Goal: Task Accomplishment & Management: Use online tool/utility

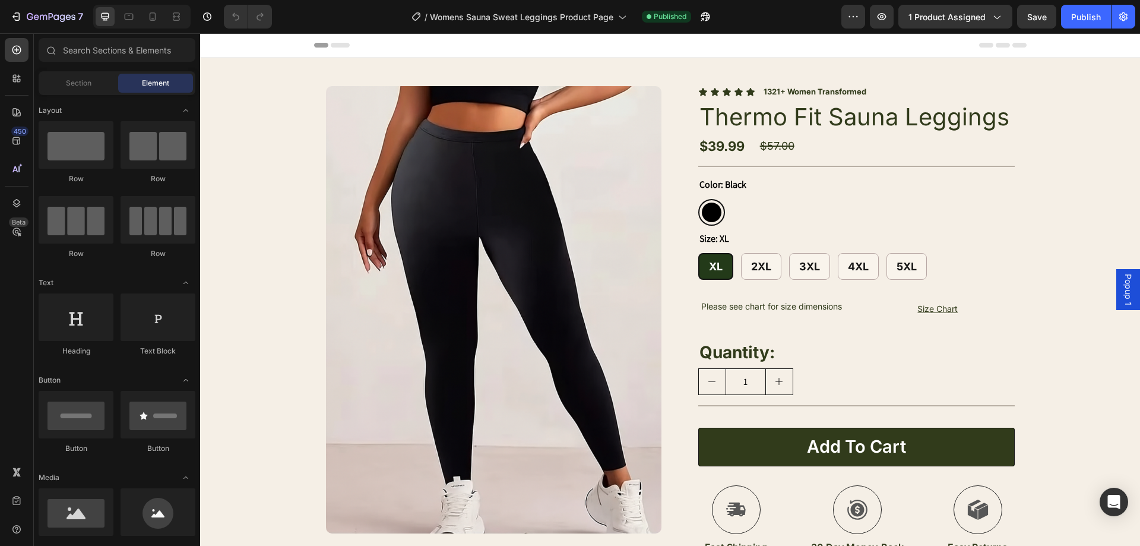
click at [332, 140] on img at bounding box center [493, 309] width 335 height 447
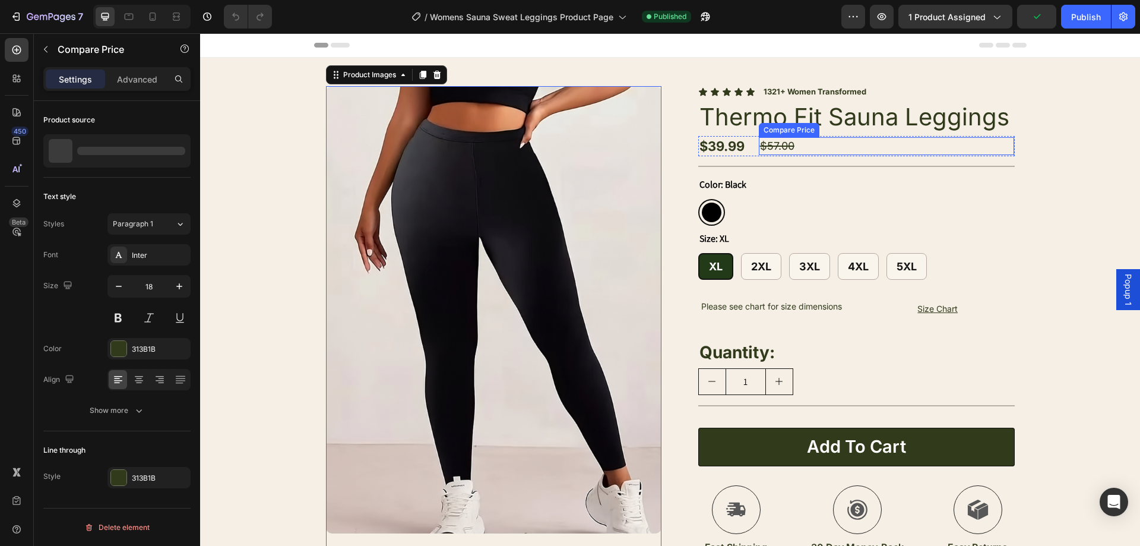
click at [785, 147] on div "$57.00" at bounding box center [887, 145] width 256 height 17
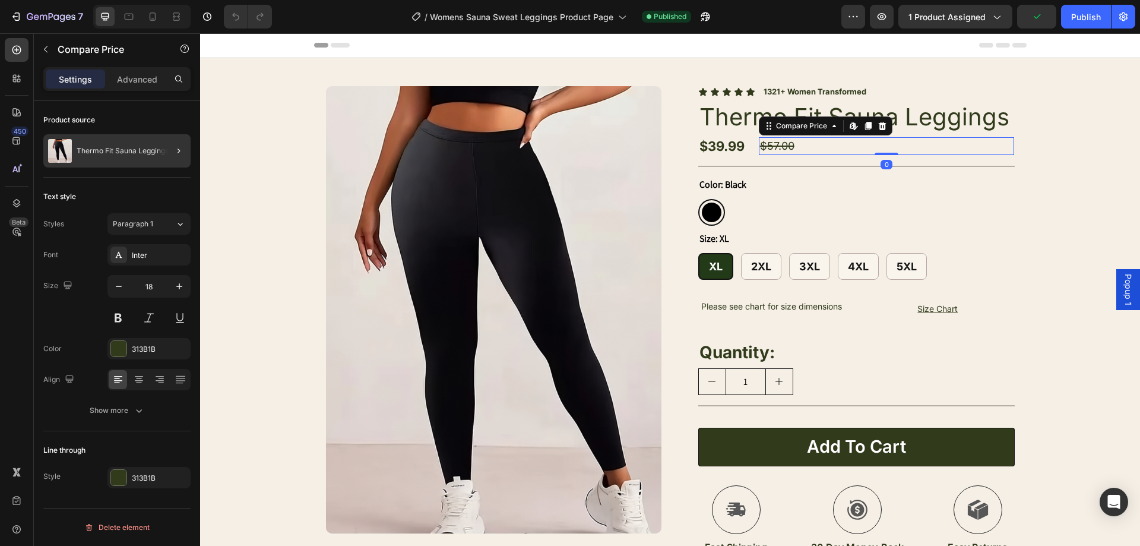
click at [159, 157] on div at bounding box center [173, 150] width 33 height 33
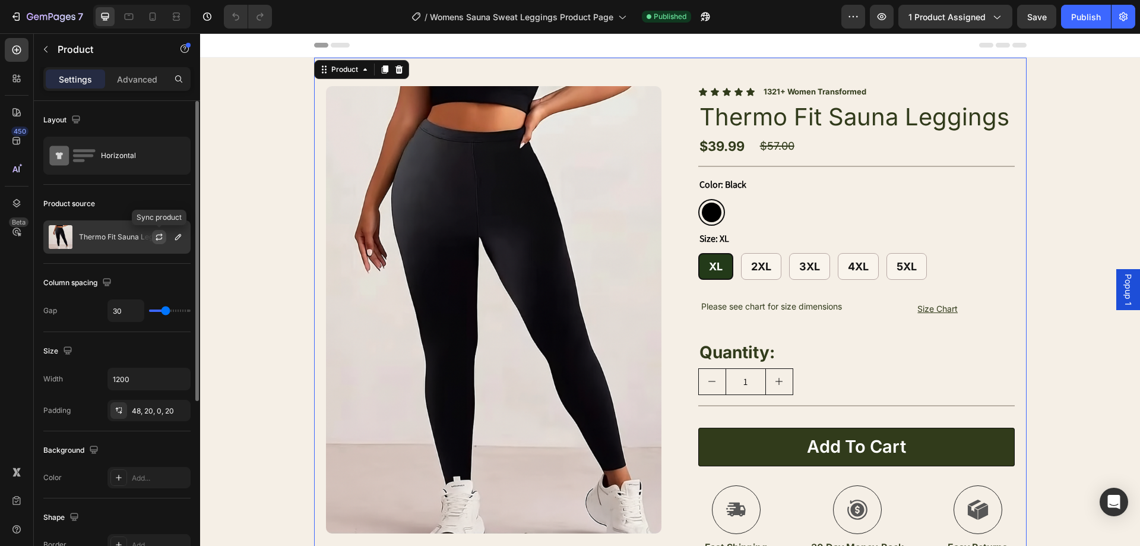
click at [164, 233] on button "button" at bounding box center [159, 237] width 14 height 14
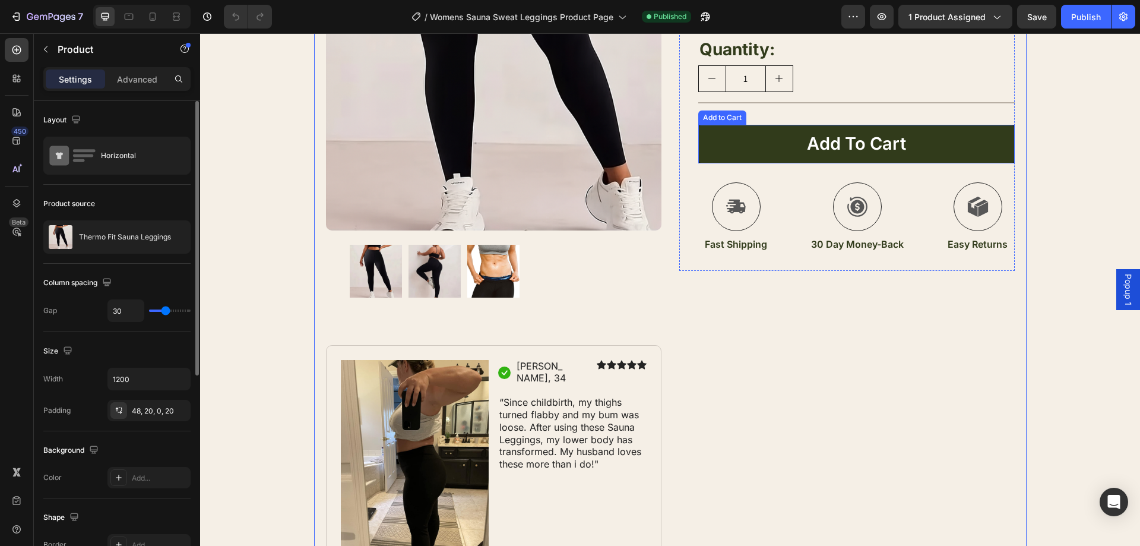
scroll to position [416, 0]
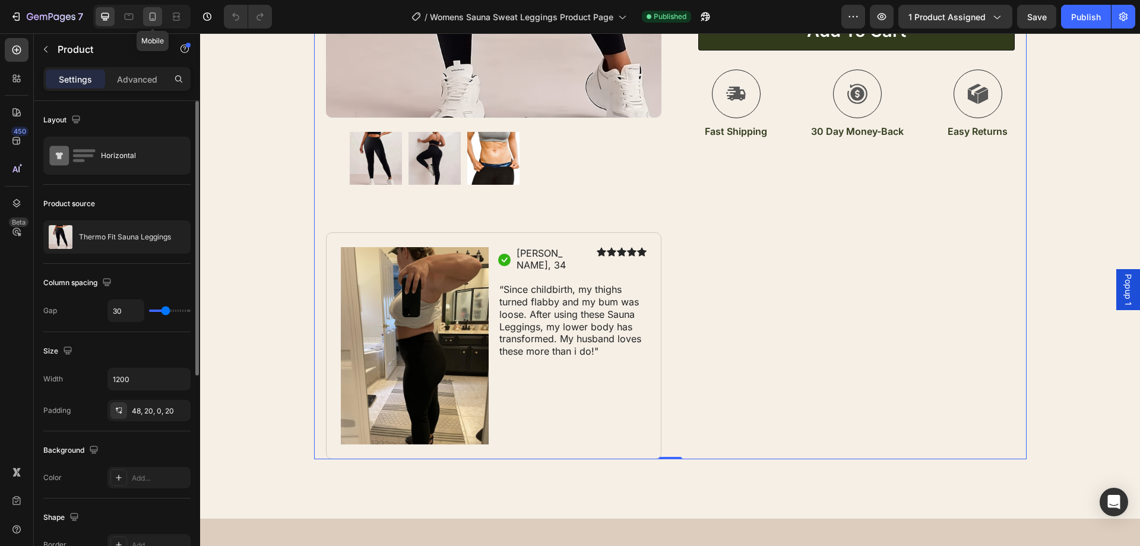
click at [160, 17] on div at bounding box center [152, 16] width 19 height 19
type input "0"
type input "100%"
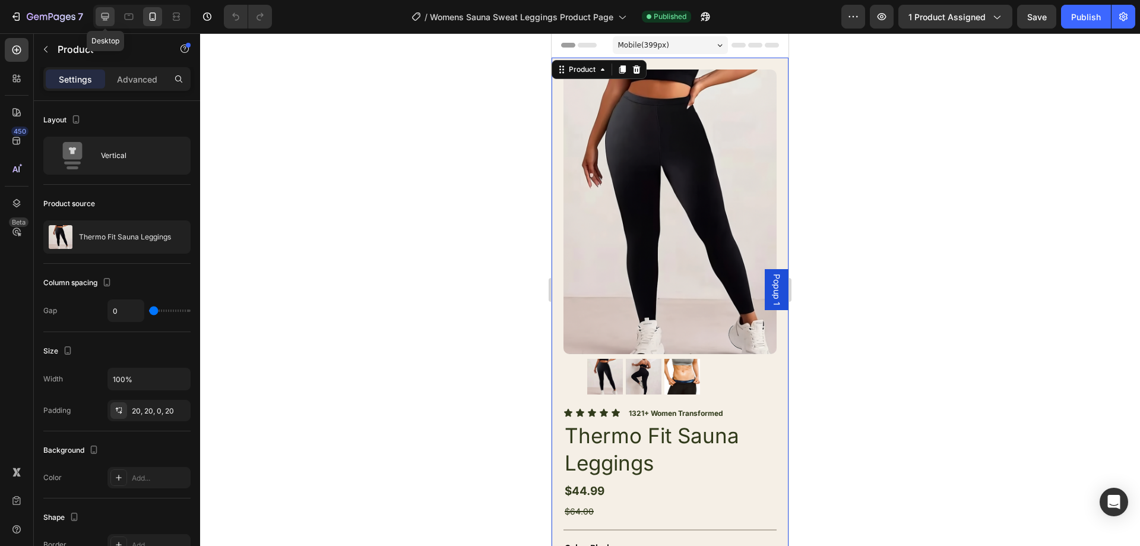
click at [107, 12] on icon at bounding box center [105, 17] width 12 height 12
type input "30"
type input "1200"
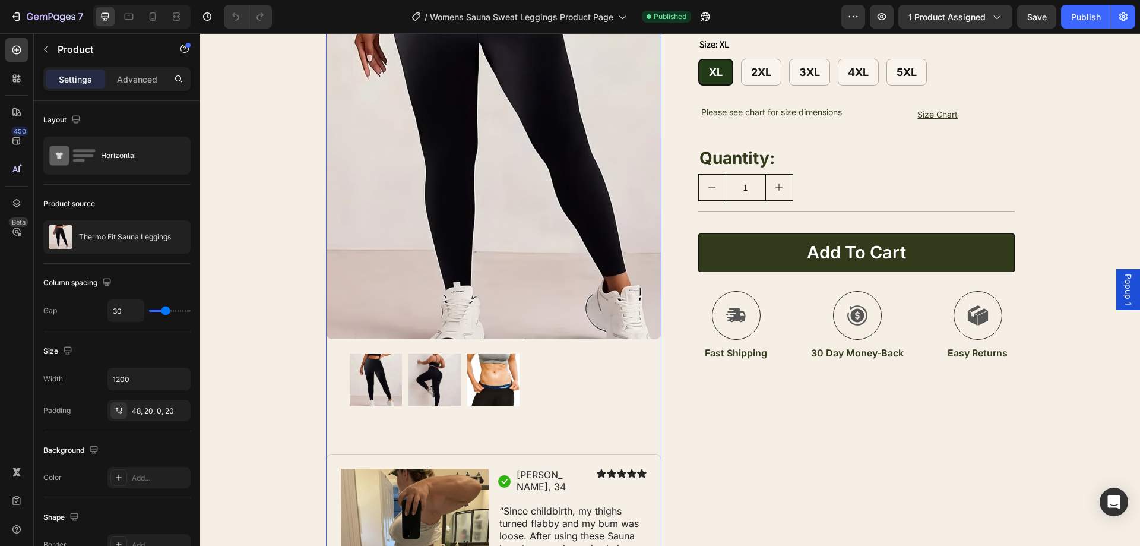
scroll to position [475, 0]
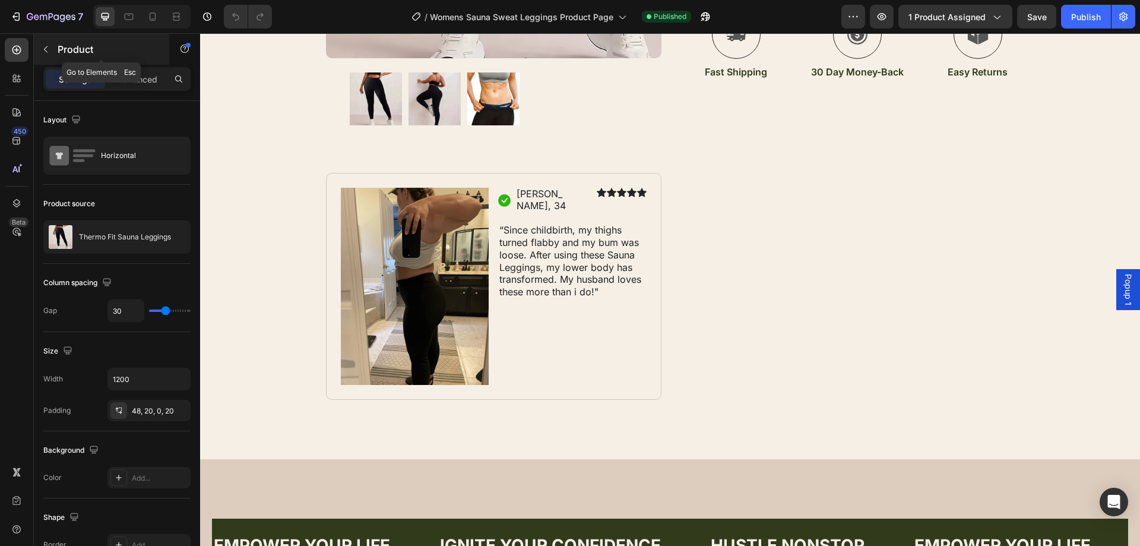
click at [39, 53] on button "button" at bounding box center [45, 49] width 19 height 19
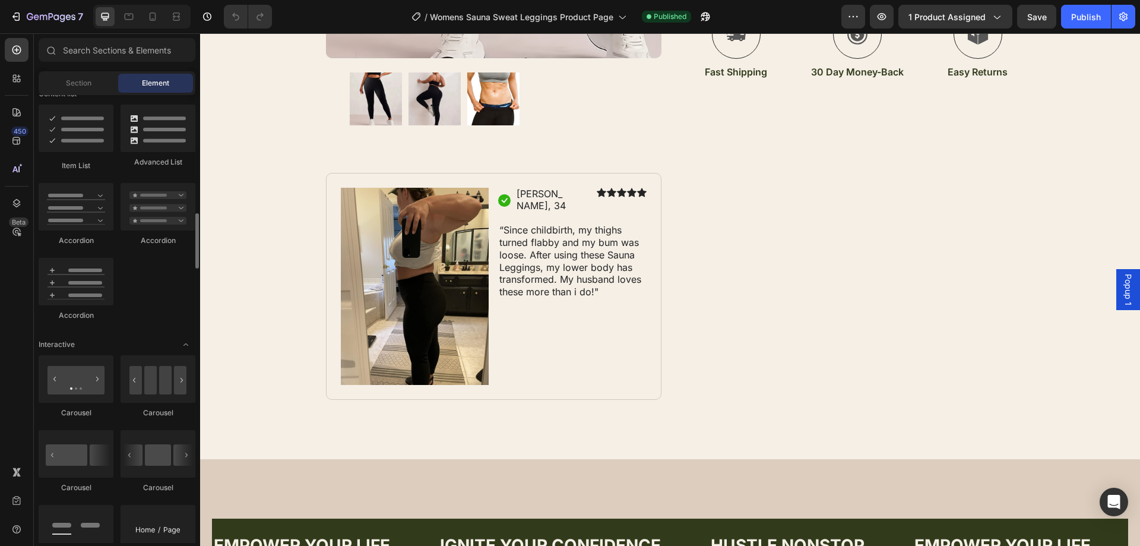
scroll to position [893, 0]
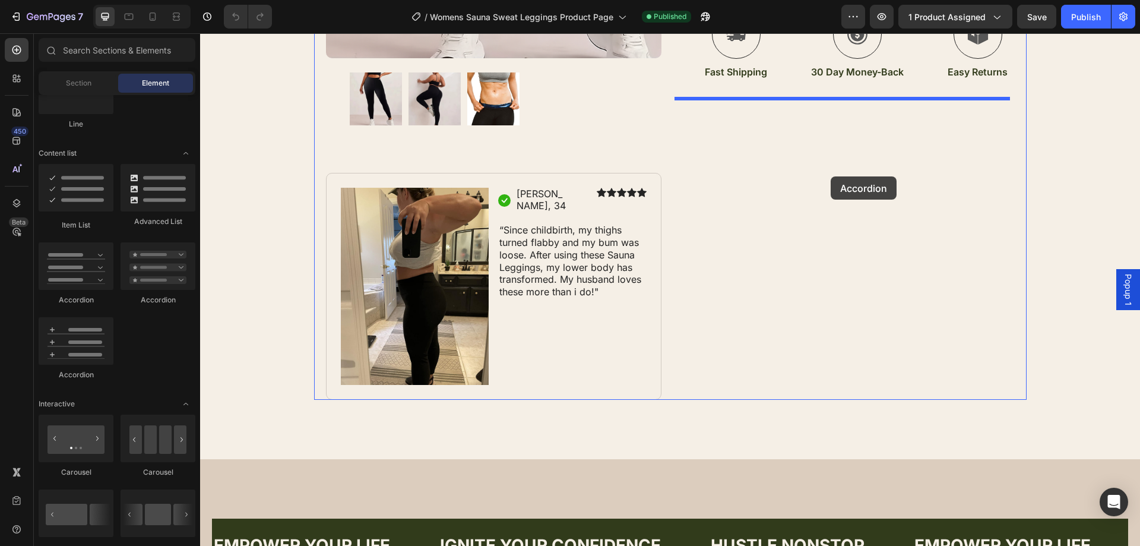
drag, startPoint x: 272, startPoint y: 297, endPoint x: 836, endPoint y: 181, distance: 575.8
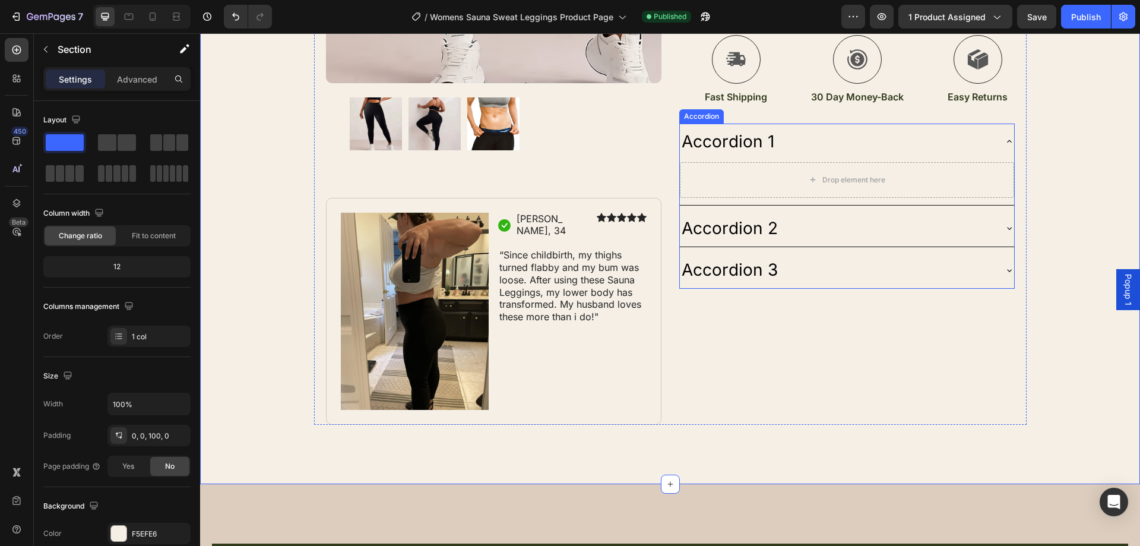
scroll to position [416, 0]
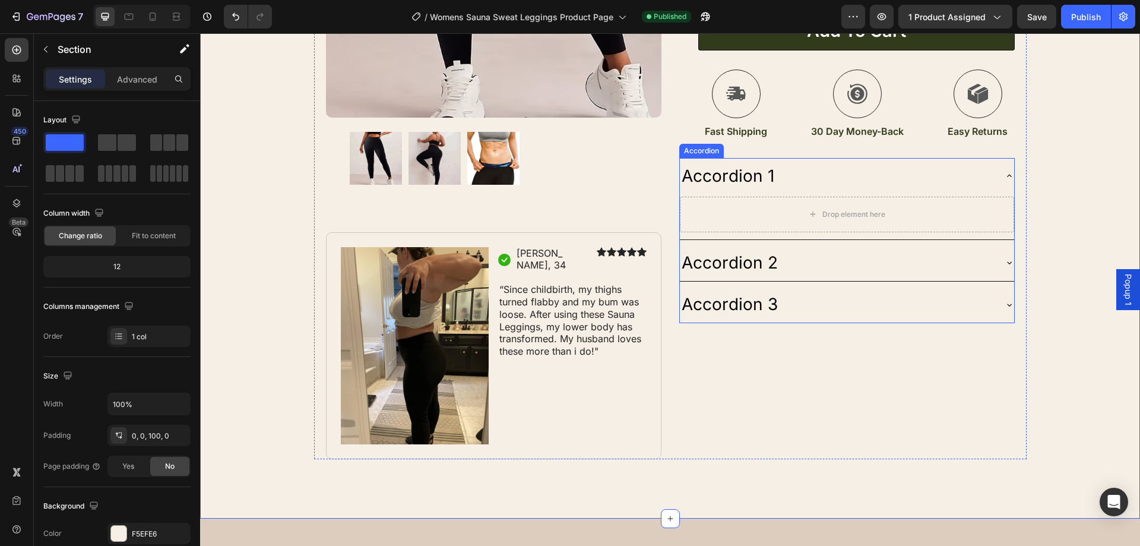
click at [799, 176] on div "Accordion 1" at bounding box center [837, 176] width 315 height 27
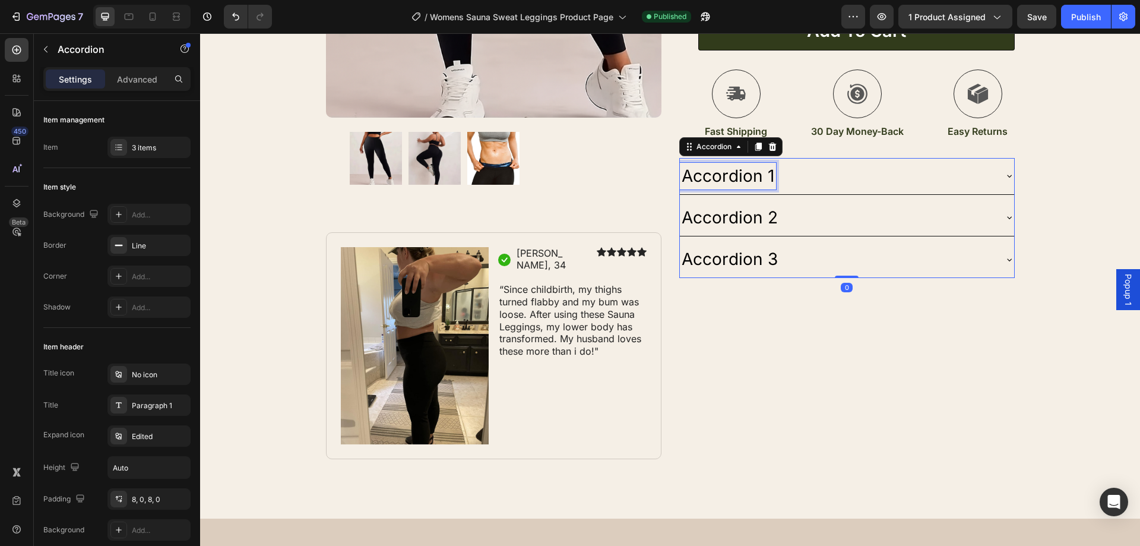
click at [769, 175] on div "Accordion 1" at bounding box center [728, 176] width 96 height 27
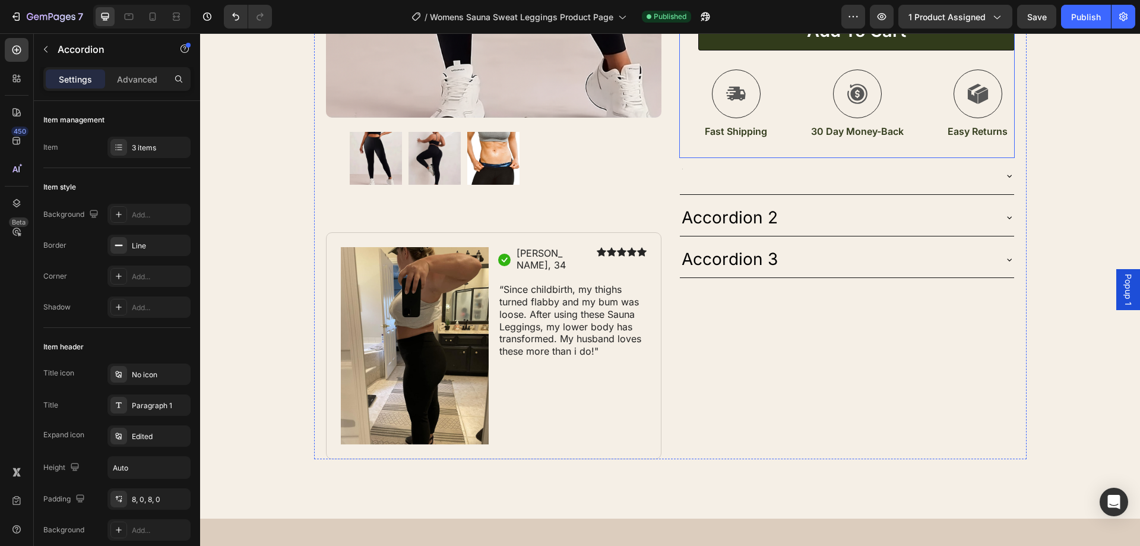
scroll to position [413, 0]
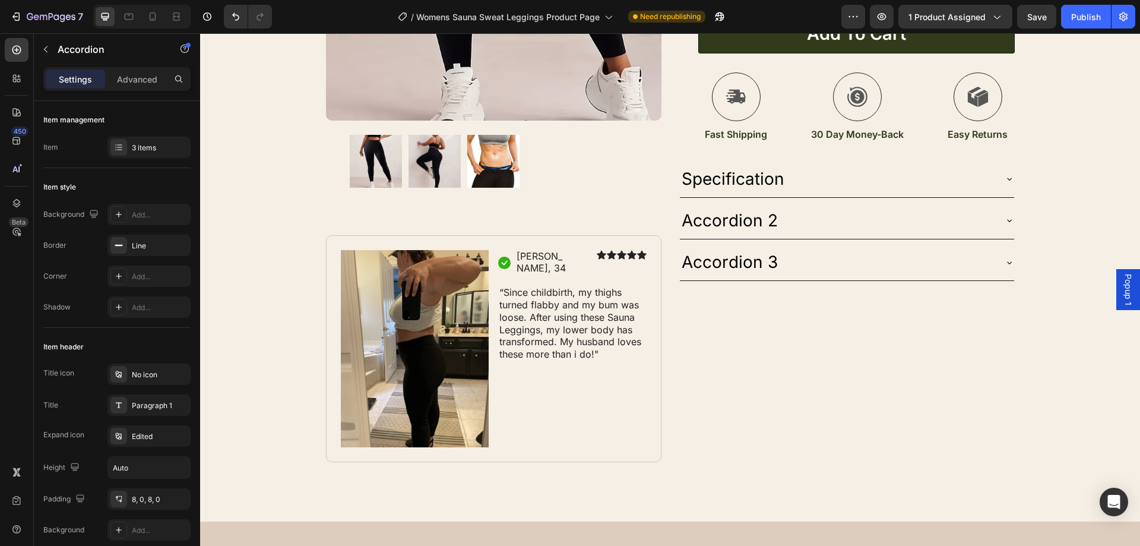
click at [783, 223] on div "Accordion 2" at bounding box center [837, 220] width 315 height 27
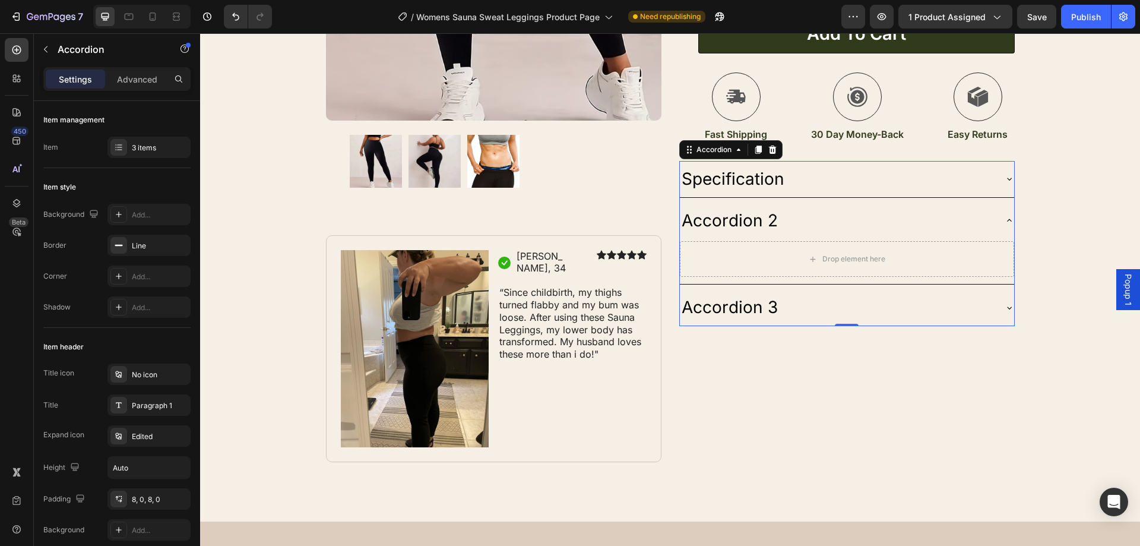
click at [774, 222] on div "Accordion 2" at bounding box center [837, 220] width 315 height 27
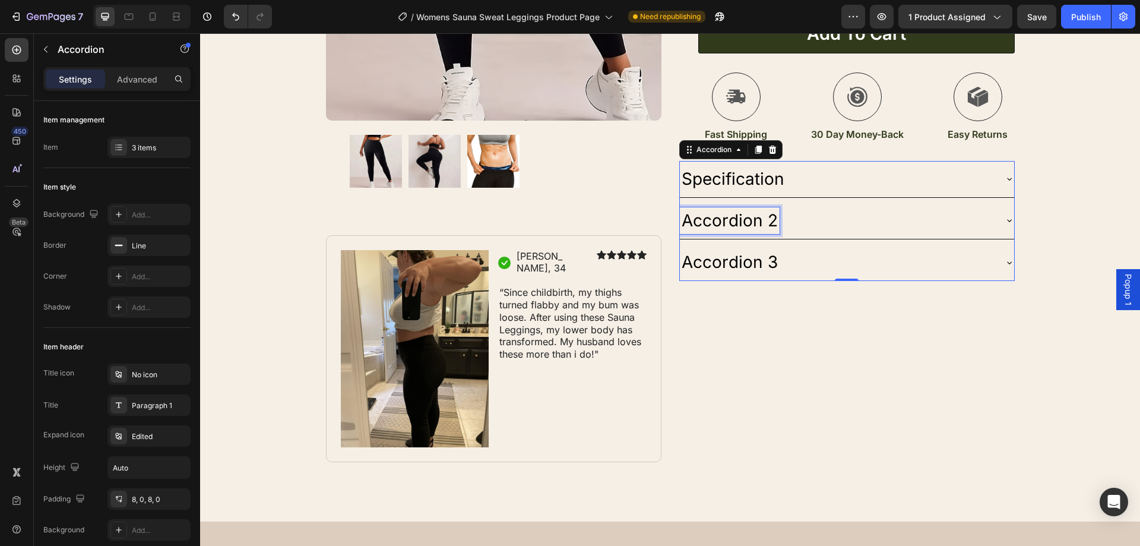
click at [770, 221] on p "Accordion 2" at bounding box center [730, 220] width 96 height 23
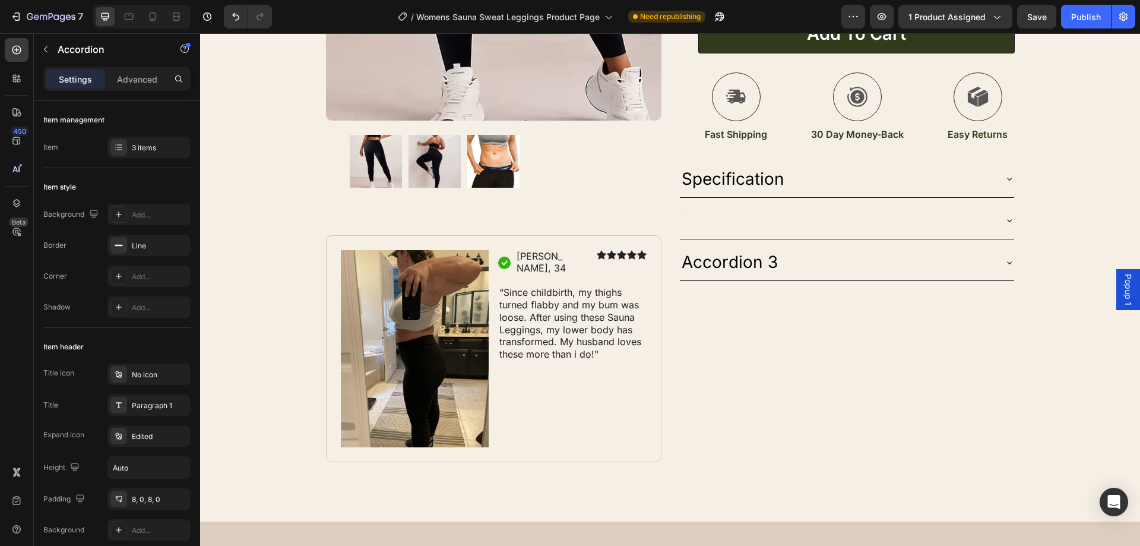
scroll to position [410, 0]
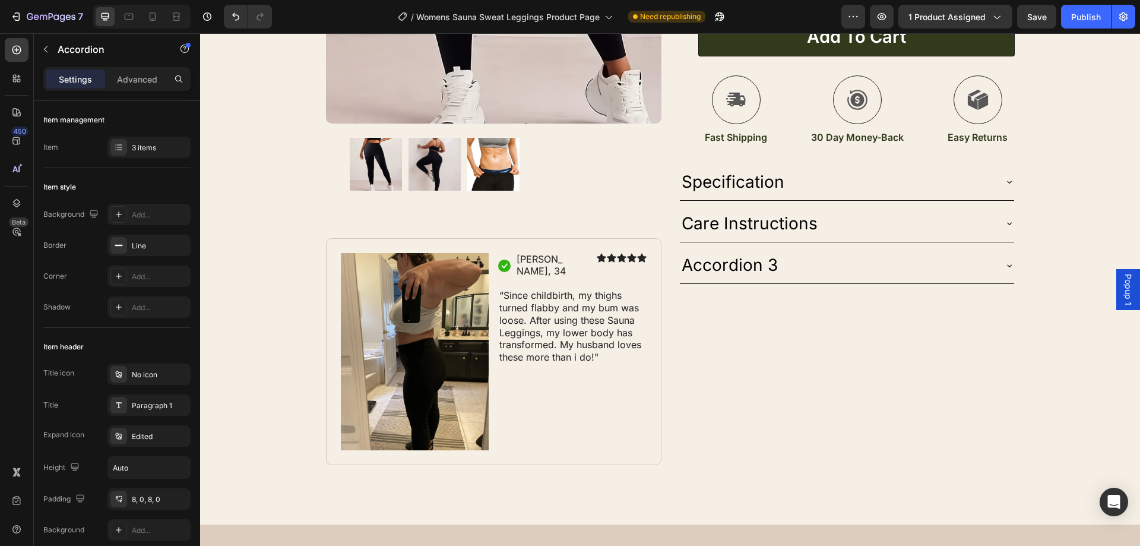
click at [732, 167] on div "Specification" at bounding box center [847, 182] width 334 height 36
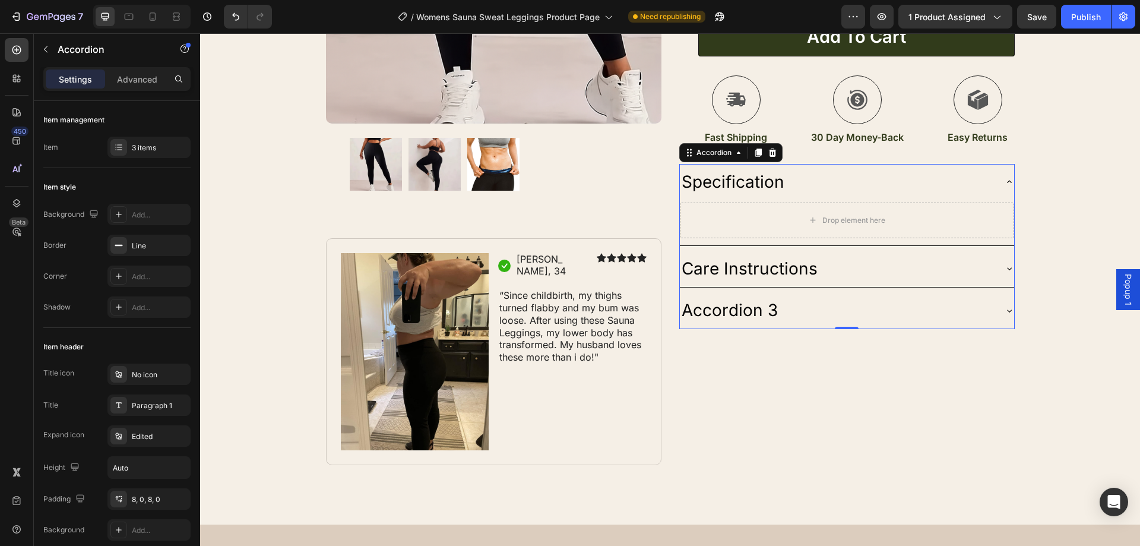
click at [735, 176] on p "Specification" at bounding box center [733, 181] width 103 height 23
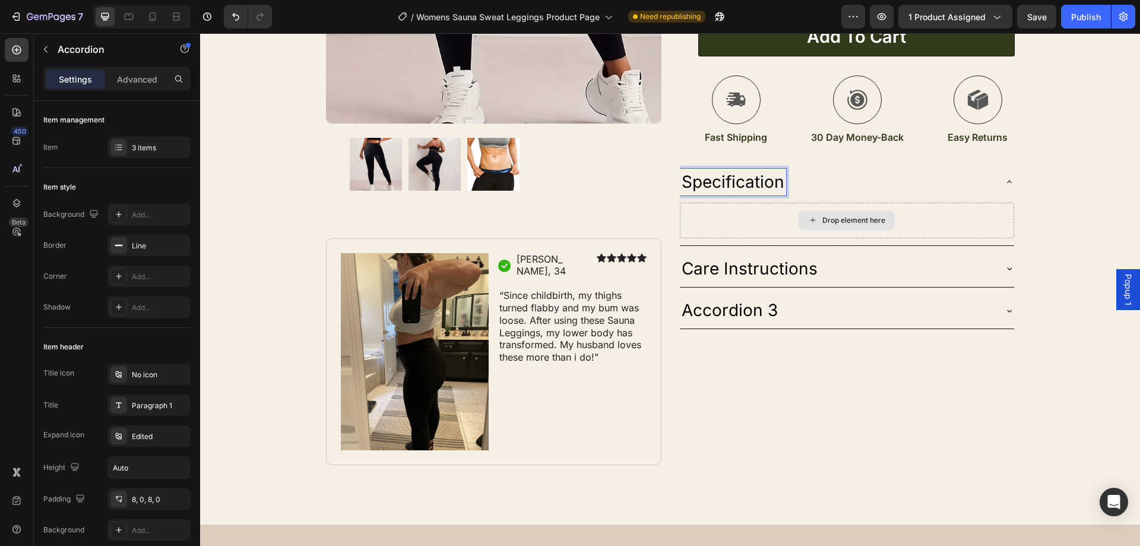
scroll to position [291, 0]
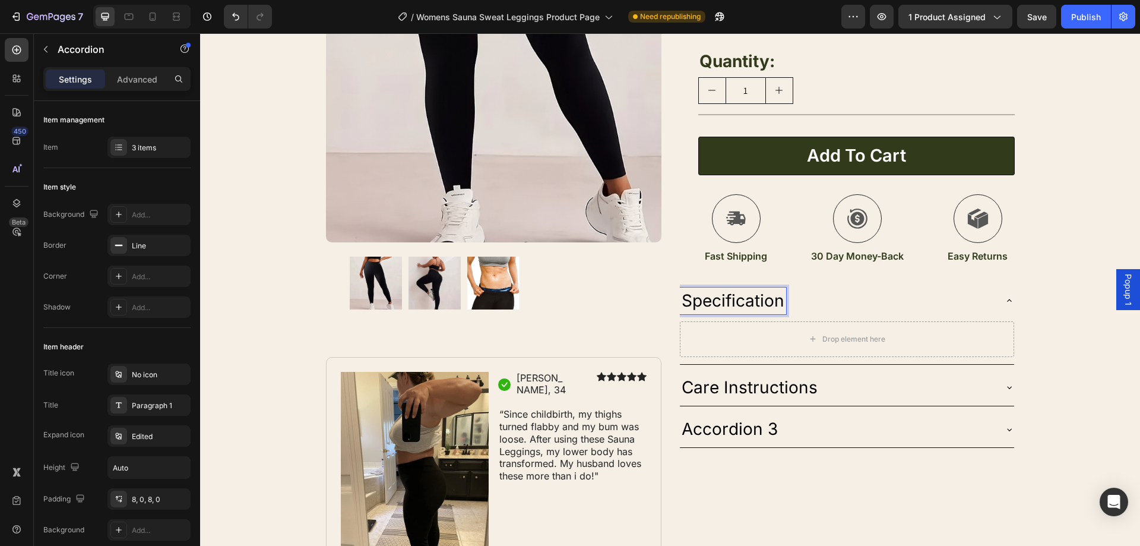
click at [761, 308] on p "Specification" at bounding box center [733, 300] width 103 height 23
click at [768, 302] on p "Specification" at bounding box center [733, 300] width 103 height 23
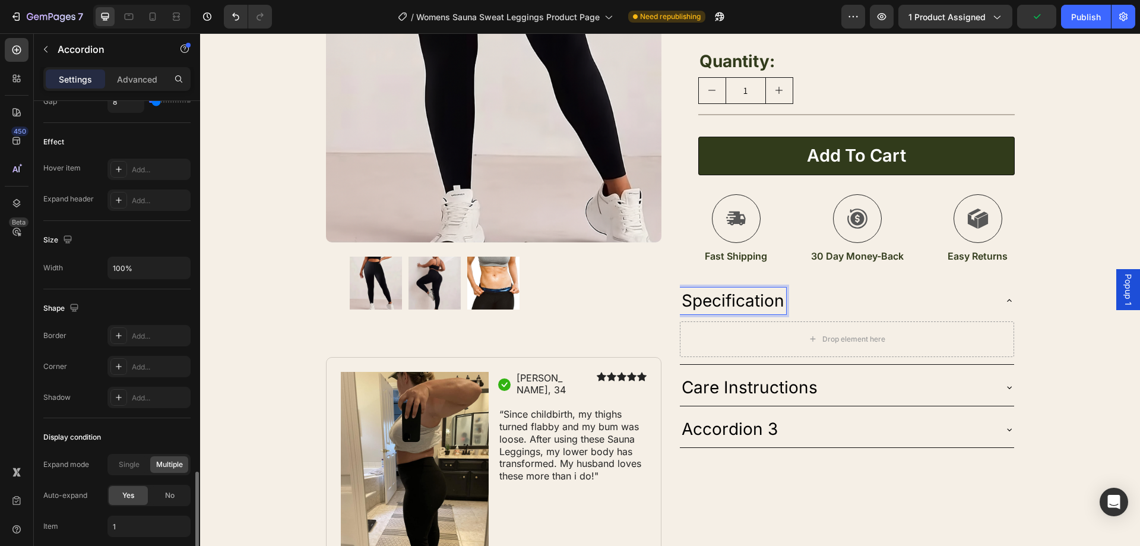
scroll to position [683, 0]
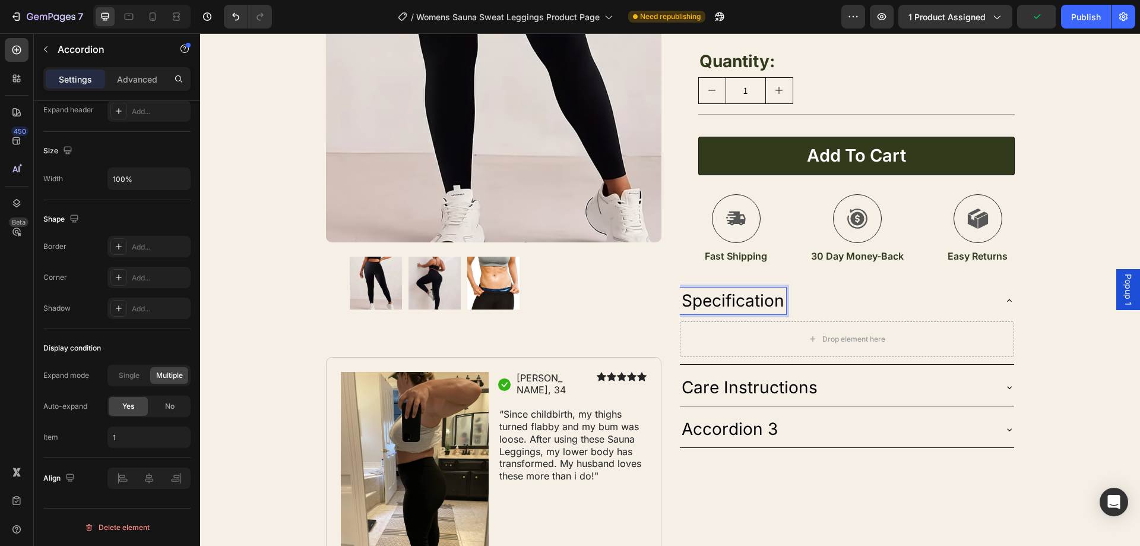
click at [721, 297] on p "Specification" at bounding box center [733, 300] width 103 height 23
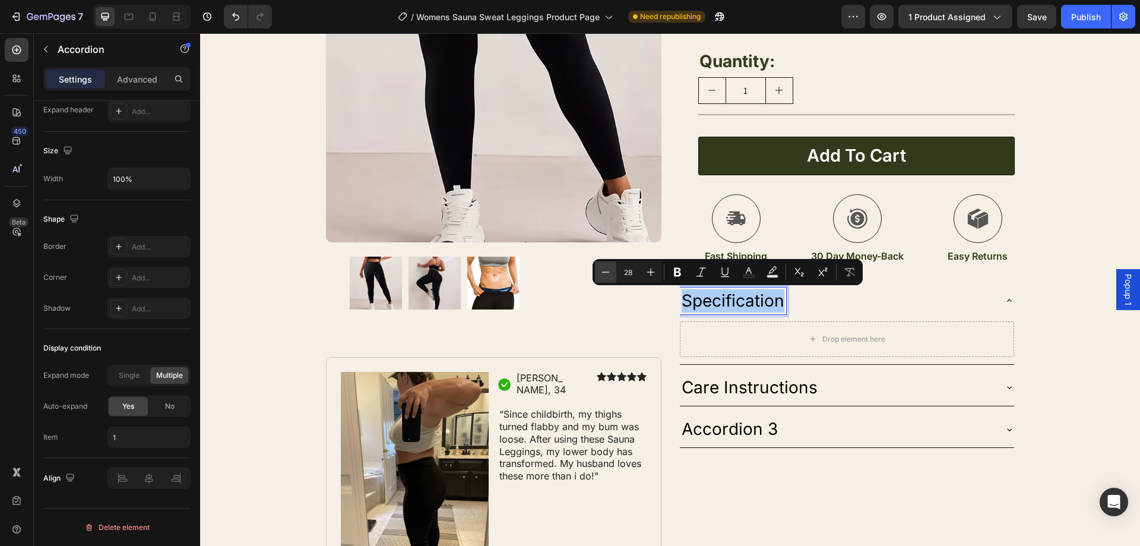
click at [604, 275] on icon "Editor contextual toolbar" at bounding box center [606, 272] width 12 height 12
type input "26"
click at [754, 271] on icon "Editor contextual toolbar" at bounding box center [749, 272] width 12 height 12
type input "000000"
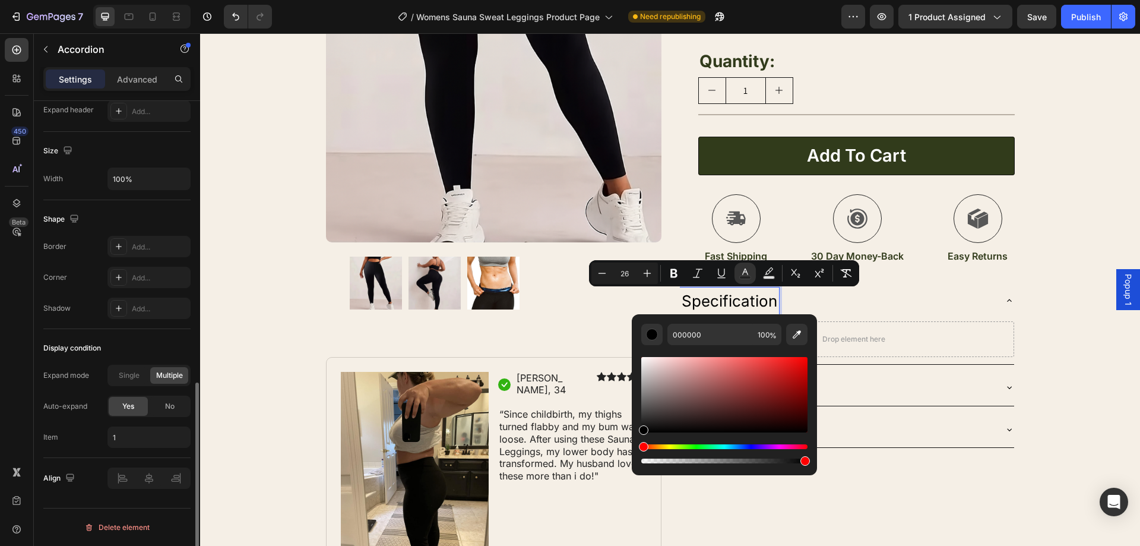
click at [151, 211] on div "Shape" at bounding box center [116, 219] width 147 height 19
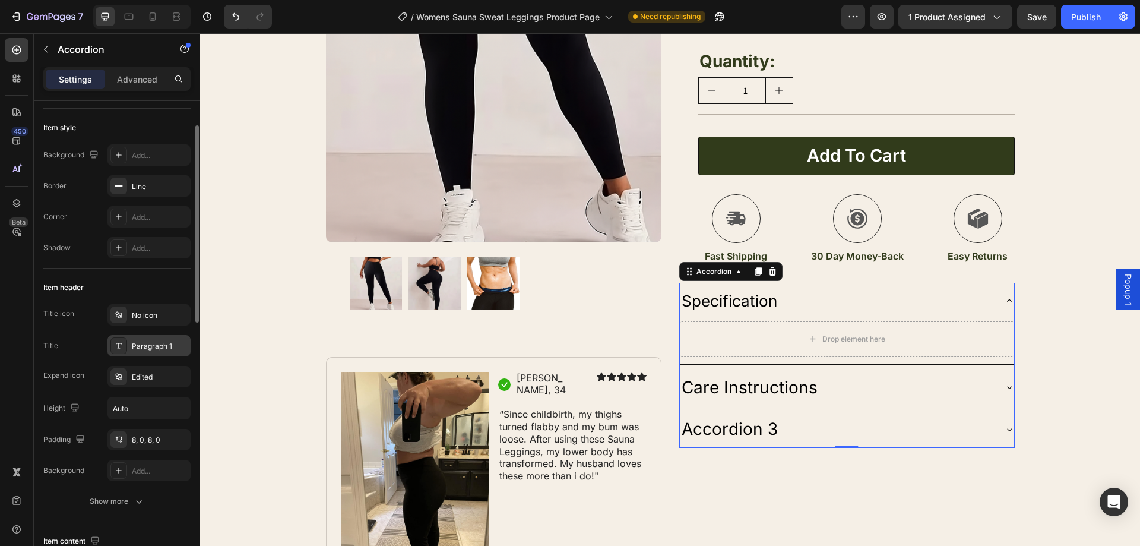
scroll to position [119, 0]
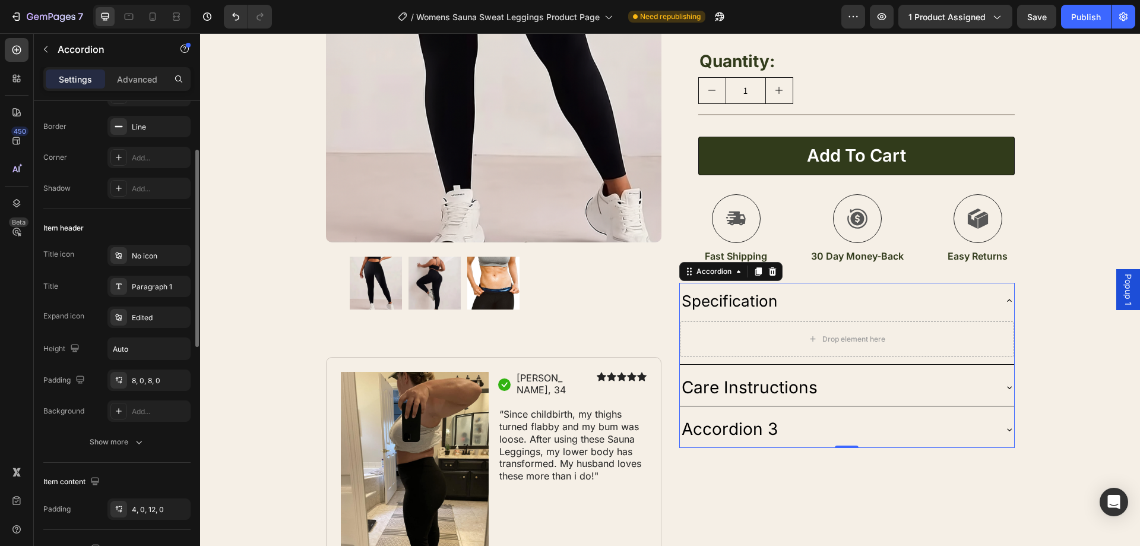
drag, startPoint x: 118, startPoint y: 446, endPoint x: 123, endPoint y: 393, distance: 53.2
click at [118, 445] on div "Show more" at bounding box center [117, 442] width 55 height 12
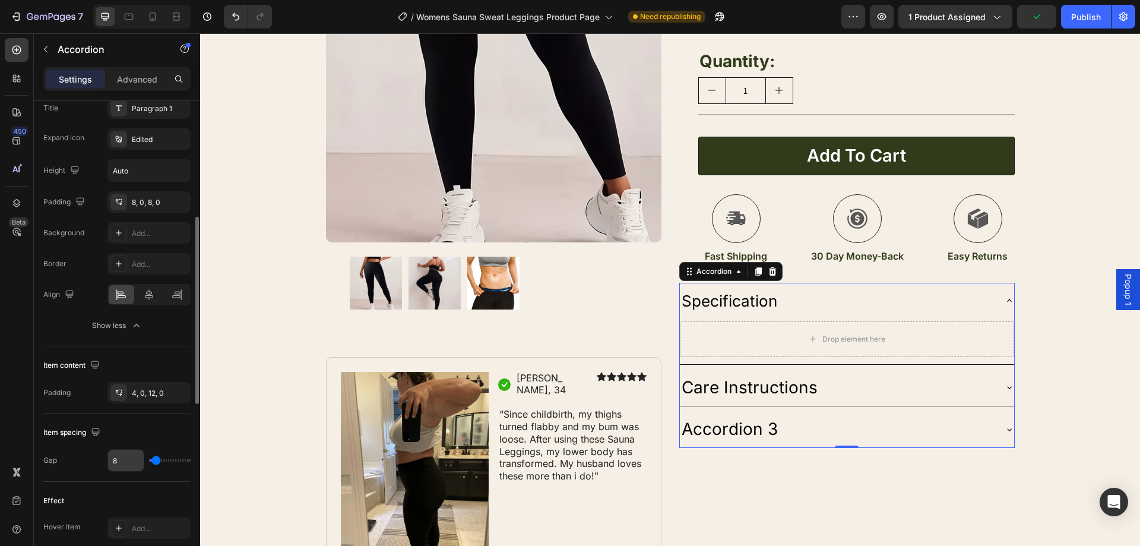
scroll to position [534, 0]
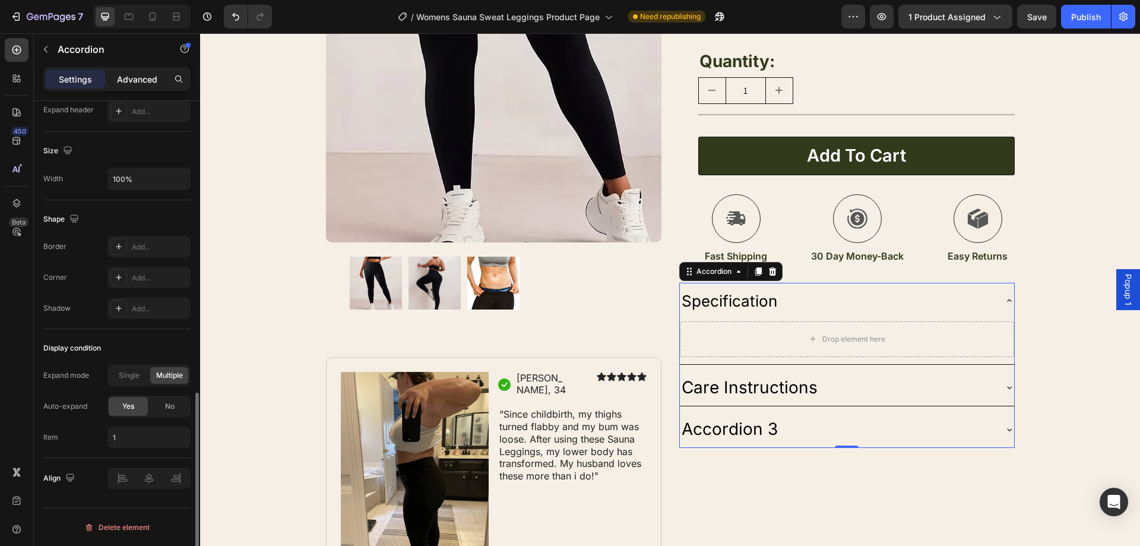
click at [131, 78] on p "Advanced" at bounding box center [137, 79] width 40 height 12
type input "100%"
type input "100"
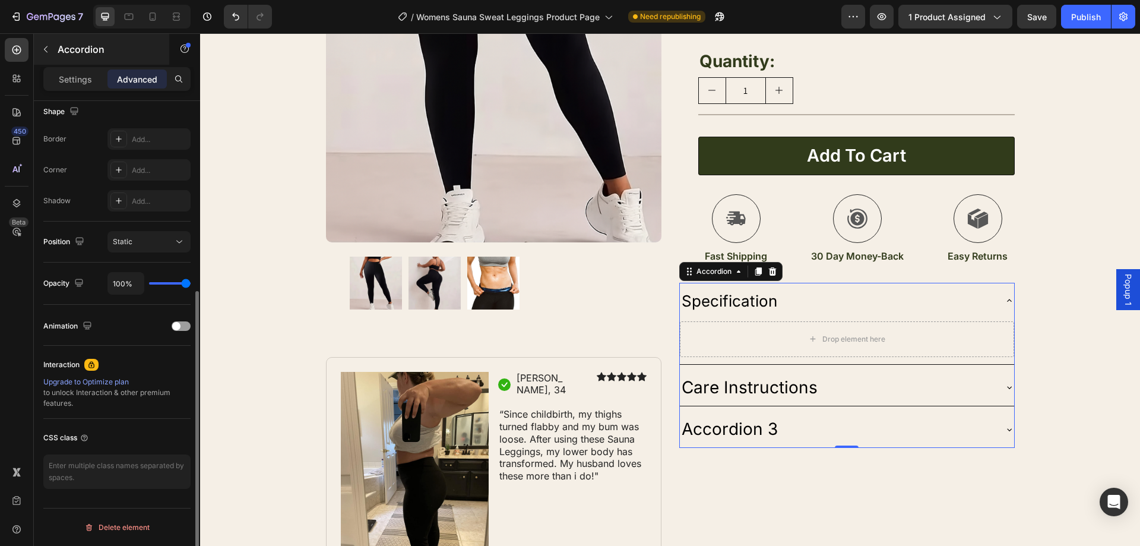
scroll to position [313, 0]
click at [52, 43] on button "button" at bounding box center [45, 49] width 19 height 19
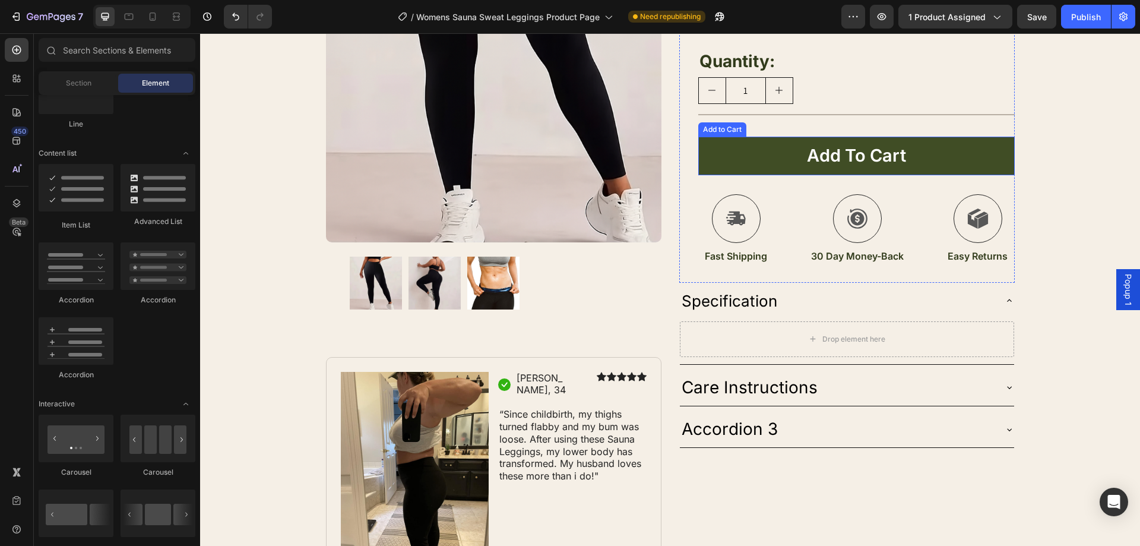
click at [987, 150] on button "Add to cart" at bounding box center [856, 156] width 316 height 39
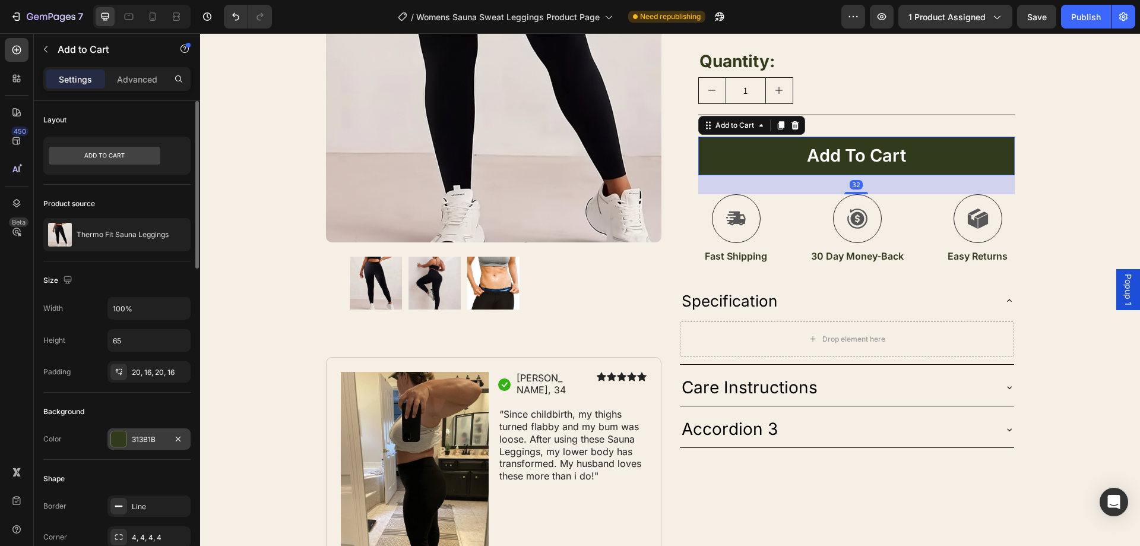
click at [137, 443] on div "313B1B" at bounding box center [149, 439] width 34 height 11
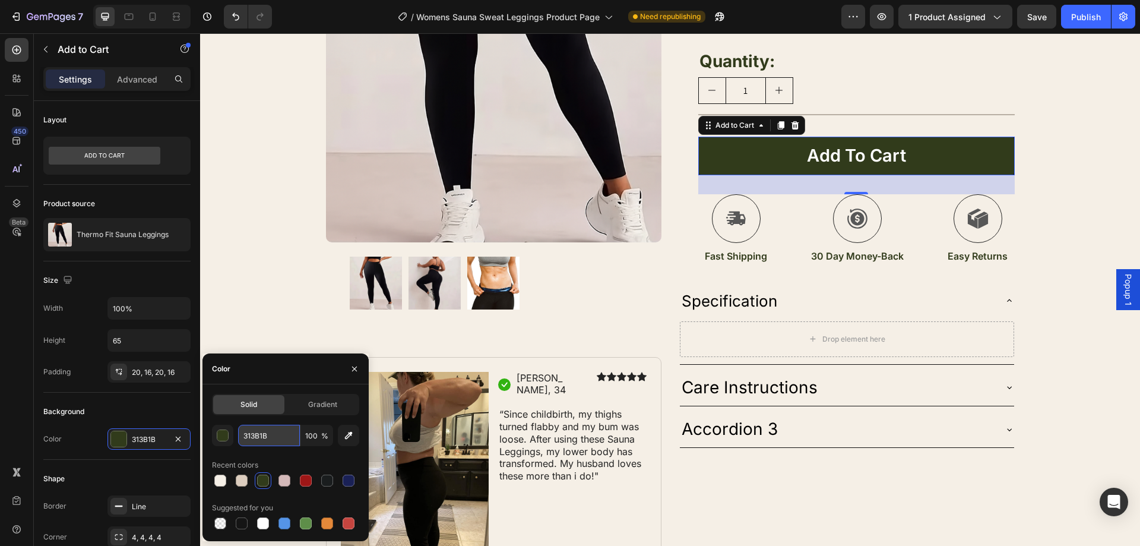
click at [279, 438] on input "313B1B" at bounding box center [269, 434] width 62 height 21
click at [753, 301] on span "Specification" at bounding box center [730, 301] width 96 height 18
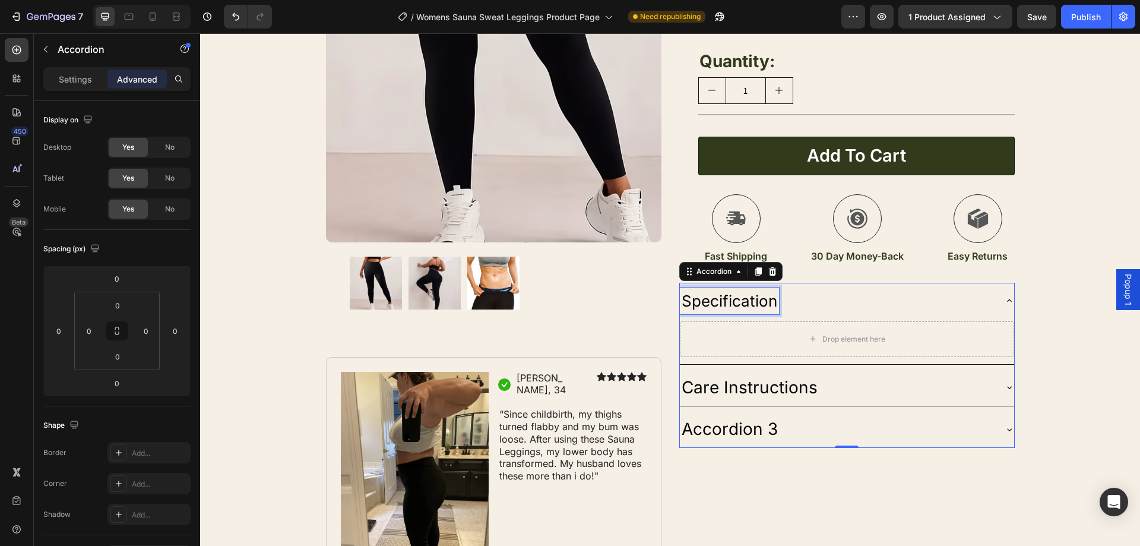
click at [729, 302] on span "Specification" at bounding box center [730, 301] width 96 height 18
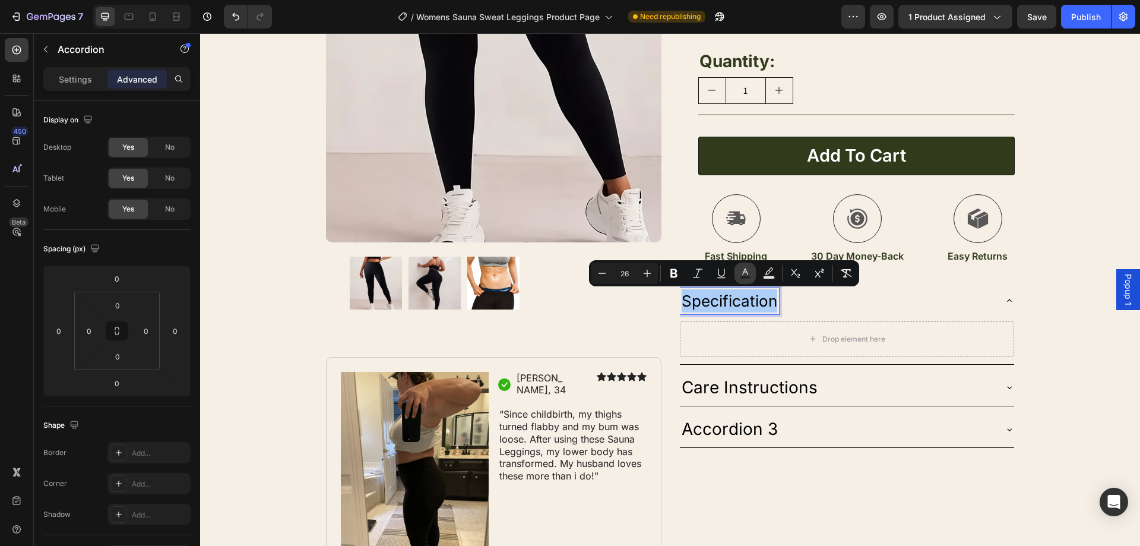
click at [742, 271] on icon "Editor contextual toolbar" at bounding box center [745, 273] width 12 height 12
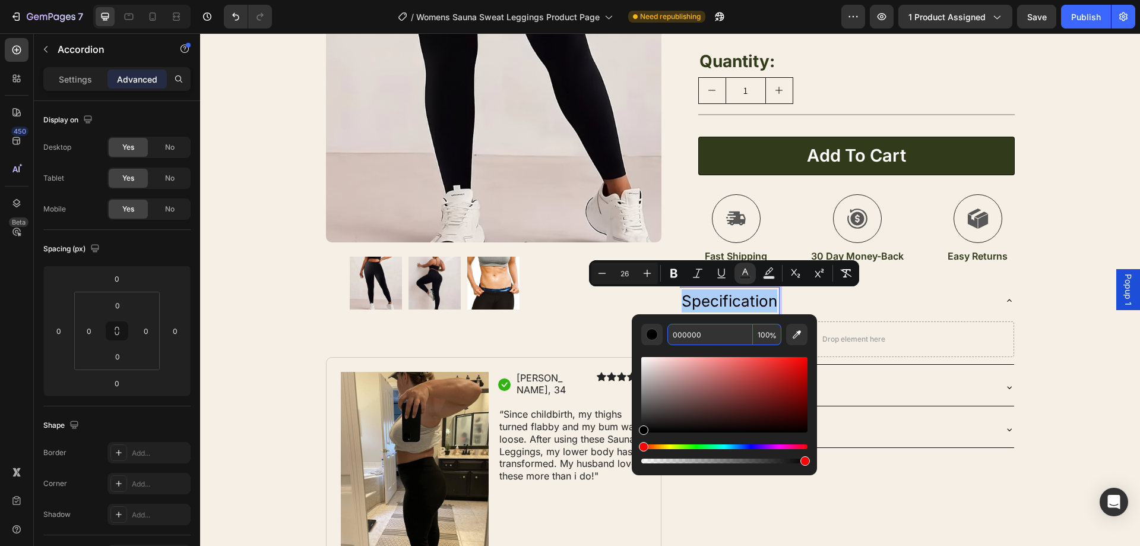
click at [704, 335] on input "000000" at bounding box center [709, 334] width 85 height 21
paste input "313B1B"
type input "313B1B"
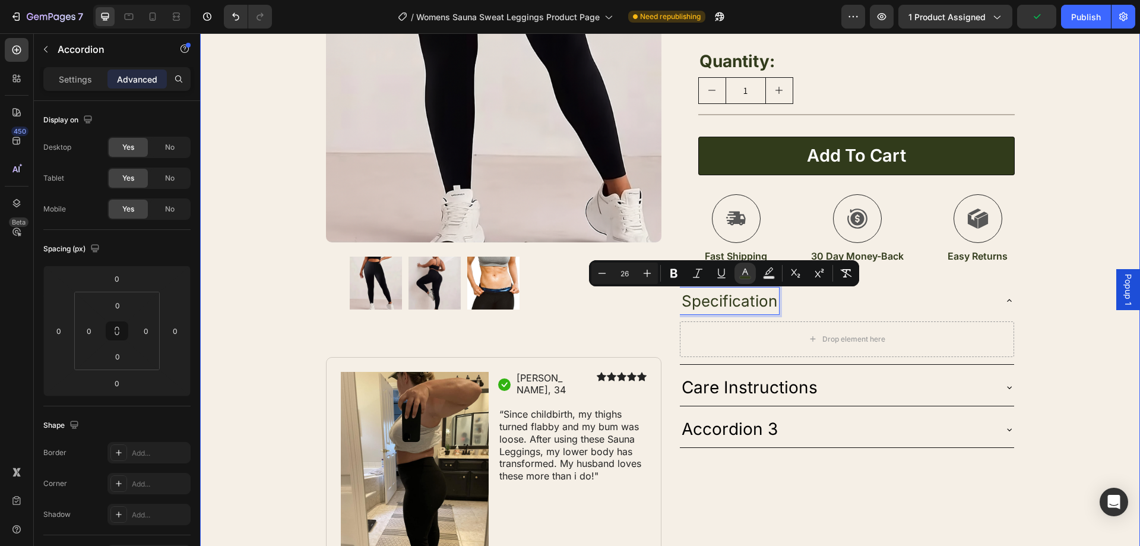
click at [1050, 324] on div "Product Images Image Icon Sarah, 34 Text Block Row Icon Icon Icon Icon Icon Ico…" at bounding box center [670, 175] width 940 height 817
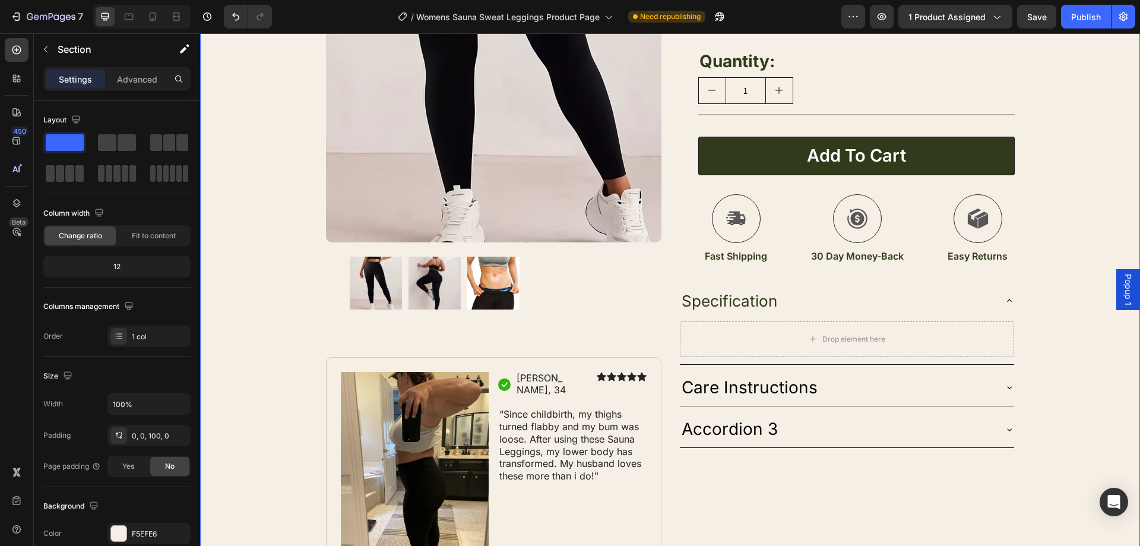
click at [1087, 322] on div "Product Images Image Icon Sarah, 34 Text Block Row Icon Icon Icon Icon Icon Ico…" at bounding box center [670, 175] width 940 height 817
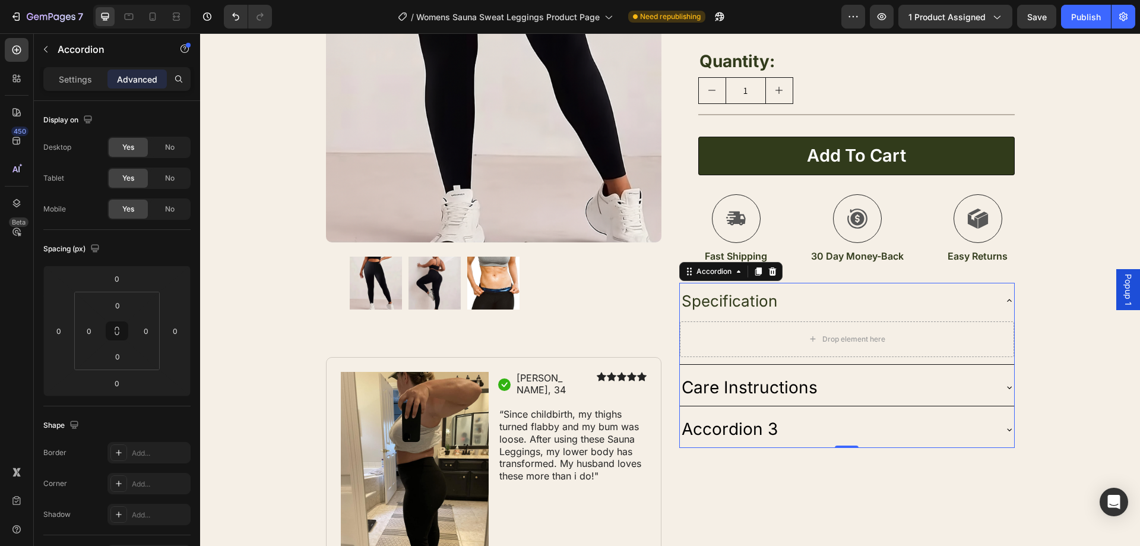
click at [801, 389] on p "Care Instructions" at bounding box center [750, 387] width 136 height 23
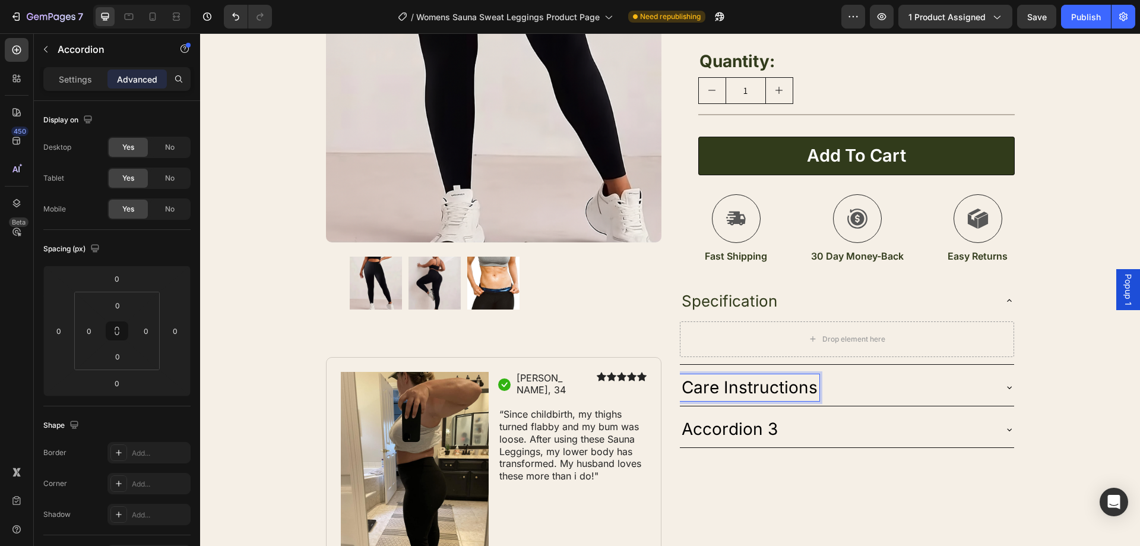
click at [784, 391] on p "Care Instructions" at bounding box center [750, 387] width 136 height 23
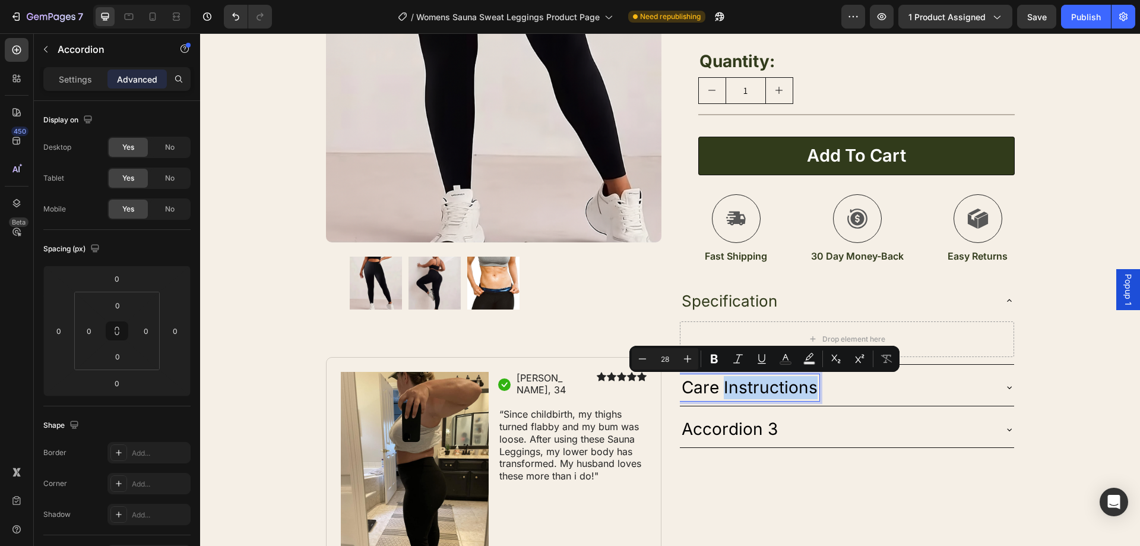
type input "26"
click at [704, 303] on span "Specification" at bounding box center [730, 301] width 96 height 18
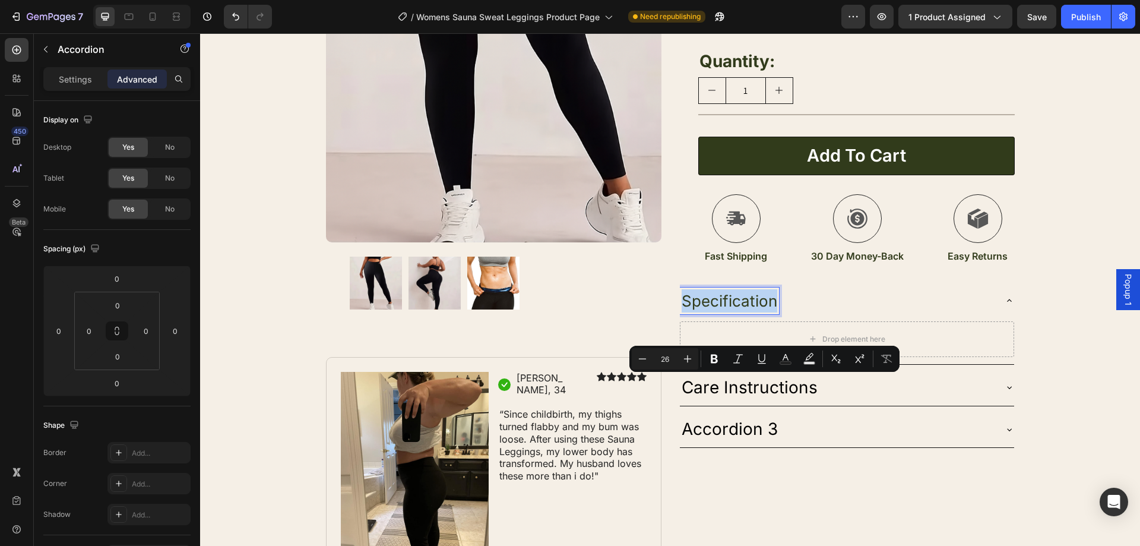
click at [704, 303] on span "Specification" at bounding box center [730, 301] width 96 height 18
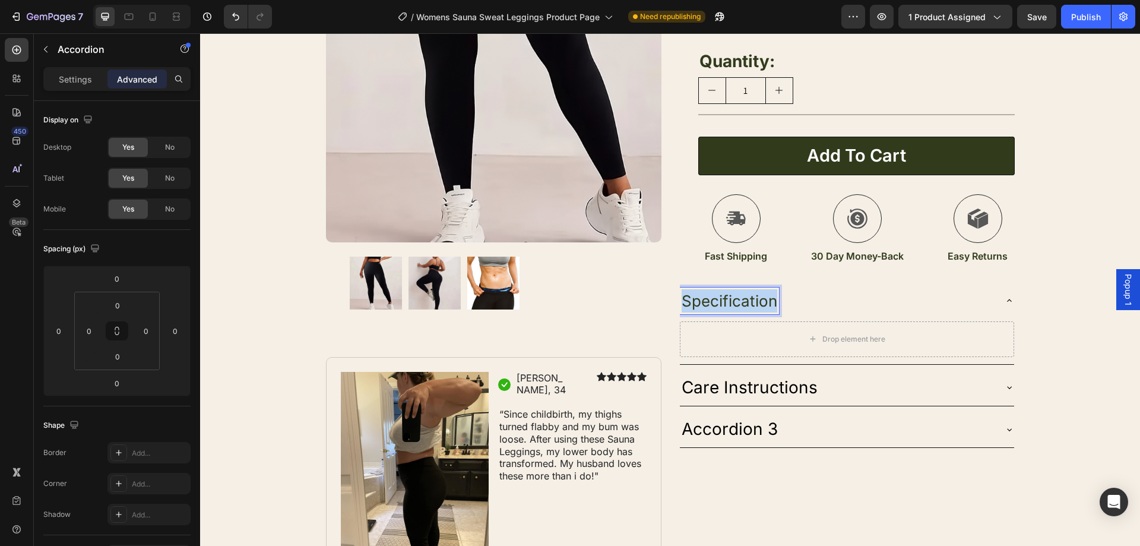
click at [704, 303] on span "Specification" at bounding box center [730, 301] width 96 height 18
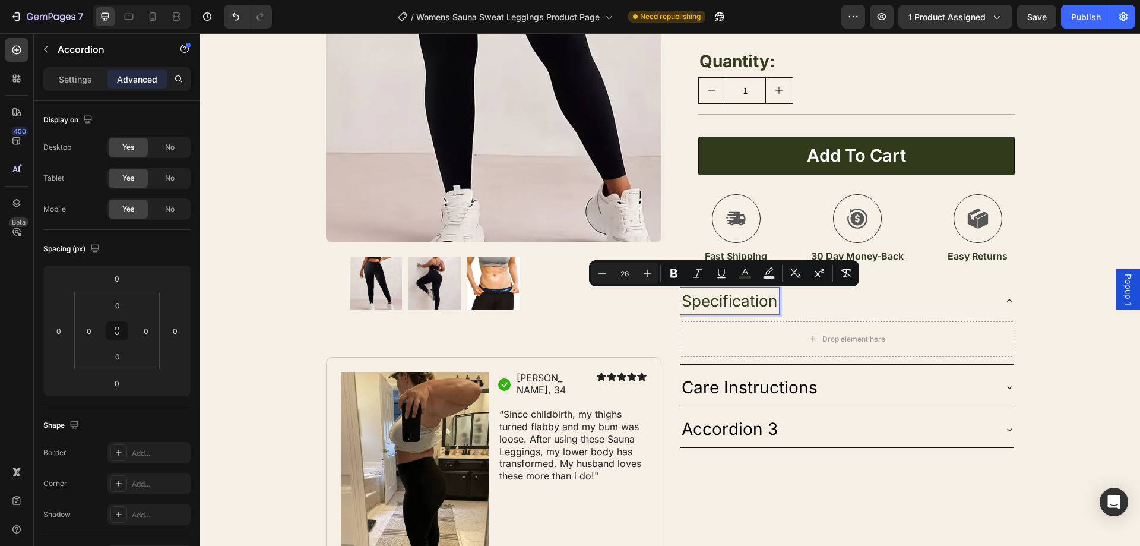
click at [719, 376] on p "Care Instructions" at bounding box center [750, 387] width 136 height 23
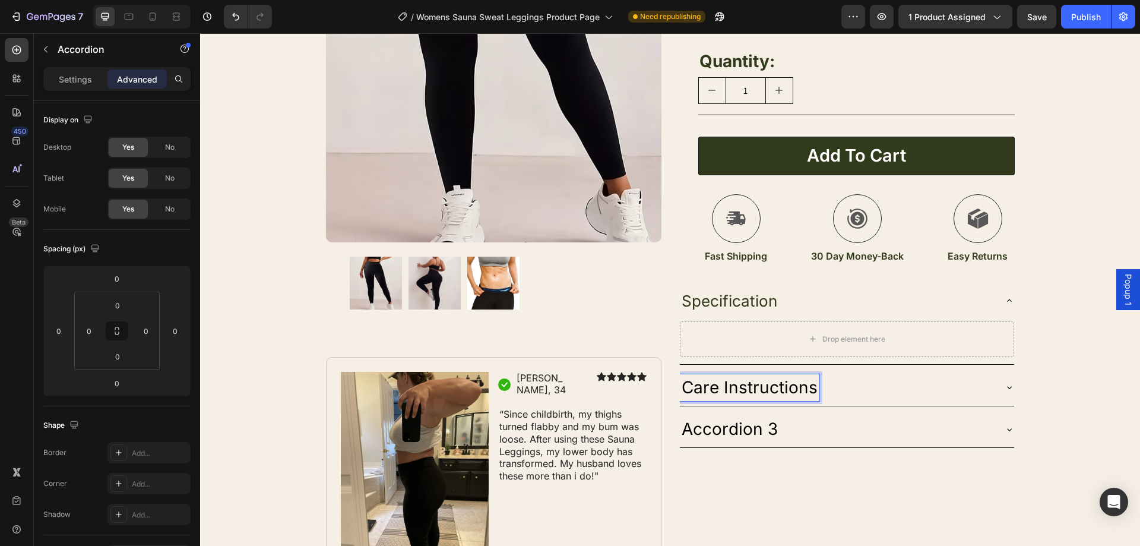
click at [724, 379] on p "Care Instructions" at bounding box center [750, 387] width 136 height 23
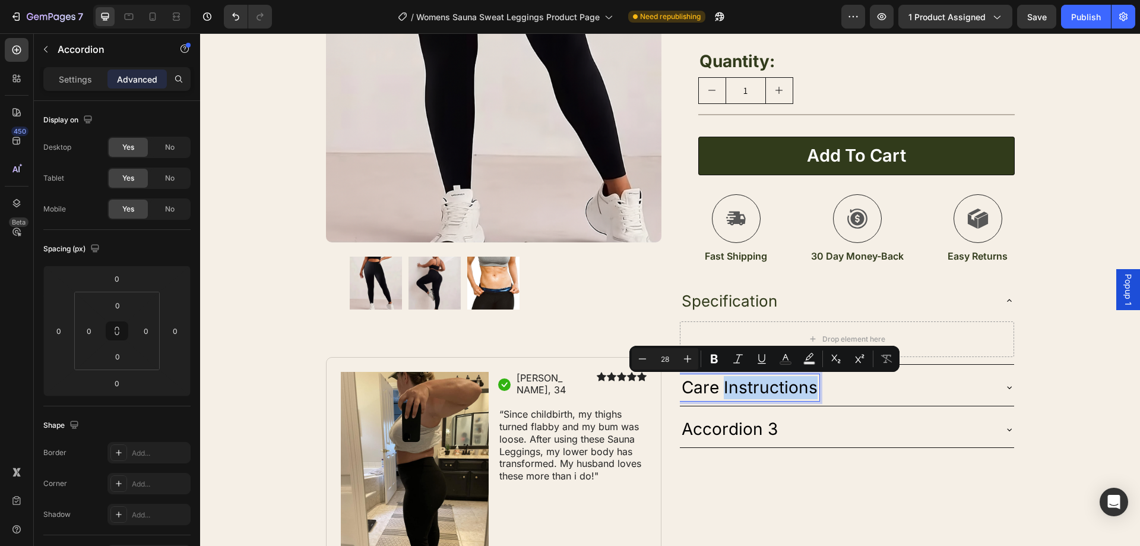
click at [724, 379] on p "Care Instructions" at bounding box center [750, 387] width 136 height 23
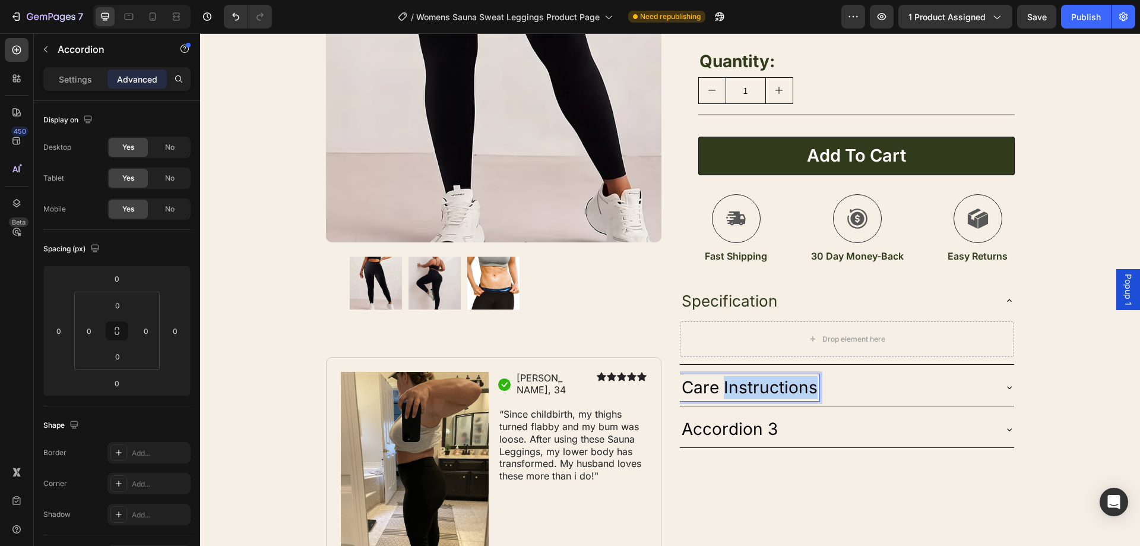
click at [724, 379] on p "Care Instructions" at bounding box center [750, 387] width 136 height 23
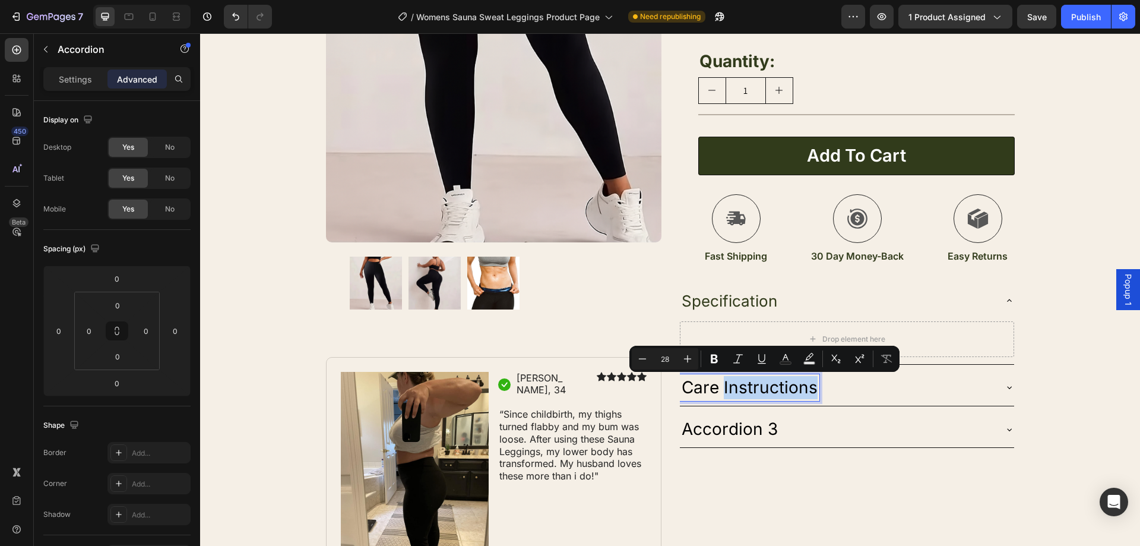
drag, startPoint x: 720, startPoint y: 377, endPoint x: 732, endPoint y: 380, distance: 12.2
click at [727, 378] on p "Care Instructions" at bounding box center [750, 387] width 136 height 23
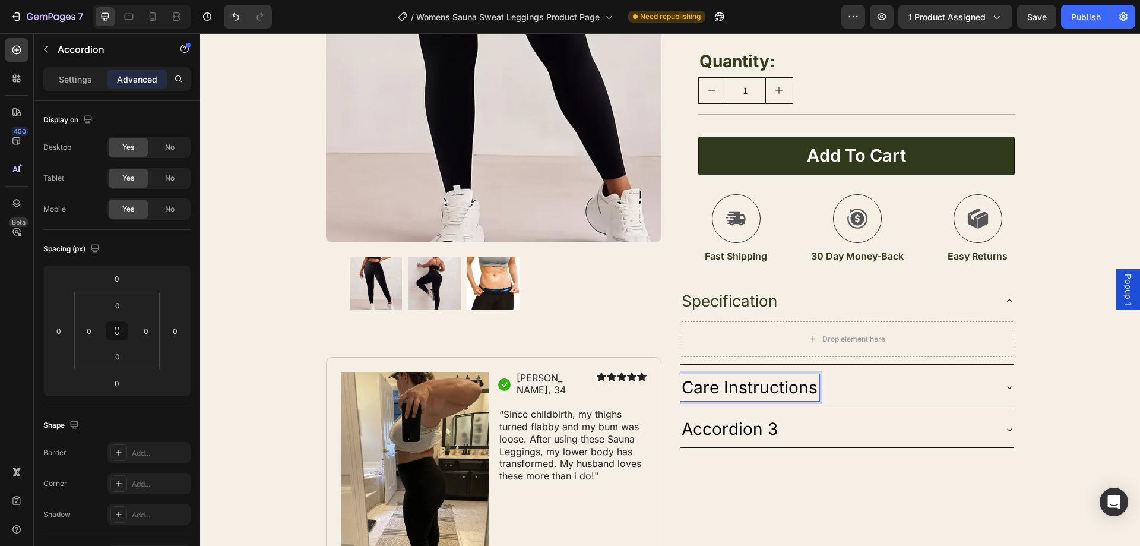
click at [733, 381] on p "Care Instructions" at bounding box center [750, 387] width 136 height 23
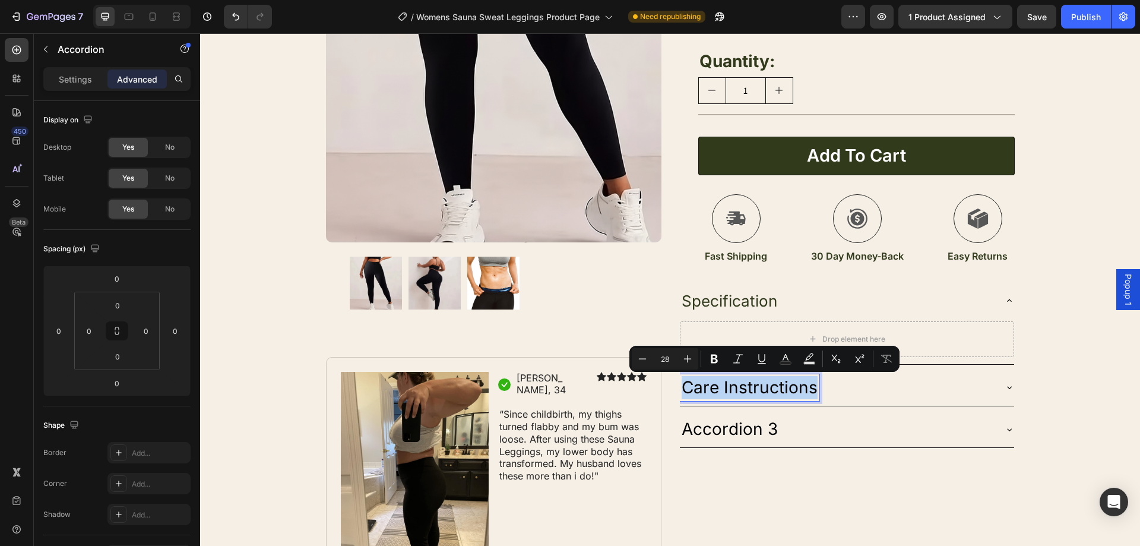
click at [733, 381] on p "Care Instructions" at bounding box center [750, 387] width 136 height 23
click at [622, 352] on button "Minus" at bounding box center [621, 358] width 21 height 21
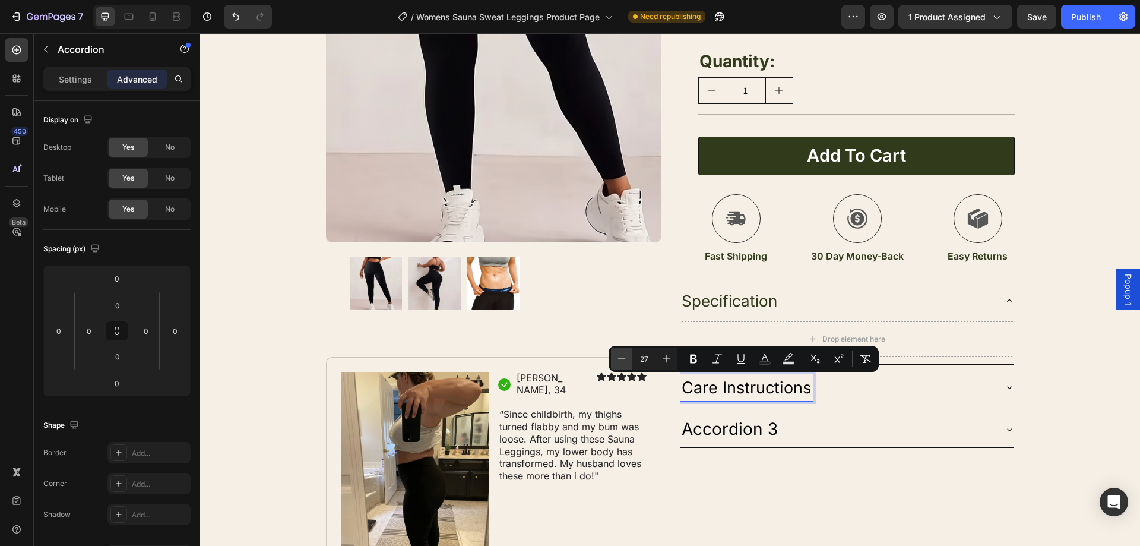
click at [622, 352] on button "Minus" at bounding box center [621, 358] width 21 height 21
type input "26"
drag, startPoint x: 602, startPoint y: 305, endPoint x: 695, endPoint y: 293, distance: 94.0
click at [602, 305] on div at bounding box center [494, 282] width 288 height 52
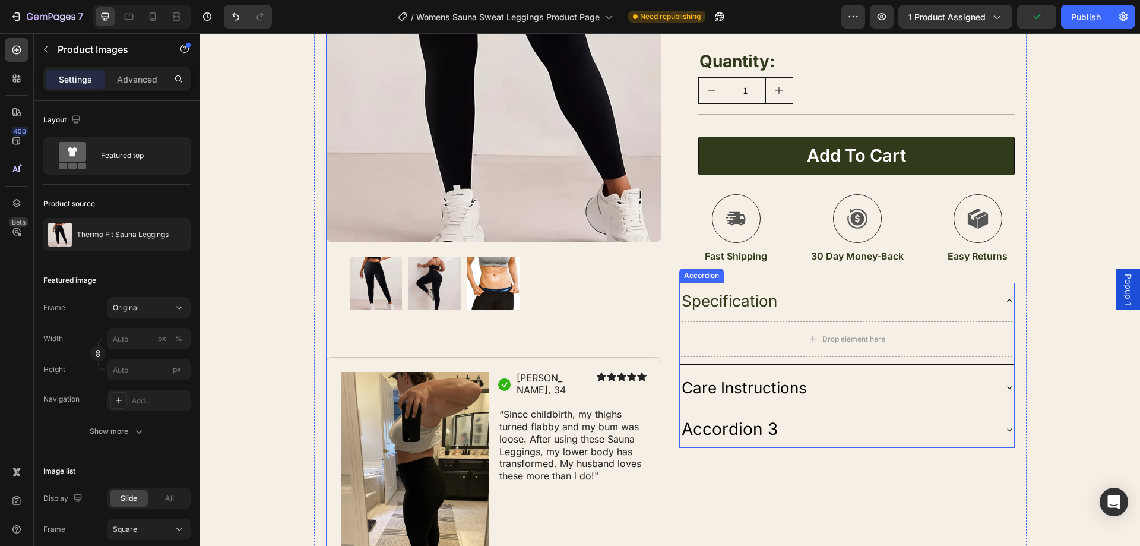
click at [805, 383] on div "Care Instructions" at bounding box center [837, 387] width 315 height 27
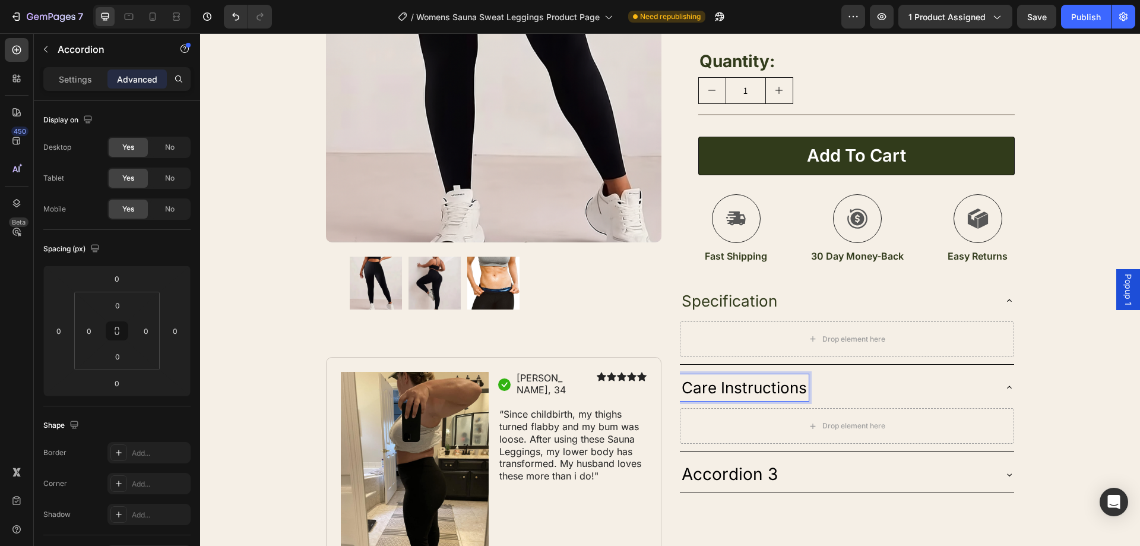
click at [763, 379] on span "Care Instructions" at bounding box center [744, 387] width 125 height 18
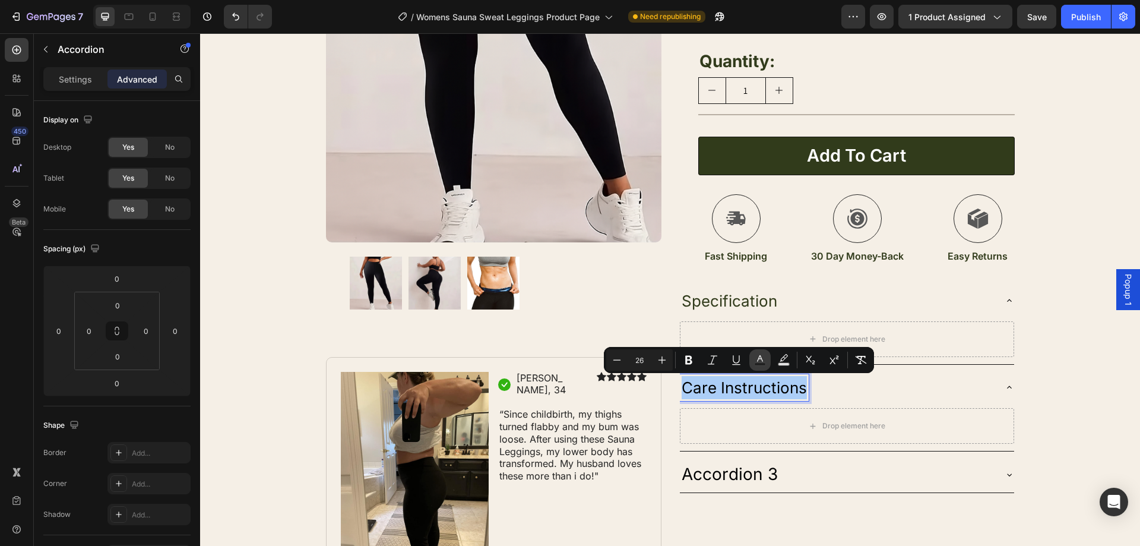
click at [762, 362] on icon "Editor contextual toolbar" at bounding box center [760, 360] width 12 height 12
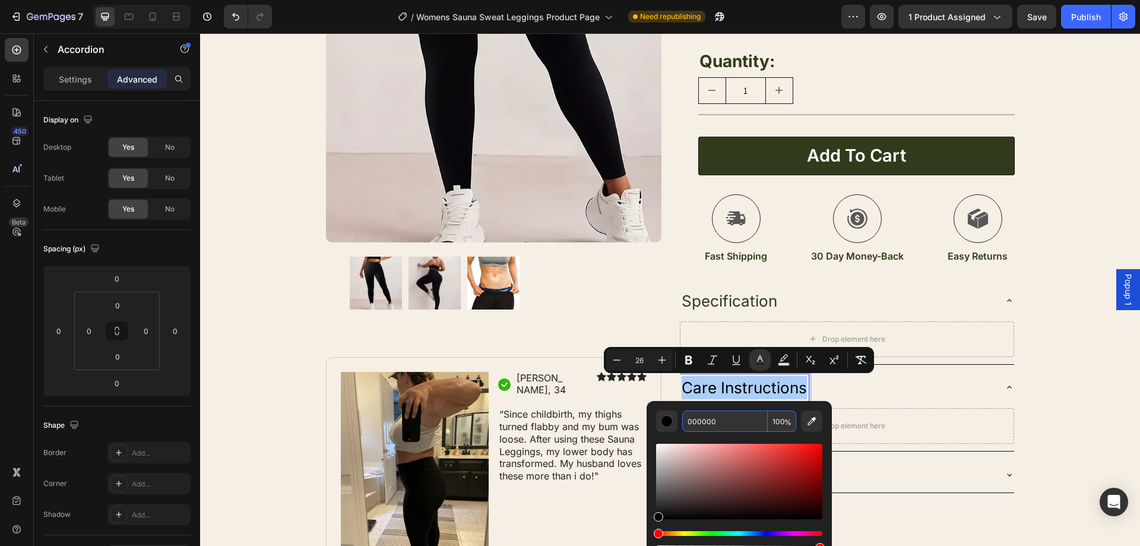
click at [743, 423] on input "000000" at bounding box center [724, 420] width 85 height 21
paste input "313B1B"
type input "313B1B"
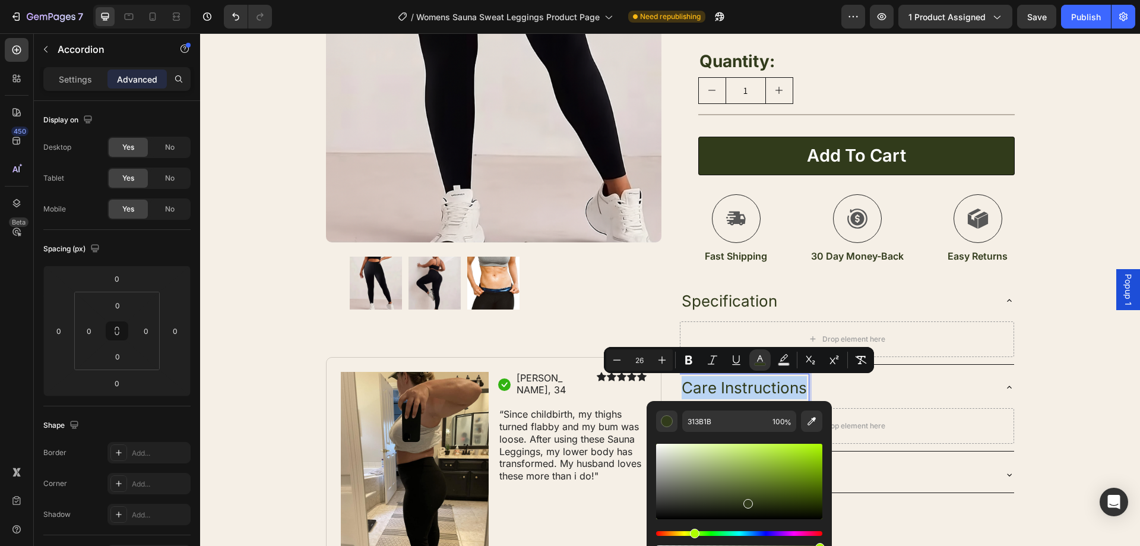
click at [1030, 375] on div "Product Images Image Icon Sarah, 34 Text Block Row Icon Icon Icon Icon Icon Ico…" at bounding box center [670, 175] width 940 height 817
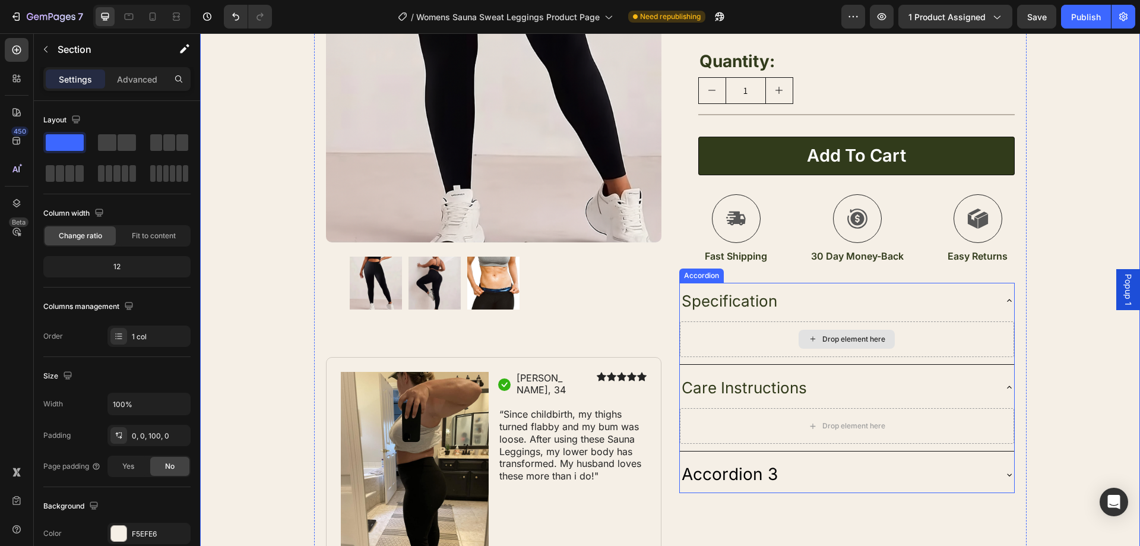
click at [885, 338] on div "Drop element here" at bounding box center [847, 338] width 96 height 19
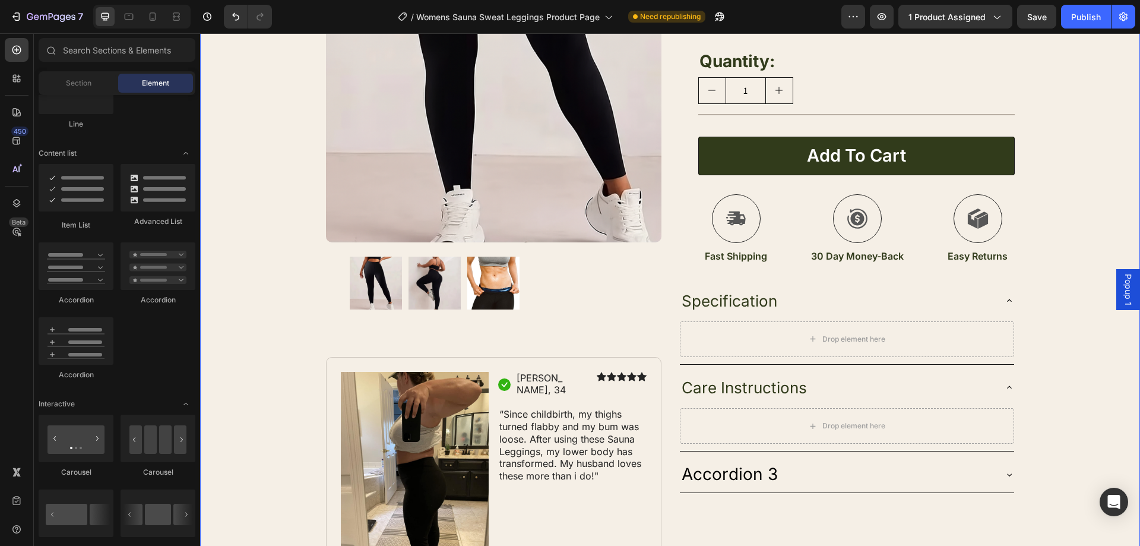
click at [1052, 332] on div "Product Images Image Icon Sarah, 34 Text Block Row Icon Icon Icon Icon Icon Ico…" at bounding box center [670, 175] width 940 height 817
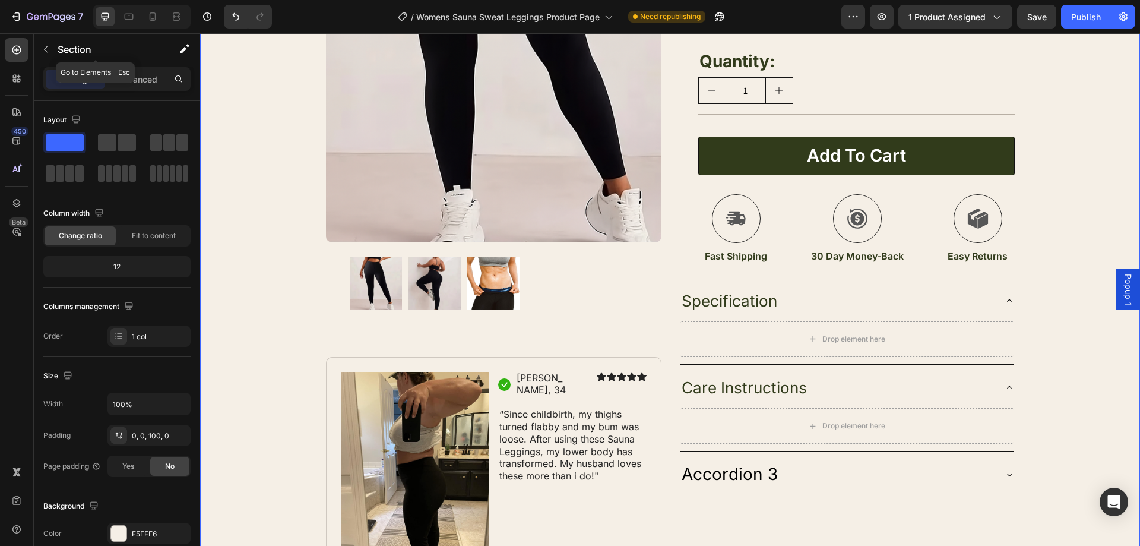
drag, startPoint x: 50, startPoint y: 49, endPoint x: 68, endPoint y: 65, distance: 23.9
click at [50, 51] on button "button" at bounding box center [45, 49] width 19 height 19
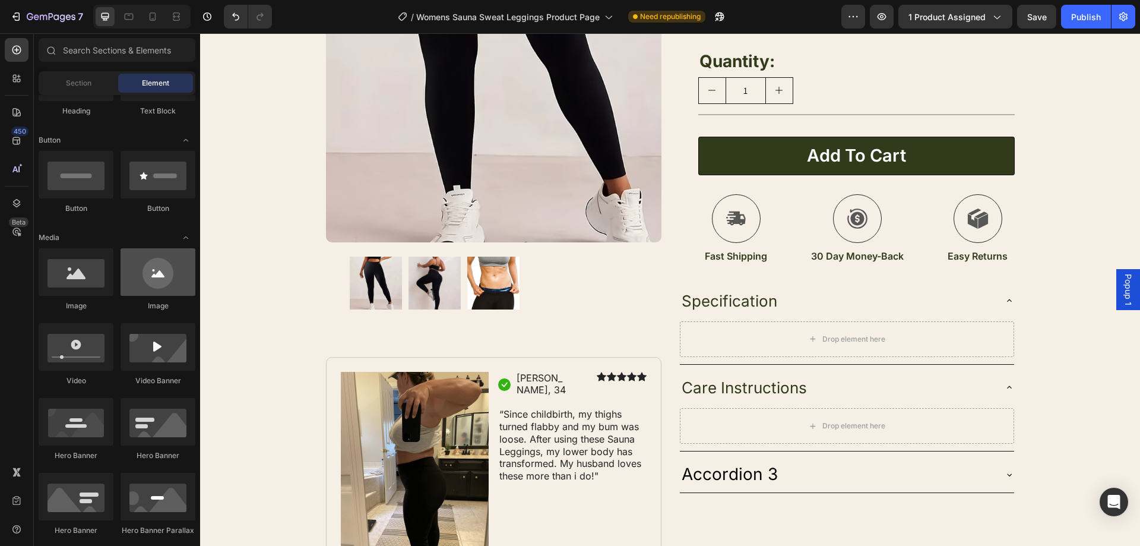
scroll to position [2, 0]
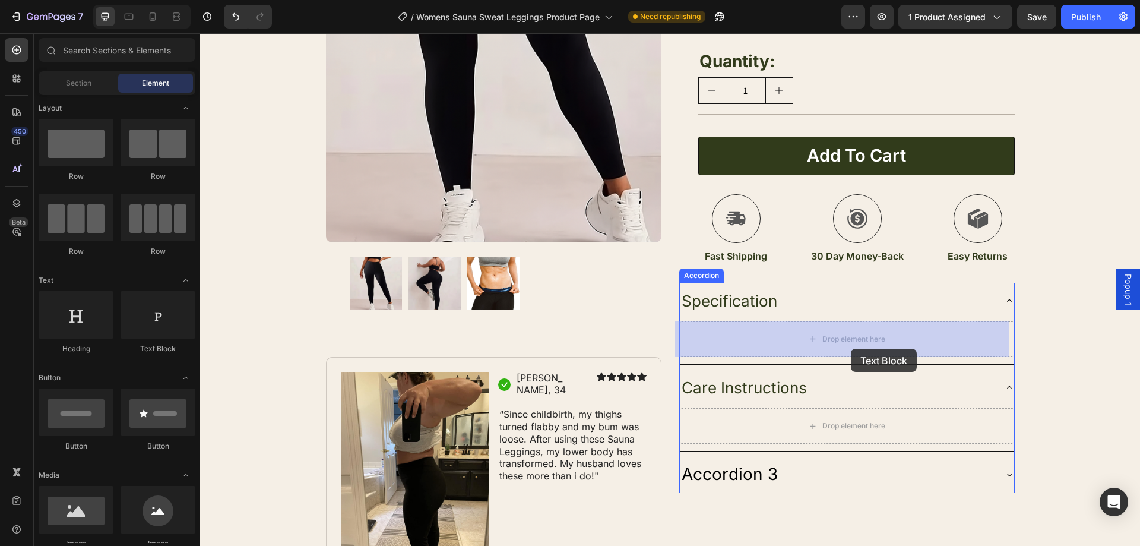
drag, startPoint x: 360, startPoint y: 354, endPoint x: 475, endPoint y: 359, distance: 114.7
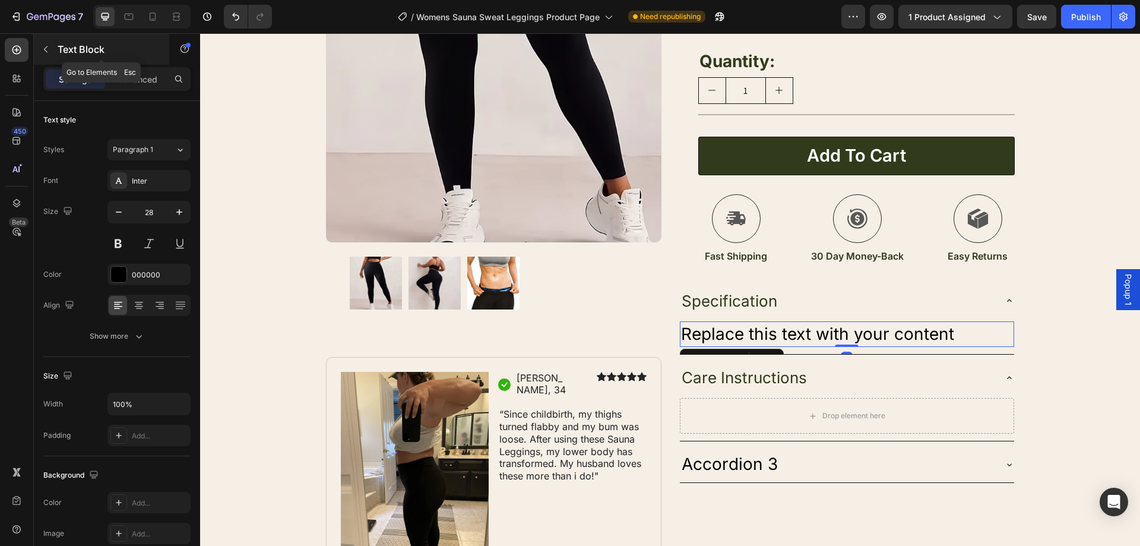
click at [38, 53] on button "button" at bounding box center [45, 49] width 19 height 19
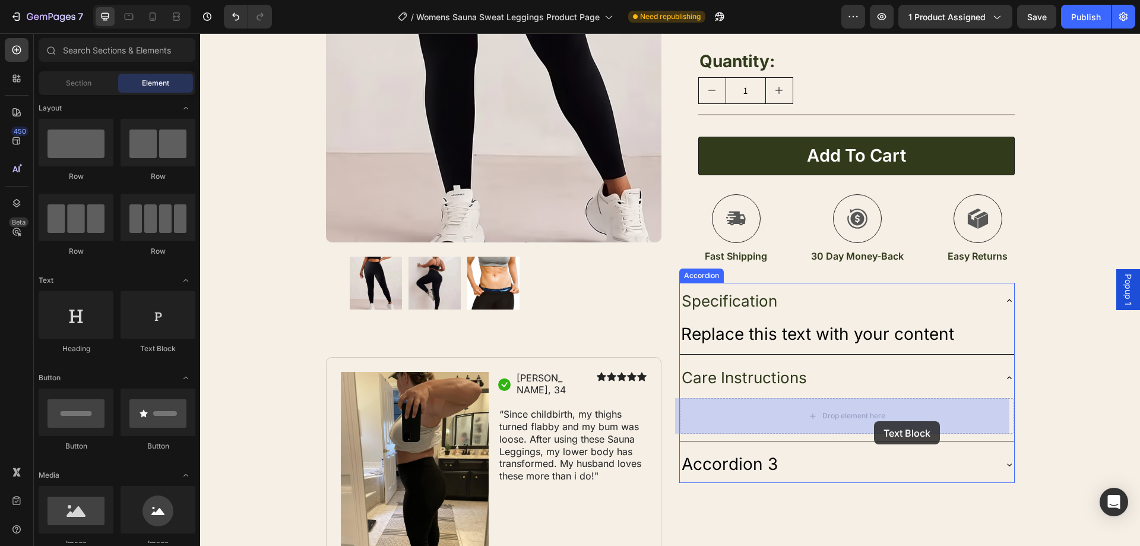
drag, startPoint x: 372, startPoint y: 334, endPoint x: 874, endPoint y: 421, distance: 509.7
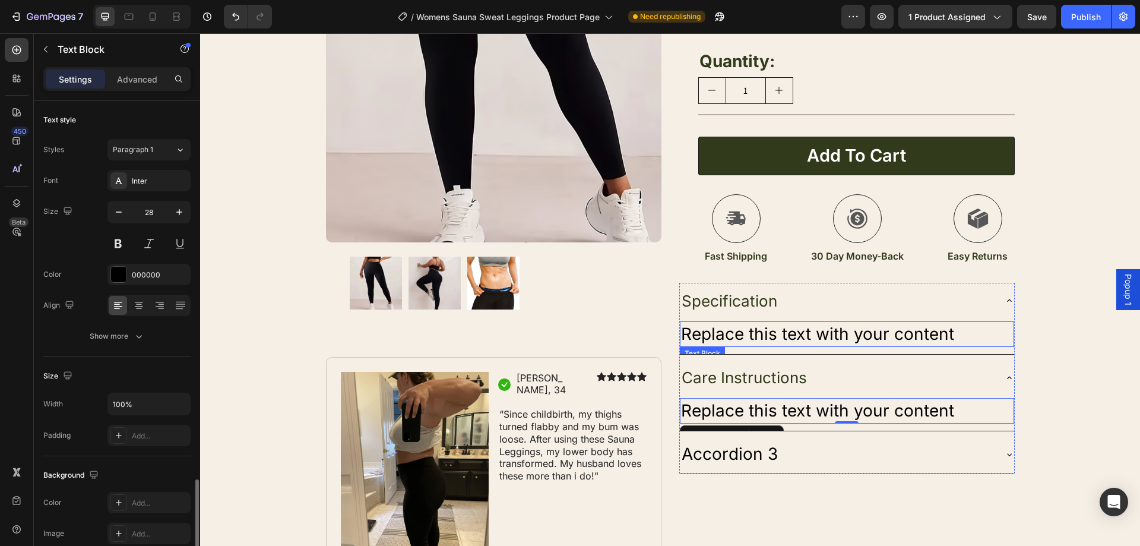
click at [807, 337] on div "Replace this text with your content" at bounding box center [847, 334] width 334 height 26
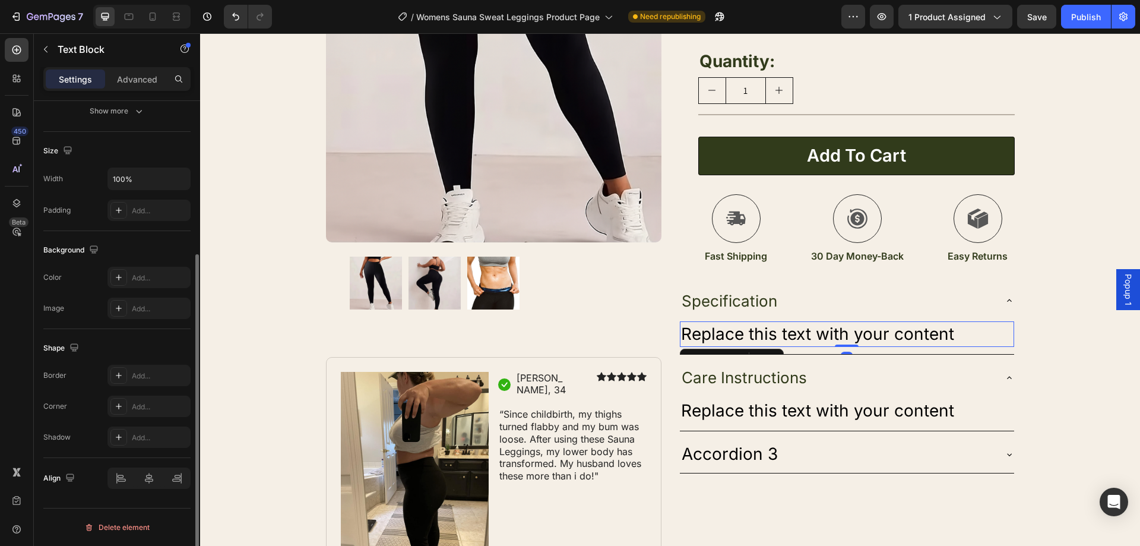
click at [944, 331] on div "Replace this text with your content" at bounding box center [847, 334] width 334 height 26
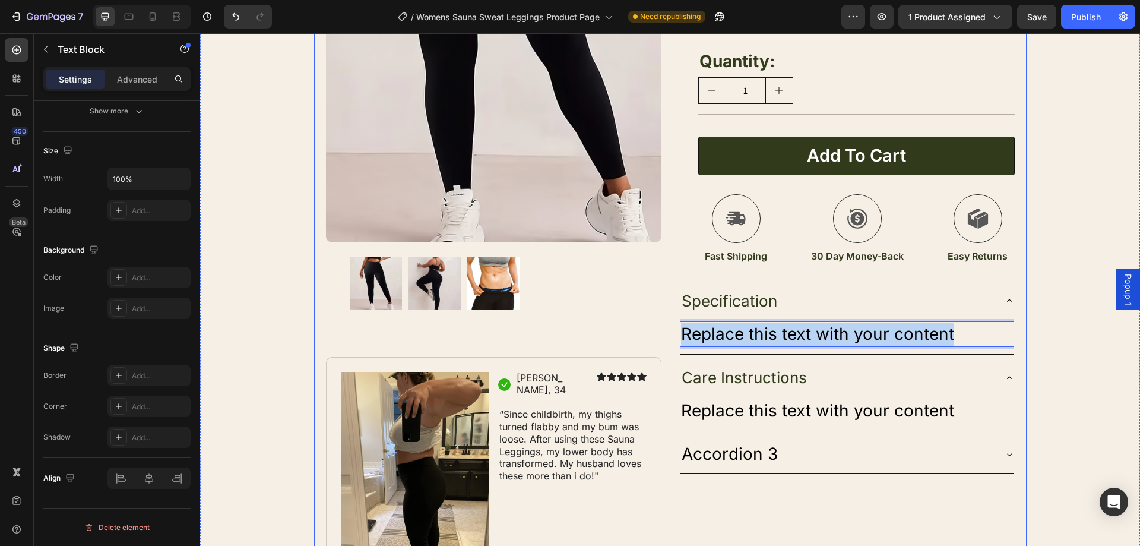
drag, startPoint x: 950, startPoint y: 331, endPoint x: 725, endPoint y: 339, distance: 224.6
click at [668, 343] on div "Product Images Image Icon Sarah, 34 Text Block Row Icon Icon Icon Icon Icon Ico…" at bounding box center [670, 175] width 712 height 817
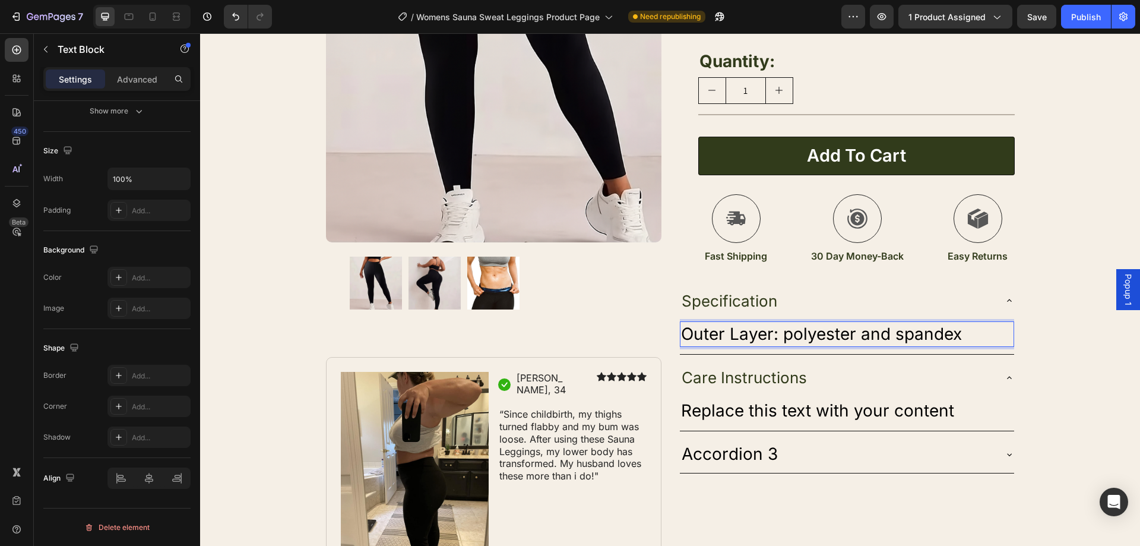
click at [777, 335] on p "Outer Layer: polyester and spandex" at bounding box center [847, 333] width 332 height 23
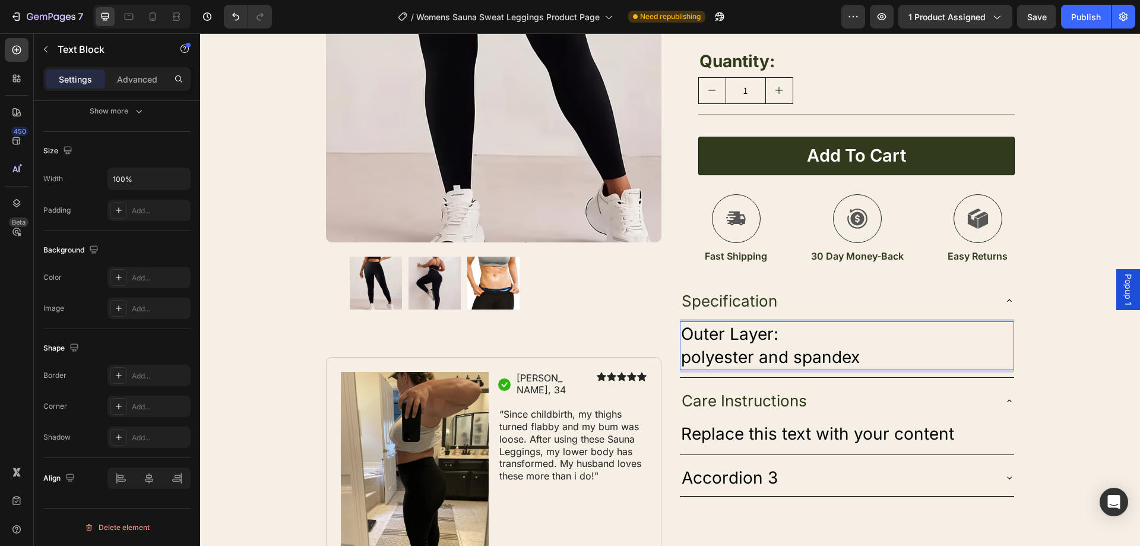
click at [862, 355] on p "polyester and spandex" at bounding box center [847, 357] width 332 height 23
click at [681, 357] on p "polyester and spandex" at bounding box center [847, 357] width 332 height 23
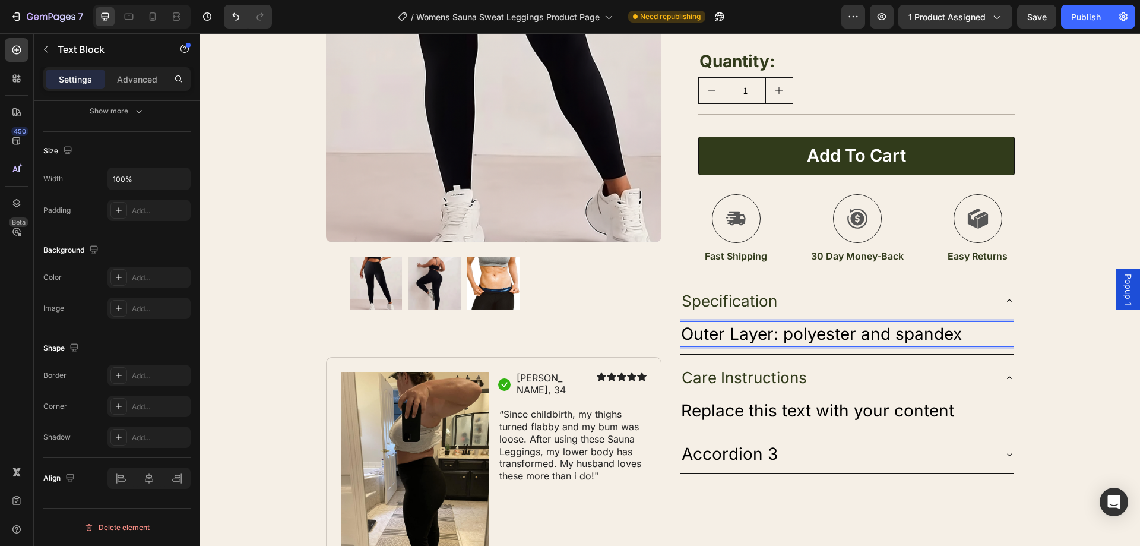
click at [965, 333] on p "Outer Layer: polyester and spandex" at bounding box center [847, 333] width 332 height 23
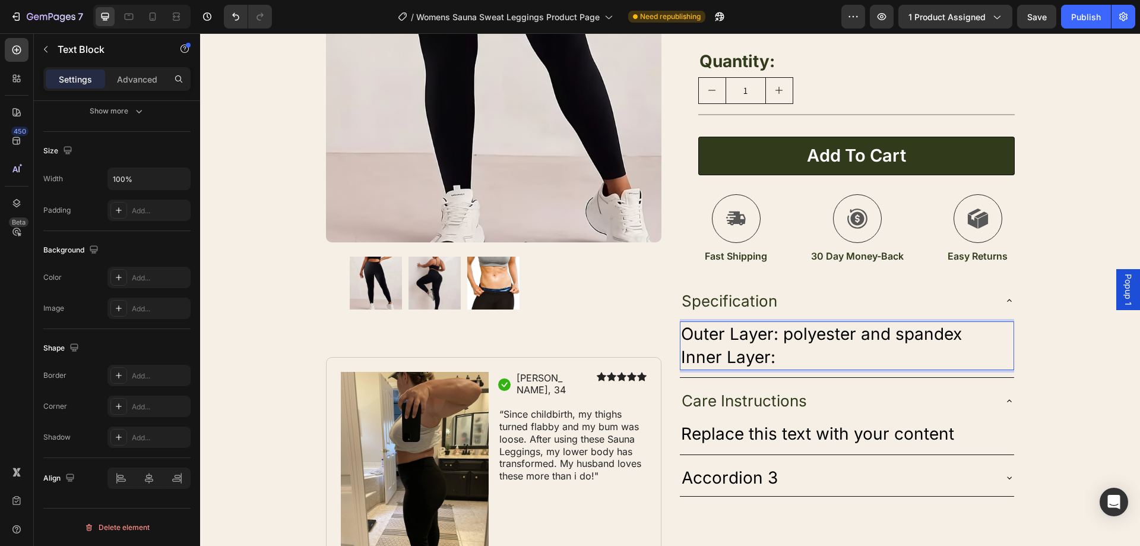
click at [769, 354] on p "Inner Layer:" at bounding box center [847, 357] width 332 height 23
click at [775, 358] on p "Inner Layer:" at bounding box center [847, 357] width 332 height 23
click at [775, 336] on p "Outer Layer: polyester and spandex" at bounding box center [847, 333] width 332 height 23
click at [972, 335] on p "Outer Layer: polyester and spandex" at bounding box center [847, 333] width 332 height 23
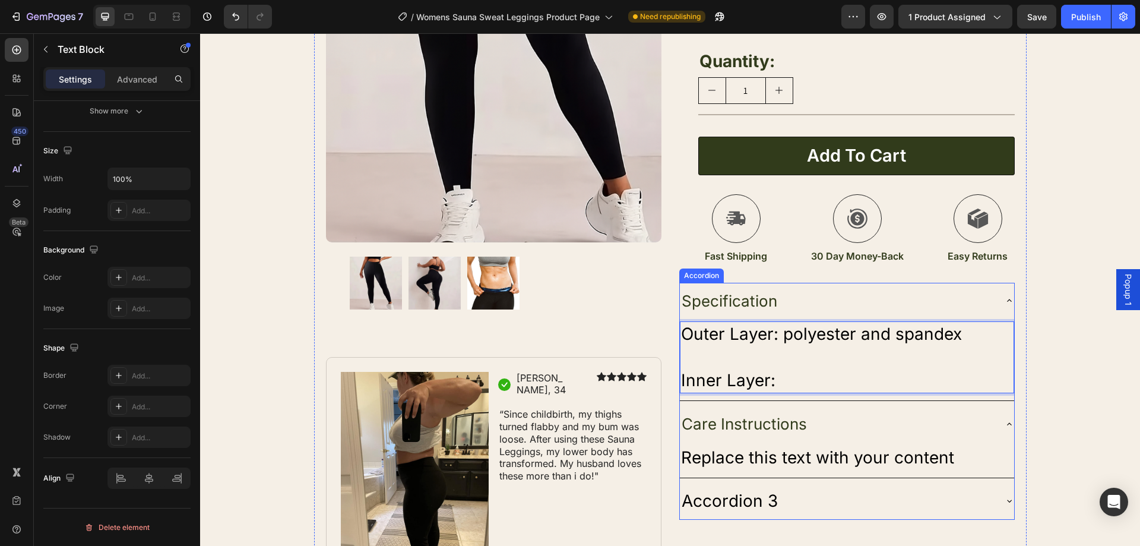
click at [778, 386] on p "Inner Layer:" at bounding box center [847, 380] width 332 height 23
click at [782, 382] on p "Inner Layer: Polyurethane" at bounding box center [847, 380] width 332 height 23
click at [784, 341] on p "Outer Layer: polyester and spandex" at bounding box center [847, 333] width 332 height 23
click at [897, 336] on p "Outer Layer: Polyester and spandex" at bounding box center [847, 333] width 332 height 23
click at [777, 384] on p "Inner Layer: olyurethane" at bounding box center [847, 380] width 332 height 23
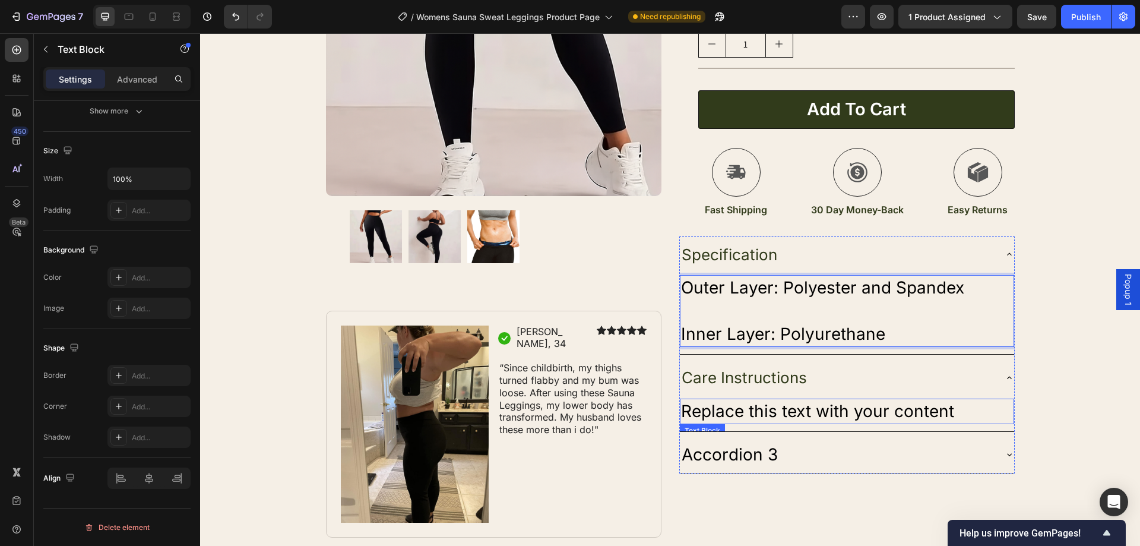
scroll to position [350, 0]
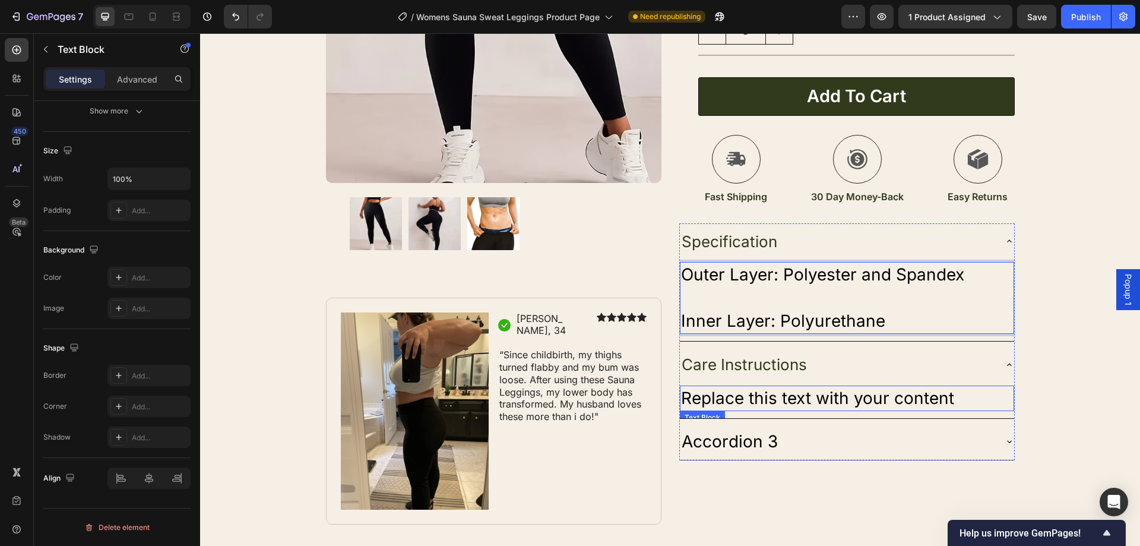
click at [893, 404] on div "Replace this text with your content" at bounding box center [847, 398] width 334 height 26
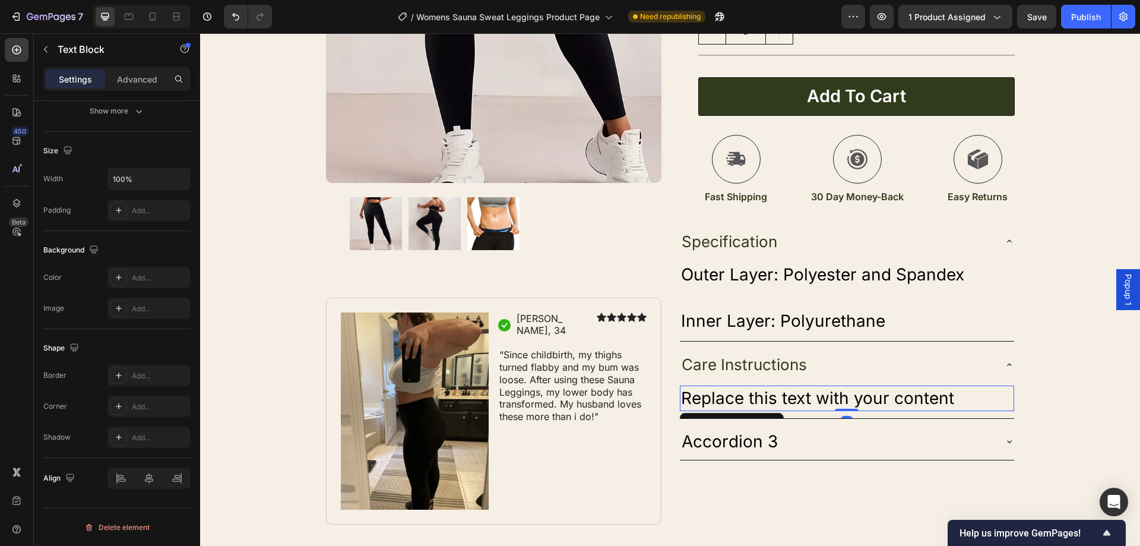
click at [940, 404] on div "Replace this text with your content" at bounding box center [847, 398] width 334 height 26
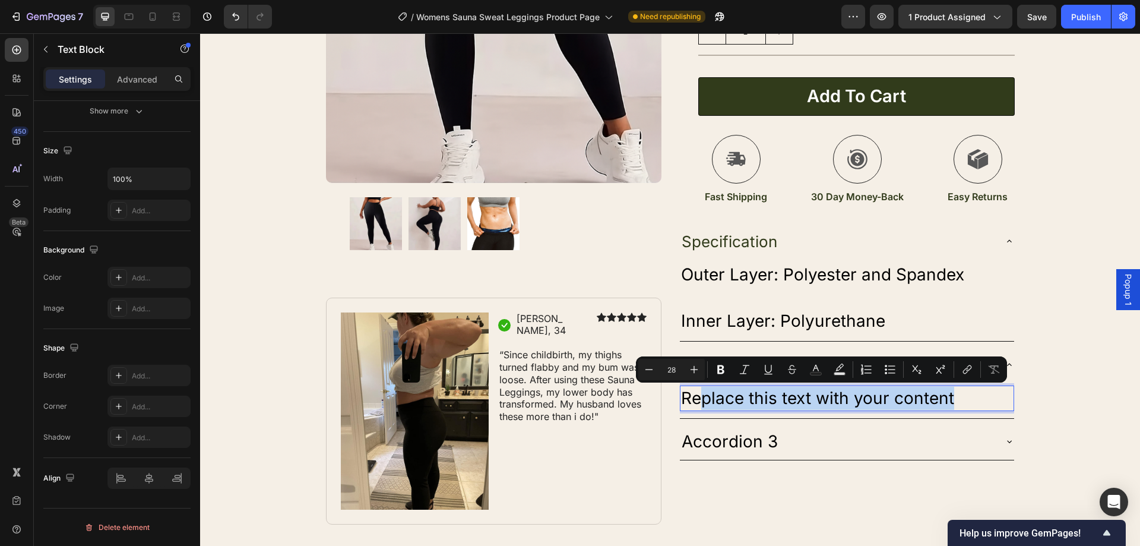
drag, startPoint x: 948, startPoint y: 400, endPoint x: 694, endPoint y: 405, distance: 253.5
click at [694, 405] on p "Replace this text with your content" at bounding box center [847, 397] width 332 height 23
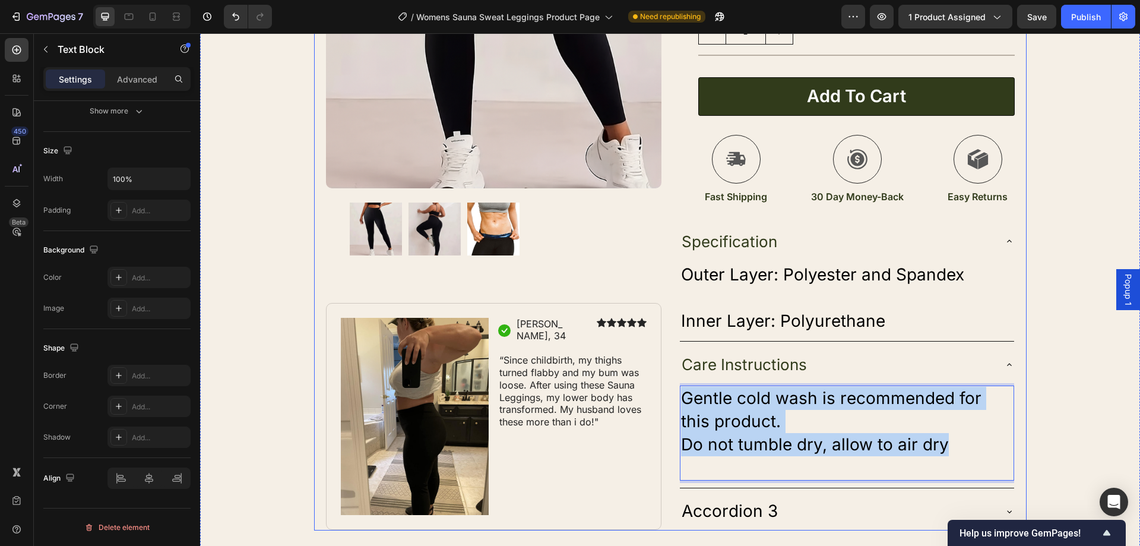
drag, startPoint x: 942, startPoint y: 445, endPoint x: 651, endPoint y: 389, distance: 296.2
click at [651, 391] on div "Product Images Image Icon Sarah, 34 Text Block Row Icon Icon Icon Icon Icon Ico…" at bounding box center [670, 118] width 712 height 823
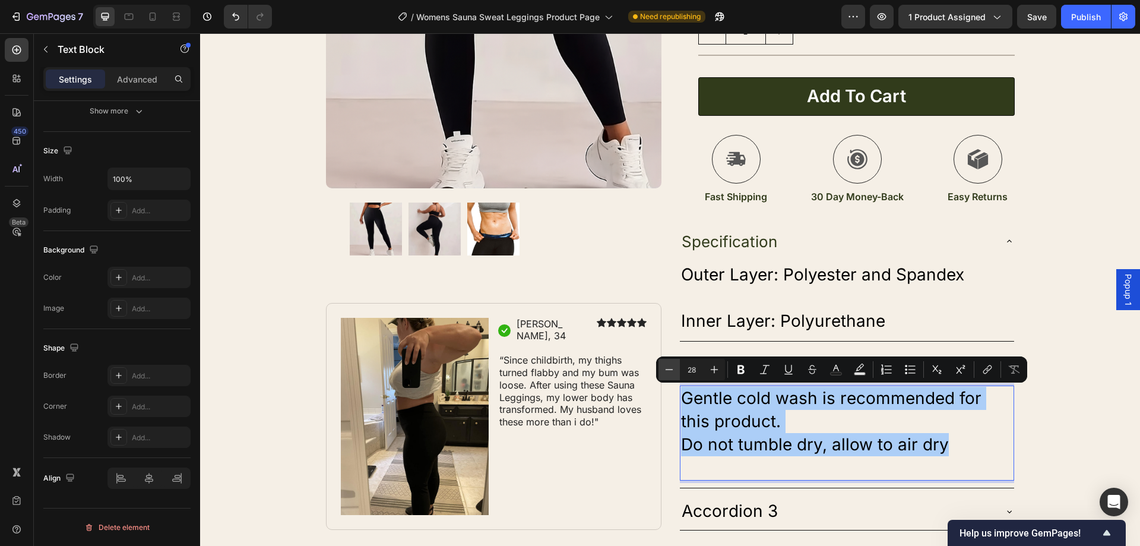
click at [669, 372] on icon "Editor contextual toolbar" at bounding box center [669, 369] width 12 height 12
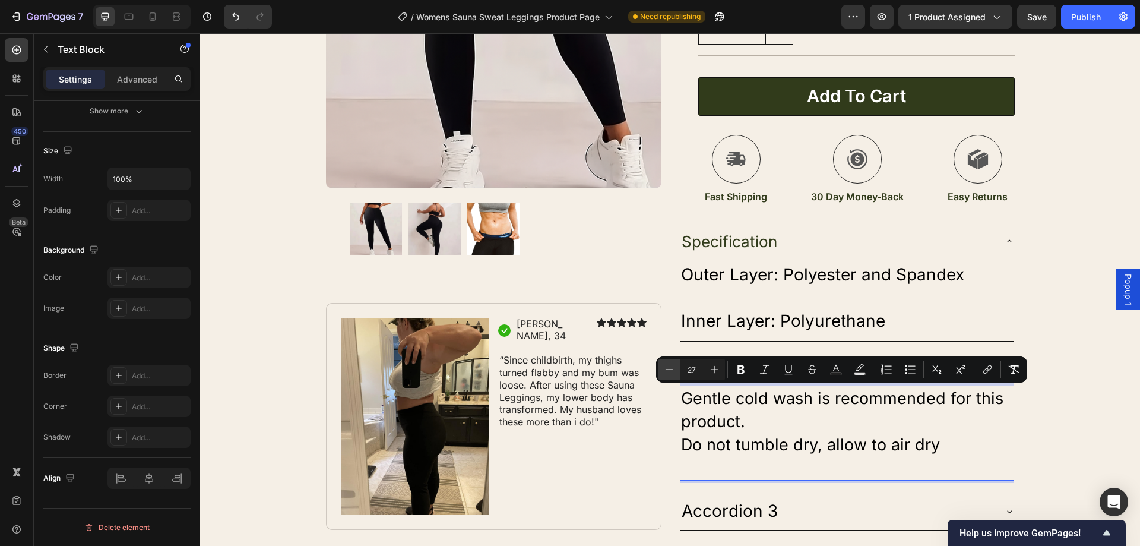
click at [669, 372] on icon "Editor contextual toolbar" at bounding box center [669, 369] width 12 height 12
click at [669, 371] on icon "Editor contextual toolbar" at bounding box center [669, 369] width 12 height 12
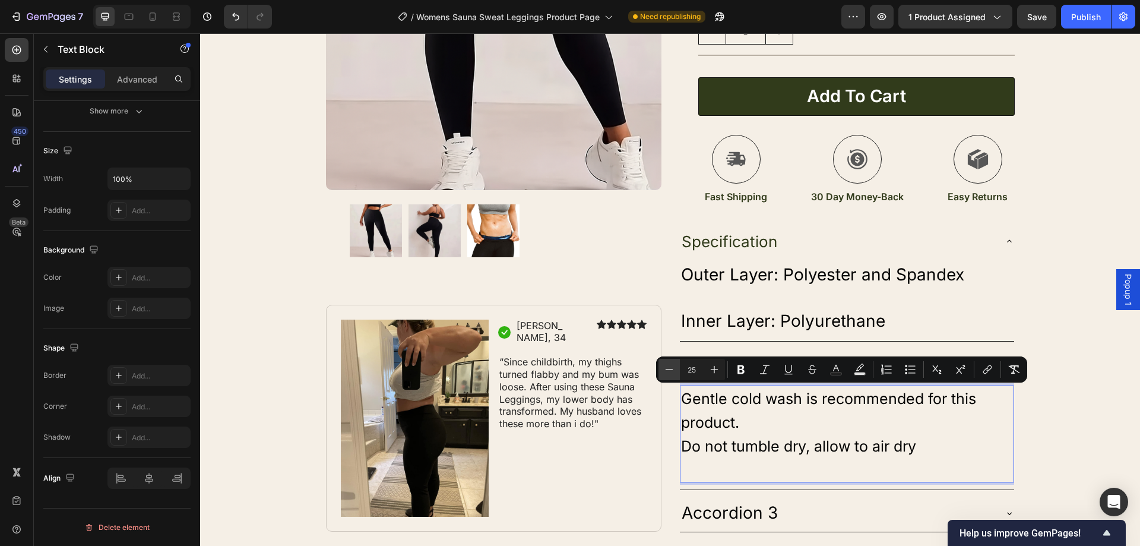
click at [669, 371] on icon "Editor contextual toolbar" at bounding box center [669, 369] width 12 height 12
type input "24"
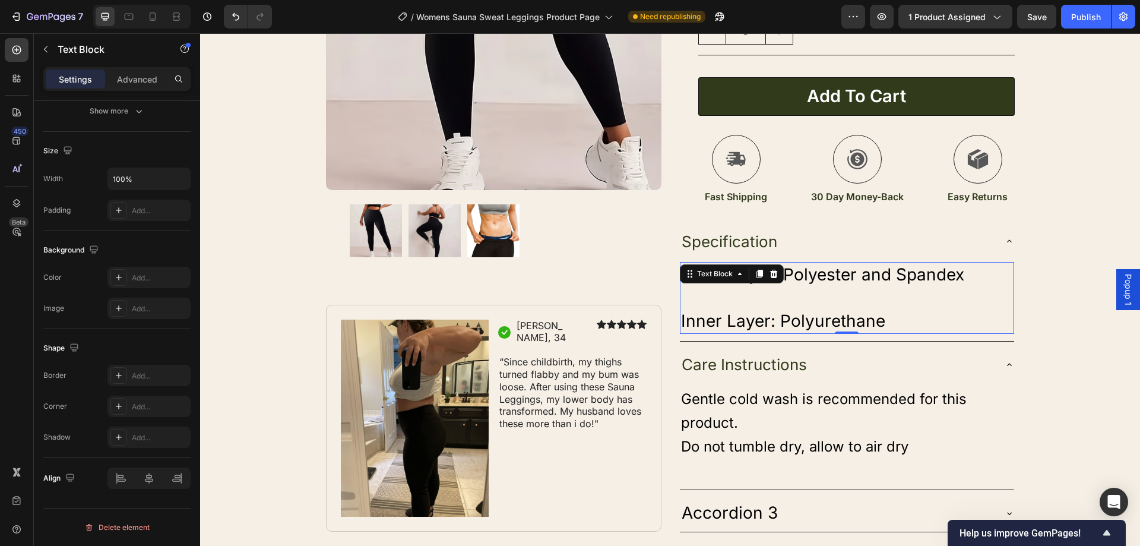
drag, startPoint x: 735, startPoint y: 303, endPoint x: 845, endPoint y: 287, distance: 111.6
click at [736, 303] on p "Rich Text Editor. Editing area: main" at bounding box center [847, 297] width 332 height 23
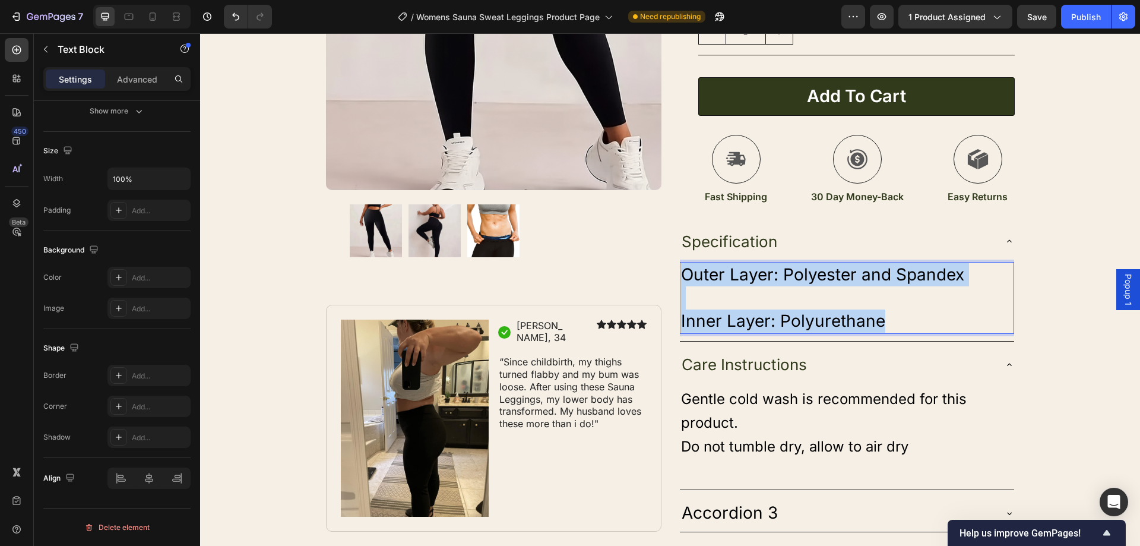
drag, startPoint x: 889, startPoint y: 319, endPoint x: 676, endPoint y: 272, distance: 218.8
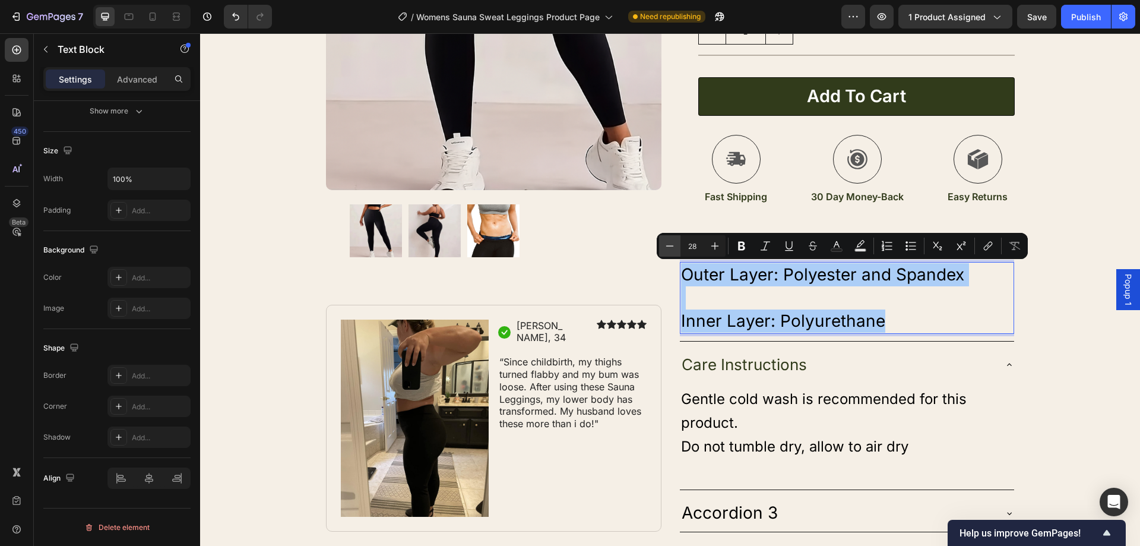
click at [664, 248] on icon "Editor contextual toolbar" at bounding box center [670, 246] width 12 height 12
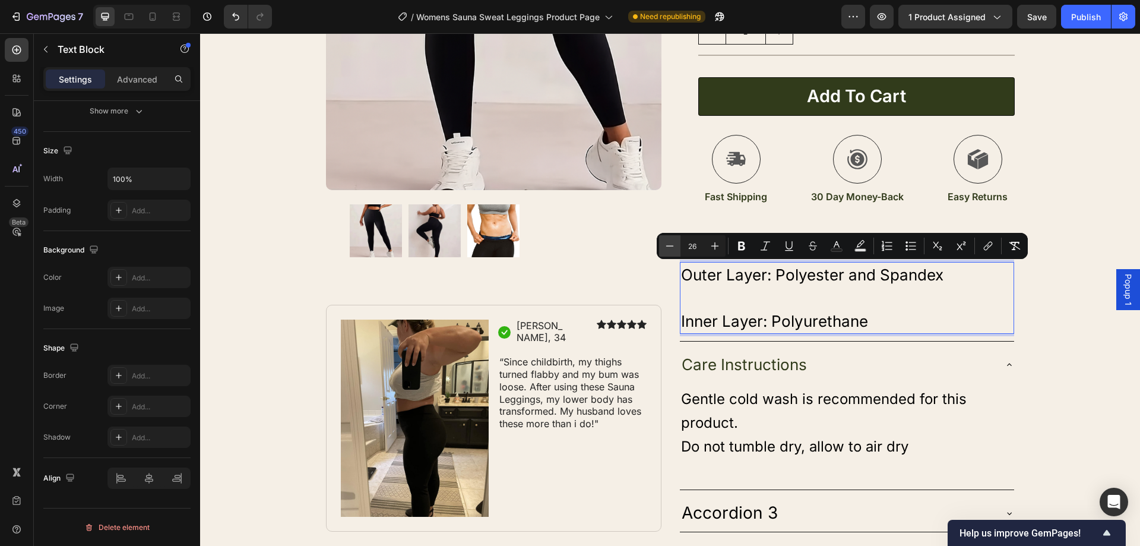
drag, startPoint x: 664, startPoint y: 248, endPoint x: 475, endPoint y: 230, distance: 190.2
click at [664, 248] on icon "Editor contextual toolbar" at bounding box center [670, 246] width 12 height 12
type input "25"
click at [689, 290] on p "Rich Text Editor. Editing area: main" at bounding box center [847, 298] width 332 height 23
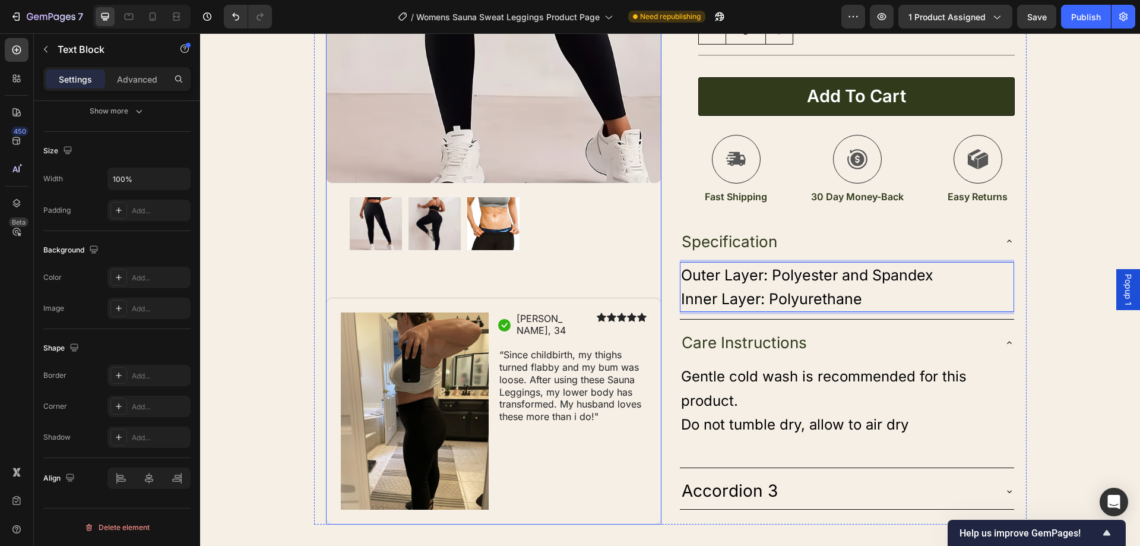
click at [604, 242] on div at bounding box center [494, 223] width 288 height 52
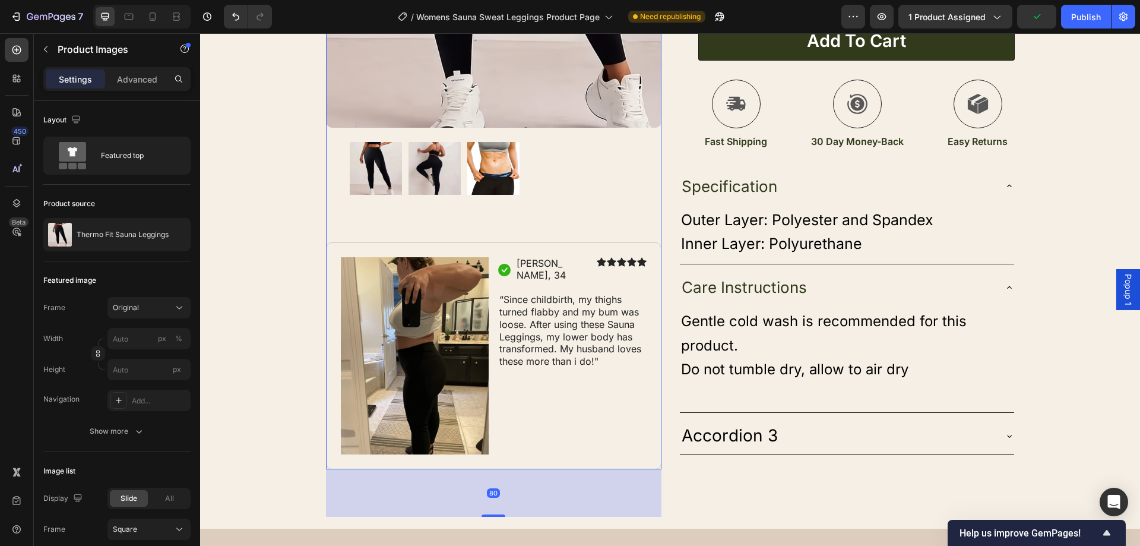
scroll to position [416, 0]
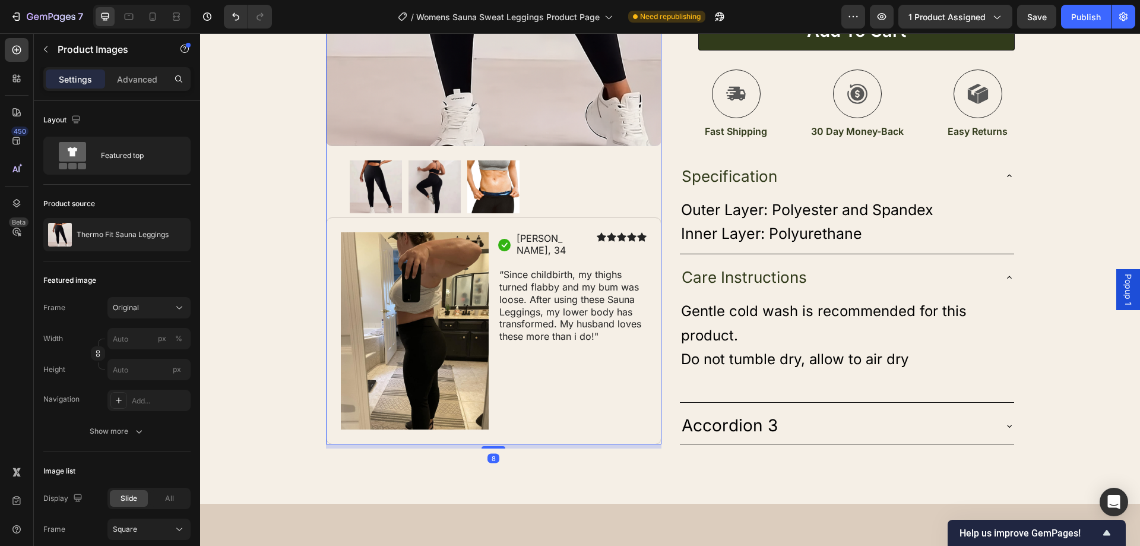
drag, startPoint x: 500, startPoint y: 505, endPoint x: 630, endPoint y: 486, distance: 132.1
click at [508, 457] on div "Product Images 8 Image Icon Sarah, 34 Text Block Row Icon Icon Icon Icon Icon I…" at bounding box center [670, 72] width 940 height 861
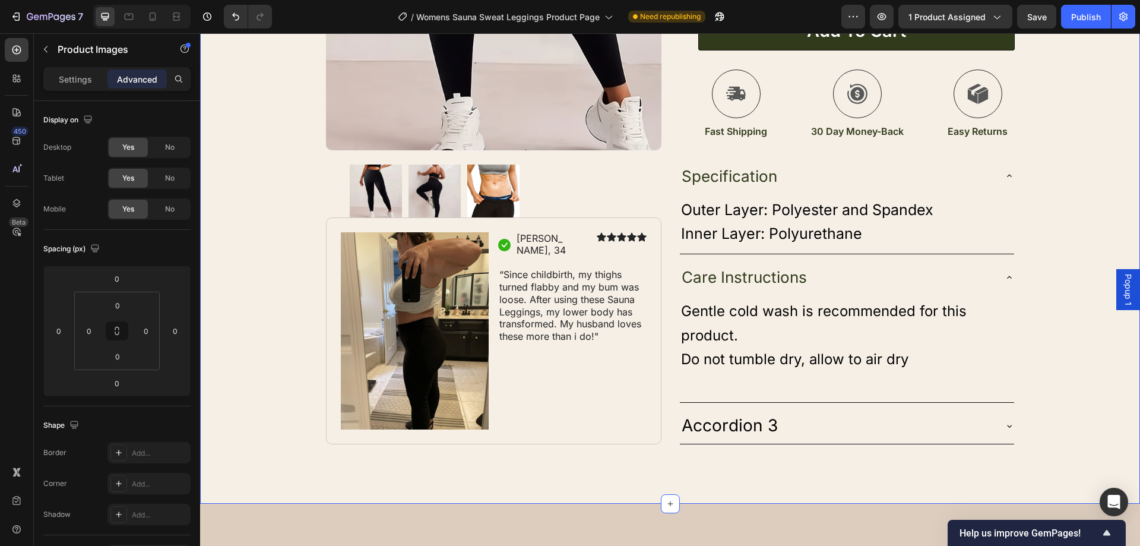
click at [630, 486] on div "Product Images Image Icon Sarah, 34 Text Block Row Icon Icon Icon Icon Icon Ico…" at bounding box center [670, 72] width 940 height 861
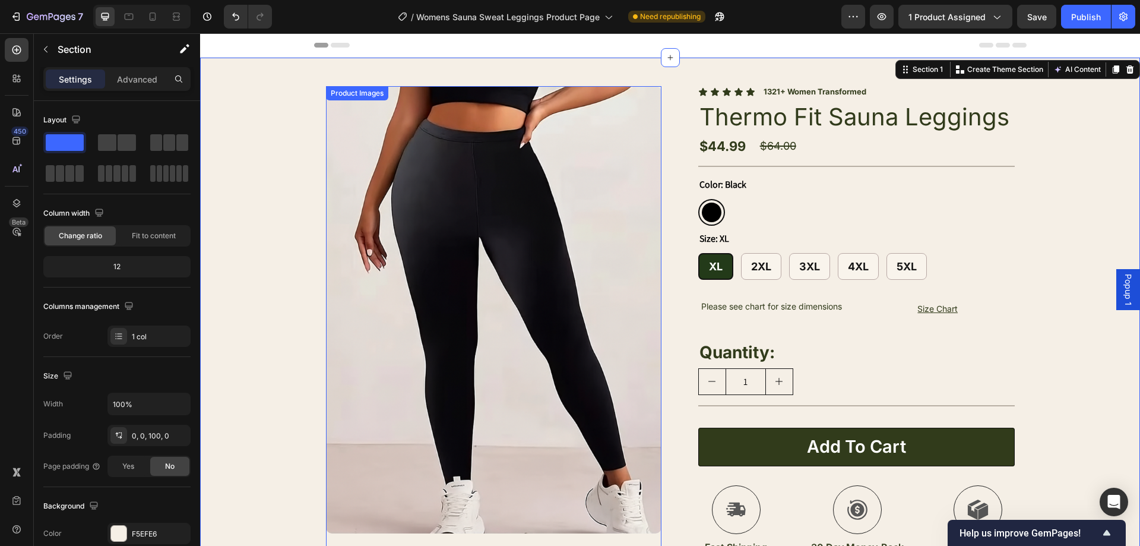
scroll to position [356, 0]
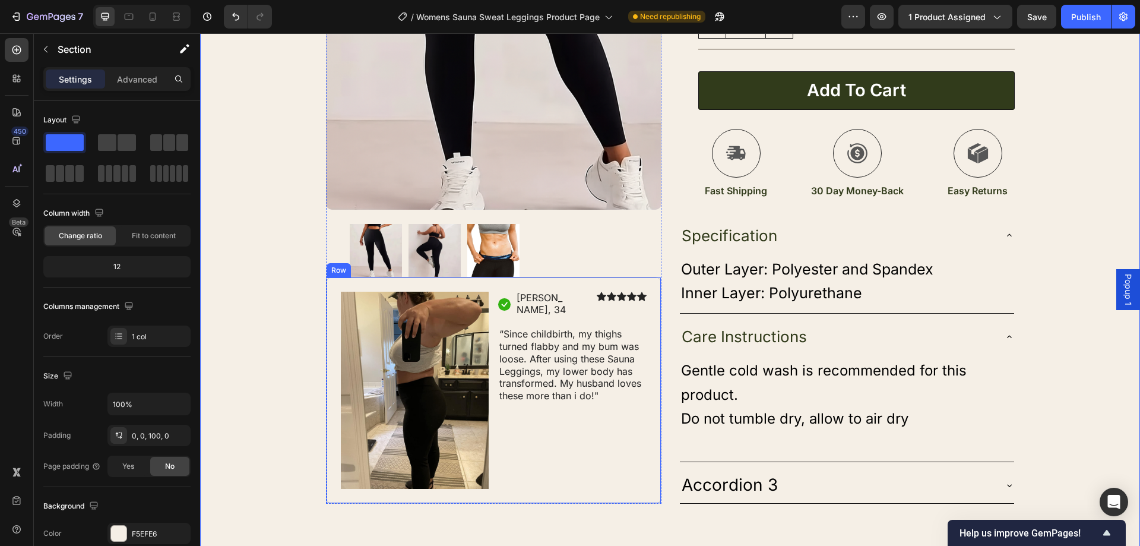
click at [569, 445] on div "Icon Sarah, 34 Text Block Row Icon Icon Icon Icon Icon Icon List Row “Since chi…" at bounding box center [572, 391] width 148 height 198
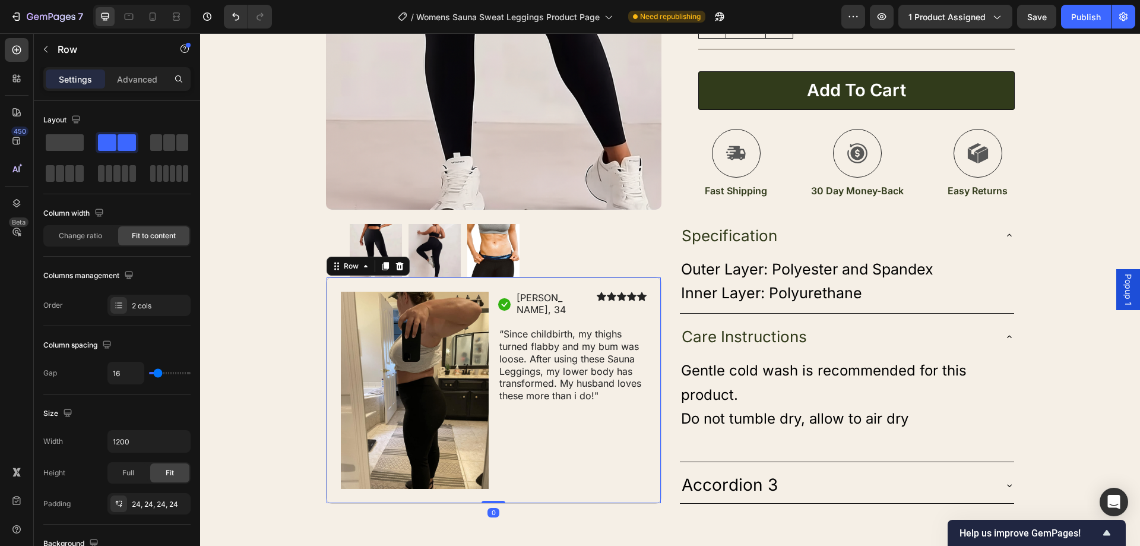
click at [561, 251] on div at bounding box center [494, 250] width 288 height 52
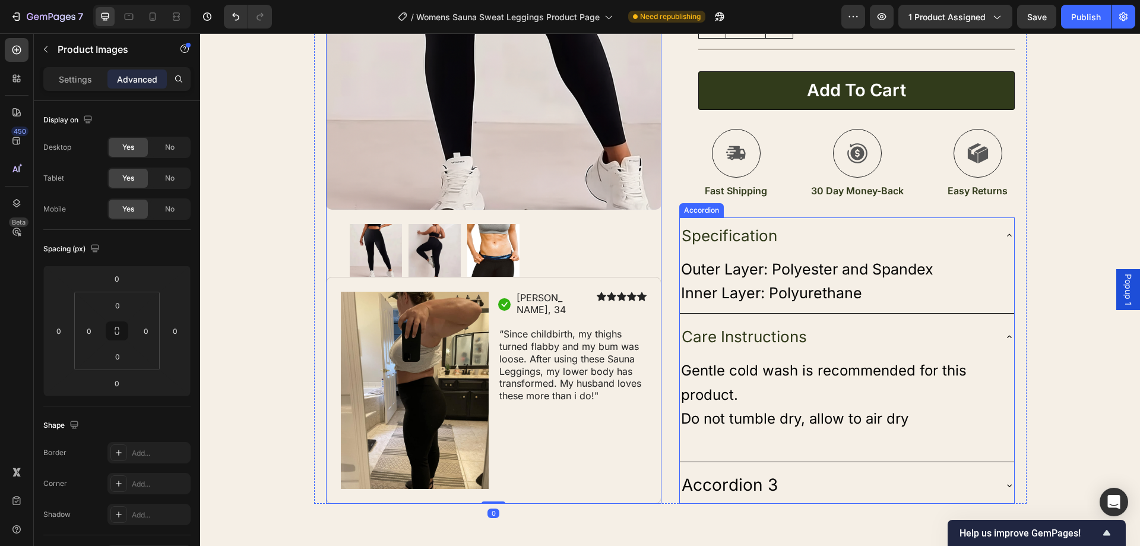
click at [801, 497] on div "Accordion 3" at bounding box center [837, 484] width 315 height 27
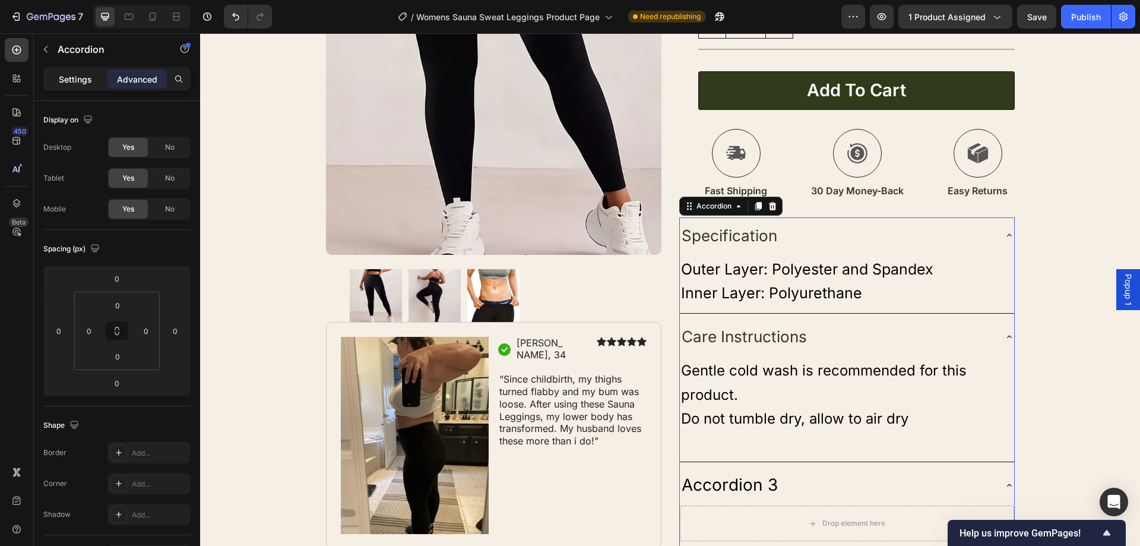
click at [84, 80] on p "Settings" at bounding box center [75, 79] width 33 height 12
type input "8"
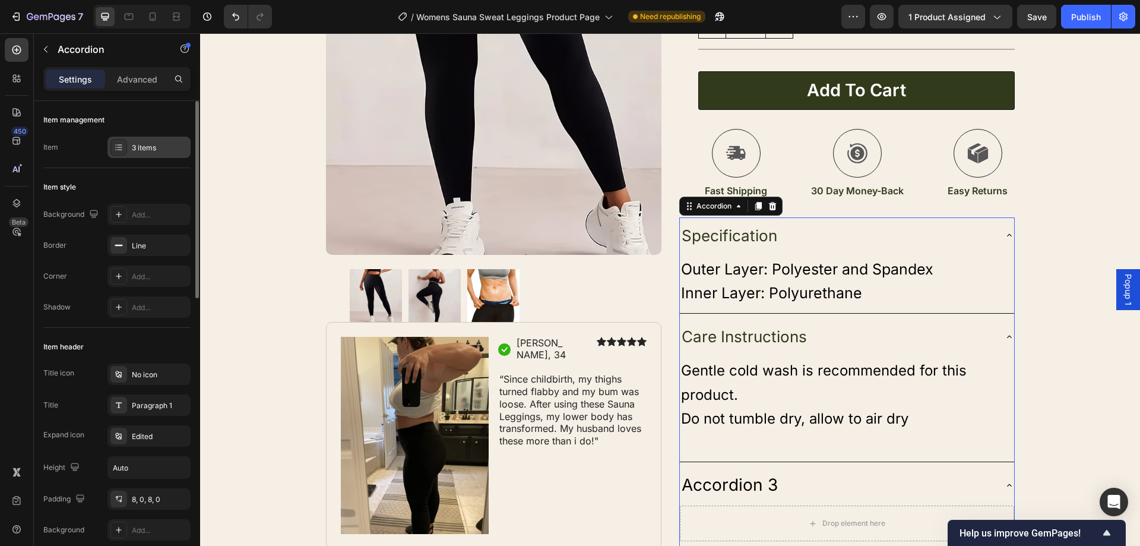
click at [172, 150] on div "3 items" at bounding box center [160, 147] width 56 height 11
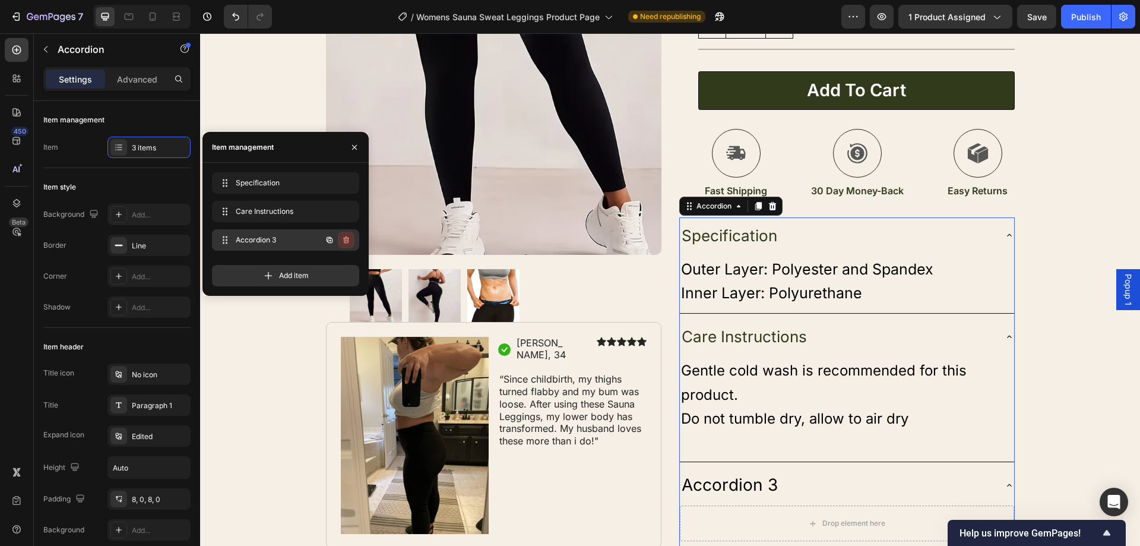
click at [348, 242] on icon "button" at bounding box center [345, 239] width 9 height 9
click at [348, 242] on div "Delete" at bounding box center [338, 240] width 22 height 11
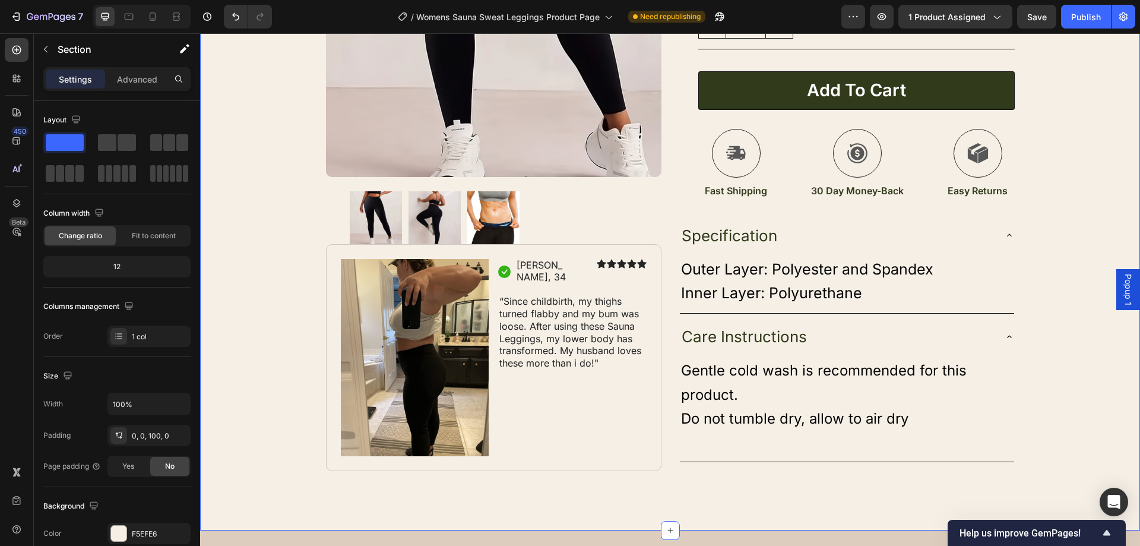
click at [262, 375] on div "Product Images Image Icon Sarah, 34 Text Block Row Icon Icon Icon Icon Icon Ico…" at bounding box center [670, 85] width 940 height 769
click at [869, 292] on p "Inner Layer: Polyurethane" at bounding box center [847, 293] width 332 height 24
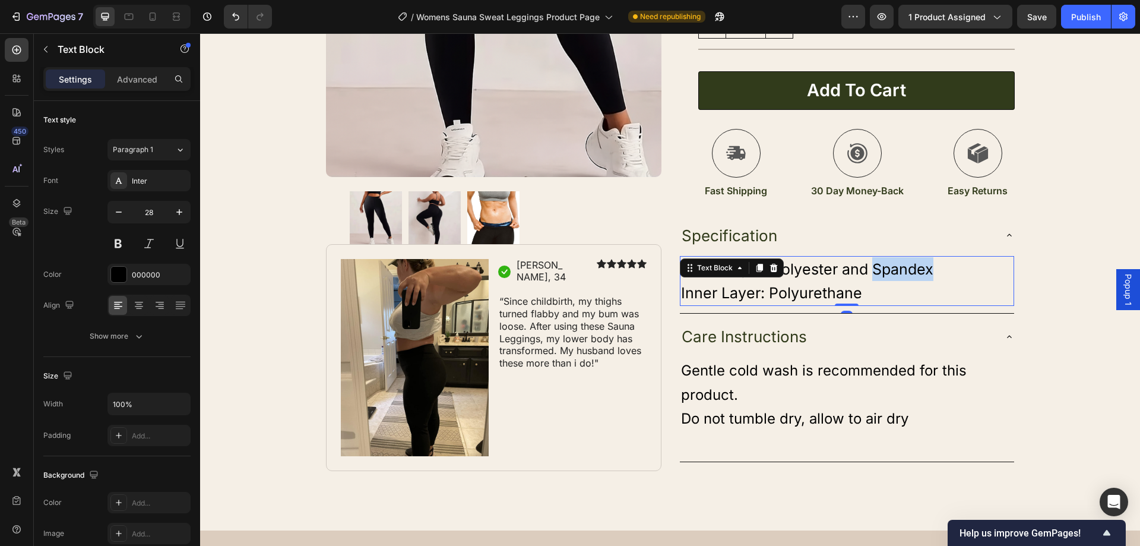
click at [878, 267] on span "Outer Layer: Polyester and Spandex" at bounding box center [807, 269] width 252 height 18
click at [866, 281] on p "Inner Layer: Polyurethane" at bounding box center [847, 293] width 332 height 24
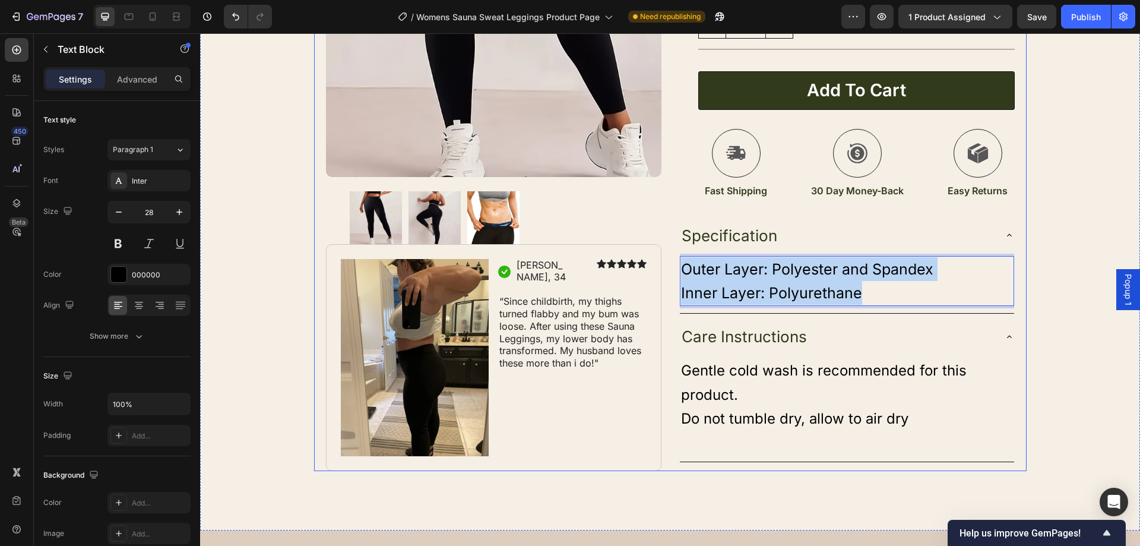
drag, startPoint x: 864, startPoint y: 284, endPoint x: 681, endPoint y: 262, distance: 184.2
click at [668, 261] on div "Product Images Image Icon Sarah, 34 Text Block Row Icon Icon Icon Icon Icon Ico…" at bounding box center [670, 85] width 712 height 769
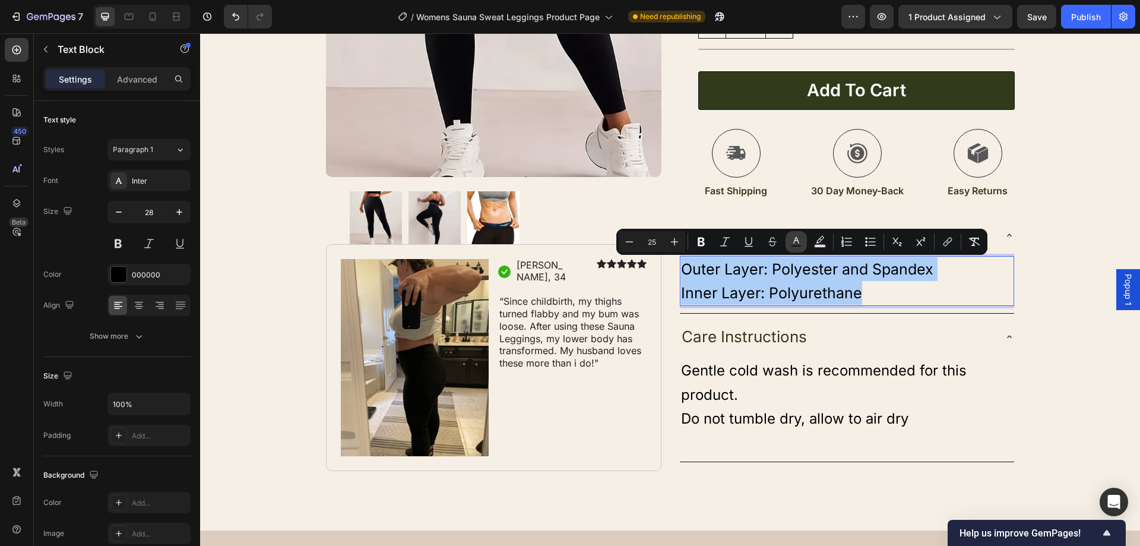
click at [803, 239] on button "Text Color" at bounding box center [795, 241] width 21 height 21
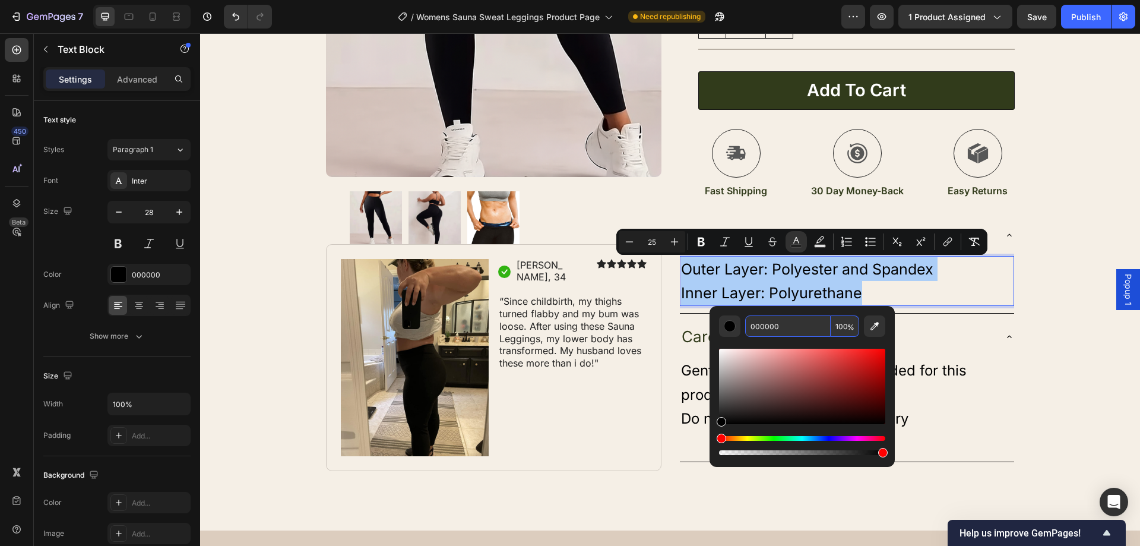
click at [793, 326] on input "000000" at bounding box center [787, 325] width 85 height 21
paste input "313B1B"
type input "313B1B"
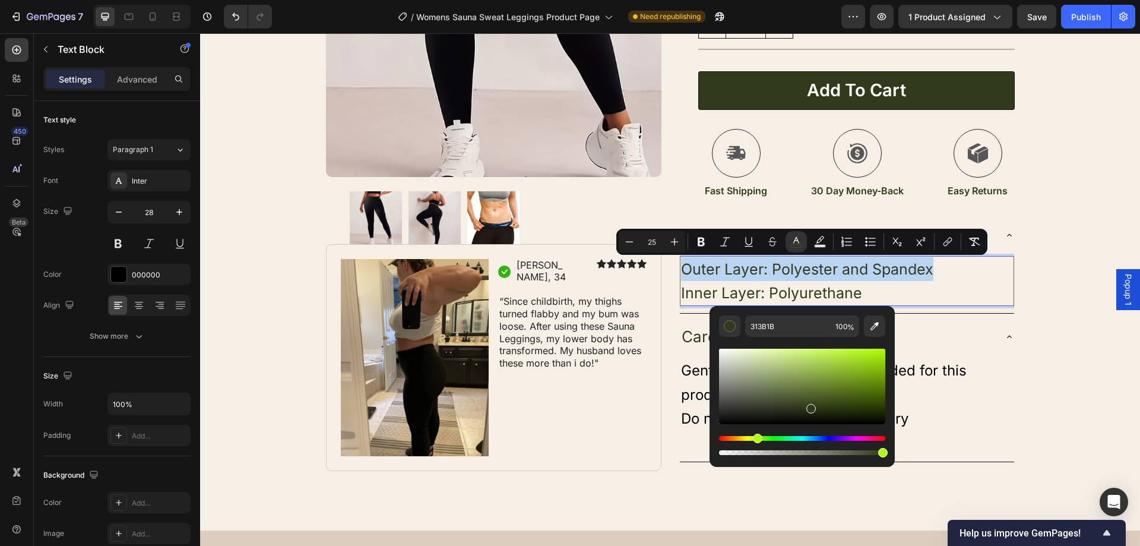
click at [947, 289] on p "Inner Layer: Polyurethane" at bounding box center [847, 293] width 332 height 24
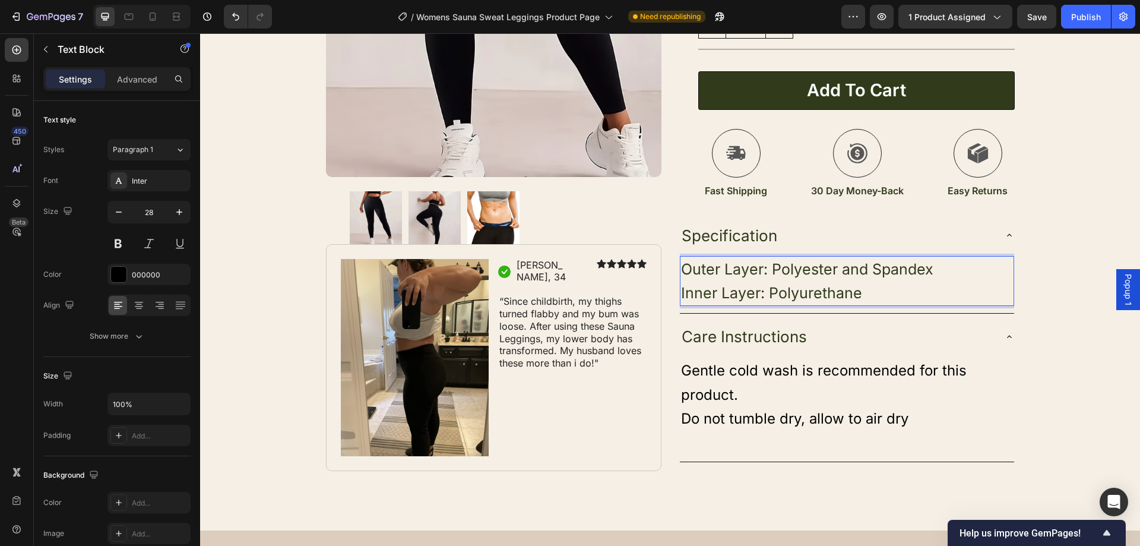
click at [772, 266] on span "Outer Layer: Polyester and Spandex" at bounding box center [807, 269] width 252 height 18
click at [761, 267] on span "Outer Layer: Polyester and Spandex" at bounding box center [807, 269] width 252 height 18
drag, startPoint x: 764, startPoint y: 271, endPoint x: 678, endPoint y: 268, distance: 86.2
click at [681, 268] on span "Outer Layer: Polyester and Spandex" at bounding box center [807, 269] width 252 height 18
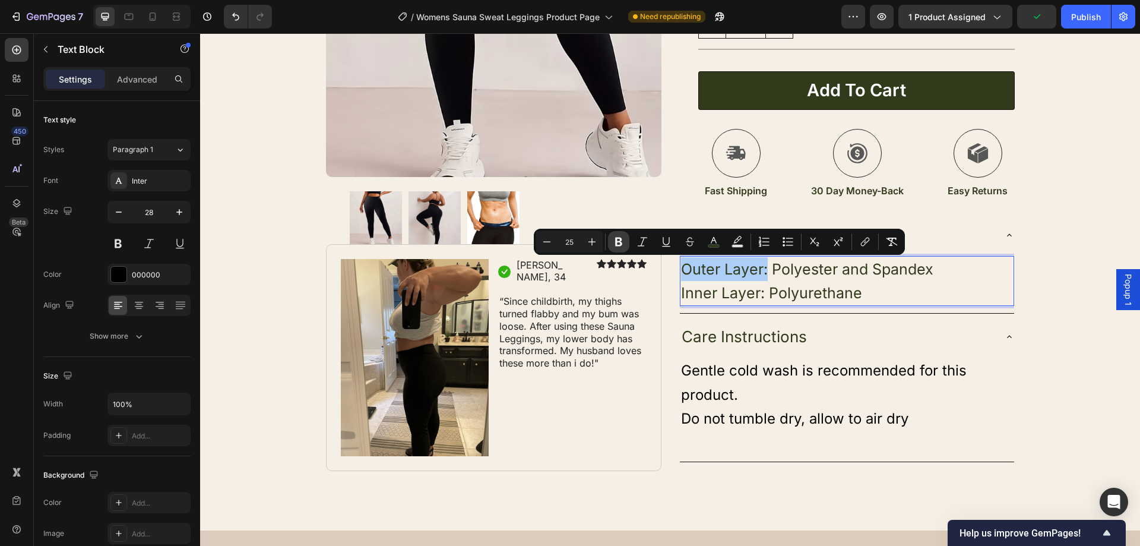
click at [625, 242] on button "Bold" at bounding box center [618, 241] width 21 height 21
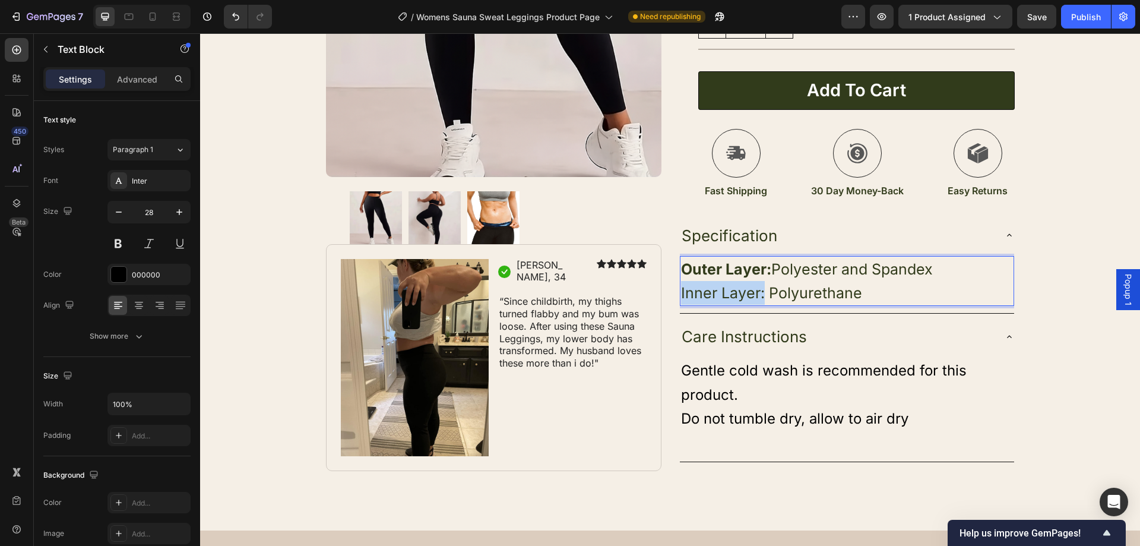
drag, startPoint x: 761, startPoint y: 296, endPoint x: 676, endPoint y: 292, distance: 85.0
click at [681, 293] on span "Inner Layer: Polyurethane" at bounding box center [771, 293] width 181 height 18
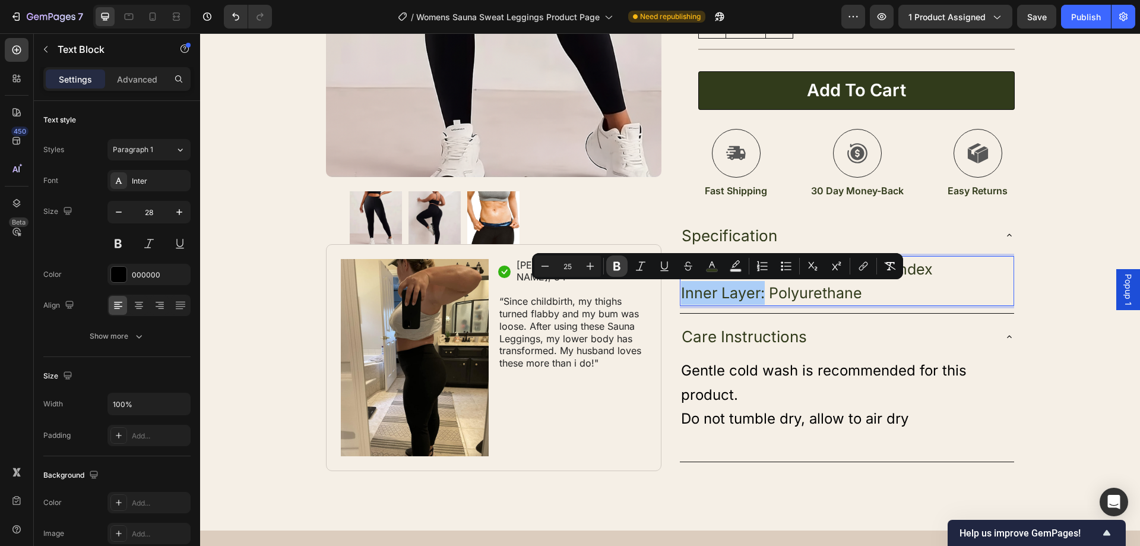
click at [623, 264] on button "Bold" at bounding box center [616, 265] width 21 height 21
click at [783, 318] on div "Specification Outer Layer: Polyester and Spandex Inner Layer: Polyurethane Text…" at bounding box center [846, 339] width 335 height 245
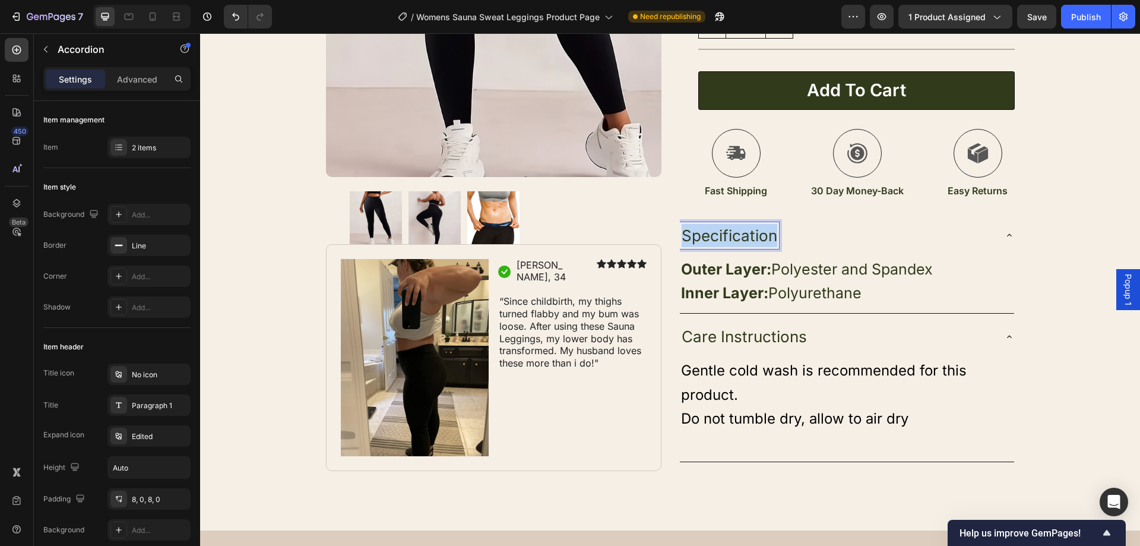
drag, startPoint x: 768, startPoint y: 235, endPoint x: 678, endPoint y: 239, distance: 90.3
click at [682, 239] on span "Specification" at bounding box center [730, 235] width 96 height 18
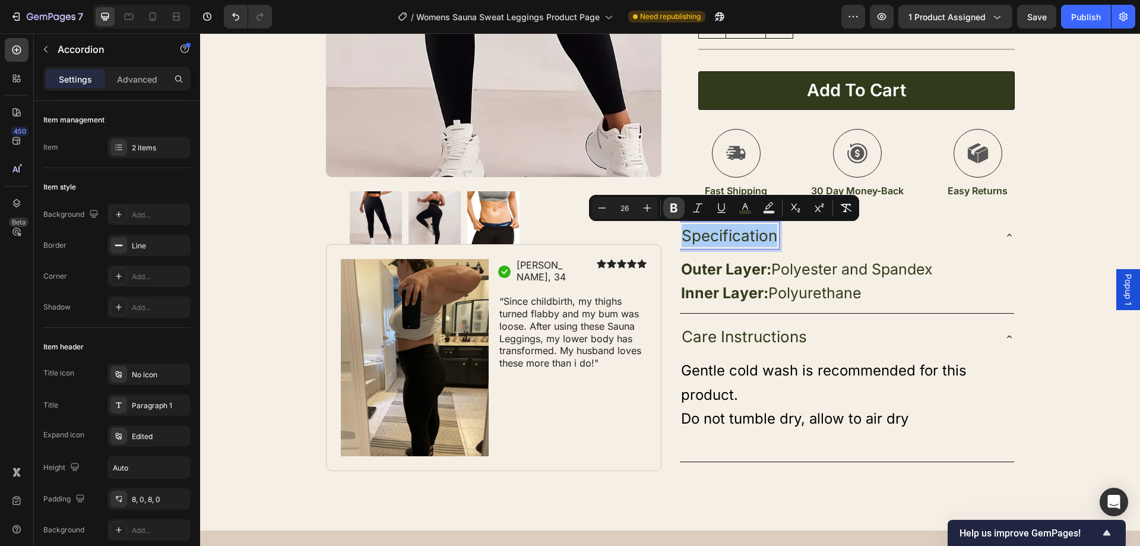
click at [672, 205] on icon "Editor contextual toolbar" at bounding box center [673, 208] width 7 height 9
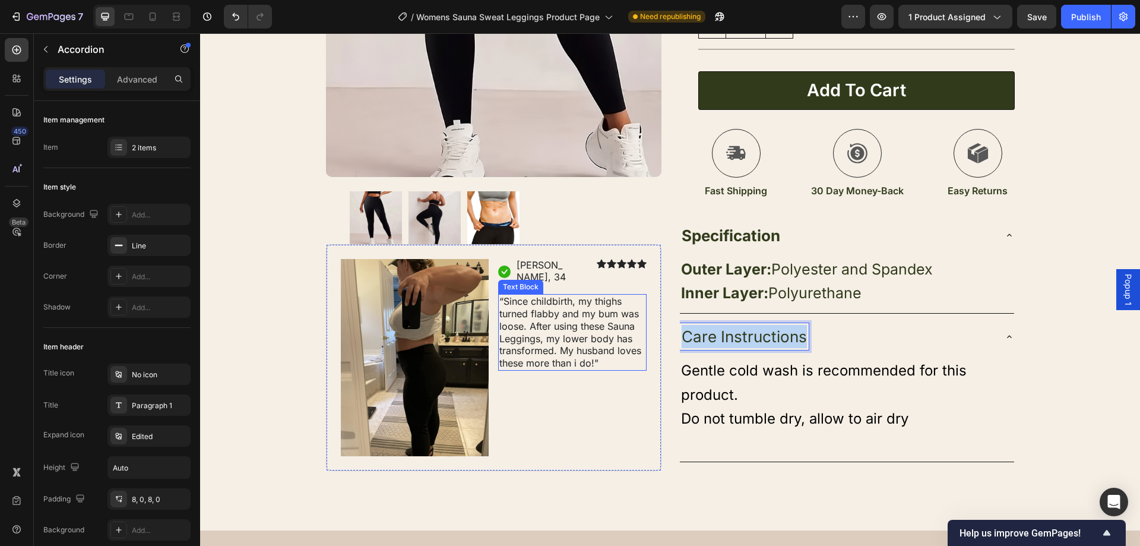
drag, startPoint x: 799, startPoint y: 338, endPoint x: 642, endPoint y: 324, distance: 158.0
click at [635, 333] on div "Product Images Image Icon Sarah, 34 Text Block Row Icon Icon Icon Icon Icon Ico…" at bounding box center [670, 85] width 712 height 769
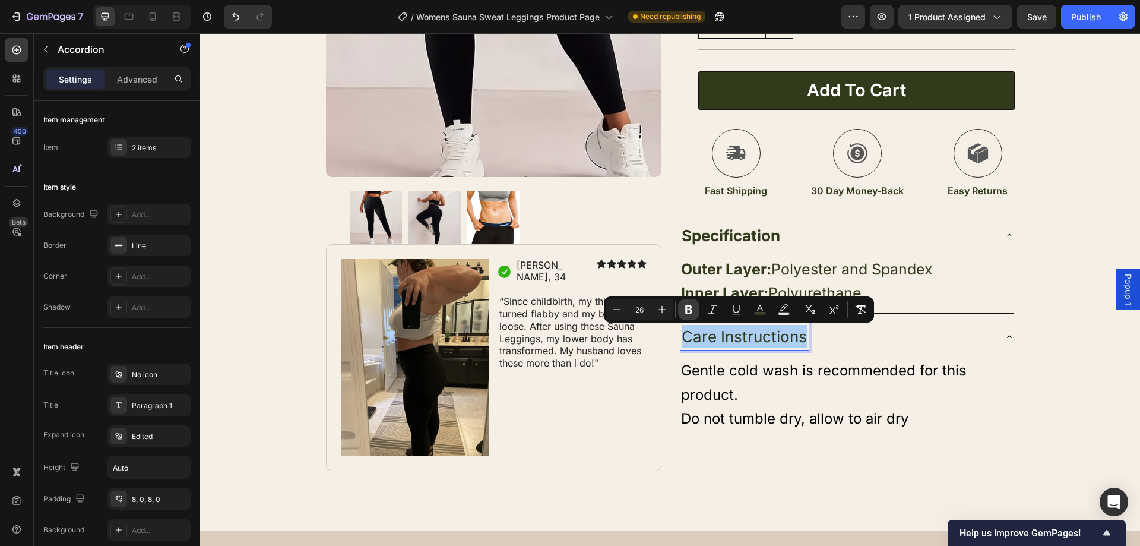
click at [686, 312] on icon "Editor contextual toolbar" at bounding box center [688, 309] width 7 height 9
click at [780, 388] on p "Gentle cold wash is recommended for this product." at bounding box center [847, 381] width 332 height 47
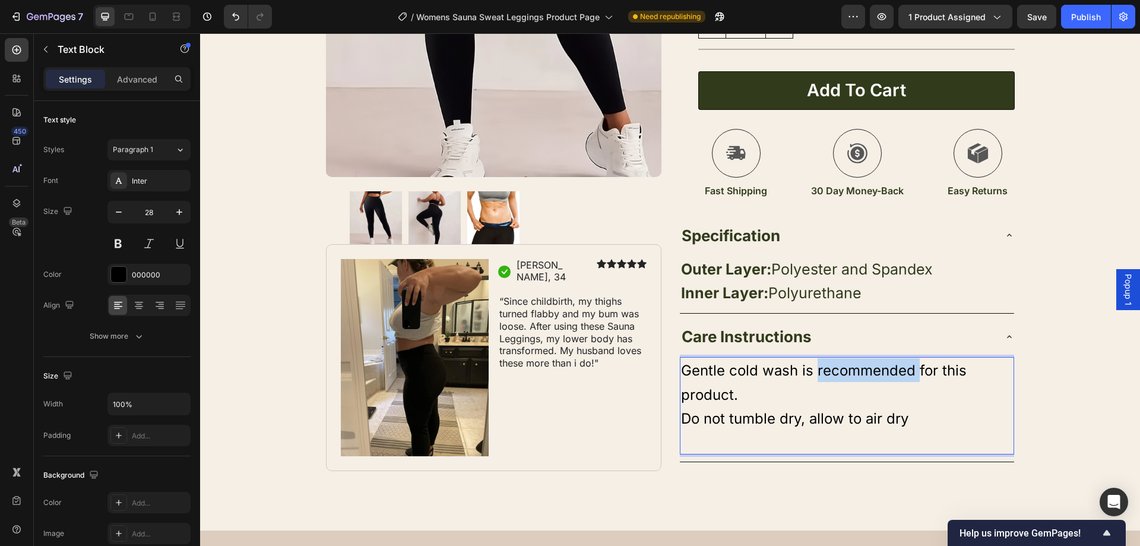
click at [863, 378] on span "Gentle cold wash is recommended for this product." at bounding box center [824, 382] width 286 height 41
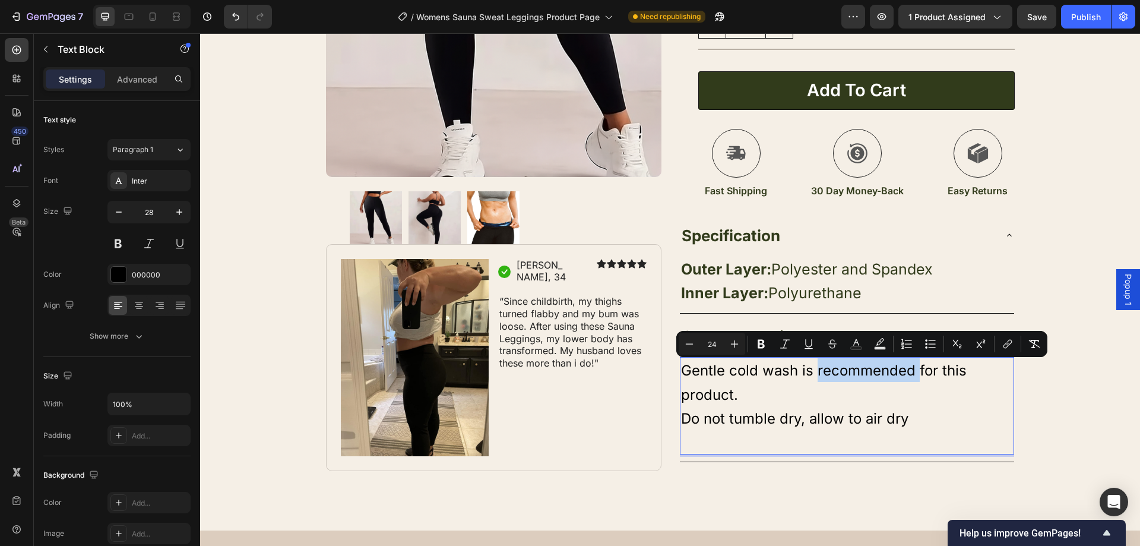
click at [863, 378] on span "Gentle cold wash is recommended for this product." at bounding box center [824, 382] width 286 height 41
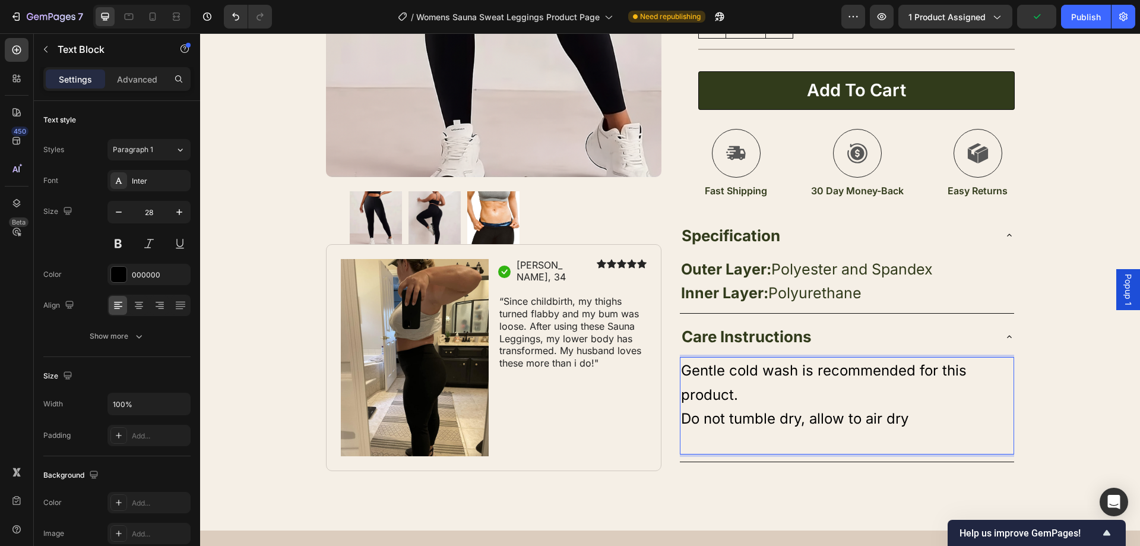
click at [923, 422] on p "Do not tumble dry, allow to air dry" at bounding box center [847, 418] width 332 height 24
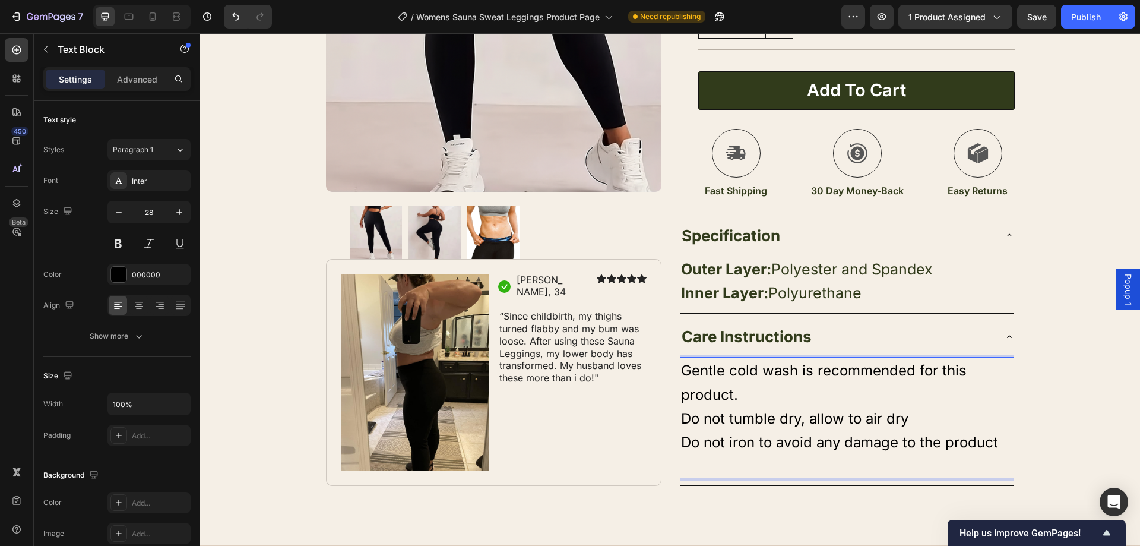
click at [904, 417] on p "Do not tumble dry, allow to air dry" at bounding box center [847, 418] width 332 height 24
click at [998, 443] on p "Do not iron to avoid any damage to the product" at bounding box center [847, 442] width 332 height 24
click at [1037, 414] on div "Product Images Image Icon Sarah, 34 Text Block Row Icon Icon Icon Icon Icon Ico…" at bounding box center [670, 93] width 940 height 784
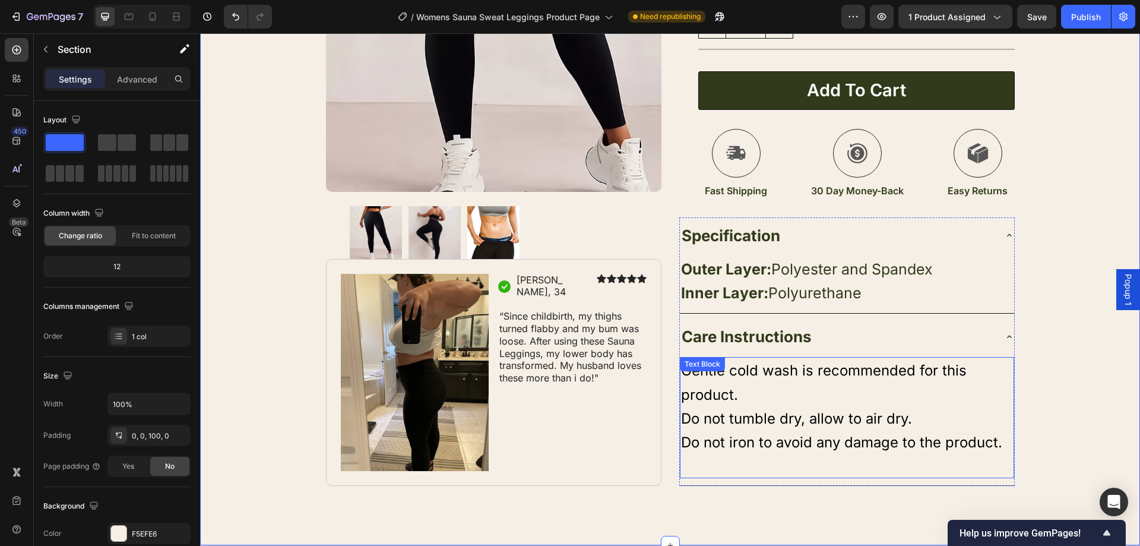
click at [967, 438] on span "Do not iron to avoid any damage to the product." at bounding box center [841, 441] width 321 height 17
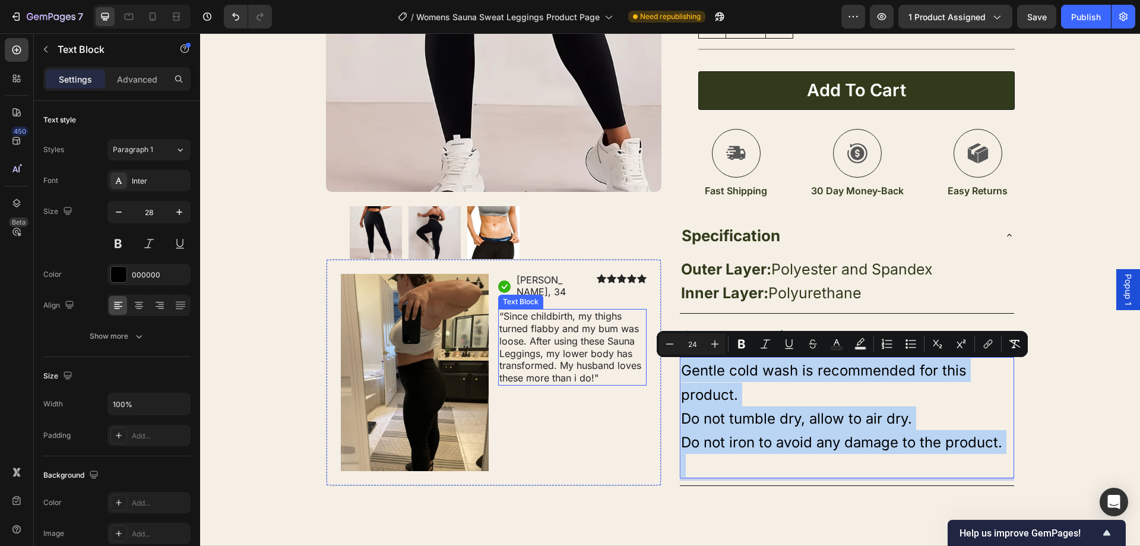
drag, startPoint x: 1000, startPoint y: 446, endPoint x: 687, endPoint y: 362, distance: 324.0
click at [613, 356] on div "Product Images Image Icon Sarah, 34 Text Block Row Icon Icon Icon Icon Icon Ico…" at bounding box center [670, 93] width 712 height 784
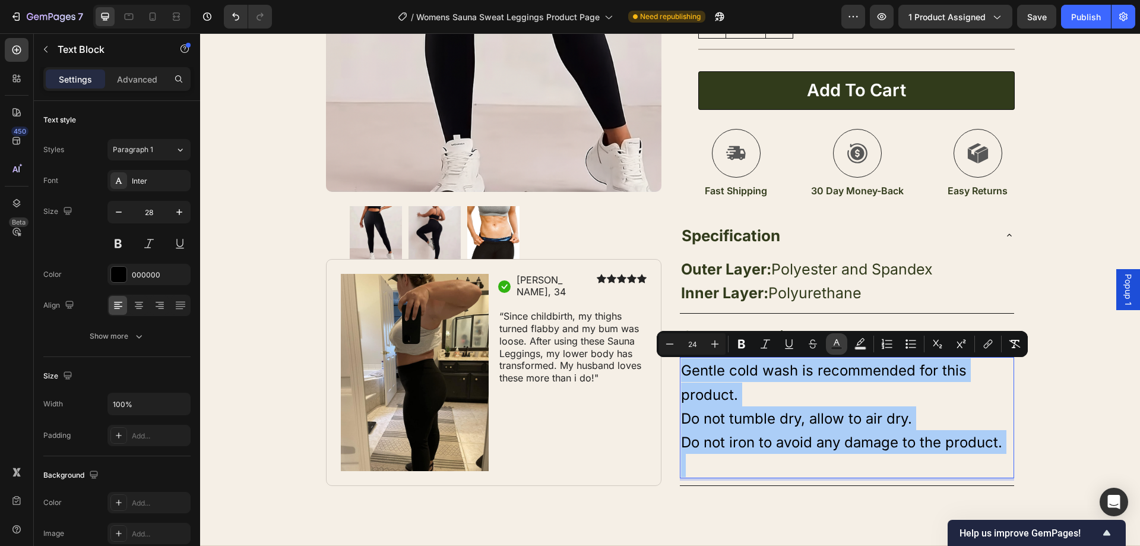
click at [835, 343] on icon "Editor contextual toolbar" at bounding box center [837, 342] width 6 height 7
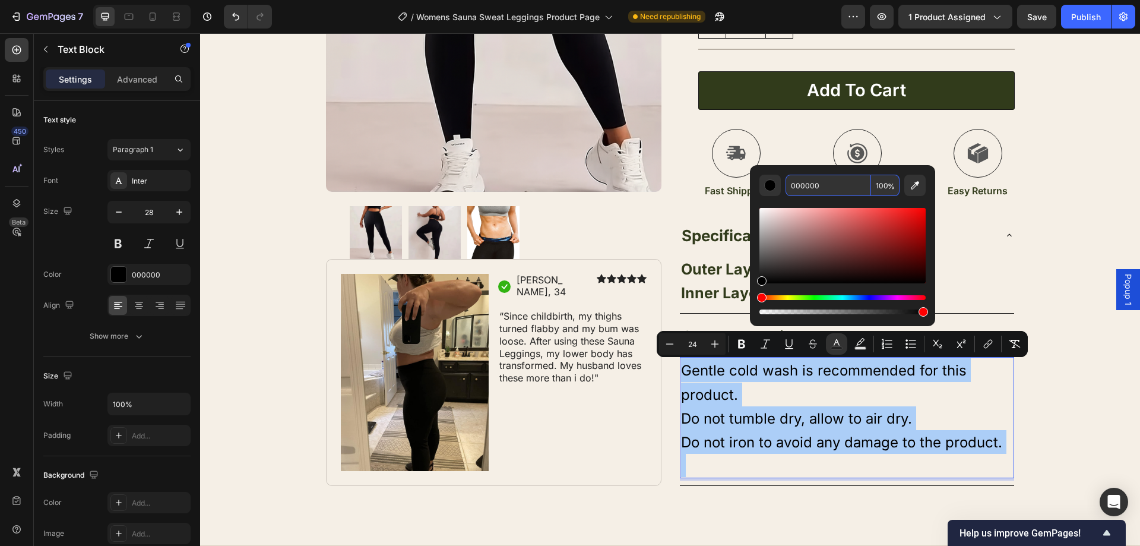
drag, startPoint x: 835, startPoint y: 175, endPoint x: 838, endPoint y: 183, distance: 9.6
click at [835, 176] on input "000000" at bounding box center [827, 185] width 85 height 21
paste input "313B1B"
type input "313B1B"
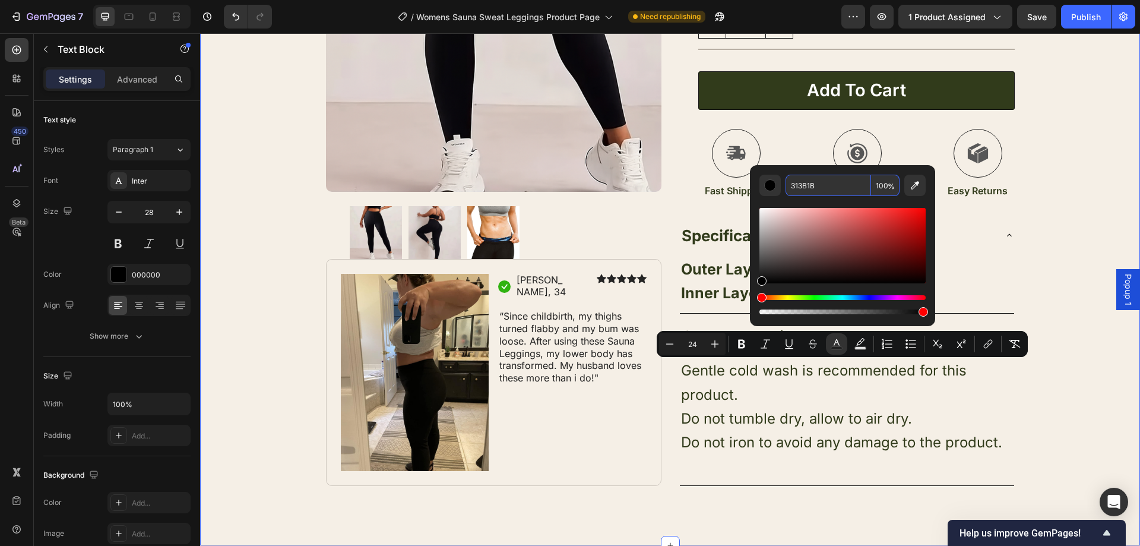
click at [1030, 271] on div "Product Images Image Icon Sarah, 34 Text Block Row Icon Icon Icon Icon Icon Ico…" at bounding box center [670, 93] width 940 height 784
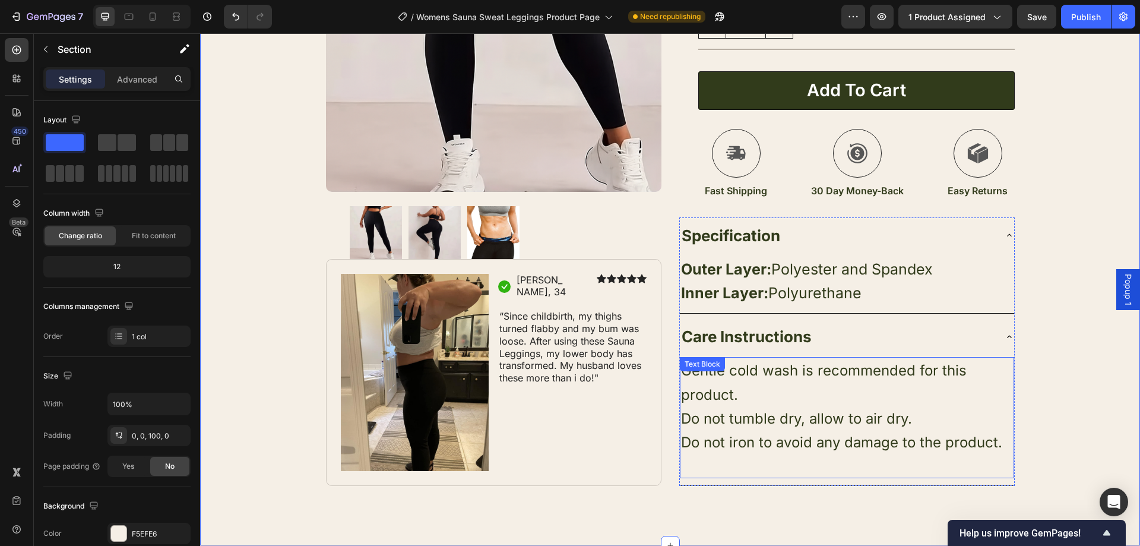
click at [995, 339] on div "Care Instructions" at bounding box center [847, 336] width 334 height 36
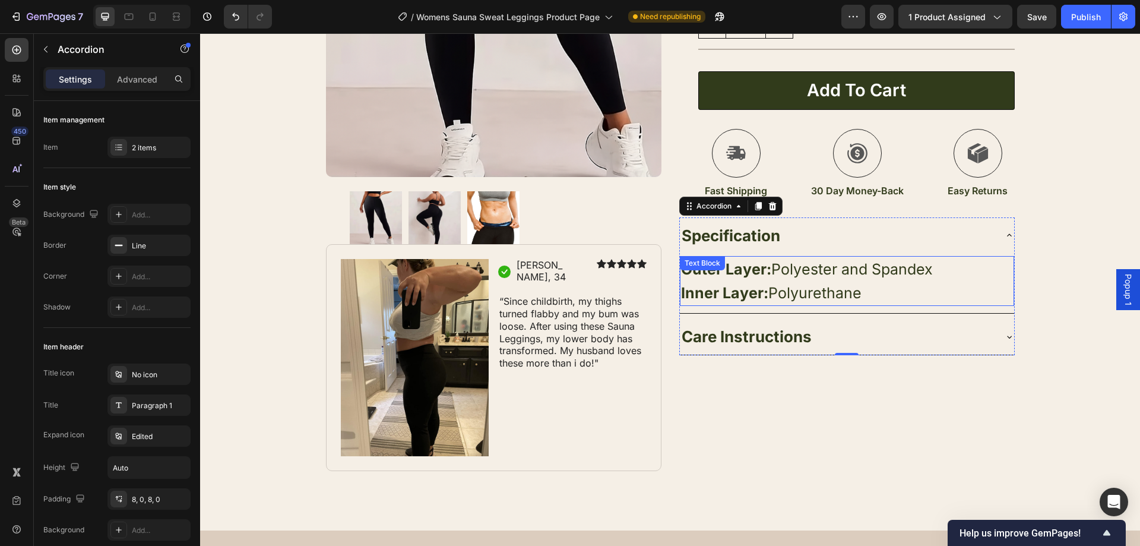
click at [986, 232] on div "Specification" at bounding box center [837, 235] width 315 height 27
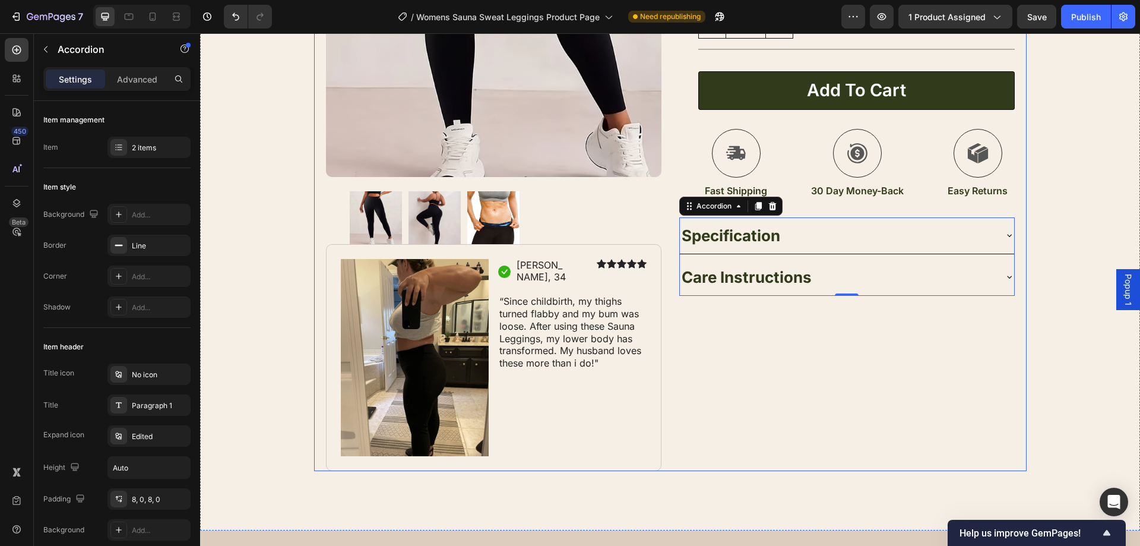
click at [871, 406] on div "Icon Icon Icon Icon Icon Icon List 1321+ Women Transformed Text Block Row Therm…" at bounding box center [846, 100] width 335 height 741
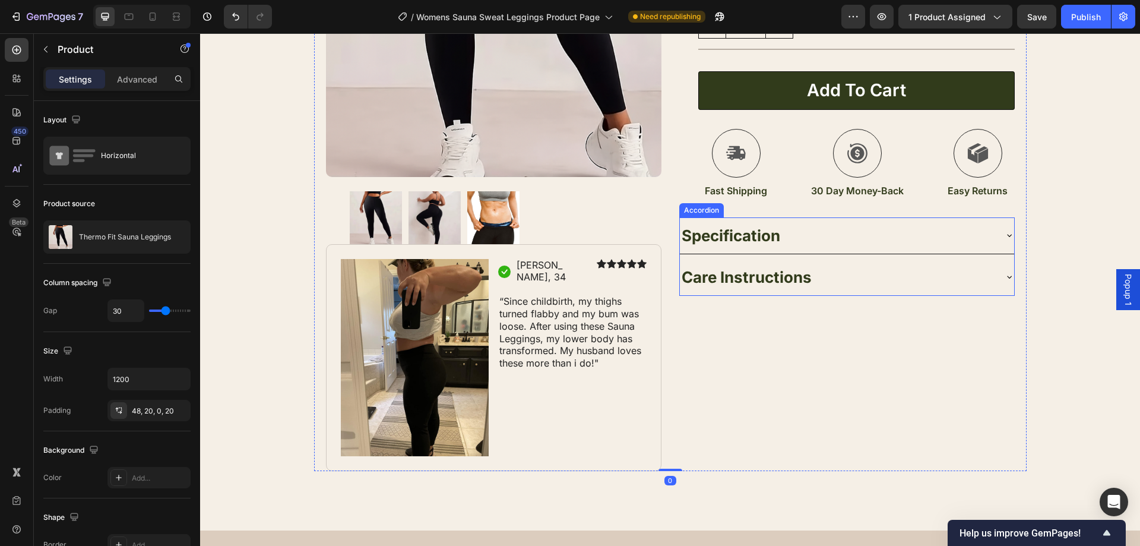
click at [932, 271] on div "Care Instructions" at bounding box center [837, 277] width 315 height 27
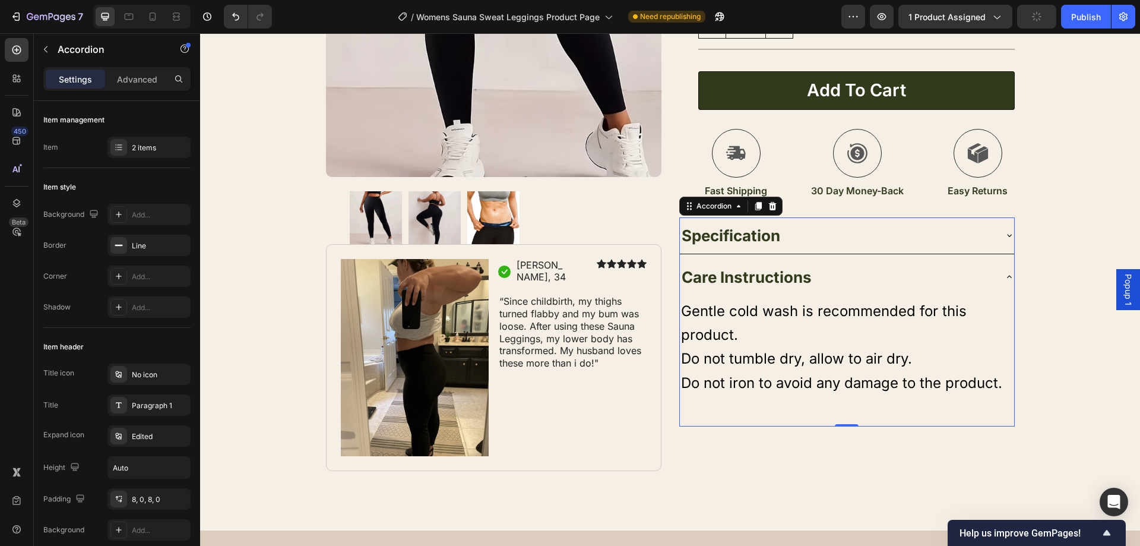
click at [936, 242] on div "Specification" at bounding box center [837, 235] width 315 height 27
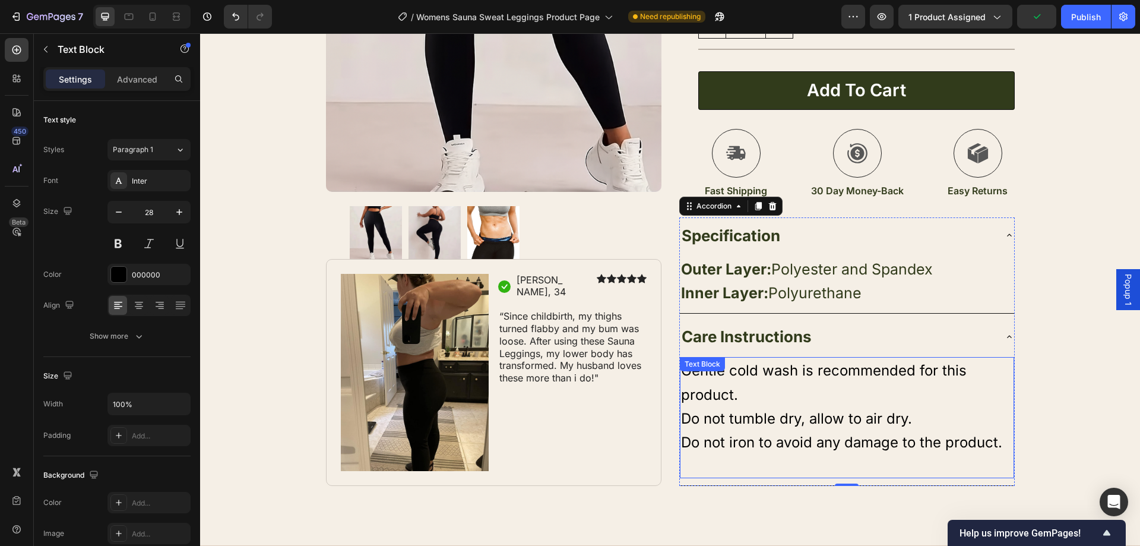
click at [876, 375] on span "Gentle cold wash is recommended for this product." at bounding box center [824, 382] width 286 height 41
click at [930, 445] on span "Do not iron to avoid any damage to the product." at bounding box center [841, 441] width 321 height 17
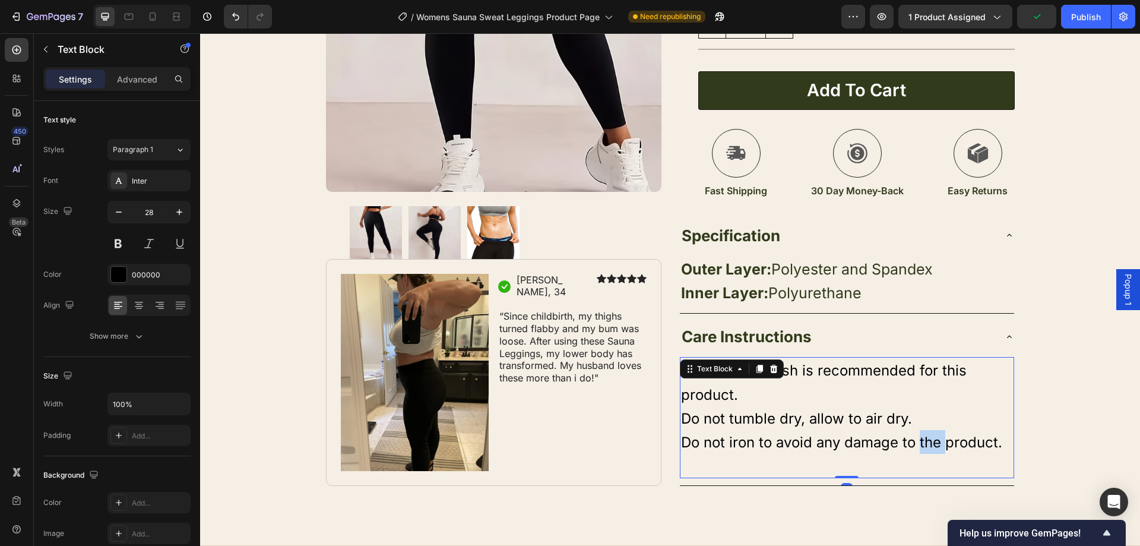
click at [930, 445] on span "Do not iron to avoid any damage to the product." at bounding box center [841, 441] width 321 height 17
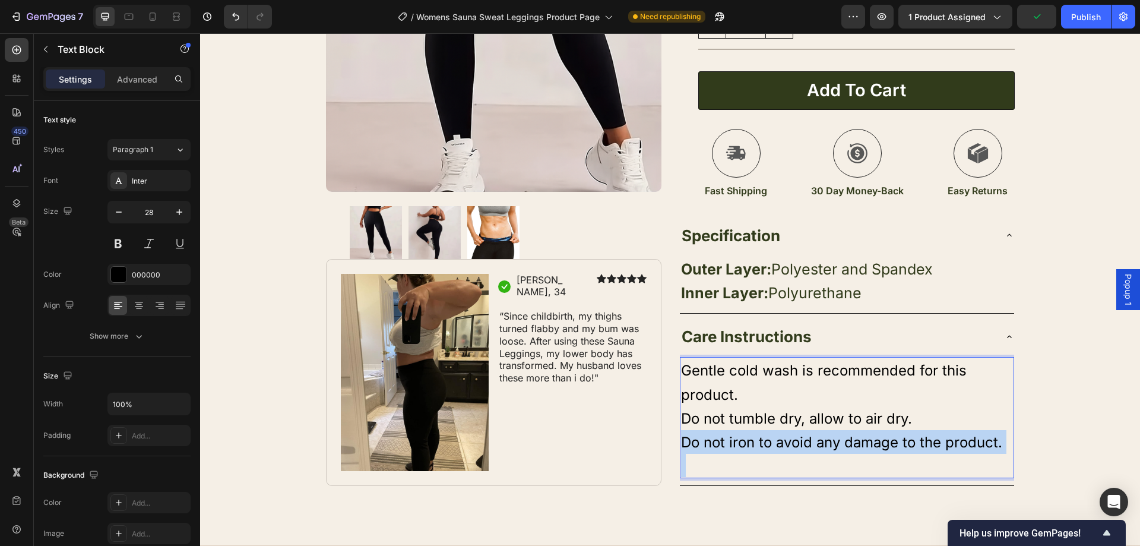
click at [930, 445] on span "Do not iron to avoid any damage to the product." at bounding box center [841, 441] width 321 height 17
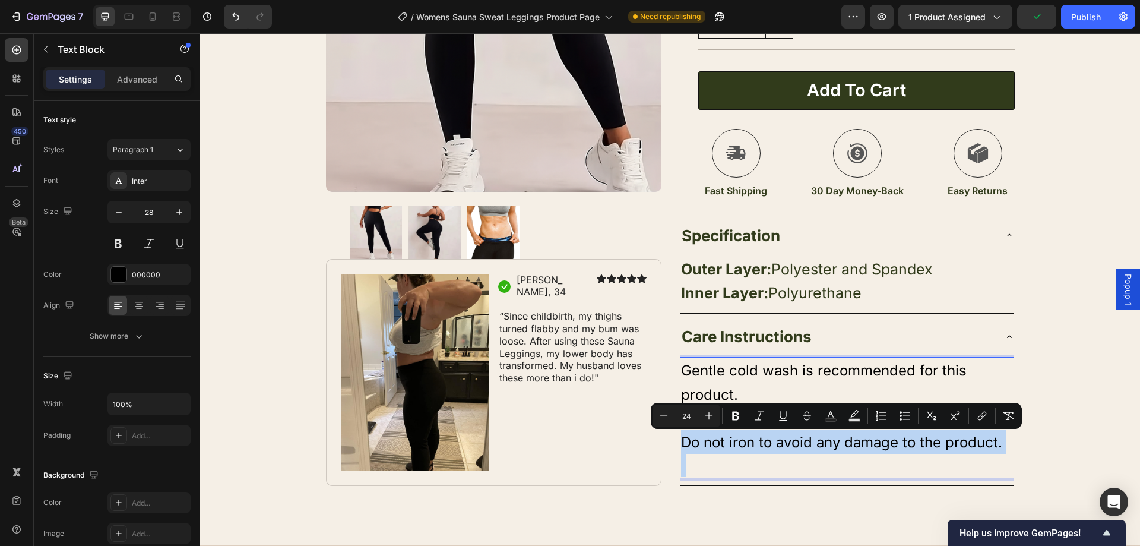
click at [930, 445] on span "Do not iron to avoid any damage to the product." at bounding box center [841, 441] width 321 height 17
click at [936, 447] on span "Do not iron to avoid any damage to the product." at bounding box center [841, 441] width 321 height 17
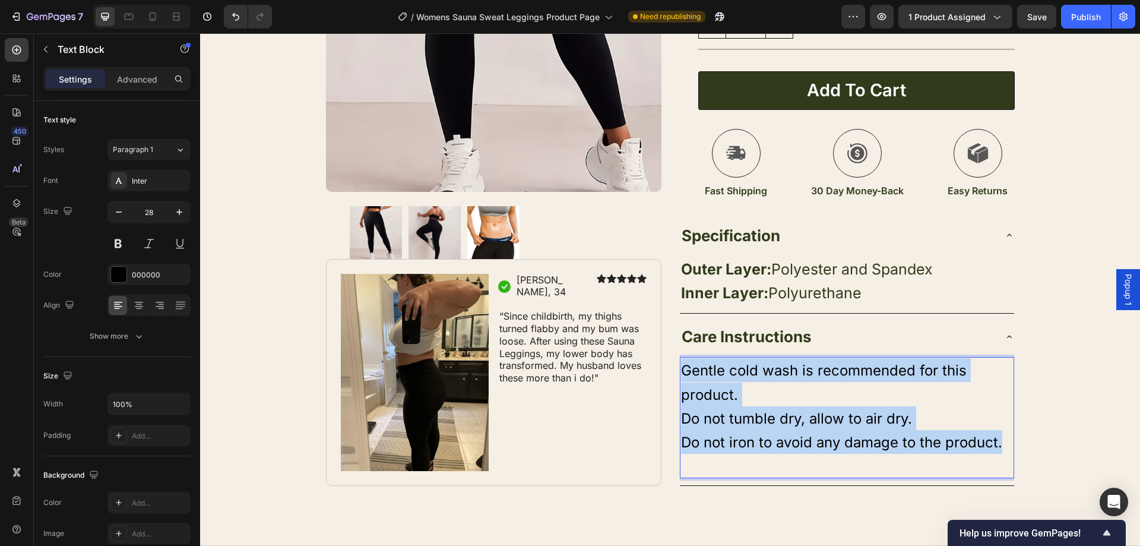
drag, startPoint x: 979, startPoint y: 439, endPoint x: 677, endPoint y: 372, distance: 308.8
click at [680, 372] on div "Gentle cold wash is recommended for this product. Do not tumble dry, allow to a…" at bounding box center [847, 417] width 334 height 121
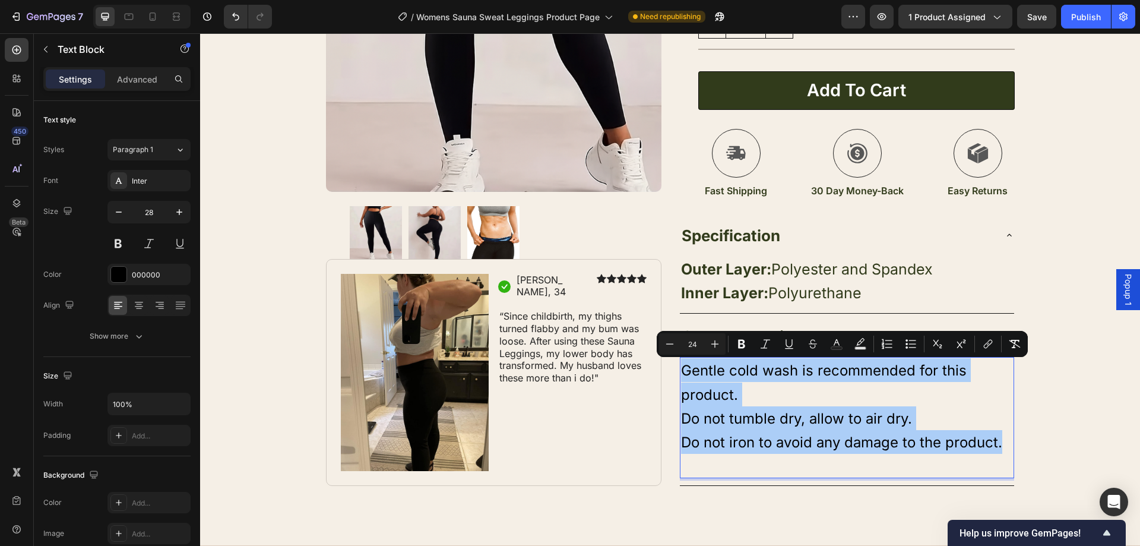
click at [848, 346] on div "Minus 24 Plus Bold Italic Underline Strikethrough Text Color Text Background Co…" at bounding box center [842, 343] width 366 height 21
drag, startPoint x: 842, startPoint y: 346, endPoint x: 600, endPoint y: 294, distance: 247.8
click at [842, 346] on icon "Editor contextual toolbar" at bounding box center [837, 344] width 12 height 12
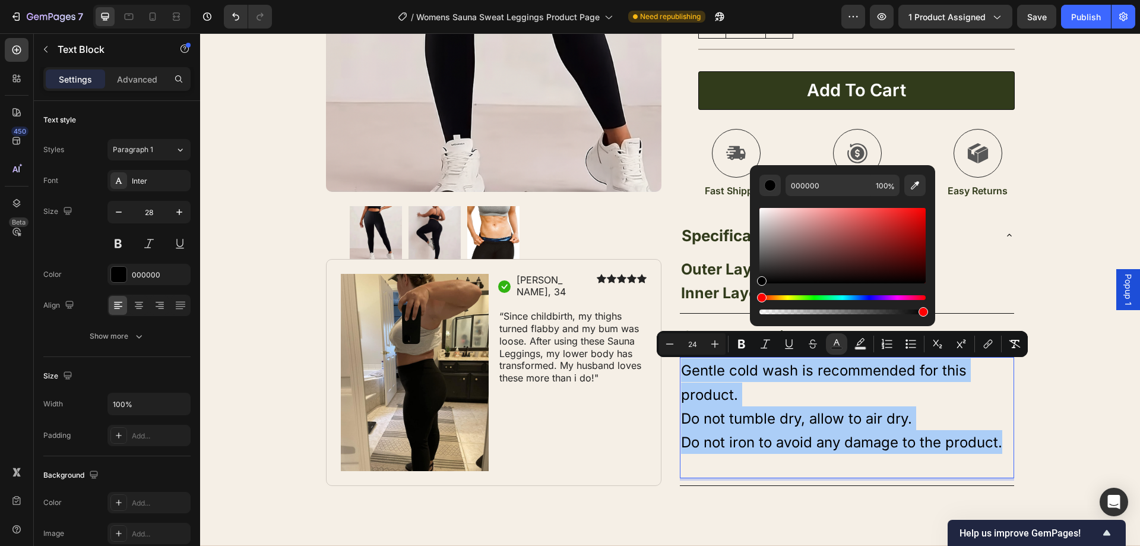
click at [839, 196] on div "Editor contextual toolbar" at bounding box center [842, 256] width 166 height 121
click at [846, 189] on input "000000" at bounding box center [827, 185] width 85 height 21
paste input "313B1B"
type input "313B1B"
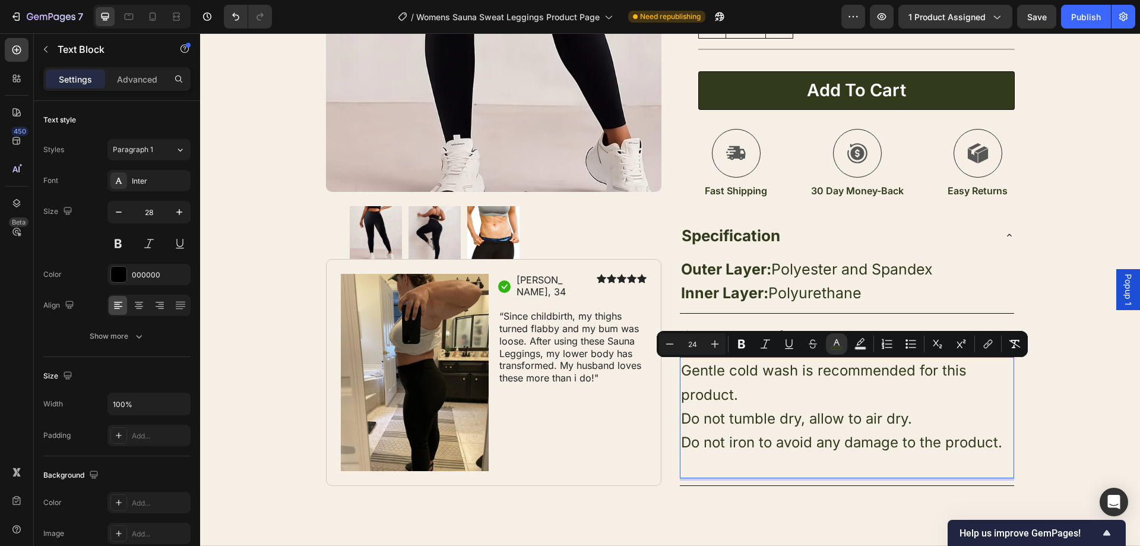
click at [984, 400] on p "Gentle cold wash is recommended for this product." at bounding box center [847, 381] width 332 height 47
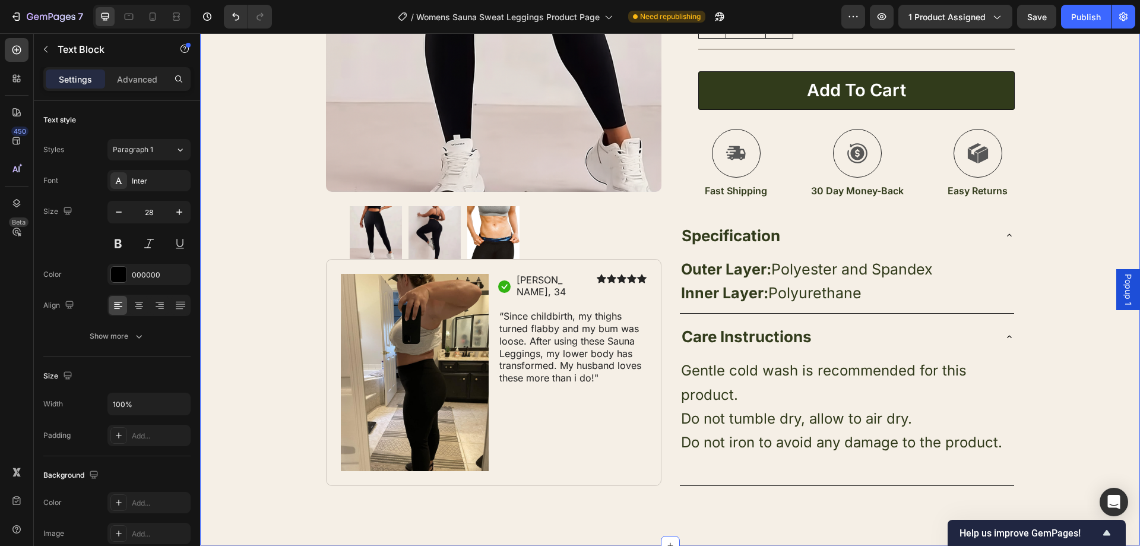
click at [1083, 419] on div "Product Images Image Icon Sarah, 34 Text Block Row Icon Icon Icon Icon Icon Ico…" at bounding box center [670, 93] width 940 height 784
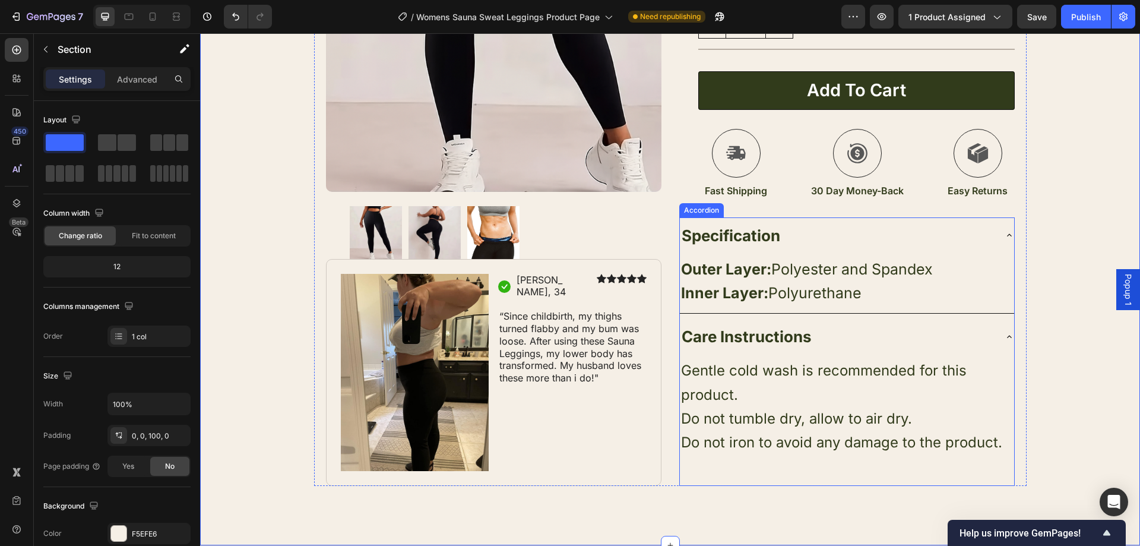
click at [899, 329] on div "Care Instructions" at bounding box center [837, 336] width 315 height 27
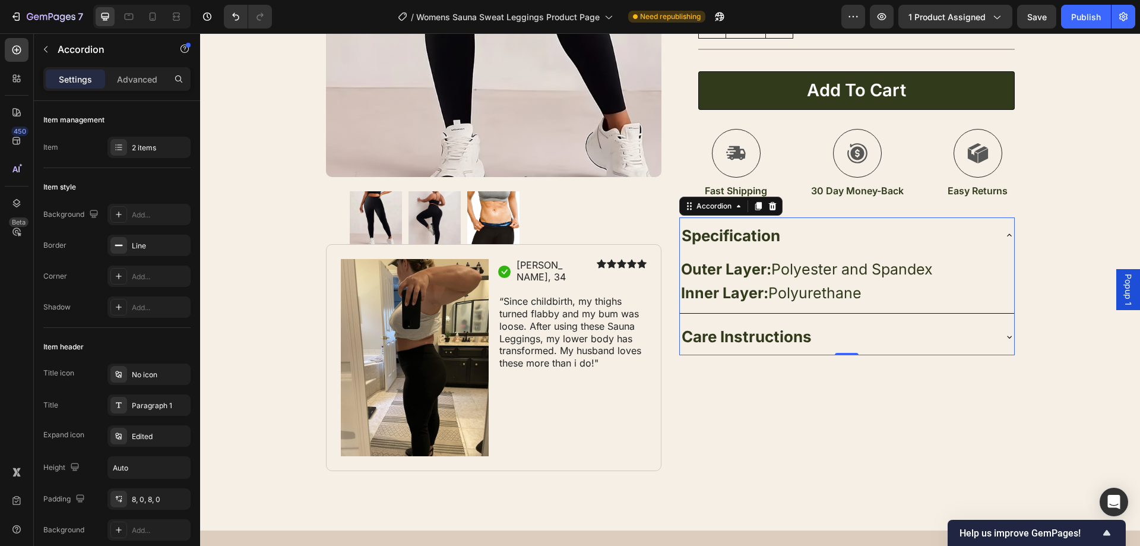
click at [899, 329] on div "Care Instructions" at bounding box center [837, 336] width 315 height 27
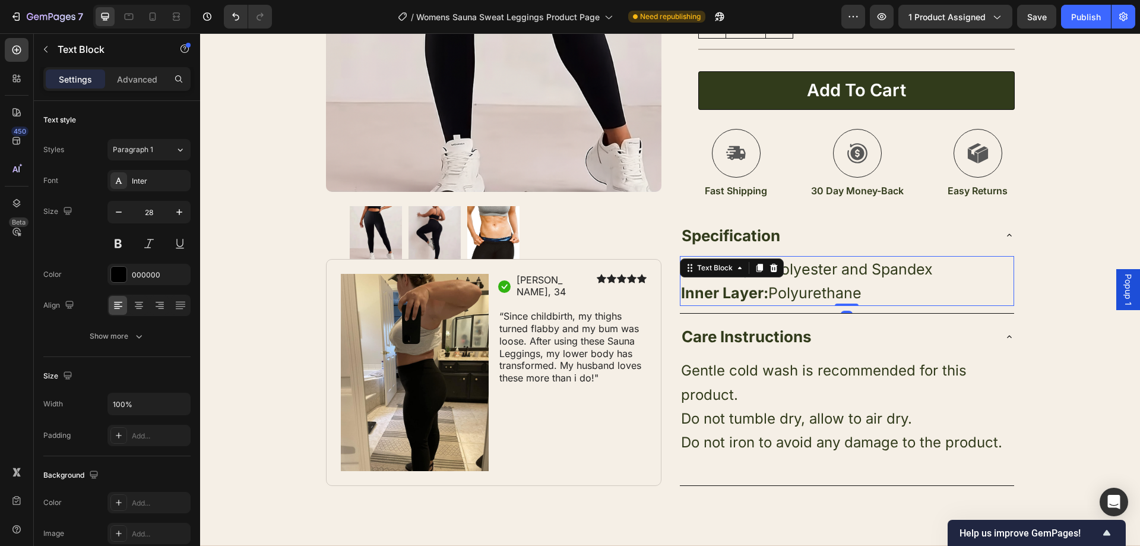
click at [893, 284] on p "Inner Layer: Polyurethane" at bounding box center [847, 293] width 332 height 24
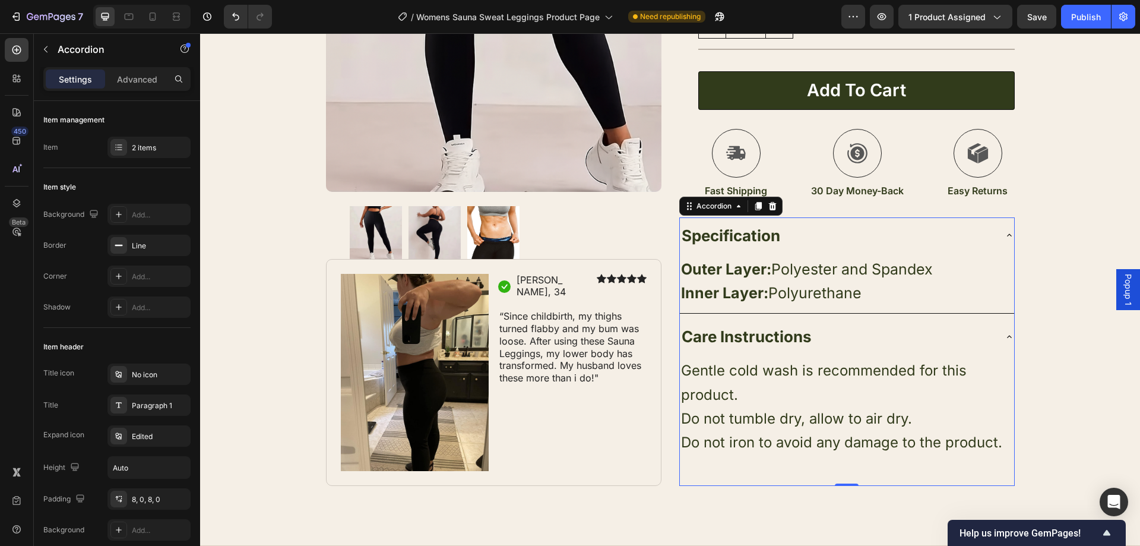
click at [879, 241] on div "Specification" at bounding box center [837, 235] width 315 height 27
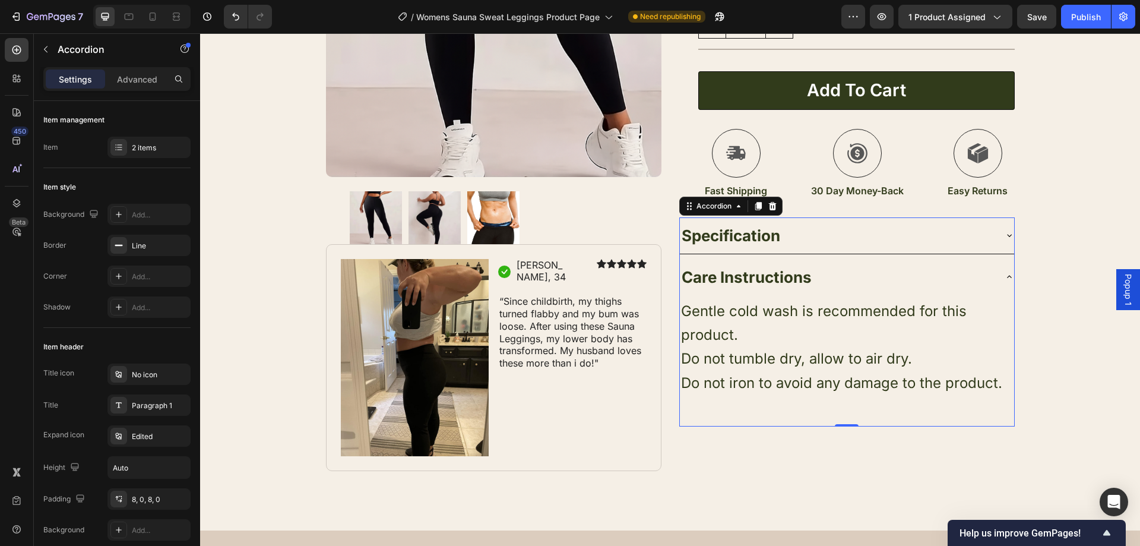
drag, startPoint x: 893, startPoint y: 295, endPoint x: 892, endPoint y: 287, distance: 7.9
click at [893, 294] on div "Care Instructions" at bounding box center [847, 277] width 334 height 36
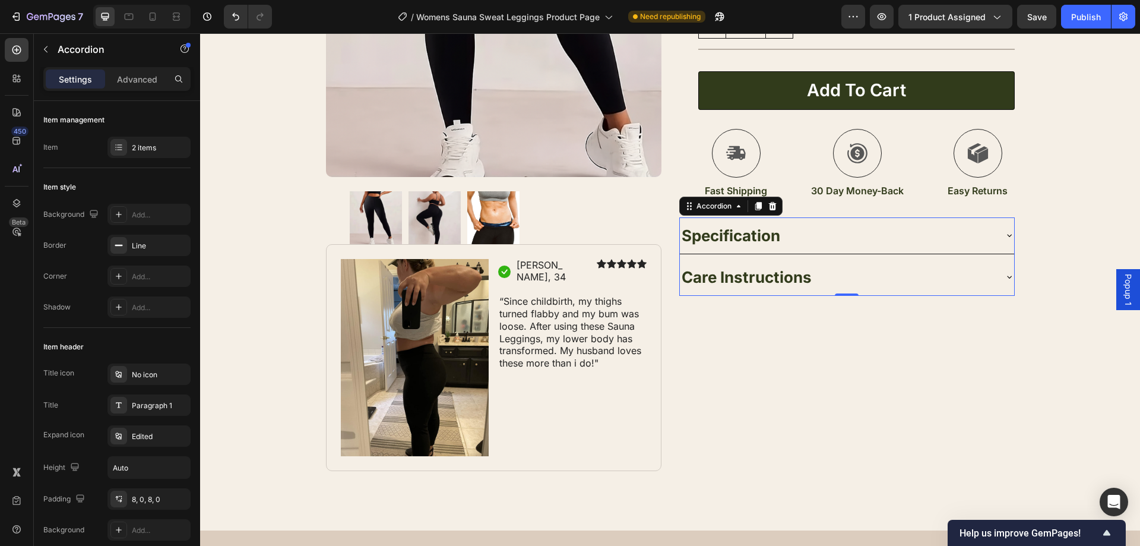
click at [888, 284] on div "Care Instructions" at bounding box center [837, 277] width 315 height 27
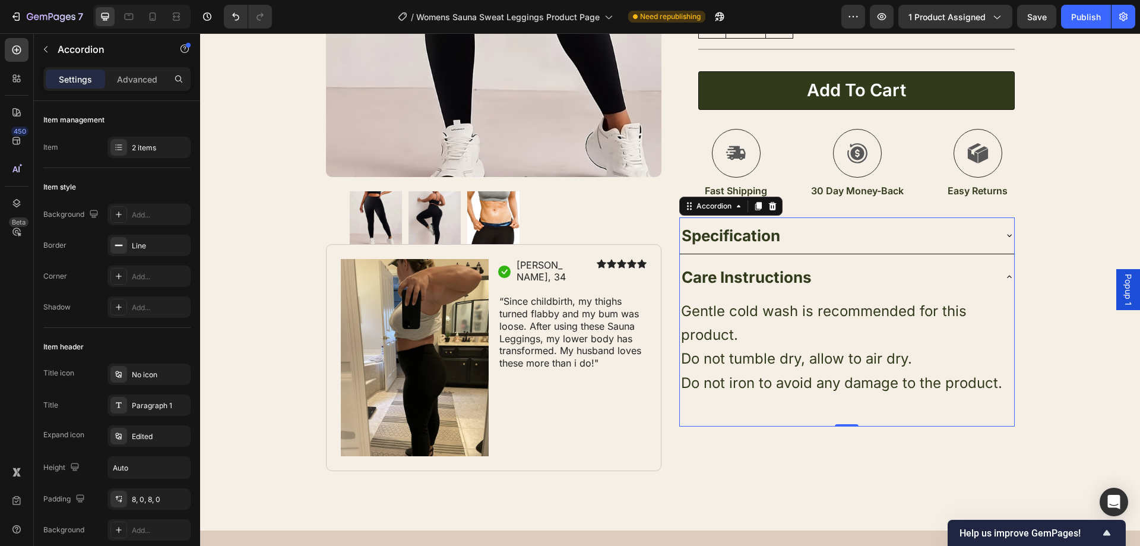
click at [869, 232] on div "Specification" at bounding box center [837, 235] width 315 height 27
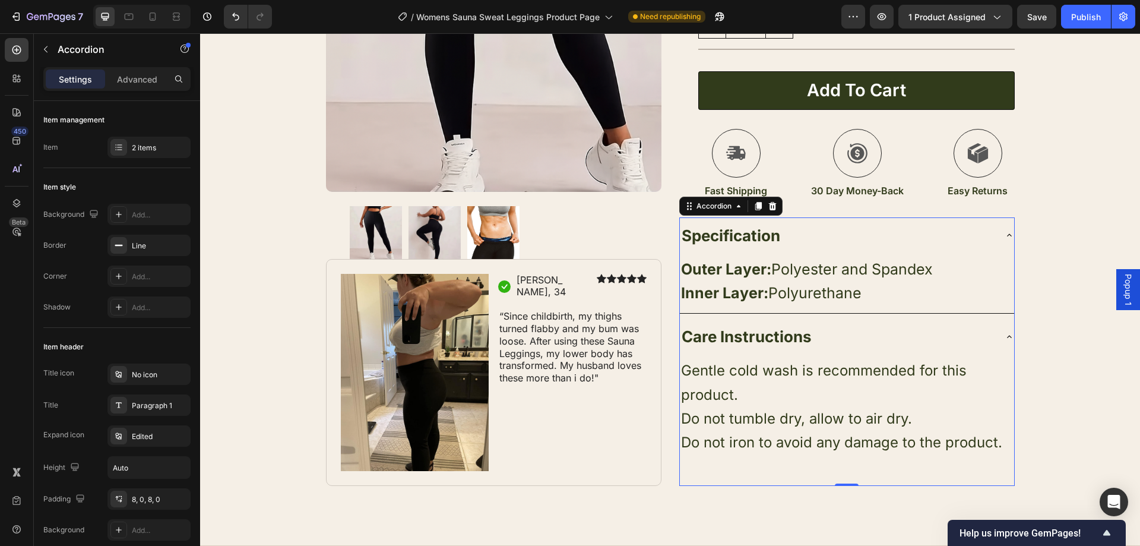
click at [868, 230] on div "Specification" at bounding box center [837, 235] width 315 height 27
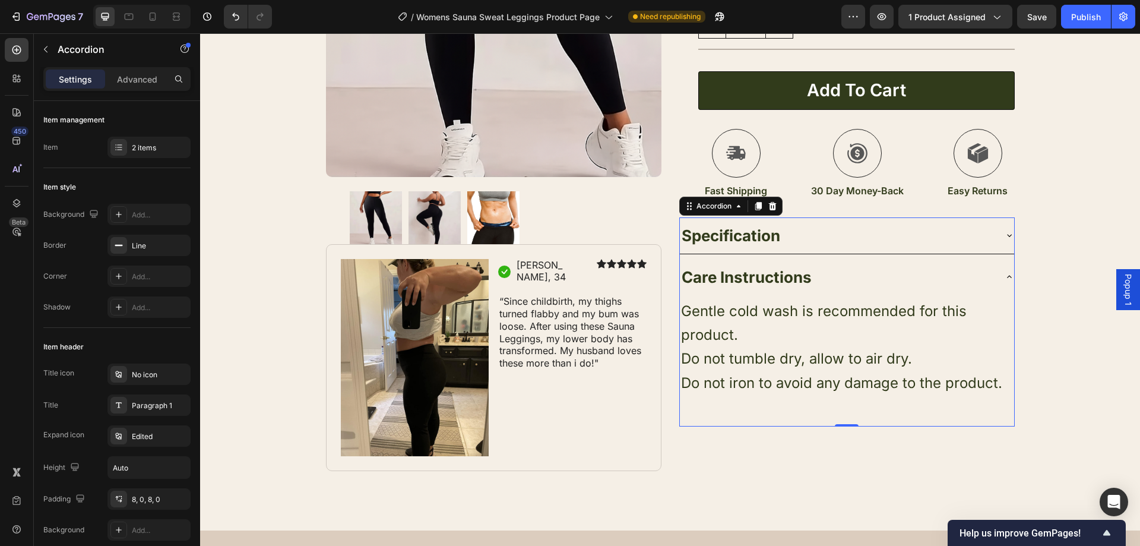
click at [856, 290] on div "Care Instructions" at bounding box center [837, 277] width 315 height 27
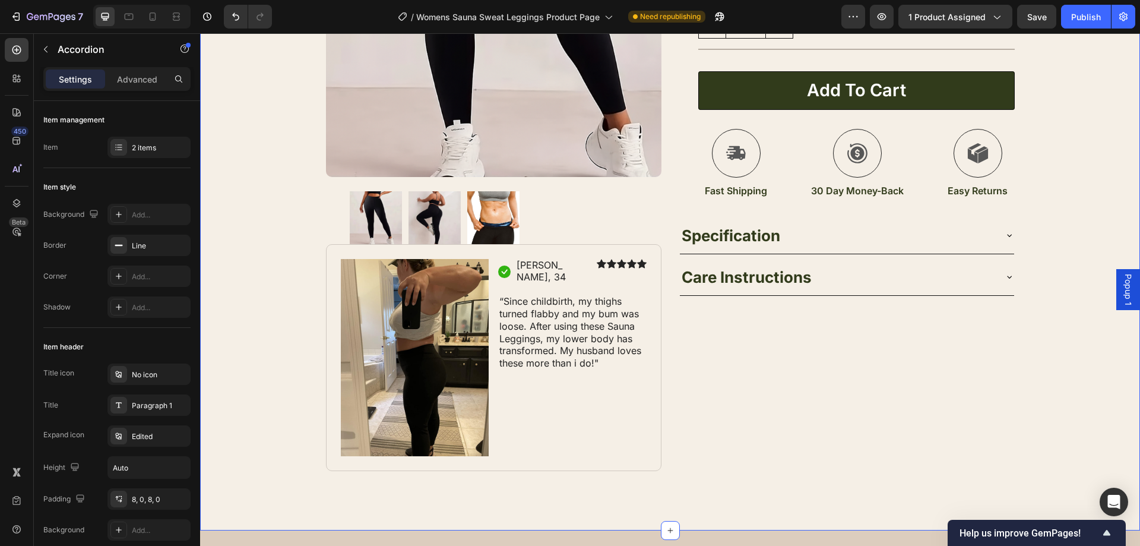
click at [1069, 185] on div "Product Images Image Icon Sarah, 34 Text Block Row Icon Icon Icon Icon Icon Ico…" at bounding box center [670, 85] width 940 height 769
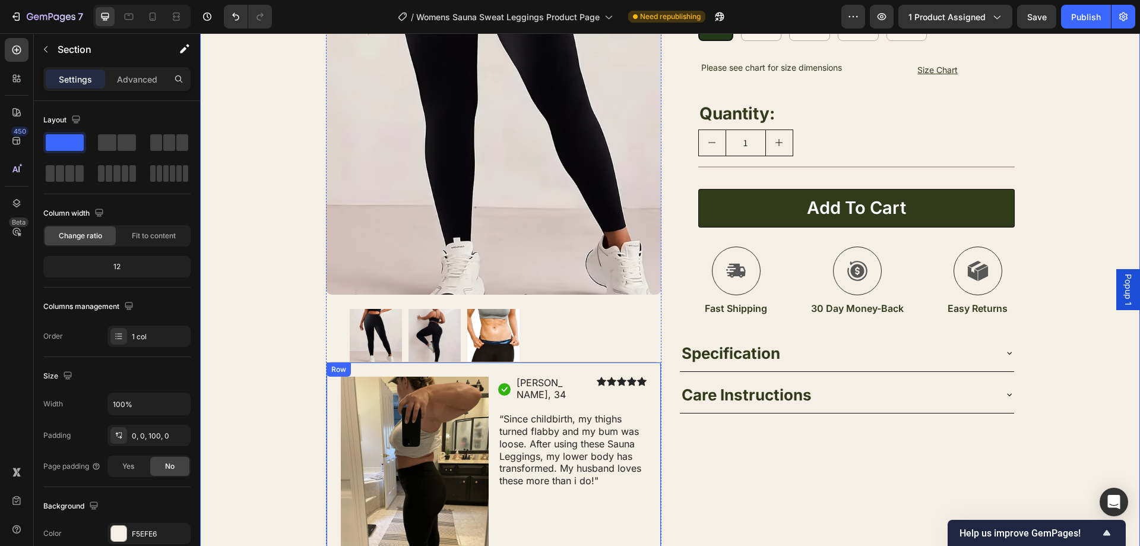
scroll to position [237, 0]
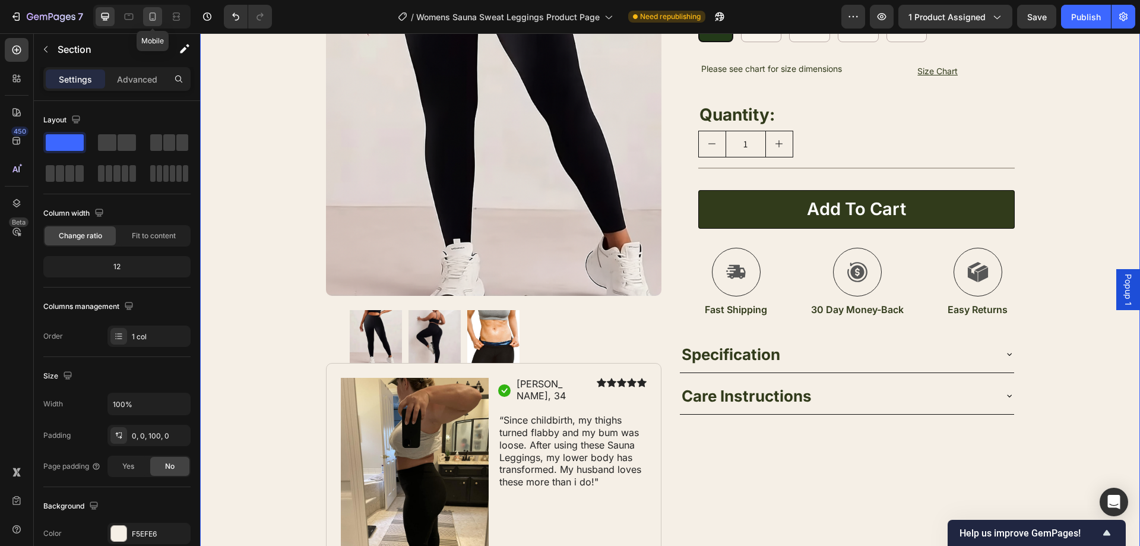
click at [145, 14] on div at bounding box center [152, 16] width 19 height 19
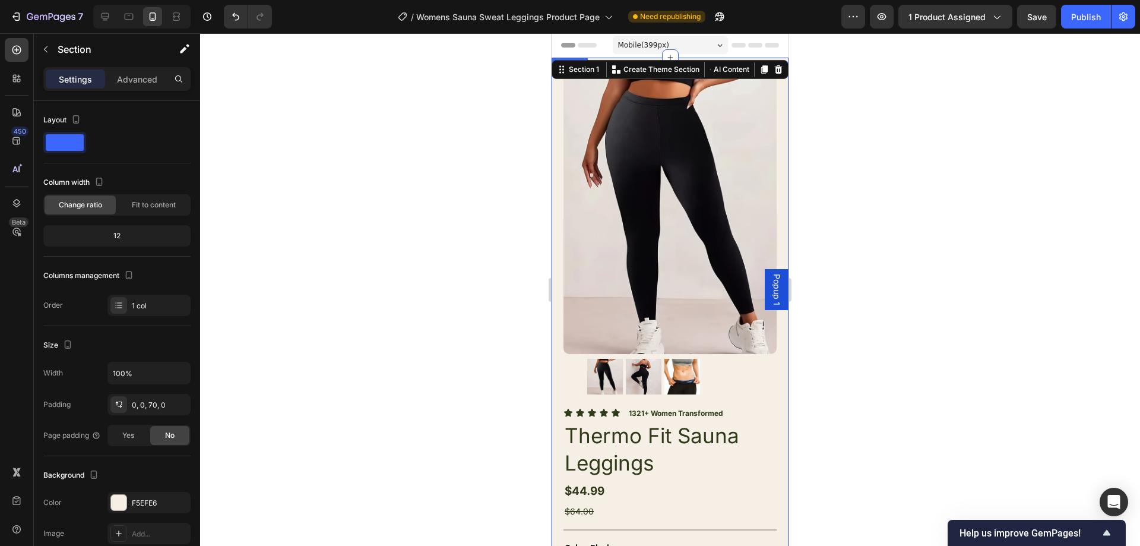
click at [405, 250] on div at bounding box center [670, 289] width 940 height 512
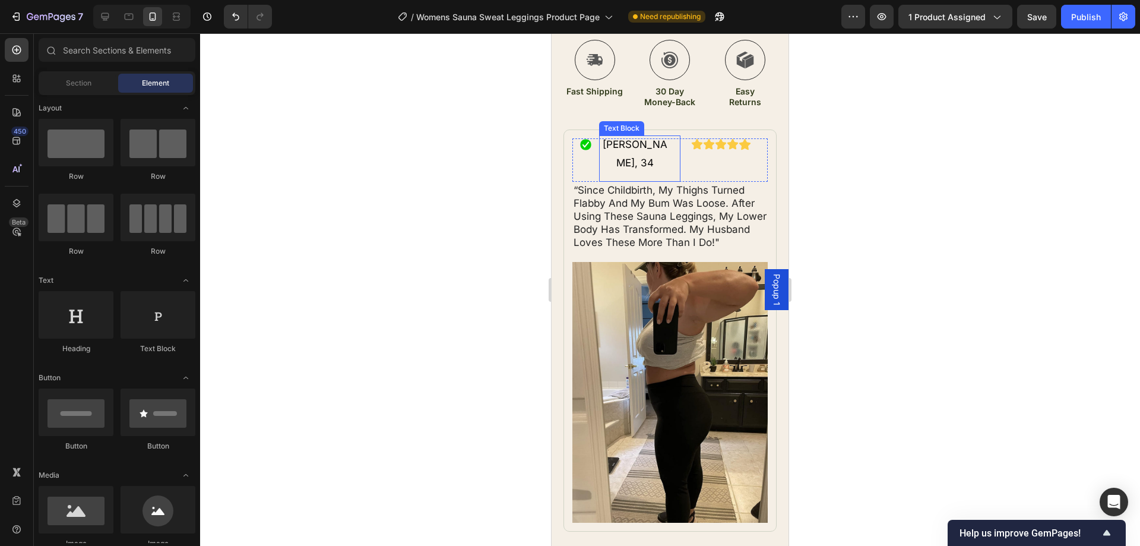
scroll to position [772, 0]
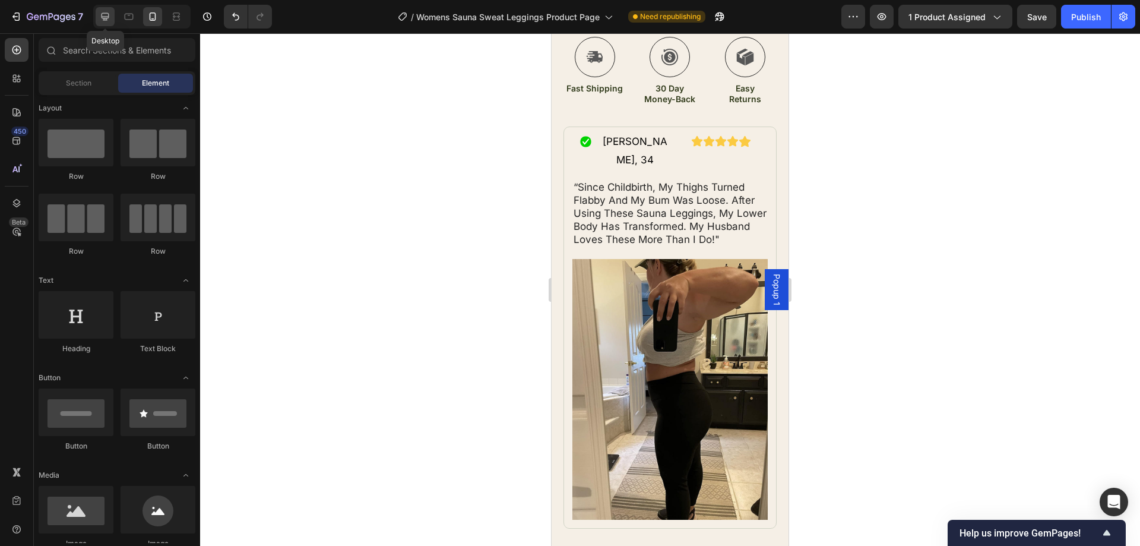
click at [102, 15] on icon at bounding box center [106, 17] width 8 height 8
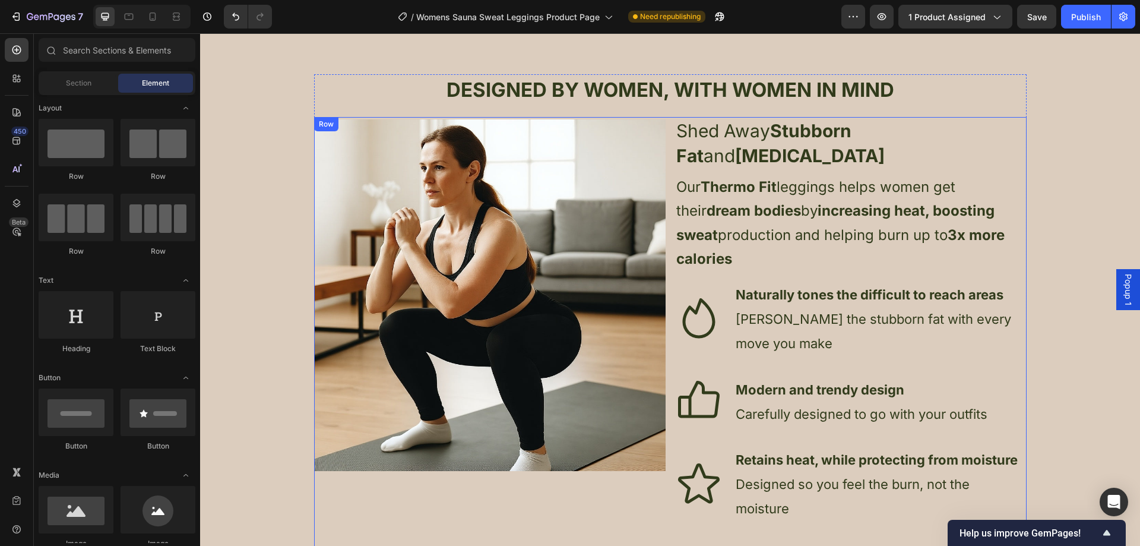
scroll to position [1182, 0]
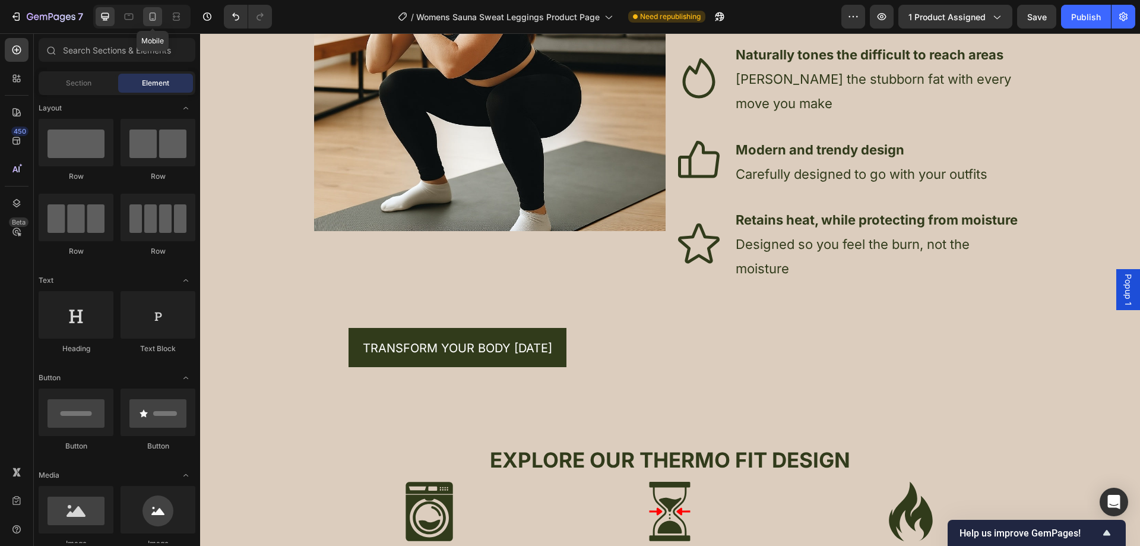
click at [148, 17] on icon at bounding box center [153, 17] width 12 height 12
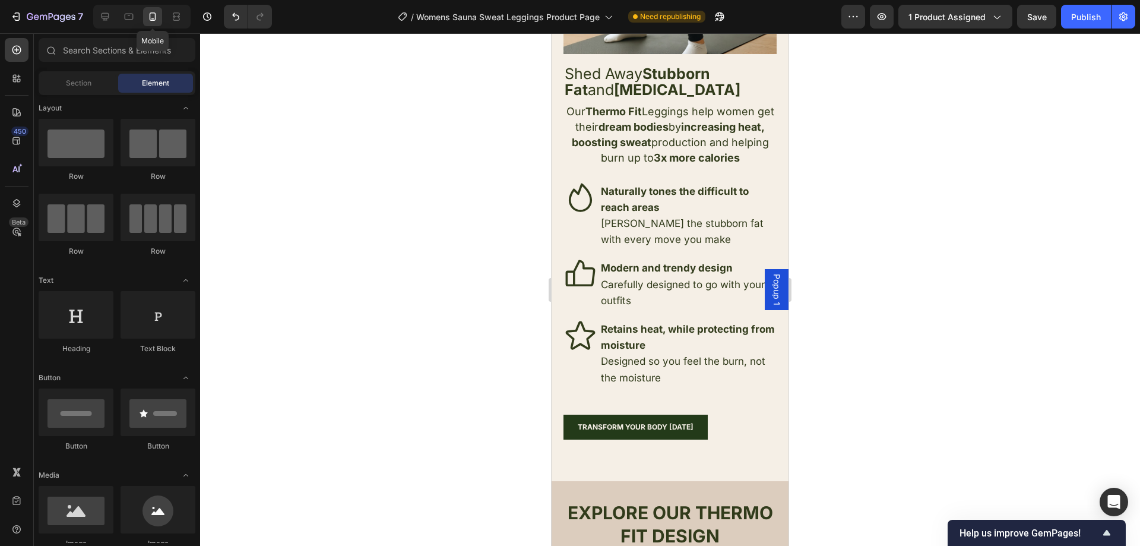
scroll to position [1201, 0]
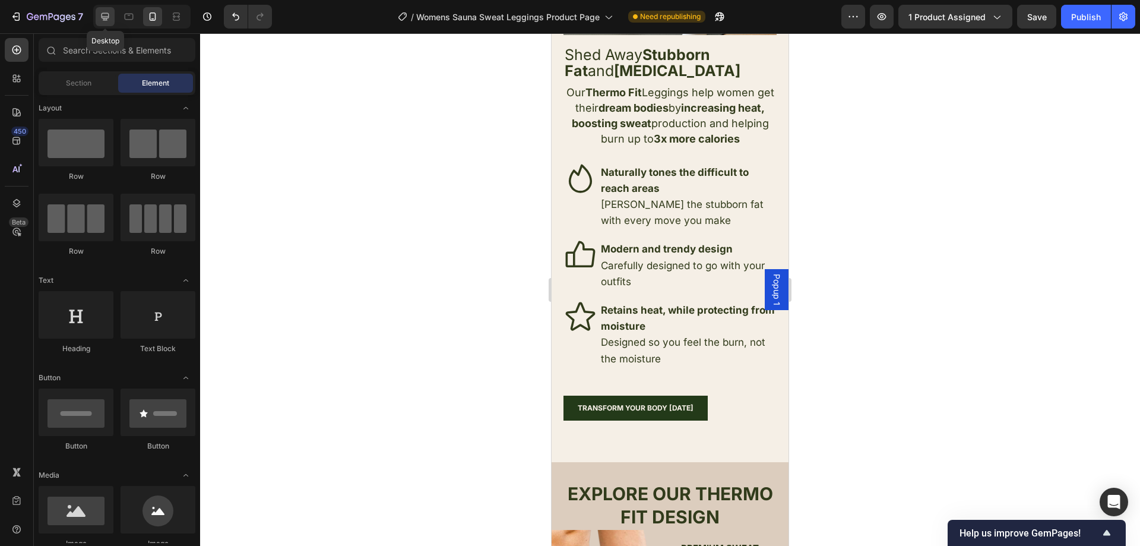
click at [106, 15] on icon at bounding box center [105, 17] width 12 height 12
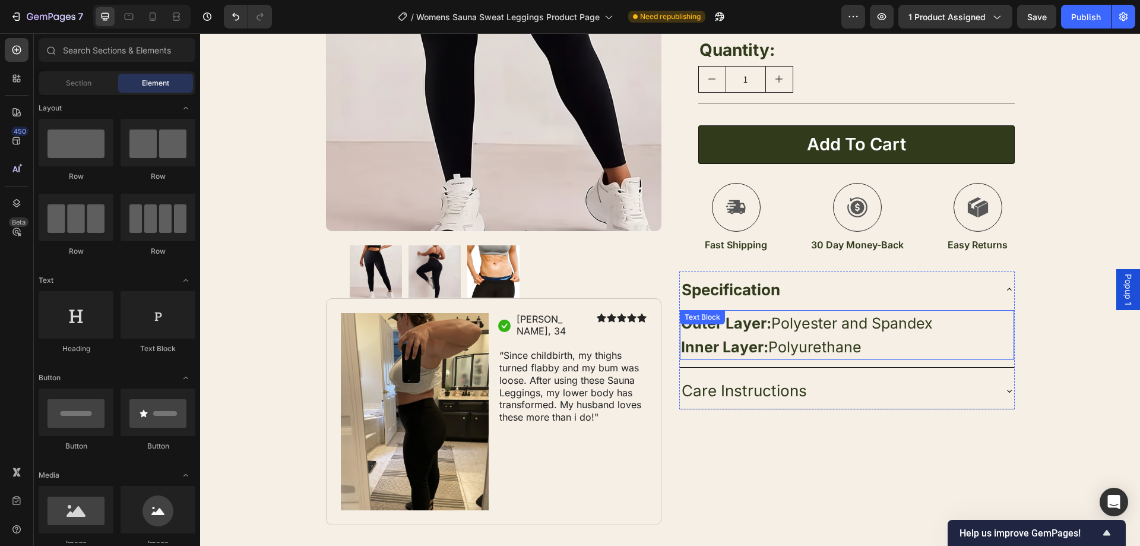
scroll to position [292, 0]
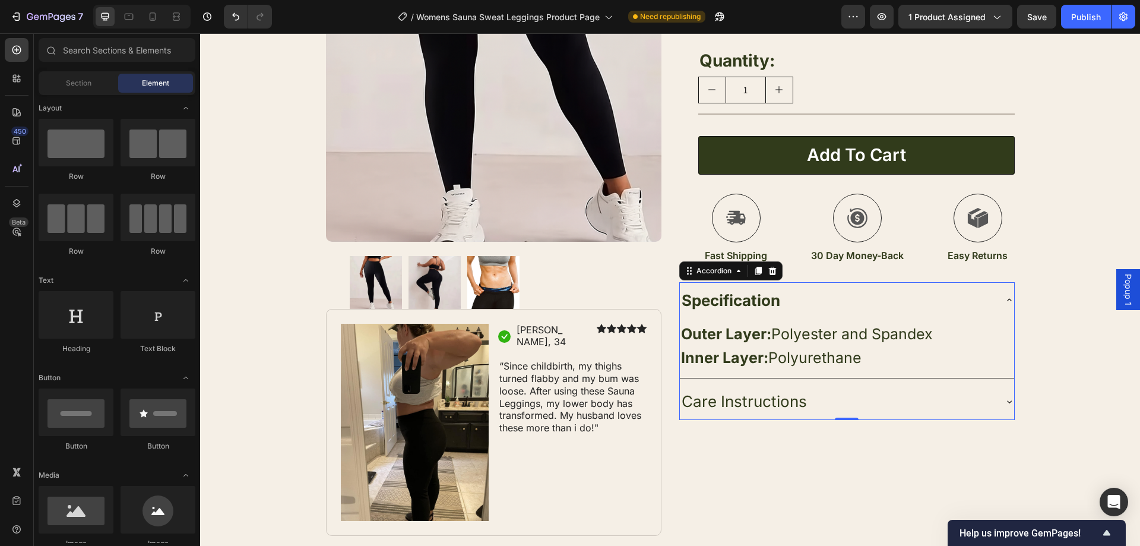
click at [964, 296] on div "Specification" at bounding box center [837, 300] width 315 height 27
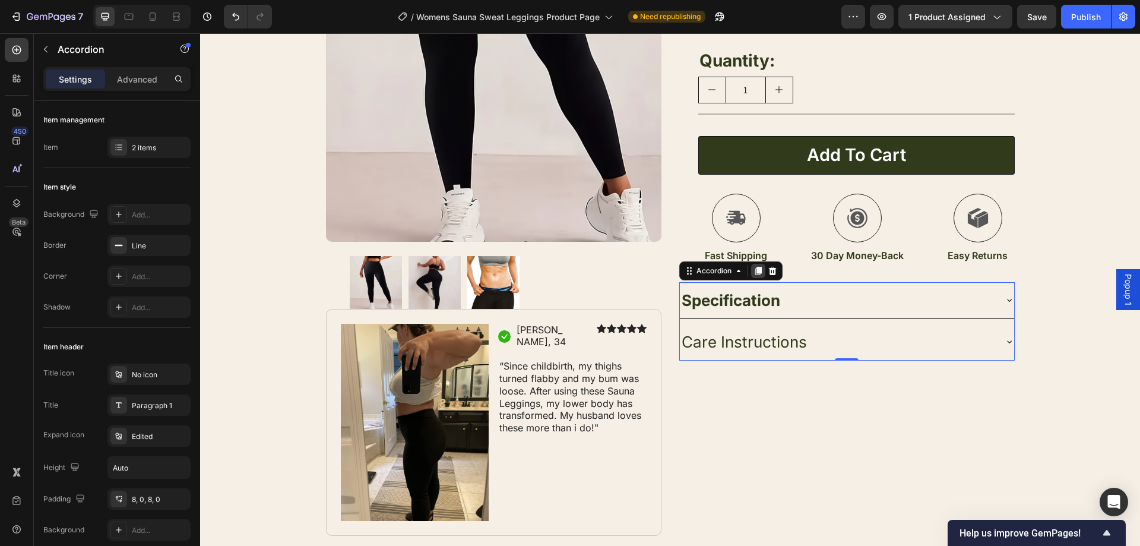
click at [755, 271] on icon at bounding box center [758, 271] width 7 height 8
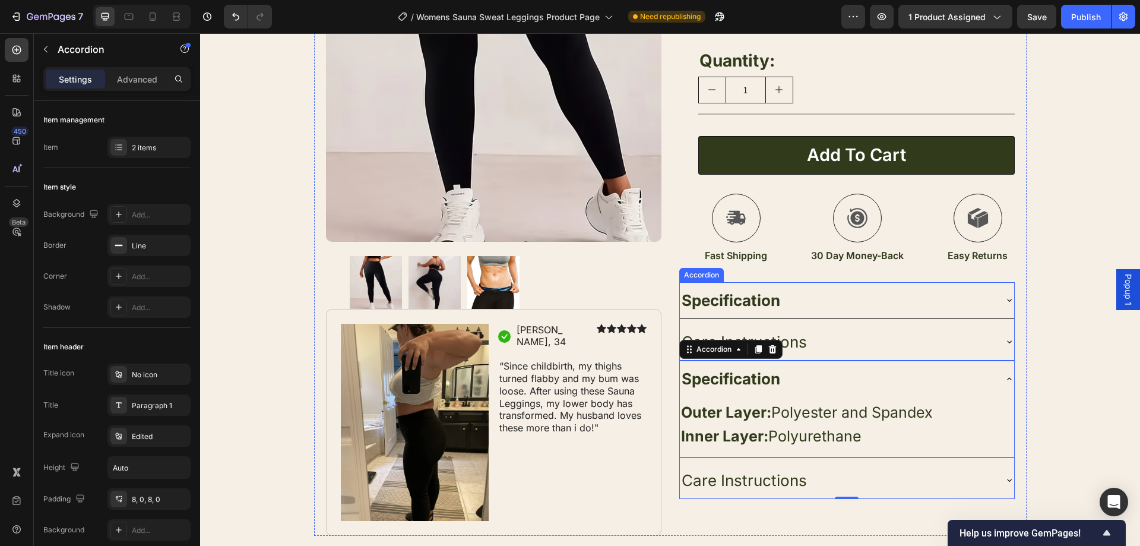
click at [897, 298] on div "Specification" at bounding box center [837, 300] width 315 height 27
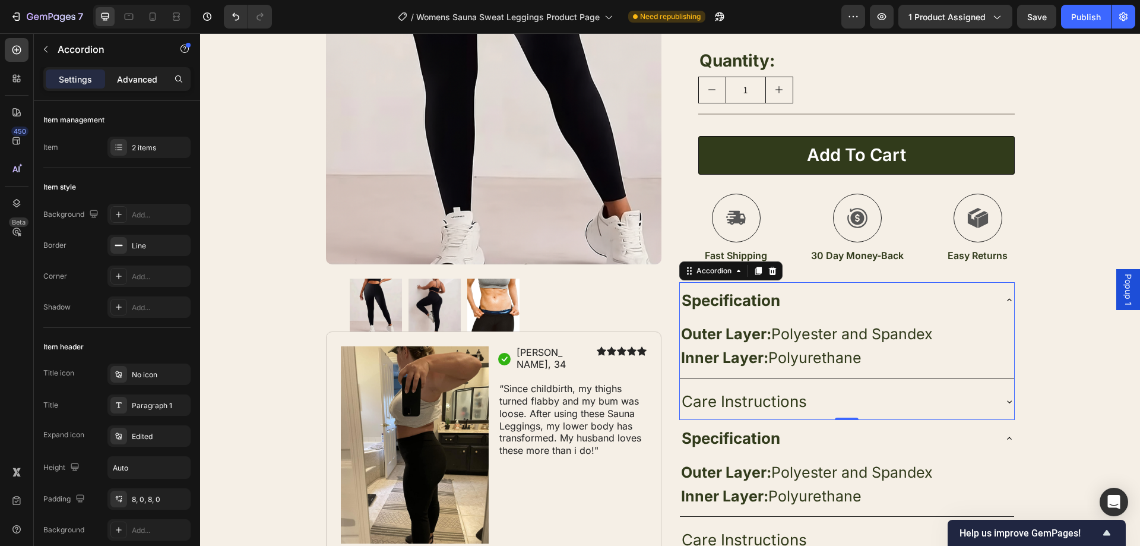
click at [142, 84] on p "Advanced" at bounding box center [137, 79] width 40 height 12
type input "100%"
type input "100"
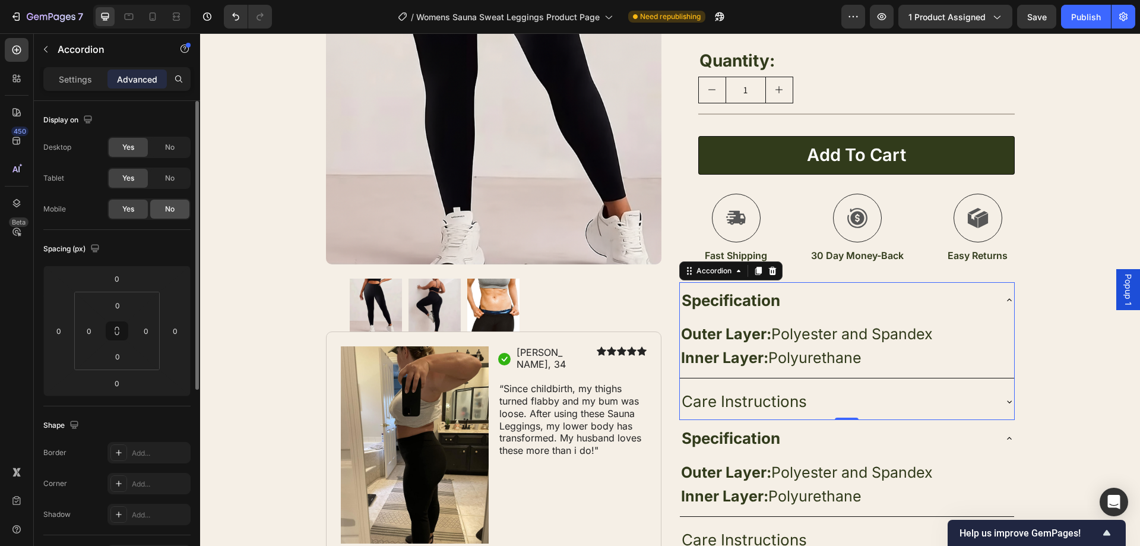
click at [165, 204] on span "No" at bounding box center [169, 209] width 9 height 11
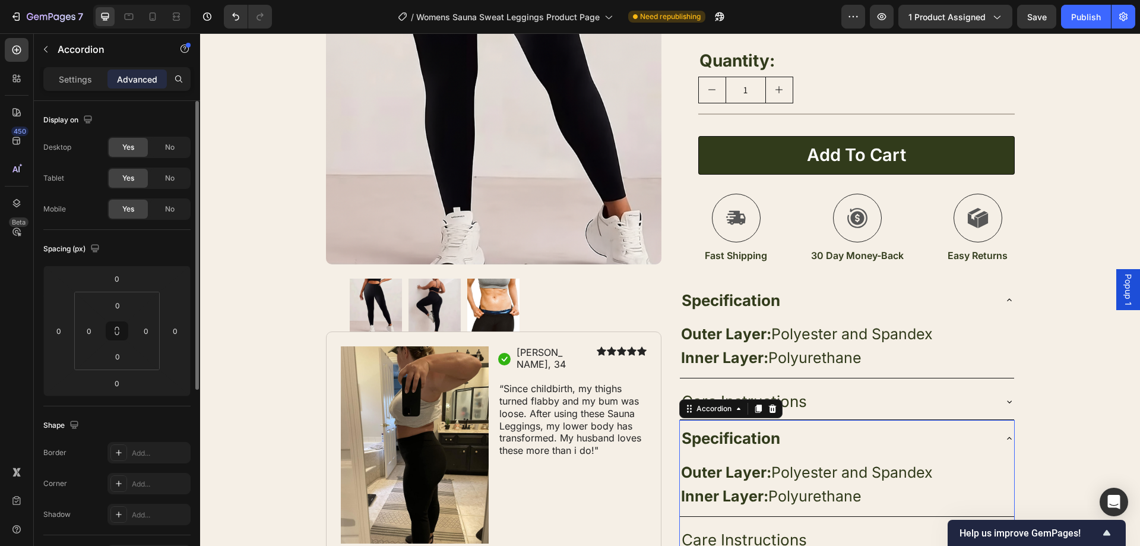
click at [951, 449] on div "Specification" at bounding box center [837, 437] width 315 height 27
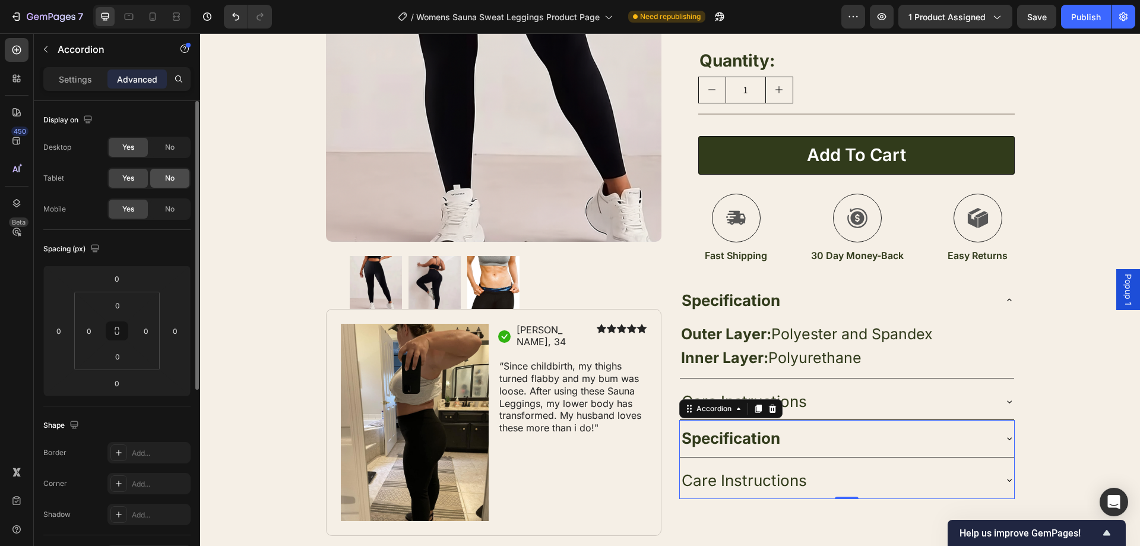
click at [171, 175] on span "No" at bounding box center [169, 178] width 9 height 11
click at [171, 139] on div "No" at bounding box center [169, 147] width 39 height 19
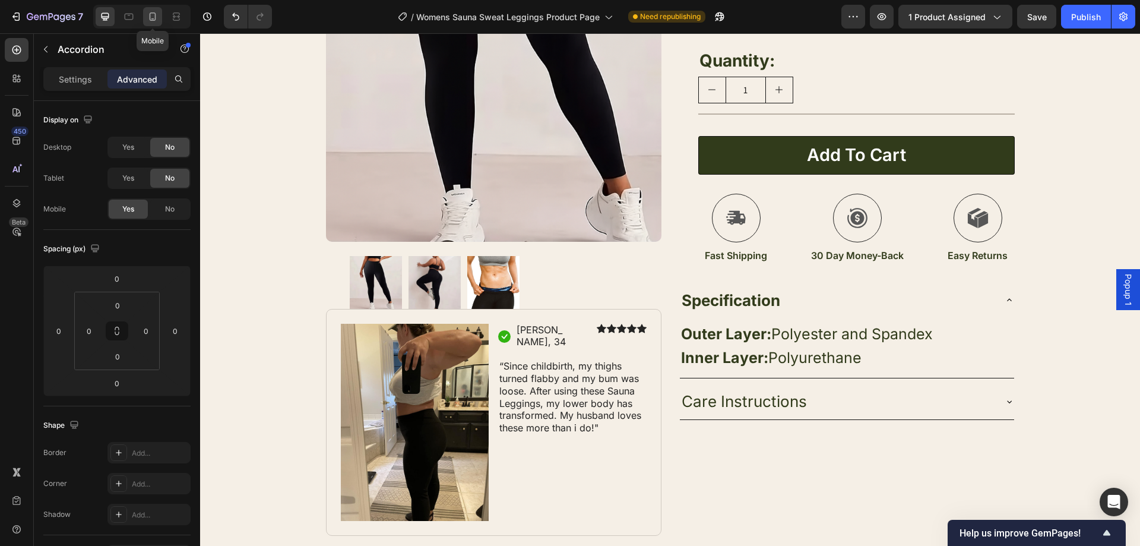
click at [151, 14] on icon at bounding box center [153, 17] width 12 height 12
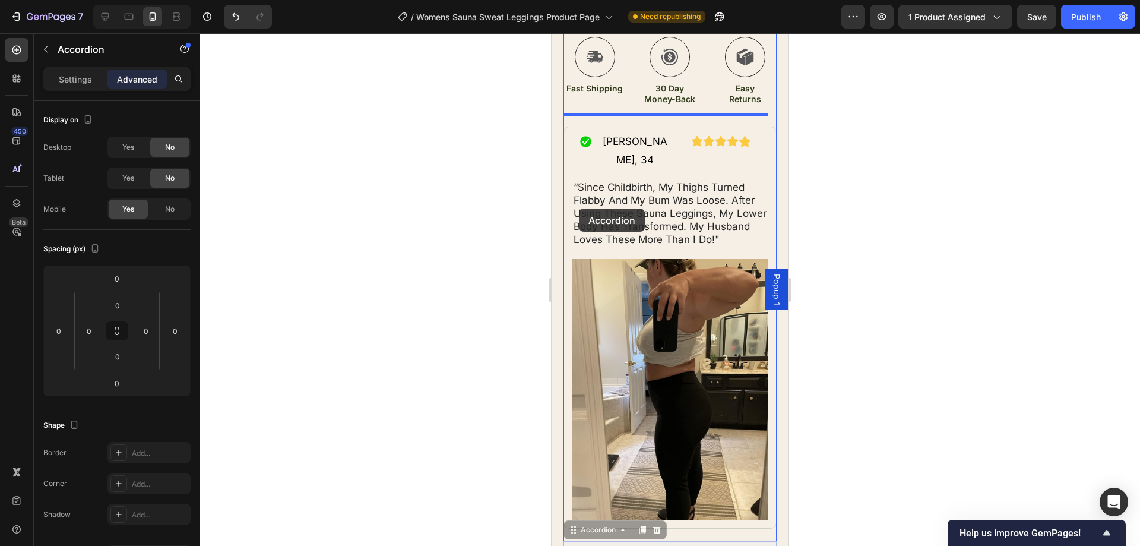
scroll to position [882, 0]
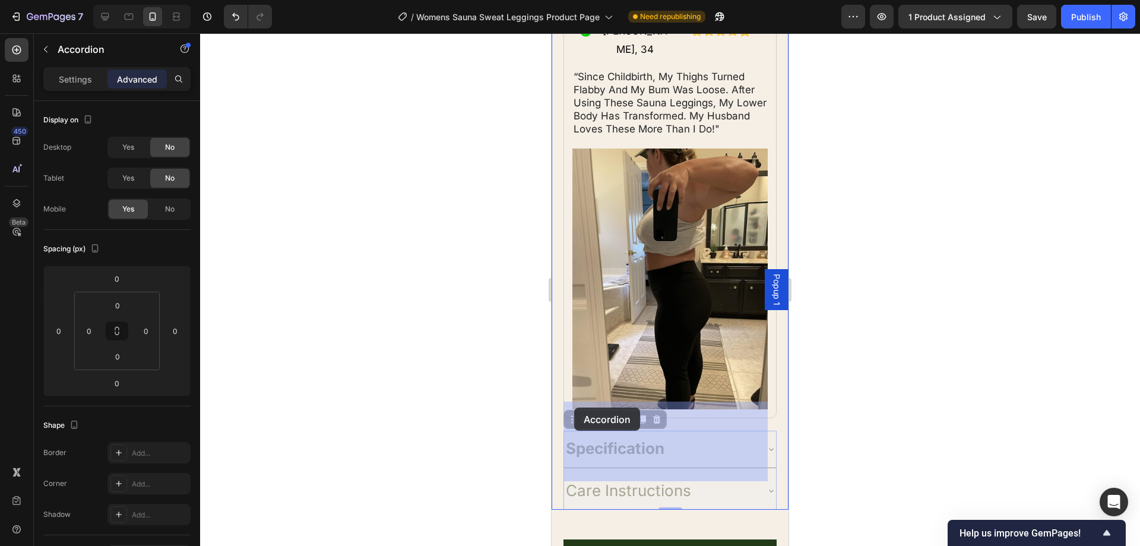
drag, startPoint x: 572, startPoint y: 395, endPoint x: 574, endPoint y: 407, distance: 12.6
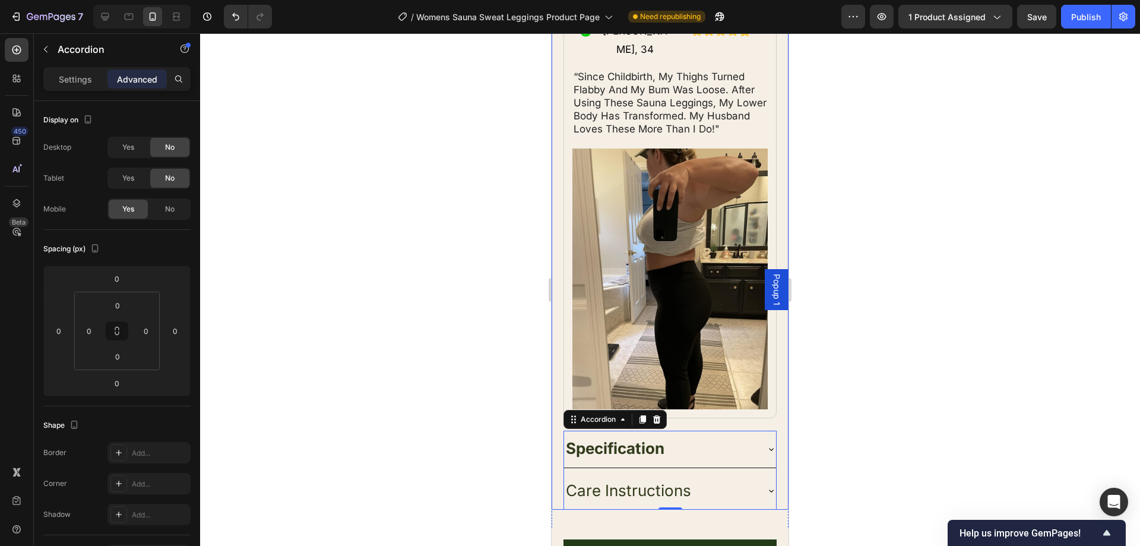
click at [437, 361] on div at bounding box center [670, 289] width 940 height 512
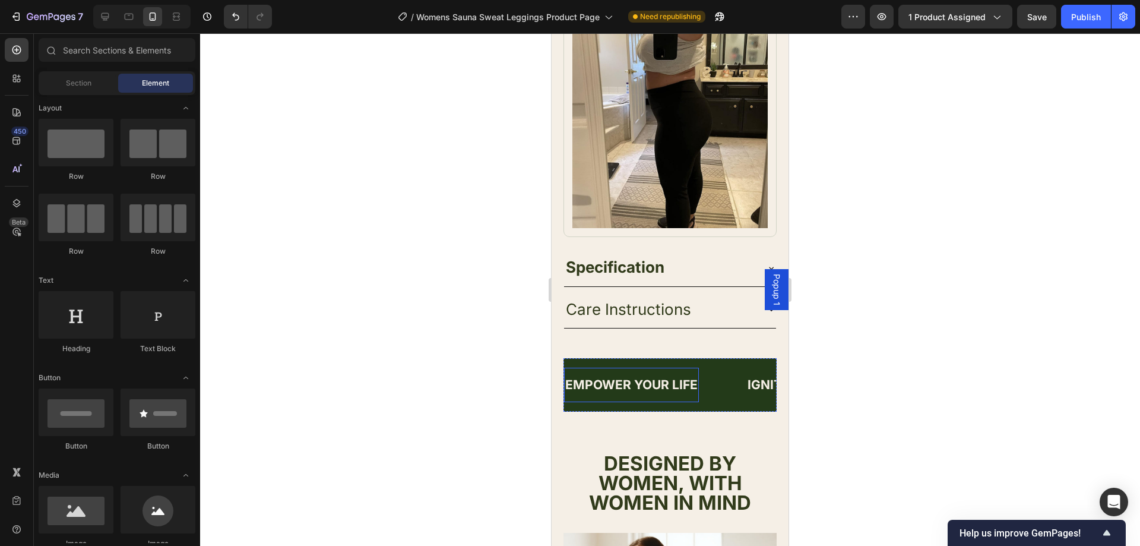
scroll to position [1120, 0]
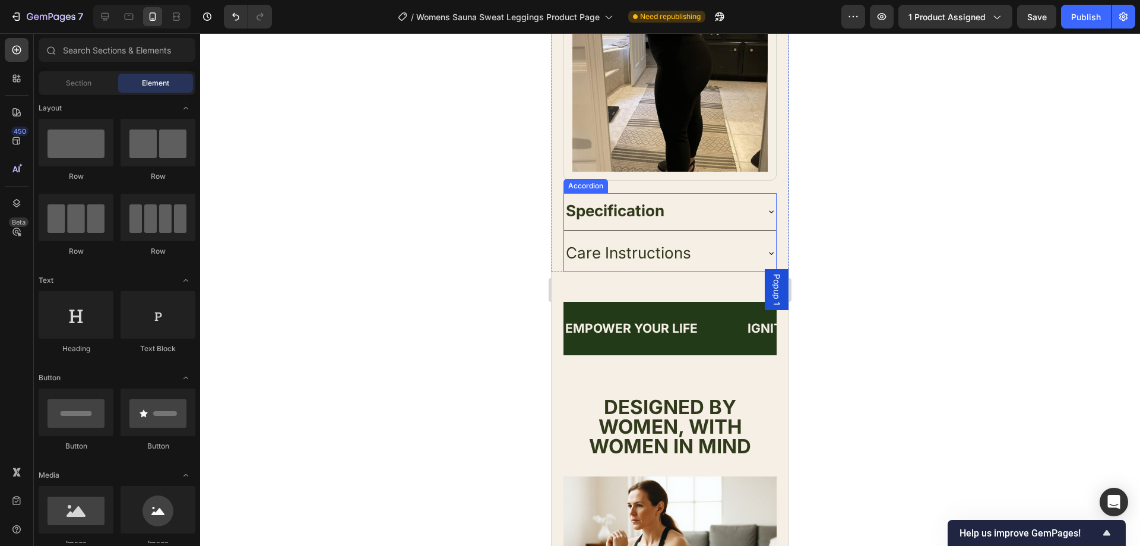
click at [718, 198] on div "Specification" at bounding box center [660, 211] width 193 height 27
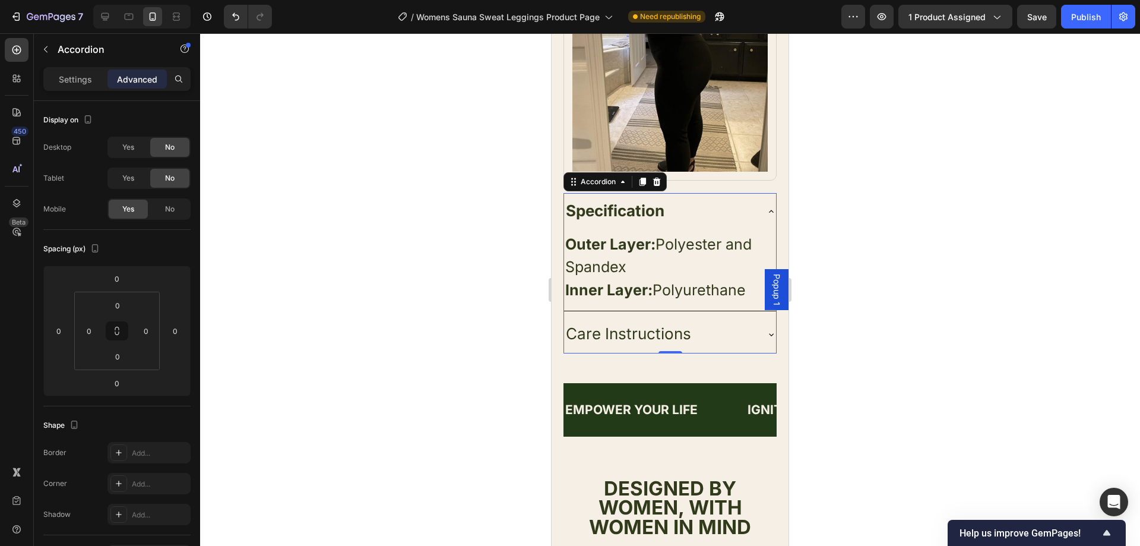
click at [718, 198] on div "Specification" at bounding box center [660, 211] width 193 height 27
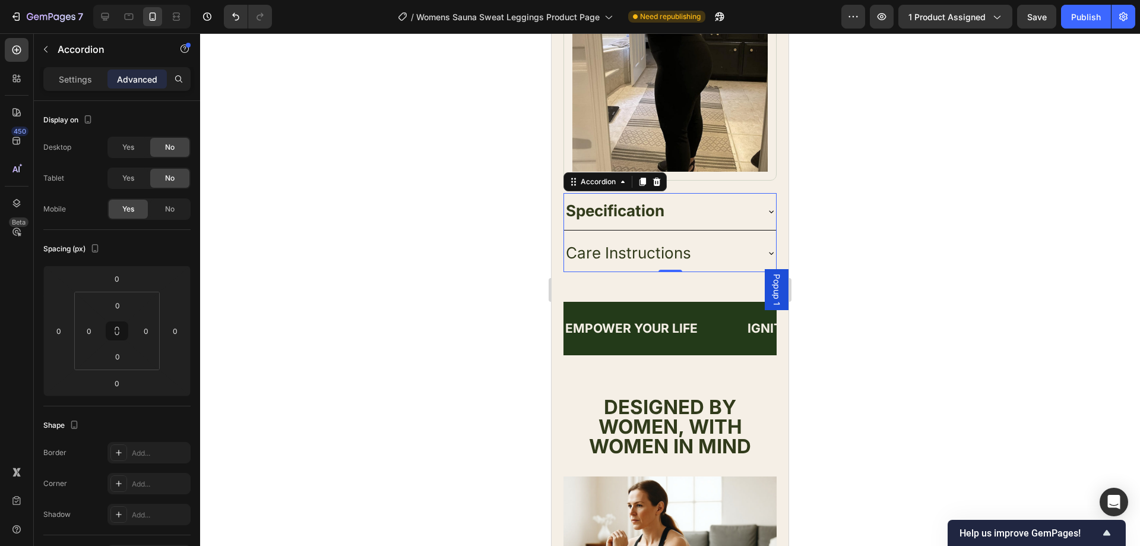
click at [716, 240] on div "Care Instructions" at bounding box center [660, 253] width 193 height 27
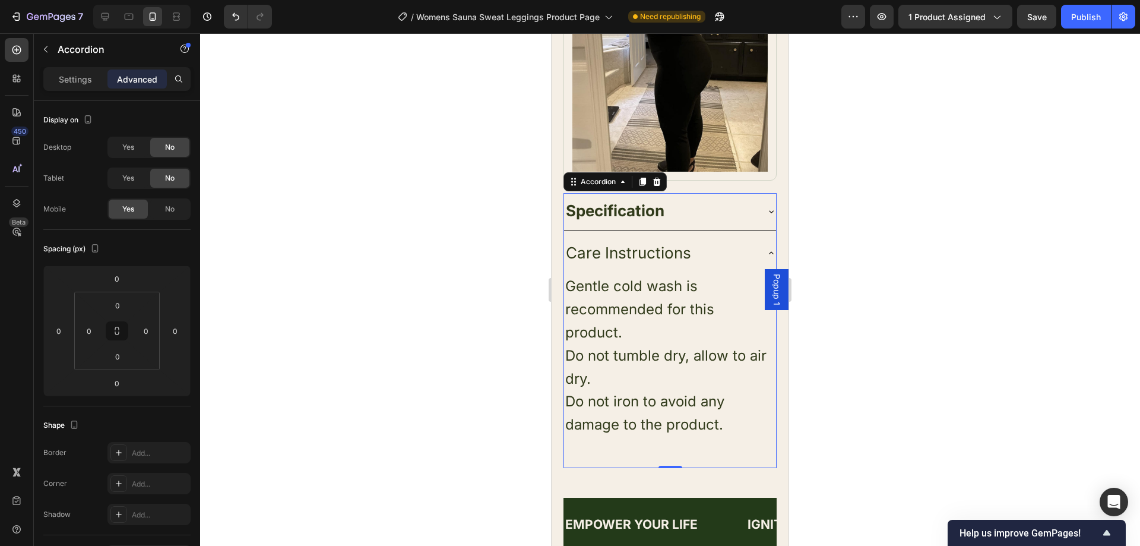
click at [715, 240] on div "Care Instructions" at bounding box center [660, 253] width 193 height 27
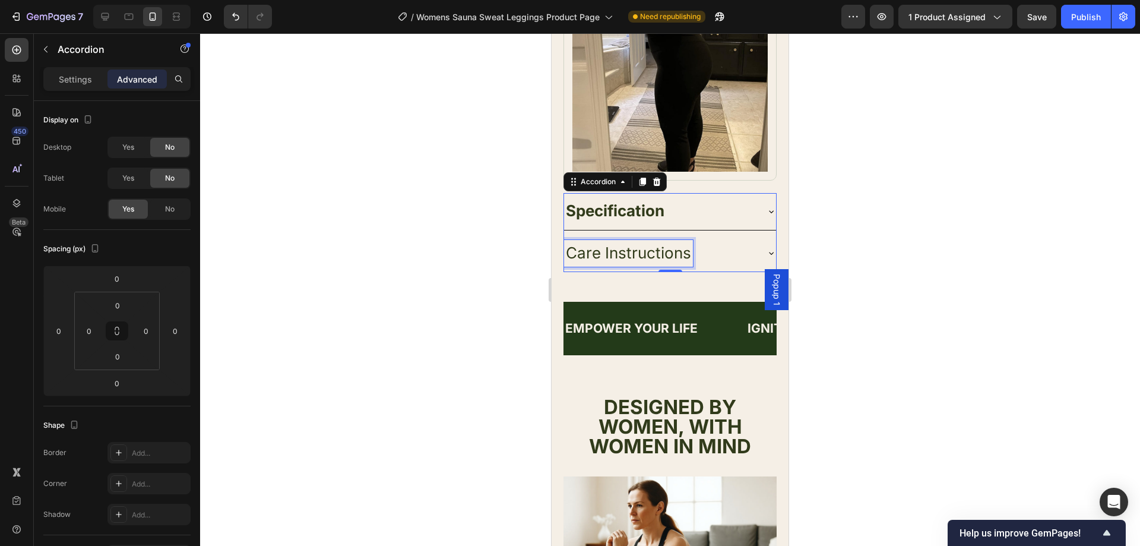
click at [687, 243] on span "Care Instructions" at bounding box center [628, 252] width 125 height 18
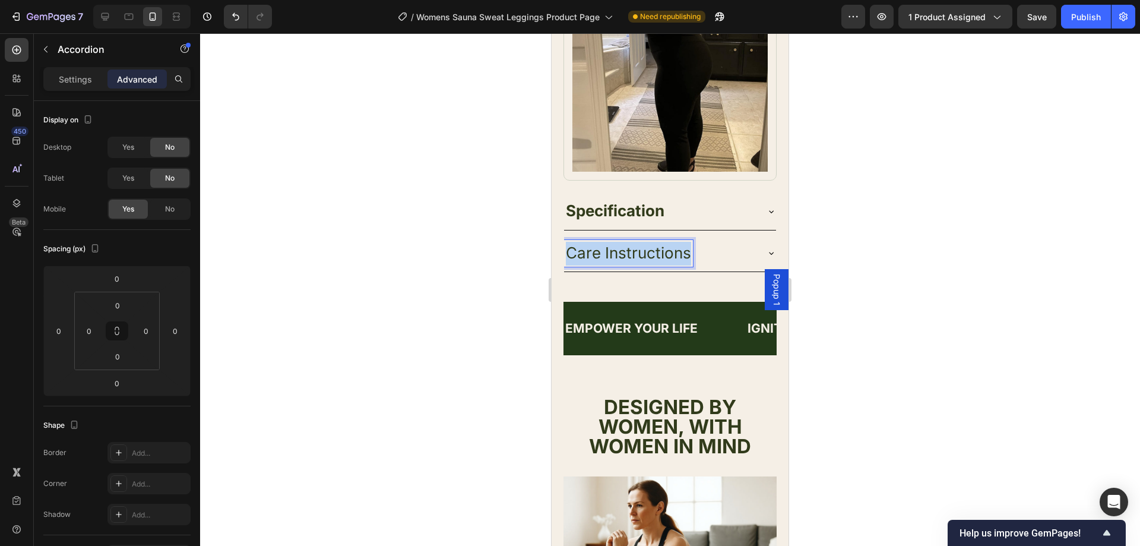
click at [687, 243] on span "Care Instructions" at bounding box center [628, 252] width 125 height 18
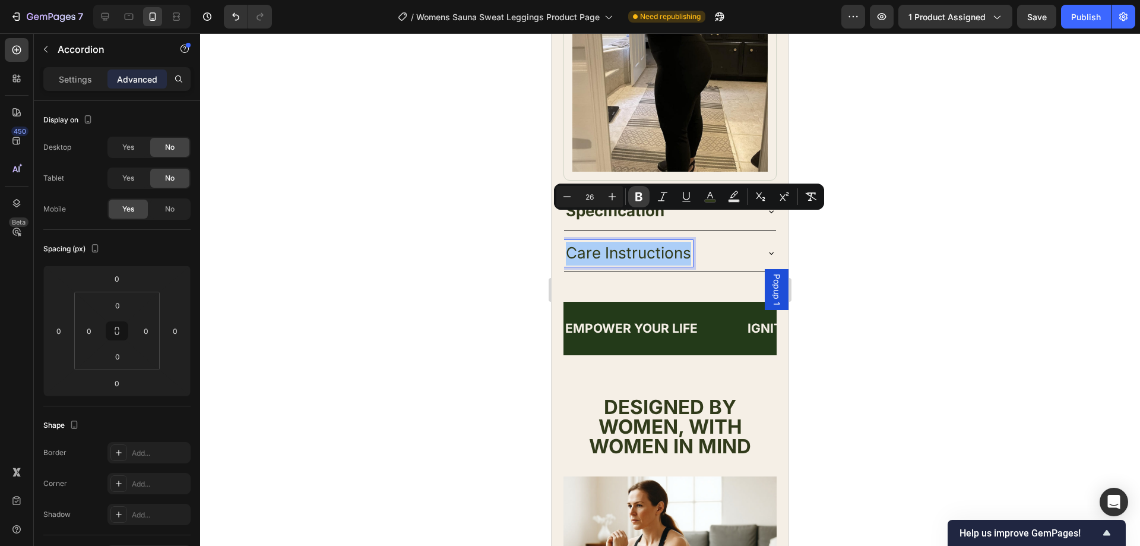
click at [630, 199] on button "Bold" at bounding box center [638, 196] width 21 height 21
click at [506, 173] on div at bounding box center [670, 289] width 940 height 512
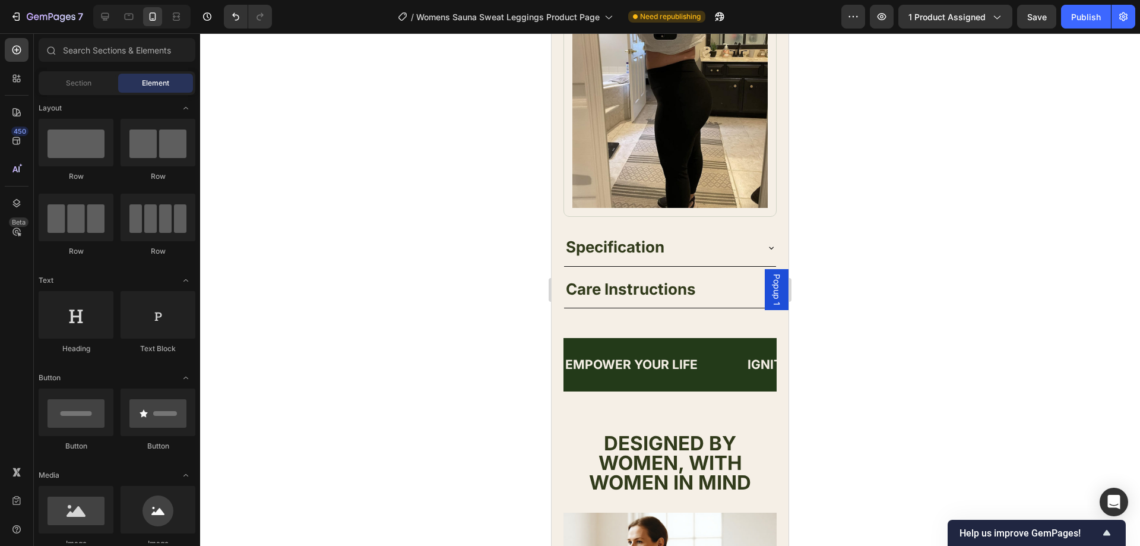
scroll to position [1060, 0]
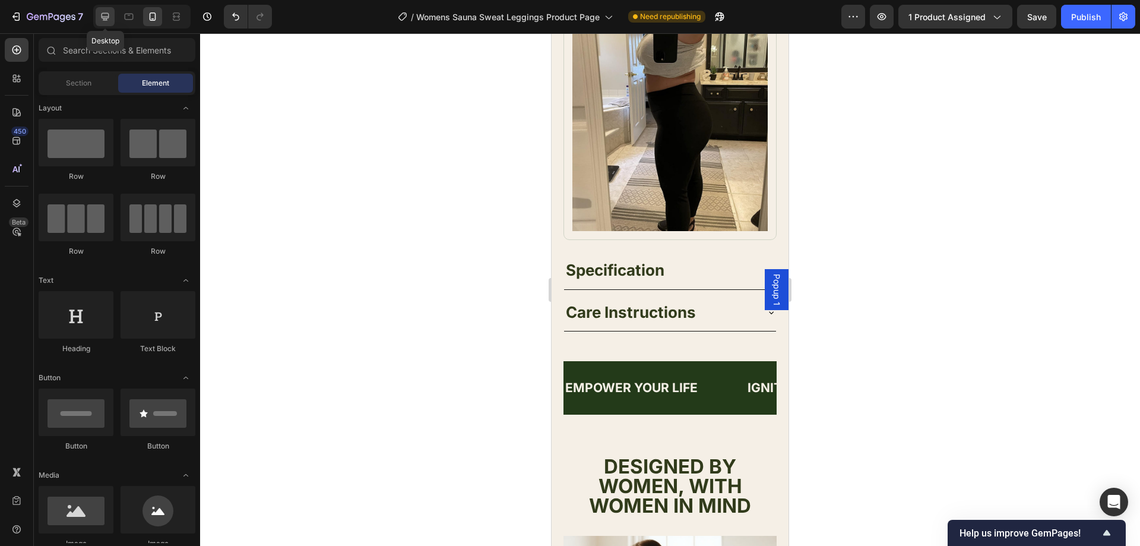
click at [107, 15] on icon at bounding box center [105, 17] width 12 height 12
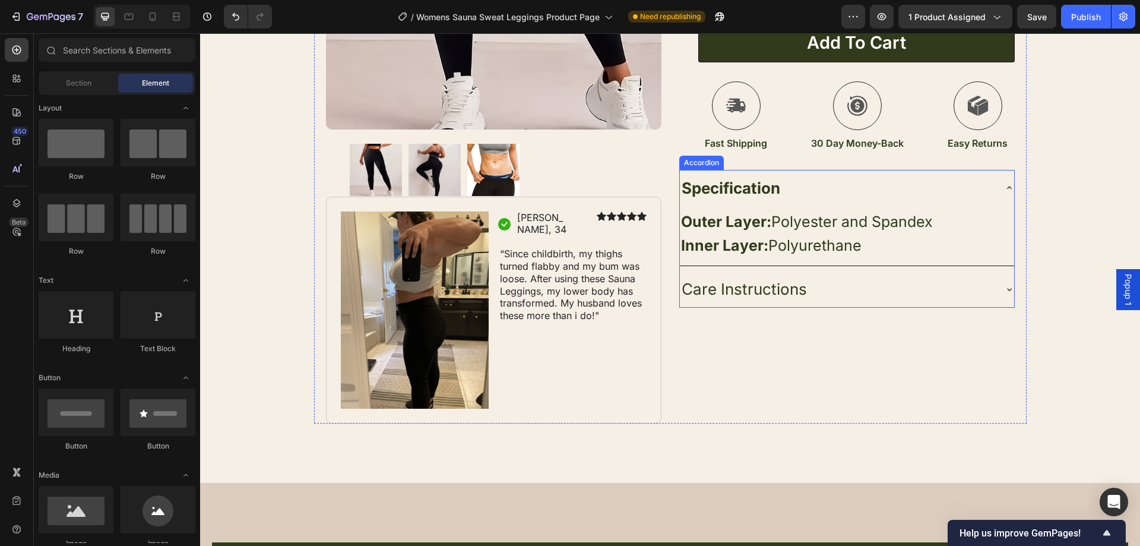
scroll to position [341, 0]
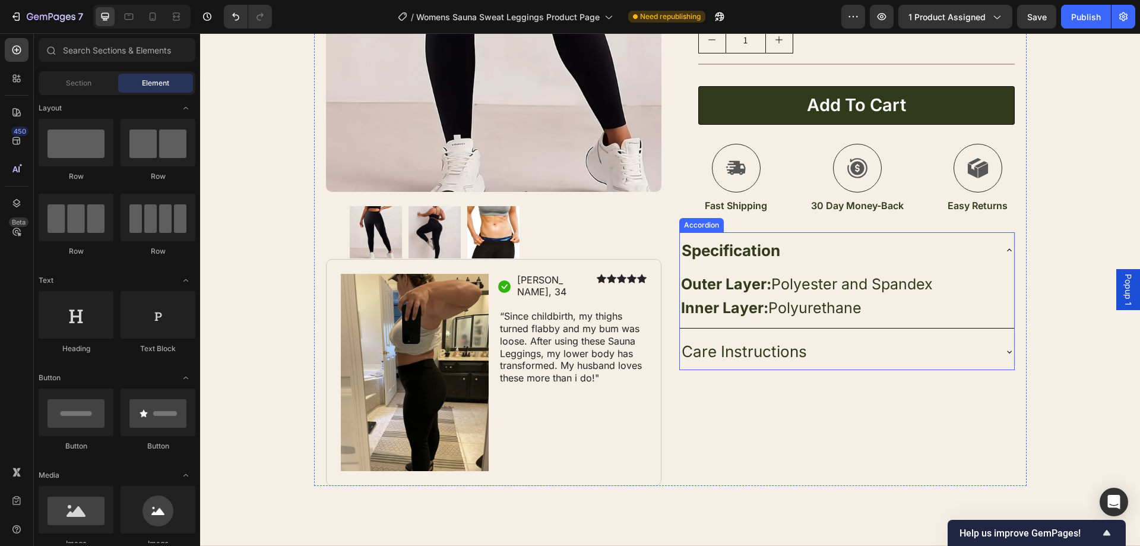
click at [795, 352] on span "Care Instructions" at bounding box center [744, 351] width 125 height 18
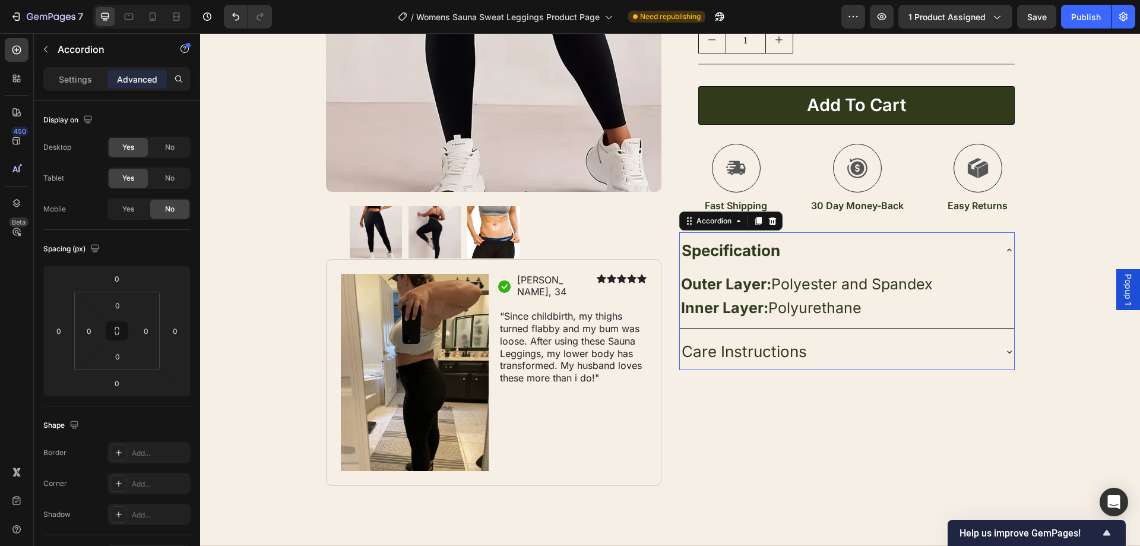
click at [795, 352] on span "Care Instructions" at bounding box center [744, 351] width 125 height 18
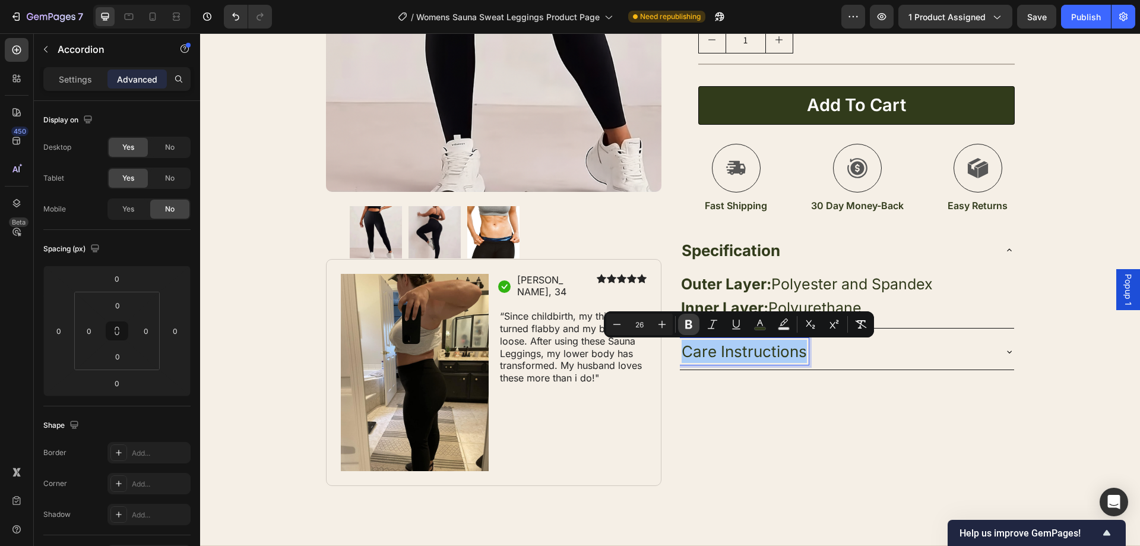
click at [685, 326] on icon "Editor contextual toolbar" at bounding box center [689, 324] width 12 height 12
click at [259, 242] on div "Product Images Image Icon Sarah, 34 Text Block Row Icon Icon Icon Icon Icon Ico…" at bounding box center [670, 100] width 940 height 769
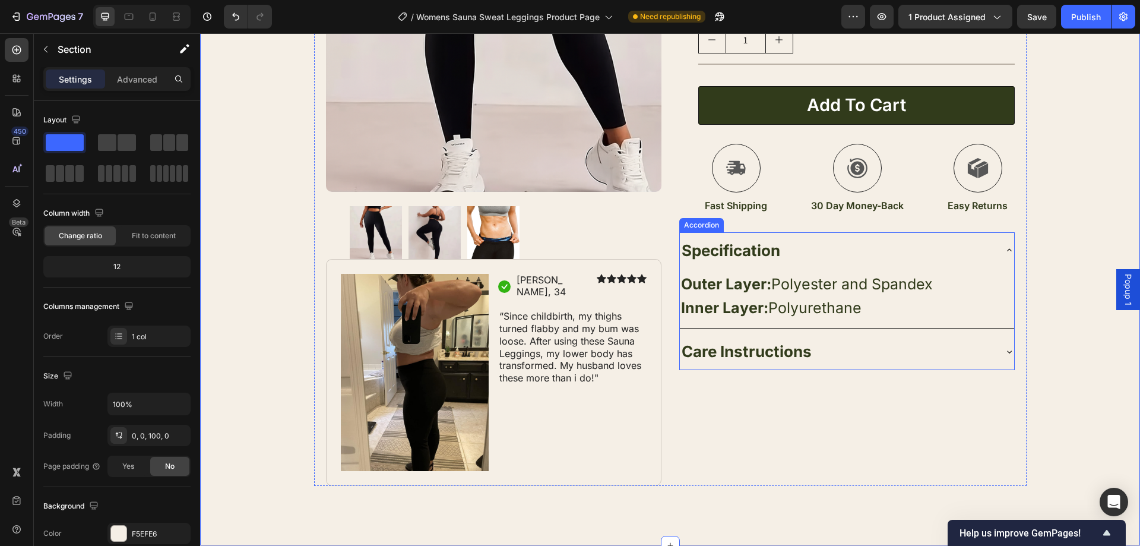
click at [856, 341] on div "Care Instructions" at bounding box center [837, 351] width 315 height 27
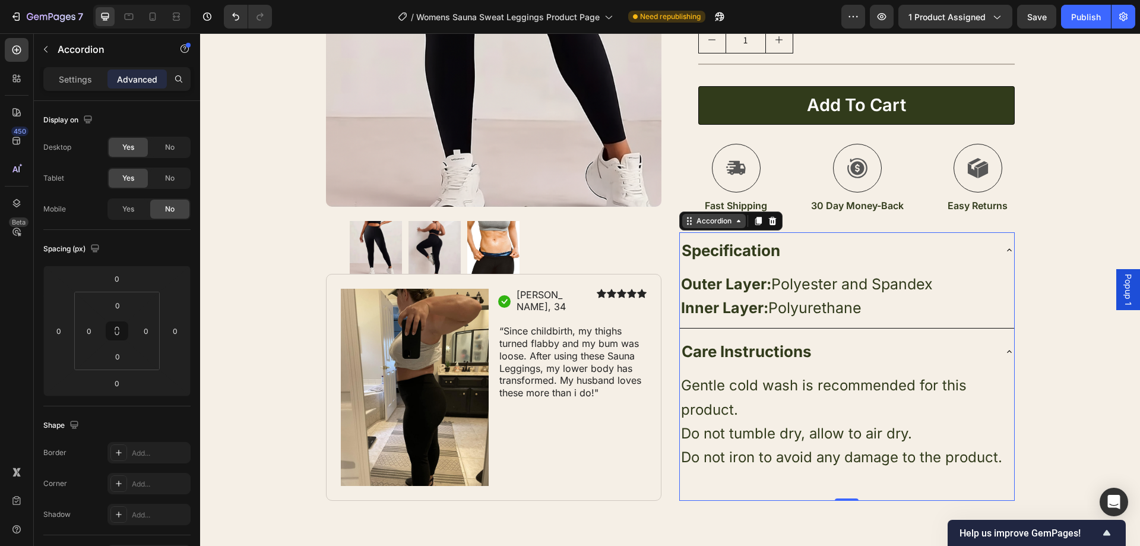
click at [734, 223] on icon at bounding box center [738, 220] width 9 height 9
click at [893, 317] on p "Inner Layer: Polyurethane" at bounding box center [847, 308] width 332 height 24
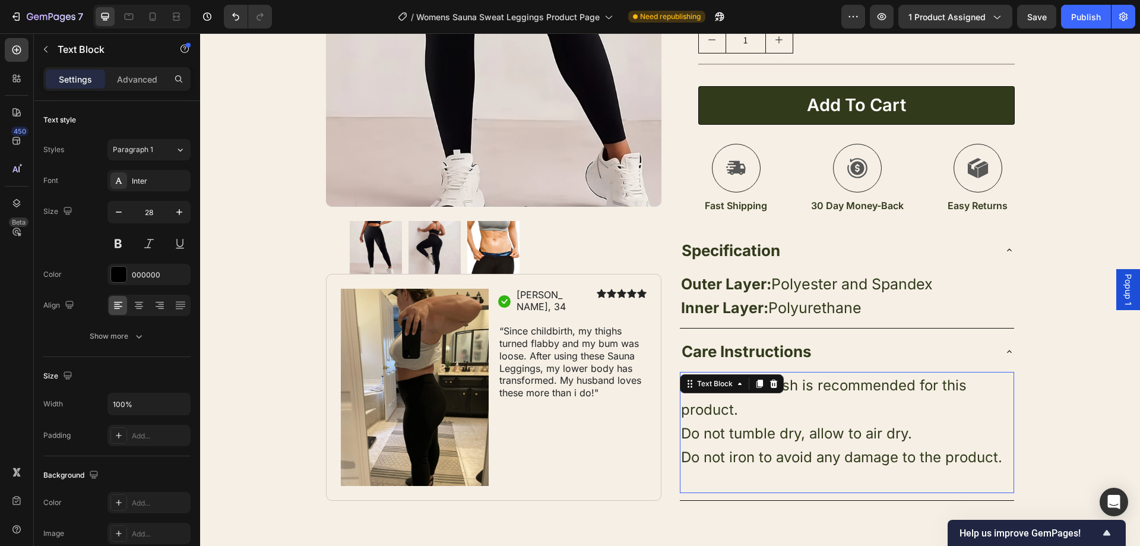
click at [911, 388] on span "Gentle cold wash is recommended for this product." at bounding box center [824, 396] width 286 height 41
click at [998, 462] on p "Do not iron to avoid any damage to the product." at bounding box center [847, 457] width 332 height 24
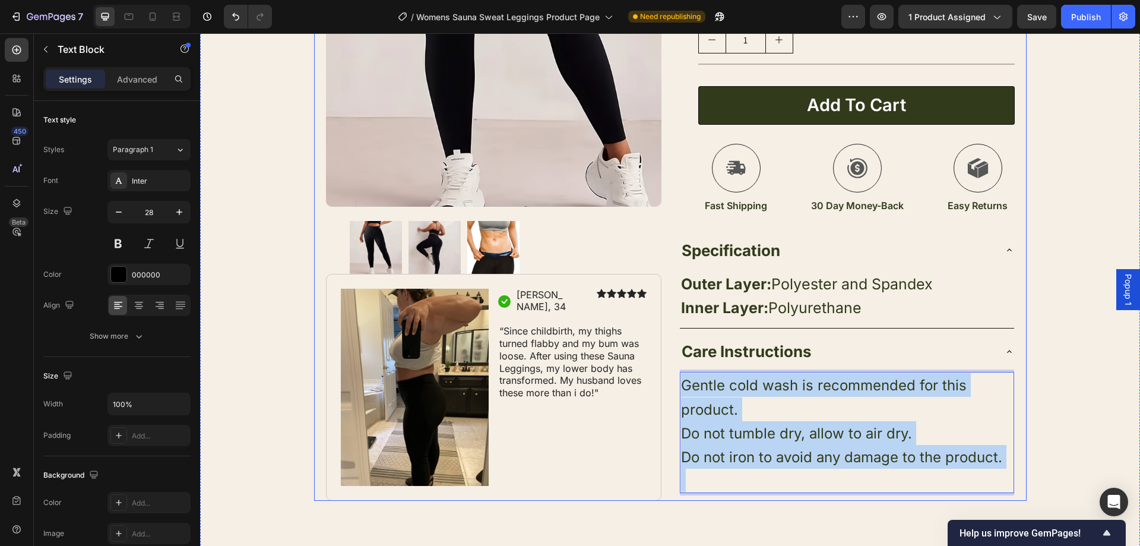
drag, startPoint x: 999, startPoint y: 462, endPoint x: 666, endPoint y: 369, distance: 345.7
click at [666, 369] on div "Product Images Image Icon Sarah, 34 Text Block Row Icon Icon Icon Icon Icon Ico…" at bounding box center [670, 108] width 712 height 784
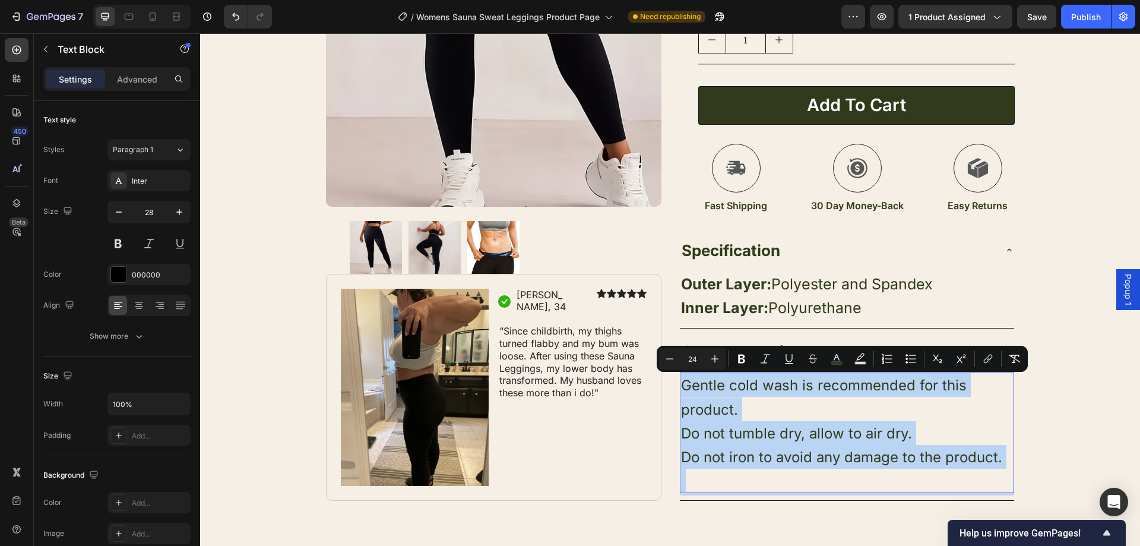
copy div "Gentle cold wash is recommended for this product. Do not tumble dry, allow to a…"
click at [776, 248] on strong "Specification" at bounding box center [731, 250] width 99 height 18
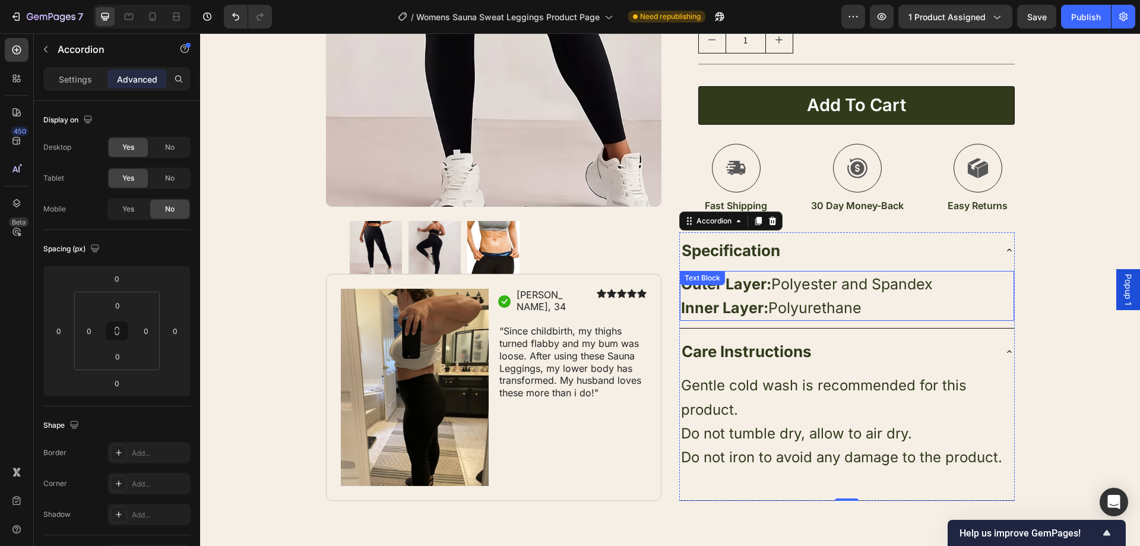
click at [861, 306] on p "Inner Layer: Polyurethane" at bounding box center [847, 308] width 332 height 24
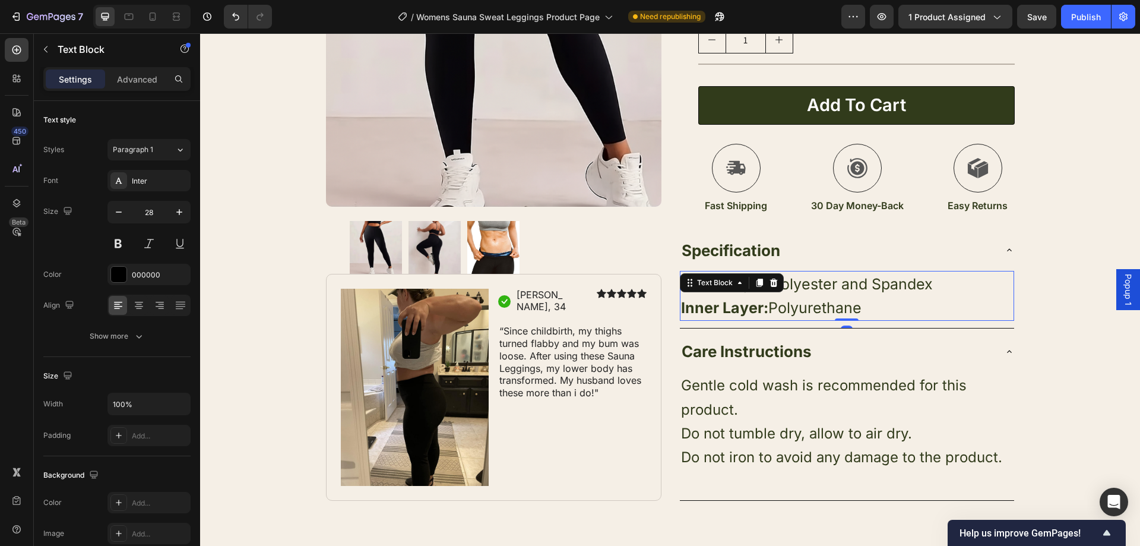
click at [861, 306] on p "Inner Layer: Polyurethane" at bounding box center [847, 308] width 332 height 24
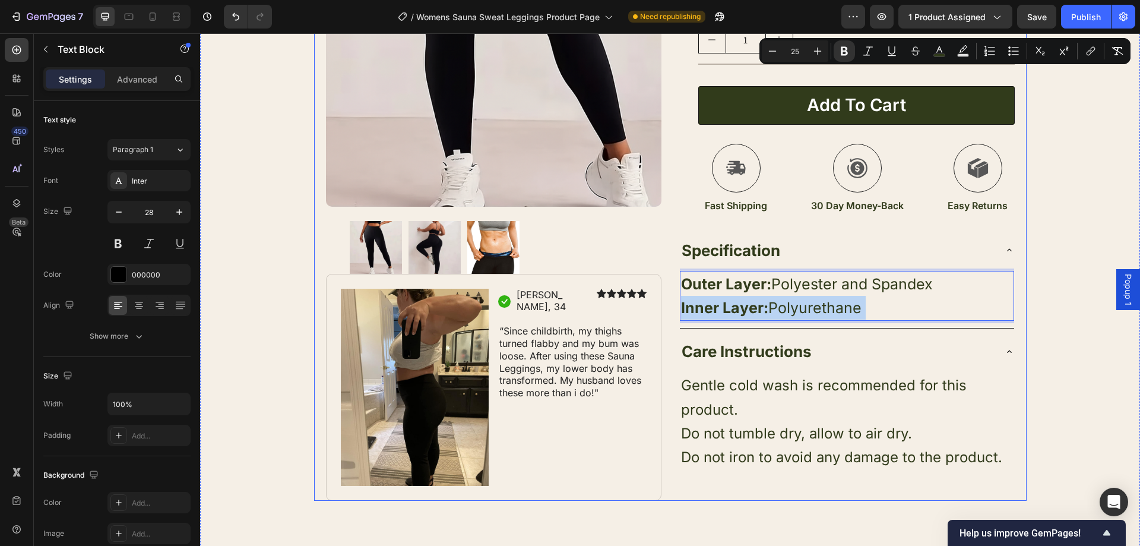
drag, startPoint x: 861, startPoint y: 306, endPoint x: 679, endPoint y: 279, distance: 184.3
click at [673, 277] on div "Product Images Image Icon Sarah, 34 Text Block Row Icon Icon Icon Icon Icon Ico…" at bounding box center [670, 108] width 712 height 784
click at [854, 306] on span "Inner Layer: Polyurethane" at bounding box center [771, 308] width 180 height 18
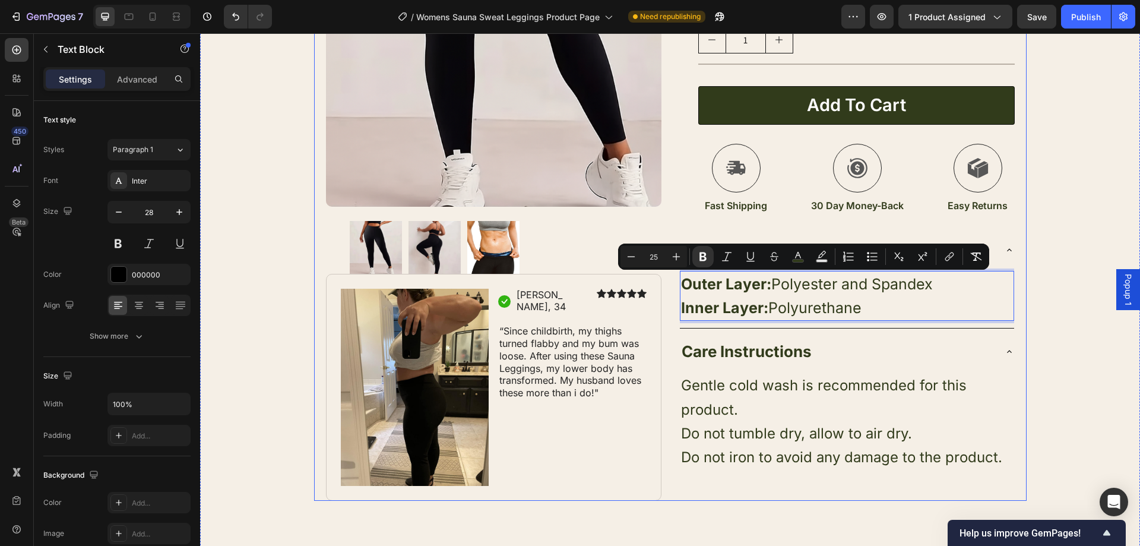
drag, startPoint x: 860, startPoint y: 305, endPoint x: 676, endPoint y: 283, distance: 185.4
click at [679, 283] on div "Specification Outer Layer: Polyester and Spandex Inner Layer: Polyurethane Text…" at bounding box center [846, 366] width 335 height 269
copy div "Outer Layer: Polyester and Spandex Inner Layer: Polyurethane"
click at [863, 302] on p "Inner Layer: Polyurethane" at bounding box center [847, 308] width 332 height 24
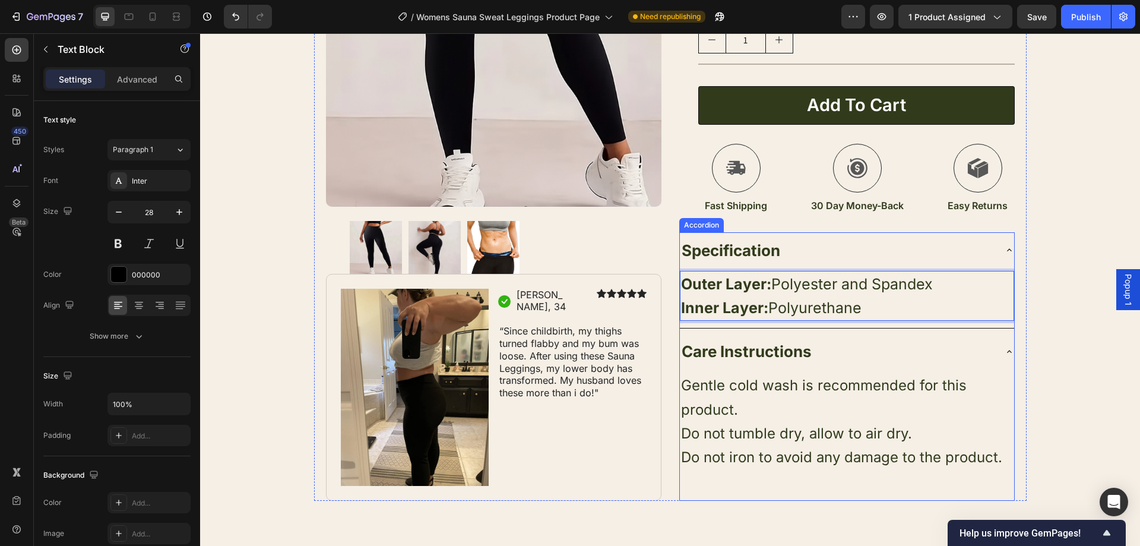
click at [767, 254] on strong "Specification" at bounding box center [731, 250] width 99 height 18
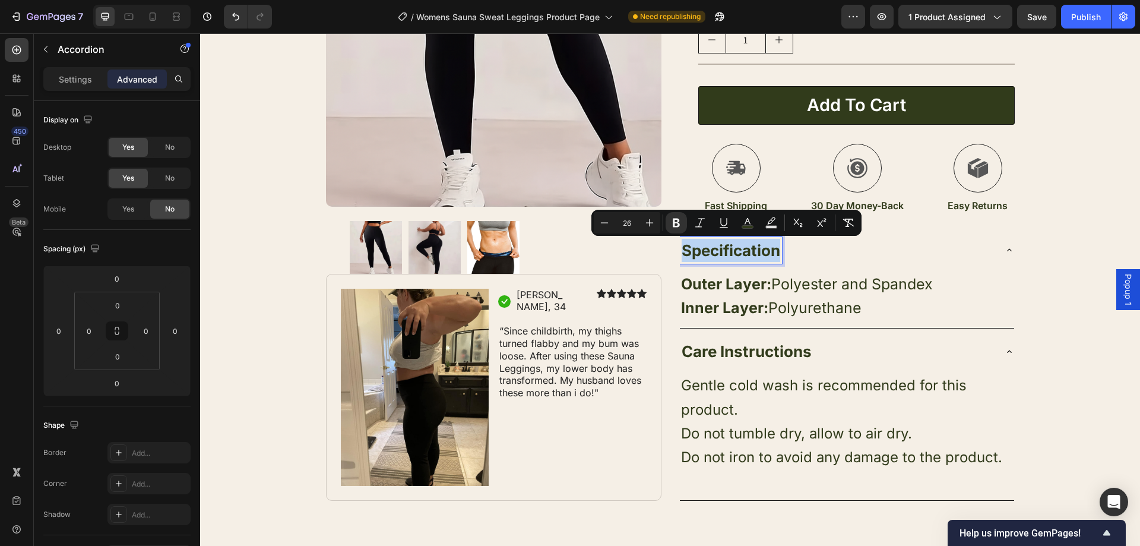
drag, startPoint x: 777, startPoint y: 249, endPoint x: 681, endPoint y: 256, distance: 95.8
click at [682, 256] on strong "Specification" at bounding box center [731, 250] width 99 height 18
copy strong "Specification"
click at [949, 262] on div "Specification" at bounding box center [837, 250] width 315 height 27
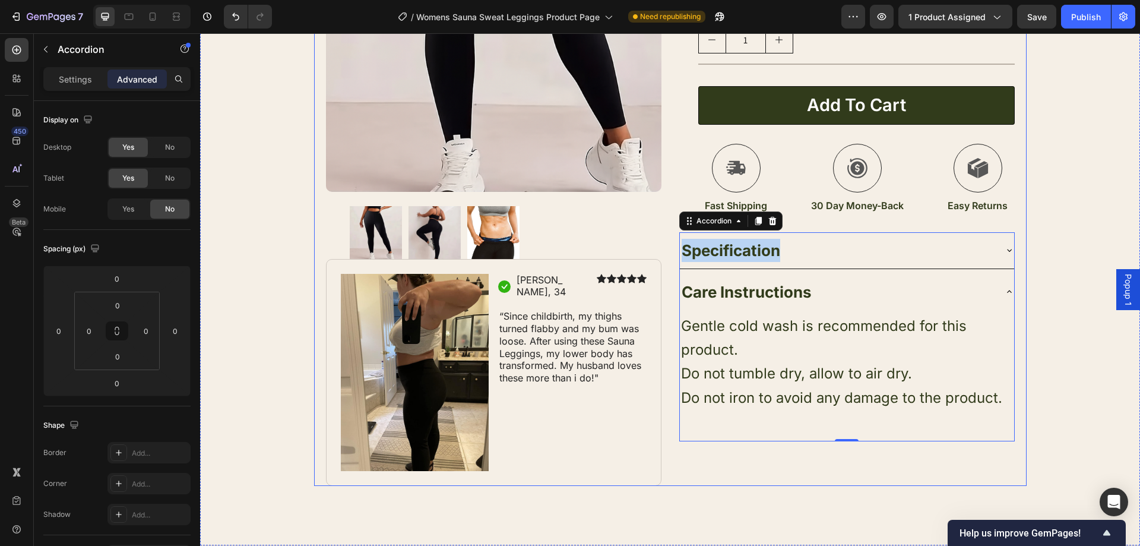
click at [667, 246] on div "Product Images Image Icon Sarah, 34 Text Block Row Icon Icon Icon Icon Icon Ico…" at bounding box center [670, 100] width 712 height 769
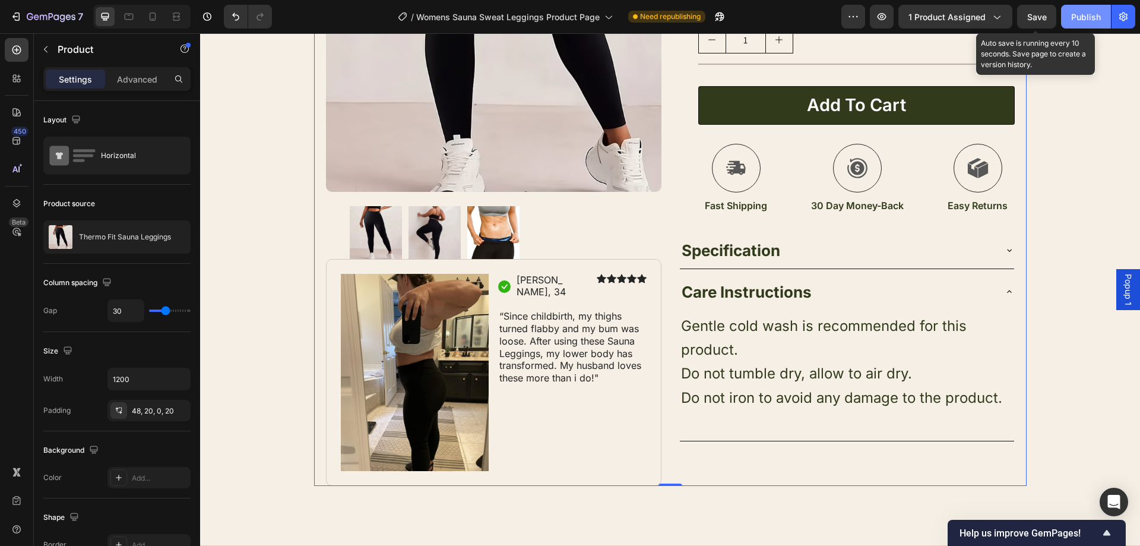
drag, startPoint x: 1032, startPoint y: 21, endPoint x: 1086, endPoint y: 17, distance: 54.7
click at [1037, 21] on span "Save" at bounding box center [1037, 17] width 20 height 10
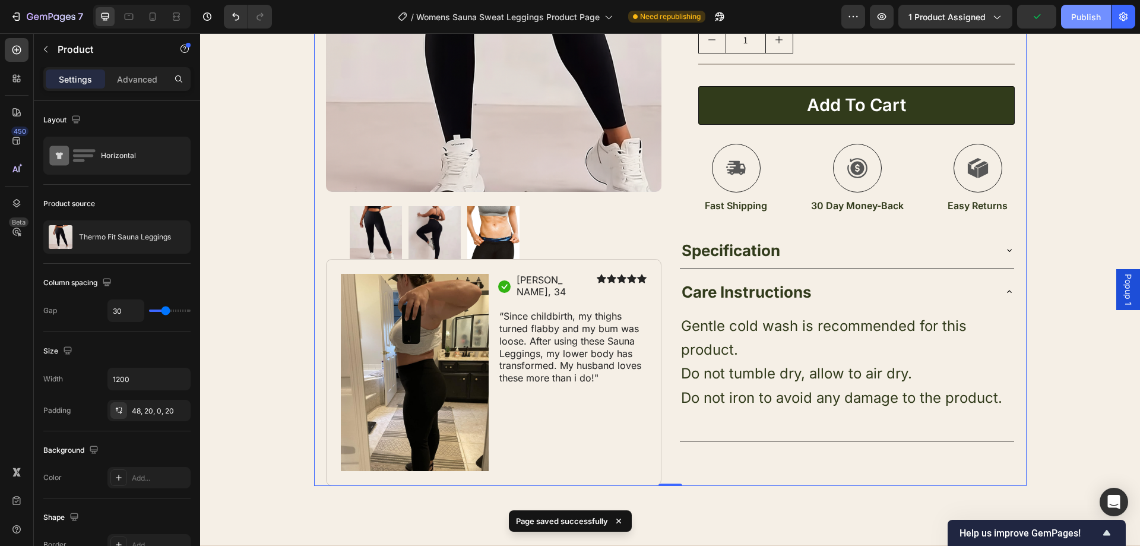
click at [1092, 17] on div "Publish" at bounding box center [1086, 17] width 30 height 12
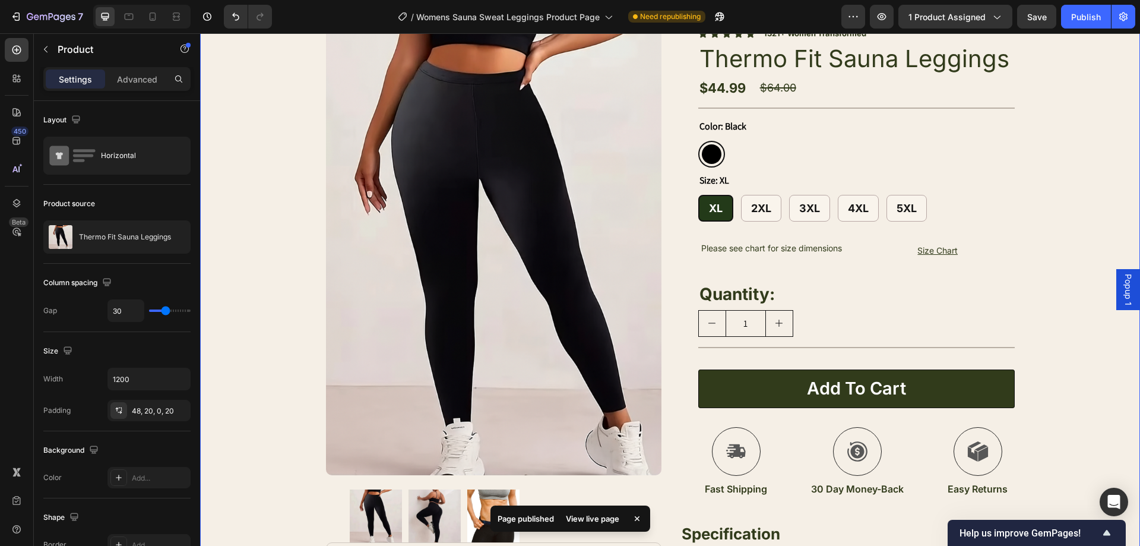
scroll to position [59, 0]
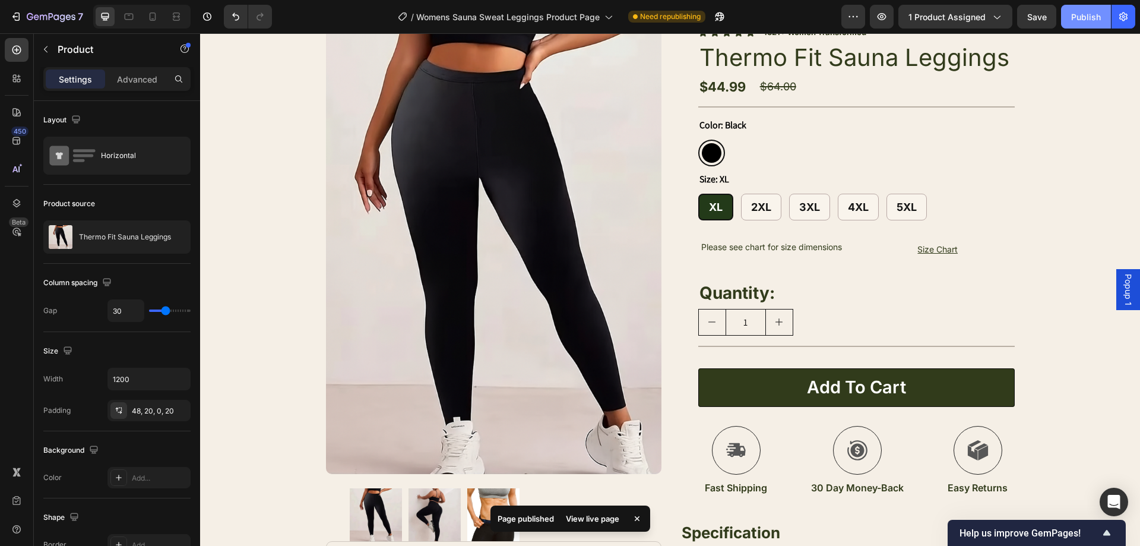
click at [1088, 27] on button "Publish" at bounding box center [1086, 17] width 50 height 24
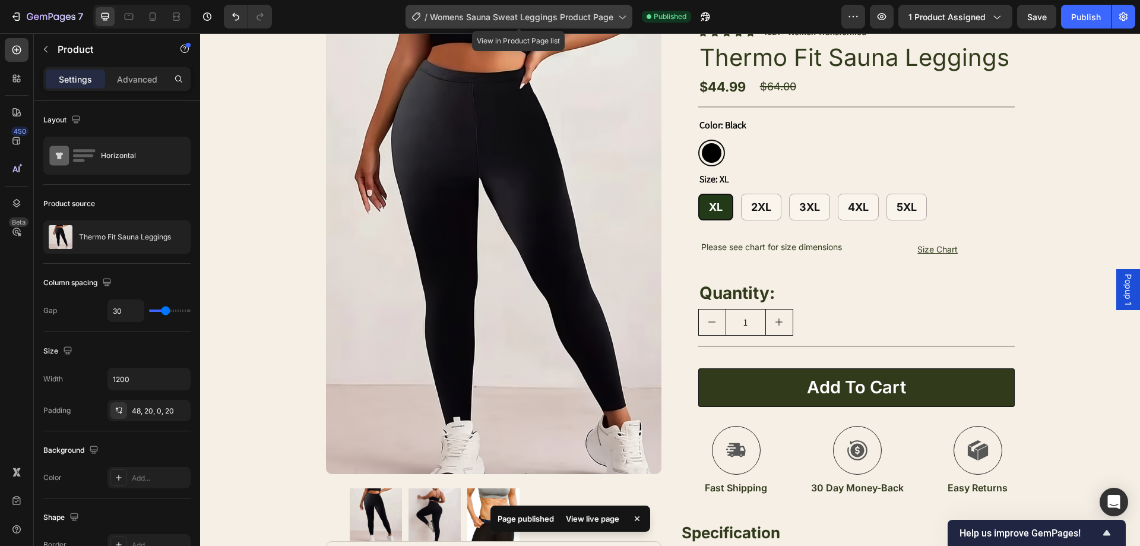
click at [609, 20] on span "Womens Sauna Sweat Leggings Product Page" at bounding box center [521, 17] width 183 height 12
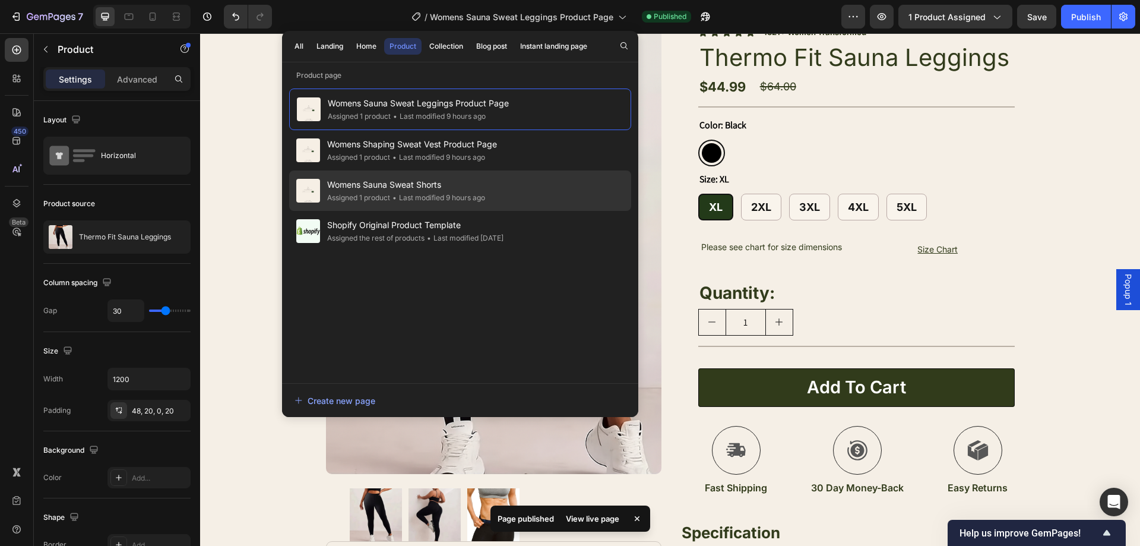
click at [480, 199] on div "• Last modified 9 hours ago" at bounding box center [437, 198] width 95 height 12
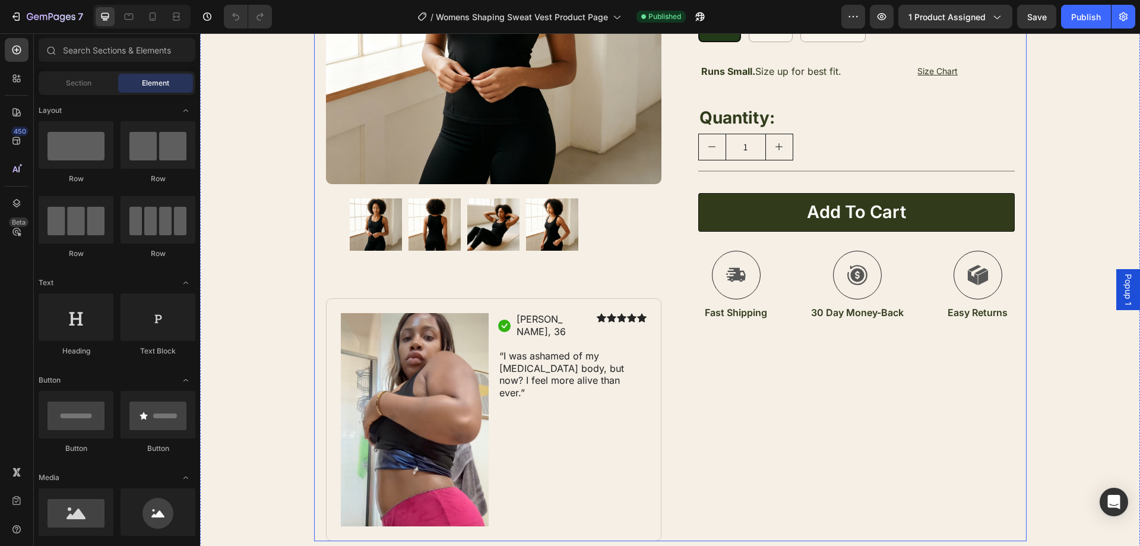
click at [730, 385] on div "Icon Icon Icon Icon Icon Icon List 1589+ Women Transformed Text Block Row Therm…" at bounding box center [846, 195] width 335 height 692
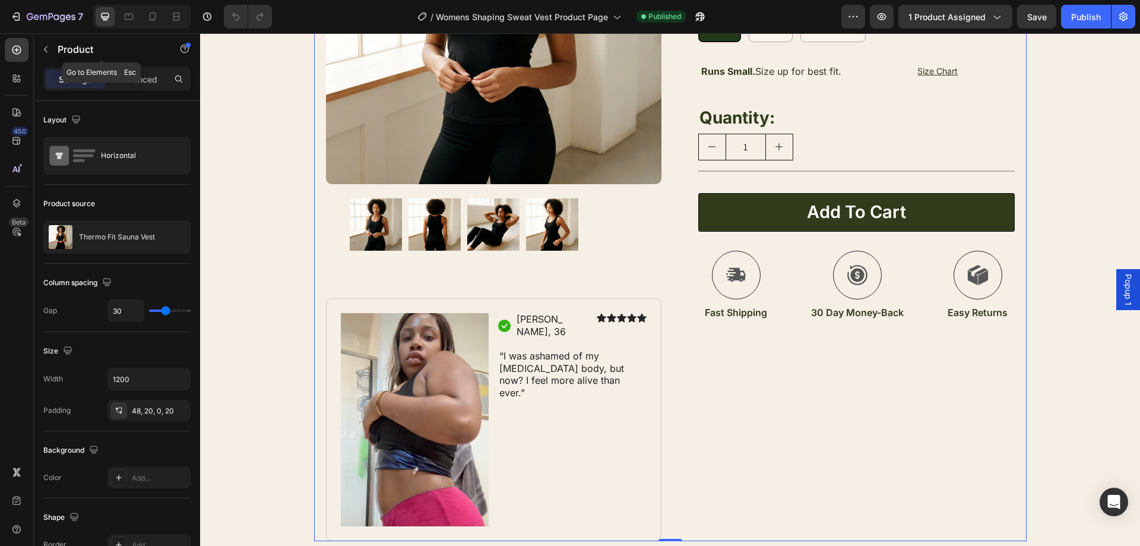
drag, startPoint x: 49, startPoint y: 42, endPoint x: 106, endPoint y: 63, distance: 61.2
click at [50, 43] on button "button" at bounding box center [45, 49] width 19 height 19
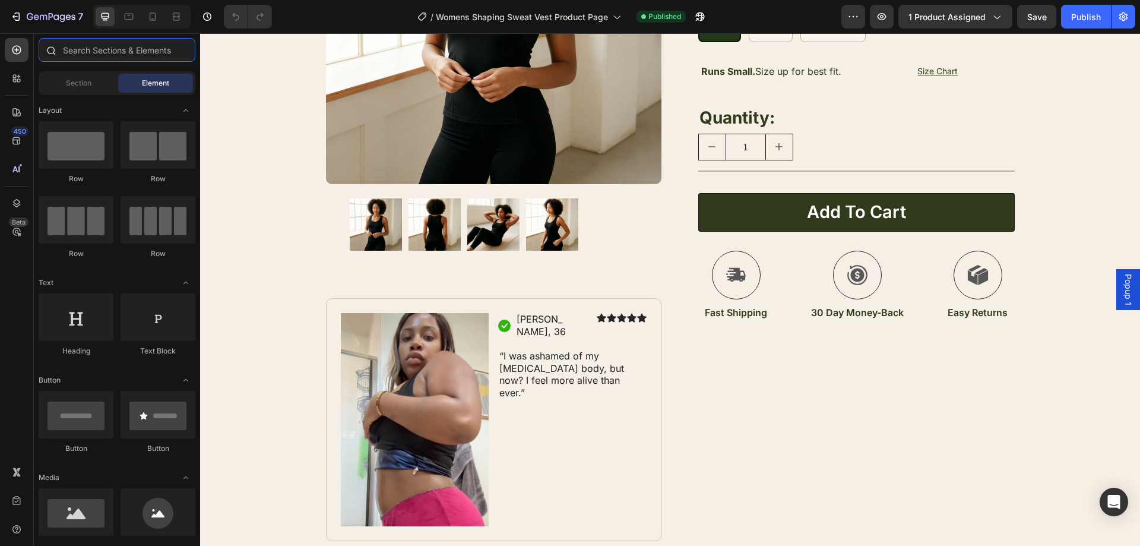
click at [122, 53] on input "text" at bounding box center [117, 50] width 157 height 24
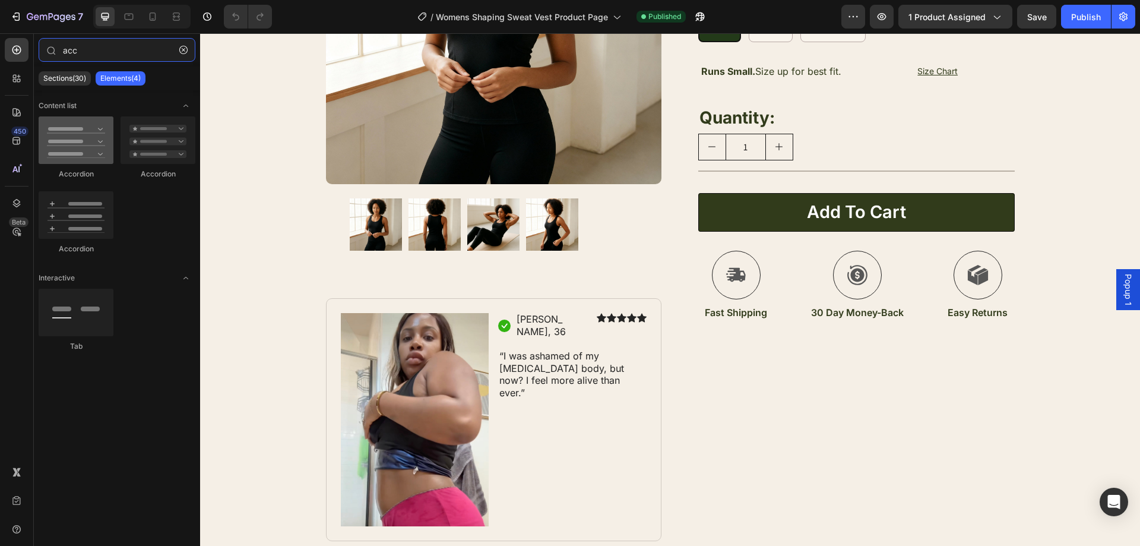
type input "acc"
click at [75, 142] on div at bounding box center [76, 139] width 75 height 47
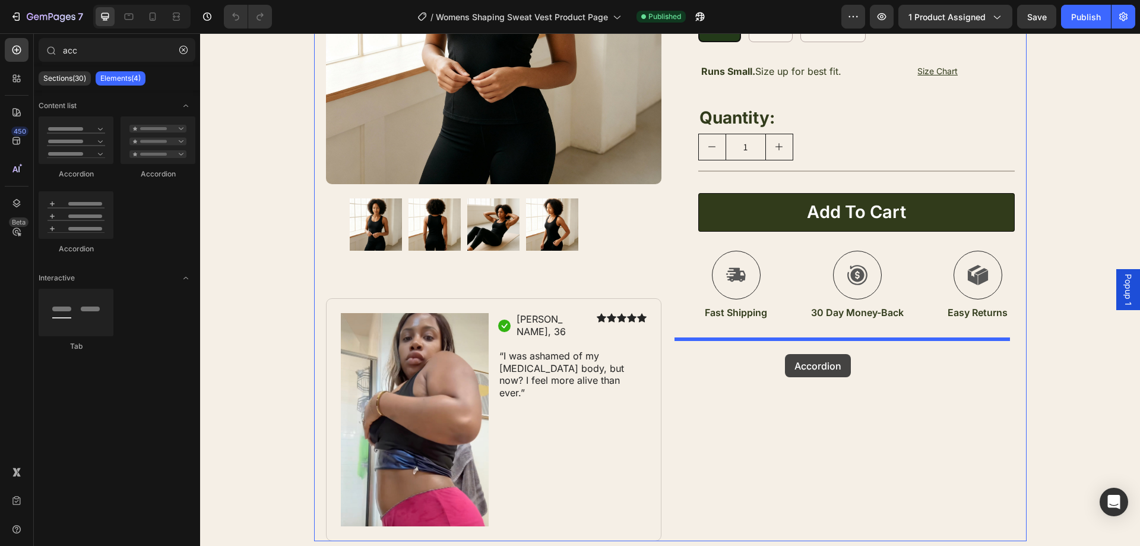
drag, startPoint x: 270, startPoint y: 175, endPoint x: 804, endPoint y: 335, distance: 557.8
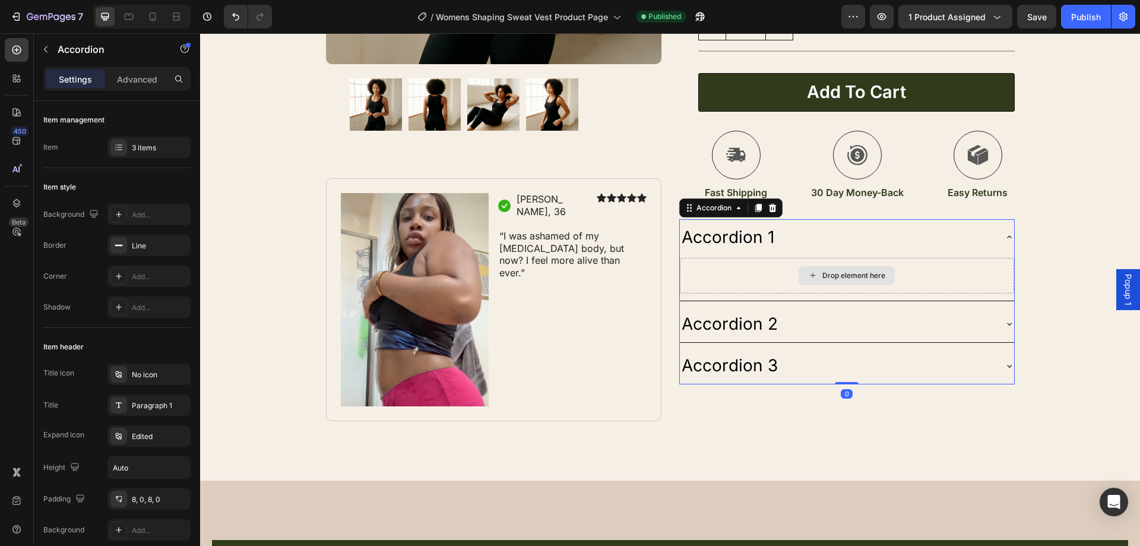
scroll to position [356, 0]
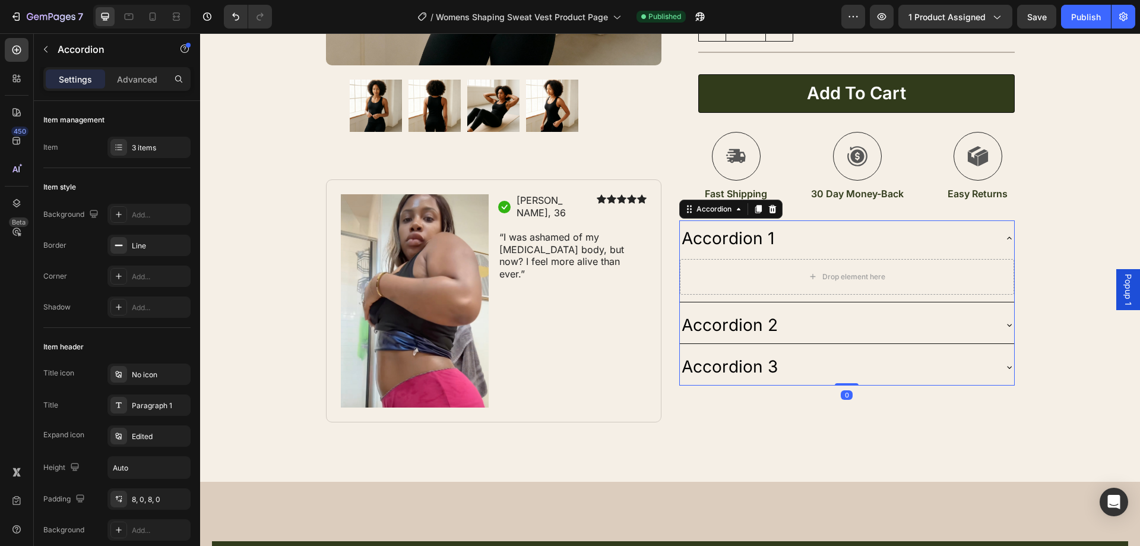
click at [771, 240] on div "Accordion 1" at bounding box center [837, 238] width 315 height 27
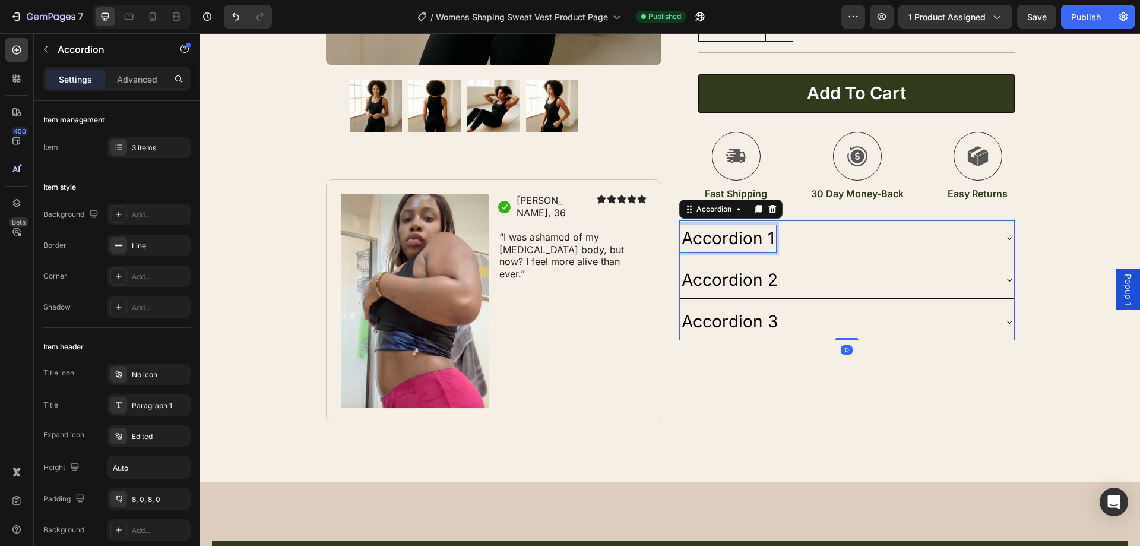
click at [767, 237] on div "Accordion 1" at bounding box center [728, 238] width 96 height 27
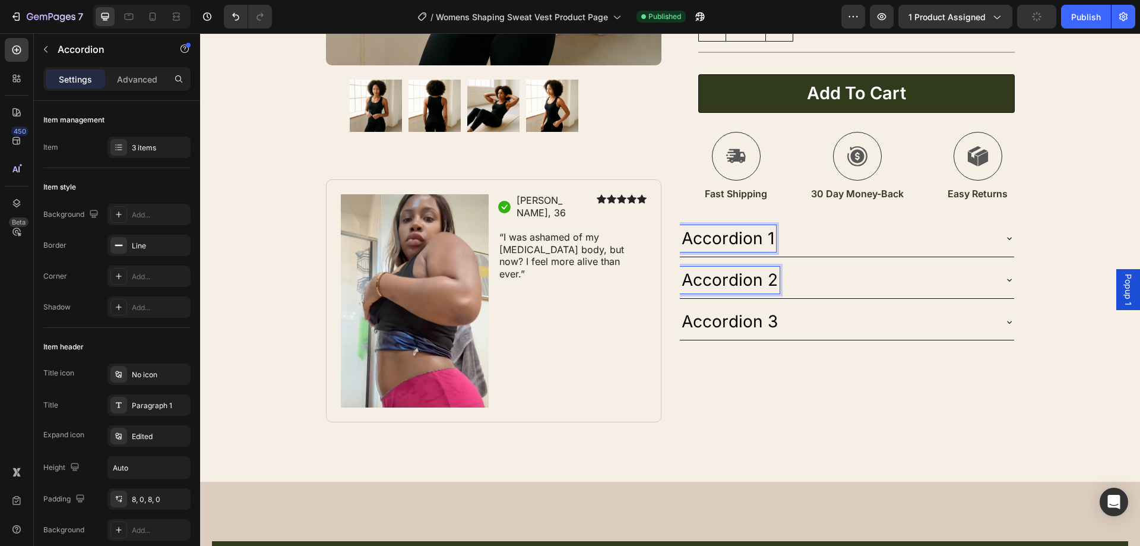
click at [769, 274] on p "Accordion 2" at bounding box center [730, 279] width 96 height 23
drag, startPoint x: 771, startPoint y: 278, endPoint x: 671, endPoint y: 278, distance: 99.7
click at [671, 278] on div "Product Images Image Icon Jasmine, 36 Text Block Row Icon Icon Icon Icon Icon I…" at bounding box center [670, 61] width 712 height 721
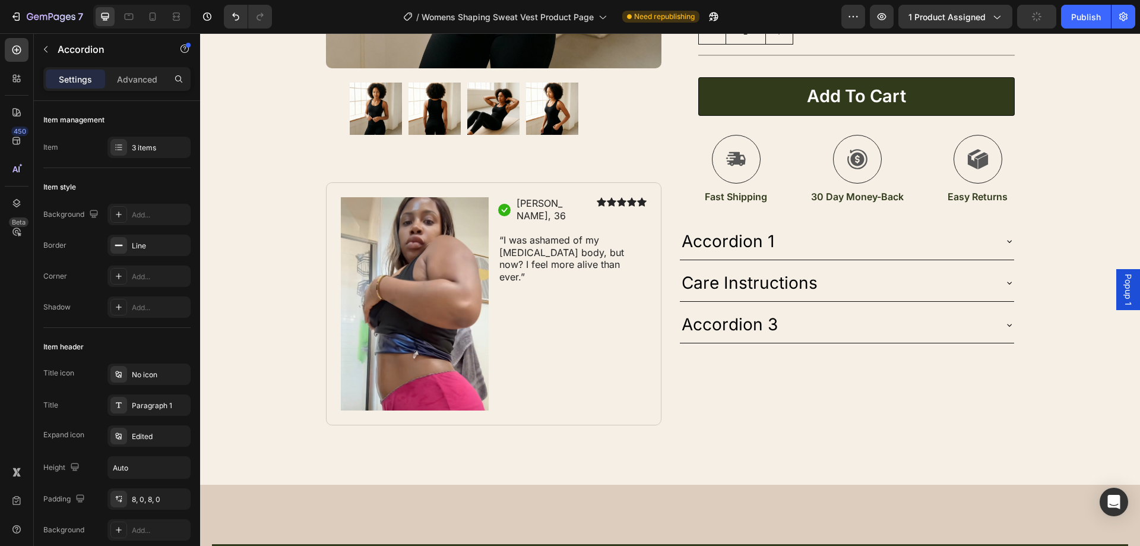
click at [856, 278] on div "Care Instructions" at bounding box center [837, 283] width 315 height 27
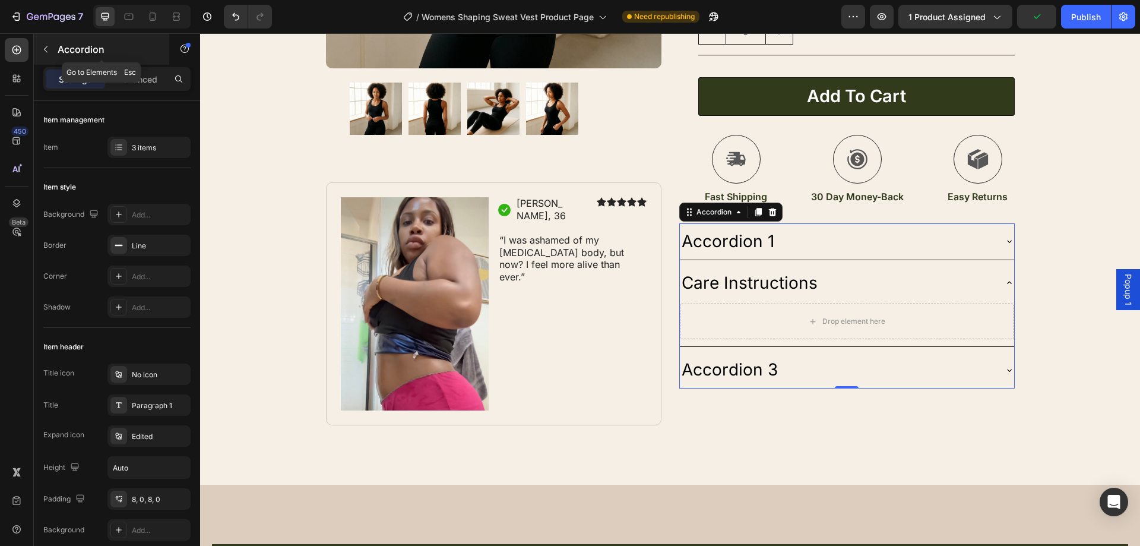
click at [49, 46] on icon "button" at bounding box center [45, 49] width 9 height 9
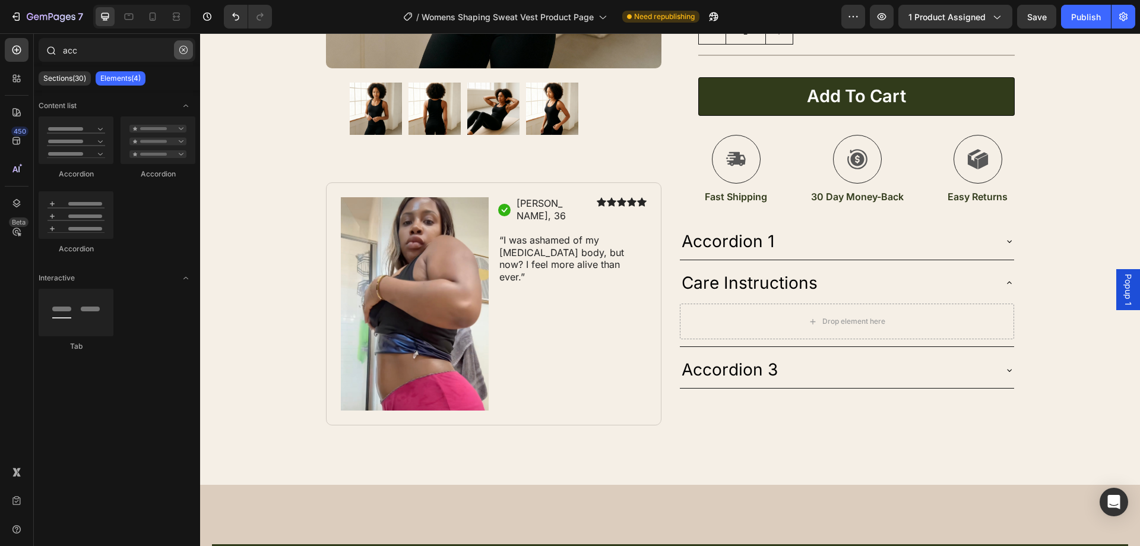
click at [185, 50] on icon "button" at bounding box center [183, 50] width 8 height 8
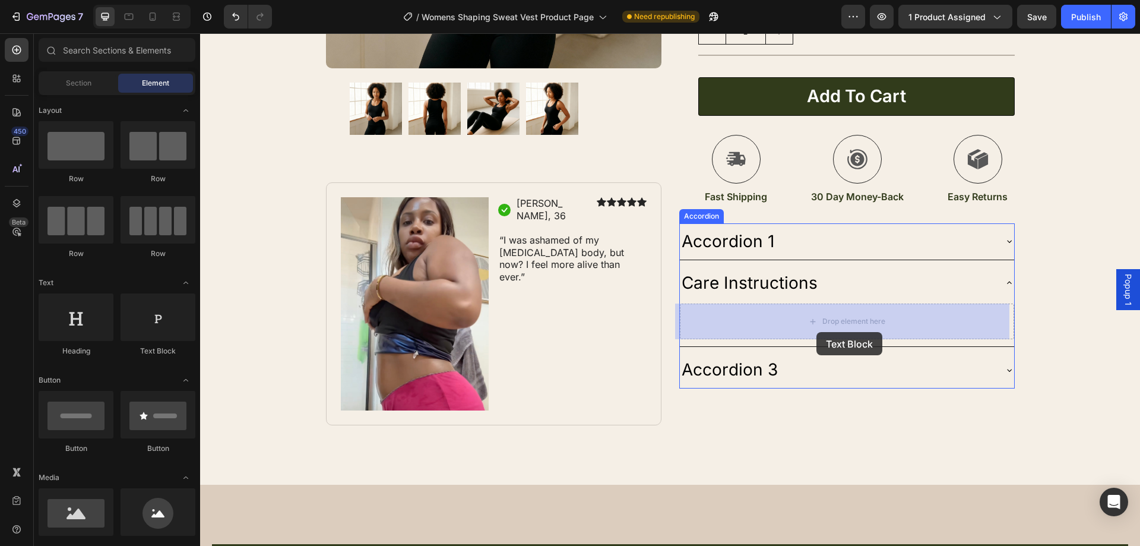
drag, startPoint x: 356, startPoint y: 363, endPoint x: 815, endPoint y: 329, distance: 460.1
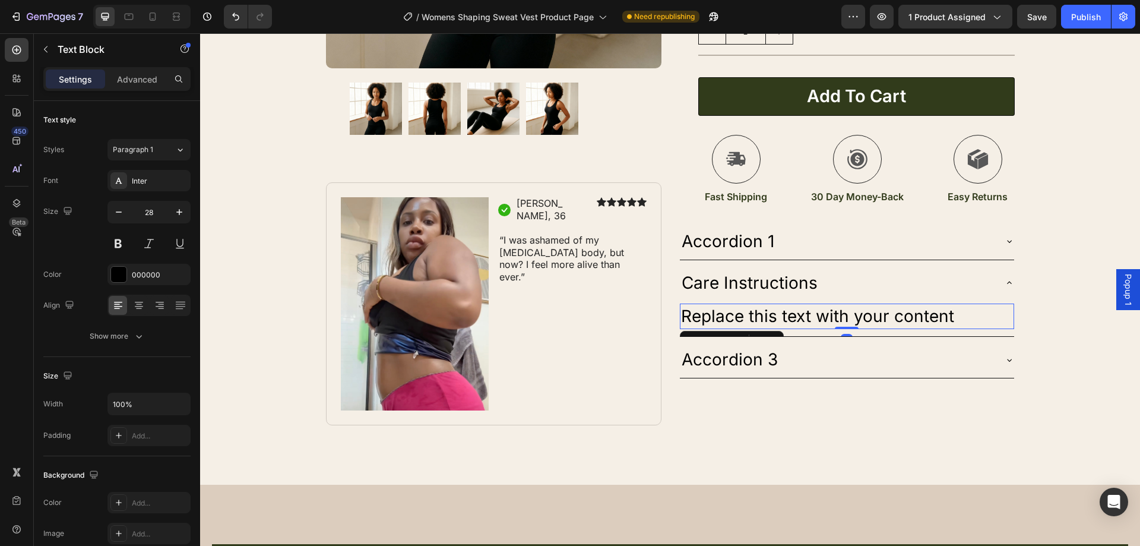
click at [840, 313] on div "Replace this text with your content" at bounding box center [847, 316] width 334 height 26
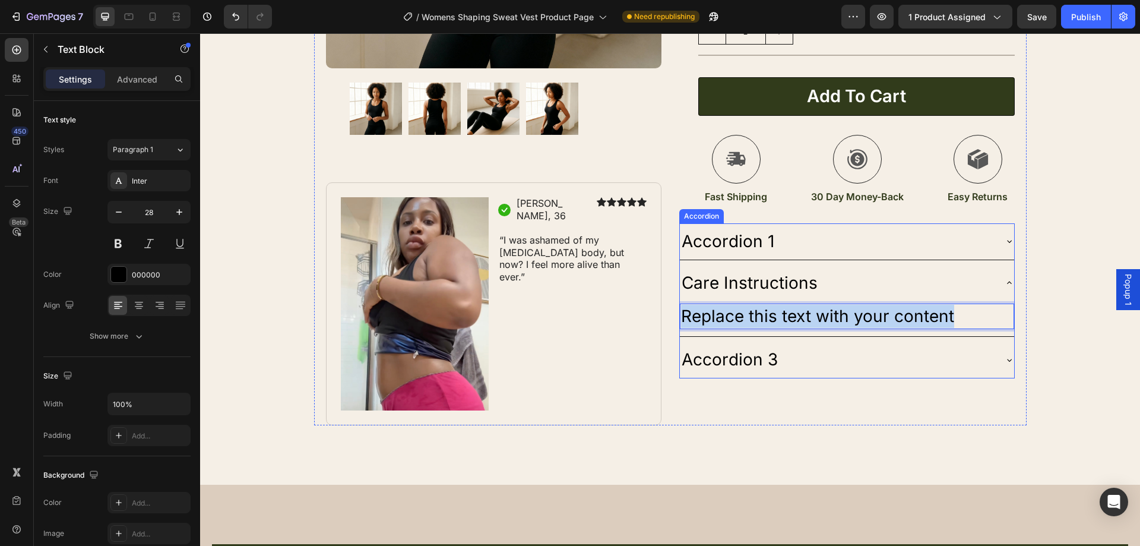
drag, startPoint x: 955, startPoint y: 312, endPoint x: 673, endPoint y: 302, distance: 282.2
click at [674, 302] on div "Product Images Image Icon Jasmine, 36 Text Block Row Icon Icon Icon Icon Icon I…" at bounding box center [670, 64] width 712 height 721
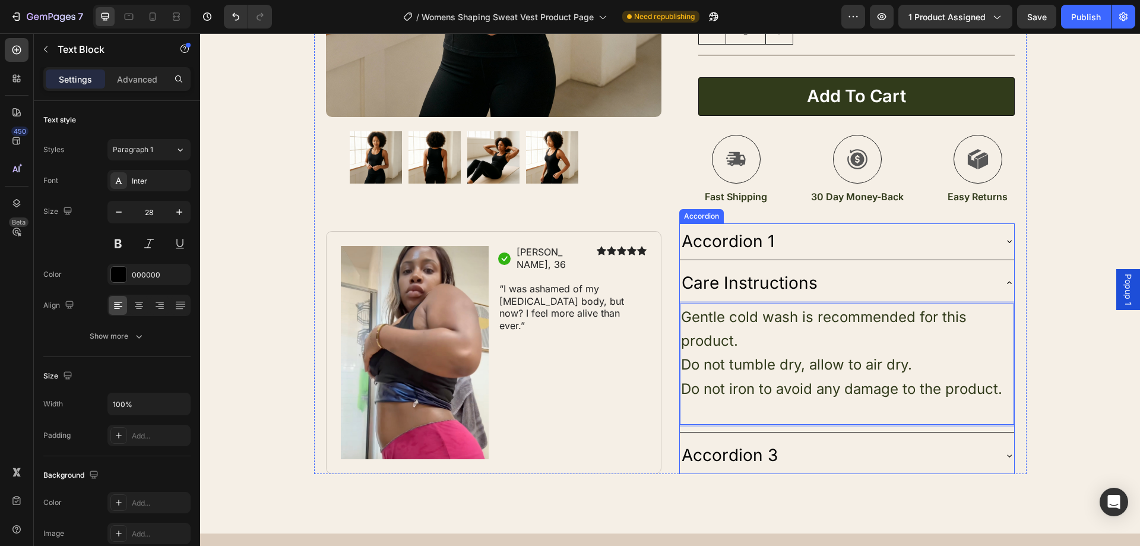
click at [792, 272] on div "Care Instructions" at bounding box center [750, 283] width 140 height 27
click at [839, 315] on span "Gentle cold wash is recommended for this product." at bounding box center [824, 328] width 286 height 41
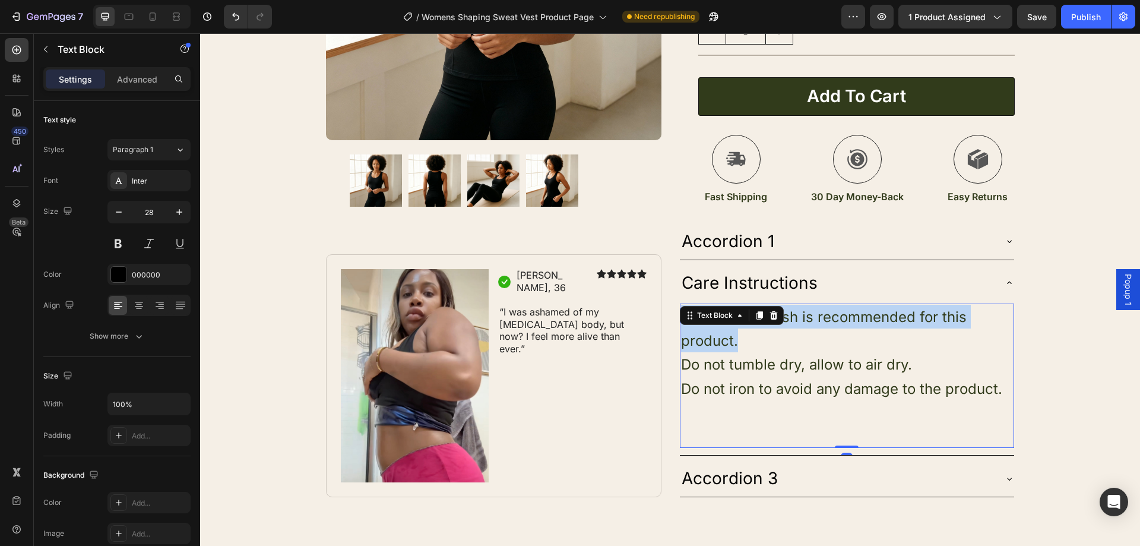
click at [839, 315] on span "Gentle cold wash is recommended for this product." at bounding box center [824, 328] width 286 height 41
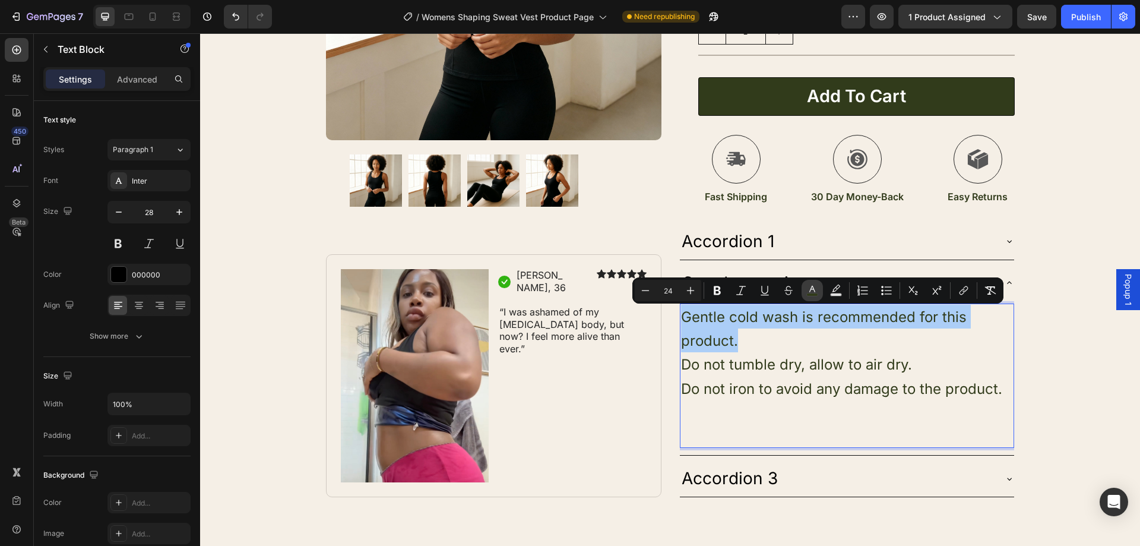
click at [822, 296] on button "color" at bounding box center [811, 290] width 21 height 21
type input "313B1B"
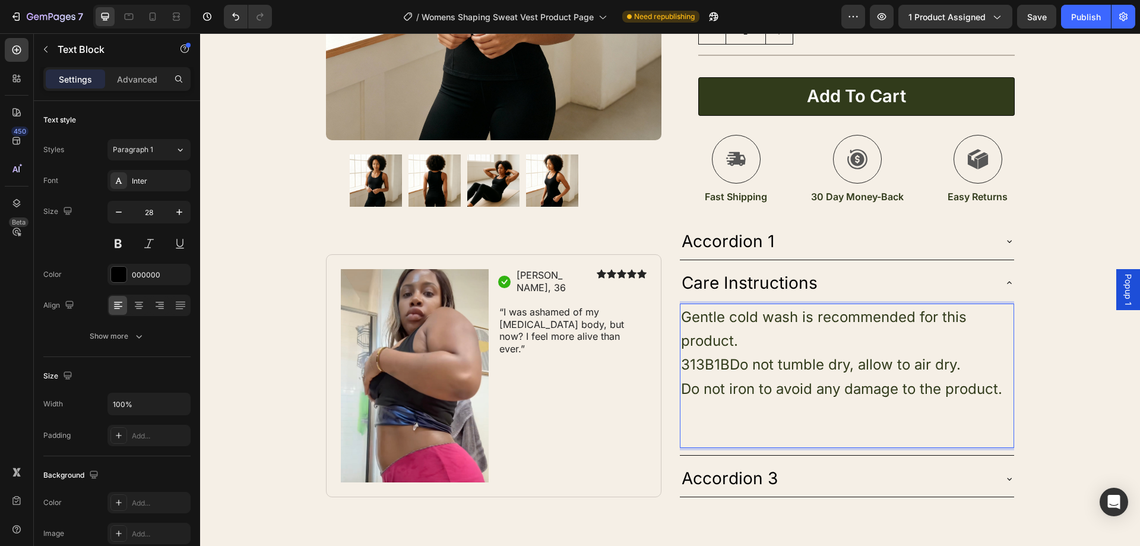
click at [921, 319] on span "Gentle cold wash is recommended for this product." at bounding box center [824, 328] width 286 height 41
drag, startPoint x: 820, startPoint y: 372, endPoint x: 889, endPoint y: 381, distance: 69.5
click at [822, 372] on span "313B1BDo not tumble dry, allow to air dry." at bounding box center [821, 364] width 280 height 17
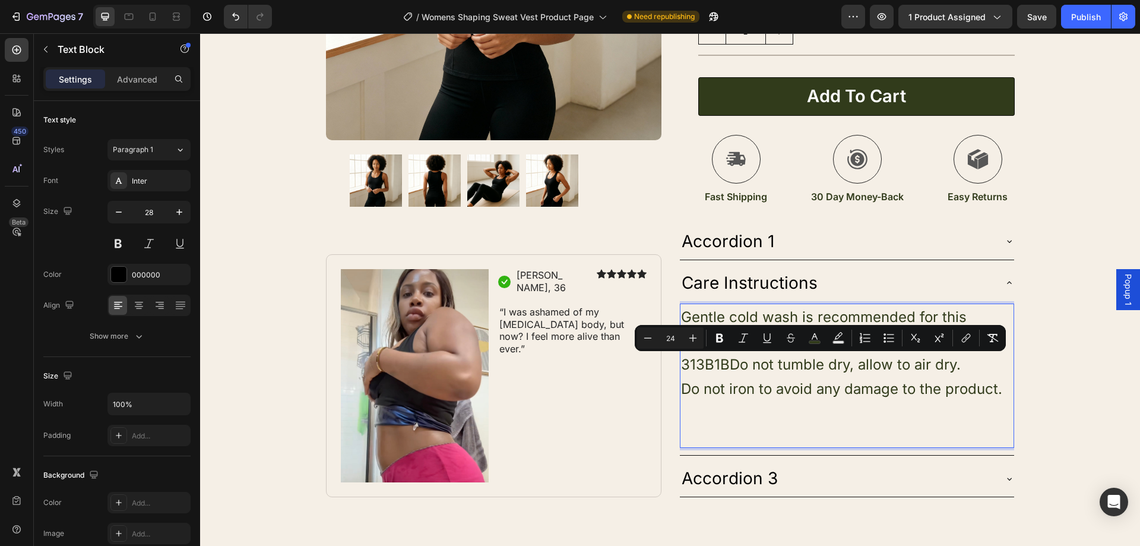
click at [893, 380] on span "Do not iron to avoid any damage to the product." at bounding box center [841, 388] width 321 height 17
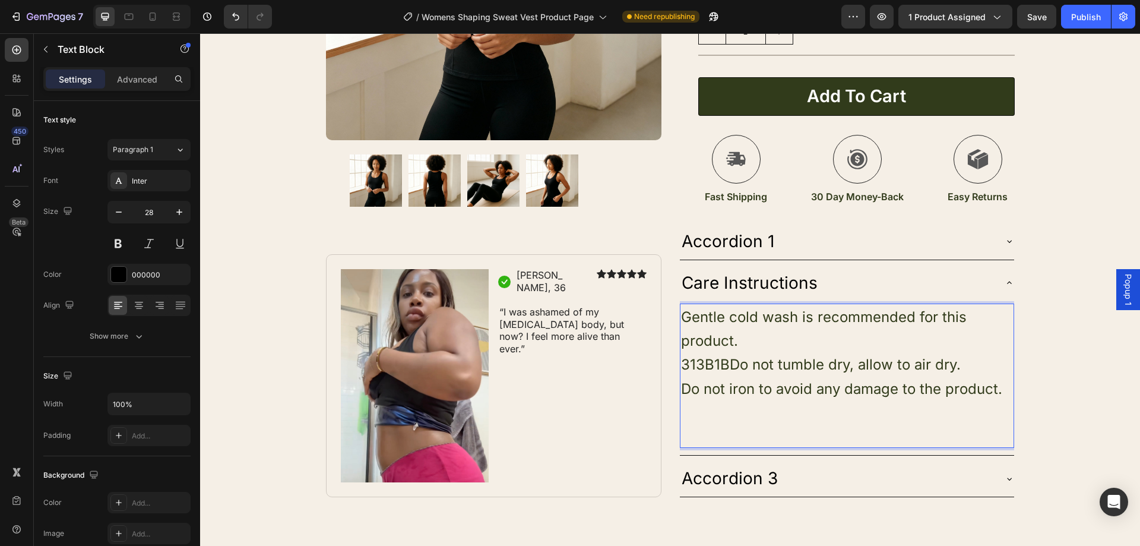
click at [223, 18] on div at bounding box center [245, 17] width 53 height 24
click at [228, 18] on button "Undo/Redo" at bounding box center [236, 17] width 24 height 24
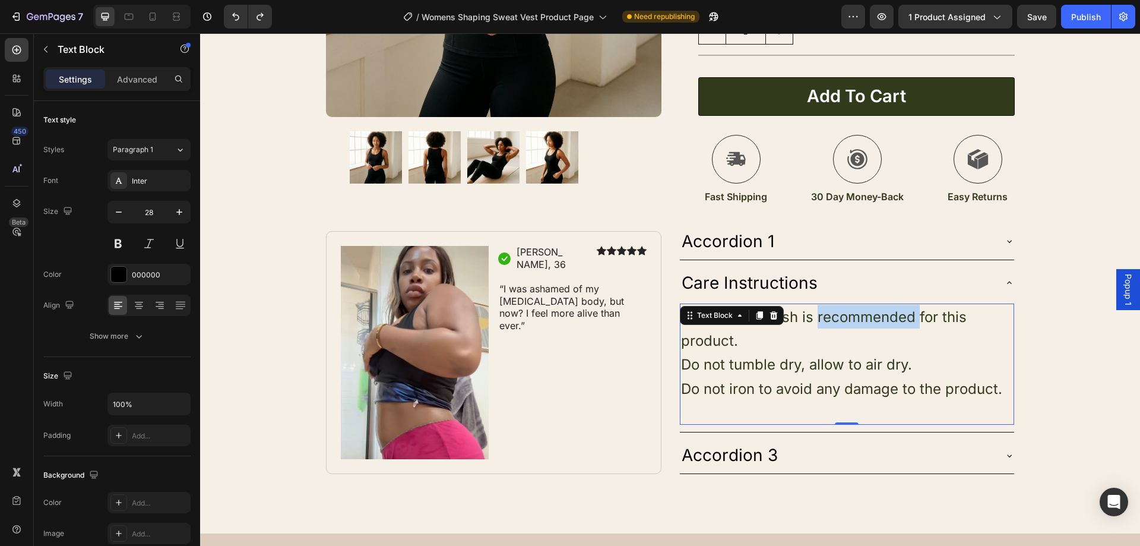
click at [861, 323] on span "Gentle cold wash is recommended for this product." at bounding box center [824, 328] width 286 height 41
click at [861, 319] on span "Gentle cold wash is recommended for this product." at bounding box center [824, 328] width 286 height 41
click at [847, 318] on span "Gentle cold wash is recommended for this product." at bounding box center [824, 328] width 286 height 41
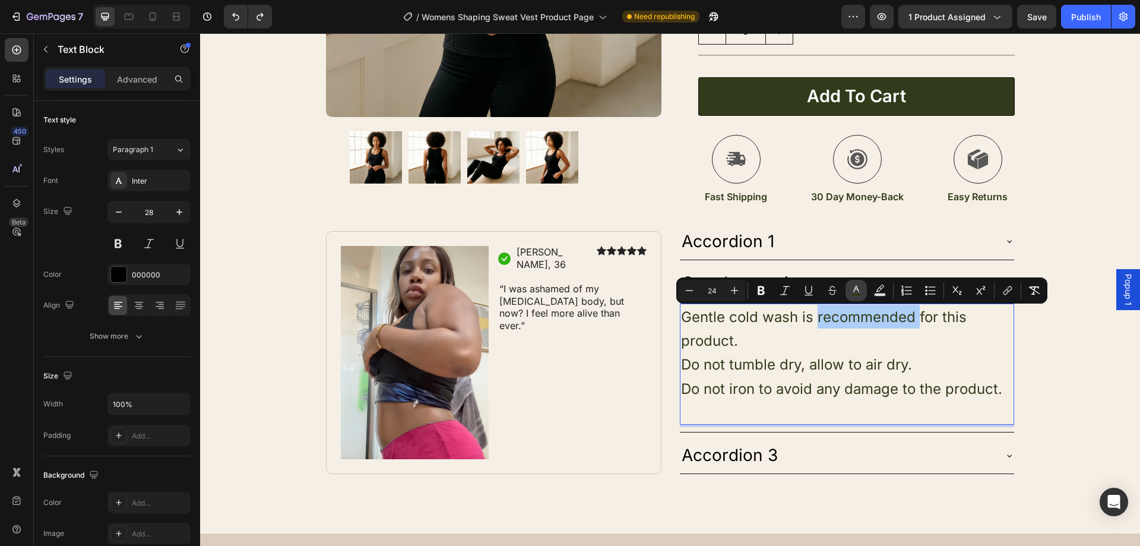
click at [850, 294] on icon "Editor contextual toolbar" at bounding box center [856, 290] width 12 height 12
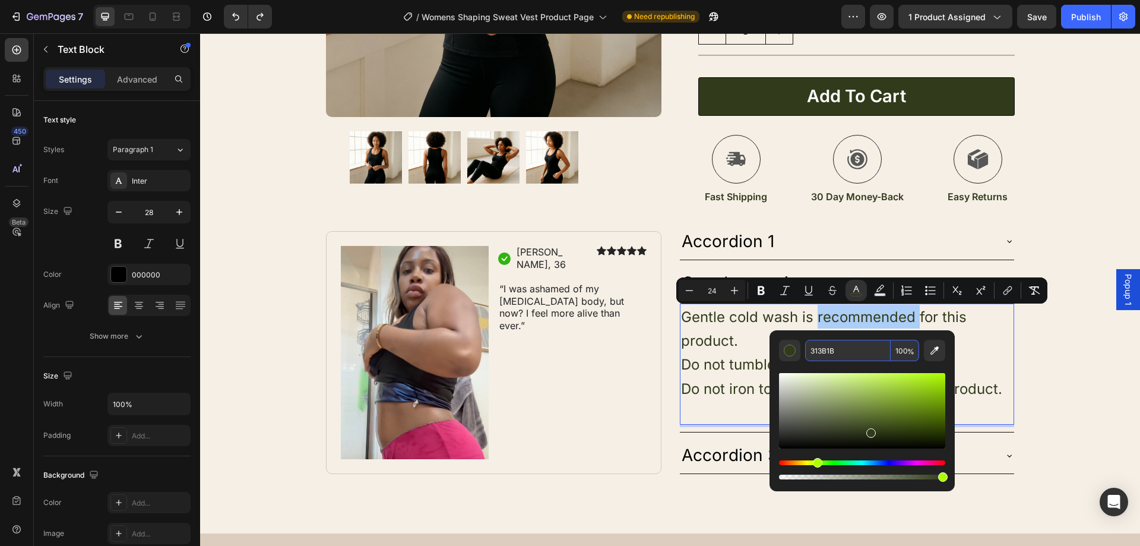
click at [842, 357] on input "313B1B" at bounding box center [847, 350] width 85 height 21
click at [1041, 339] on div "Product Images Image Icon Jasmine, 36 Text Block Row Icon Icon Icon Icon Icon I…" at bounding box center [670, 88] width 940 height 769
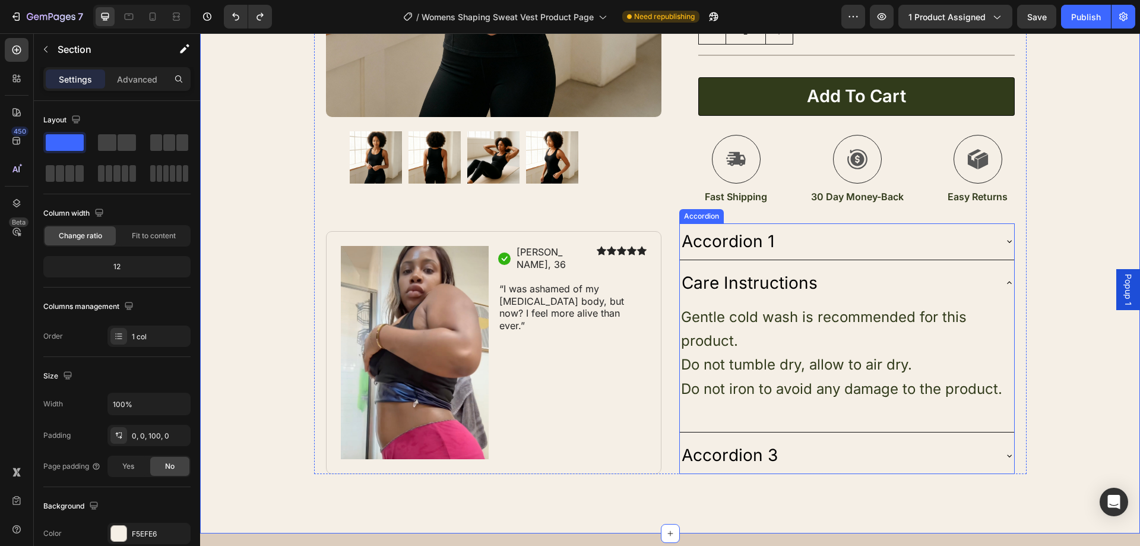
click at [803, 287] on p "Care Instructions" at bounding box center [750, 282] width 136 height 23
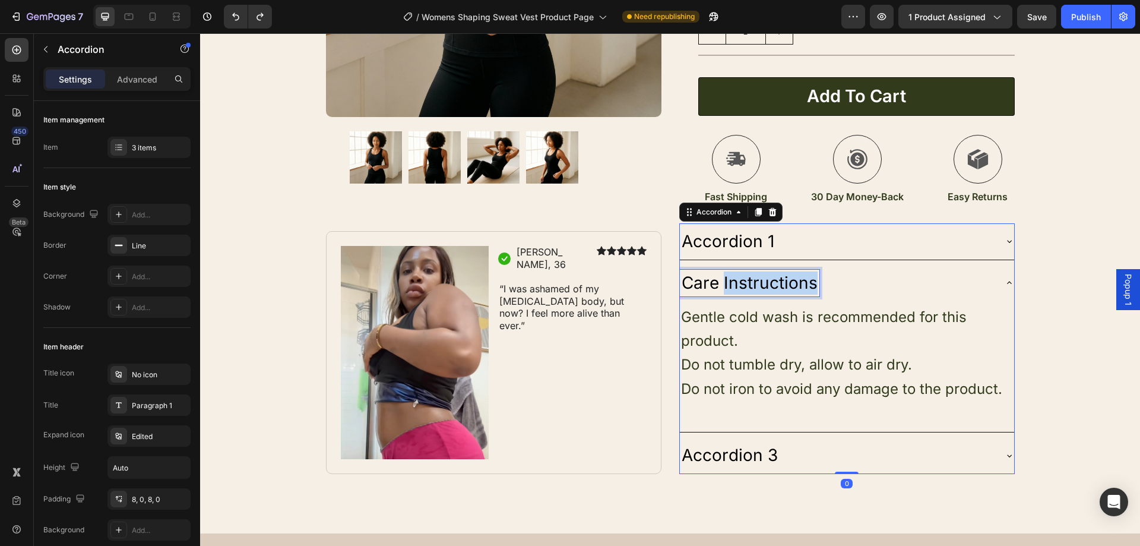
click at [806, 287] on p "Care Instructions" at bounding box center [750, 282] width 136 height 23
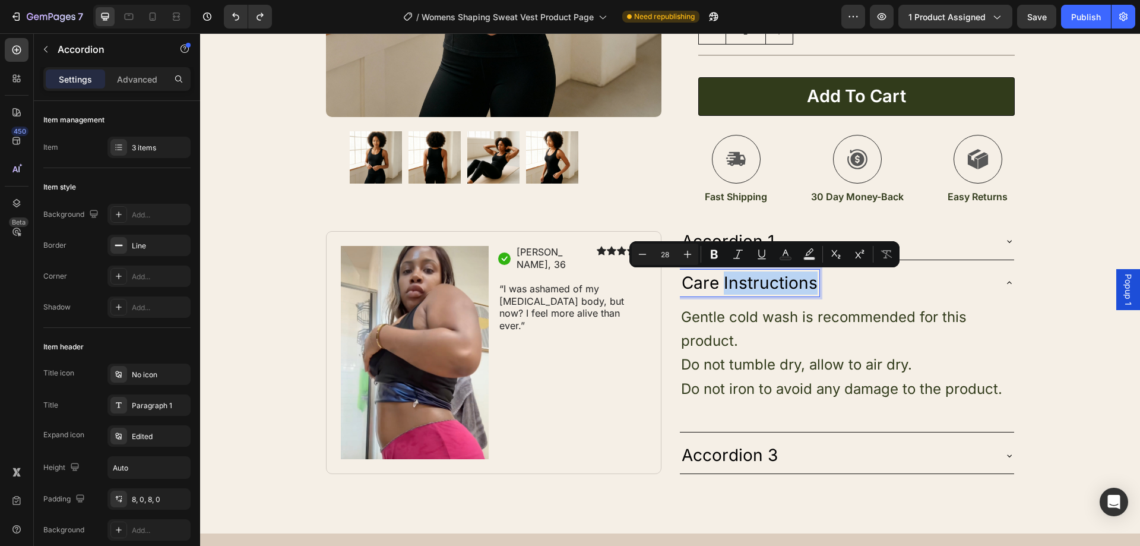
click at [803, 286] on p "Care Instructions" at bounding box center [750, 282] width 136 height 23
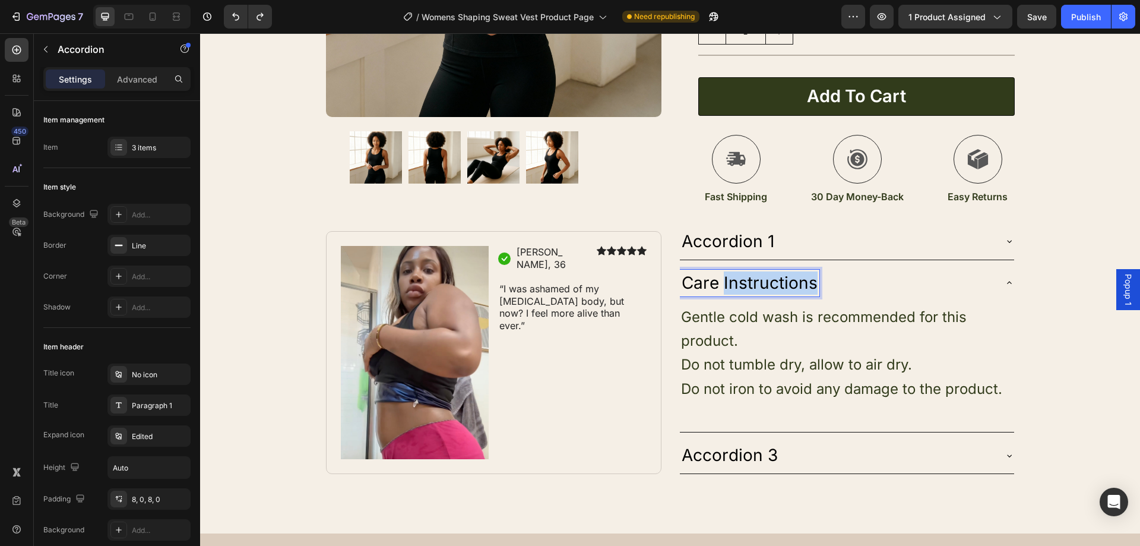
click at [803, 286] on p "Care Instructions" at bounding box center [750, 282] width 136 height 23
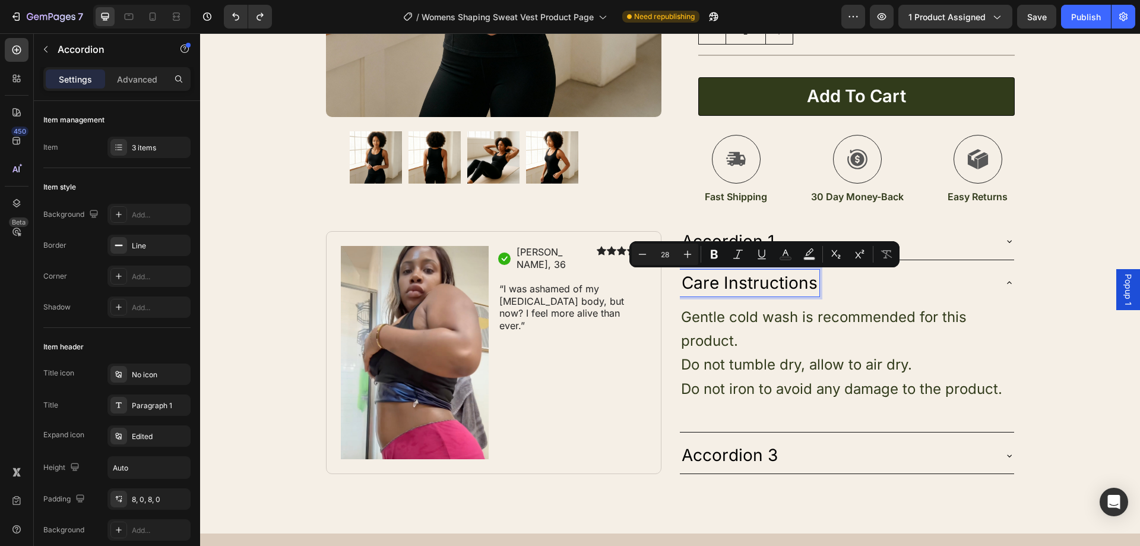
click at [801, 283] on p "Care Instructions" at bounding box center [750, 282] width 136 height 23
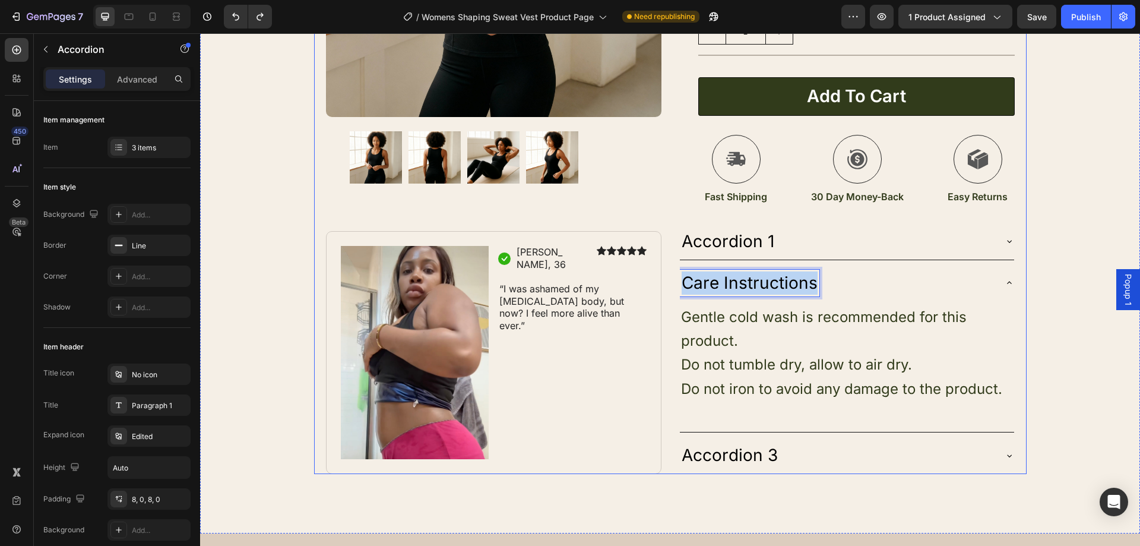
drag, startPoint x: 810, startPoint y: 284, endPoint x: 660, endPoint y: 273, distance: 150.6
click at [660, 273] on div "Product Images Image Icon Jasmine, 36 Text Block Row Icon Icon Icon Icon Icon I…" at bounding box center [670, 88] width 712 height 769
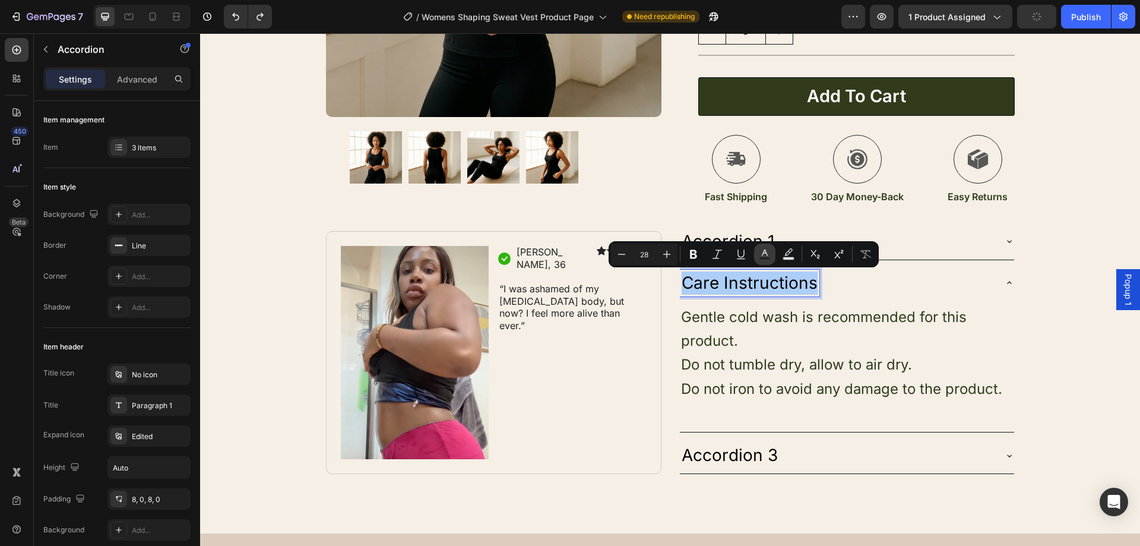
click at [766, 257] on rect "Editor contextual toolbar" at bounding box center [764, 258] width 11 height 3
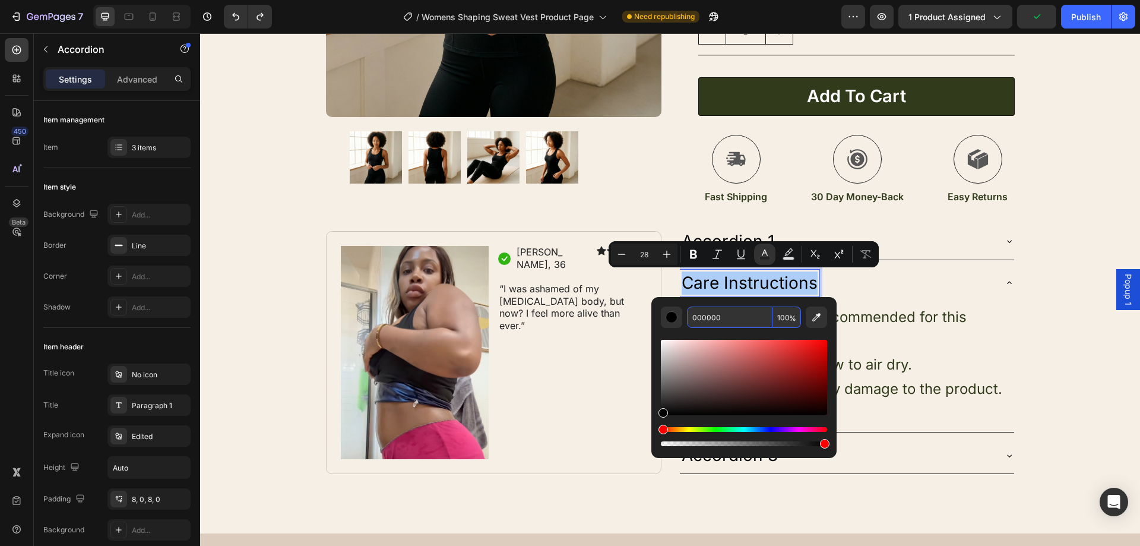
click at [760, 320] on input "000000" at bounding box center [729, 316] width 85 height 21
paste input "313B1B"
type input "313B1B"
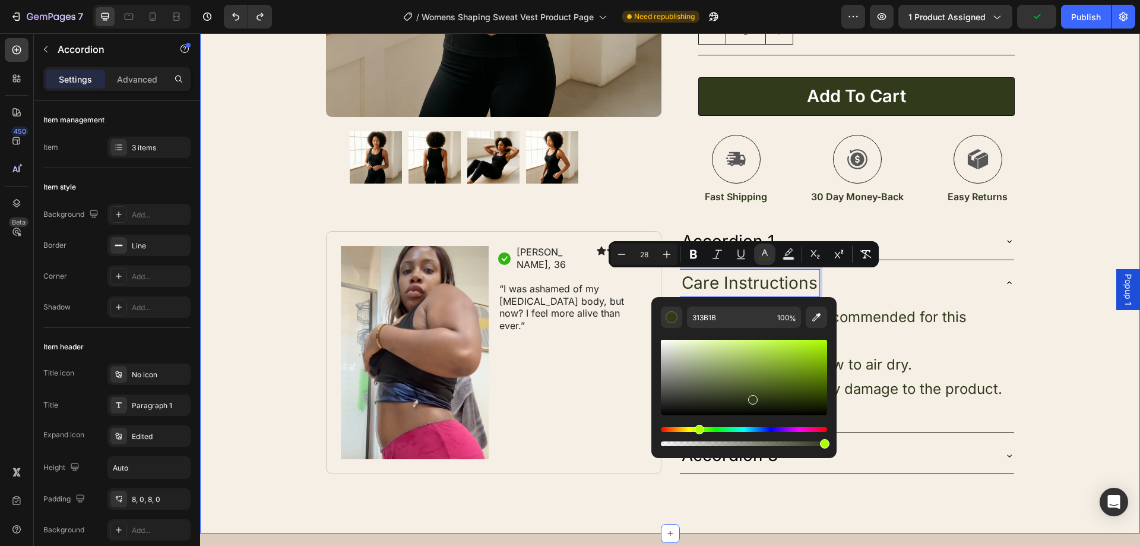
click at [1071, 327] on div "Product Images Image Icon Jasmine, 36 Text Block Row Icon Icon Icon Icon Icon I…" at bounding box center [670, 88] width 940 height 769
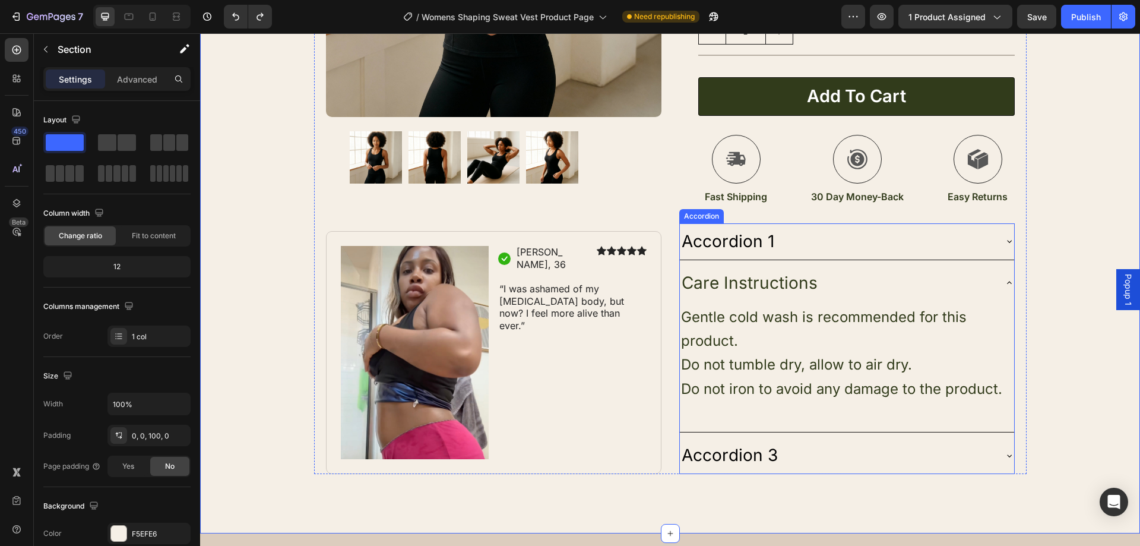
click at [800, 226] on div "Accordion 1" at bounding box center [847, 241] width 334 height 36
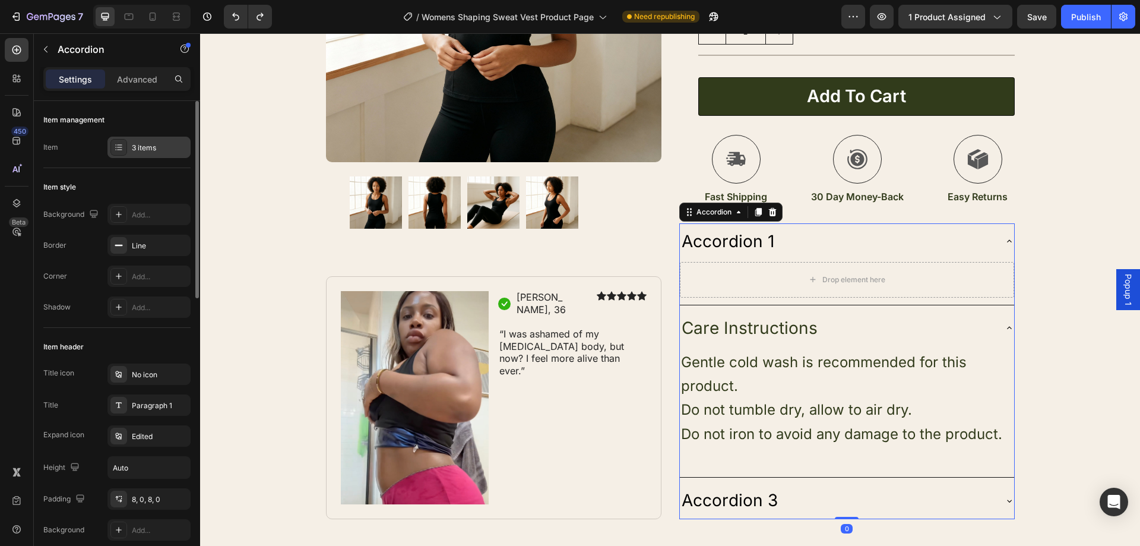
click at [159, 137] on div "3 items" at bounding box center [148, 147] width 83 height 21
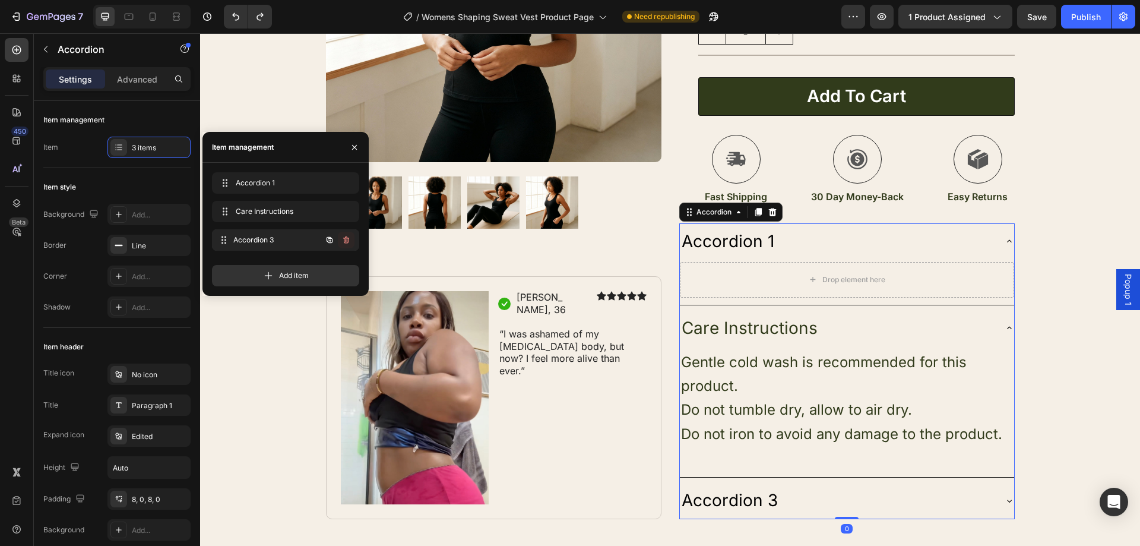
click at [354, 238] on div "Accordion 3 Accordion 3" at bounding box center [285, 239] width 147 height 21
click at [351, 239] on button "button" at bounding box center [346, 240] width 17 height 17
click at [345, 242] on div "Delete" at bounding box center [338, 240] width 22 height 11
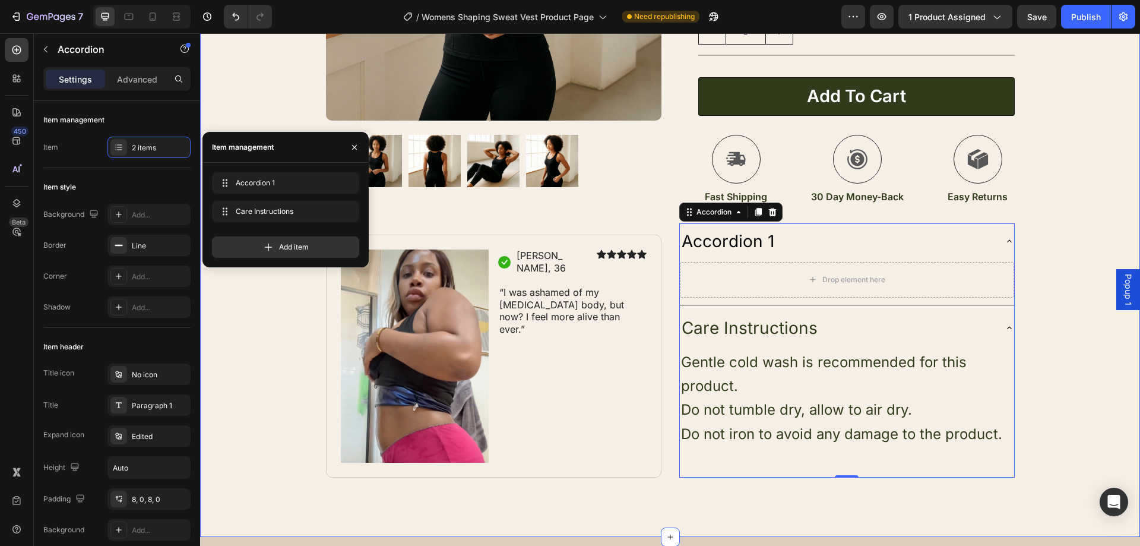
click at [1043, 381] on div "Product Images Image Icon Jasmine, 36 Text Block Row Icon Icon Icon Icon Icon I…" at bounding box center [670, 90] width 940 height 773
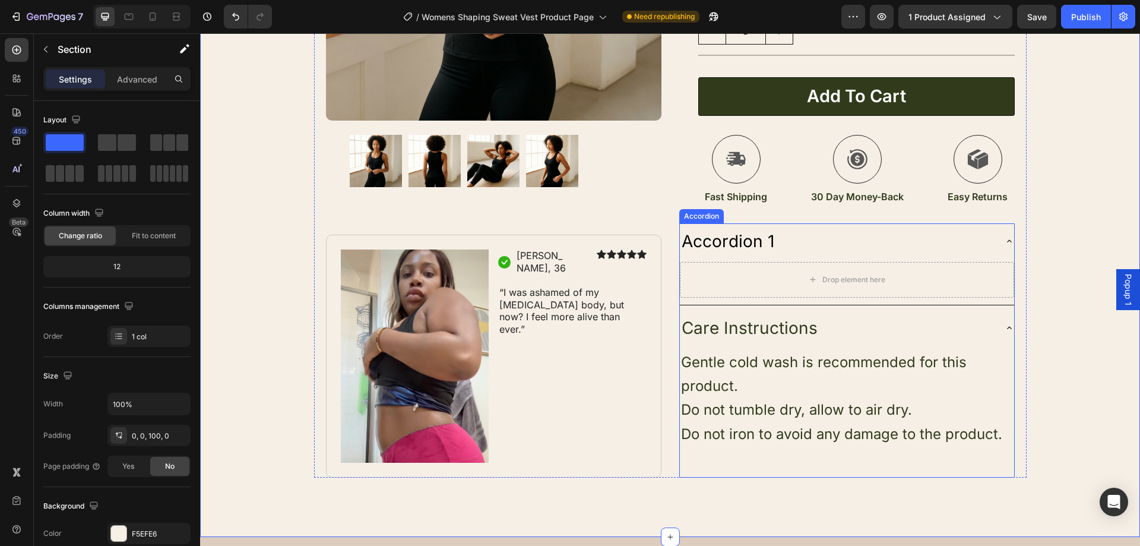
click at [803, 324] on span "Care Instructions" at bounding box center [750, 328] width 136 height 20
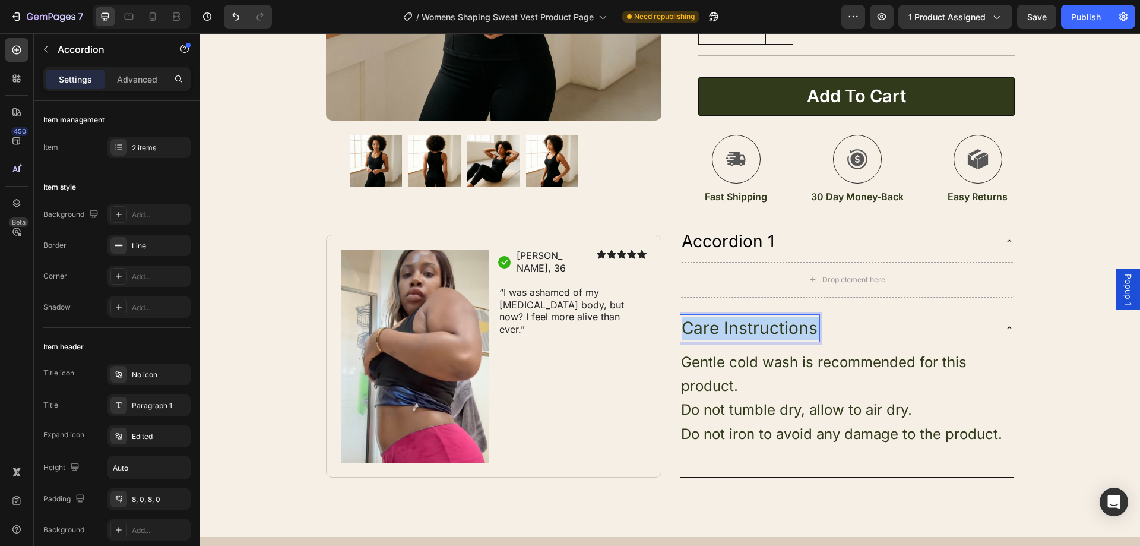
drag, startPoint x: 808, startPoint y: 330, endPoint x: 686, endPoint y: 325, distance: 121.8
click at [686, 325] on span "Care Instructions" at bounding box center [750, 328] width 136 height 20
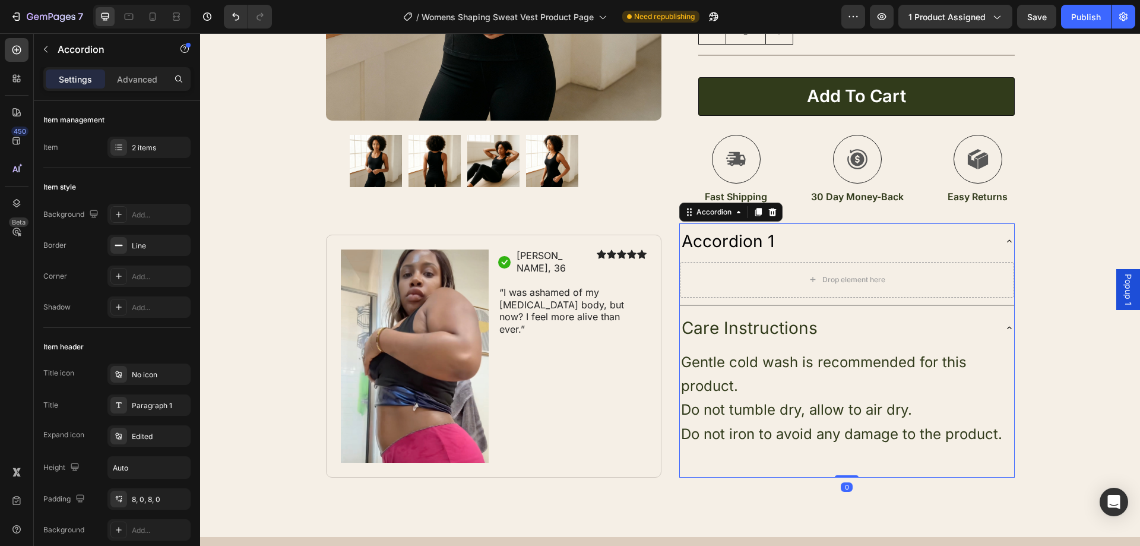
drag, startPoint x: 813, startPoint y: 332, endPoint x: 782, endPoint y: 332, distance: 30.9
click at [763, 332] on div "Care Instructions" at bounding box center [837, 328] width 315 height 27
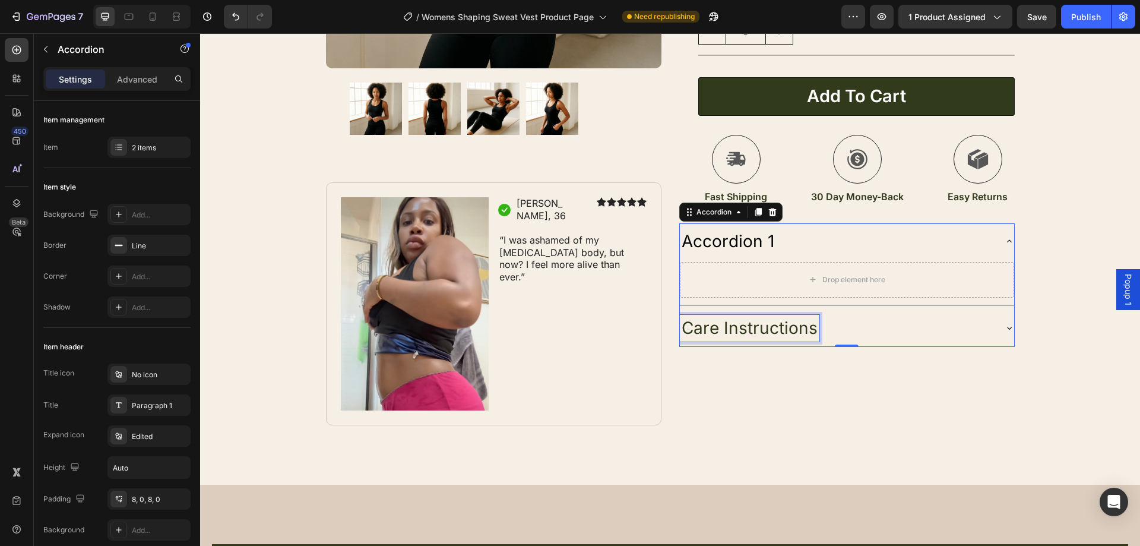
click at [808, 329] on span "Care Instructions" at bounding box center [750, 328] width 136 height 20
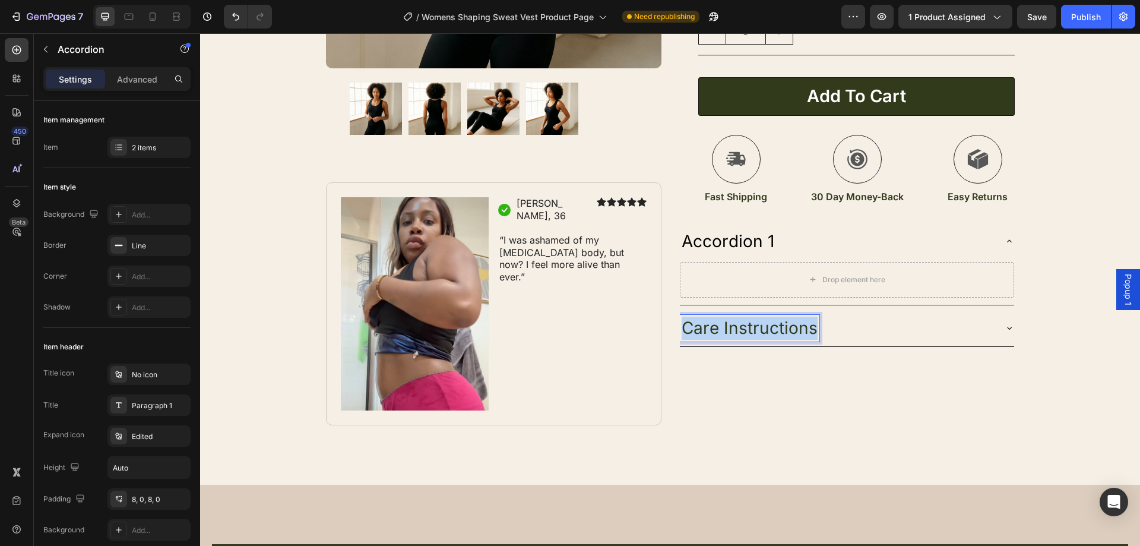
drag, startPoint x: 809, startPoint y: 329, endPoint x: 683, endPoint y: 328, distance: 125.9
click at [683, 328] on span "Care Instructions" at bounding box center [750, 328] width 136 height 20
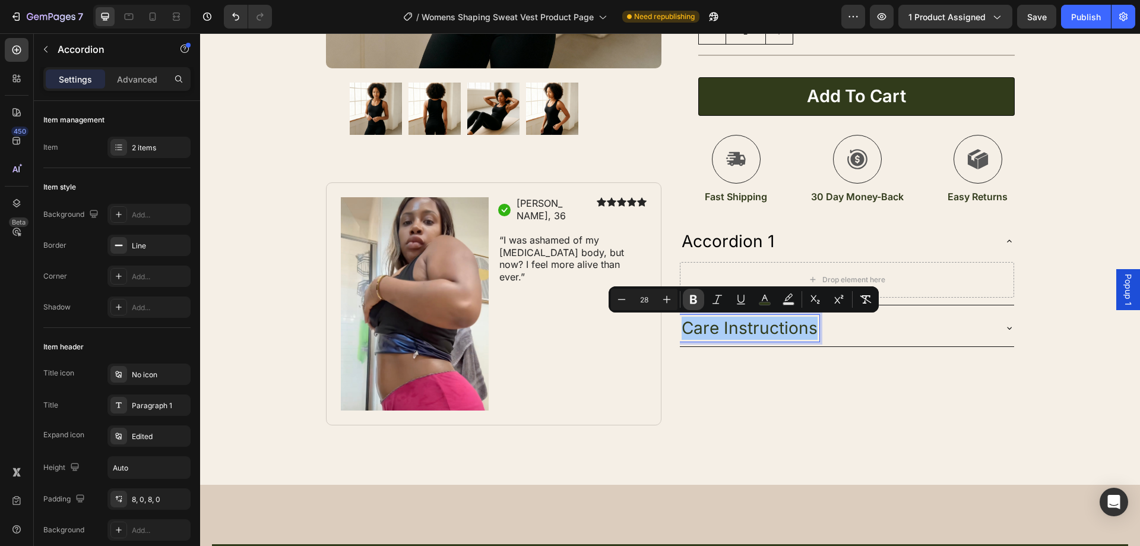
click at [690, 305] on icon "Editor contextual toolbar" at bounding box center [693, 299] width 12 height 12
click at [622, 297] on icon "Editor contextual toolbar" at bounding box center [622, 299] width 12 height 12
type input "26"
click at [911, 346] on div "Care Instructions" at bounding box center [847, 328] width 334 height 37
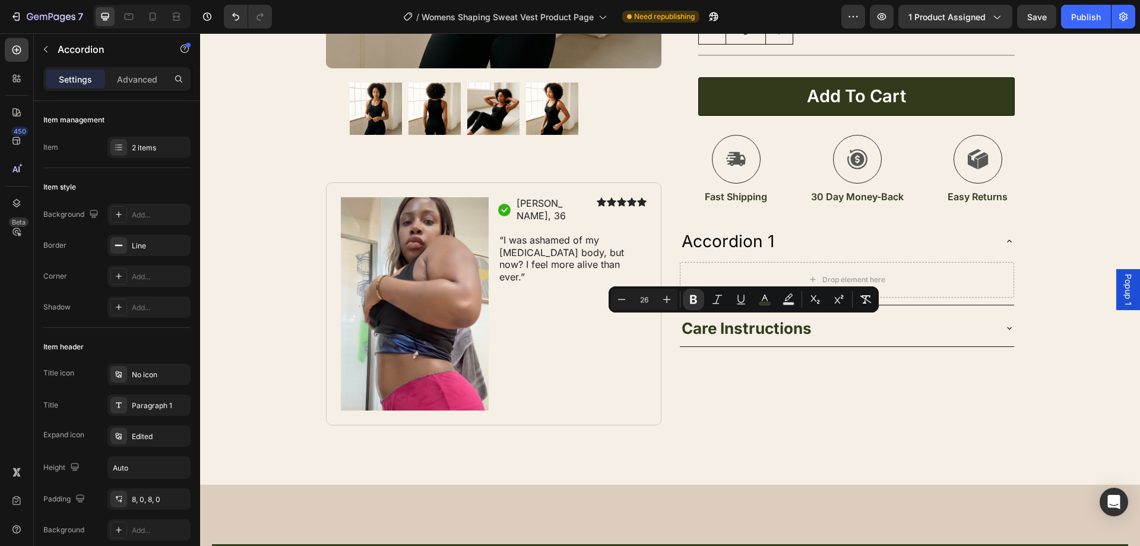
click at [902, 333] on div "Care Instructions" at bounding box center [837, 328] width 315 height 27
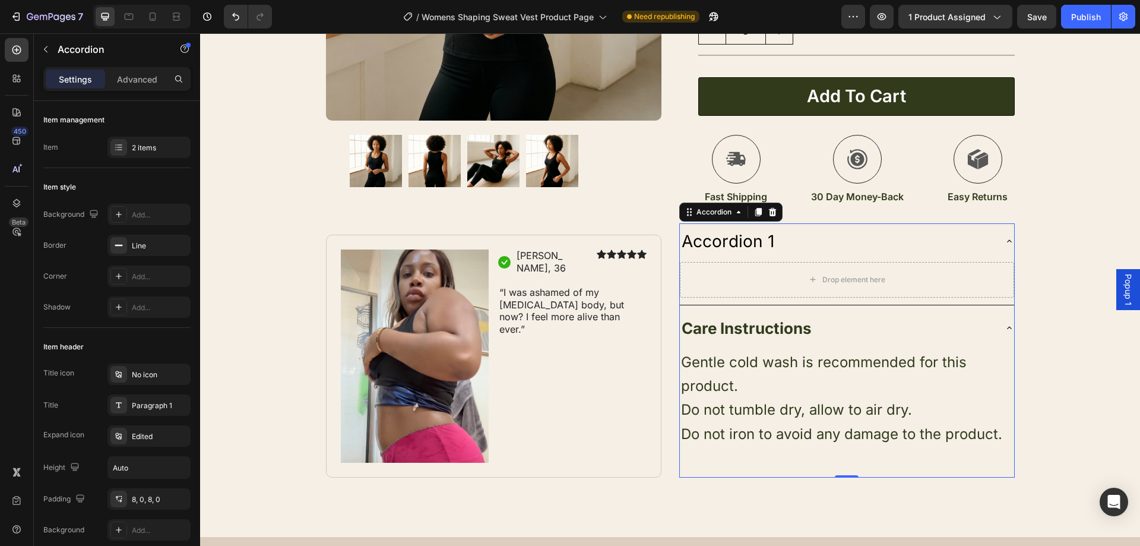
click at [857, 408] on span "Do not tumble dry, allow to air dry." at bounding box center [796, 409] width 231 height 17
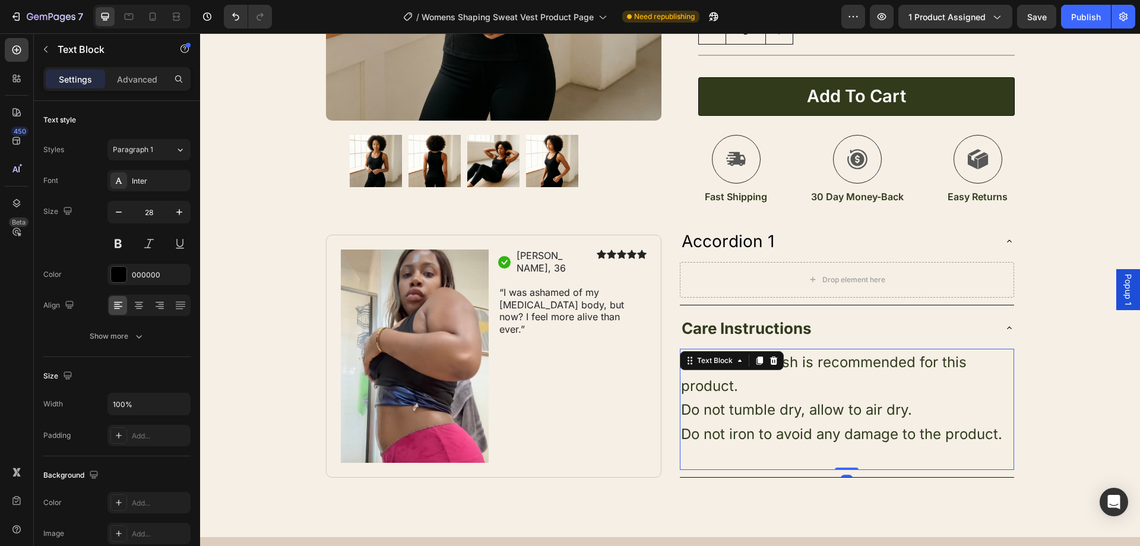
click at [999, 439] on p "Do not iron to avoid any damage to the product." at bounding box center [847, 434] width 332 height 24
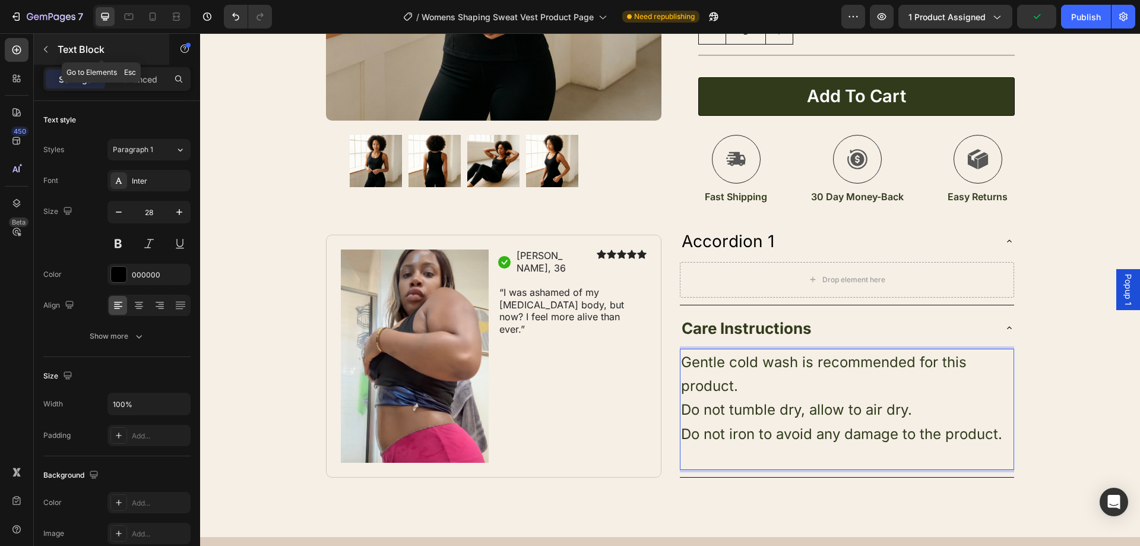
click at [54, 48] on button "button" at bounding box center [45, 49] width 19 height 19
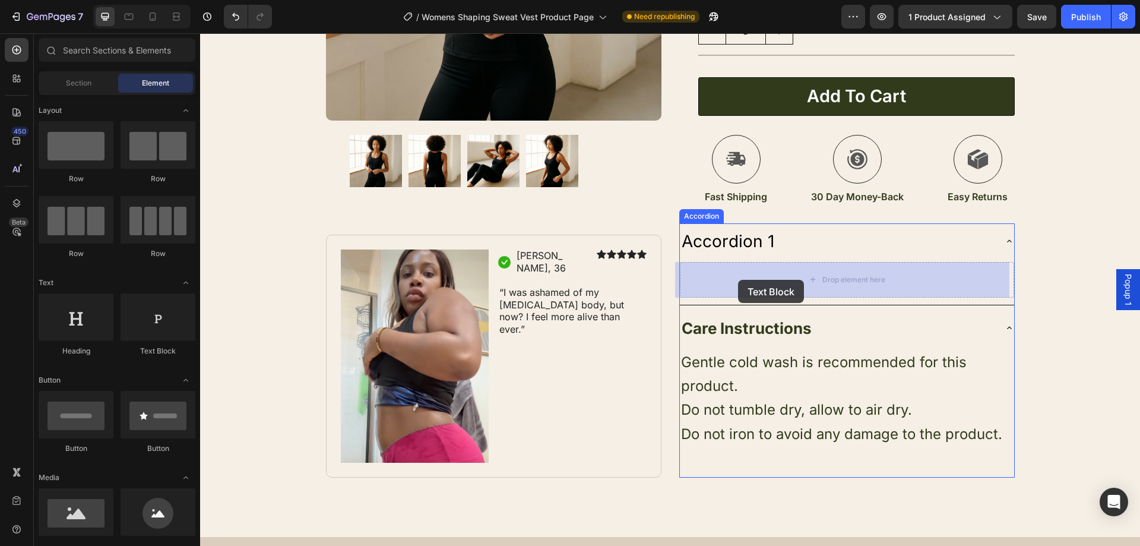
drag, startPoint x: 367, startPoint y: 341, endPoint x: 755, endPoint y: 292, distance: 391.4
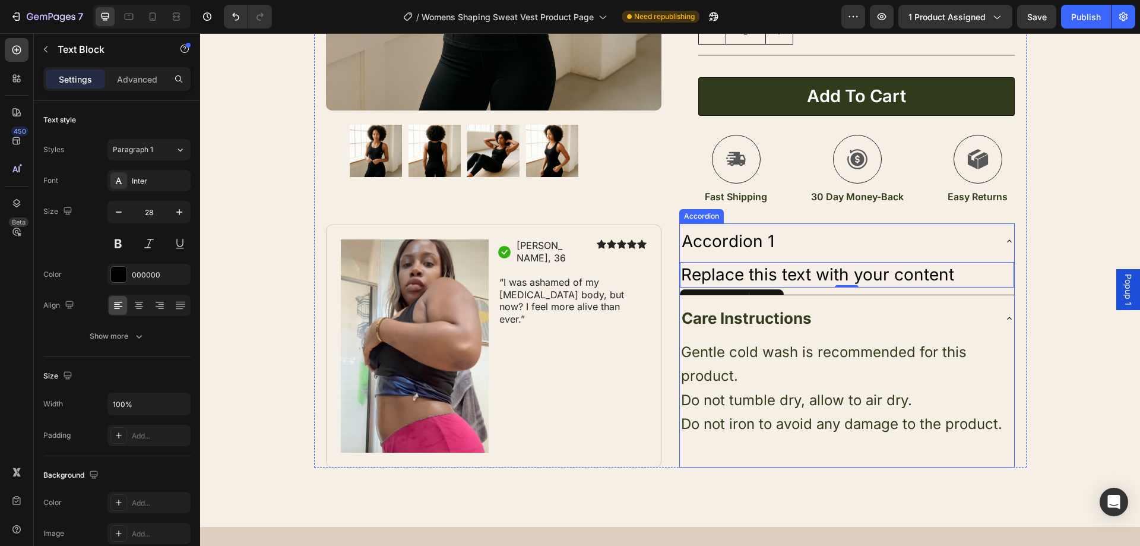
click at [766, 243] on p "Accordion 1" at bounding box center [728, 241] width 93 height 23
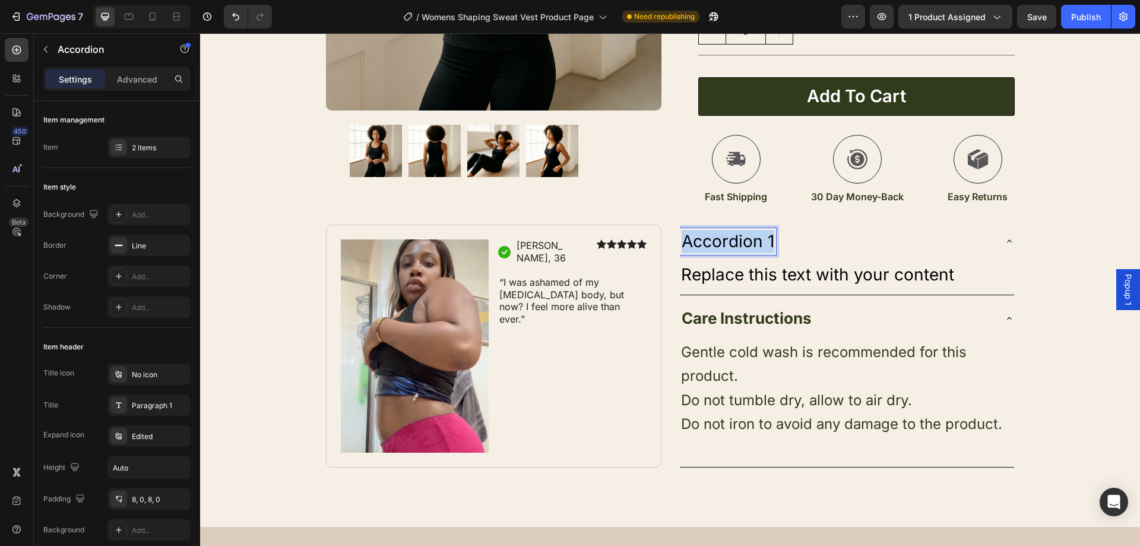
click at [766, 243] on p "Accordion 1" at bounding box center [728, 241] width 93 height 23
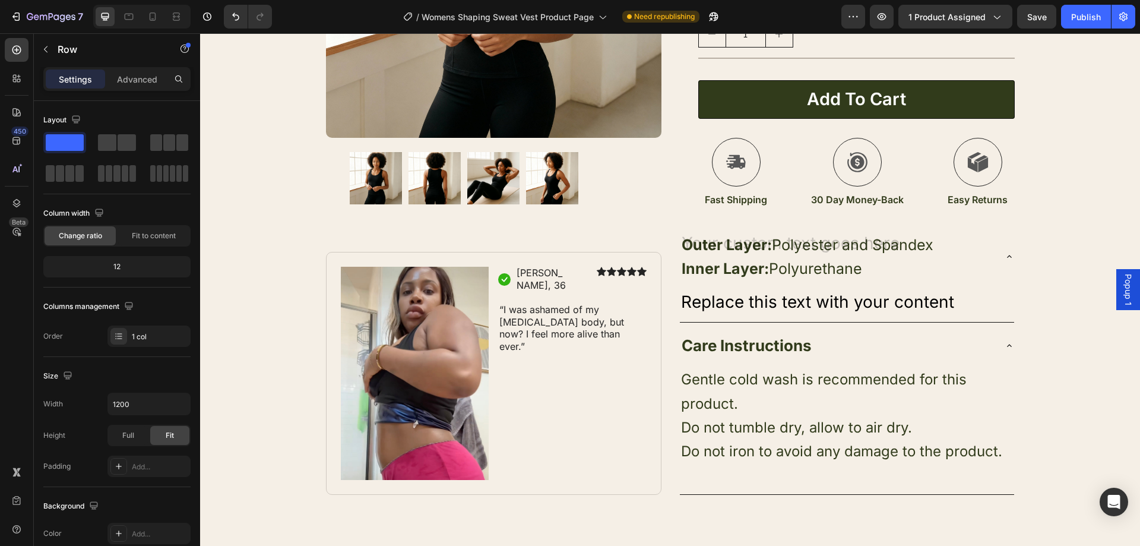
click at [631, 210] on div "Product Images Image Icon Jasmine, 36 Text Block Row Icon Icon Icon Icon Icon I…" at bounding box center [493, 148] width 335 height 692
drag, startPoint x: 239, startPoint y: 20, endPoint x: 543, endPoint y: 202, distance: 354.4
click at [239, 20] on icon "Undo/Redo" at bounding box center [236, 17] width 12 height 12
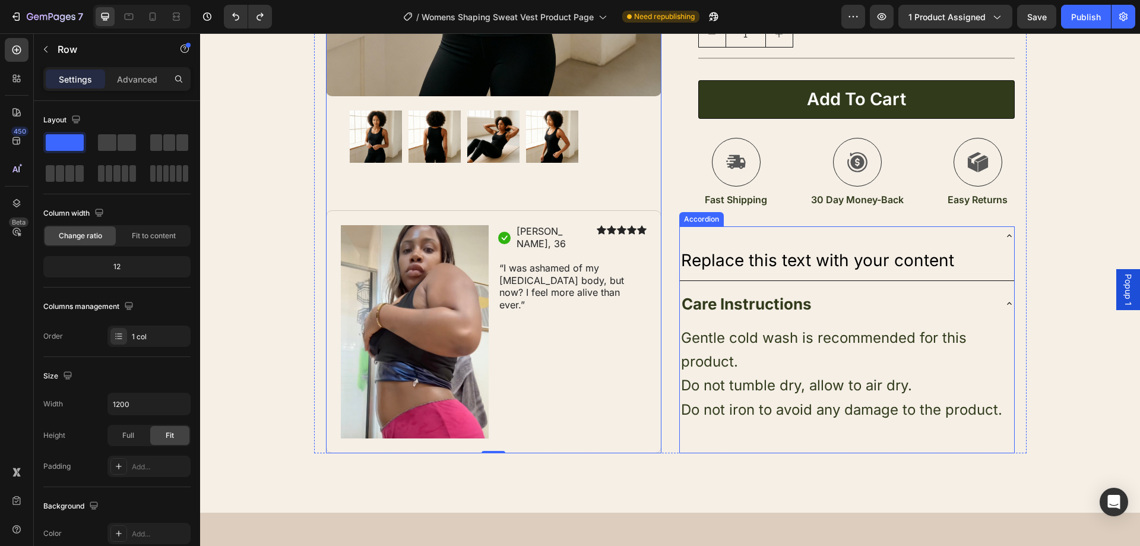
click at [786, 237] on div at bounding box center [837, 236] width 315 height 4
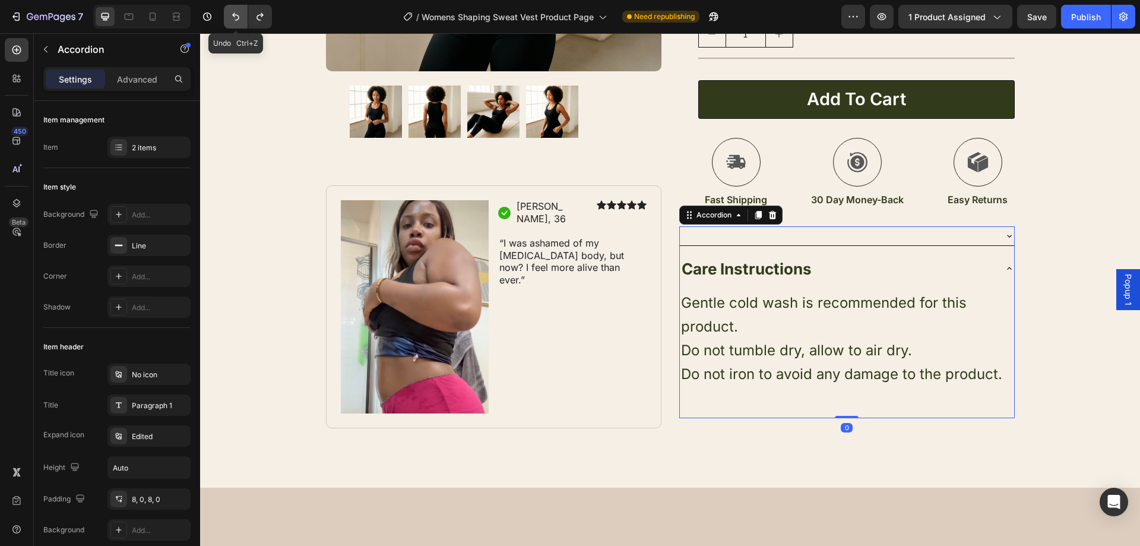
click at [246, 19] on button "Undo/Redo" at bounding box center [236, 17] width 24 height 24
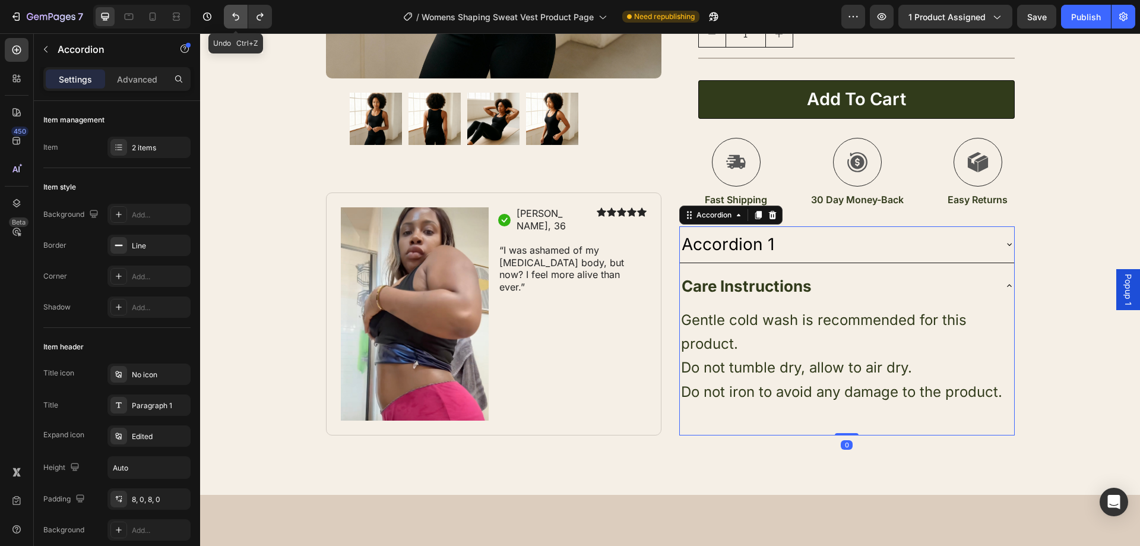
click at [246, 19] on button "Undo/Redo" at bounding box center [236, 17] width 24 height 24
click at [828, 242] on div "Accordion 1" at bounding box center [837, 244] width 315 height 27
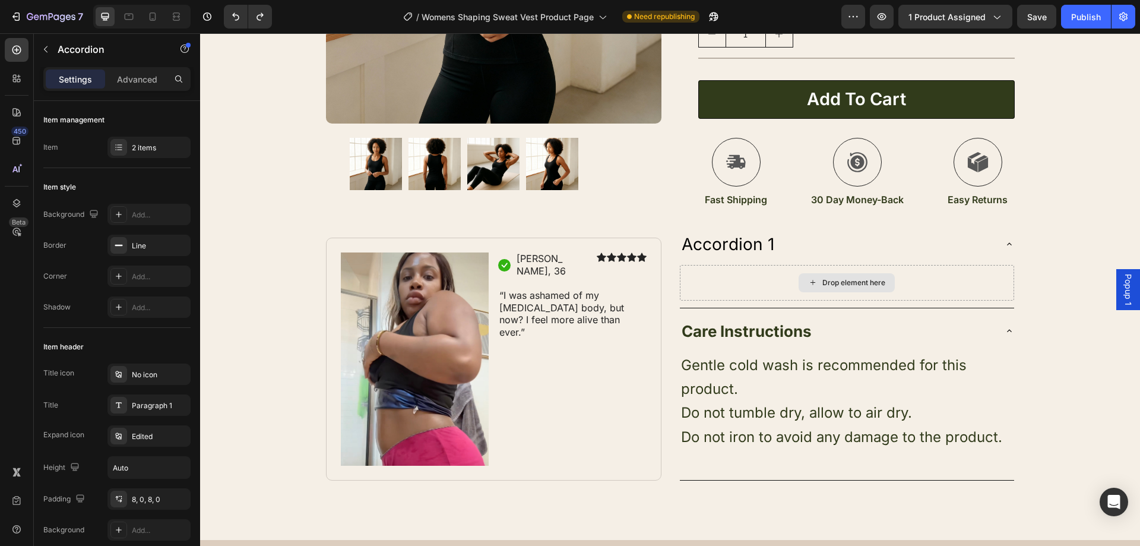
click at [845, 278] on div "Drop element here" at bounding box center [853, 282] width 63 height 9
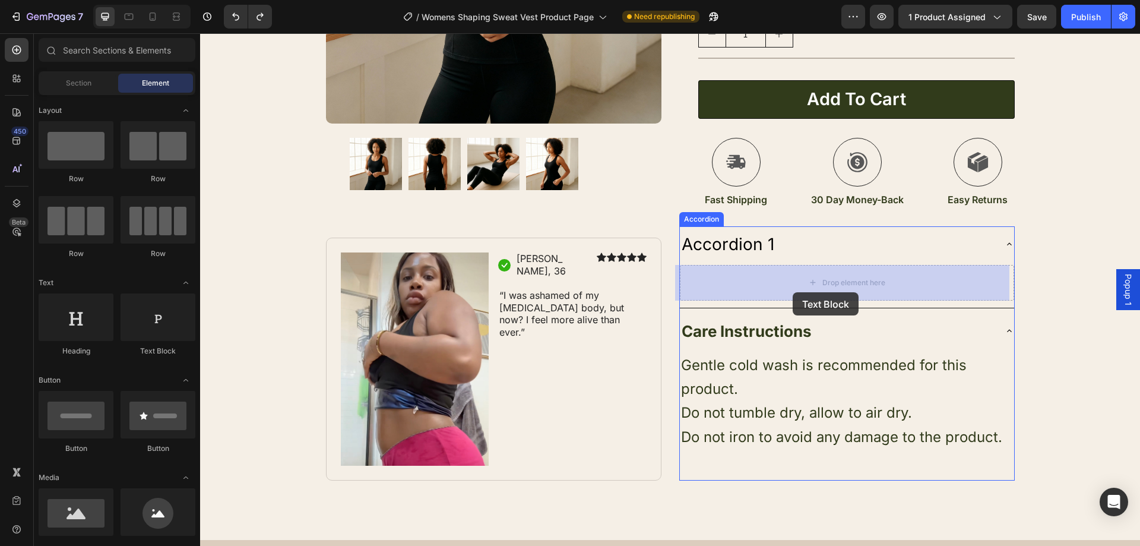
drag, startPoint x: 361, startPoint y: 348, endPoint x: 793, endPoint y: 292, distance: 435.9
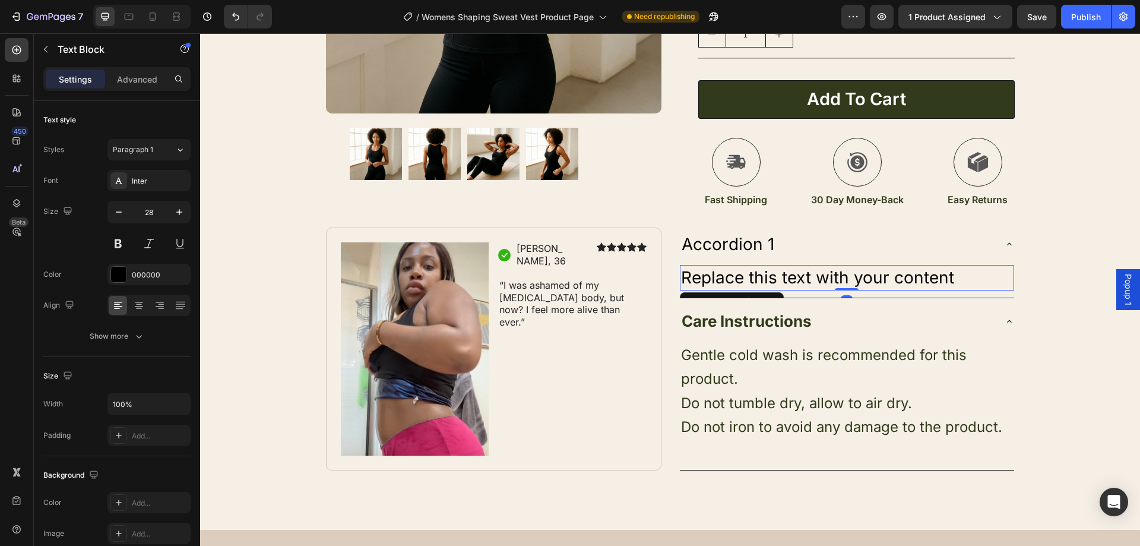
click at [938, 283] on div "Replace this text with your content" at bounding box center [847, 278] width 334 height 26
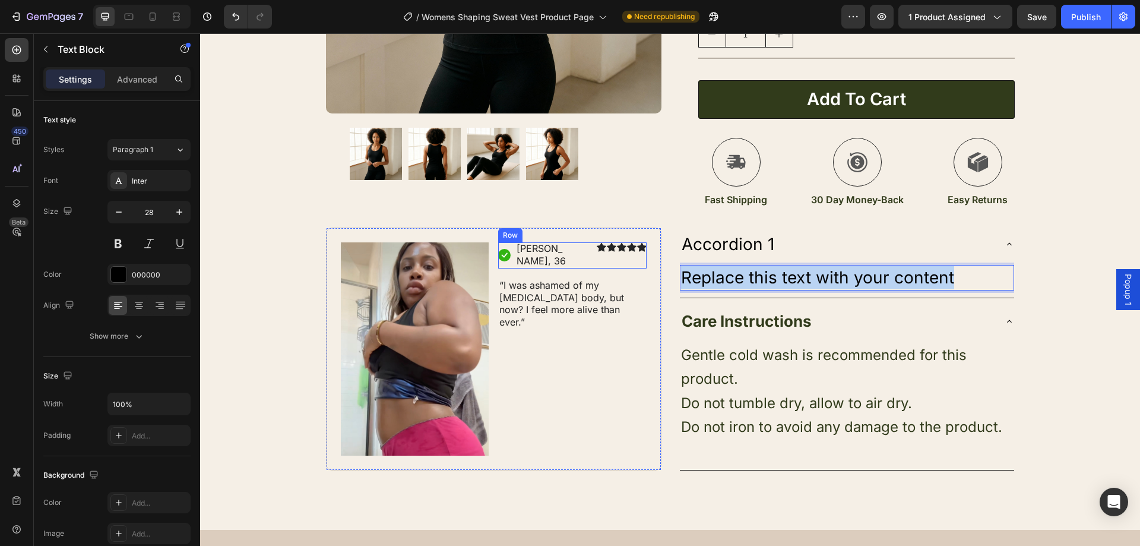
drag, startPoint x: 948, startPoint y: 280, endPoint x: 609, endPoint y: 262, distance: 339.4
click at [609, 262] on div "Product Images Image Icon Jasmine, 36 Text Block Row Icon Icon Icon Icon Icon I…" at bounding box center [670, 88] width 712 height 763
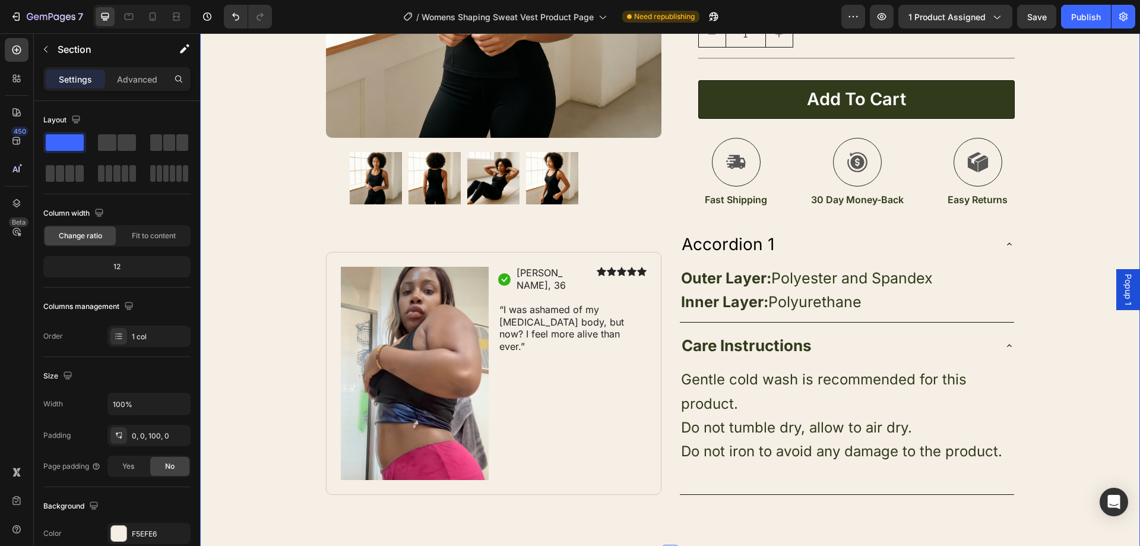
drag, startPoint x: 1098, startPoint y: 318, endPoint x: 1086, endPoint y: 319, distance: 11.4
click at [1097, 318] on div "Product Images Image Icon Jasmine, 36 Text Block Row Icon Icon Icon Icon Icon I…" at bounding box center [670, 100] width 940 height 787
drag, startPoint x: 877, startPoint y: 295, endPoint x: 867, endPoint y: 293, distance: 10.9
click at [876, 295] on p "Inner Layer: Polyurethane" at bounding box center [847, 302] width 332 height 24
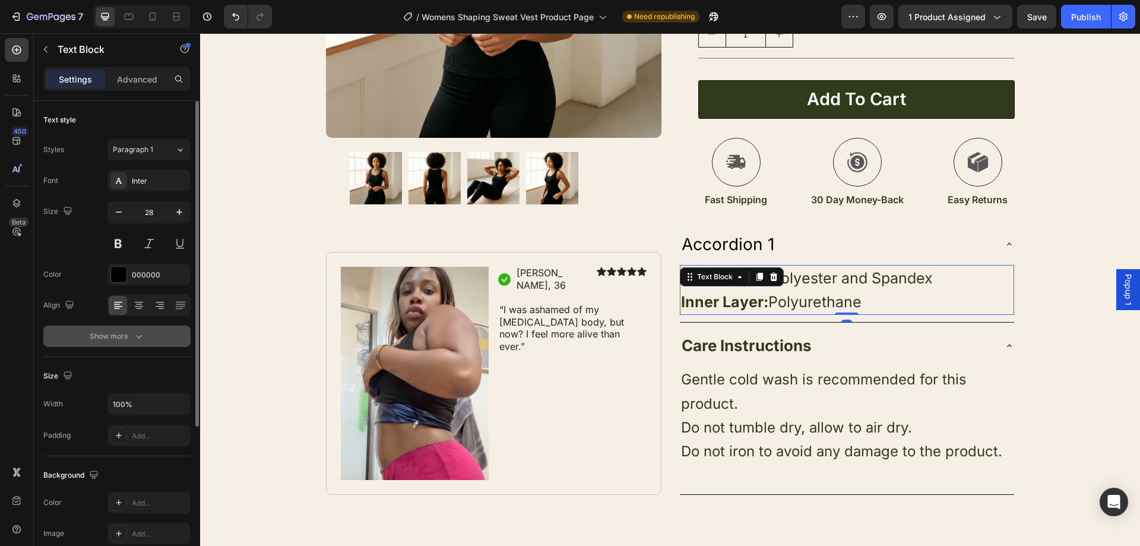
drag, startPoint x: 134, startPoint y: 341, endPoint x: 121, endPoint y: 343, distance: 13.1
click at [134, 341] on icon "button" at bounding box center [139, 336] width 12 height 12
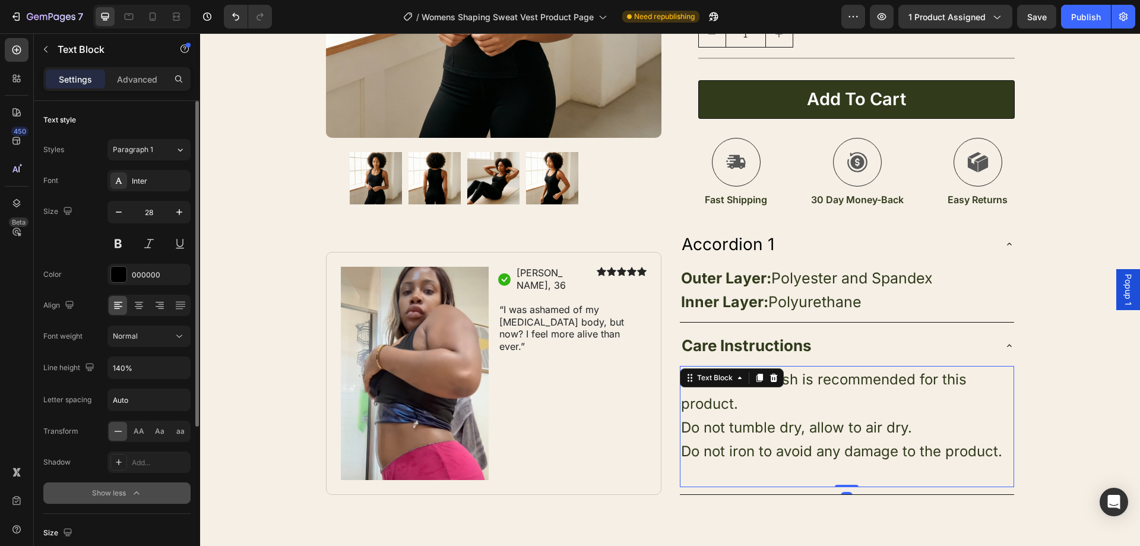
click at [835, 410] on p "Gentle cold wash is recommended for this product." at bounding box center [847, 390] width 332 height 47
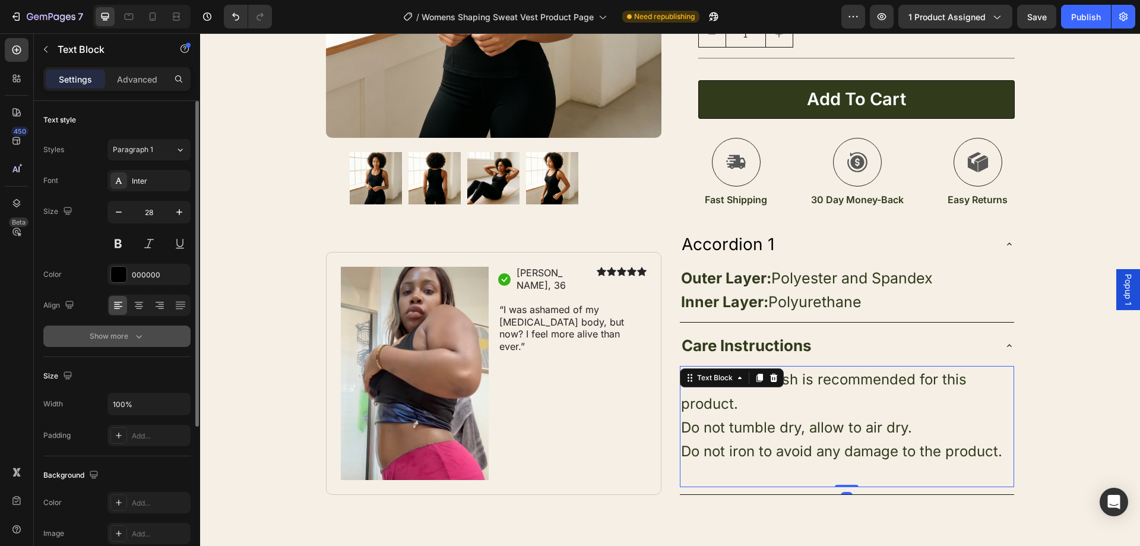
click at [146, 340] on button "Show more" at bounding box center [116, 335] width 147 height 21
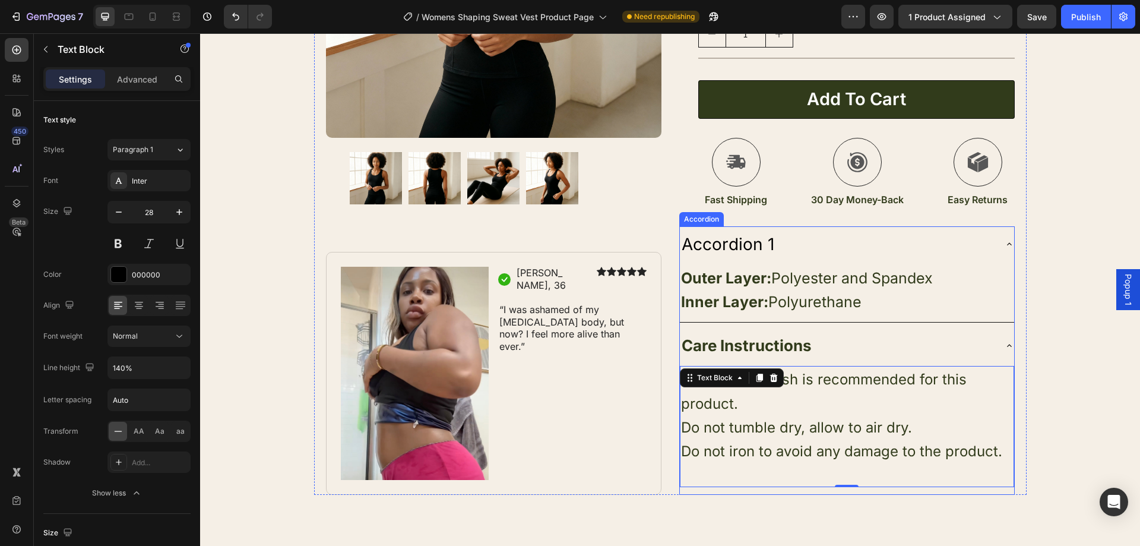
click at [774, 242] on div "Accordion 1" at bounding box center [837, 244] width 315 height 27
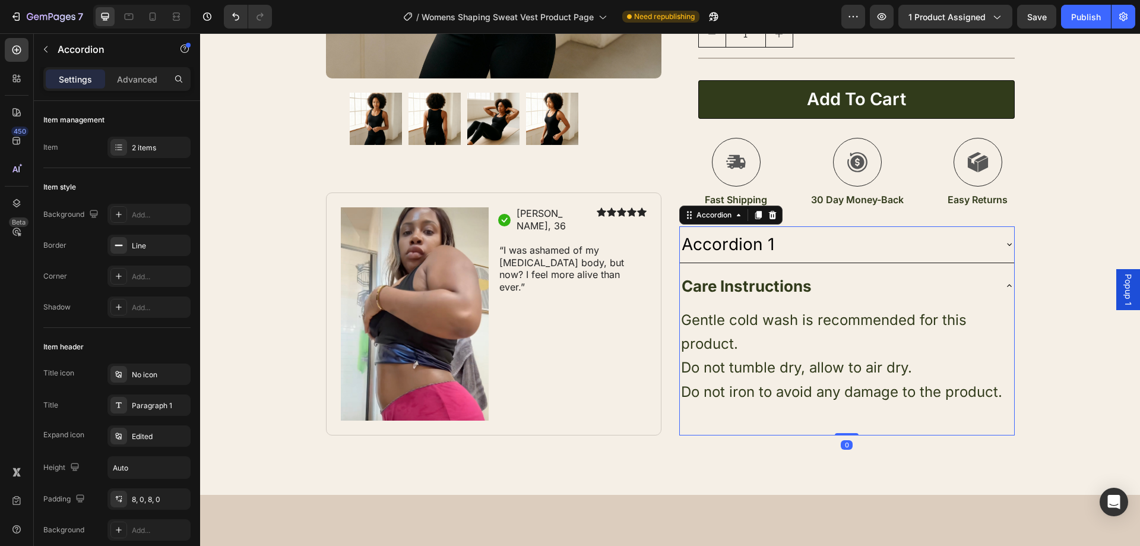
click at [770, 241] on div "Accordion 1" at bounding box center [728, 244] width 96 height 27
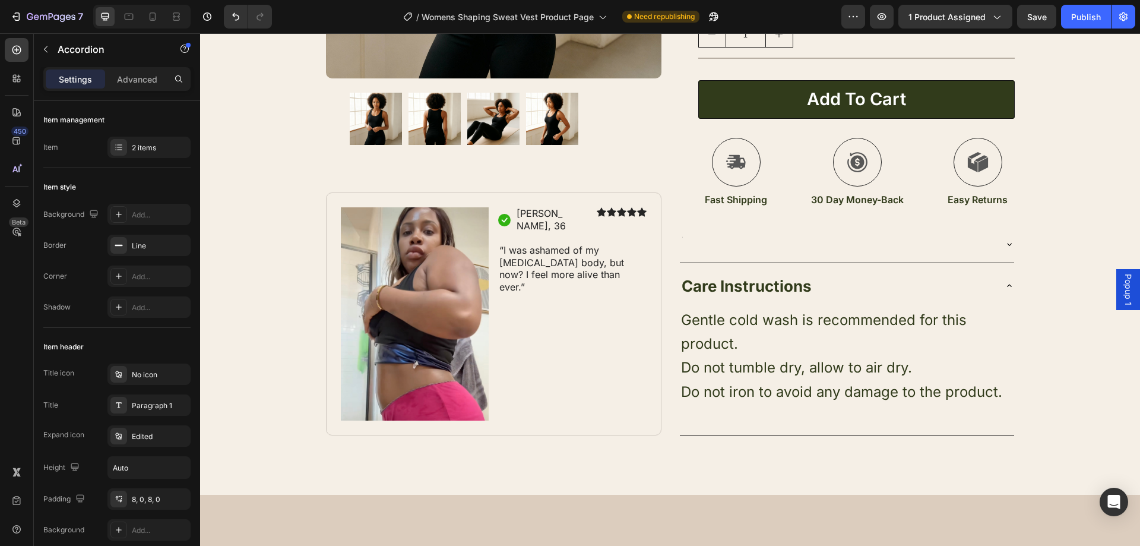
scroll to position [347, 0]
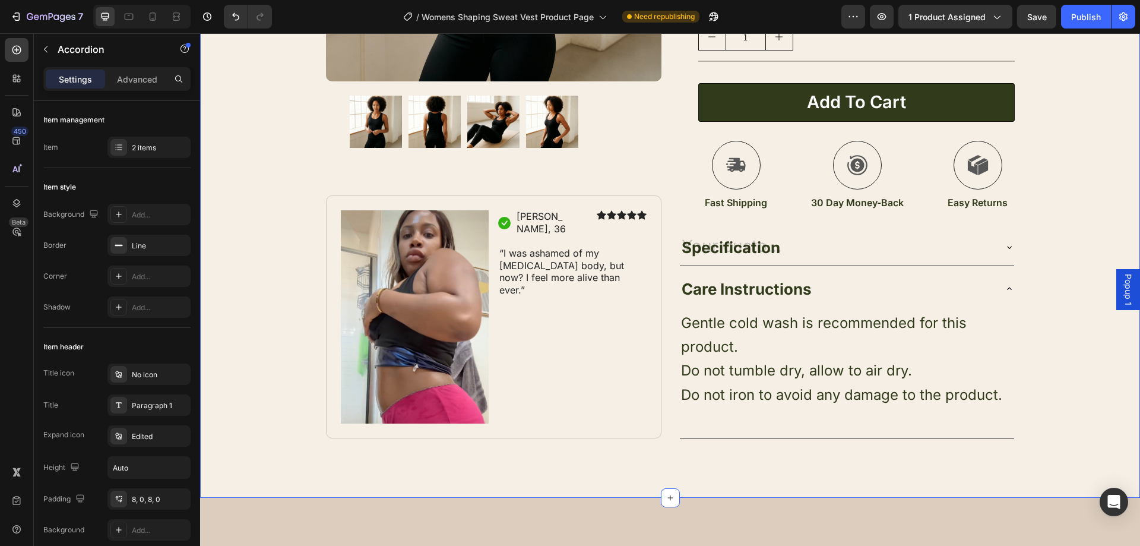
click at [1073, 264] on div "Product Images Image Icon Jasmine, 36 Text Block Row Icon Icon Icon Icon Icon I…" at bounding box center [670, 74] width 940 height 728
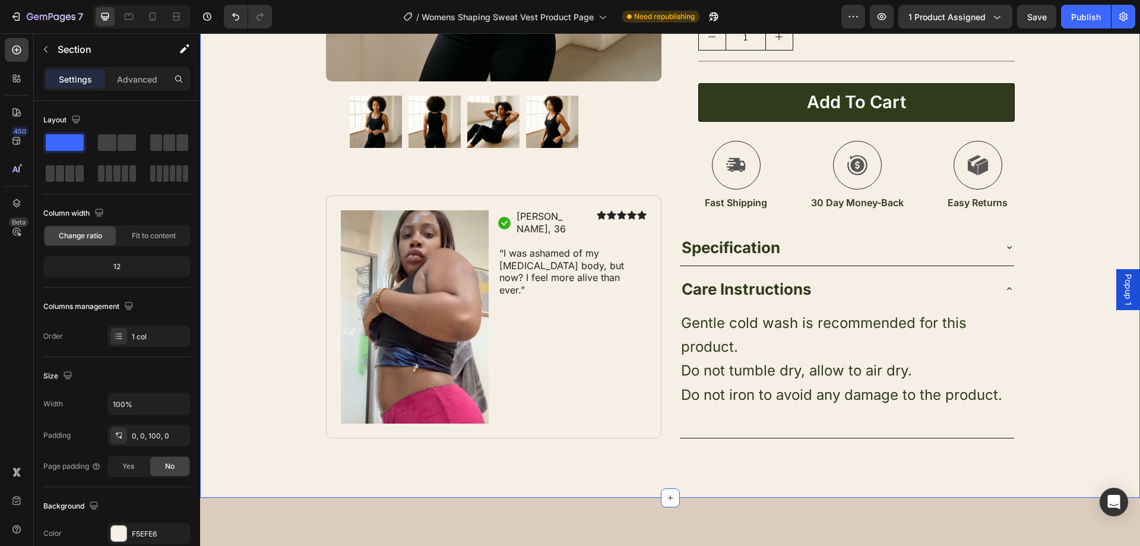
click at [1067, 238] on div "Product Images Image Icon Jasmine, 36 Text Block Row Icon Icon Icon Icon Icon I…" at bounding box center [670, 74] width 940 height 728
click at [946, 278] on div "Care Instructions" at bounding box center [837, 288] width 315 height 27
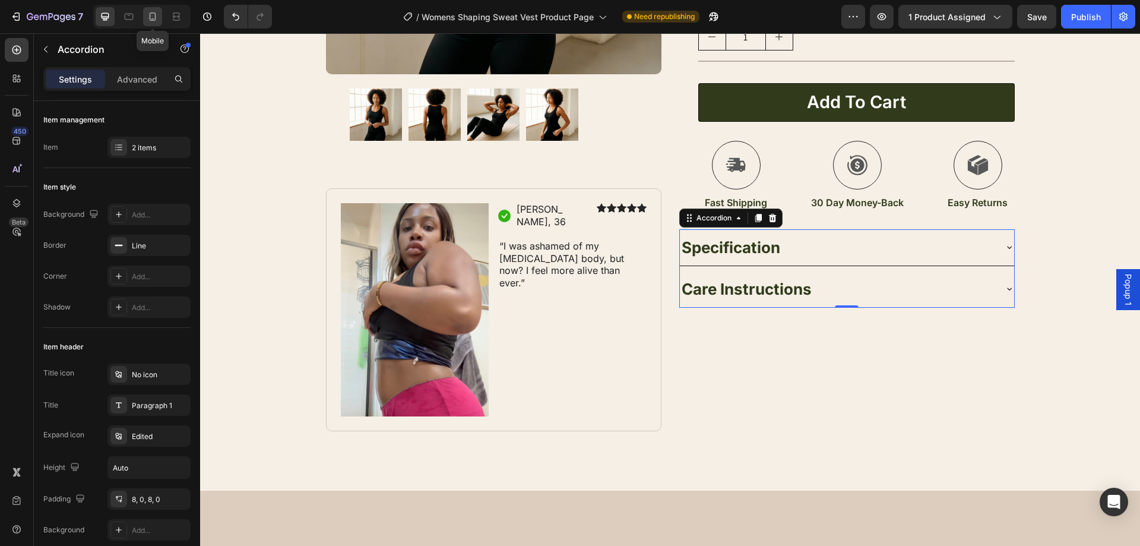
click at [157, 15] on icon at bounding box center [153, 17] width 12 height 12
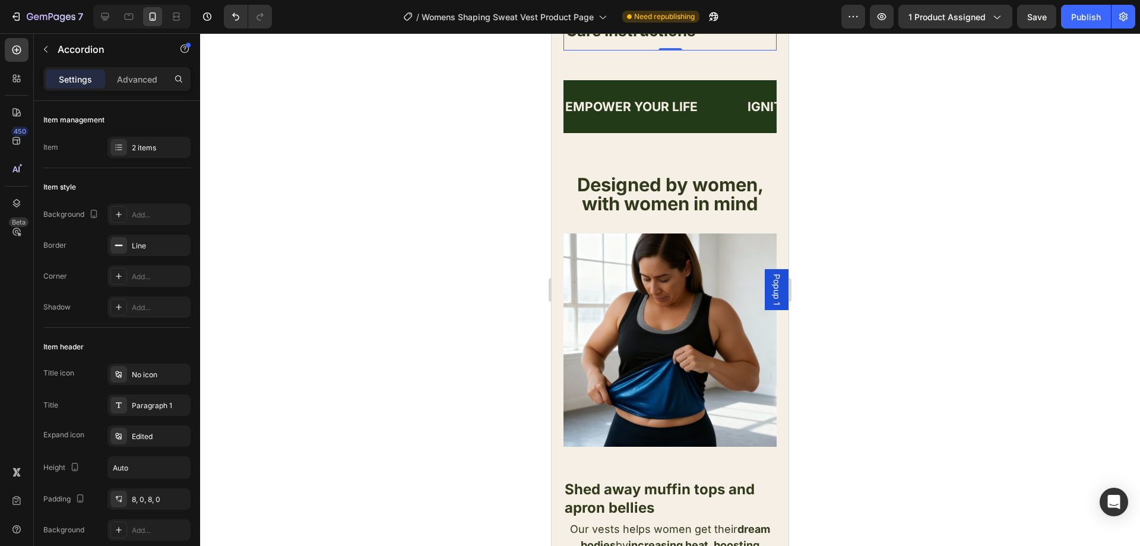
scroll to position [1124, 0]
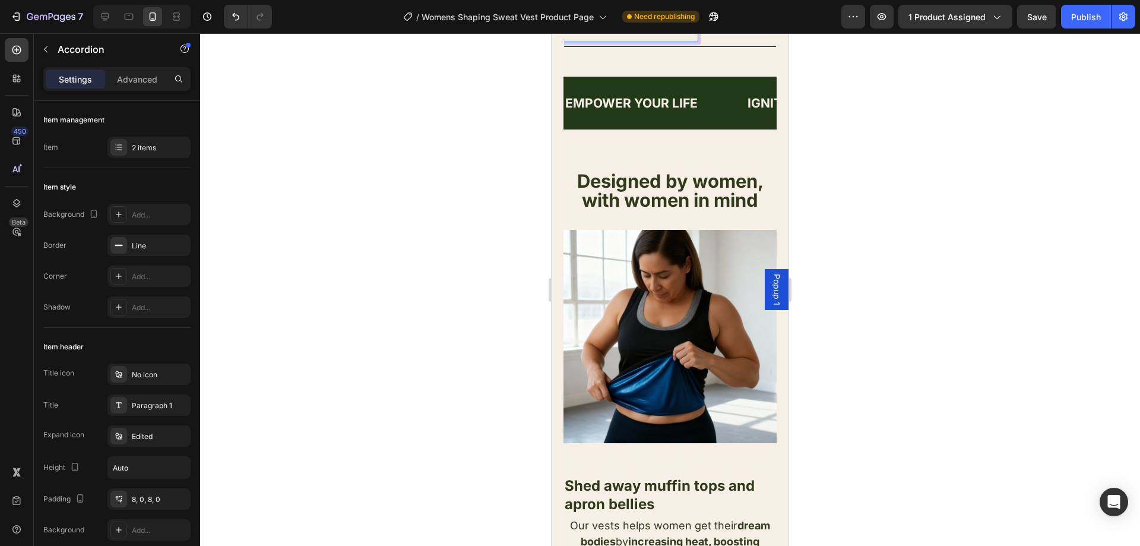
click at [734, 42] on div "Care Instructions" at bounding box center [660, 27] width 193 height 27
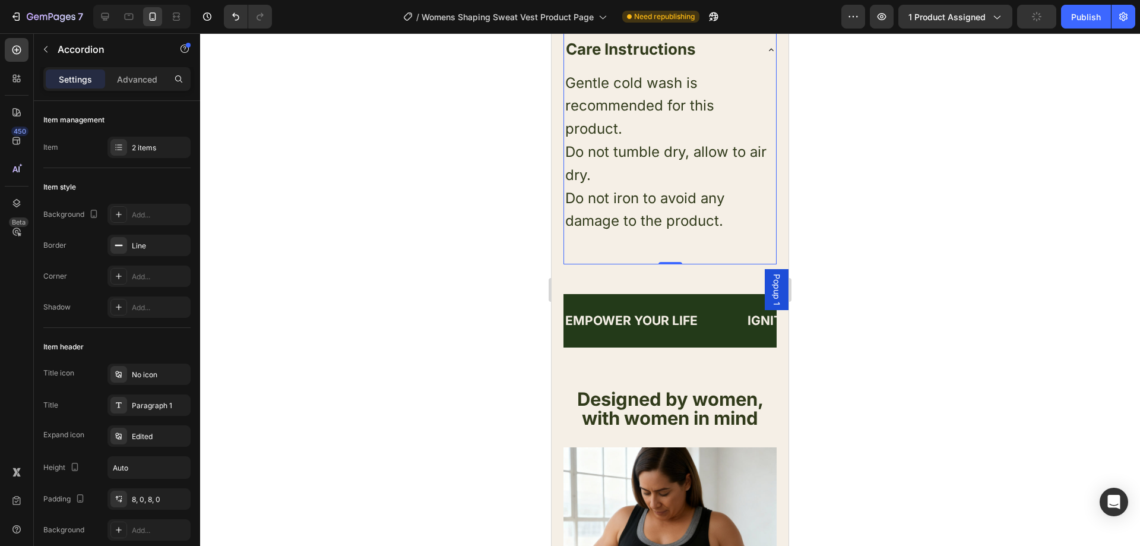
scroll to position [1065, 0]
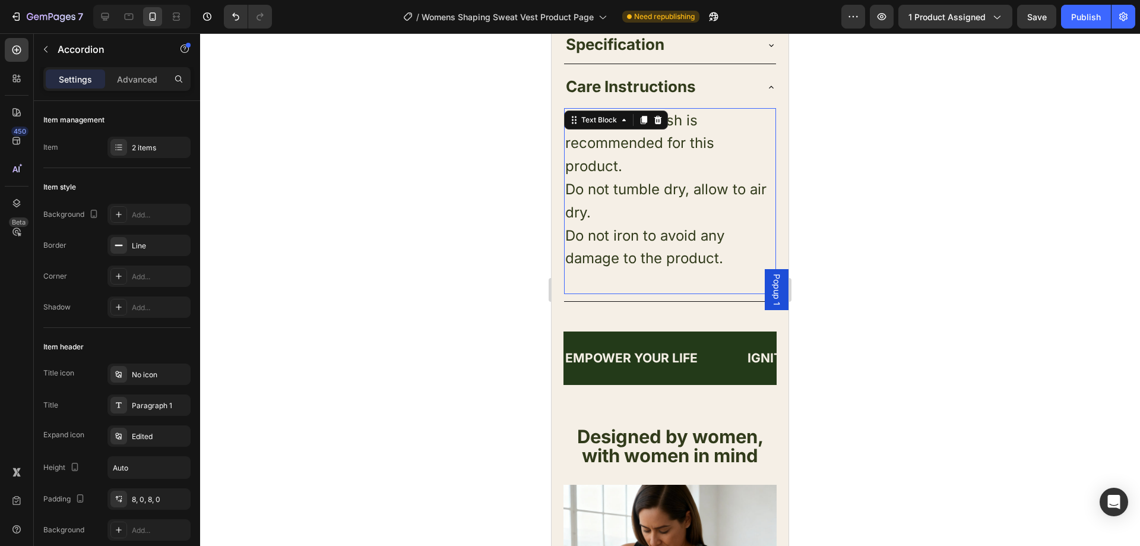
click at [652, 178] on p "Gentle cold wash is recommended for this product." at bounding box center [670, 143] width 210 height 69
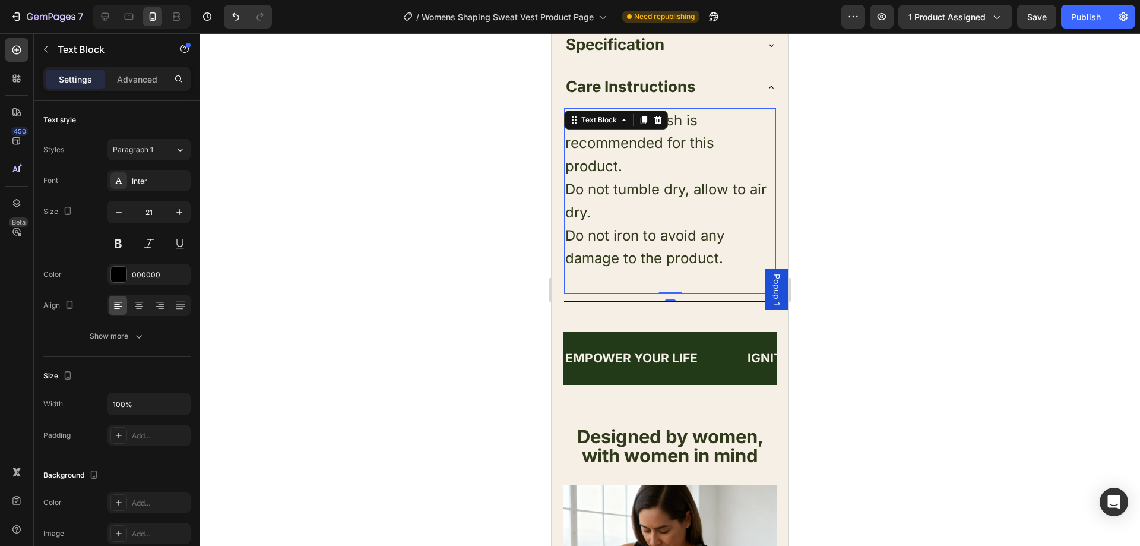
drag, startPoint x: 687, startPoint y: 365, endPoint x: 693, endPoint y: 368, distance: 6.1
click at [690, 267] on span "Do not iron to avoid any damage to the product." at bounding box center [644, 247] width 159 height 40
click at [735, 271] on p "Do not iron to avoid any damage to the product." at bounding box center [670, 247] width 210 height 46
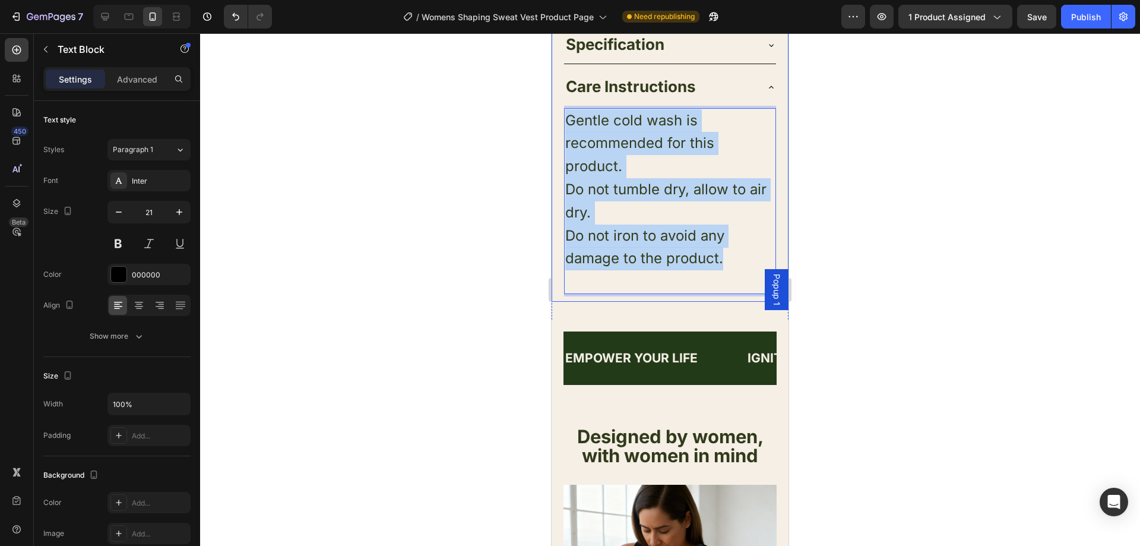
drag, startPoint x: 734, startPoint y: 370, endPoint x: 556, endPoint y: 231, distance: 225.9
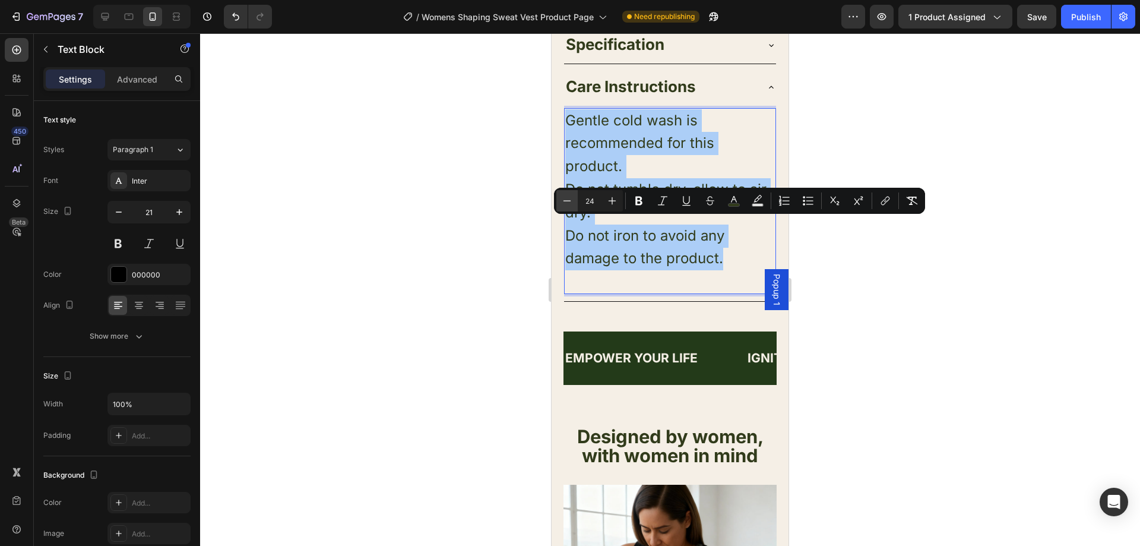
click at [562, 201] on icon "Editor contextual toolbar" at bounding box center [567, 201] width 12 height 12
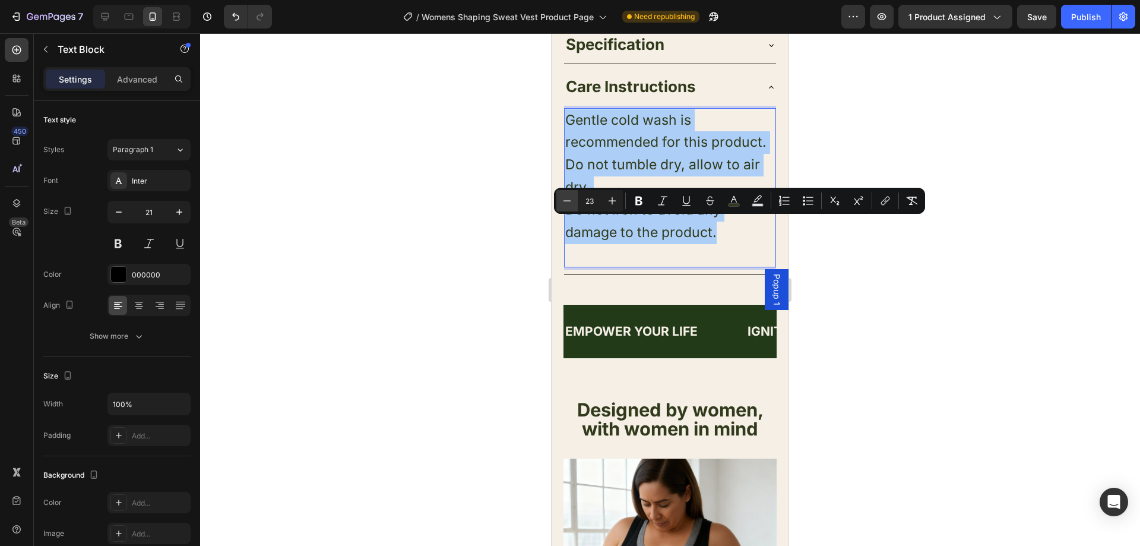
click at [563, 201] on icon "Editor contextual toolbar" at bounding box center [567, 201] width 12 height 12
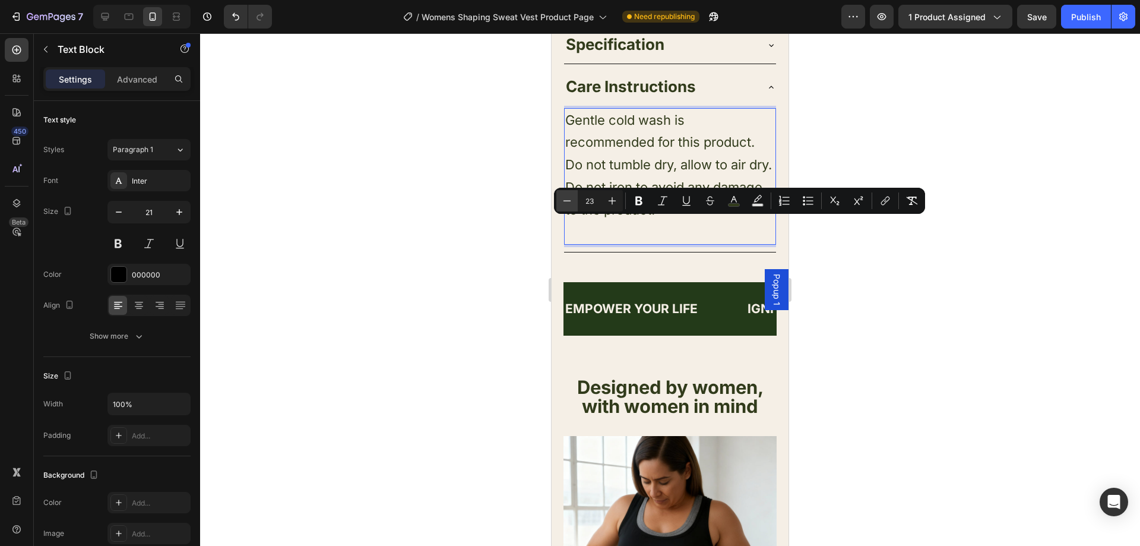
type input "22"
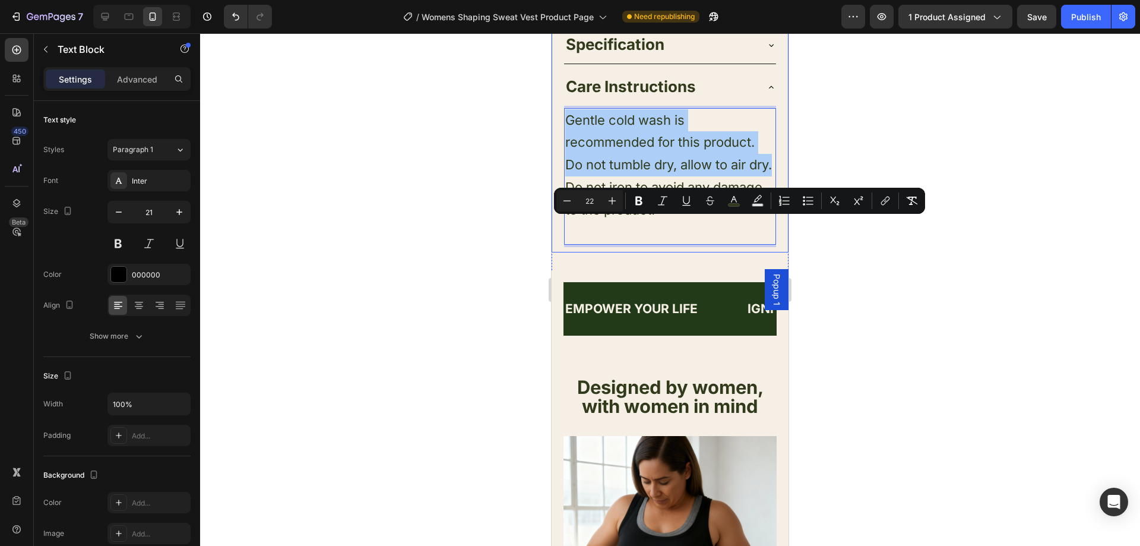
click at [486, 263] on div at bounding box center [670, 289] width 940 height 512
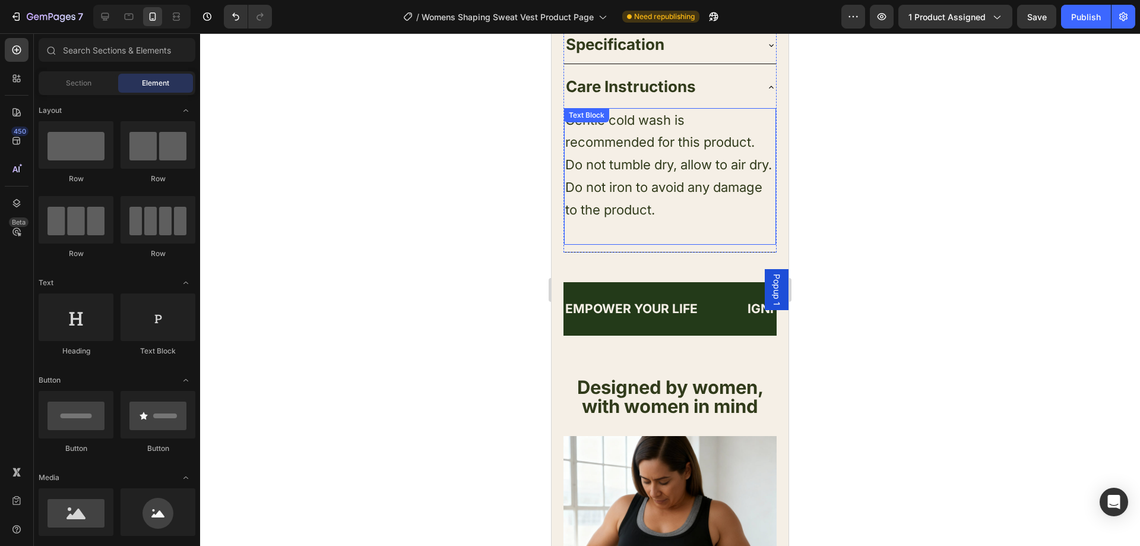
click at [695, 172] on span "Do not tumble dry, allow to air dry." at bounding box center [668, 164] width 207 height 15
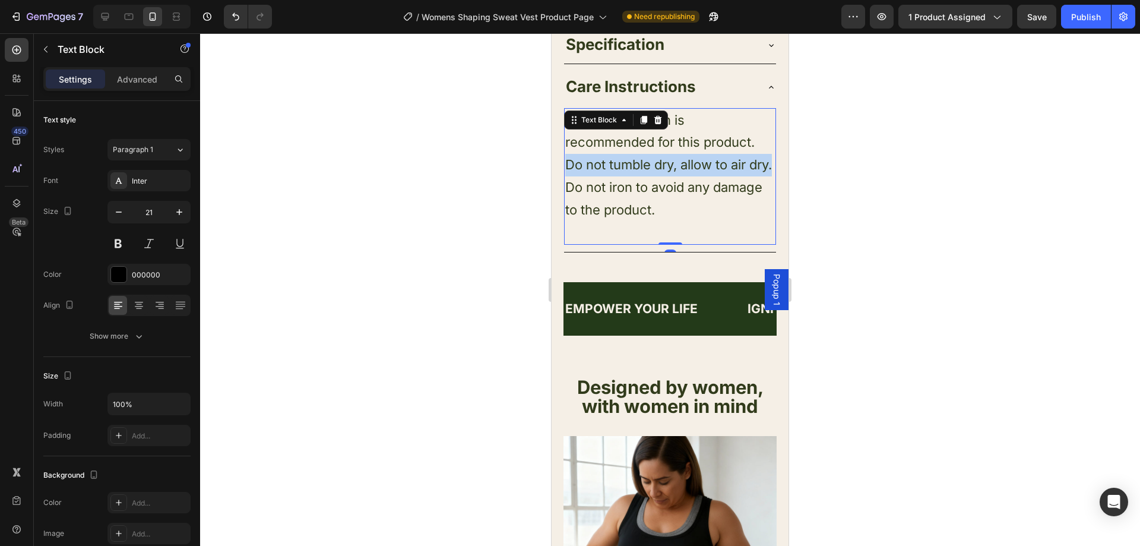
click at [695, 172] on span "Do not tumble dry, allow to air dry." at bounding box center [668, 164] width 207 height 15
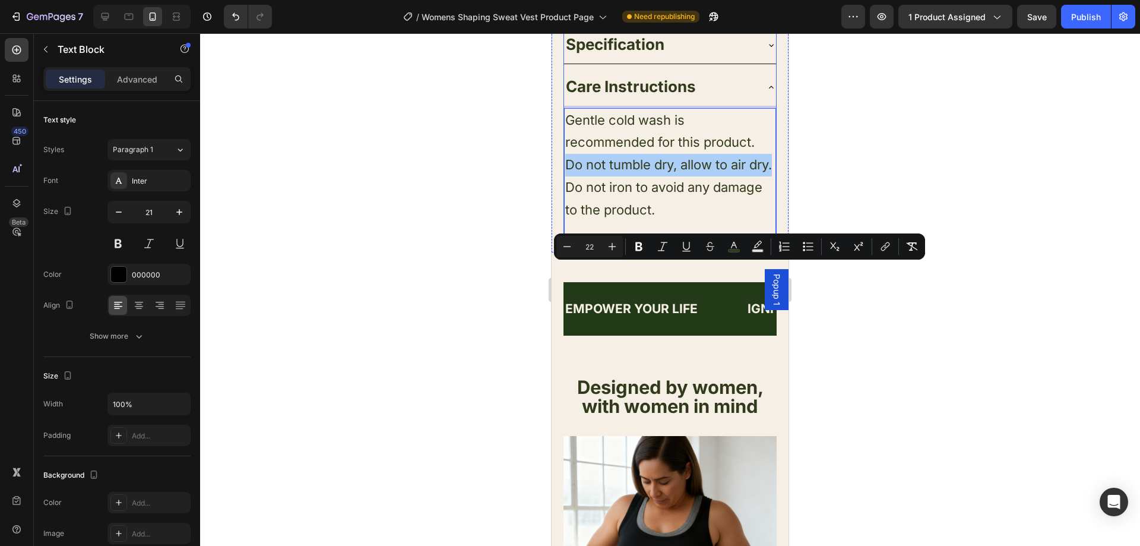
click at [666, 64] on div "Specification" at bounding box center [670, 45] width 212 height 37
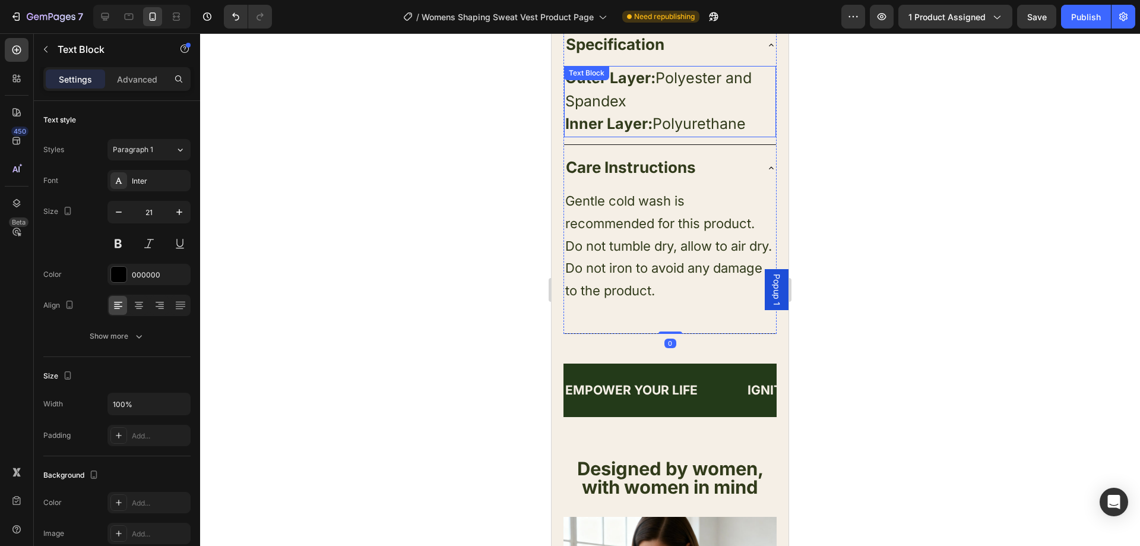
click at [696, 132] on span "Inner Layer: Polyurethane" at bounding box center [655, 124] width 180 height 18
click at [749, 136] on p "Inner Layer: Polyurethane" at bounding box center [670, 124] width 210 height 23
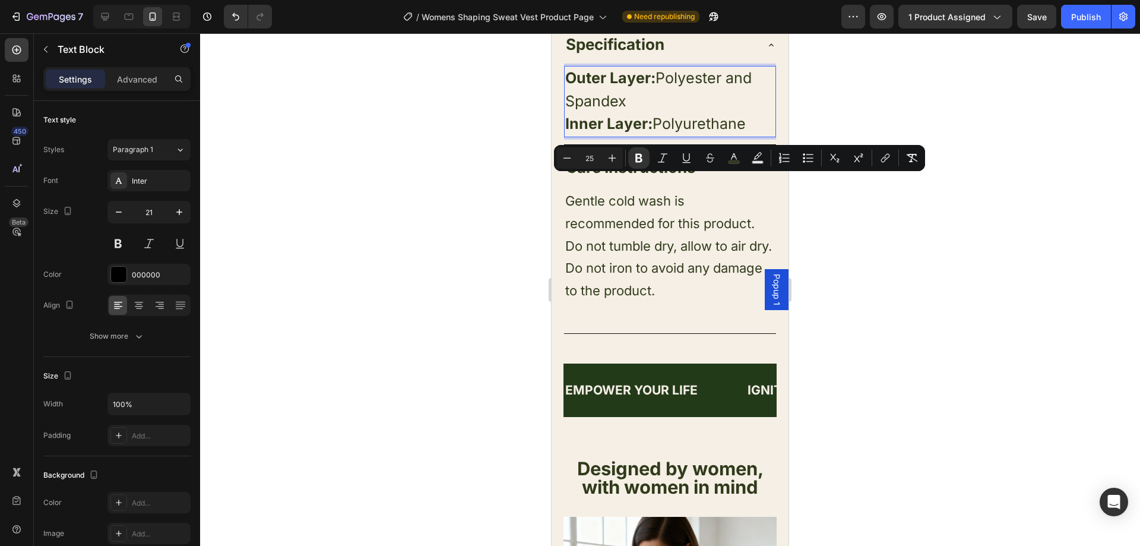
drag, startPoint x: 750, startPoint y: 233, endPoint x: 1102, endPoint y: 213, distance: 352.6
click at [558, 157] on button "Minus" at bounding box center [566, 157] width 21 height 21
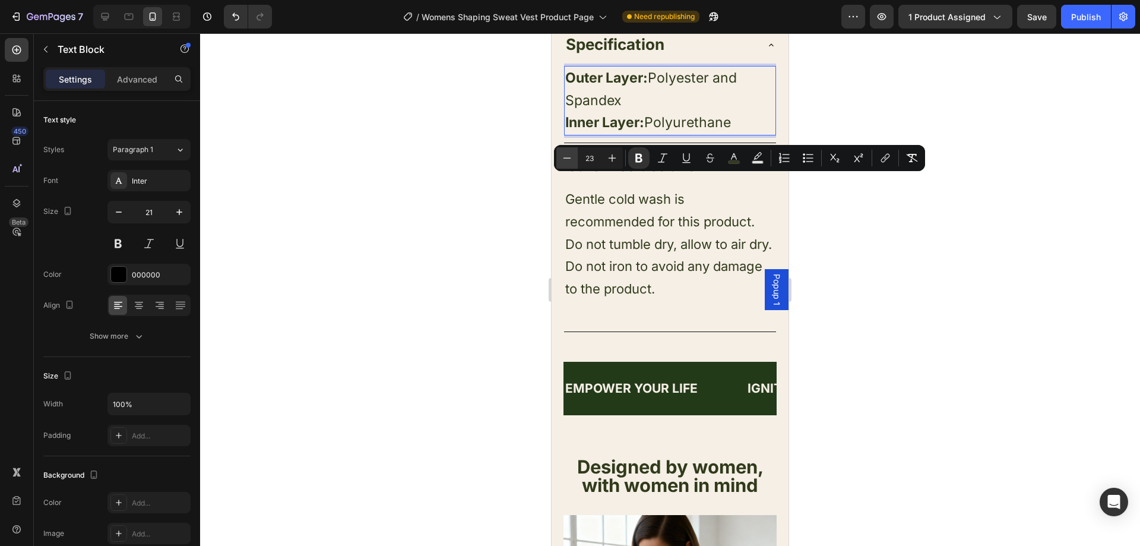
click at [558, 157] on button "Minus" at bounding box center [566, 157] width 21 height 21
type input "22"
click at [965, 251] on div at bounding box center [670, 289] width 940 height 512
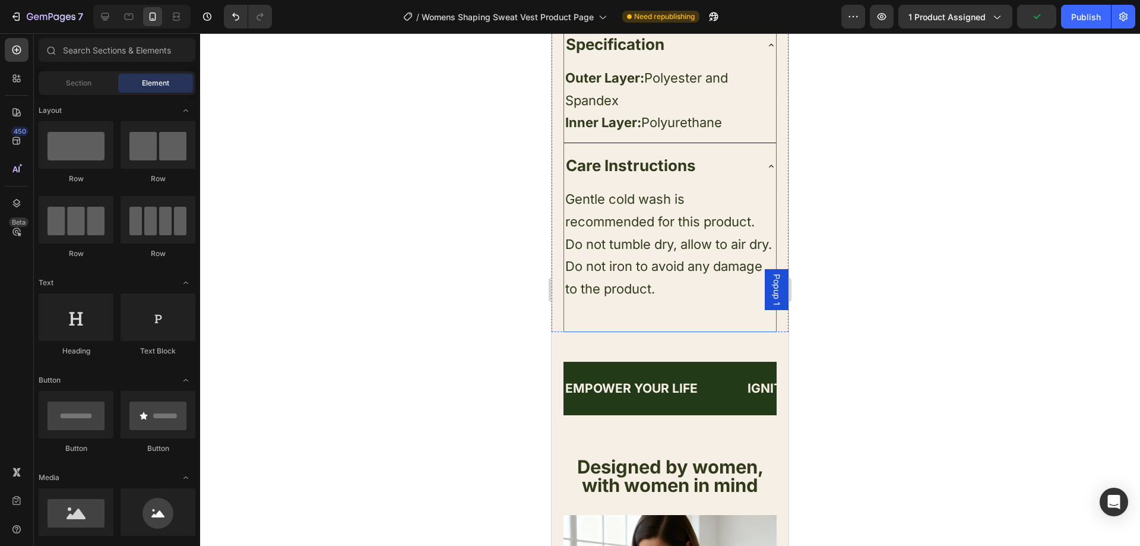
click at [690, 175] on strong "Care Instructions" at bounding box center [631, 165] width 130 height 18
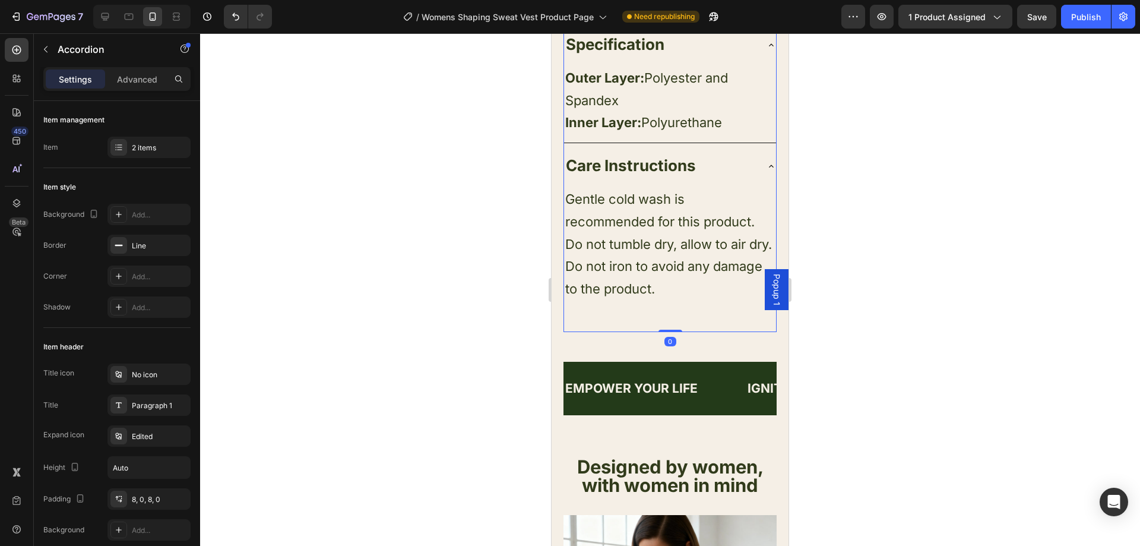
click at [694, 59] on div "Specification" at bounding box center [660, 44] width 193 height 27
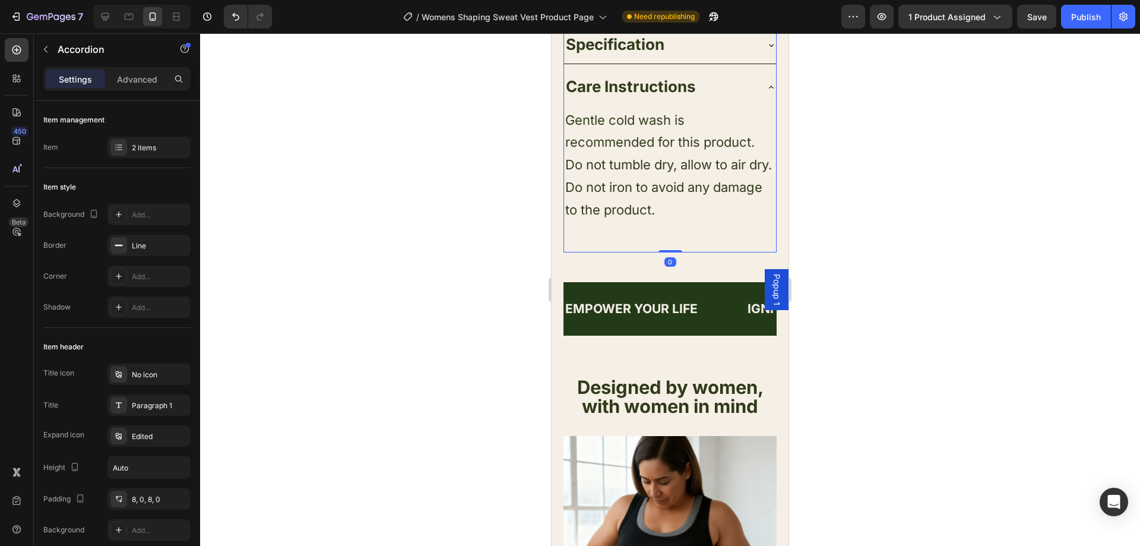
click at [736, 101] on div "Care Instructions" at bounding box center [660, 87] width 193 height 27
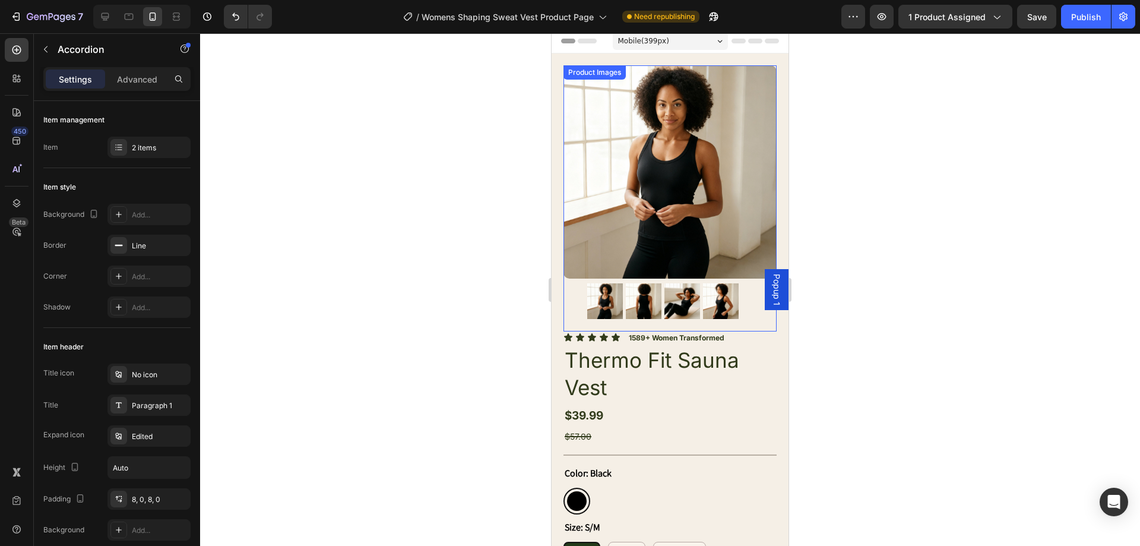
scroll to position [0, 0]
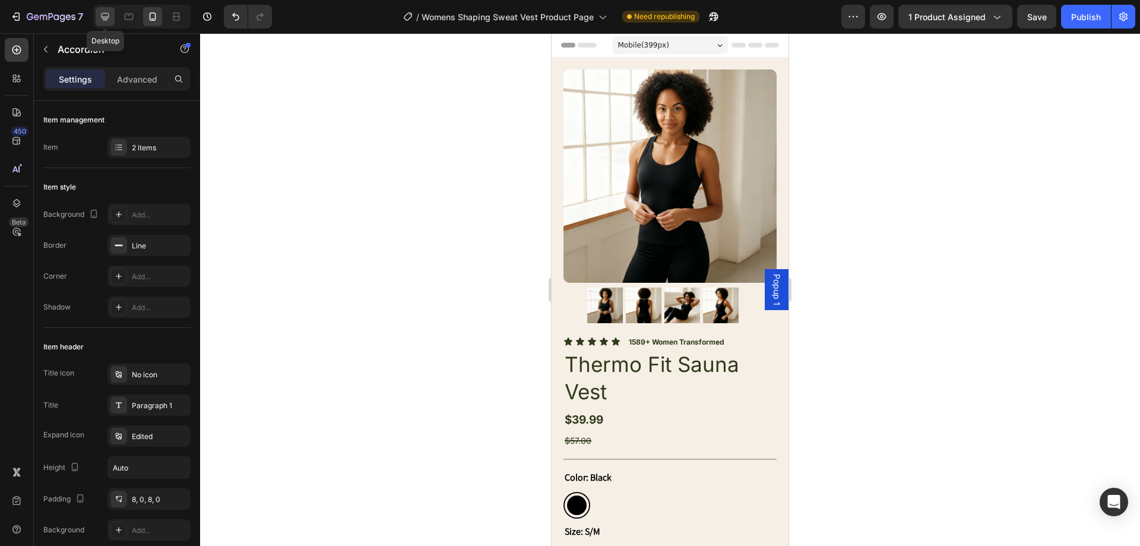
click at [105, 18] on icon at bounding box center [106, 17] width 8 height 8
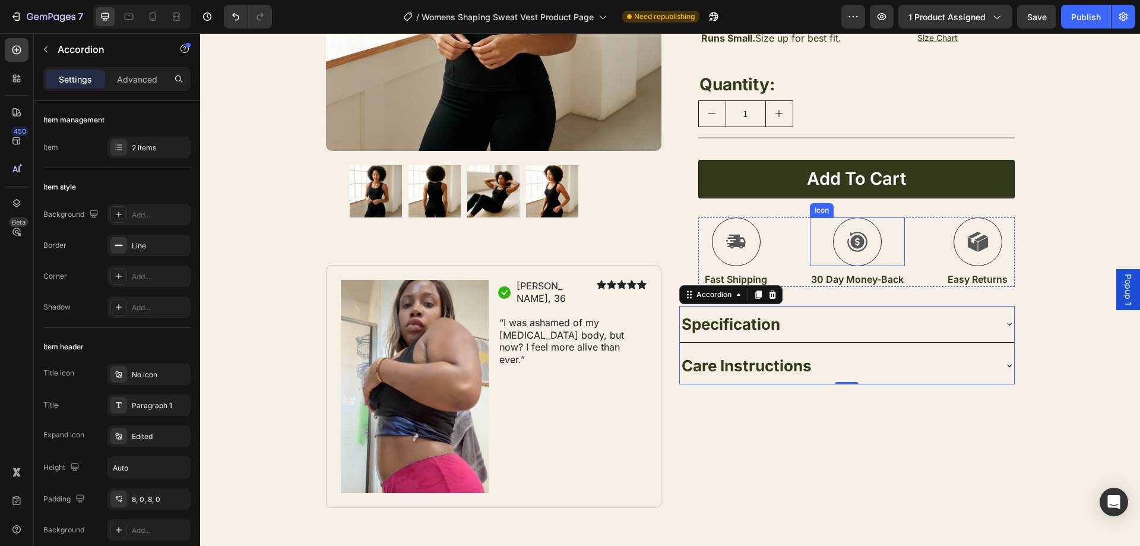
scroll to position [264, 0]
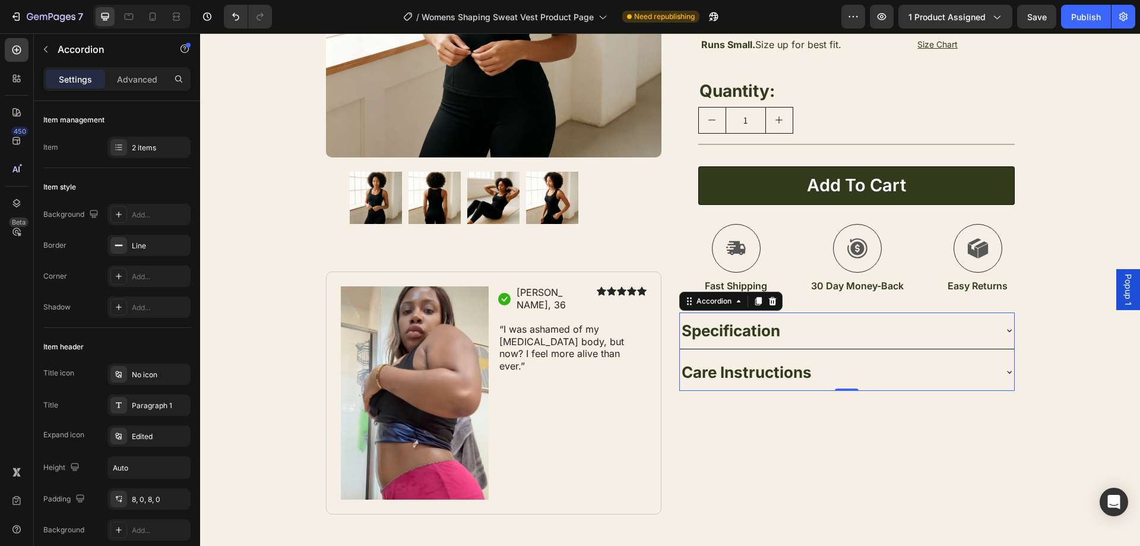
click at [858, 347] on div "Specification" at bounding box center [847, 330] width 334 height 36
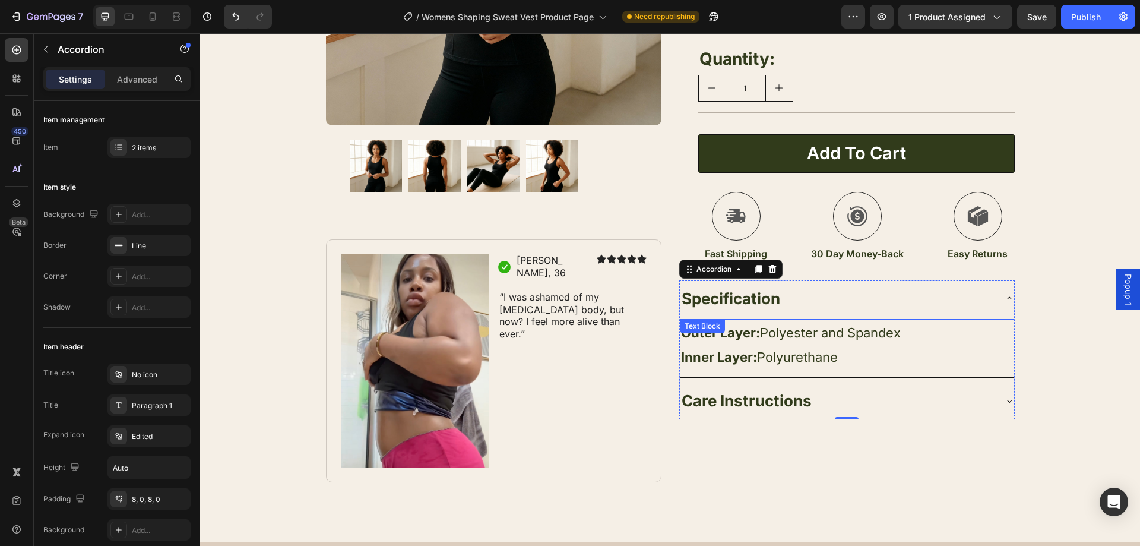
scroll to position [324, 0]
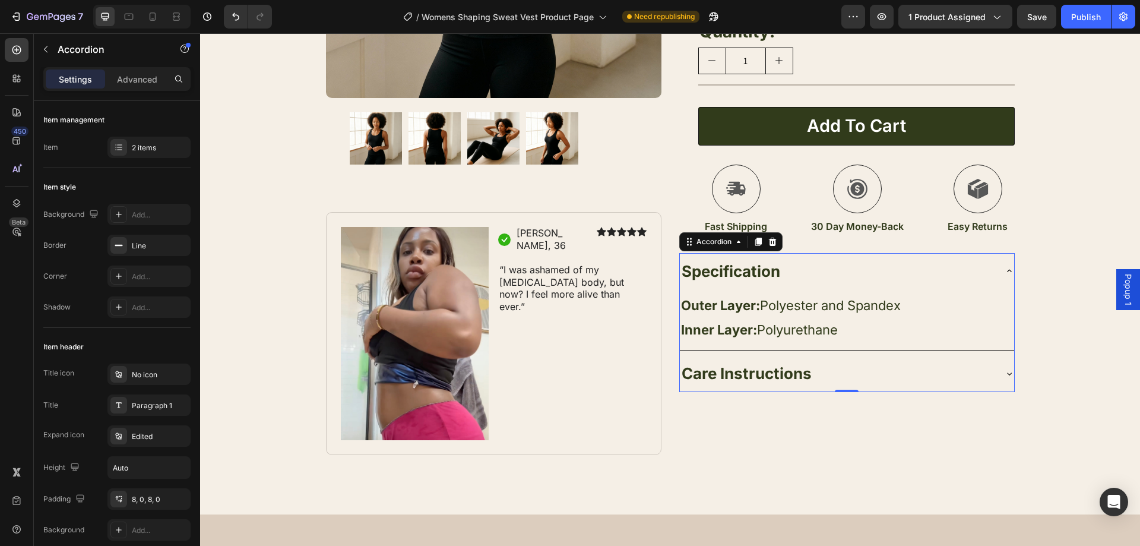
click at [829, 369] on div "Care Instructions" at bounding box center [837, 373] width 315 height 27
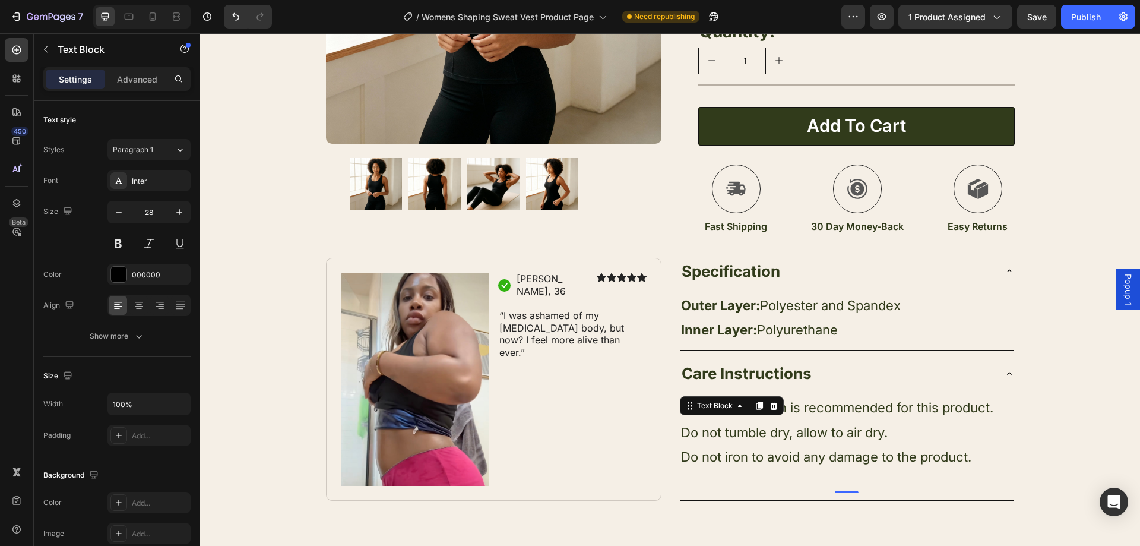
click at [805, 407] on span "Gentle cold wash is recommended for this product." at bounding box center [837, 407] width 312 height 15
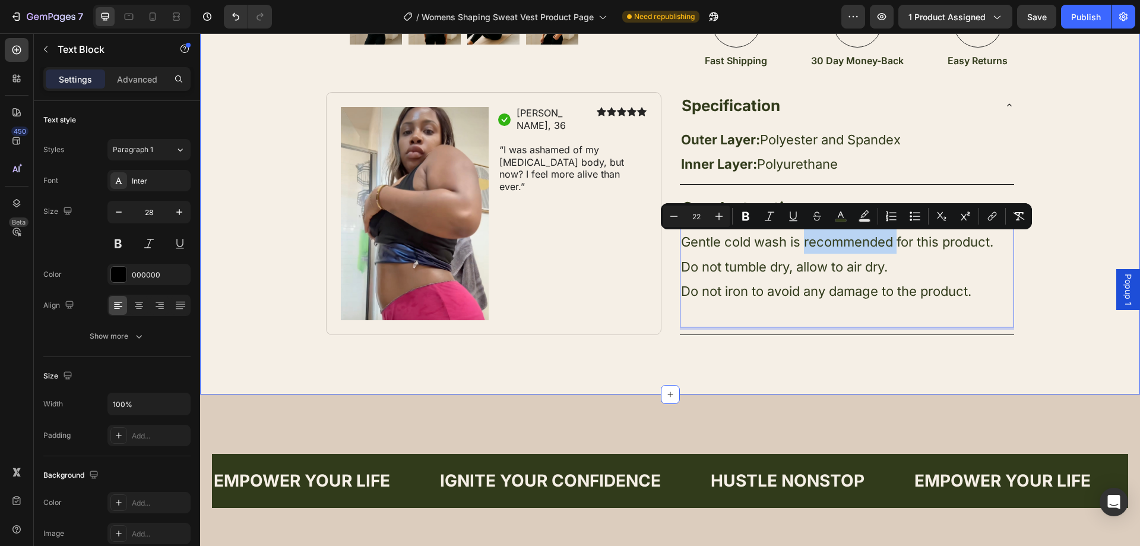
scroll to position [502, 0]
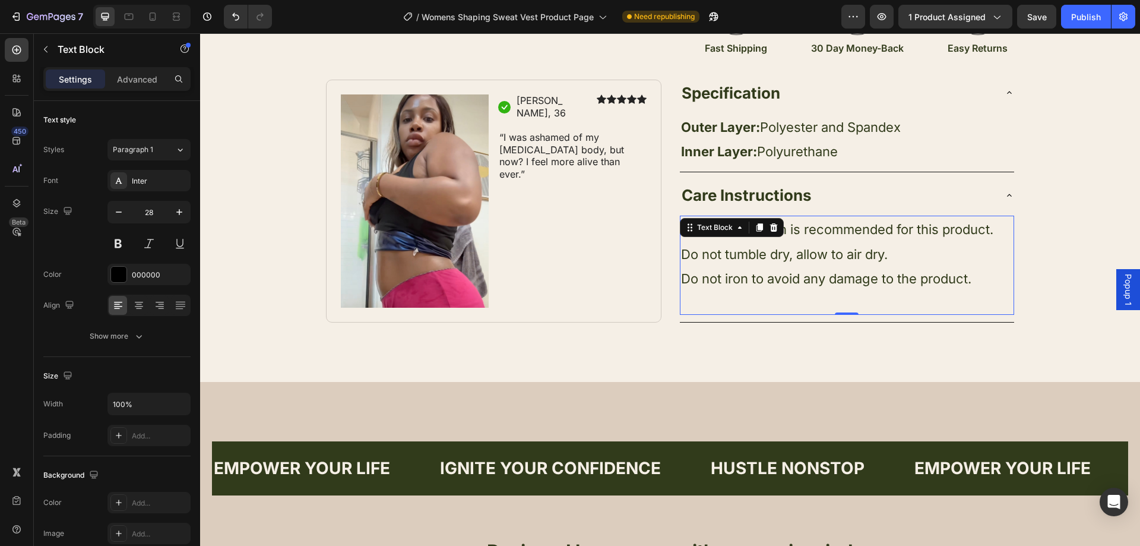
click at [823, 233] on span "Gentle cold wash is recommended for this product." at bounding box center [837, 228] width 312 height 15
click at [849, 312] on p "Rich Text Editor. Editing area: main" at bounding box center [847, 301] width 332 height 23
drag, startPoint x: 834, startPoint y: 268, endPoint x: 870, endPoint y: 275, distance: 37.0
click at [835, 268] on p "Do not iron to avoid any damage to the product." at bounding box center [847, 278] width 332 height 24
drag, startPoint x: 768, startPoint y: 294, endPoint x: 753, endPoint y: 296, distance: 14.9
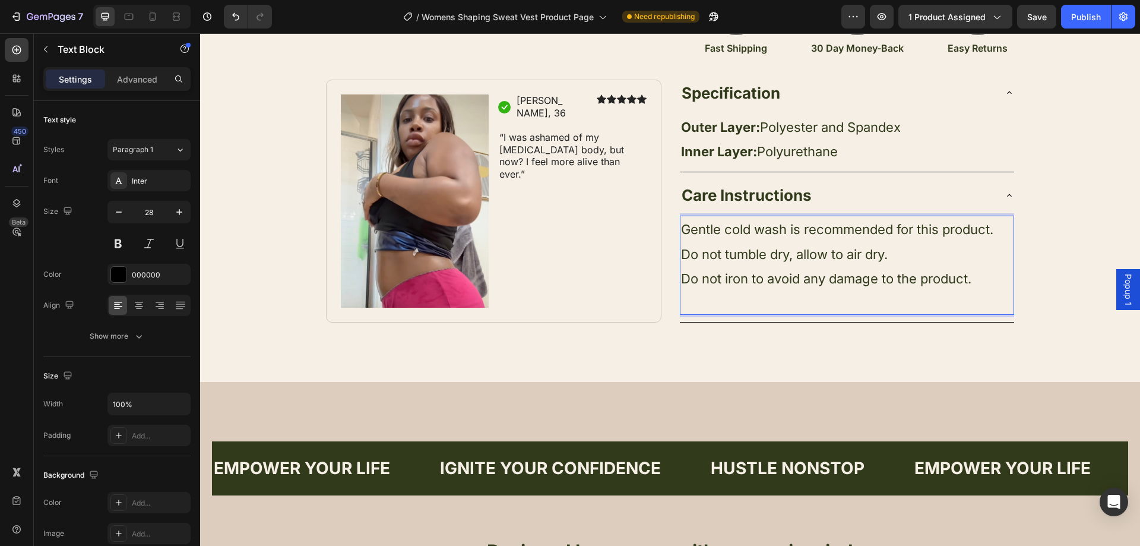
click at [768, 294] on p "Rich Text Editor. Editing area: main" at bounding box center [847, 301] width 332 height 23
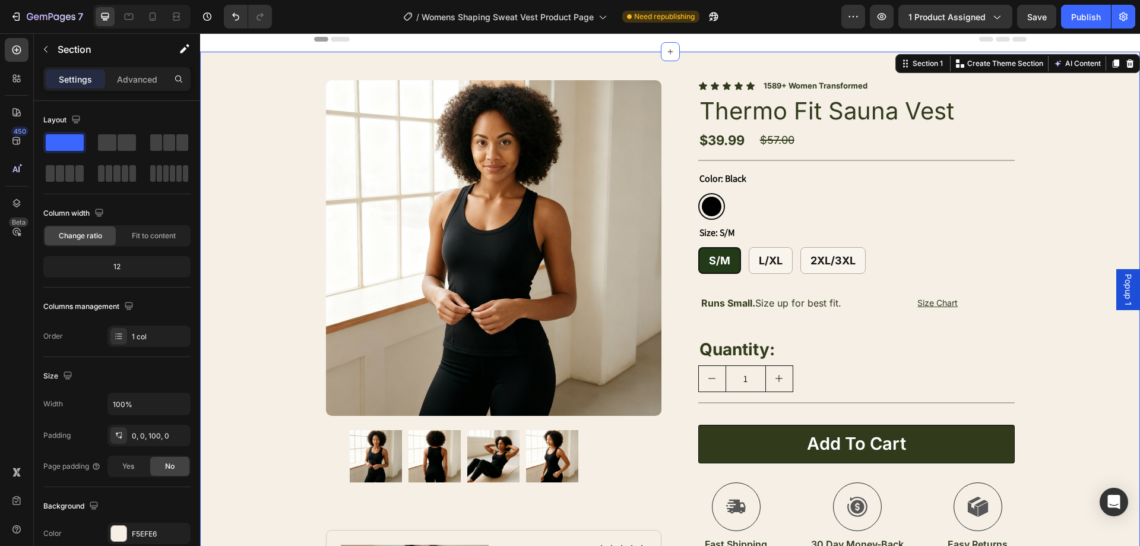
scroll to position [0, 0]
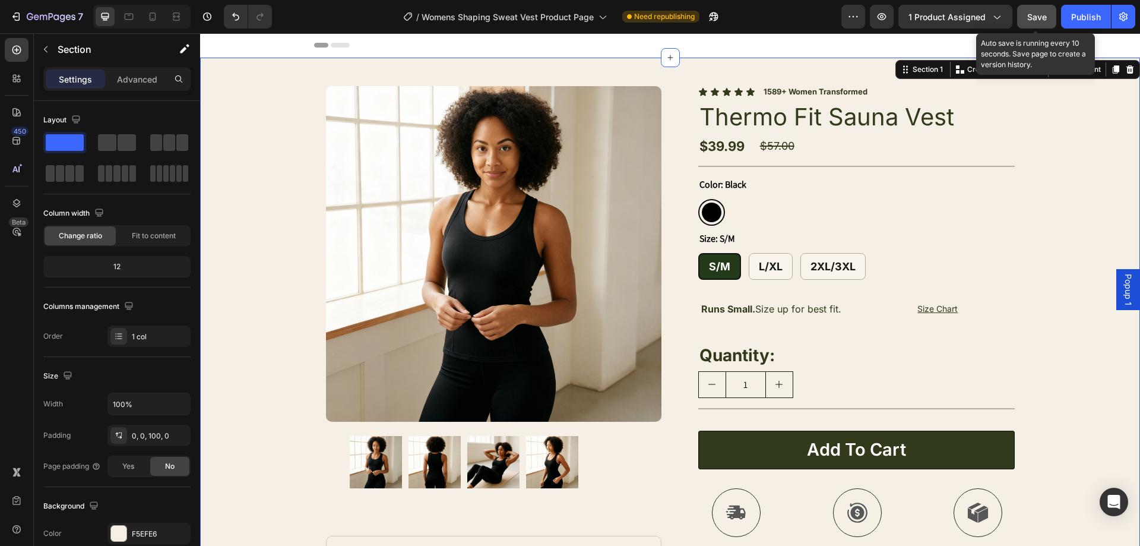
click at [1028, 14] on span "Save" at bounding box center [1037, 17] width 20 height 10
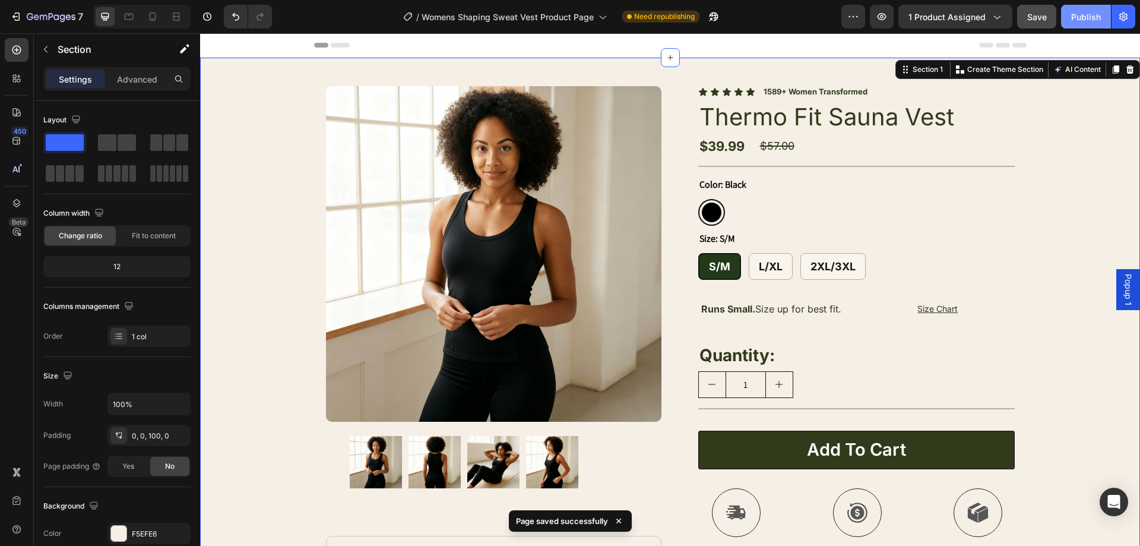
click at [1081, 21] on div "Publish" at bounding box center [1086, 17] width 30 height 12
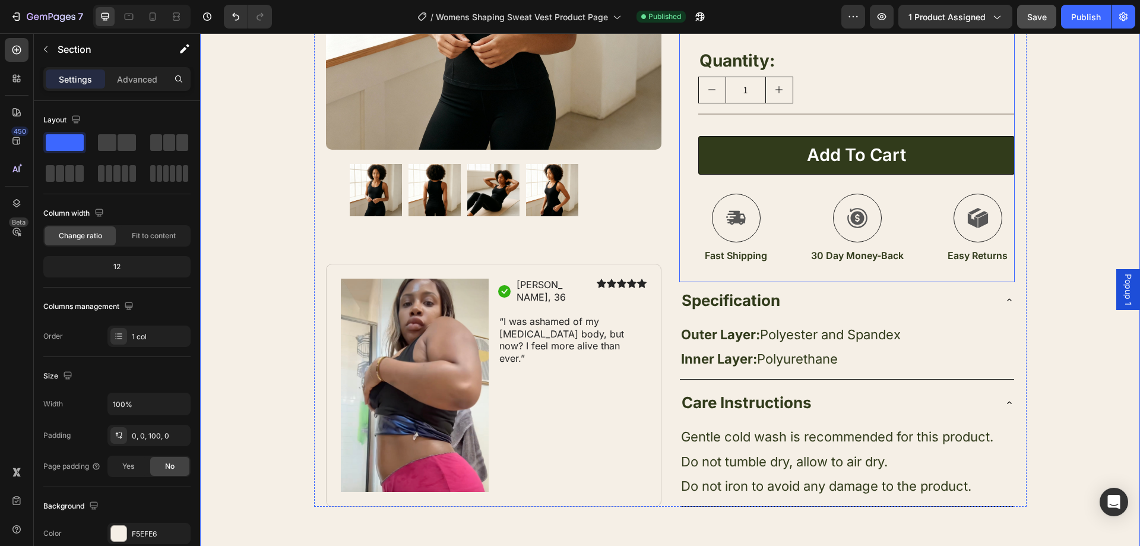
scroll to position [297, 0]
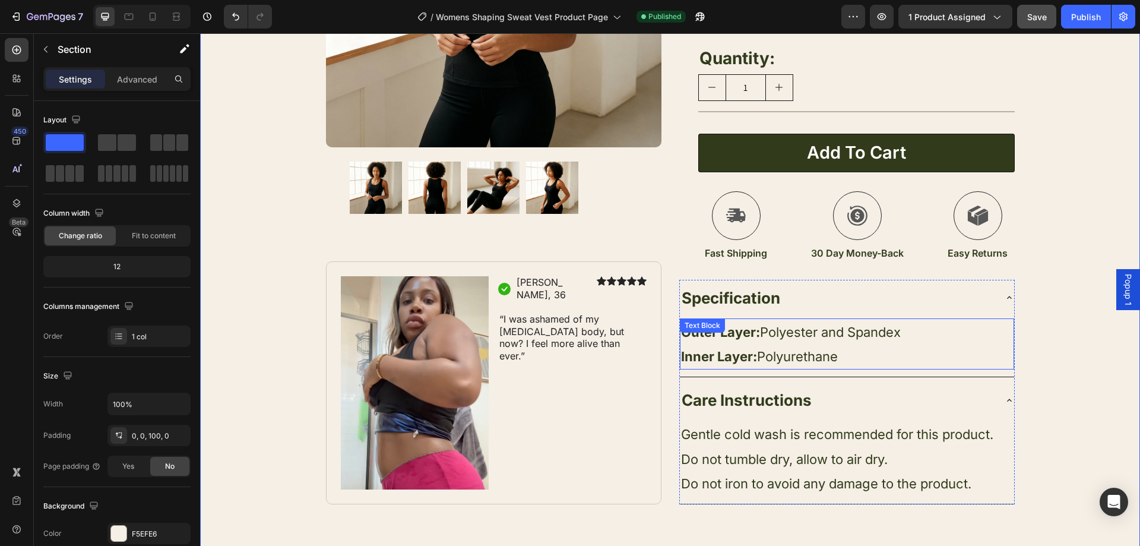
click at [822, 325] on span "Outer Layer: Polyester and Spandex" at bounding box center [791, 331] width 220 height 15
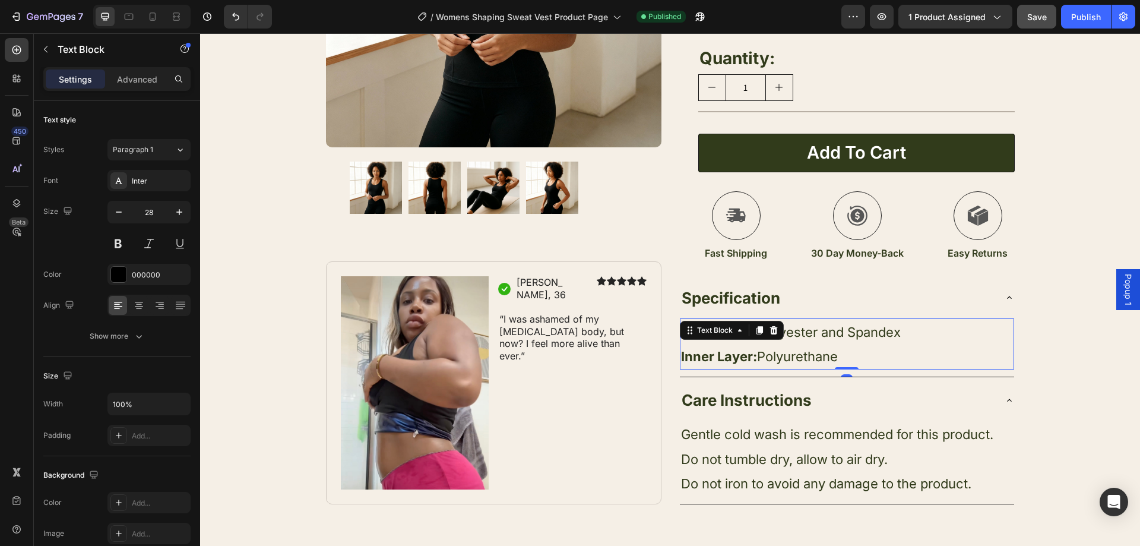
click at [853, 353] on p "Inner Layer: Polyurethane" at bounding box center [847, 356] width 332 height 24
drag, startPoint x: 852, startPoint y: 356, endPoint x: 679, endPoint y: 325, distance: 175.4
click at [680, 325] on div "Outer Layer: Polyester and Spandex Inner Layer: Polyurethane" at bounding box center [847, 343] width 334 height 51
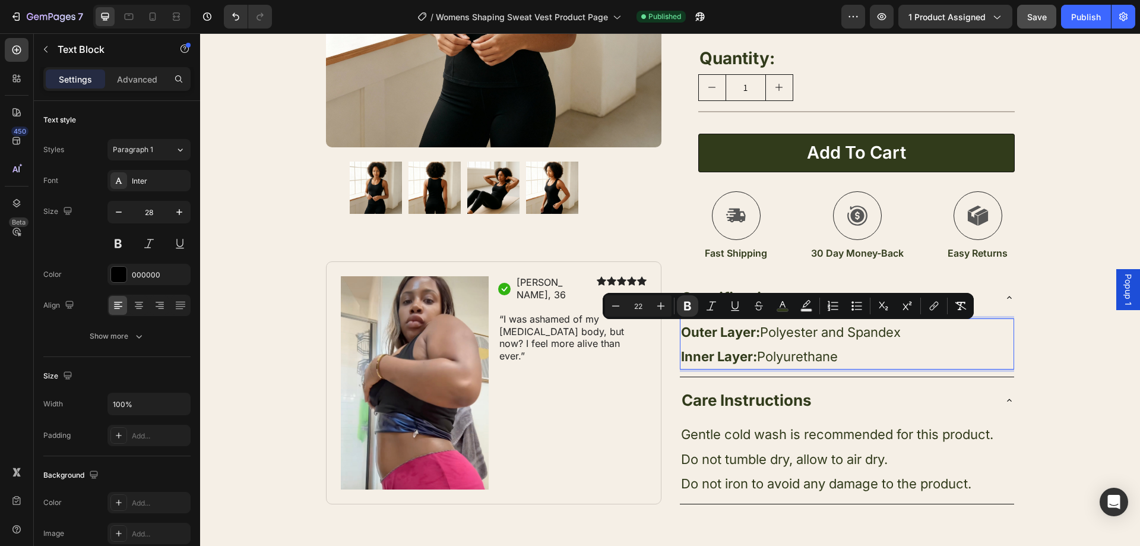
copy div "Outer Layer: Polyester and Spandex Inner Layer: Polyurethane"
click at [813, 435] on span "Gentle cold wash is recommended for this product." at bounding box center [837, 433] width 312 height 15
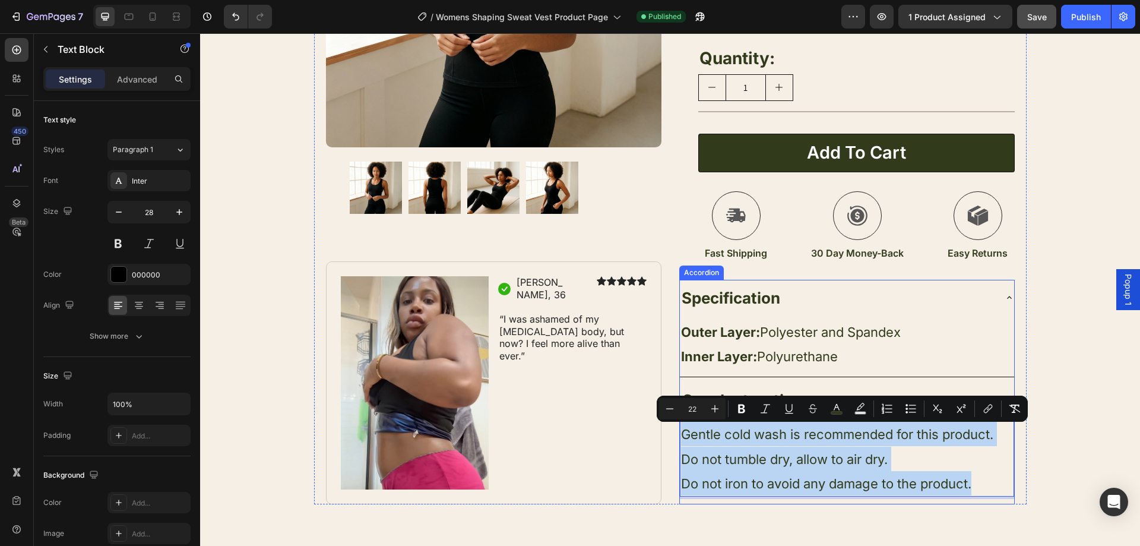
drag, startPoint x: 974, startPoint y: 486, endPoint x: 675, endPoint y: 416, distance: 307.2
click at [774, 296] on strong "Specification" at bounding box center [731, 298] width 99 height 18
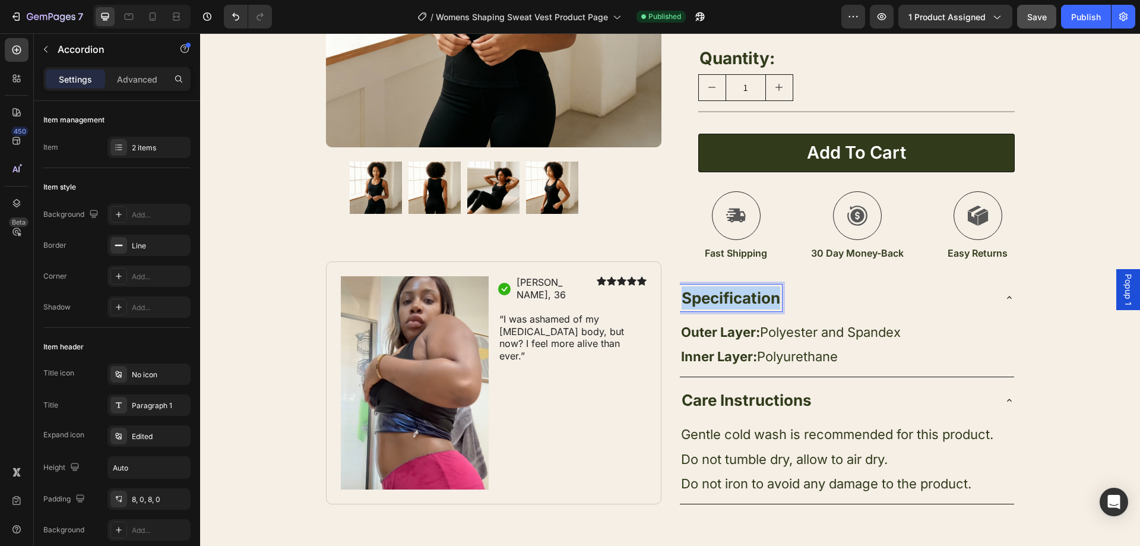
click at [774, 296] on strong "Specification" at bounding box center [731, 298] width 99 height 18
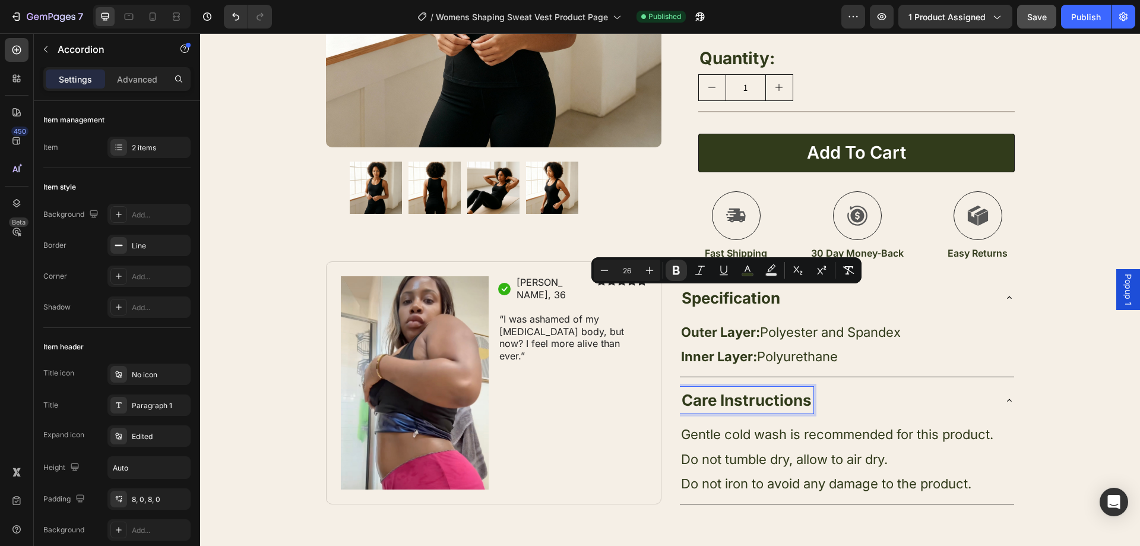
click at [729, 394] on strong "Care Instructions" at bounding box center [747, 400] width 130 height 18
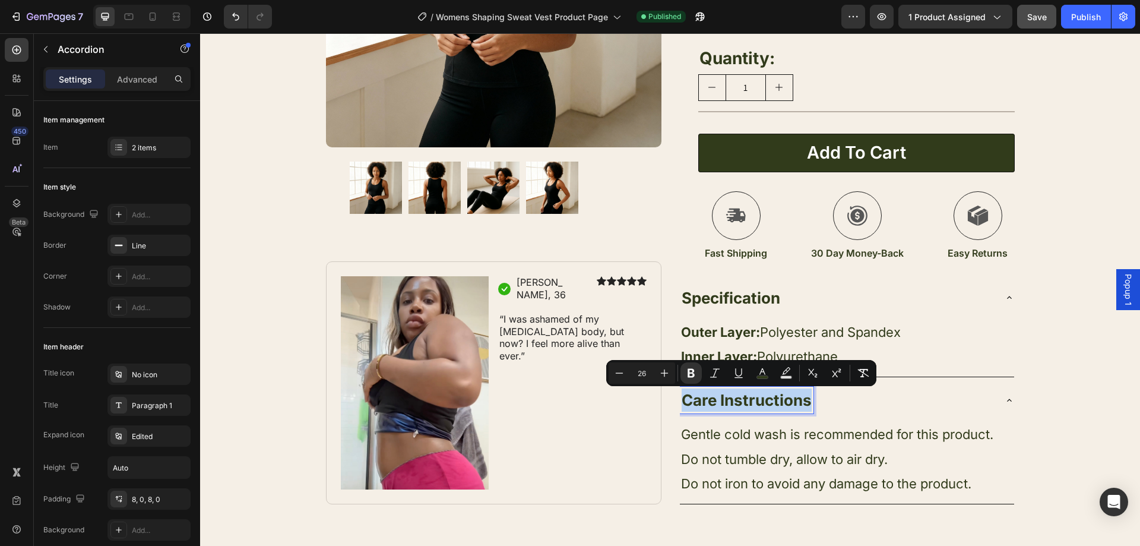
copy strong "Care Instructions"
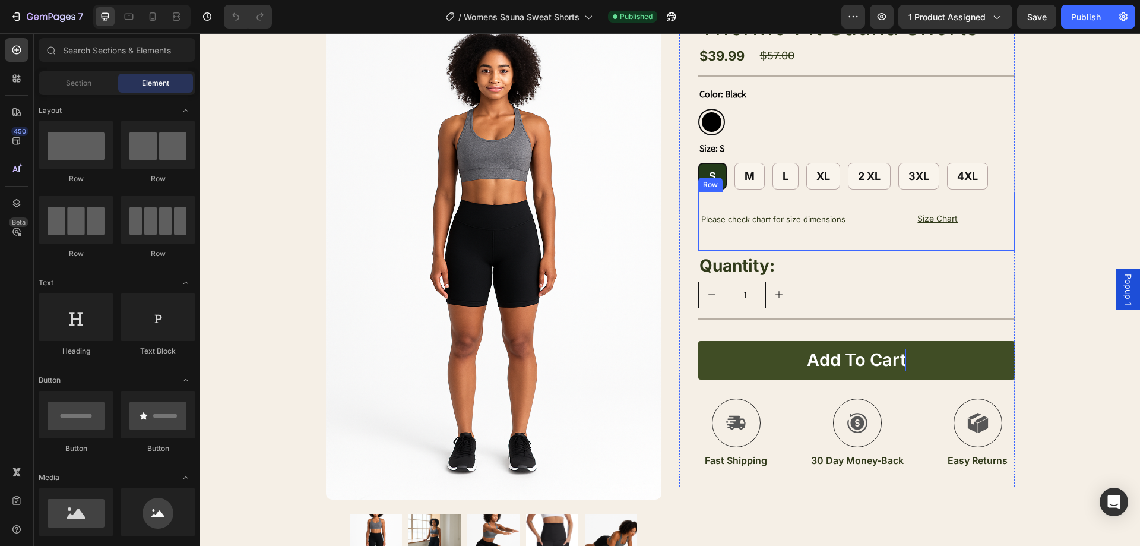
scroll to position [178, 0]
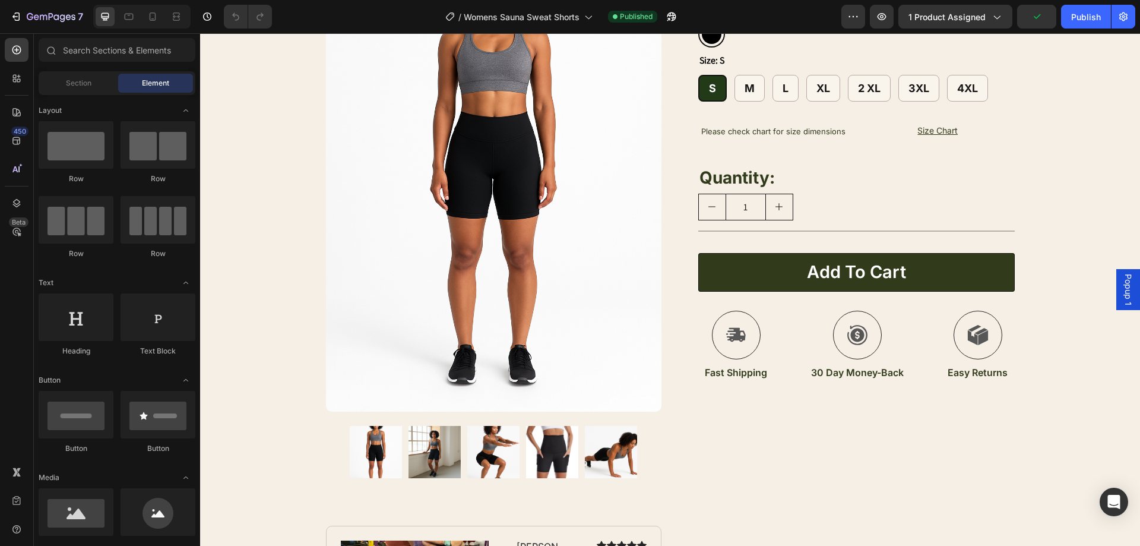
click at [110, 35] on div "Sections(18) Elements(84) Section Element Hero Section Product Detail Brands Tr…" at bounding box center [117, 289] width 166 height 512
click at [116, 46] on input "text" at bounding box center [117, 50] width 157 height 24
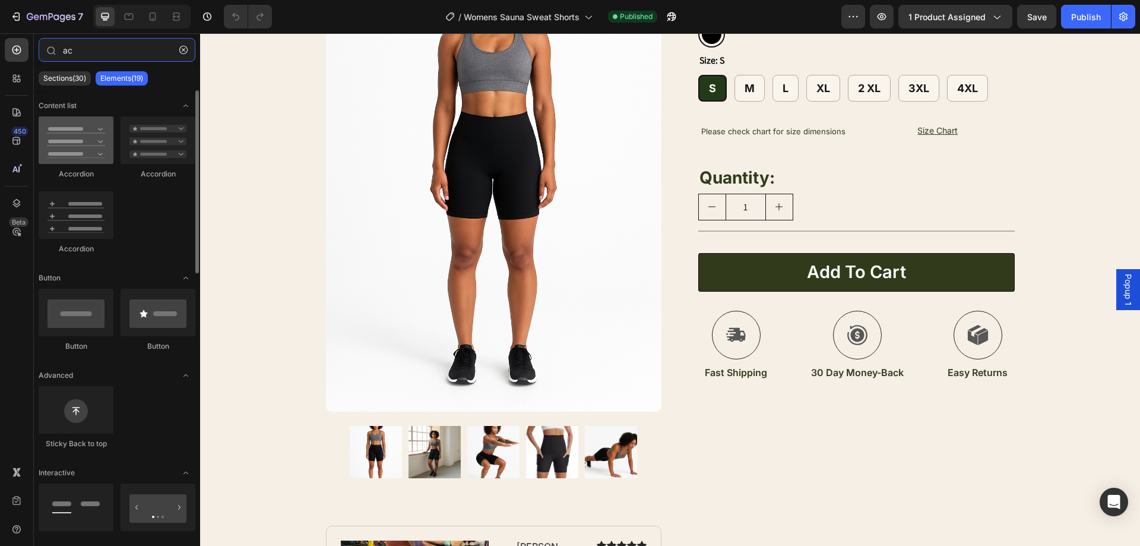
type input "ac"
click at [80, 133] on div at bounding box center [76, 139] width 75 height 47
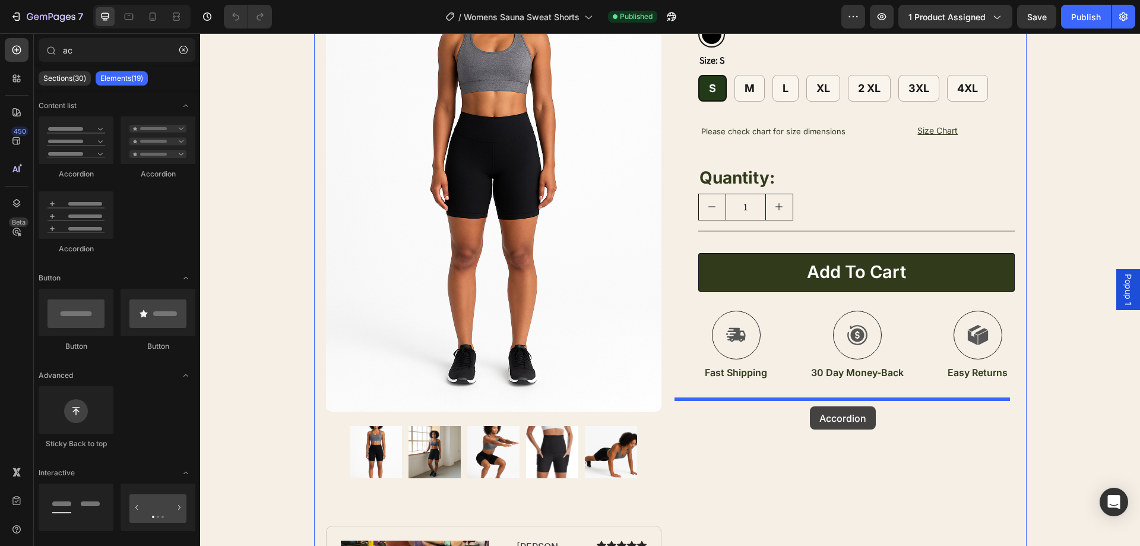
drag, startPoint x: 273, startPoint y: 171, endPoint x: 810, endPoint y: 406, distance: 586.5
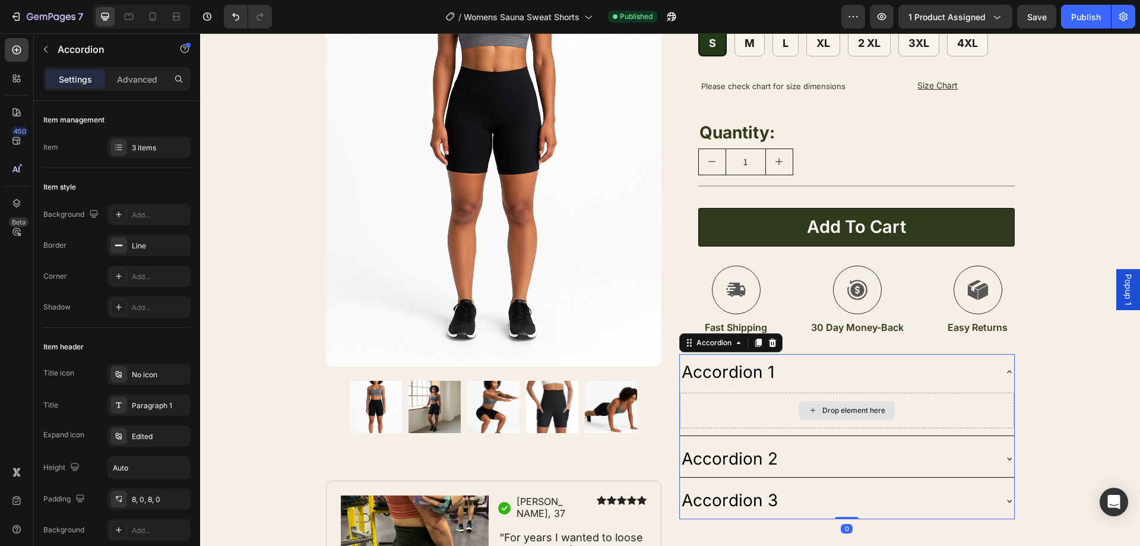
scroll to position [297, 0]
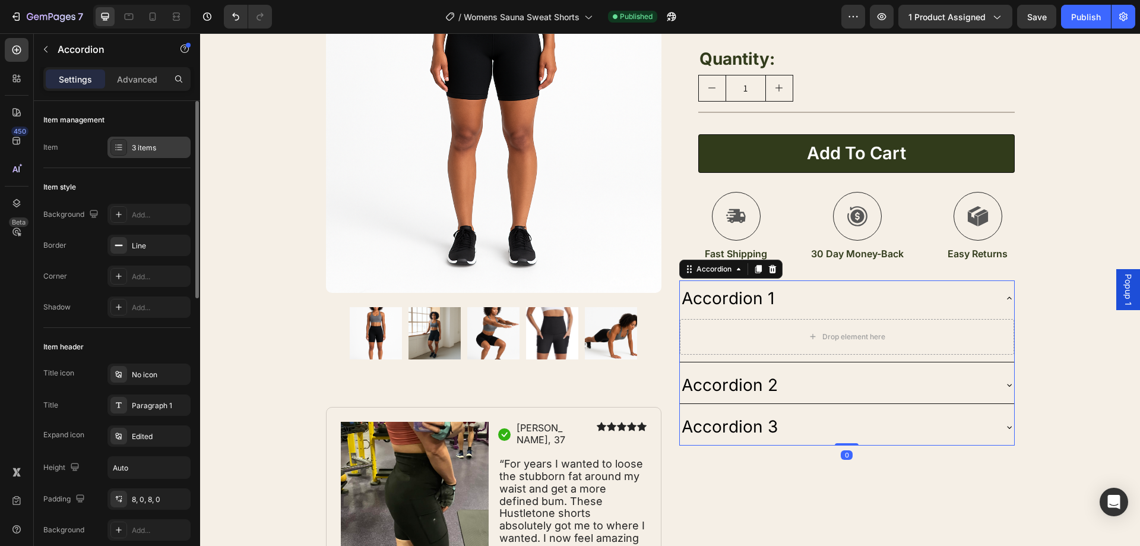
click at [167, 150] on div "3 items" at bounding box center [160, 147] width 56 height 11
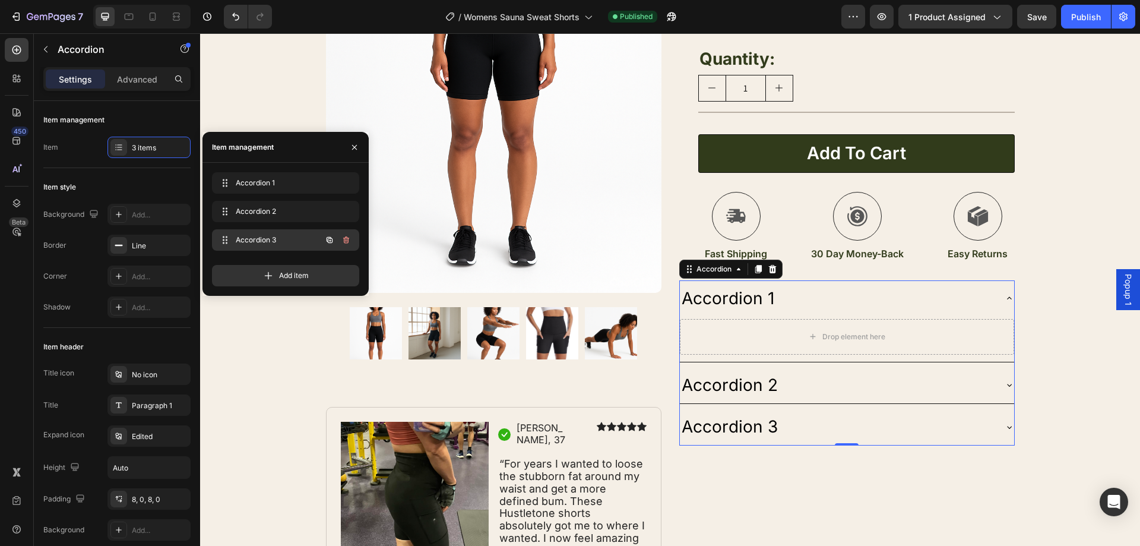
click at [346, 240] on icon "button" at bounding box center [345, 239] width 9 height 9
click at [346, 240] on div "Delete" at bounding box center [338, 240] width 22 height 11
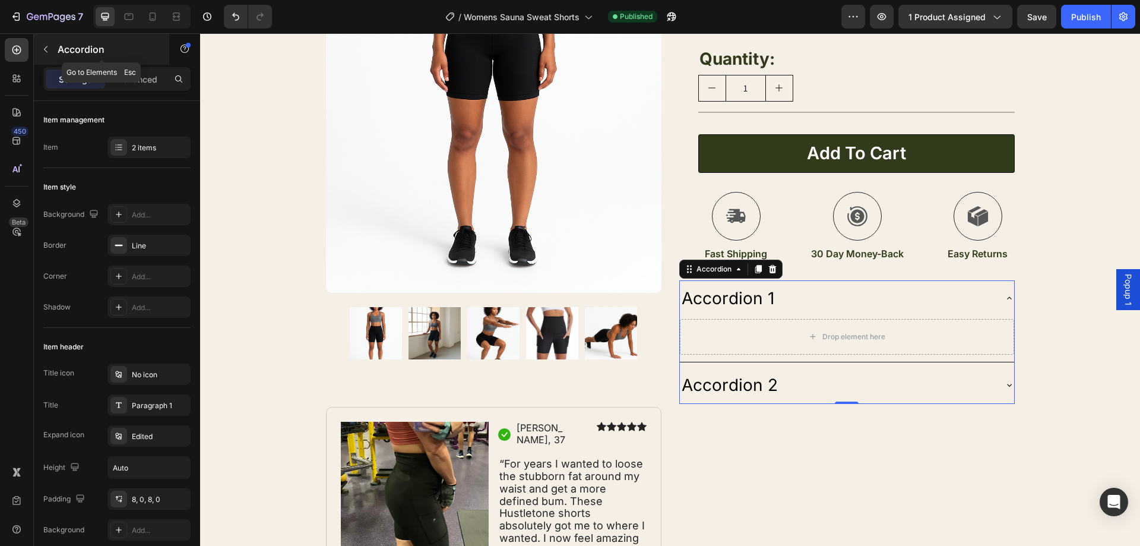
click at [50, 44] on button "button" at bounding box center [45, 49] width 19 height 19
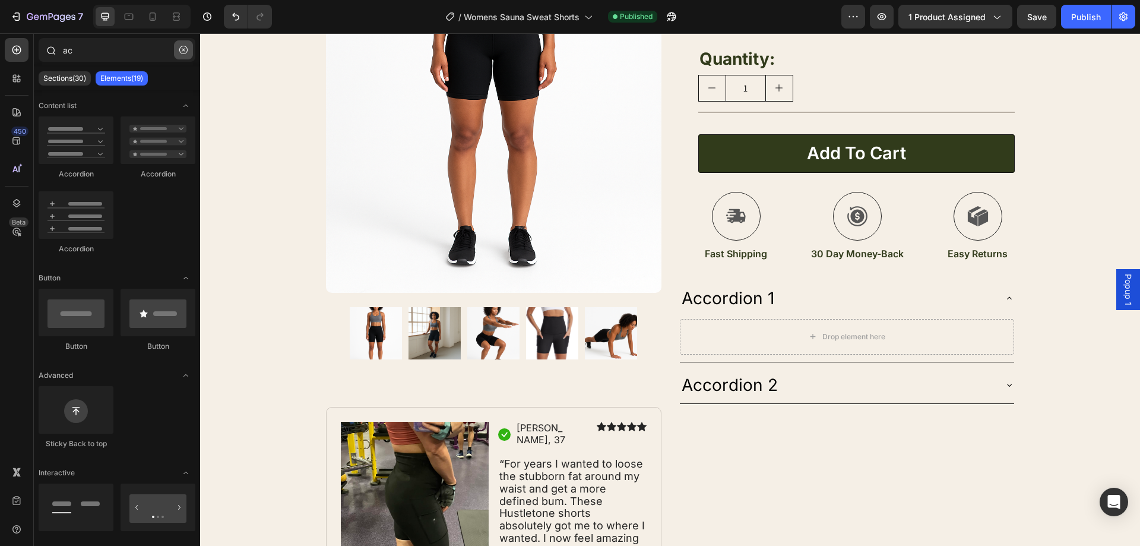
click at [184, 47] on icon "button" at bounding box center [183, 50] width 8 height 8
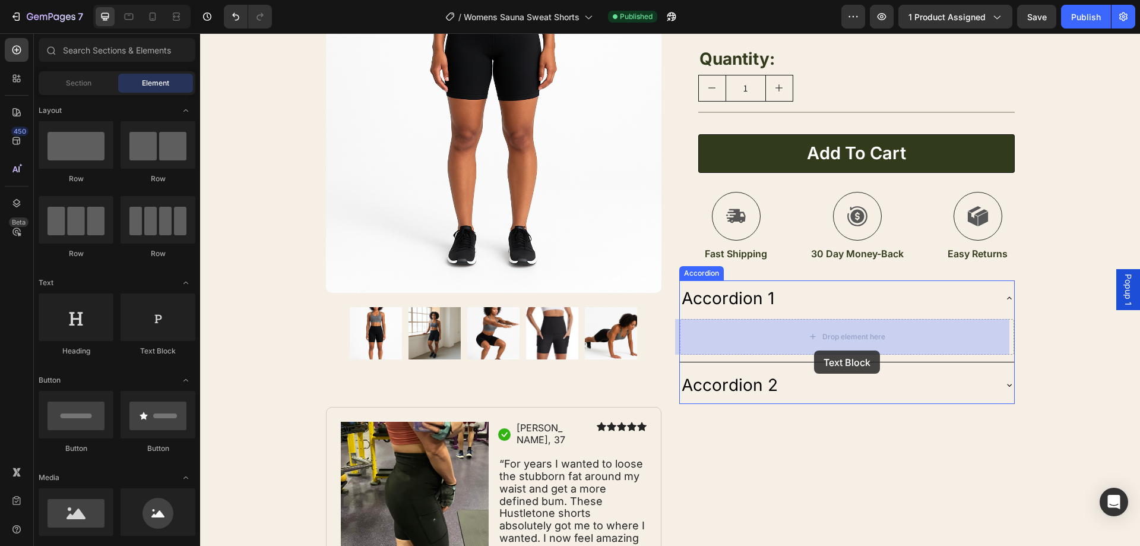
drag, startPoint x: 396, startPoint y: 360, endPoint x: 838, endPoint y: 357, distance: 442.3
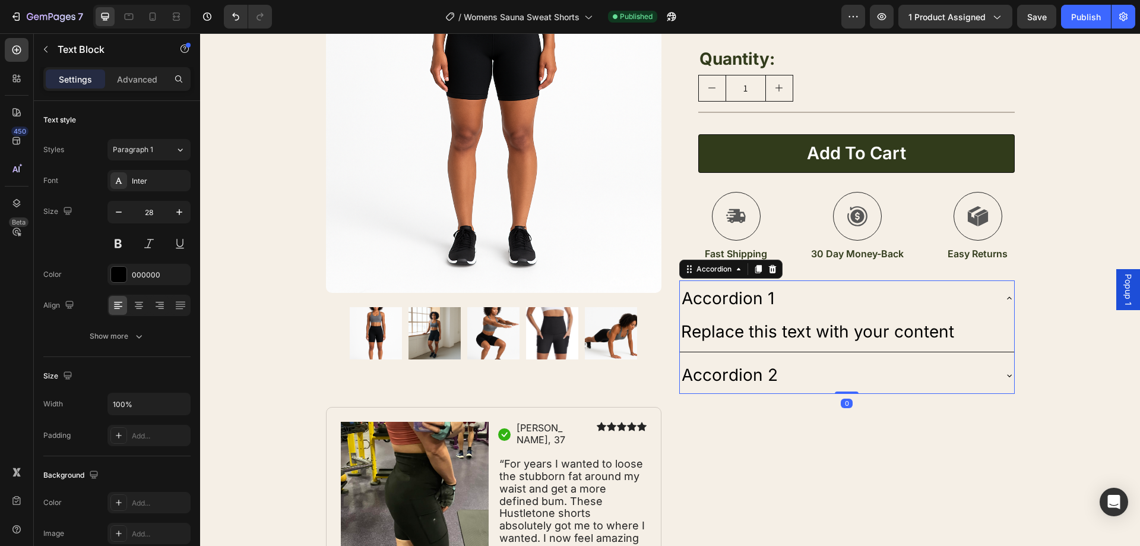
drag, startPoint x: 861, startPoint y: 382, endPoint x: 781, endPoint y: 352, distance: 85.1
click at [861, 382] on div "Accordion 2" at bounding box center [837, 375] width 315 height 27
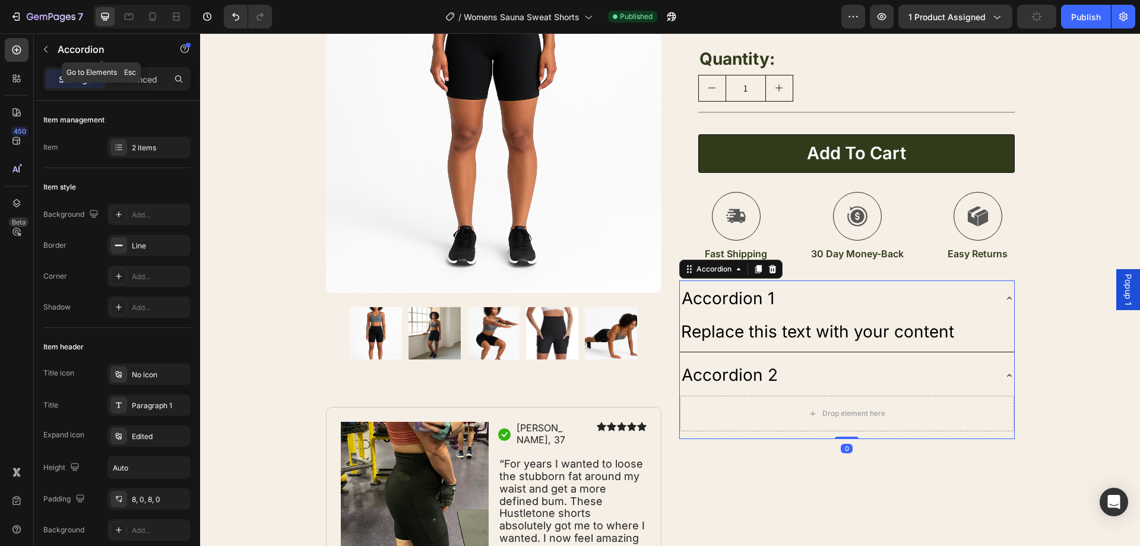
drag, startPoint x: 42, startPoint y: 46, endPoint x: 129, endPoint y: 106, distance: 105.9
click at [43, 46] on icon "button" at bounding box center [45, 49] width 9 height 9
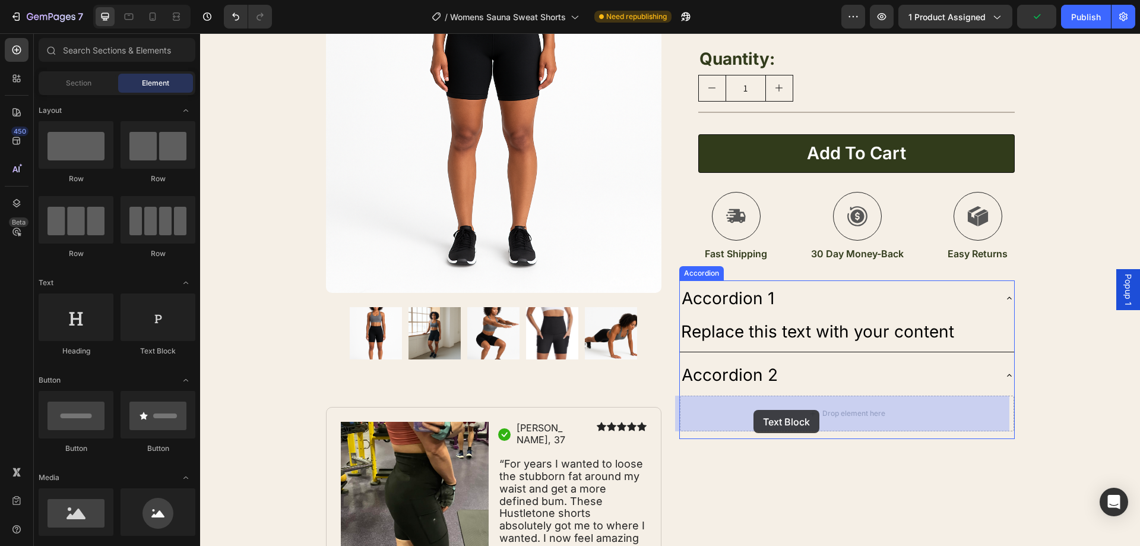
drag, startPoint x: 363, startPoint y: 353, endPoint x: 747, endPoint y: 410, distance: 388.3
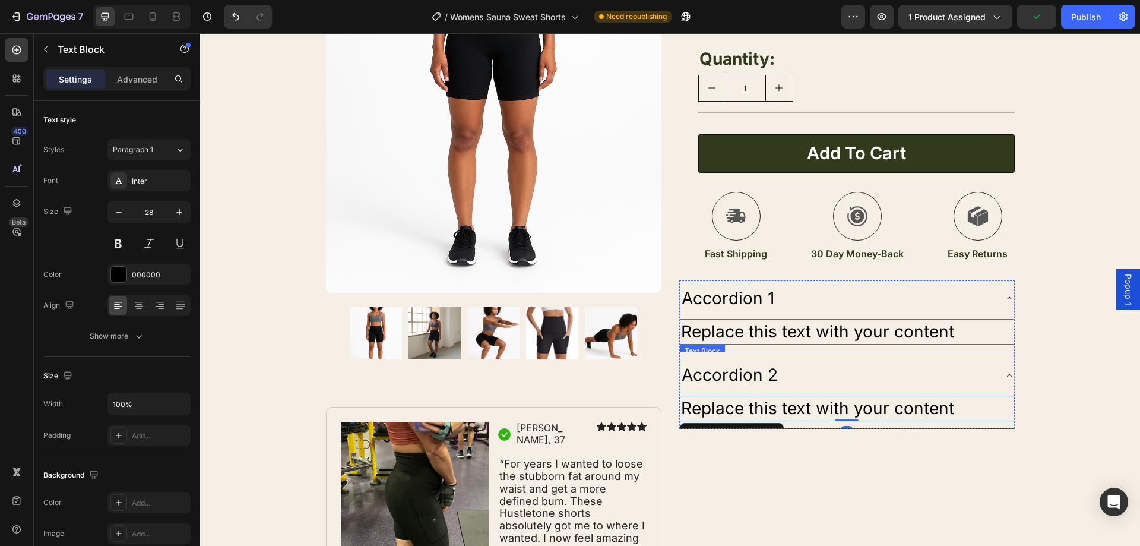
drag, startPoint x: 815, startPoint y: 340, endPoint x: 950, endPoint y: 321, distance: 137.4
click at [819, 340] on div "Replace this text with your content" at bounding box center [847, 332] width 334 height 26
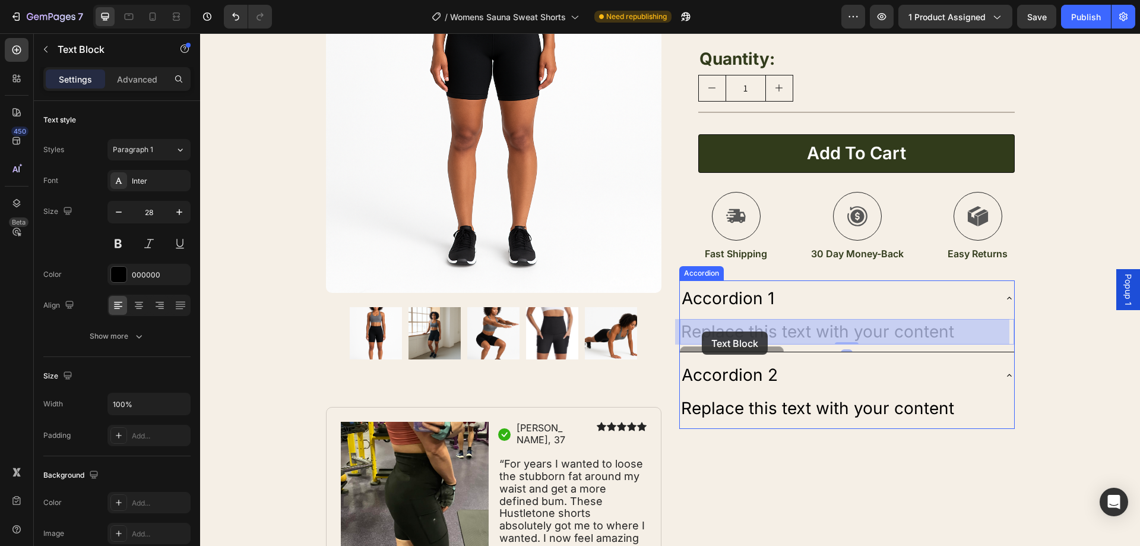
drag, startPoint x: 951, startPoint y: 332, endPoint x: 706, endPoint y: 331, distance: 244.6
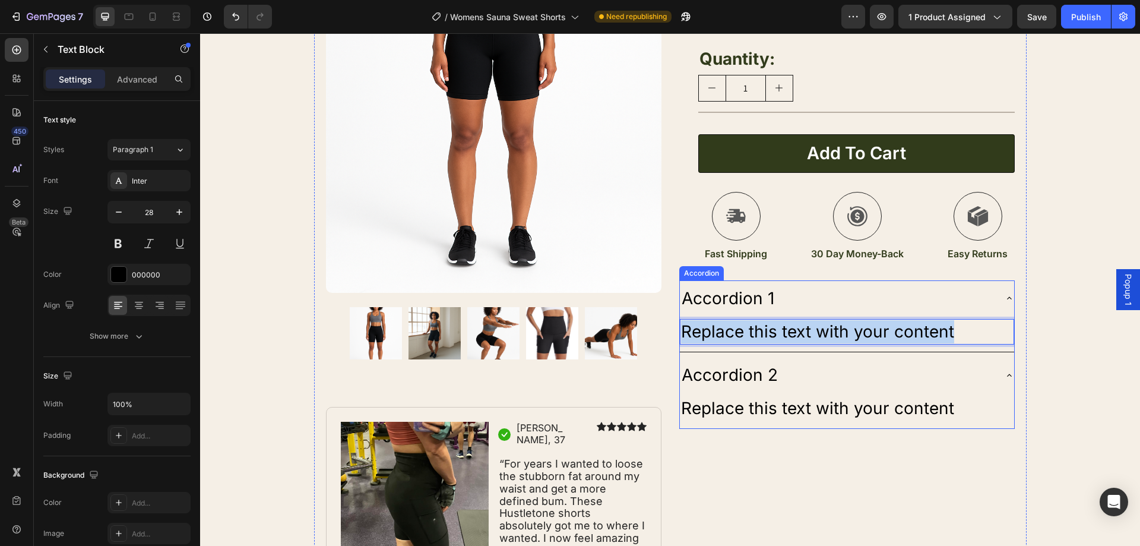
drag, startPoint x: 958, startPoint y: 331, endPoint x: 674, endPoint y: 327, distance: 283.2
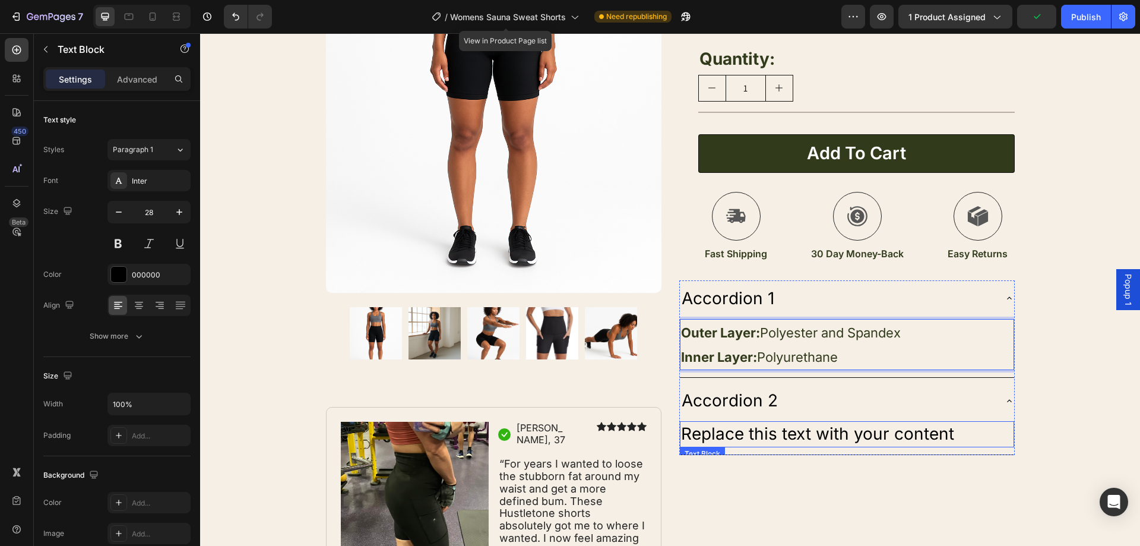
click at [939, 432] on div "Replace this text with your content" at bounding box center [847, 434] width 334 height 26
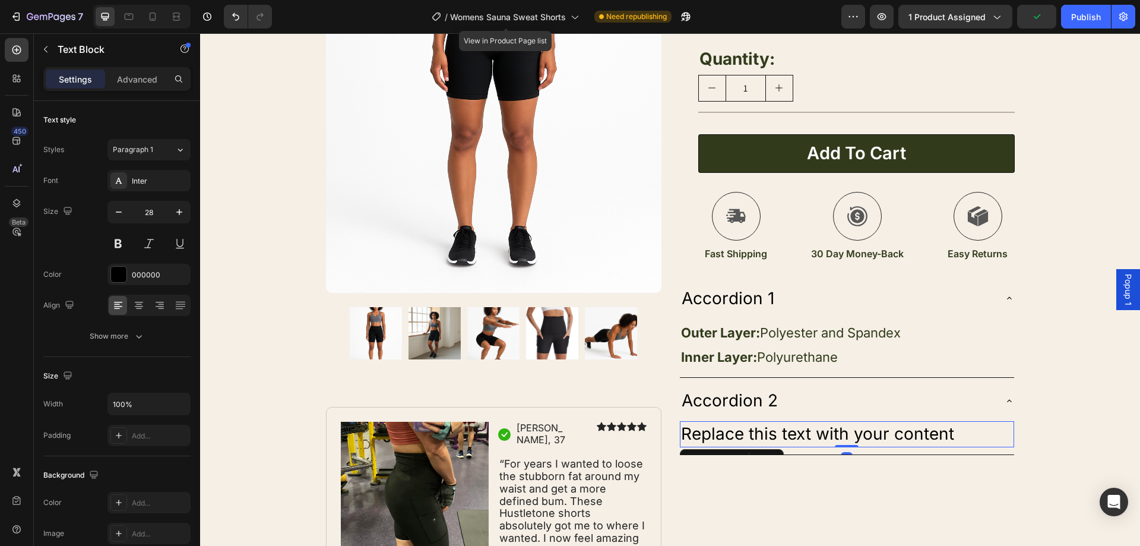
click at [946, 432] on div "Replace this text with your content" at bounding box center [847, 434] width 334 height 26
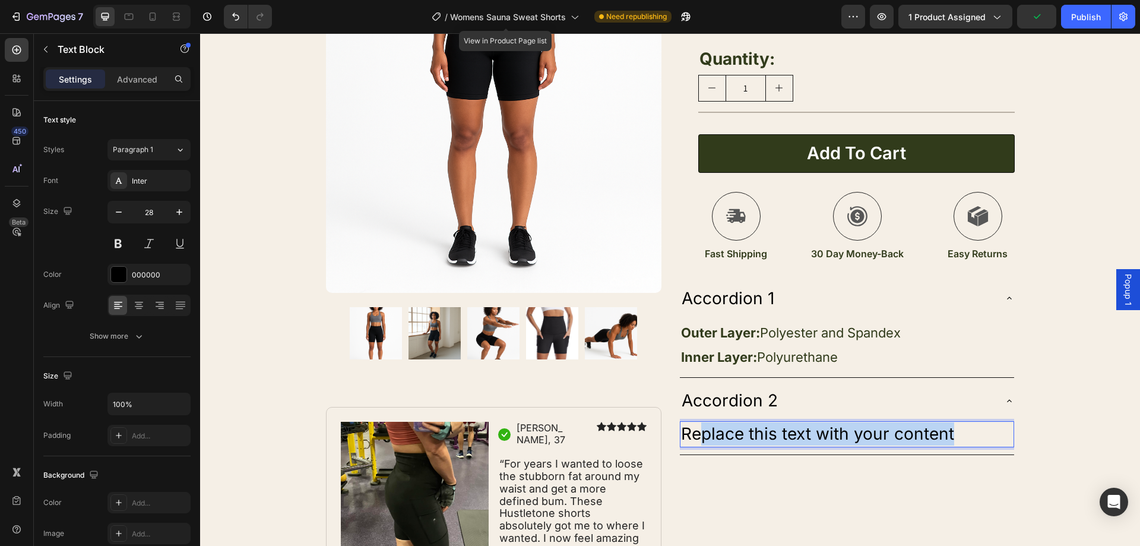
drag, startPoint x: 948, startPoint y: 432, endPoint x: 692, endPoint y: 433, distance: 255.3
click at [692, 433] on p "Replace this text with your content" at bounding box center [847, 433] width 332 height 23
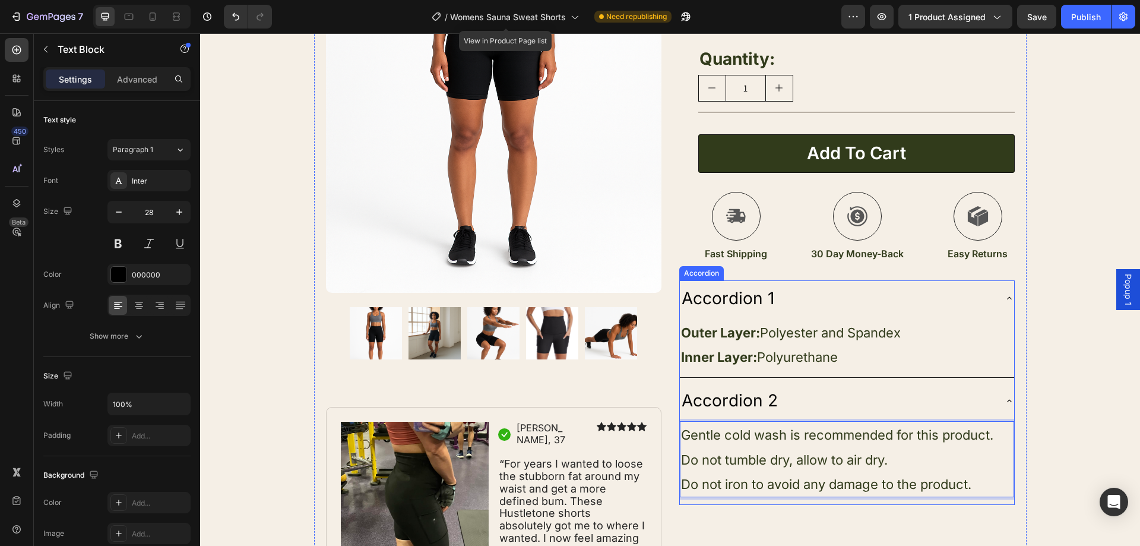
click at [767, 295] on div "Accordion 1" at bounding box center [728, 298] width 96 height 27
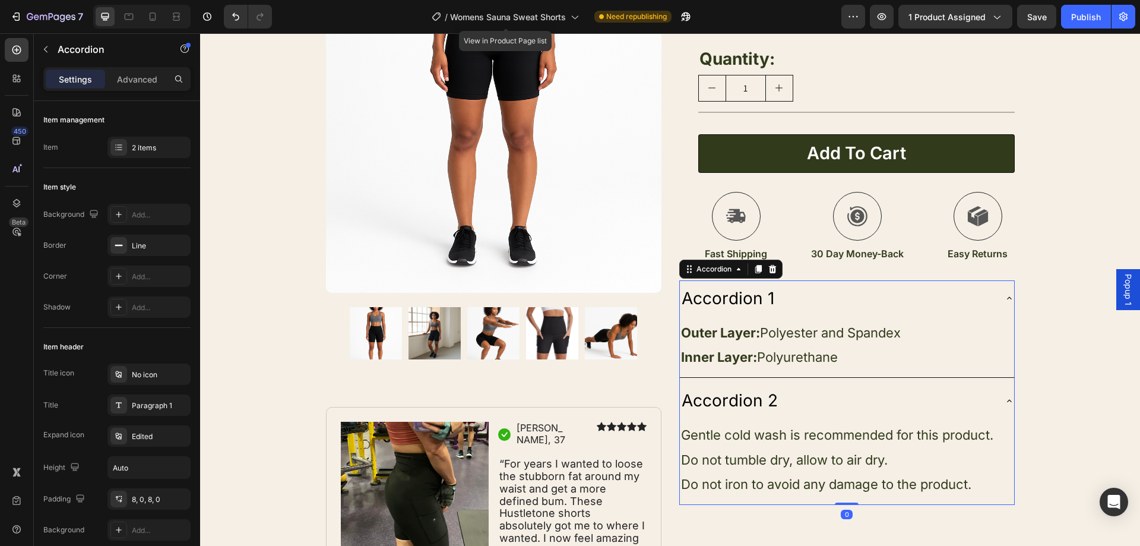
click at [767, 295] on div "Accordion 1" at bounding box center [728, 298] width 96 height 27
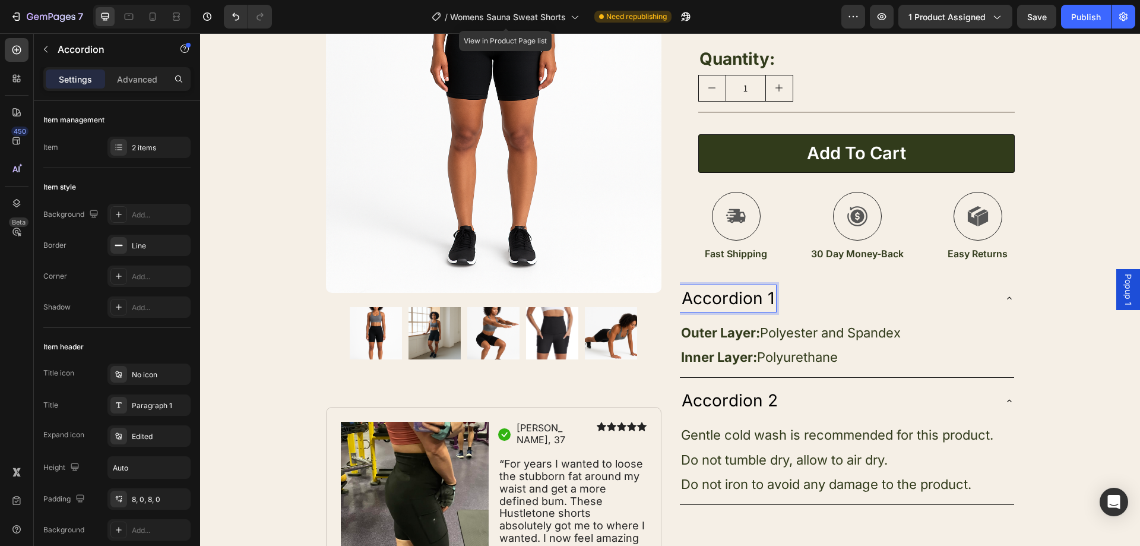
click at [766, 295] on p "Accordion 1" at bounding box center [728, 298] width 93 height 23
click at [730, 396] on p "Accordion 2" at bounding box center [730, 400] width 96 height 23
click at [973, 368] on p "Inner Layer: Polyurethane" at bounding box center [847, 356] width 332 height 24
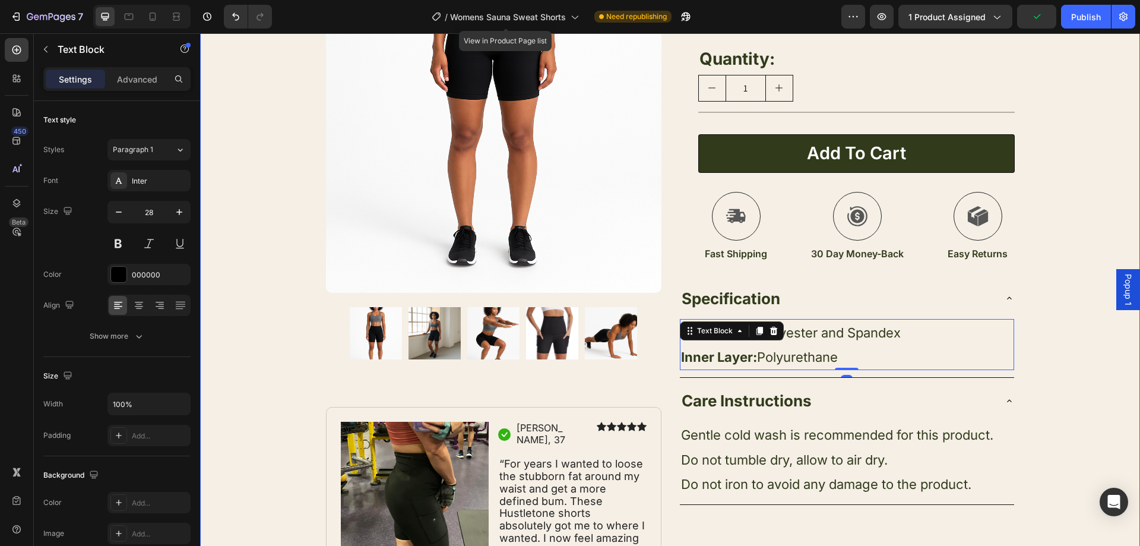
click at [1101, 401] on div "Product Images Image Icon [PERSON_NAME], 37 Text Block Row Icon Icon Icon Icon …" at bounding box center [670, 197] width 940 height 873
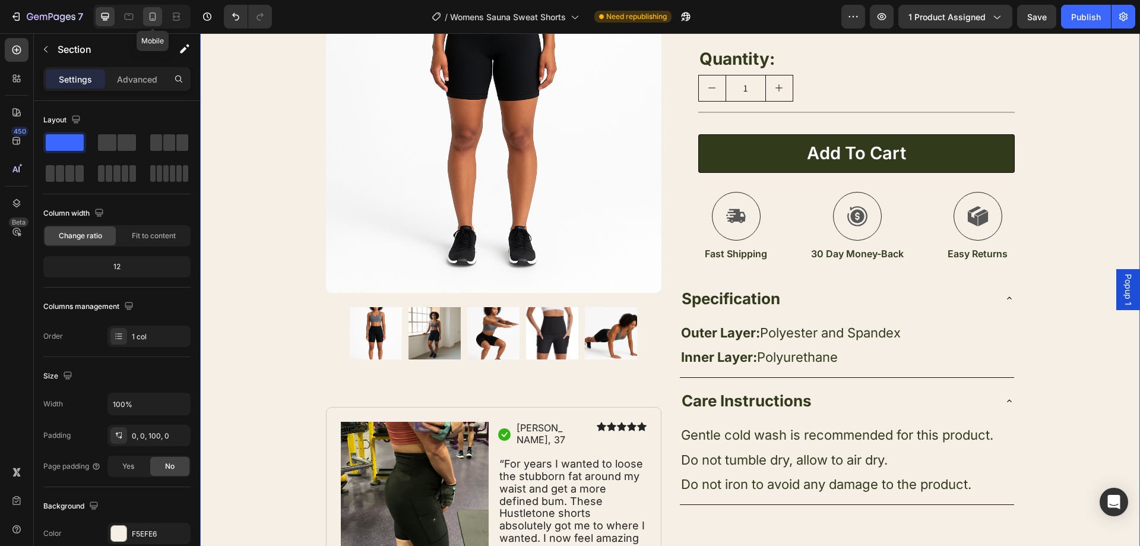
click at [149, 12] on icon at bounding box center [153, 17] width 12 height 12
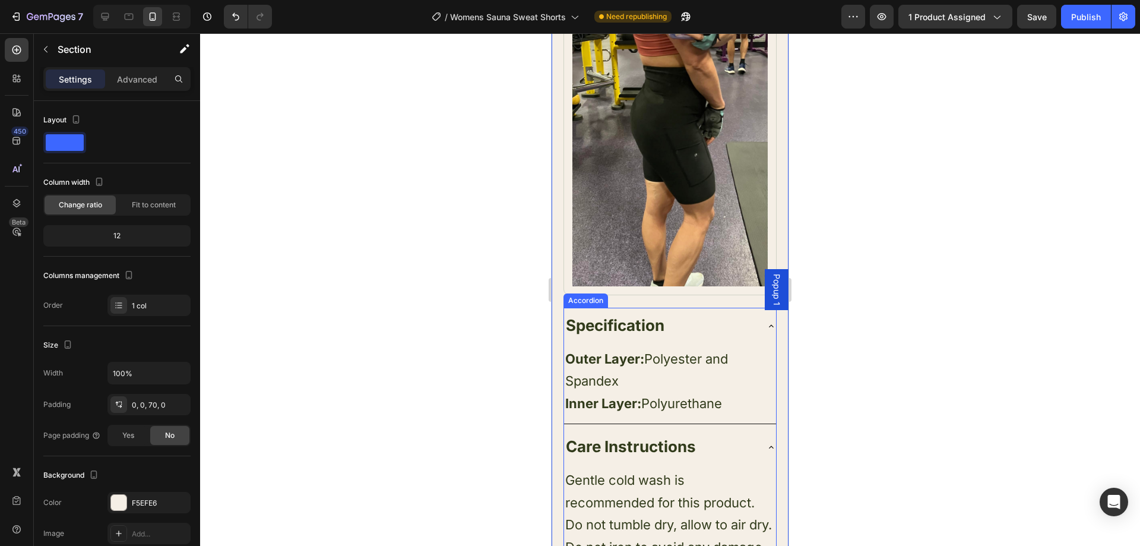
scroll to position [1154, 0]
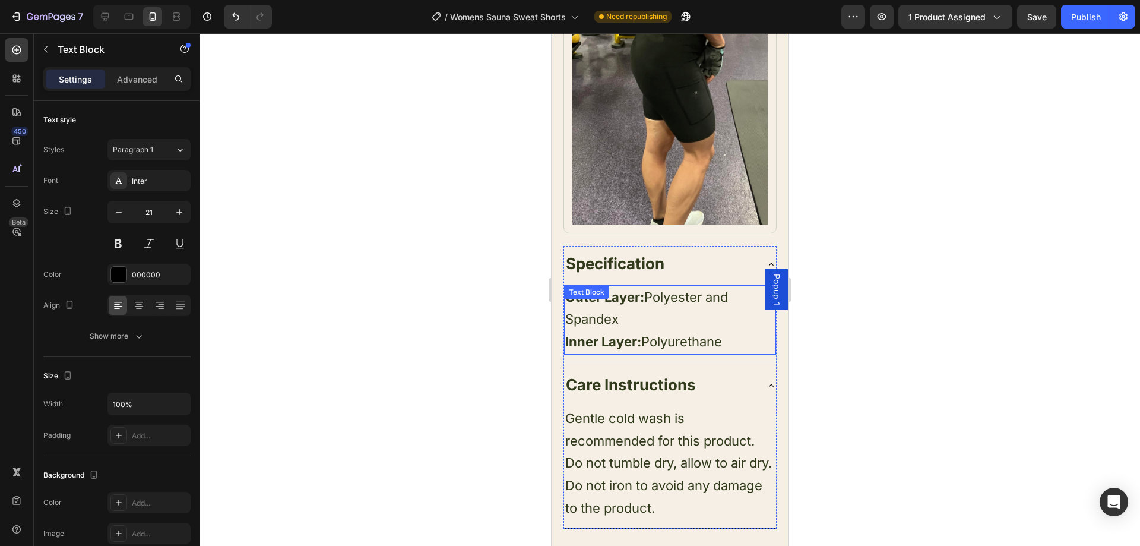
click at [718, 292] on p "Outer Layer: Polyester and Spandex" at bounding box center [670, 308] width 210 height 45
click at [718, 295] on p "Outer Layer: Polyester and Spandex" at bounding box center [670, 308] width 210 height 45
click at [720, 334] on span "Inner Layer: Polyurethane" at bounding box center [643, 341] width 157 height 15
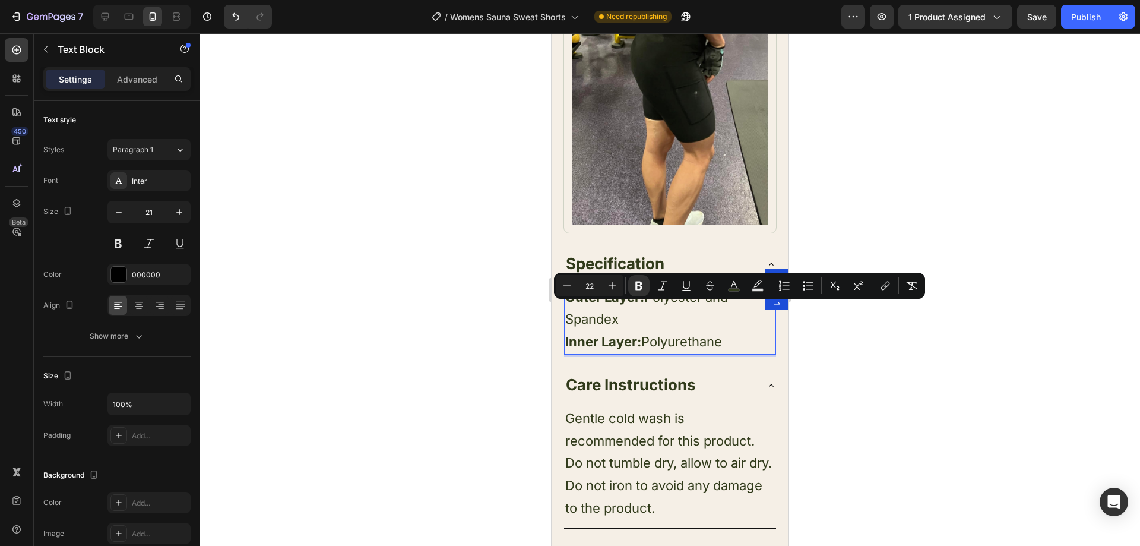
click at [720, 334] on span "Inner Layer: Polyurethane" at bounding box center [643, 341] width 157 height 15
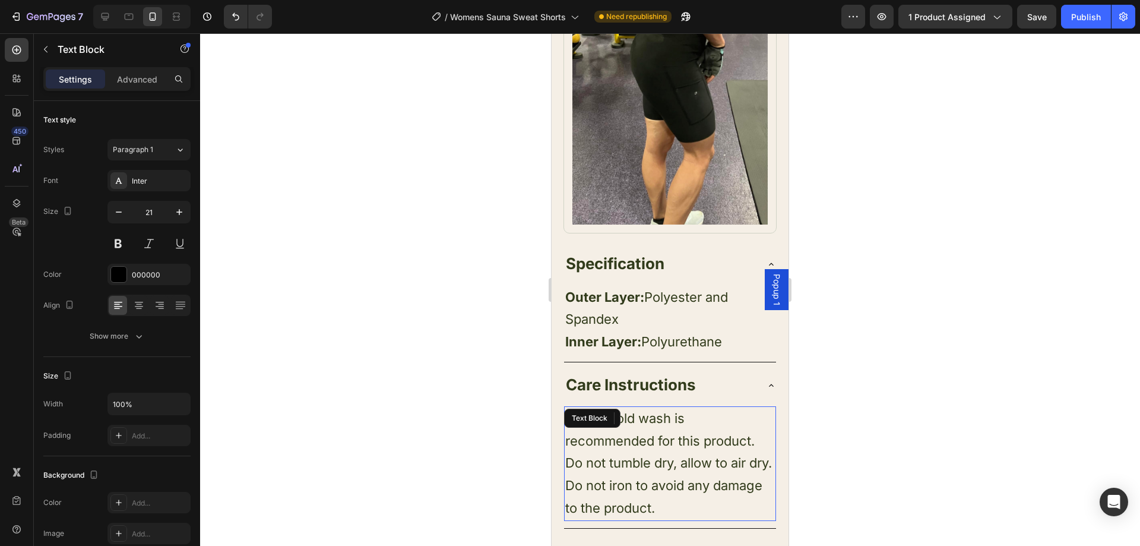
click at [747, 410] on span "Gentle cold wash is recommended for this product." at bounding box center [659, 429] width 189 height 38
drag, startPoint x: 756, startPoint y: 414, endPoint x: 658, endPoint y: 410, distance: 98.0
click at [658, 410] on span "Gentle cold wash is recommended for this product." at bounding box center [659, 429] width 189 height 38
click at [481, 375] on div at bounding box center [670, 289] width 940 height 512
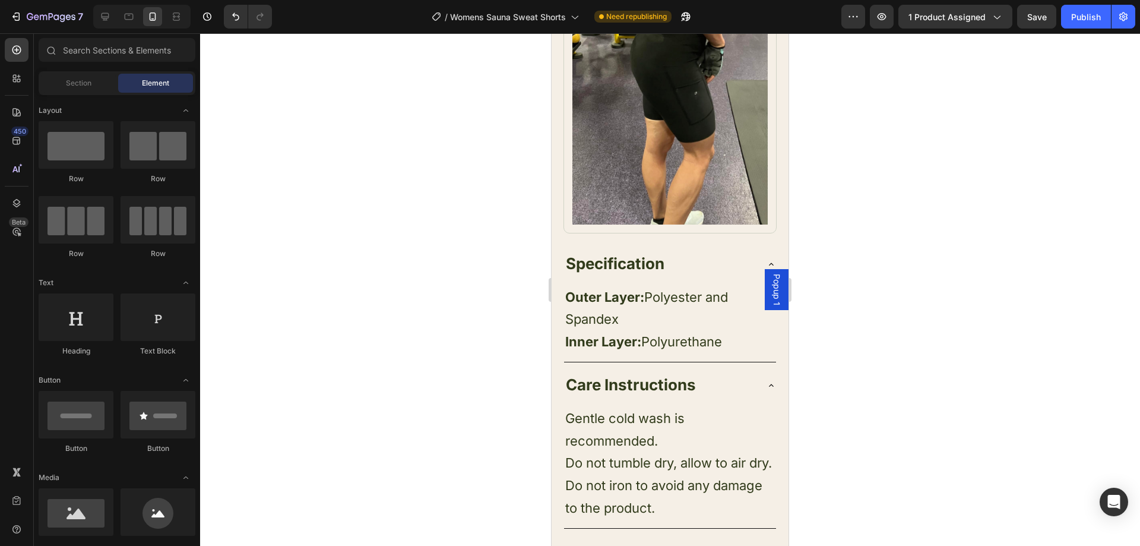
click at [90, 18] on div at bounding box center [139, 17] width 102 height 24
click at [102, 15] on icon at bounding box center [105, 17] width 12 height 12
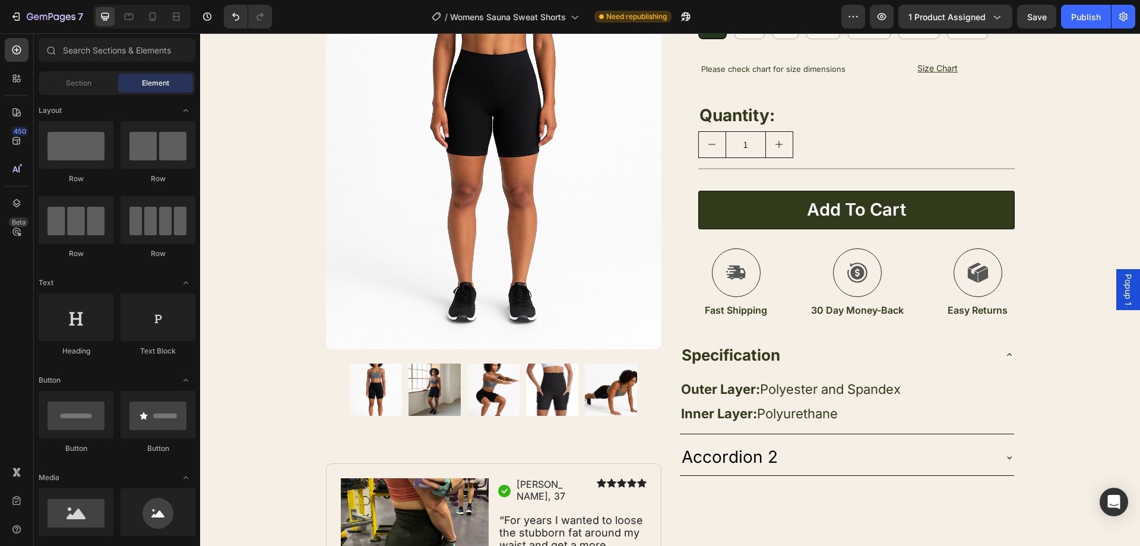
scroll to position [224, 0]
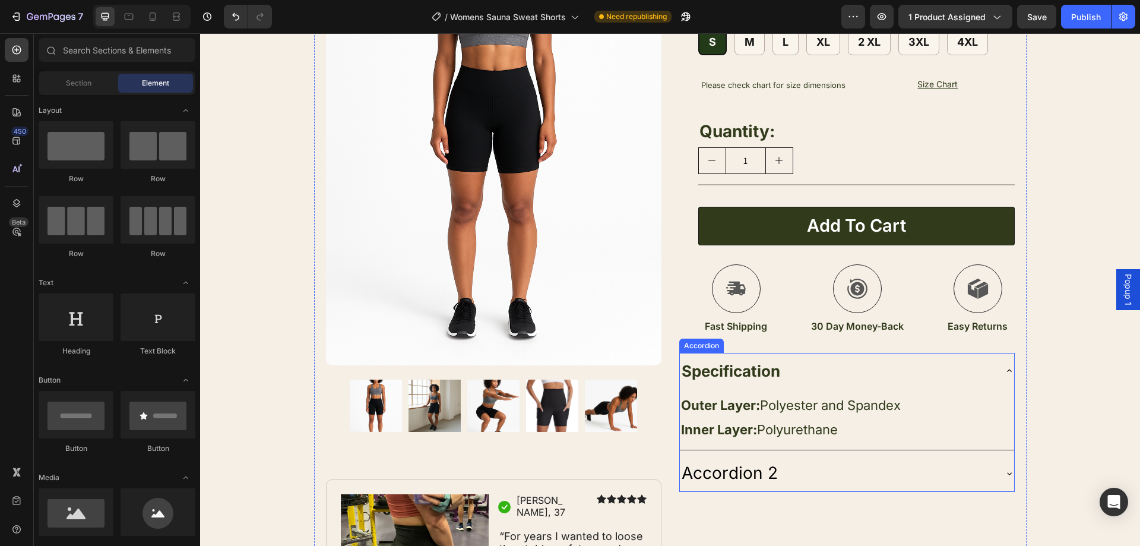
click at [862, 454] on div "Specification Outer Layer: Polyester and Spandex Inner Layer: Polyurethane Text…" at bounding box center [846, 423] width 335 height 140
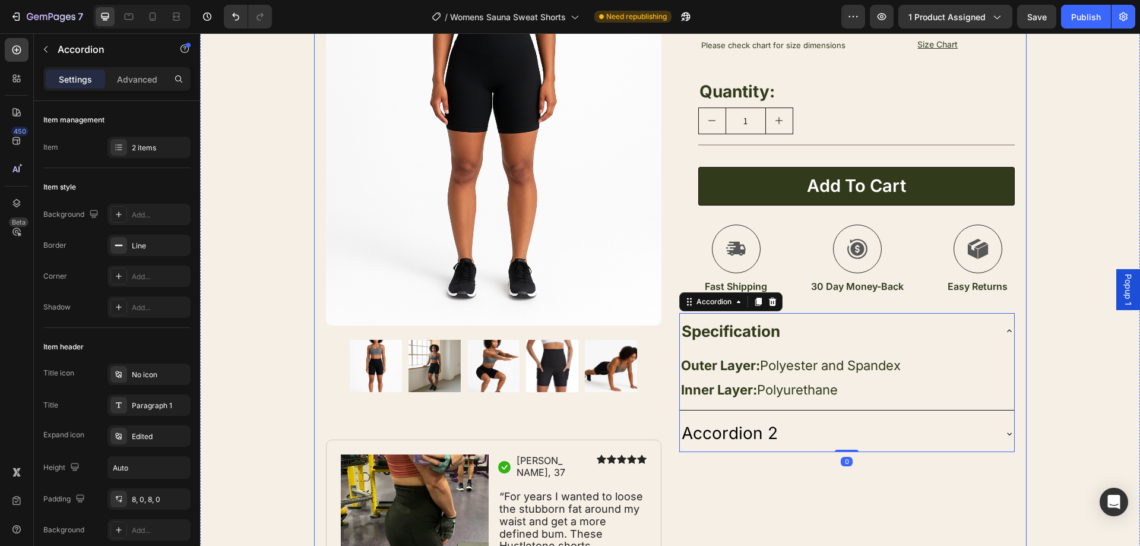
scroll to position [343, 0]
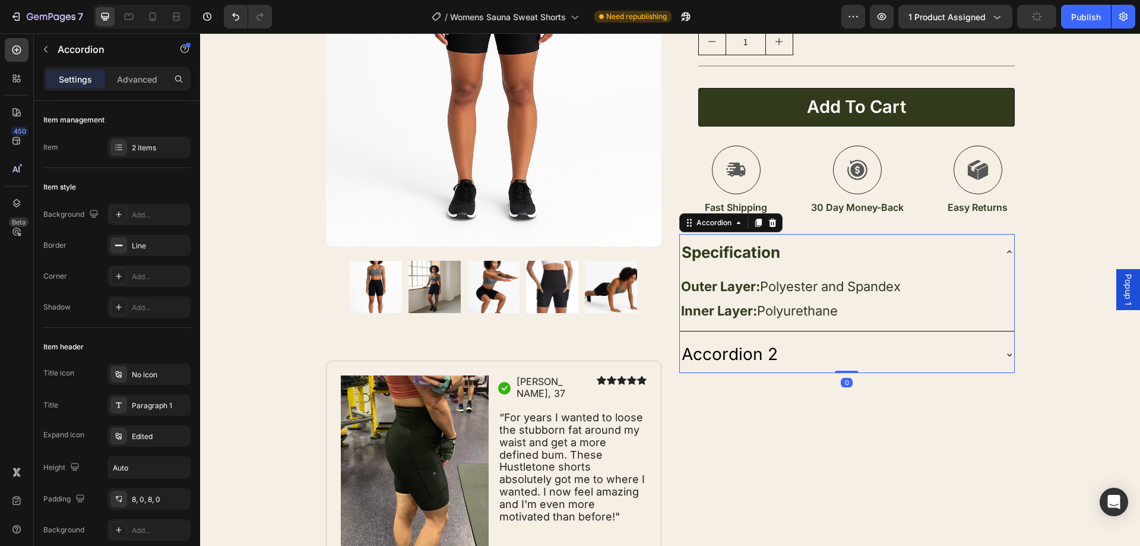
click at [991, 356] on div "Accordion 2" at bounding box center [847, 354] width 334 height 36
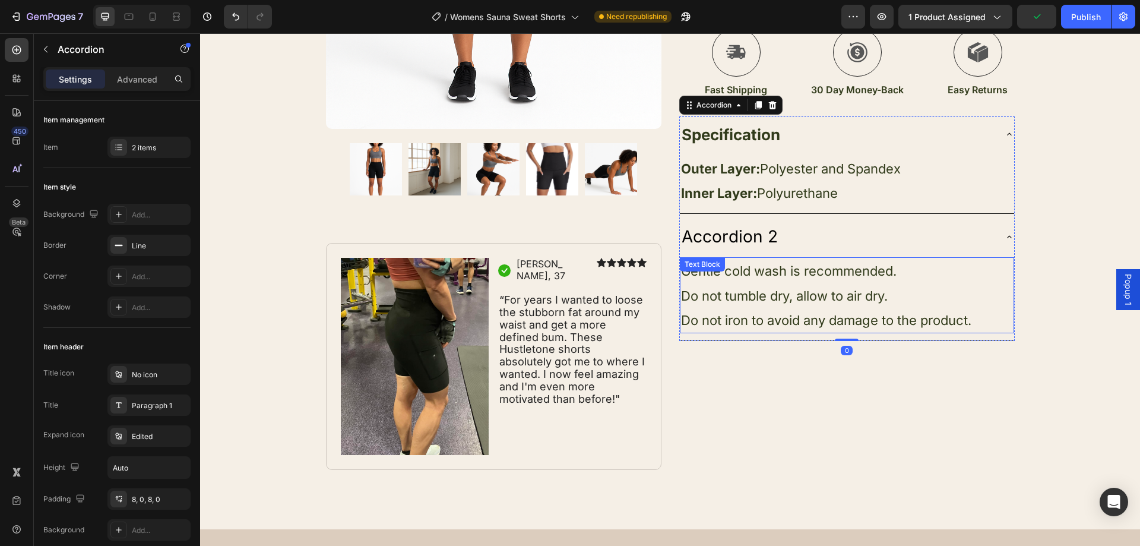
scroll to position [462, 0]
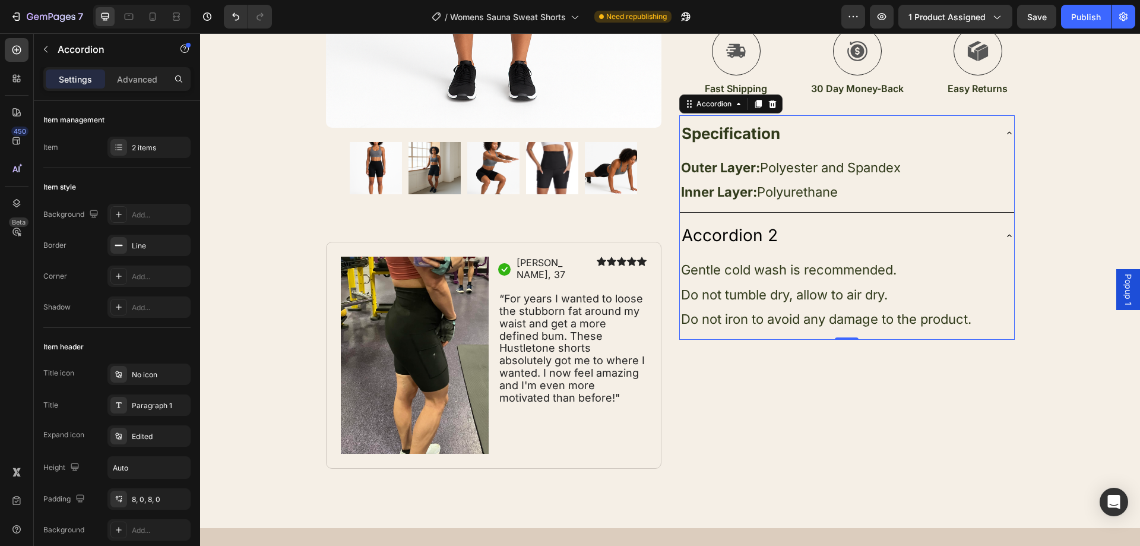
click at [989, 227] on div "Accordion 2" at bounding box center [837, 235] width 315 height 27
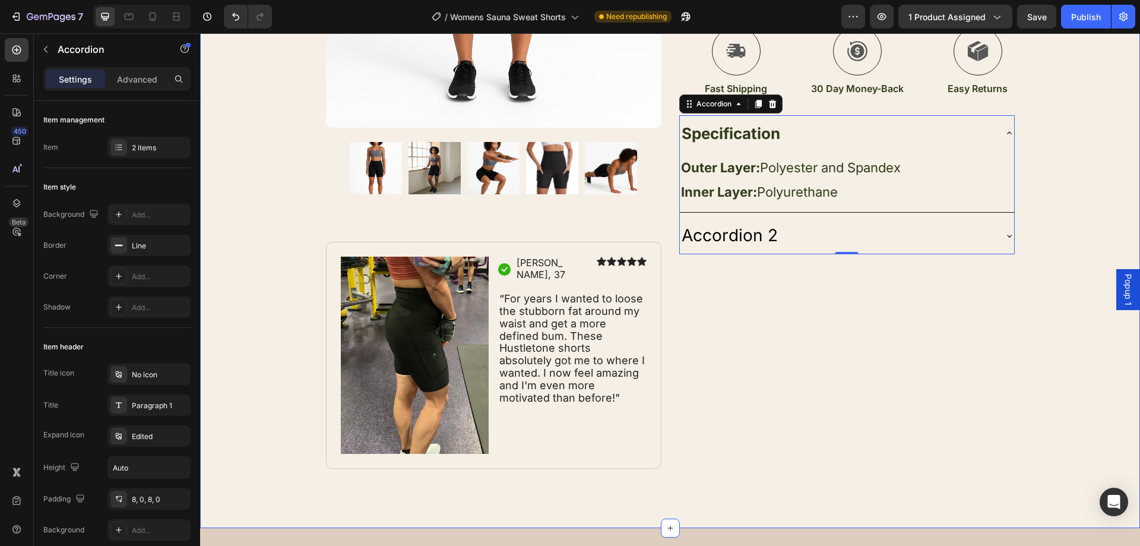
click at [1089, 188] on div "Product Images Image Icon [PERSON_NAME], 37 Text Block Row Icon Icon Icon Icon …" at bounding box center [670, 32] width 940 height 873
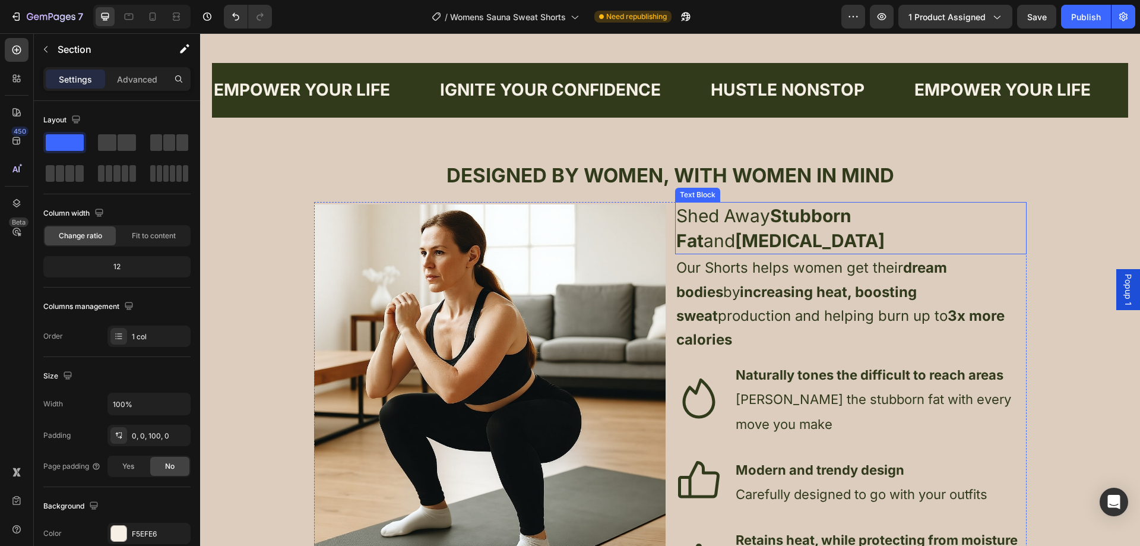
scroll to position [1009, 0]
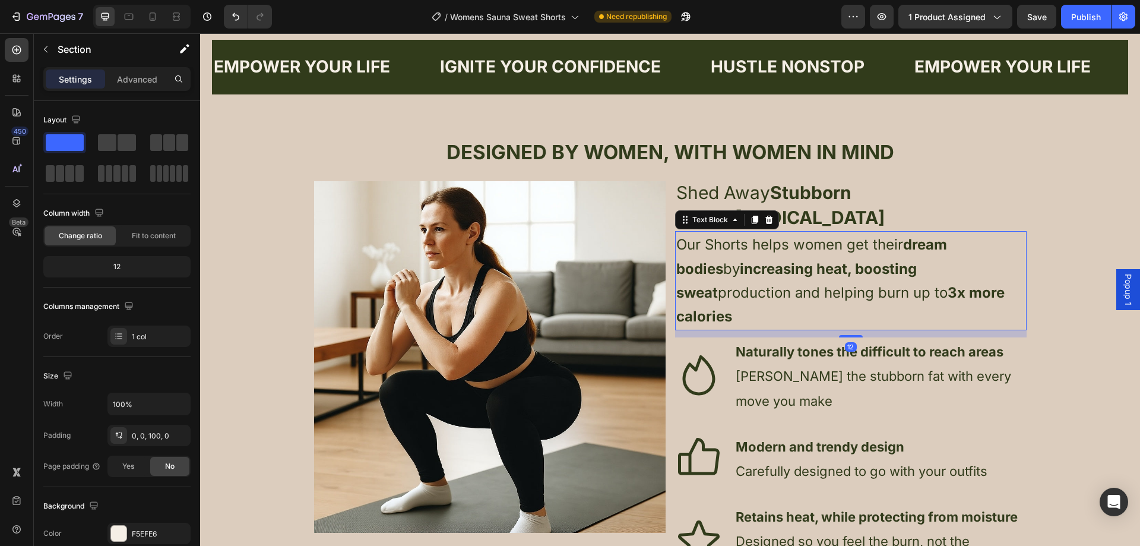
click at [702, 236] on span "Our Shorts helps women get their dream bodies by increasing heat, boosting swea…" at bounding box center [840, 280] width 328 height 89
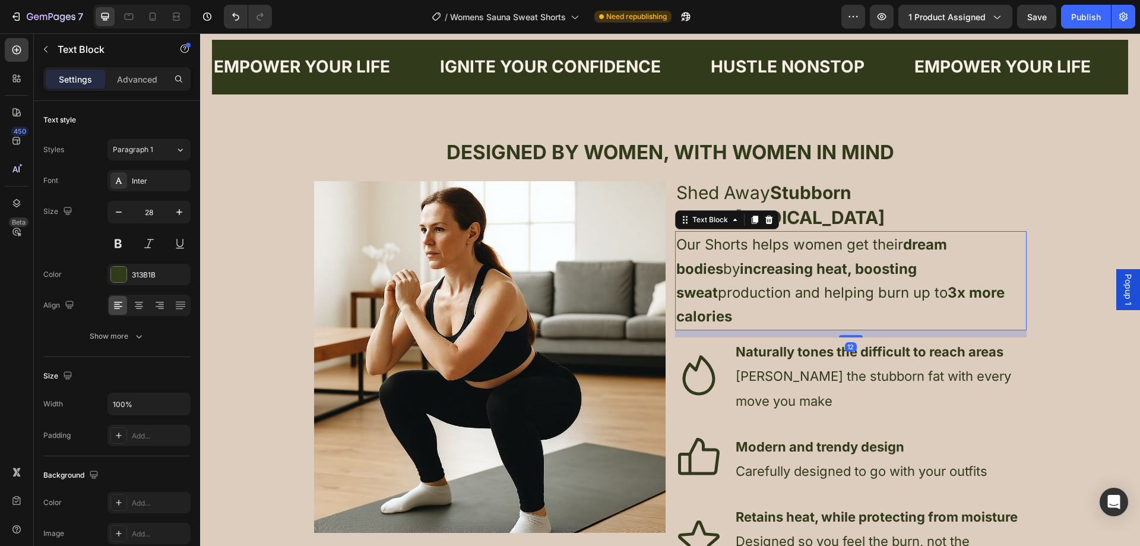
click at [702, 236] on span "Our Shorts helps women get their dream bodies by increasing heat, boosting swea…" at bounding box center [840, 280] width 328 height 89
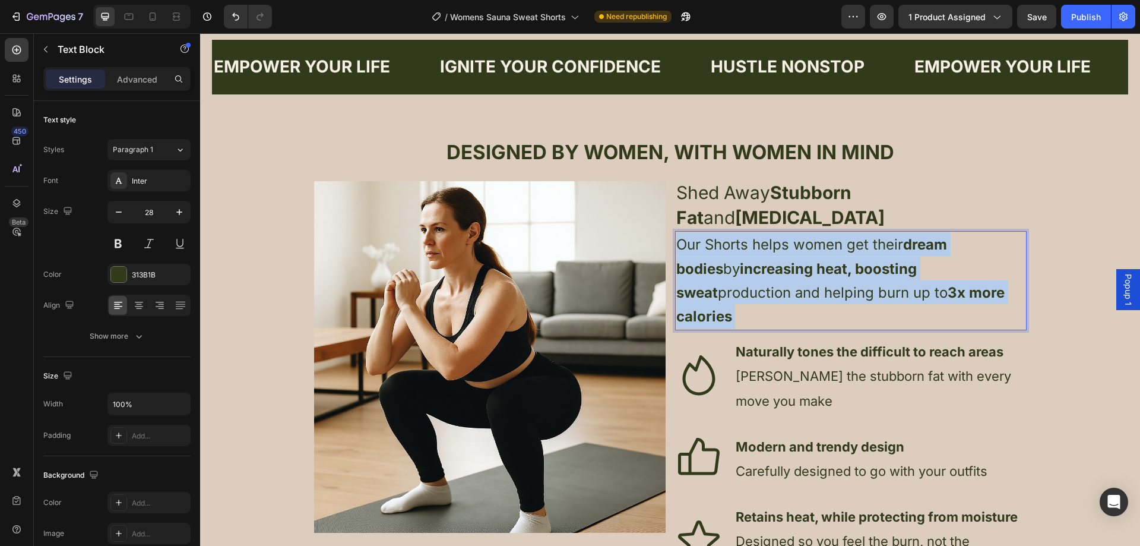
click at [702, 236] on span "Our Shorts helps women get their dream bodies by increasing heat, boosting swea…" at bounding box center [840, 280] width 328 height 89
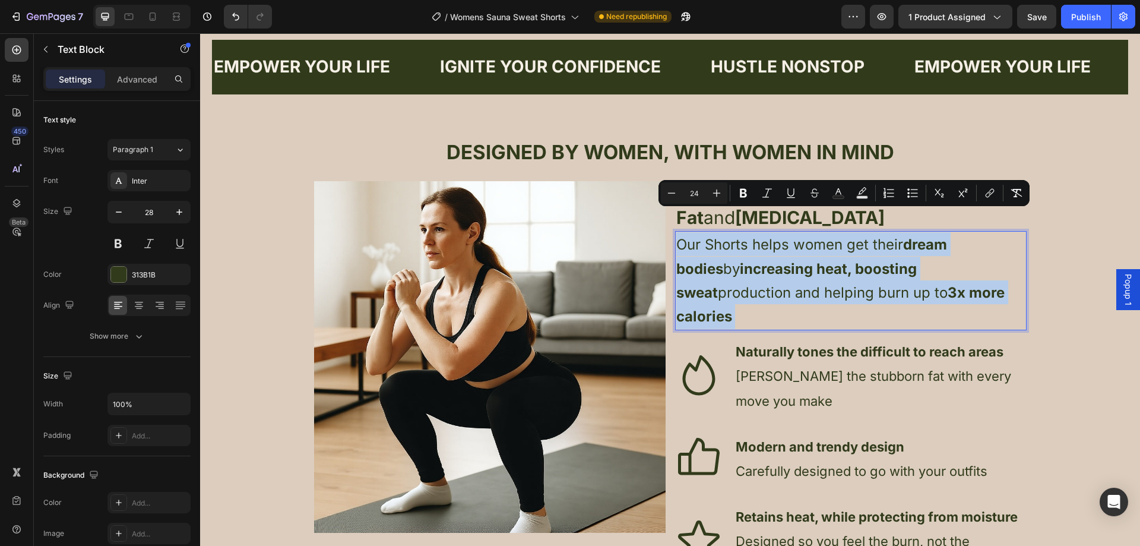
click at [697, 236] on span "Our Shorts helps women get their dream bodies by increasing heat, boosting swea…" at bounding box center [840, 280] width 328 height 89
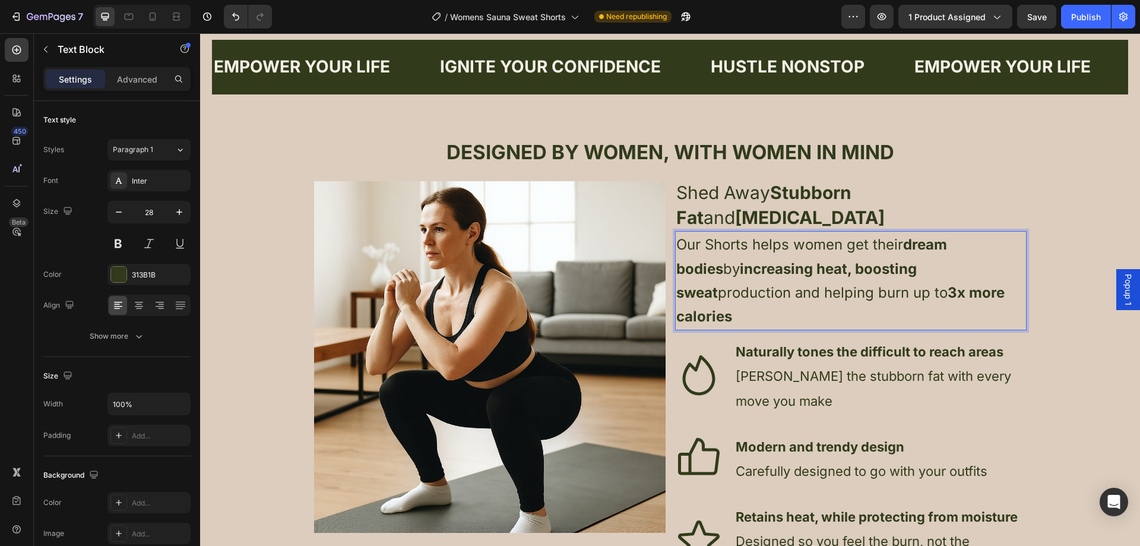
click at [702, 236] on span "Our Shorts helps women get their dream bodies by increasing heat, boosting swea…" at bounding box center [840, 280] width 328 height 89
drag, startPoint x: 771, startPoint y: 219, endPoint x: 722, endPoint y: 220, distance: 48.7
click at [720, 236] on span "Our Thermo Fit Shorts helps women get their dream bodies by increasing heat, bo…" at bounding box center [850, 280] width 348 height 89
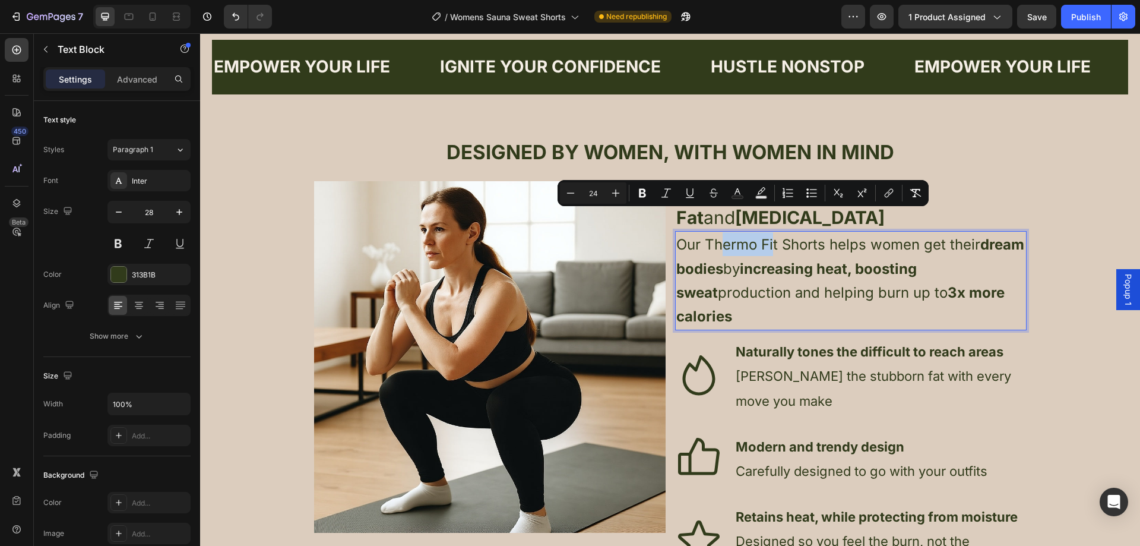
drag, startPoint x: 756, startPoint y: 218, endPoint x: 773, endPoint y: 221, distance: 16.9
click at [760, 236] on span "Our Thermo Fit Shorts helps women get their dream bodies by increasing heat, bo…" at bounding box center [850, 280] width 348 height 89
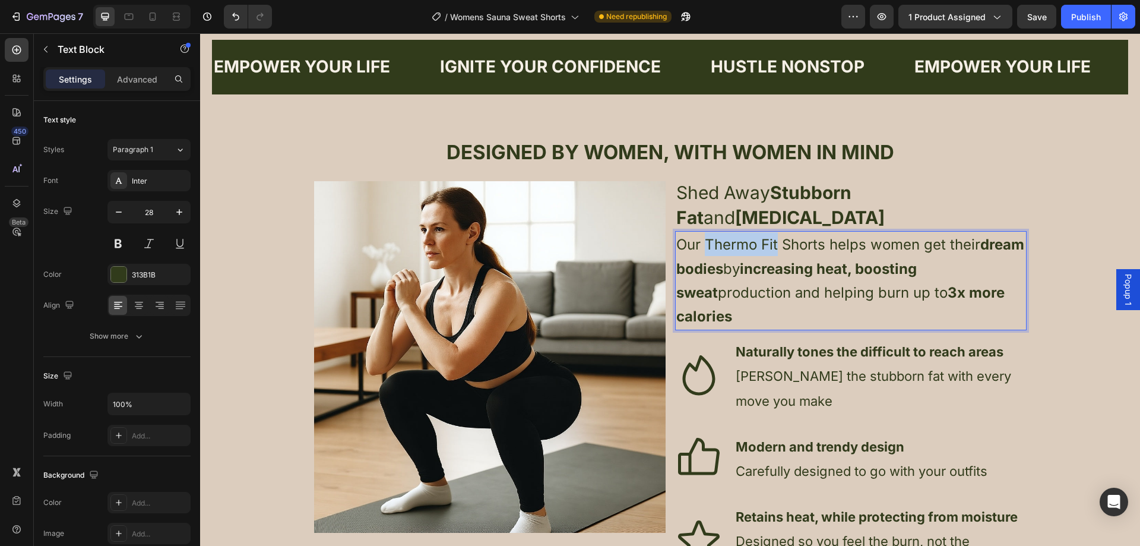
drag, startPoint x: 765, startPoint y: 221, endPoint x: 704, endPoint y: 219, distance: 61.8
click at [704, 236] on span "Our Thermo Fit Shorts helps women get their dream bodies by increasing heat, bo…" at bounding box center [850, 280] width 348 height 89
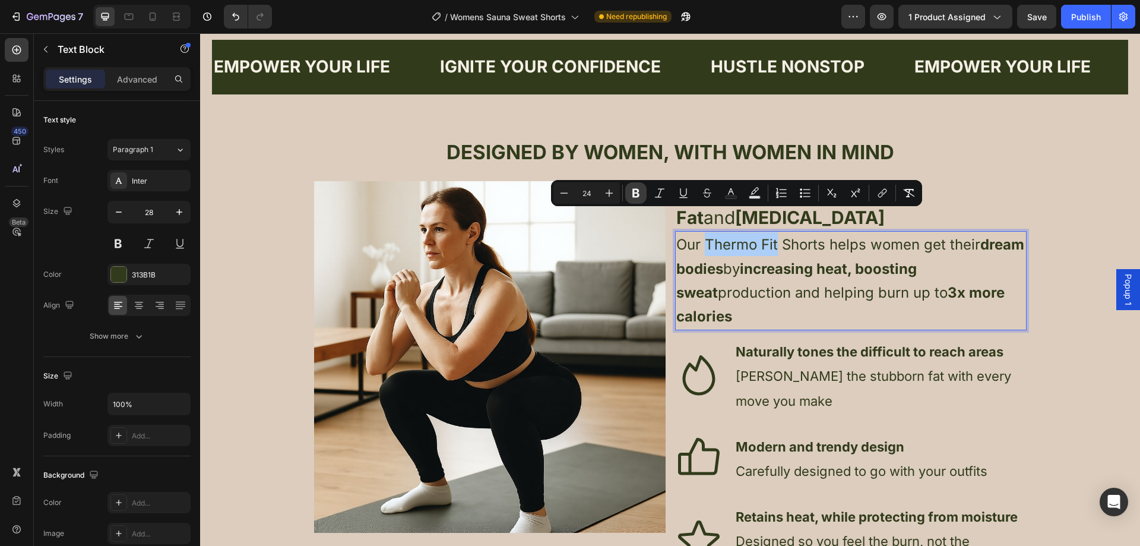
click at [641, 194] on icon "Editor contextual toolbar" at bounding box center [636, 193] width 12 height 12
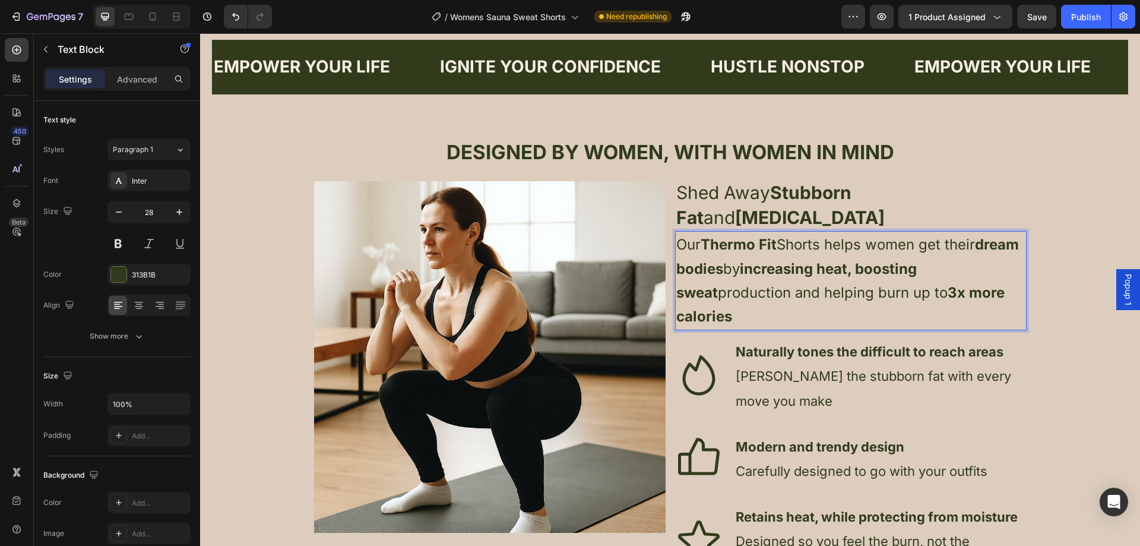
click at [787, 262] on span "Our Thermo Fit Shorts helps women get their dream bodies by increasing heat, bo…" at bounding box center [847, 280] width 343 height 89
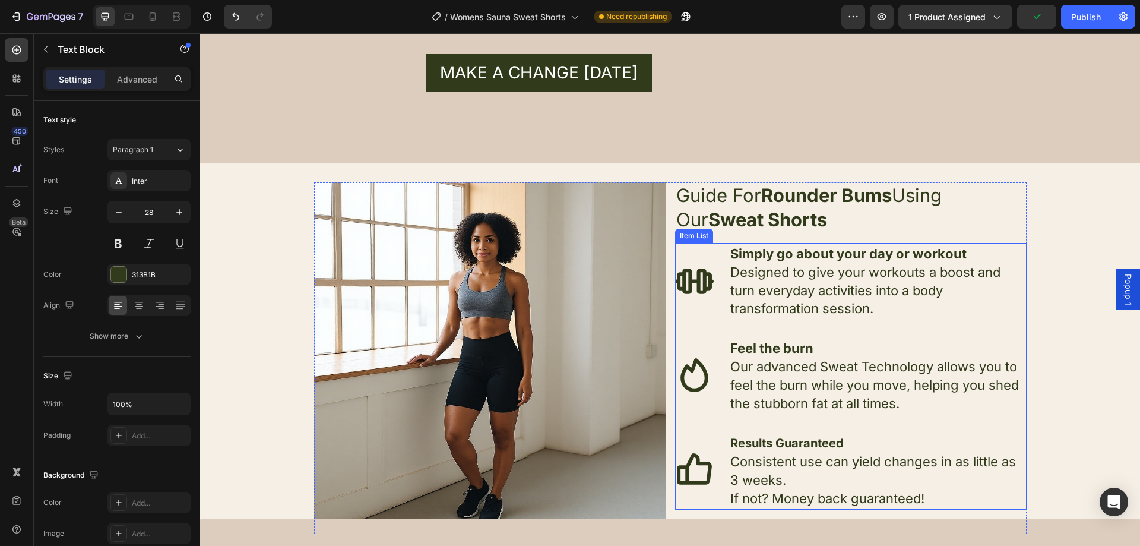
scroll to position [1900, 0]
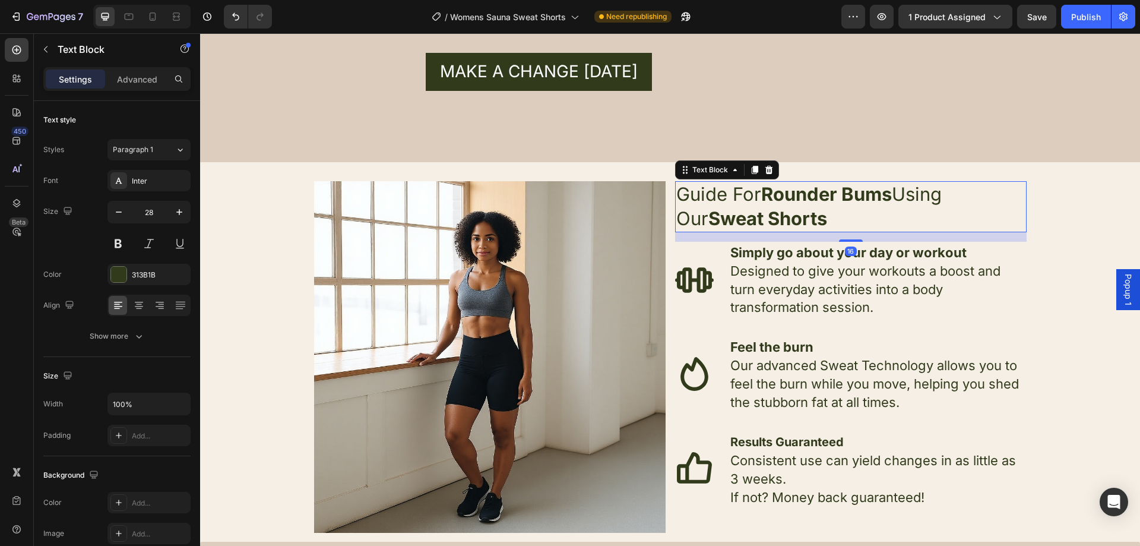
click at [986, 195] on p "Guide For Rounder Bums Using Our Sweat Shorts" at bounding box center [850, 206] width 349 height 49
click at [987, 195] on p "Guide For Rounder Bums Using Our Sweat Shorts" at bounding box center [850, 206] width 349 height 49
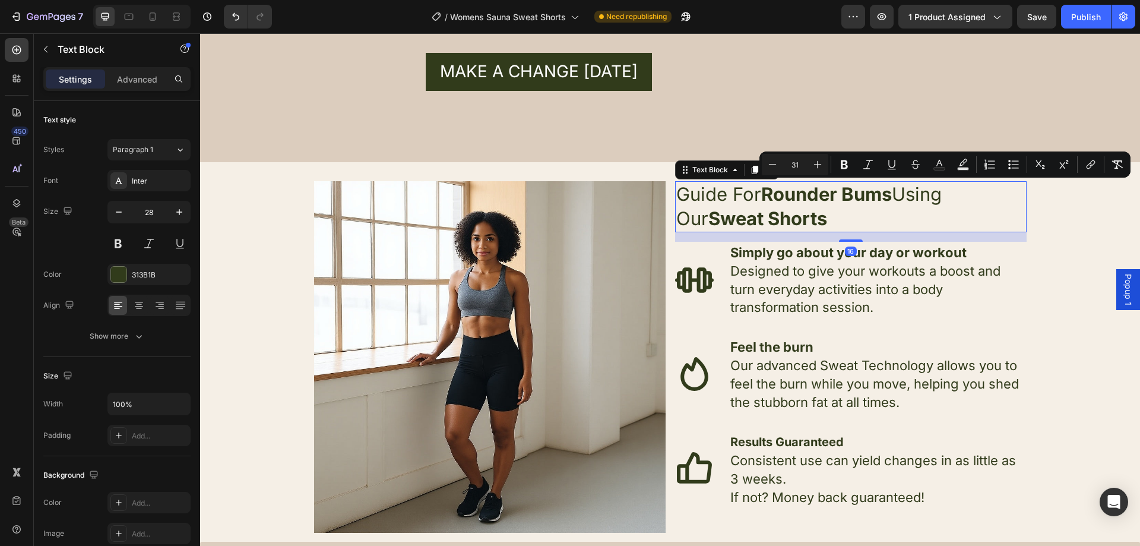
click at [988, 194] on p "Guide For Rounder Bums Using Our Sweat Shorts" at bounding box center [850, 206] width 349 height 49
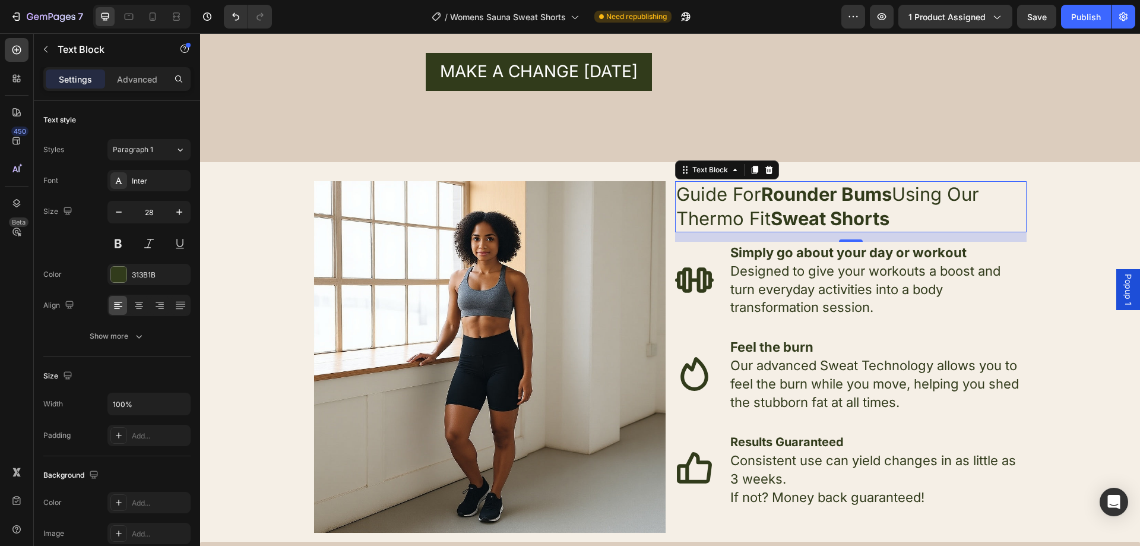
drag, startPoint x: 763, startPoint y: 218, endPoint x: 676, endPoint y: 216, distance: 87.3
click at [676, 216] on span "Guide For Rounder Bums Using Our Thermo Fit Sweat Shorts" at bounding box center [827, 206] width 303 height 46
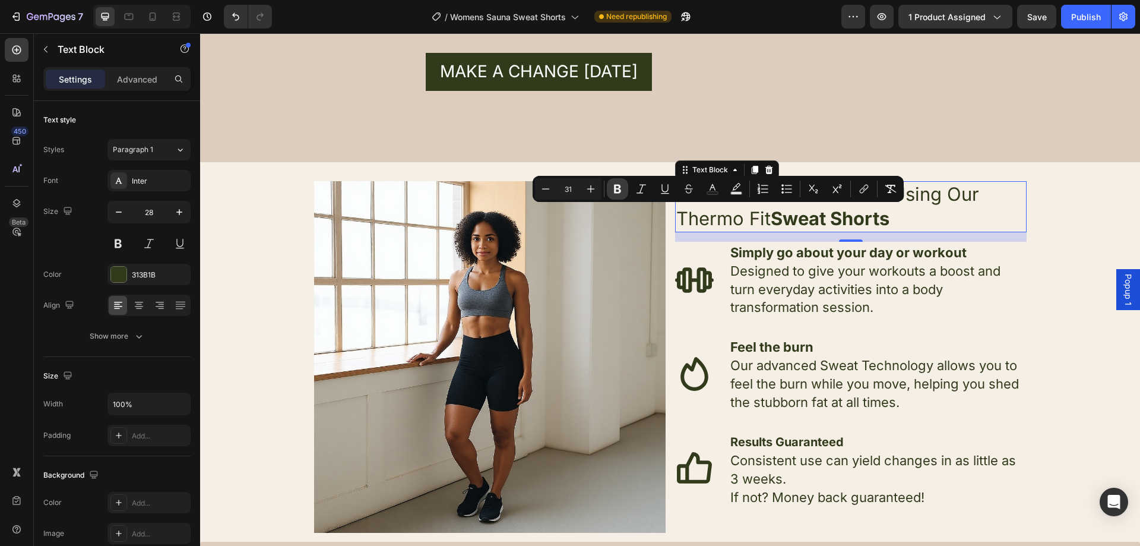
drag, startPoint x: 616, startPoint y: 185, endPoint x: 484, endPoint y: 171, distance: 132.6
click at [616, 185] on icon "Editor contextual toolbar" at bounding box center [617, 189] width 7 height 9
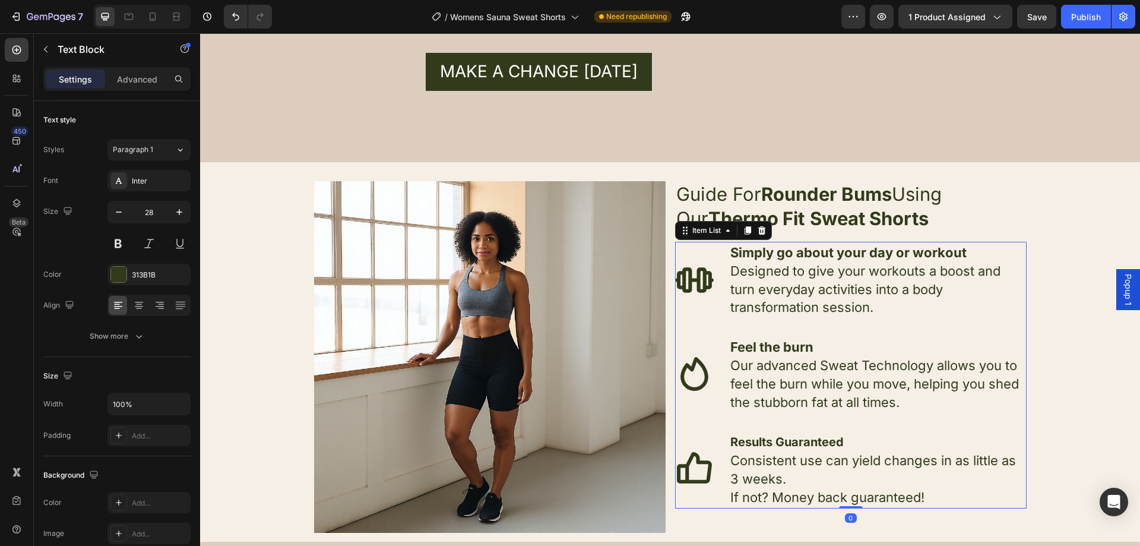
click at [860, 258] on strong "Simply go about your day or workout" at bounding box center [848, 252] width 236 height 15
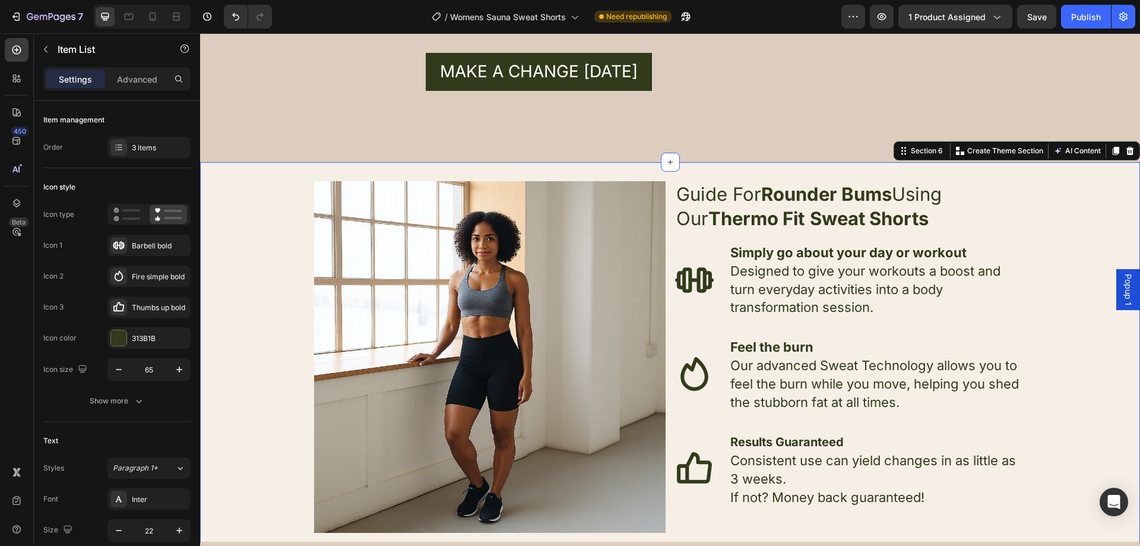
click at [1088, 205] on div "Image Guide For Rounder Bums Using Our Thermo Fit Sweat Shorts Text Block Simpl…" at bounding box center [670, 381] width 940 height 401
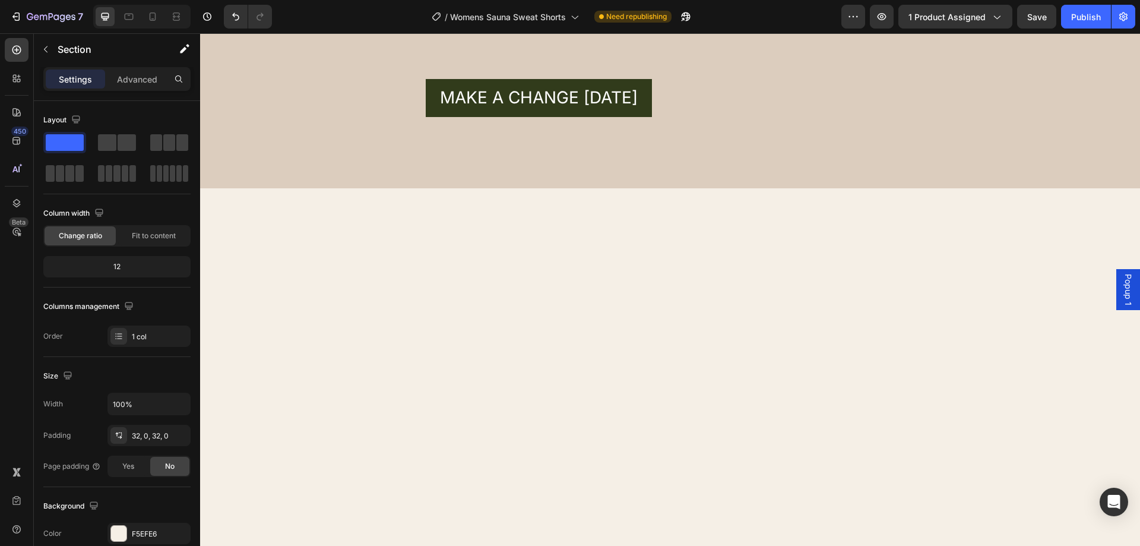
scroll to position [1976, 0]
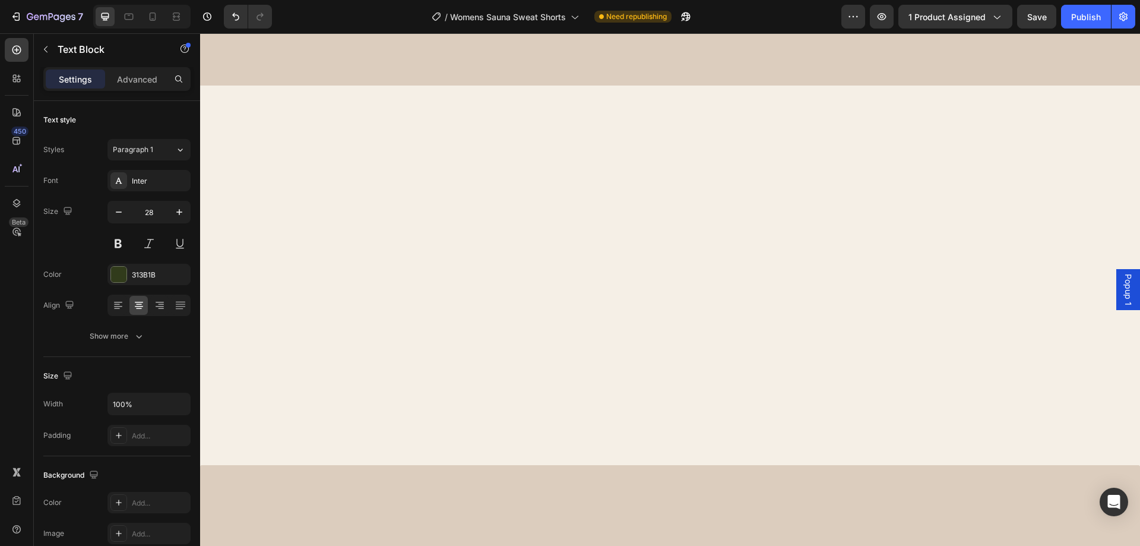
drag, startPoint x: 462, startPoint y: 404, endPoint x: 489, endPoint y: 397, distance: 27.6
drag, startPoint x: 511, startPoint y: 394, endPoint x: 472, endPoint y: 399, distance: 39.5
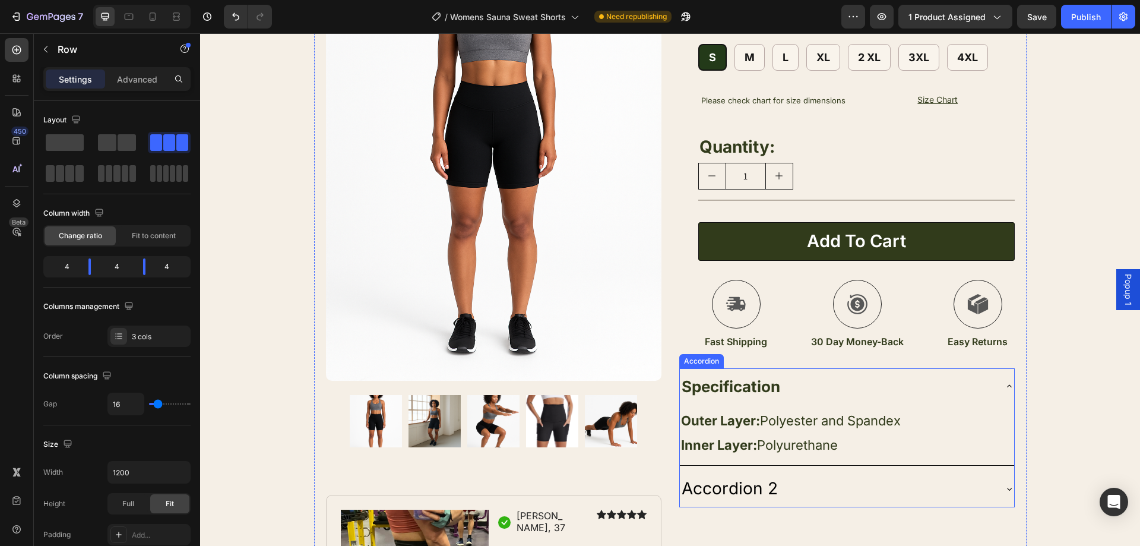
scroll to position [136, 0]
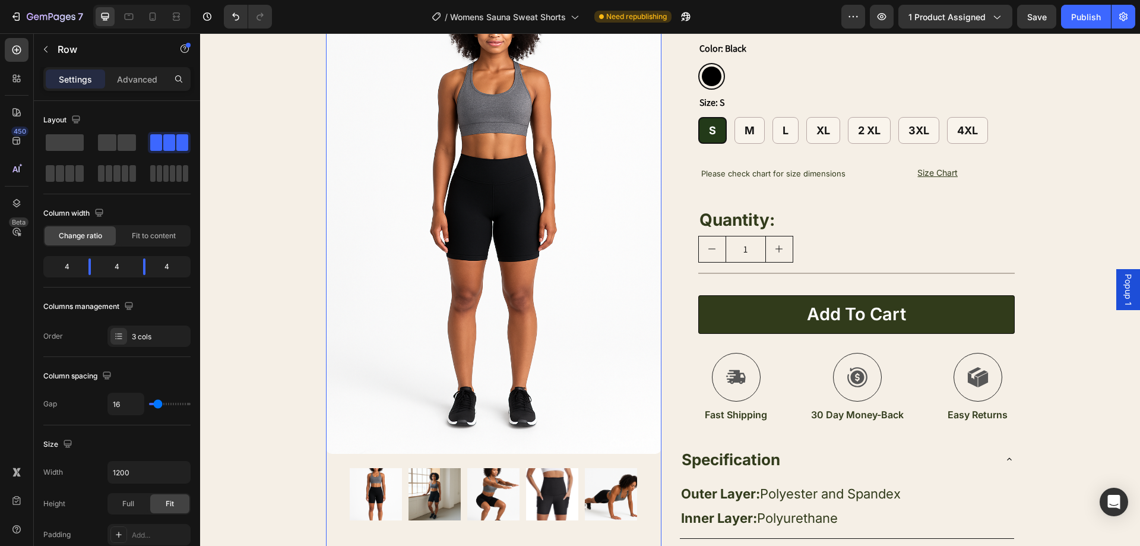
click at [550, 492] on img at bounding box center [552, 494] width 52 height 52
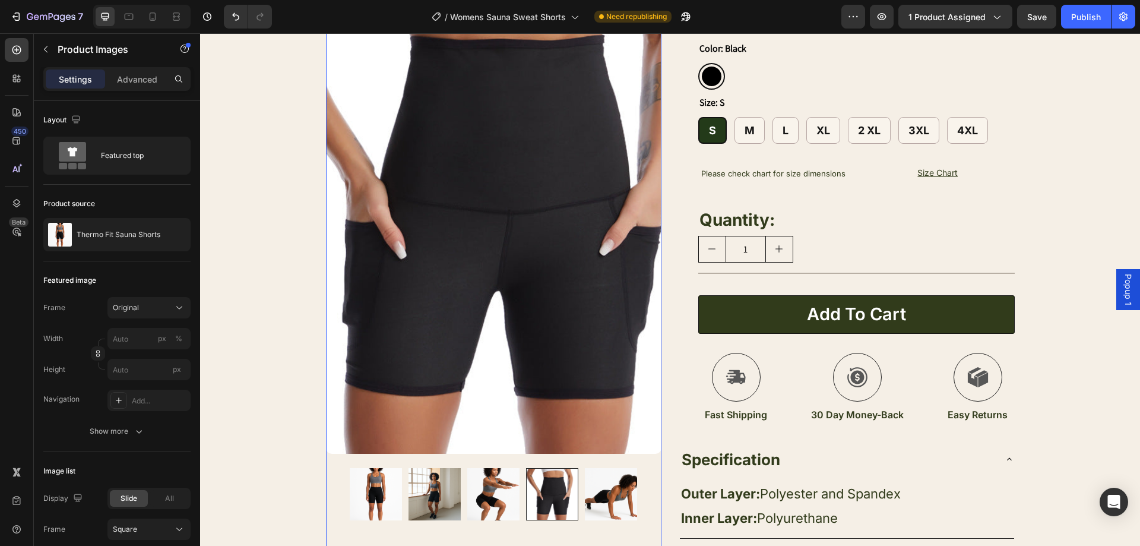
click at [501, 496] on img at bounding box center [493, 494] width 52 height 52
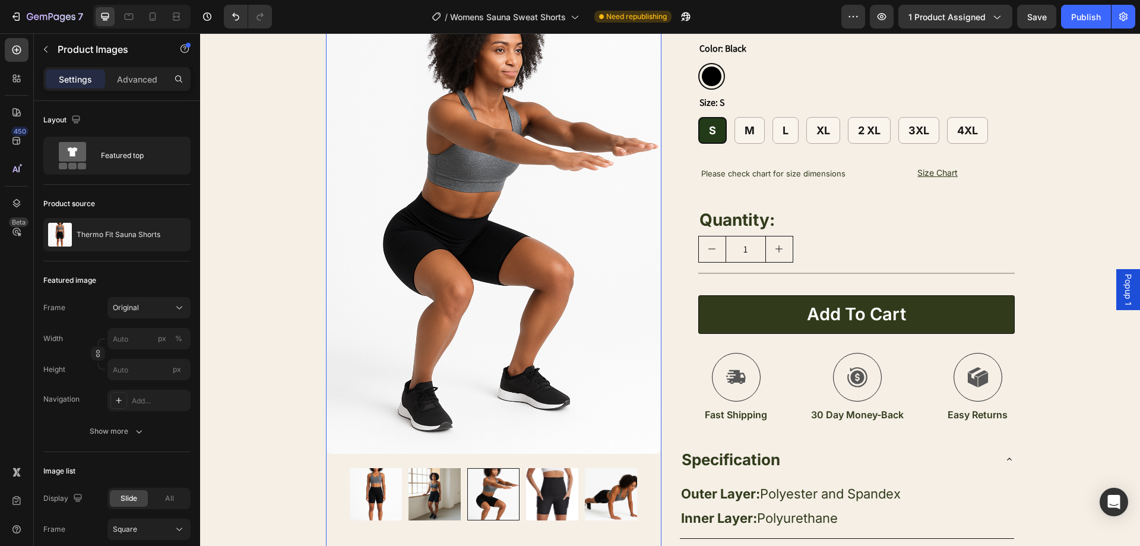
click at [611, 496] on img at bounding box center [611, 494] width 52 height 52
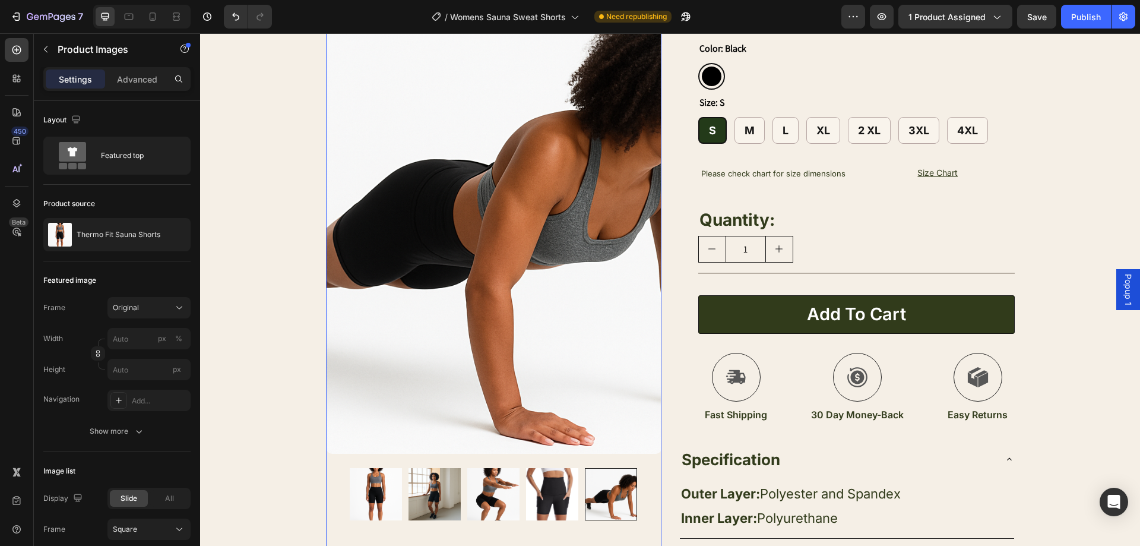
click at [533, 503] on img at bounding box center [552, 494] width 52 height 52
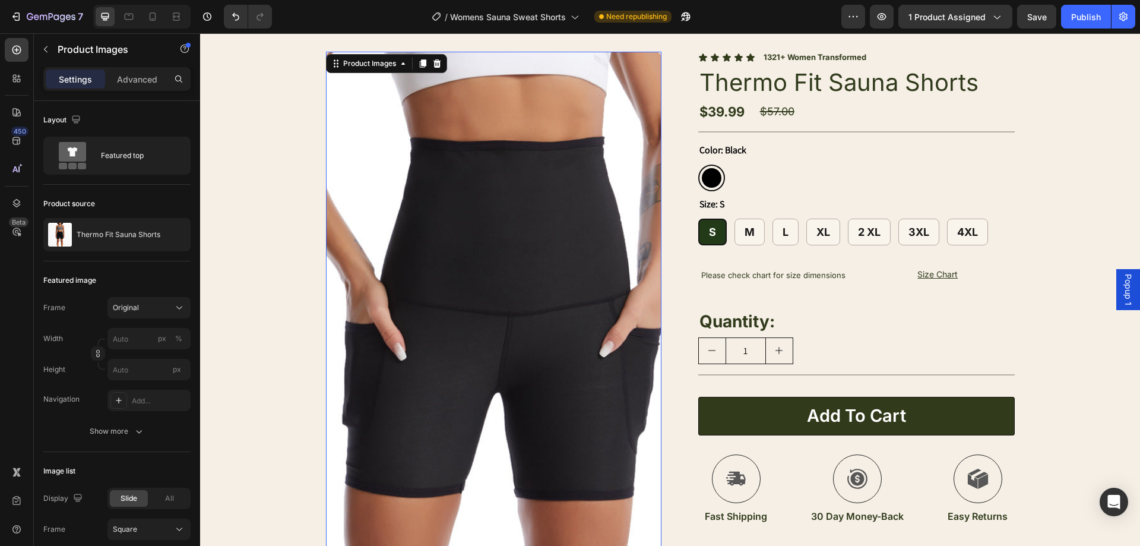
scroll to position [0, 0]
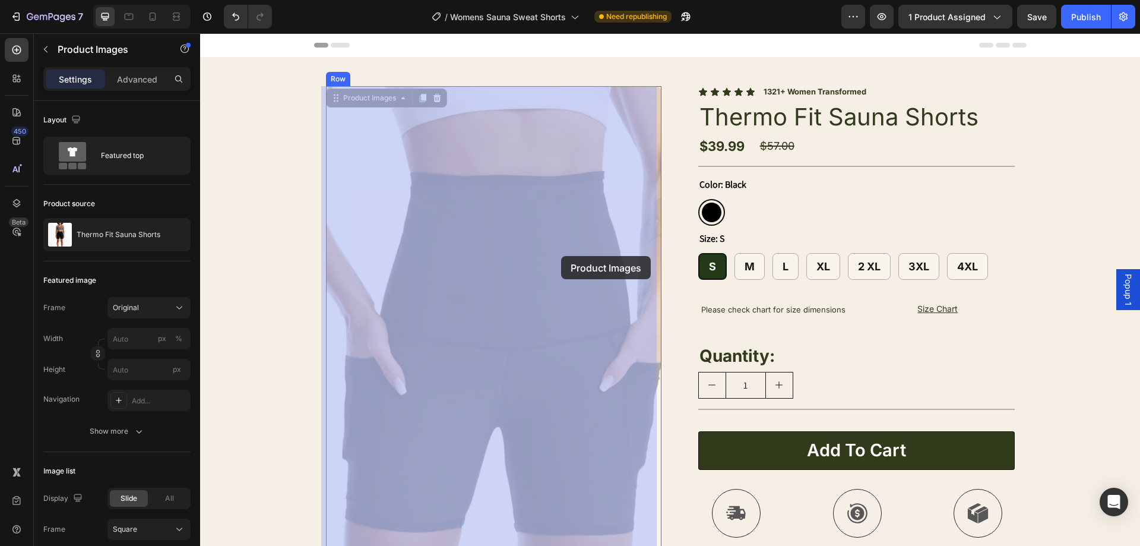
drag, startPoint x: 561, startPoint y: 256, endPoint x: 562, endPoint y: 243, distance: 13.1
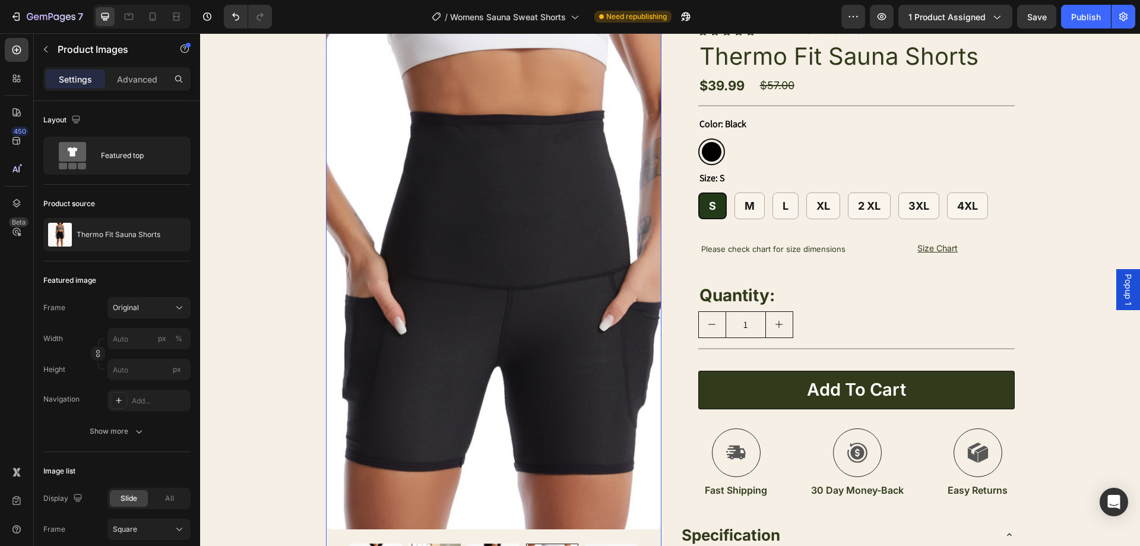
scroll to position [59, 0]
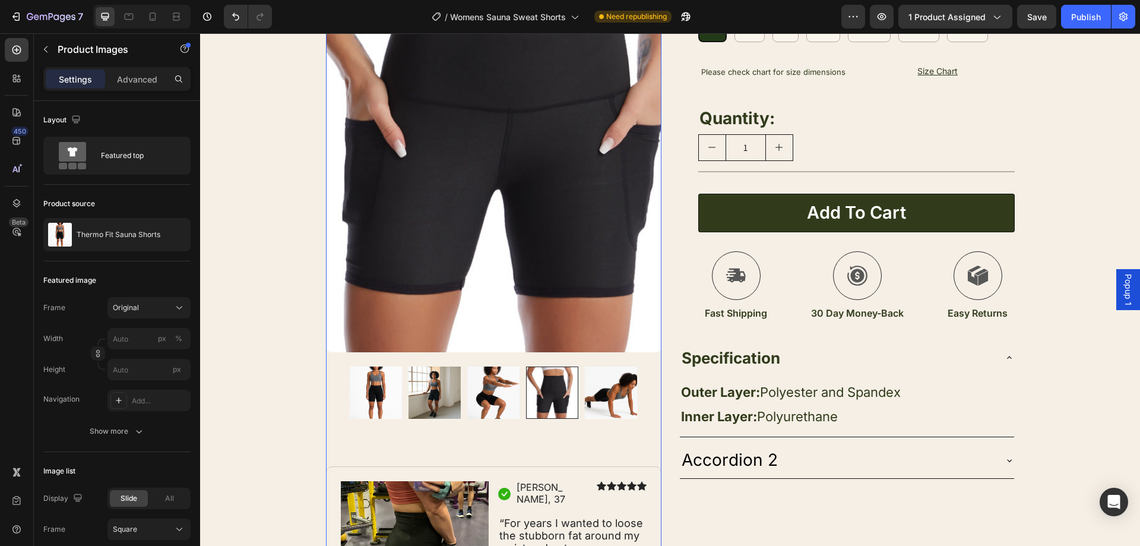
click at [468, 379] on img at bounding box center [493, 392] width 52 height 52
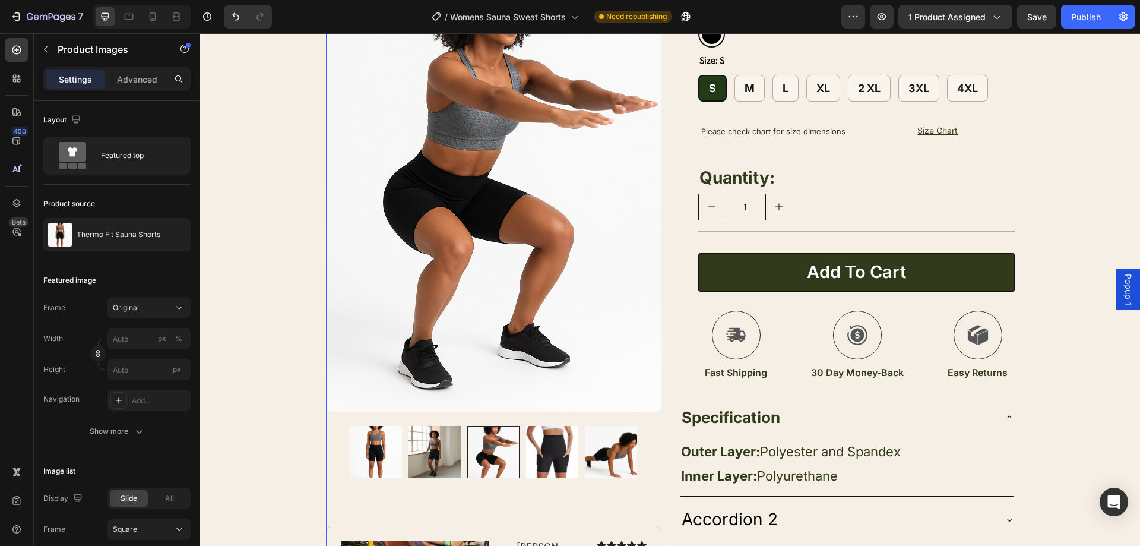
click at [452, 446] on img at bounding box center [434, 452] width 52 height 52
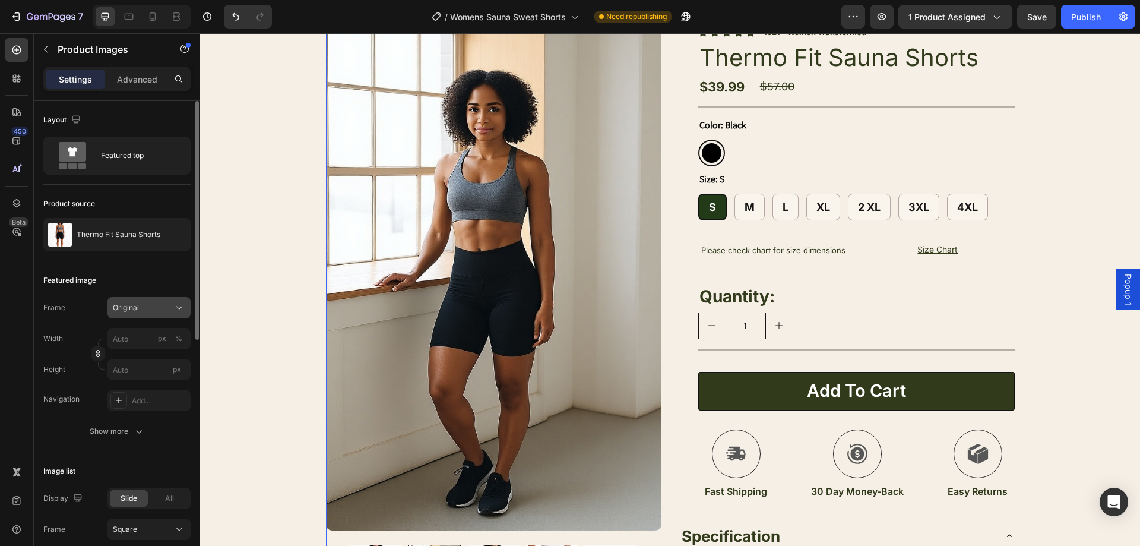
click at [159, 308] on div "Original" at bounding box center [142, 307] width 58 height 11
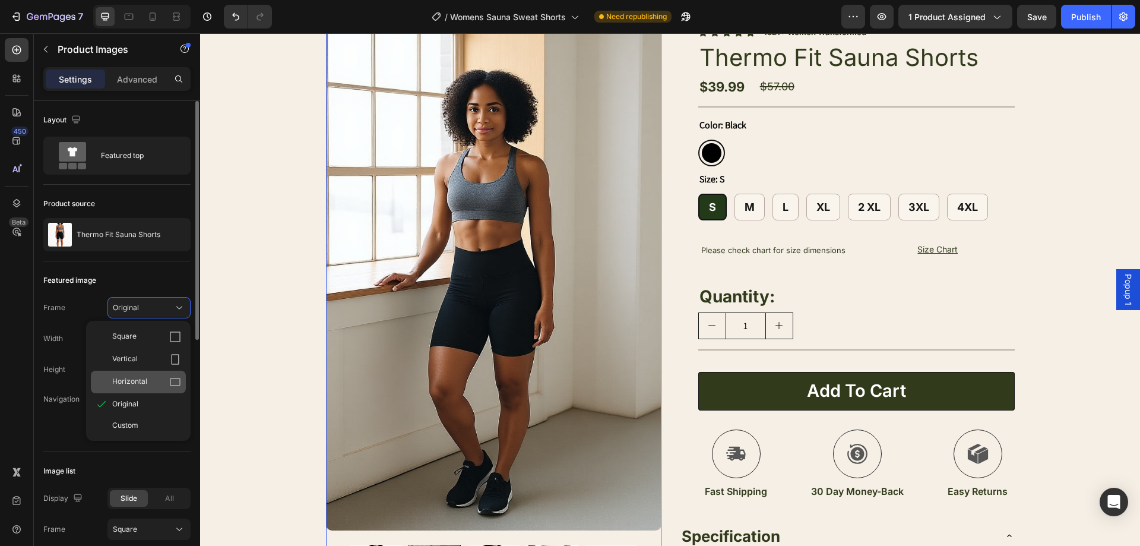
click at [148, 374] on div "Horizontal" at bounding box center [138, 381] width 95 height 23
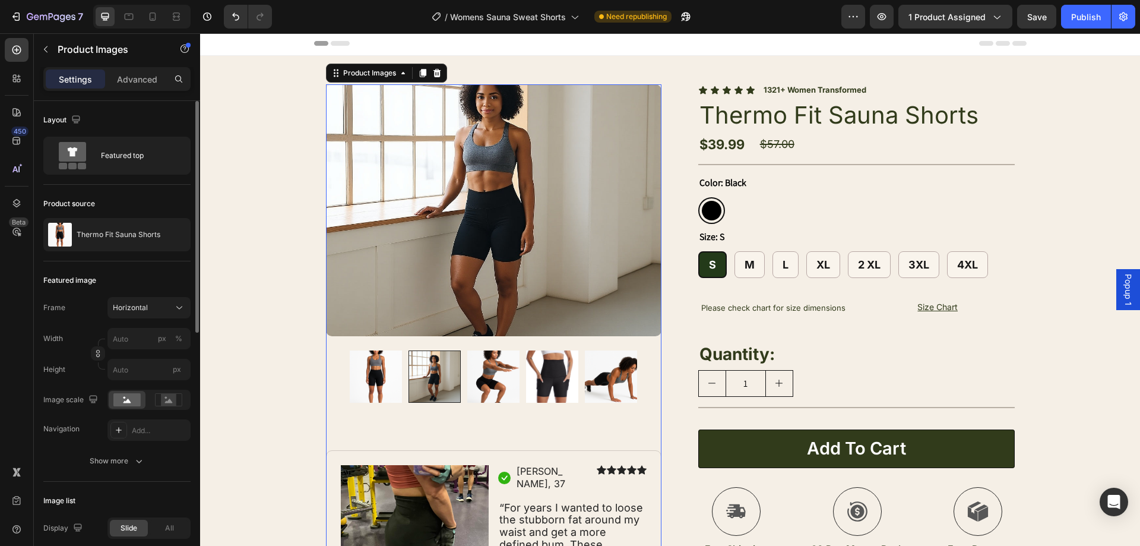
scroll to position [0, 0]
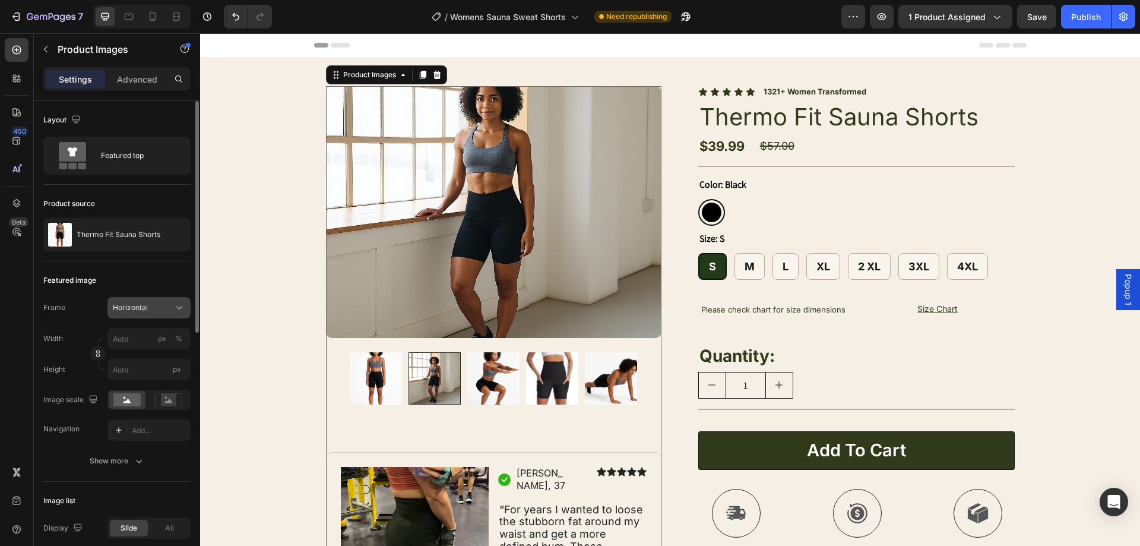
click at [153, 300] on button "Horizontal" at bounding box center [148, 307] width 83 height 21
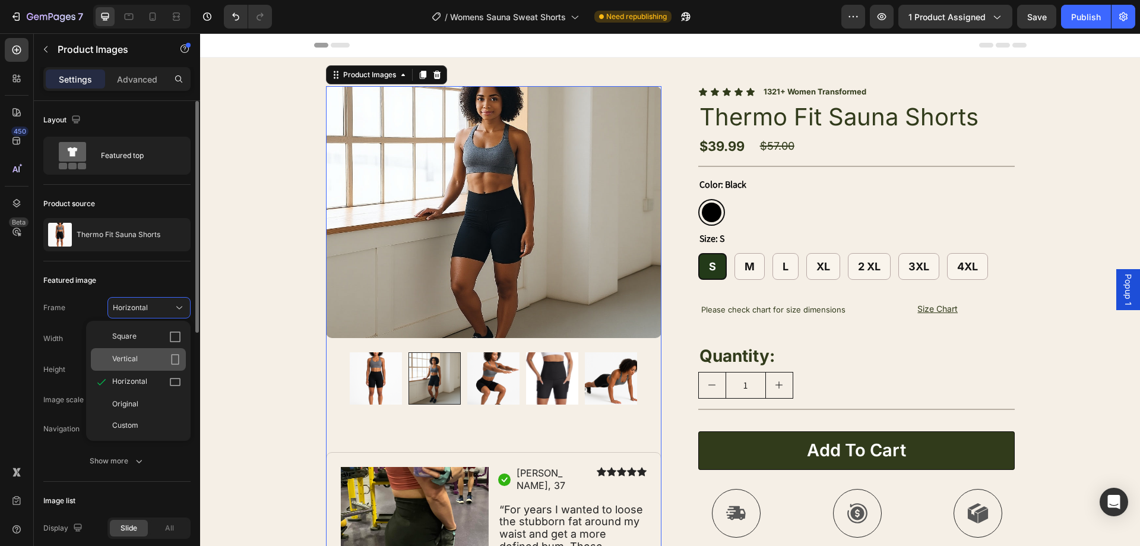
click at [156, 357] on div "Vertical" at bounding box center [146, 359] width 69 height 12
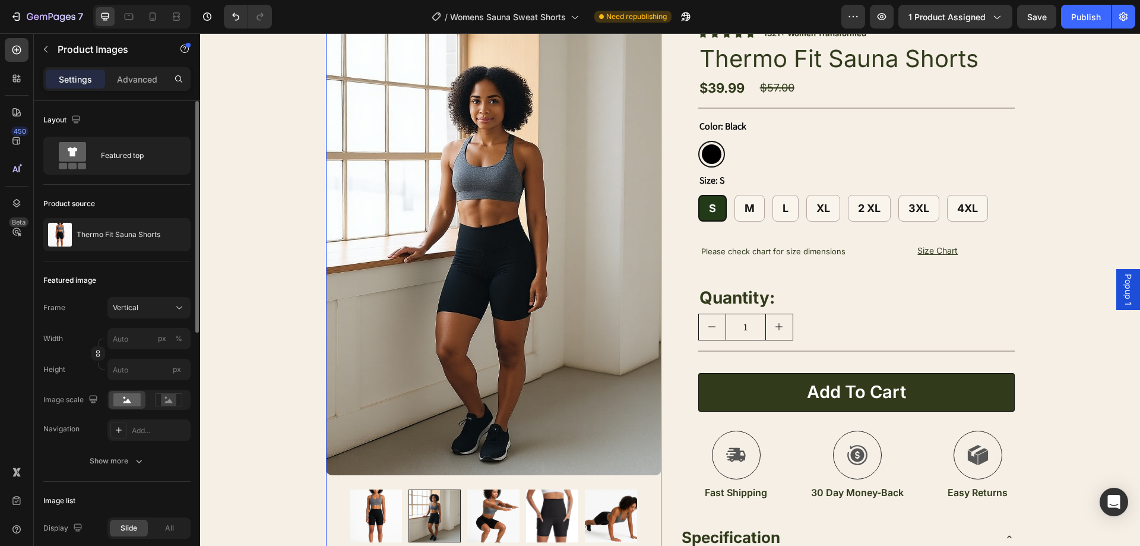
scroll to position [59, 0]
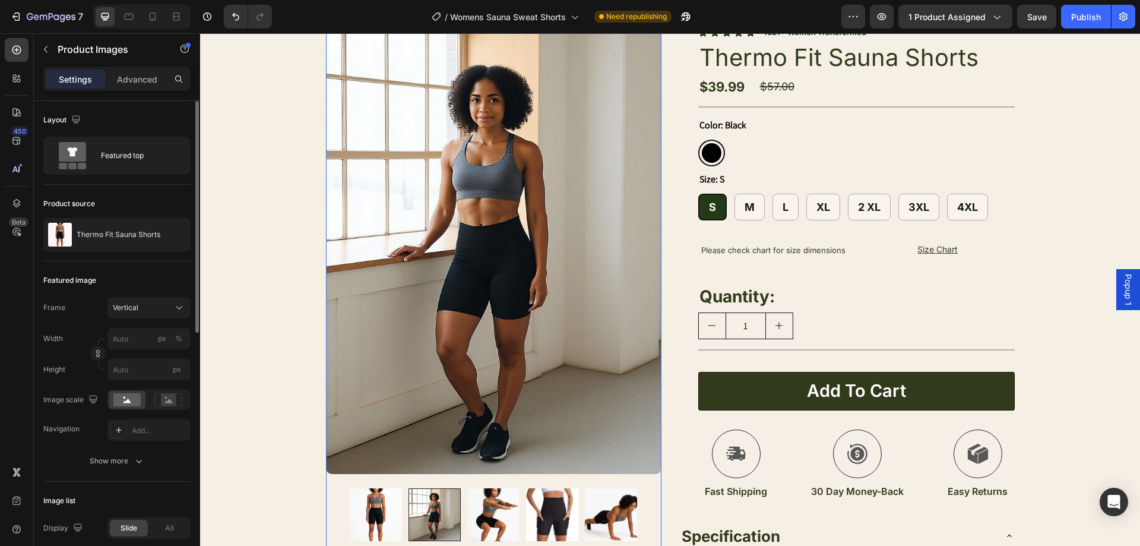
click at [474, 507] on img at bounding box center [493, 514] width 52 height 52
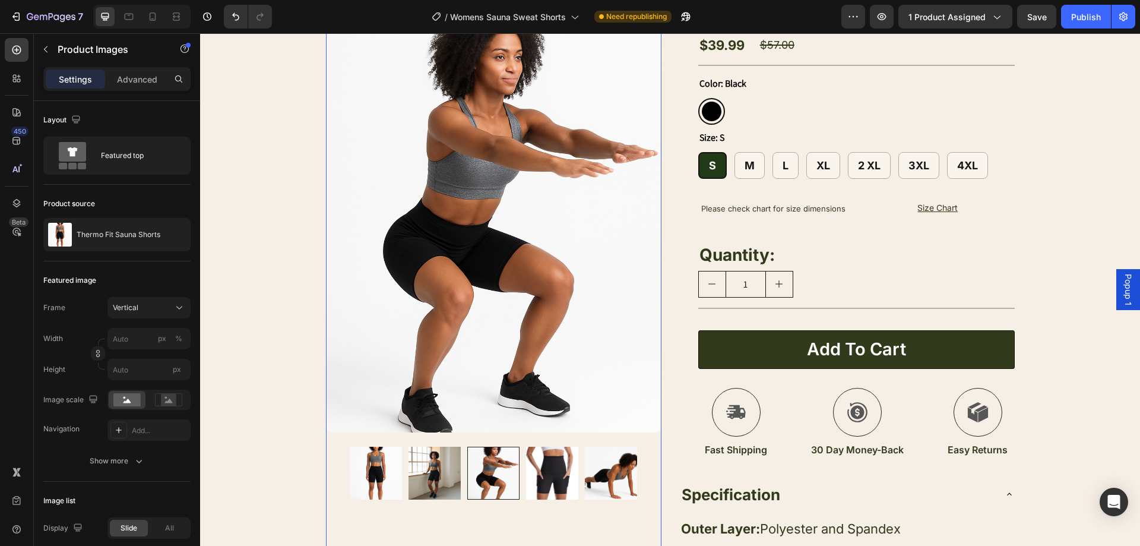
click at [619, 477] on img at bounding box center [611, 472] width 52 height 52
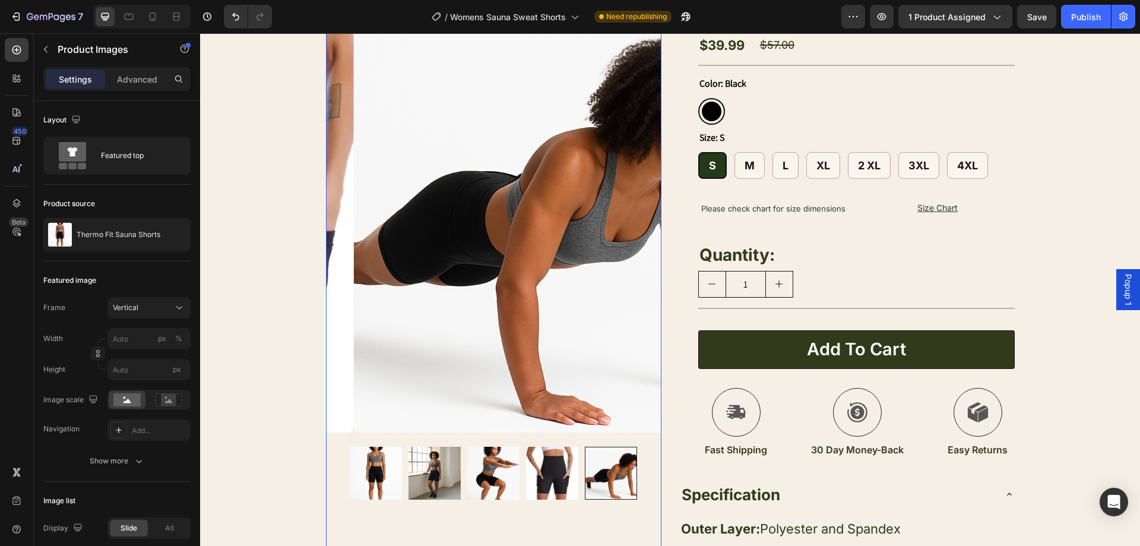
click at [540, 476] on img at bounding box center [552, 472] width 52 height 52
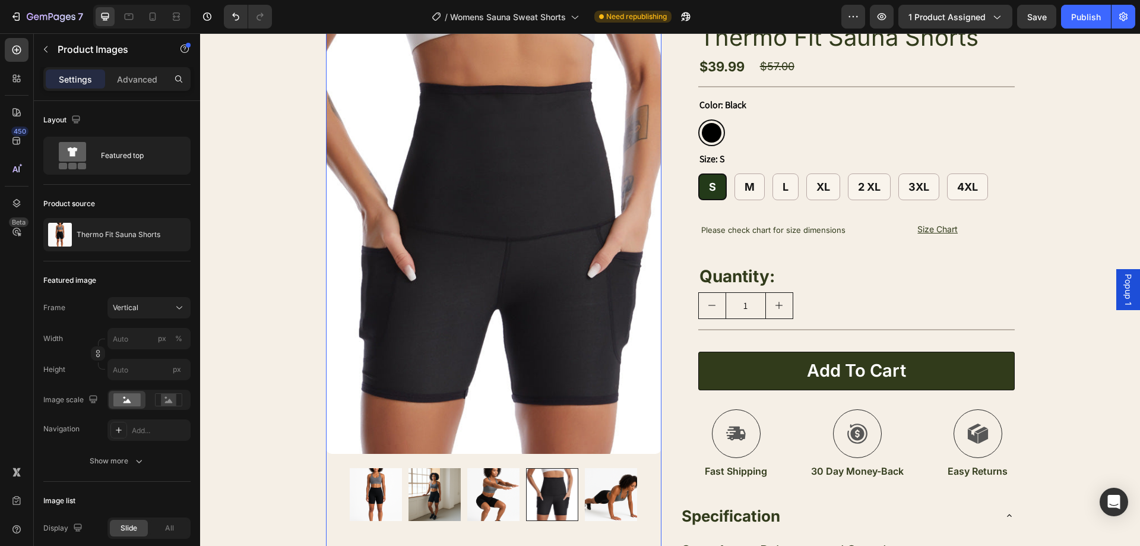
scroll to position [42, 0]
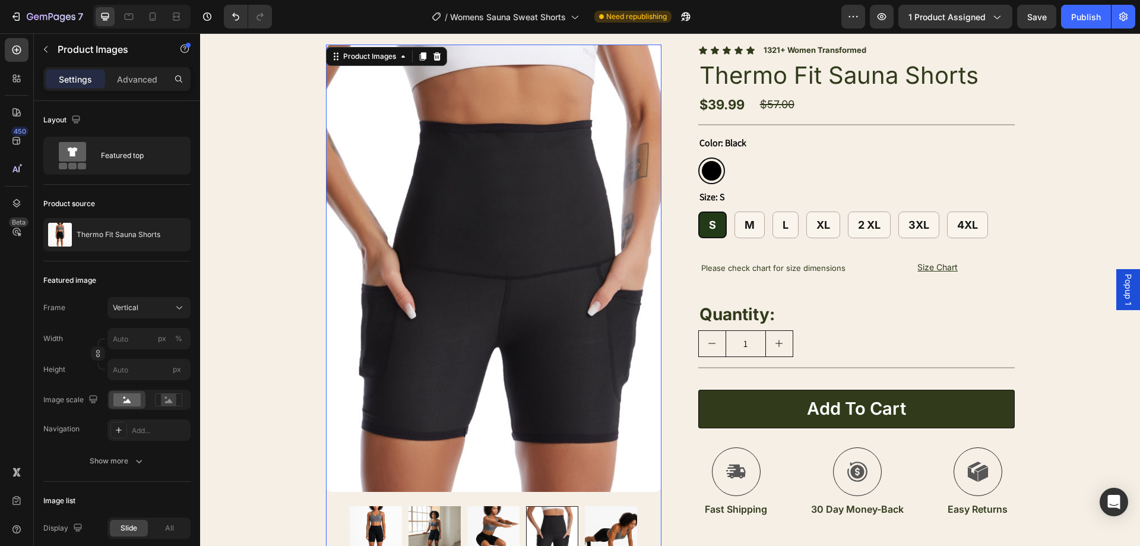
drag, startPoint x: 435, startPoint y: 516, endPoint x: 412, endPoint y: 523, distance: 24.2
click at [434, 516] on img at bounding box center [434, 532] width 52 height 52
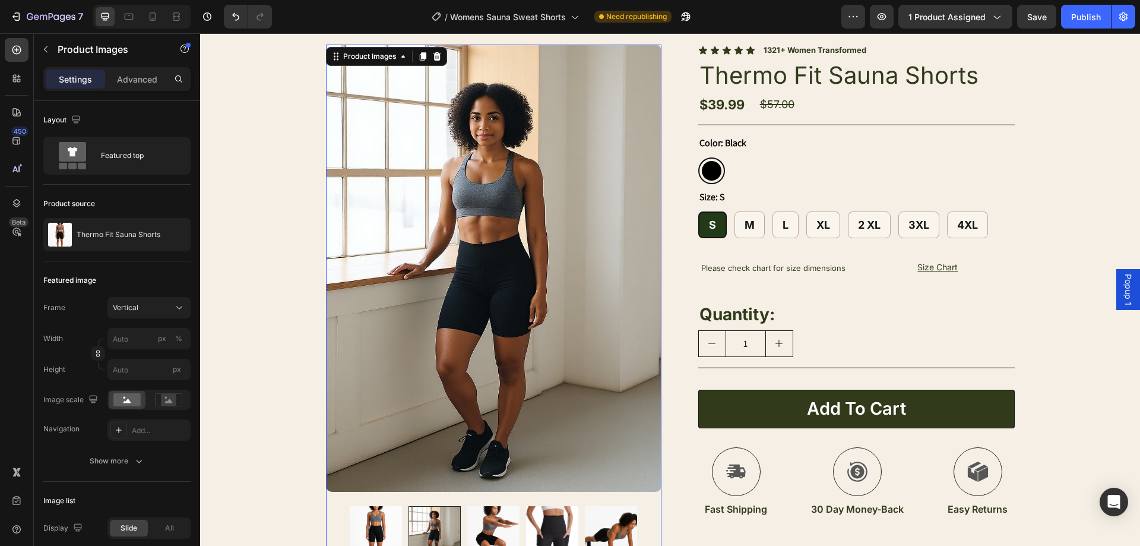
click at [382, 521] on img at bounding box center [376, 532] width 52 height 52
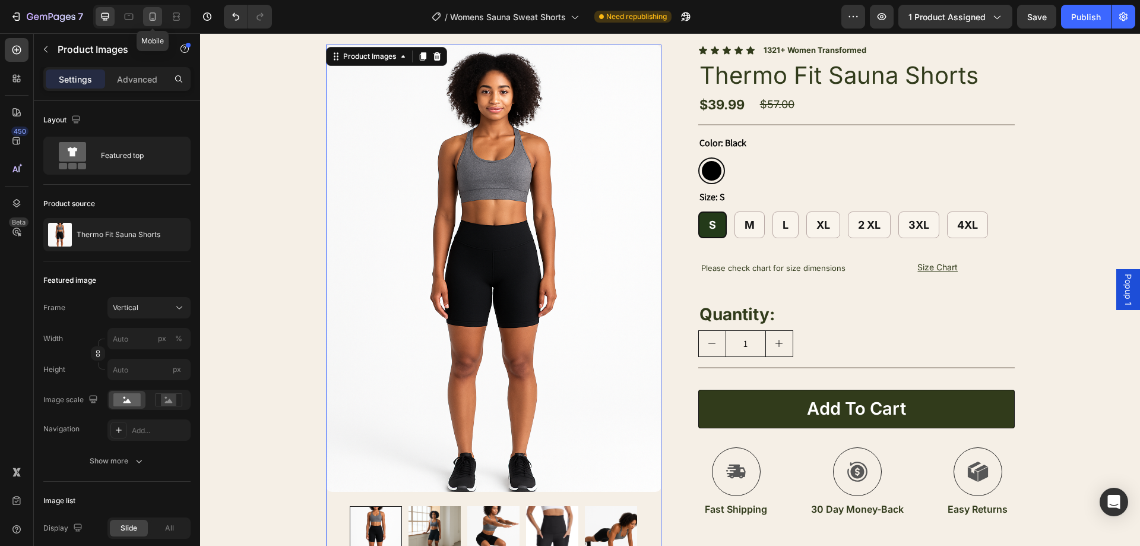
click at [148, 18] on icon at bounding box center [153, 17] width 12 height 12
type input "60"
type input "8"
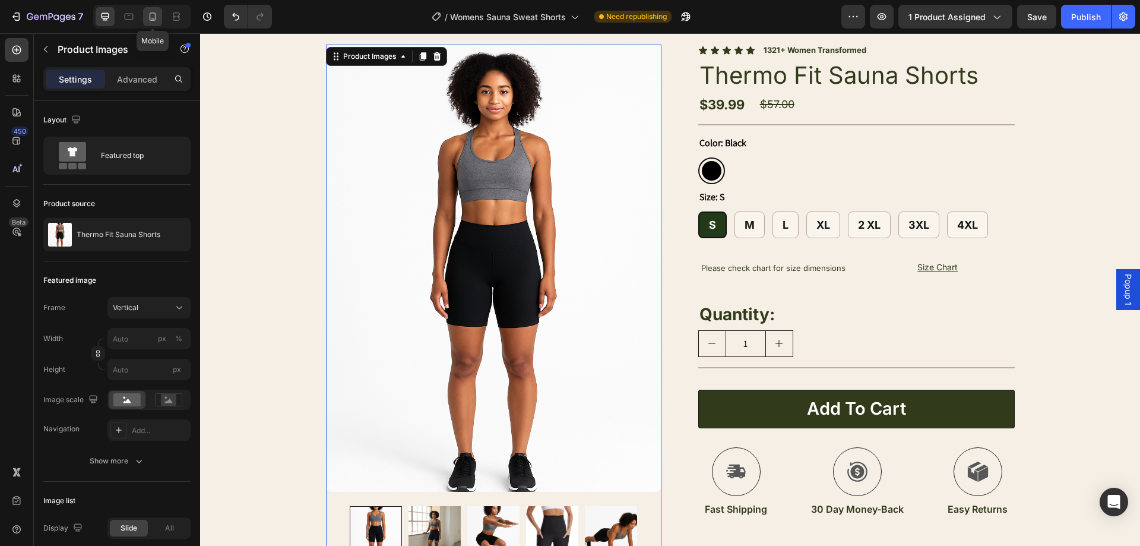
type input "8"
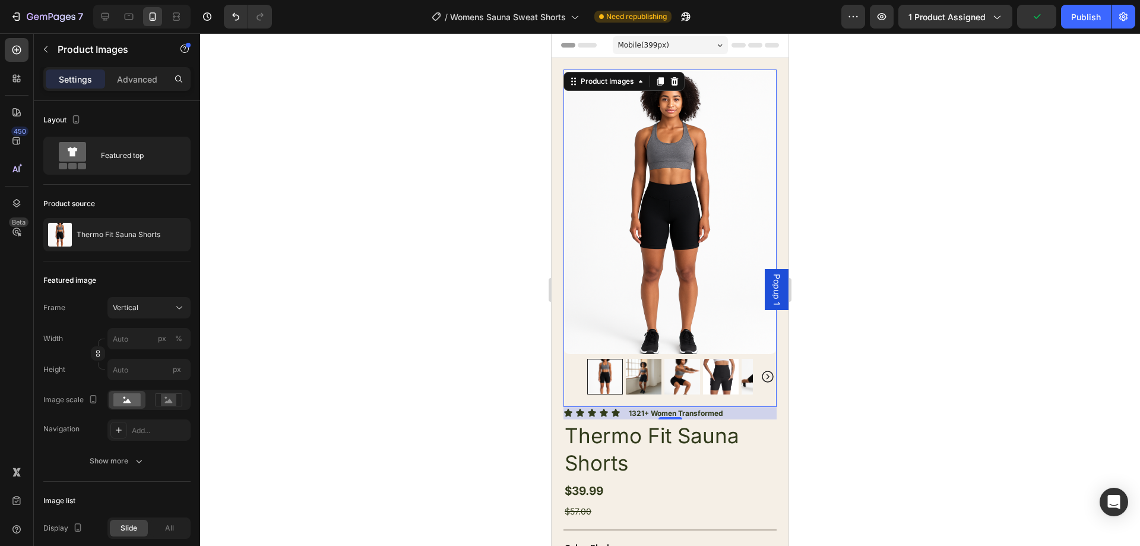
click at [625, 338] on img at bounding box center [669, 211] width 213 height 284
click at [642, 359] on img at bounding box center [644, 377] width 36 height 36
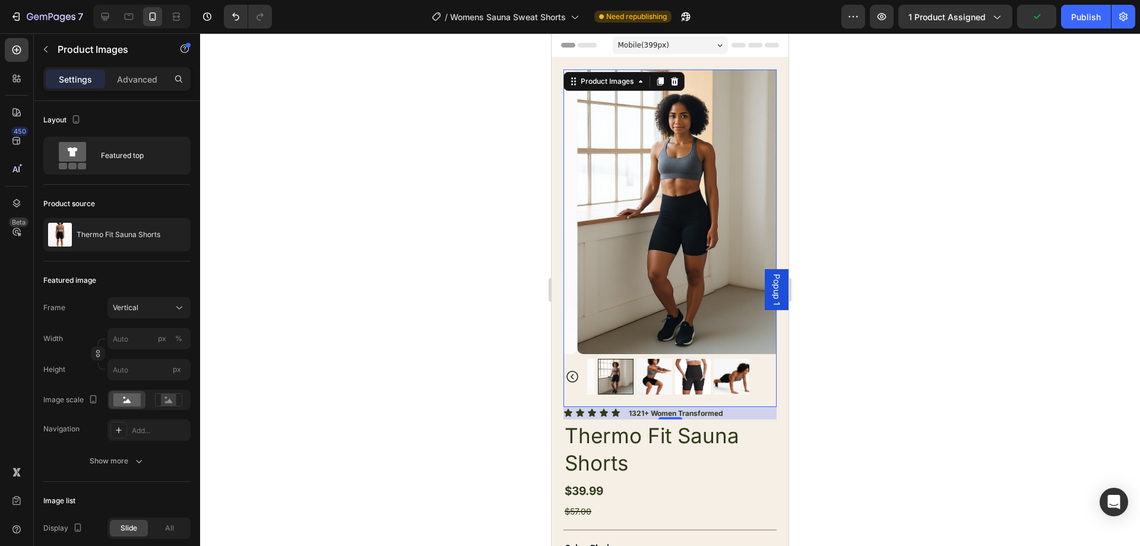
click at [685, 362] on img at bounding box center [693, 377] width 36 height 36
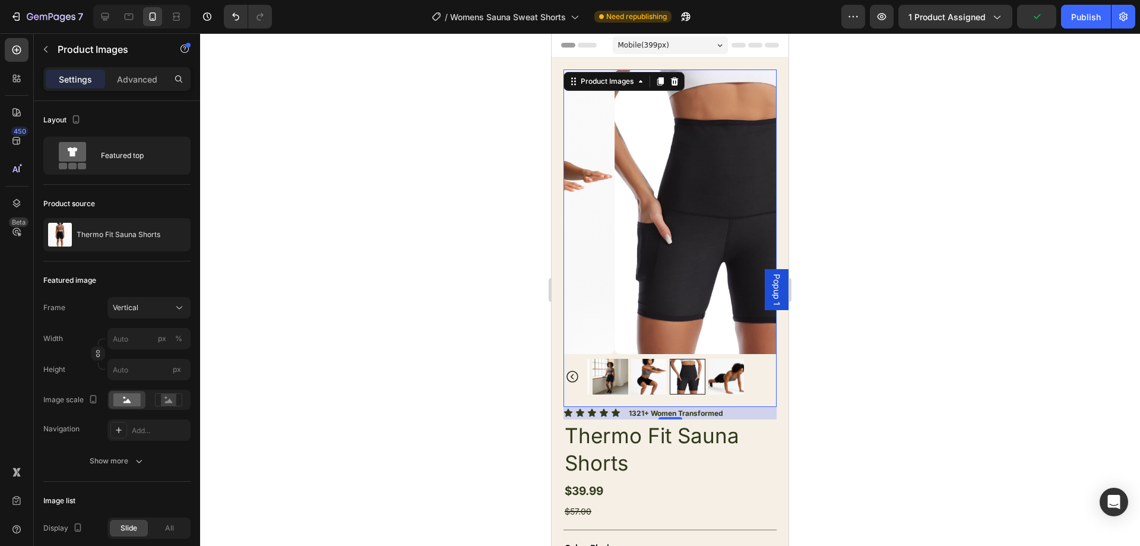
click at [703, 364] on div at bounding box center [688, 377] width 36 height 36
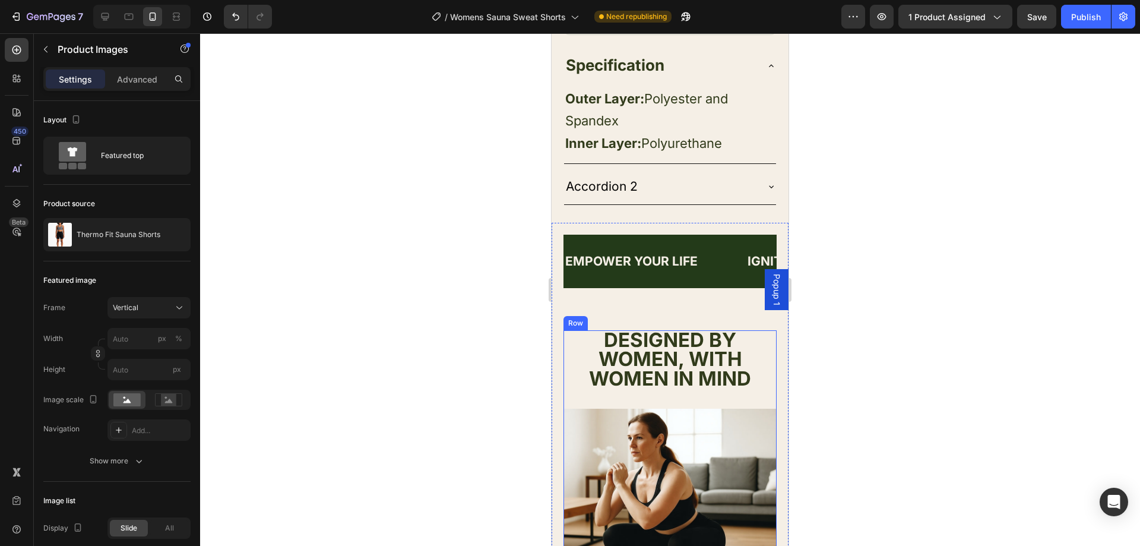
scroll to position [1306, 0]
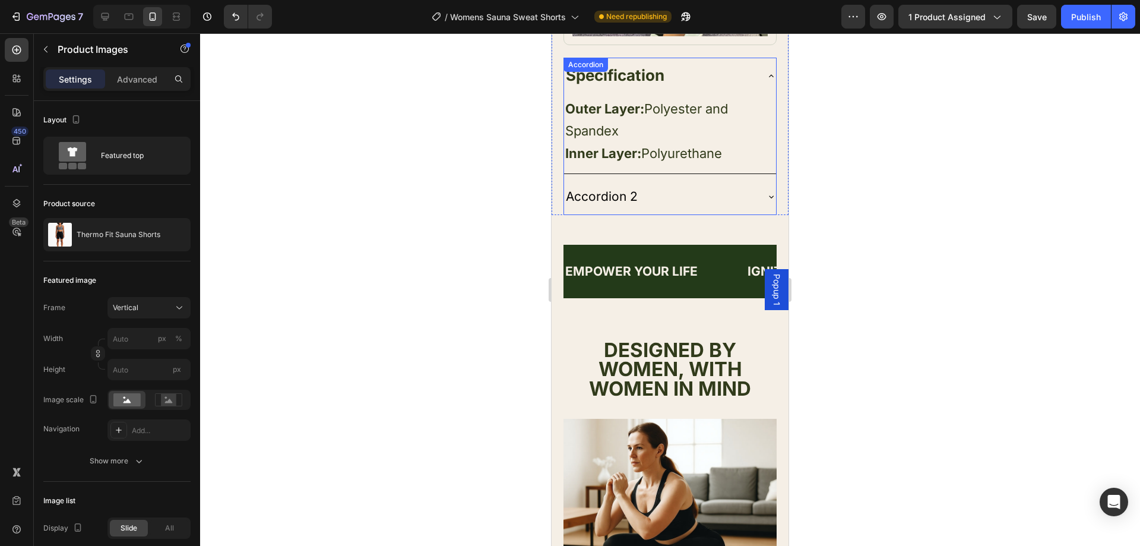
click at [635, 185] on p "Accordion 2" at bounding box center [602, 196] width 72 height 23
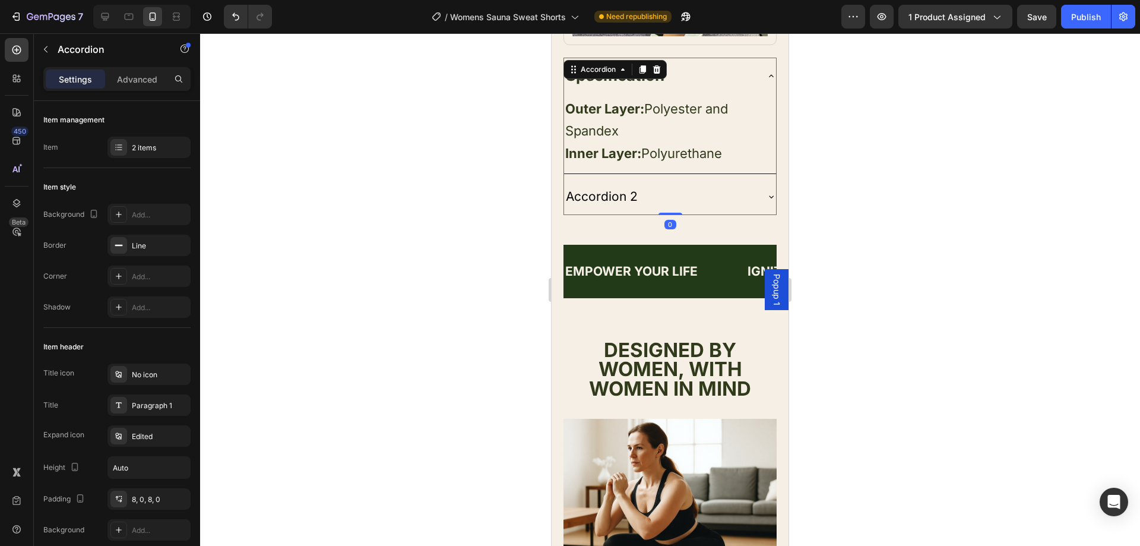
click at [666, 183] on div "Accordion 2" at bounding box center [660, 196] width 193 height 26
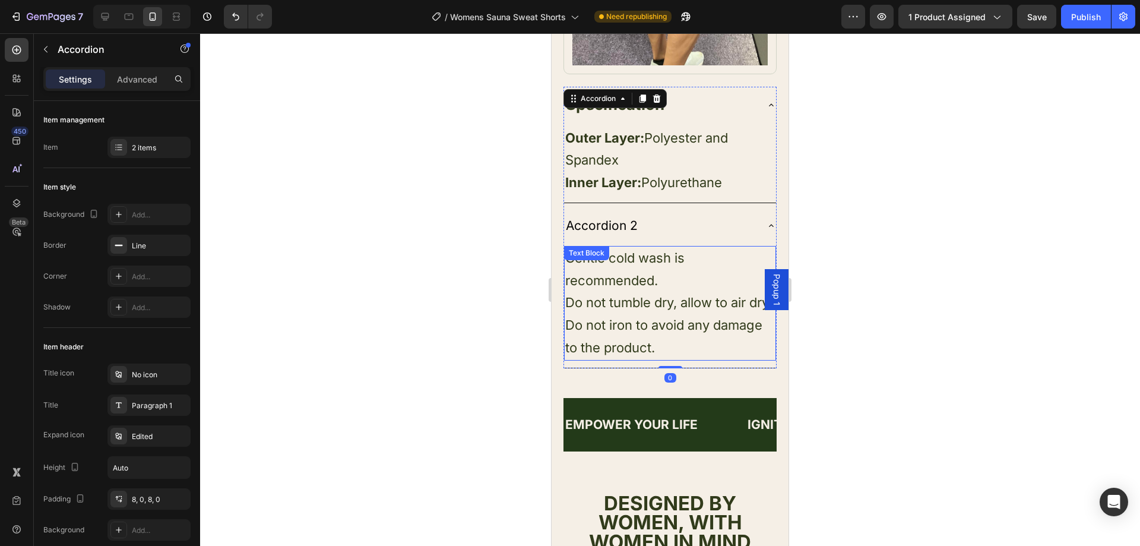
scroll to position [1247, 0]
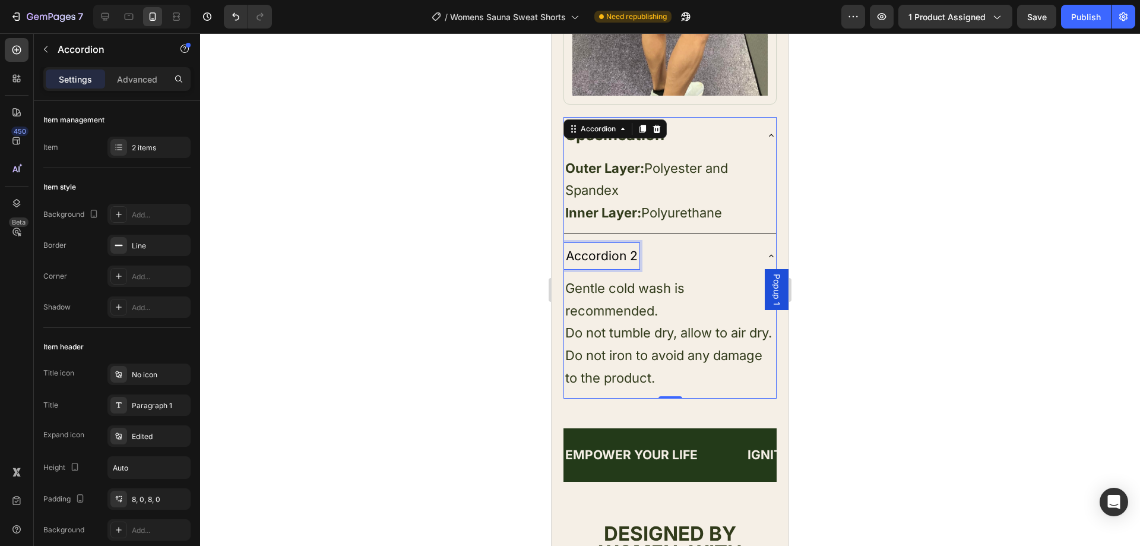
click at [631, 245] on p "Accordion 2" at bounding box center [602, 256] width 72 height 23
click at [633, 245] on p "Accordion 2" at bounding box center [602, 256] width 72 height 23
click at [634, 245] on p "Accordion 2" at bounding box center [602, 256] width 72 height 23
drag, startPoint x: 635, startPoint y: 228, endPoint x: 578, endPoint y: 227, distance: 57.0
click at [578, 245] on p "Accordion 2" at bounding box center [602, 256] width 72 height 23
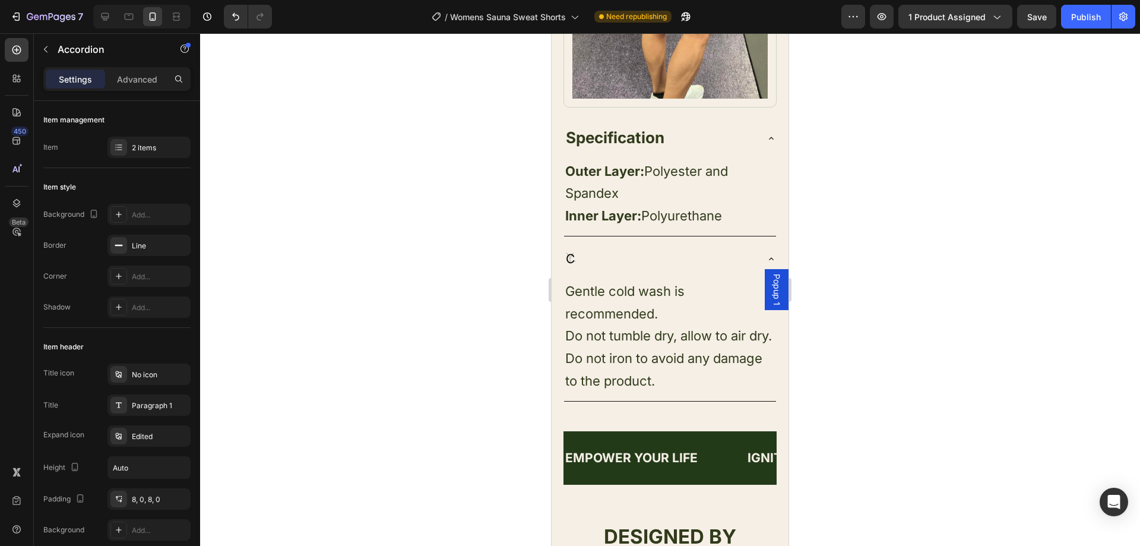
scroll to position [1241, 0]
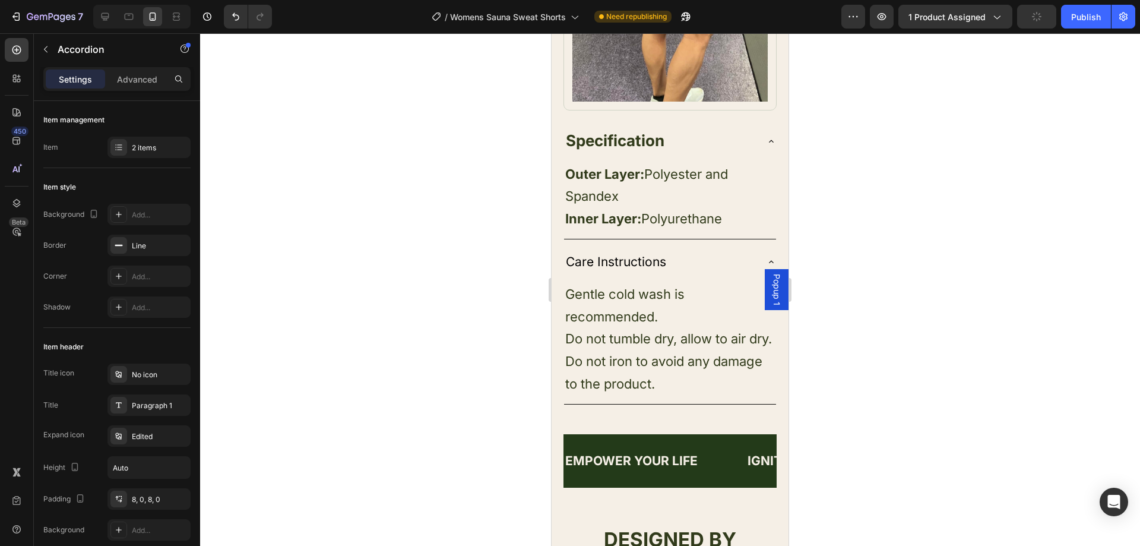
click at [664, 251] on p "Care Instructions" at bounding box center [616, 262] width 100 height 23
drag, startPoint x: 664, startPoint y: 234, endPoint x: 564, endPoint y: 239, distance: 99.9
click at [564, 249] on div "Care Instructions" at bounding box center [616, 262] width 104 height 26
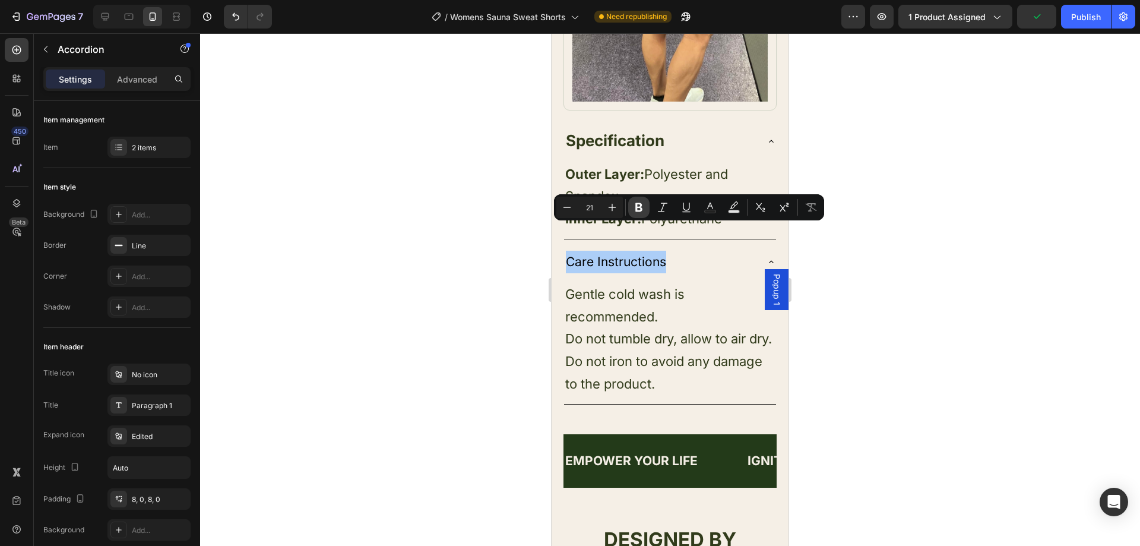
click at [636, 206] on icon "Editor contextual toolbar" at bounding box center [638, 207] width 7 height 9
click at [713, 213] on rect "Editor contextual toolbar" at bounding box center [710, 211] width 11 height 3
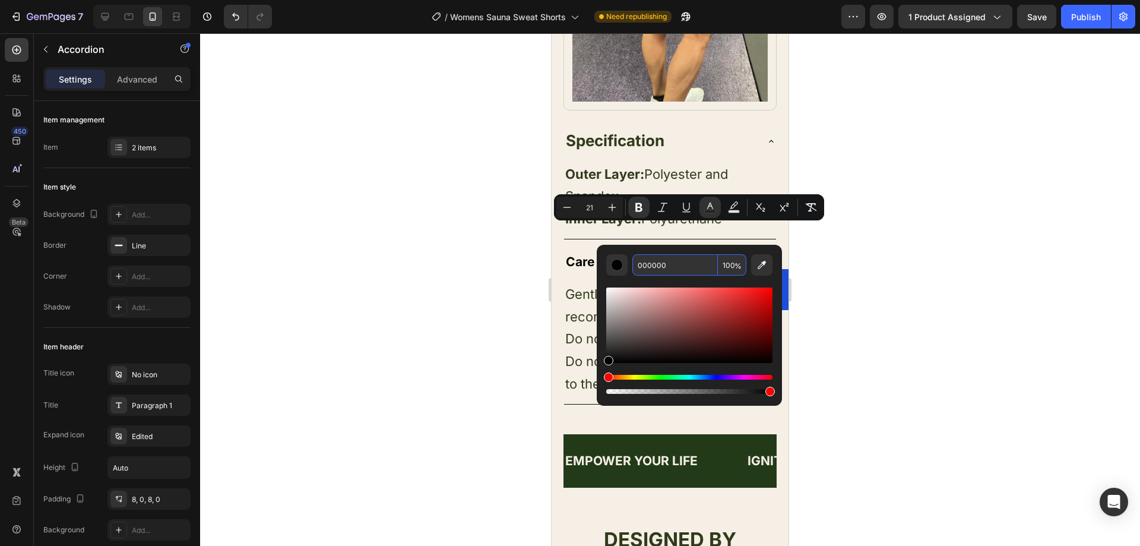
click at [684, 256] on input "000000" at bounding box center [674, 264] width 85 height 21
paste input "Care Instructions"
type input "Care Instructions"
drag, startPoint x: 697, startPoint y: 267, endPoint x: 622, endPoint y: 275, distance: 75.3
click at [622, 275] on div "Care Instructions 100 %" at bounding box center [689, 325] width 166 height 142
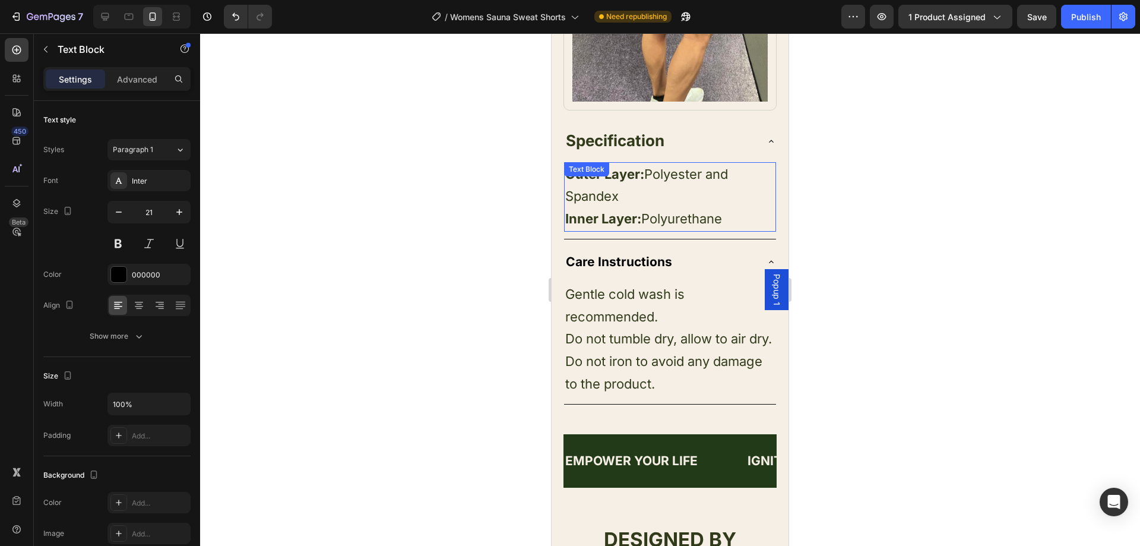
drag, startPoint x: 637, startPoint y: 134, endPoint x: 666, endPoint y: 135, distance: 28.5
click at [639, 162] on div "Outer Layer: Polyester and Spandex Inner Layer: Polyurethane" at bounding box center [670, 196] width 212 height 69
click at [684, 166] on span "Outer Layer: Polyester and Spandex" at bounding box center [646, 185] width 163 height 38
click at [687, 166] on span "Outer Layer: Polyester and Spandex" at bounding box center [646, 185] width 163 height 38
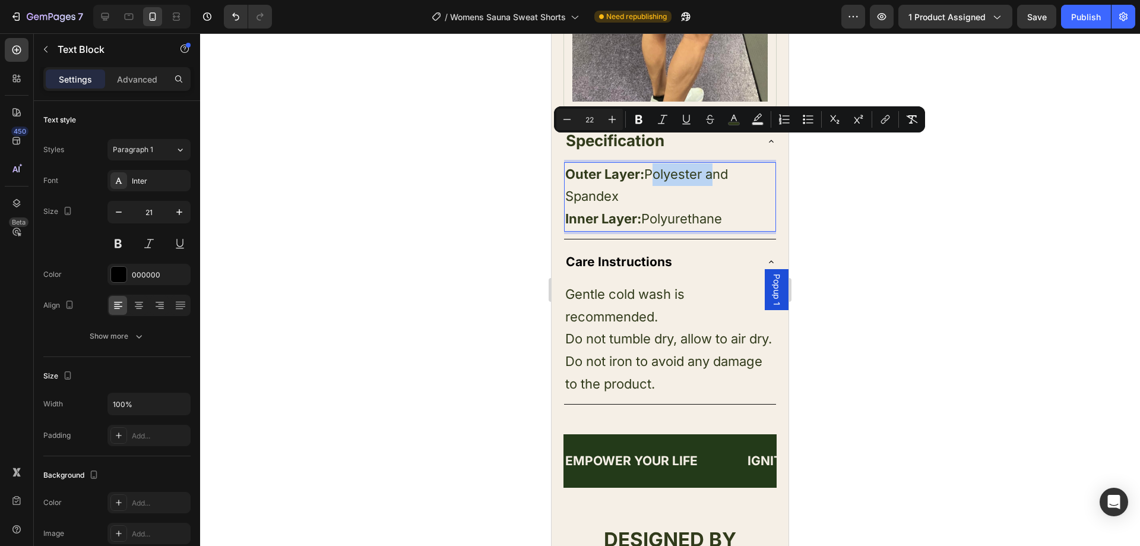
click at [735, 131] on div "Minus 22 Plus Bold Italic Underline Strikethrough color Text Background Color N…" at bounding box center [739, 119] width 371 height 26
click at [735, 125] on button "color" at bounding box center [733, 119] width 21 height 21
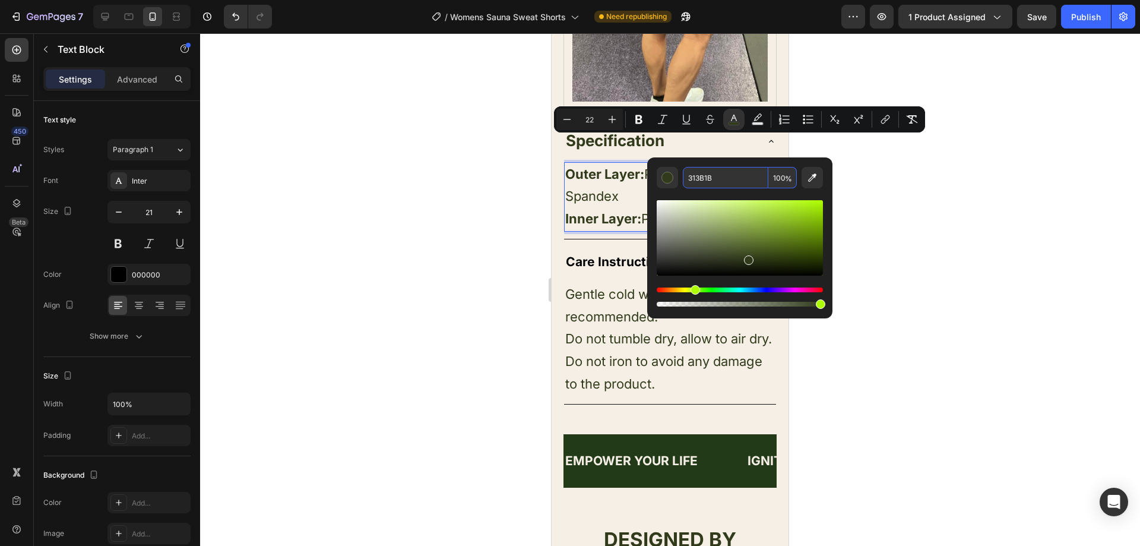
click at [722, 179] on input "313B1B" at bounding box center [725, 177] width 85 height 21
click at [611, 254] on strong "Care Instructions" at bounding box center [619, 261] width 106 height 15
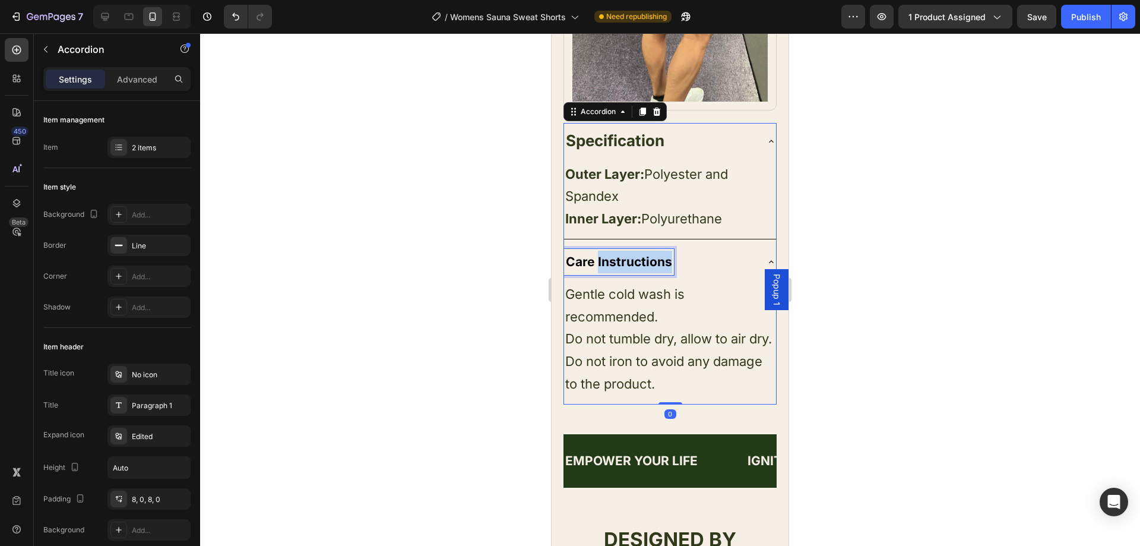
click at [617, 254] on strong "Care Instructions" at bounding box center [619, 261] width 106 height 15
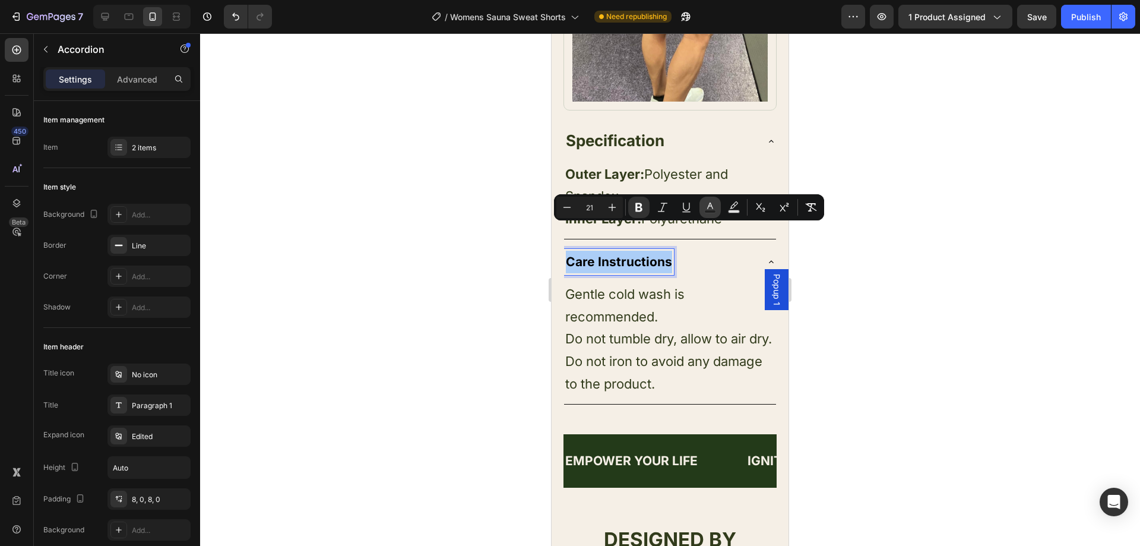
click at [707, 201] on button "Text Color" at bounding box center [709, 207] width 21 height 21
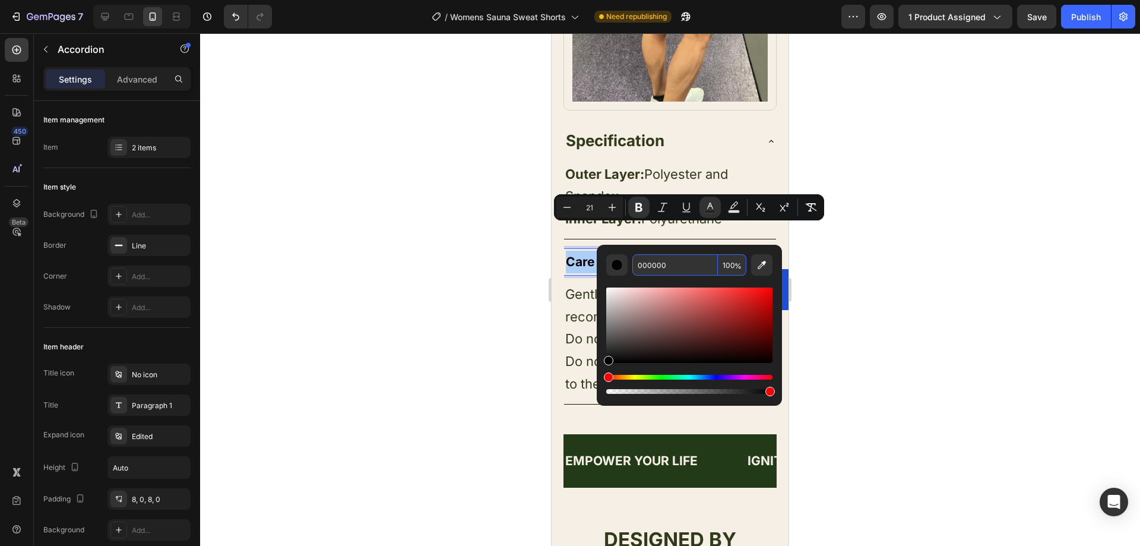
click at [696, 267] on input "000000" at bounding box center [674, 264] width 85 height 21
paste input "313B1B"
type input "313B1B"
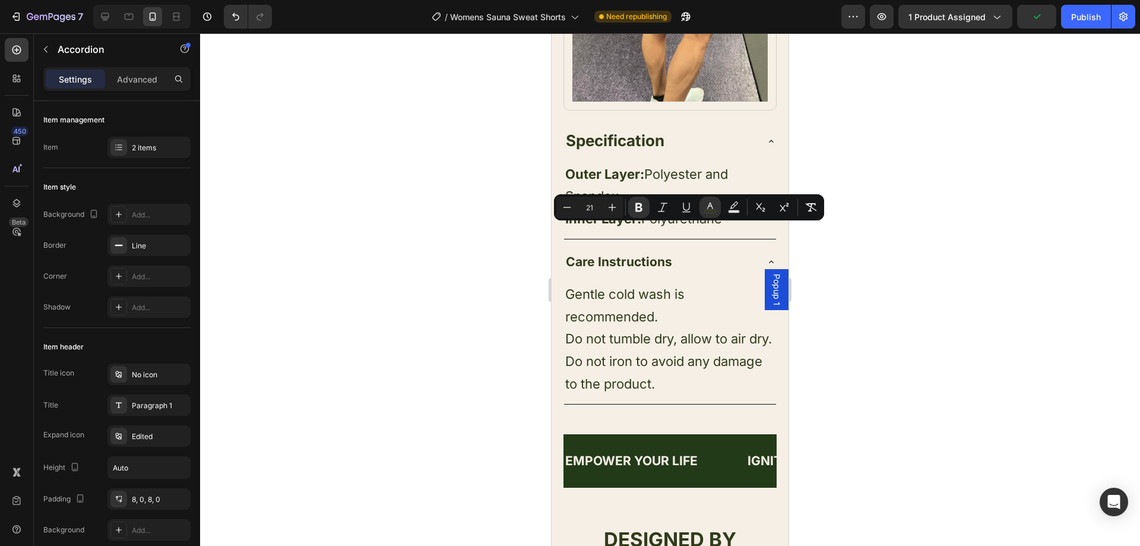
click at [500, 236] on div at bounding box center [670, 289] width 940 height 512
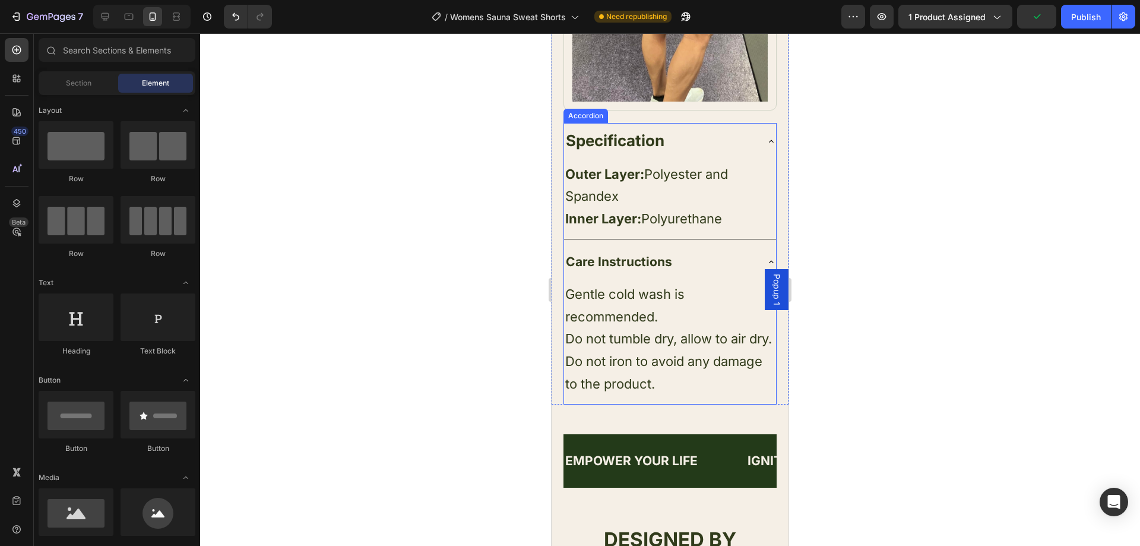
click at [616, 123] on div "Specification" at bounding box center [670, 141] width 212 height 37
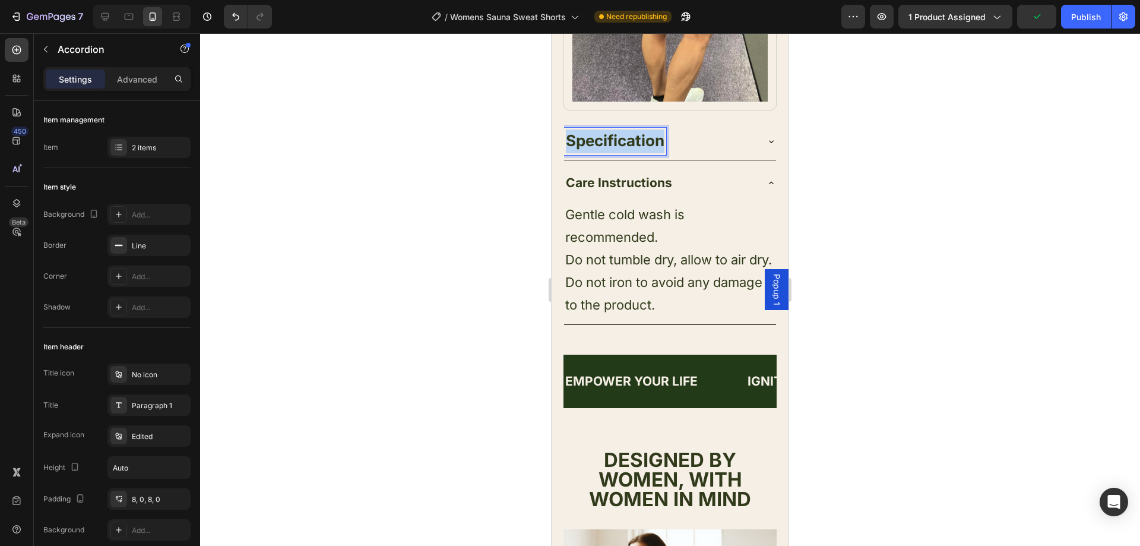
click at [619, 131] on strong "Specification" at bounding box center [615, 140] width 99 height 18
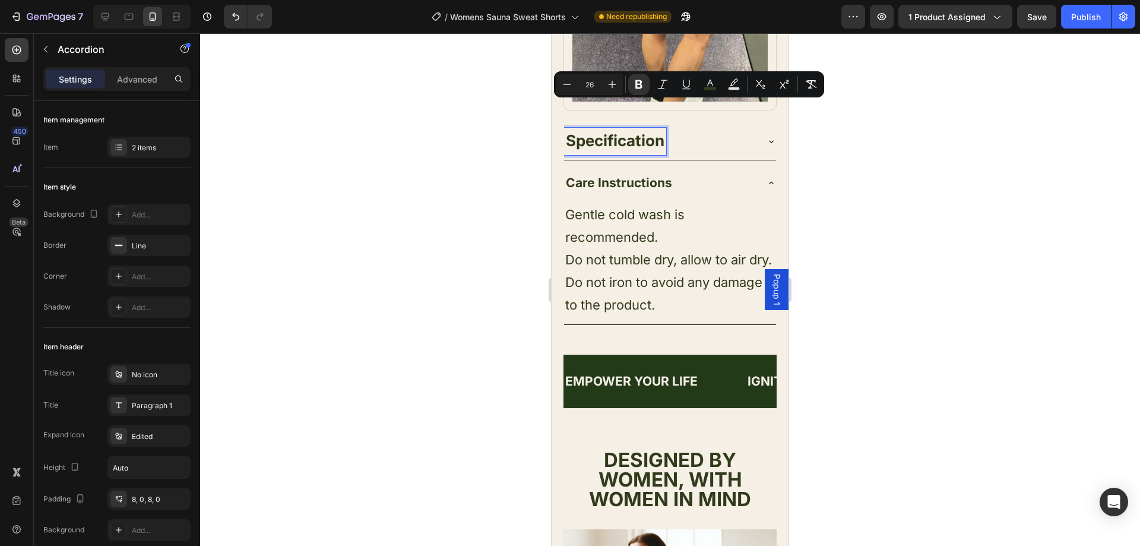
click at [634, 175] on strong "Care Instructions" at bounding box center [619, 182] width 106 height 15
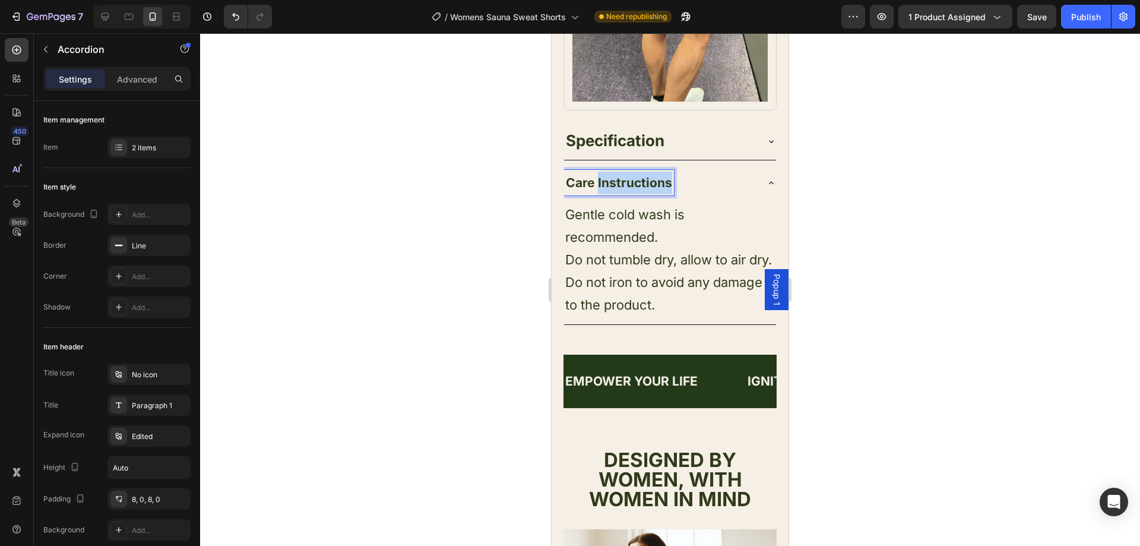
click at [634, 175] on strong "Care Instructions" at bounding box center [619, 182] width 106 height 15
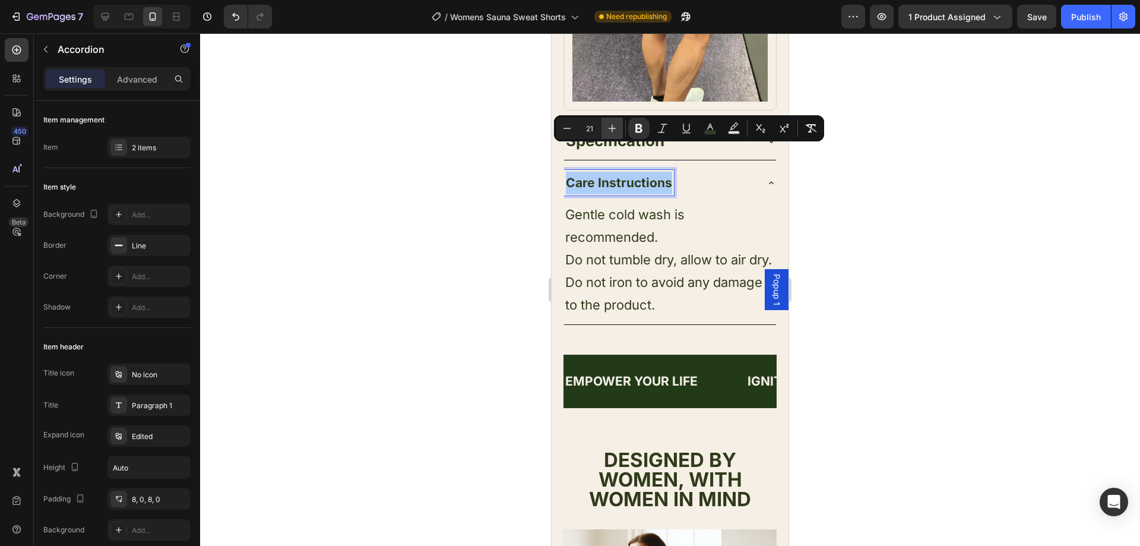
click at [617, 131] on icon "Editor contextual toolbar" at bounding box center [612, 128] width 12 height 12
click at [622, 126] on button "Plus" at bounding box center [611, 128] width 21 height 21
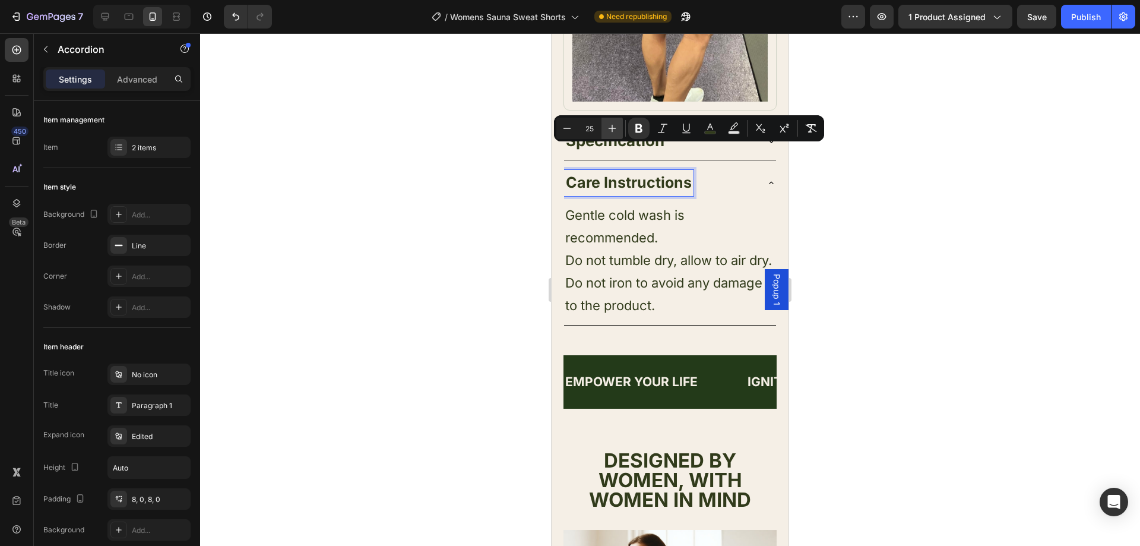
type input "26"
click at [461, 148] on div at bounding box center [670, 289] width 940 height 512
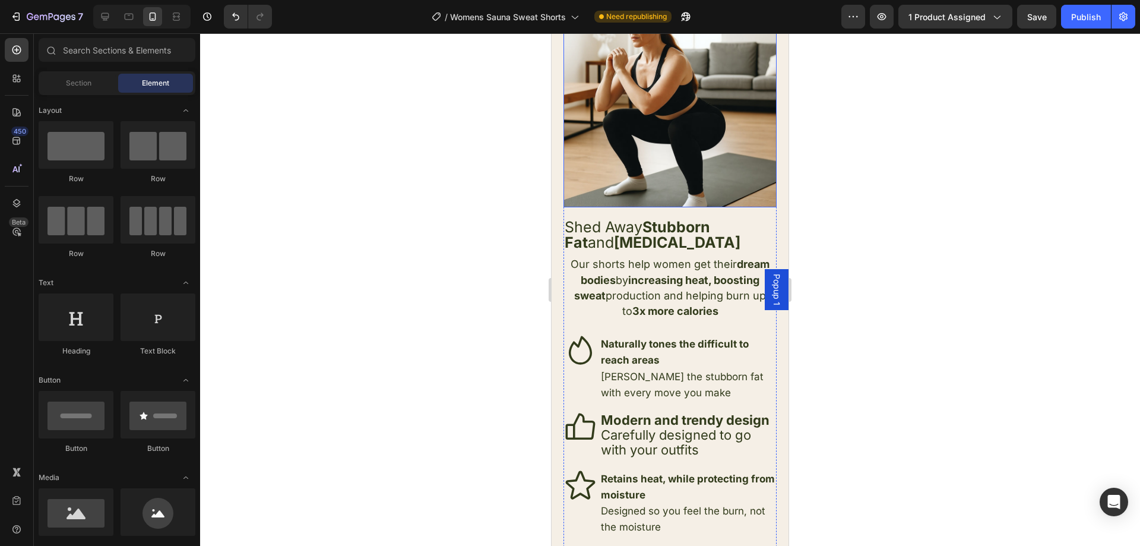
scroll to position [1775, 0]
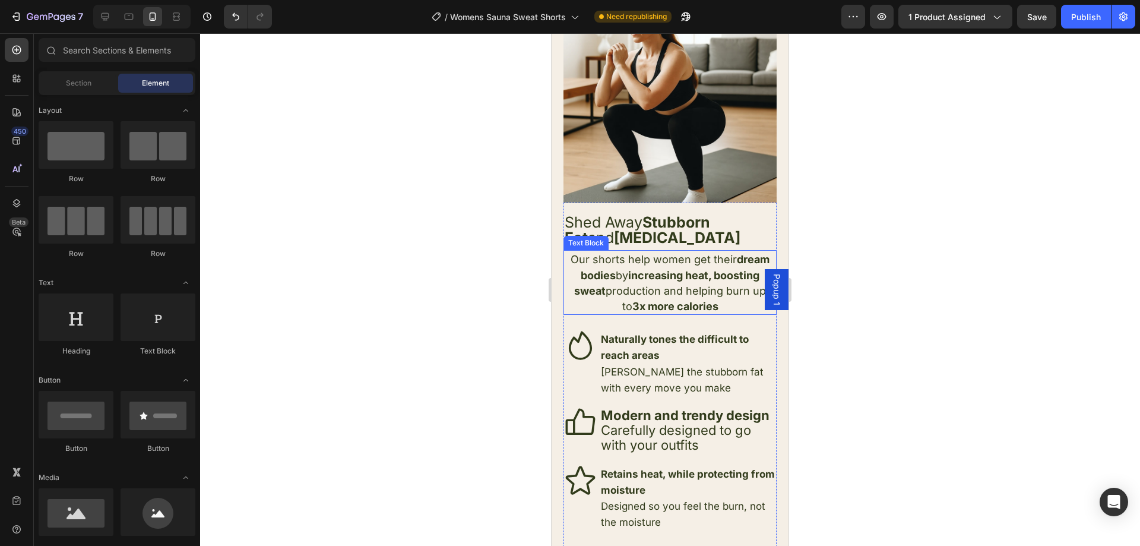
click at [590, 253] on span "Our shorts help women get their dream bodies by increasing heat, boosting sweat…" at bounding box center [670, 282] width 199 height 59
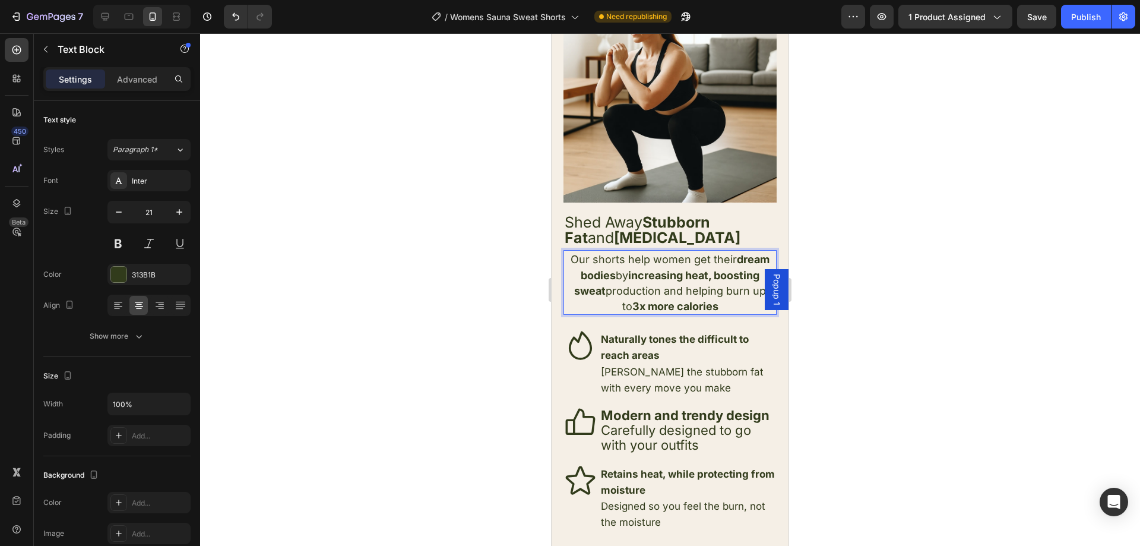
click at [591, 253] on span "Our shorts help women get their dream bodies by increasing heat, boosting sweat…" at bounding box center [670, 282] width 199 height 59
click at [588, 255] on span "Our shorts help women get their dream bodies by increasing heat, boosting sweat…" at bounding box center [670, 282] width 199 height 59
drag, startPoint x: 644, startPoint y: 249, endPoint x: 592, endPoint y: 252, distance: 51.7
click at [592, 253] on span "Our Thermo Fit shorts help women get their dream bodies by increasing heat, boo…" at bounding box center [670, 282] width 199 height 59
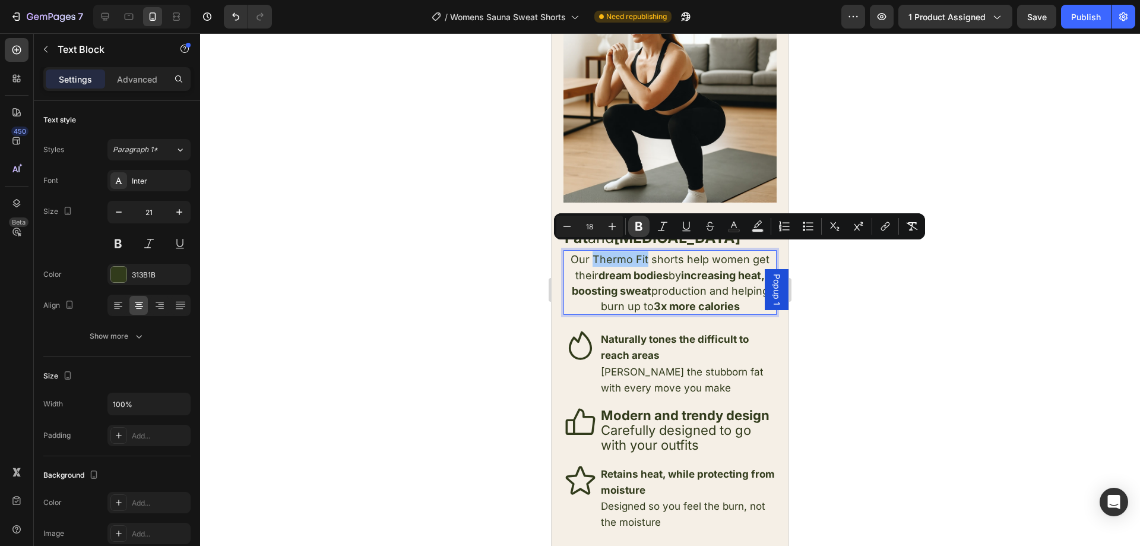
click at [643, 227] on icon "Editor contextual toolbar" at bounding box center [639, 226] width 12 height 12
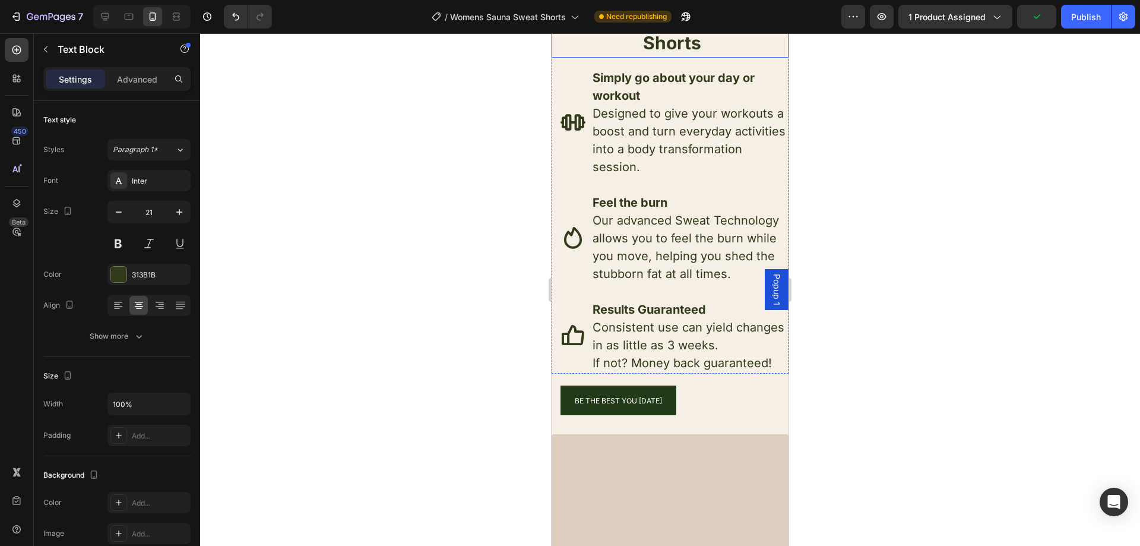
scroll to position [3081, 0]
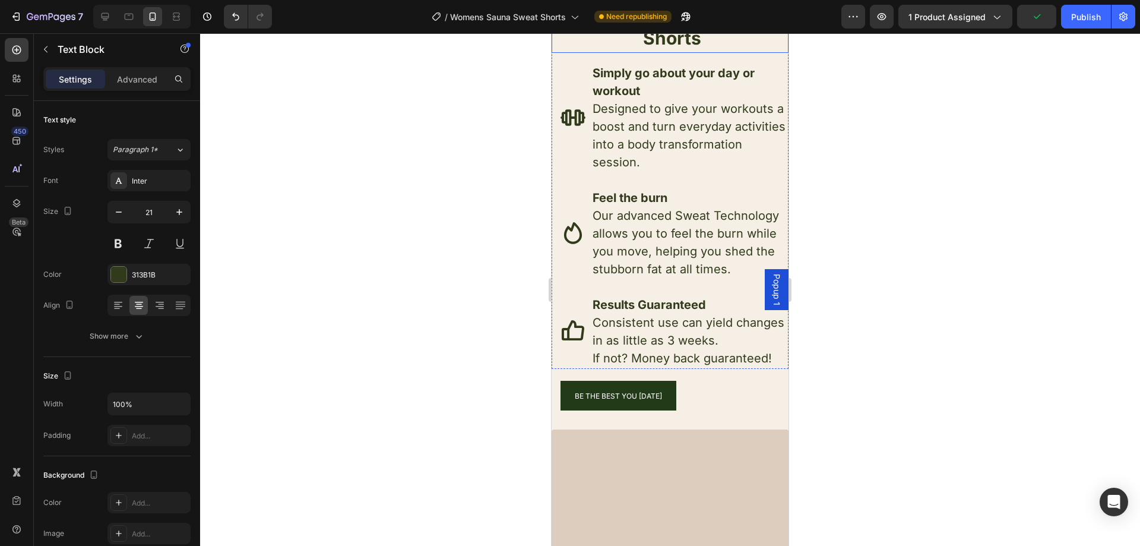
click at [654, 49] on strong "Sweat Shorts" at bounding box center [703, 26] width 121 height 46
click at [651, 49] on strong "Sweat Shorts" at bounding box center [703, 26] width 121 height 46
drag, startPoint x: 668, startPoint y: 241, endPoint x: 753, endPoint y: 250, distance: 86.0
click at [754, 49] on span "Guide for Rounder Bums using our Thermo Fit Sweat Shorts" at bounding box center [672, 14] width 197 height 70
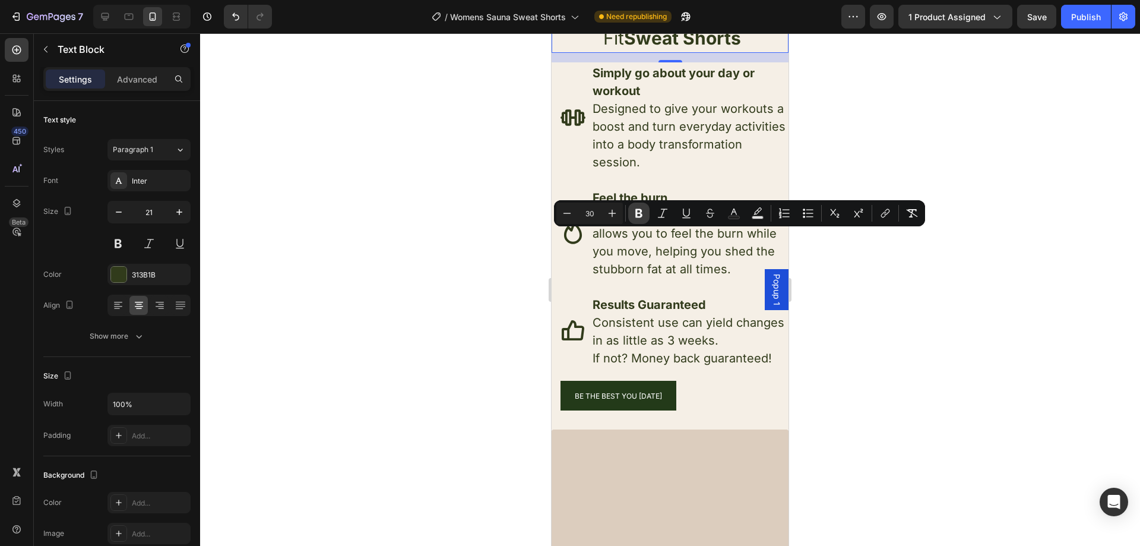
click at [641, 213] on icon "Editor contextual toolbar" at bounding box center [638, 213] width 7 height 9
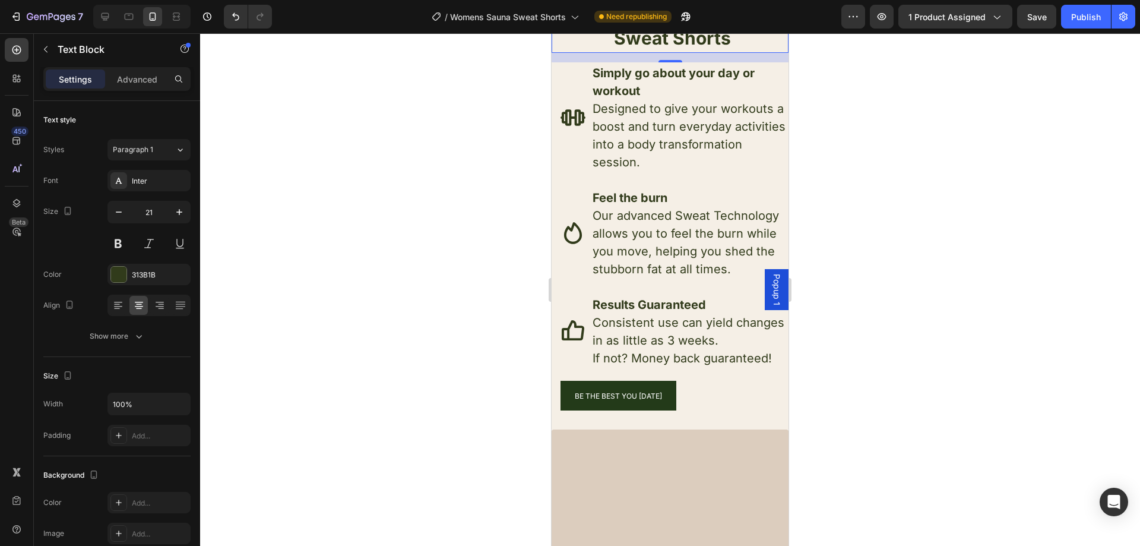
click at [913, 300] on div at bounding box center [670, 289] width 940 height 512
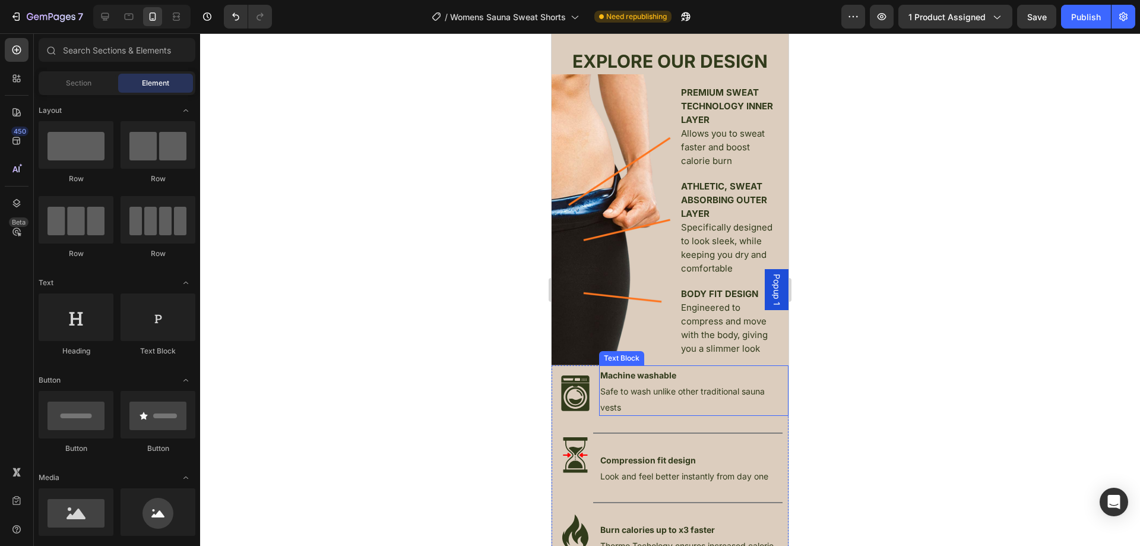
scroll to position [2369, 0]
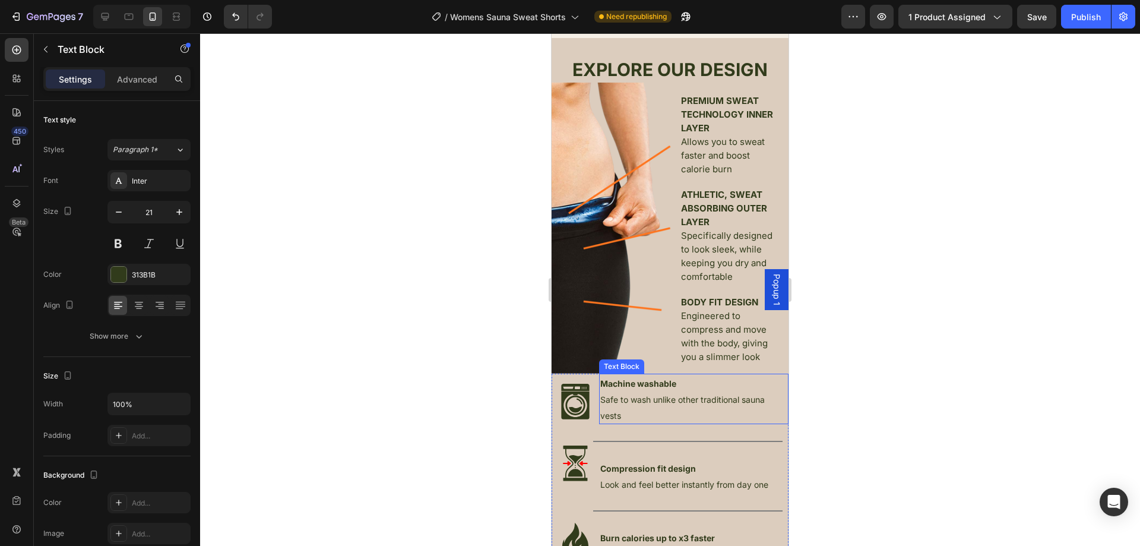
drag, startPoint x: 630, startPoint y: 432, endPoint x: 617, endPoint y: 429, distance: 14.0
click at [621, 423] on p "Safe to wash unlike other traditional sauna vests" at bounding box center [693, 407] width 187 height 32
click at [617, 420] on span "Safe to wash unlike other traditional sauna vests" at bounding box center [682, 407] width 164 height 26
click at [620, 420] on span "Safe to wash unlike other traditional sauna vests" at bounding box center [682, 407] width 164 height 26
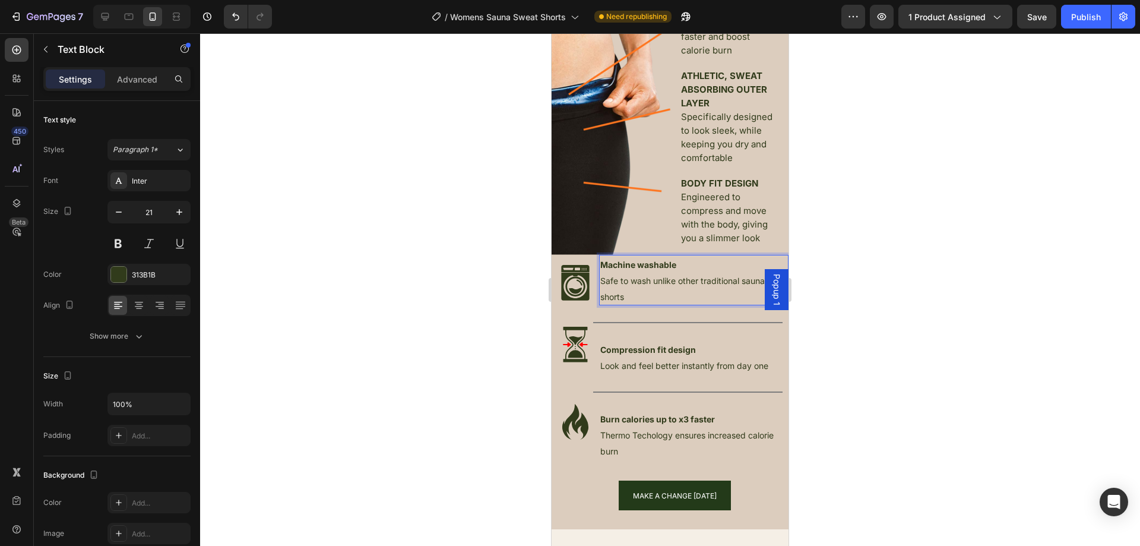
click at [914, 363] on div at bounding box center [670, 289] width 940 height 512
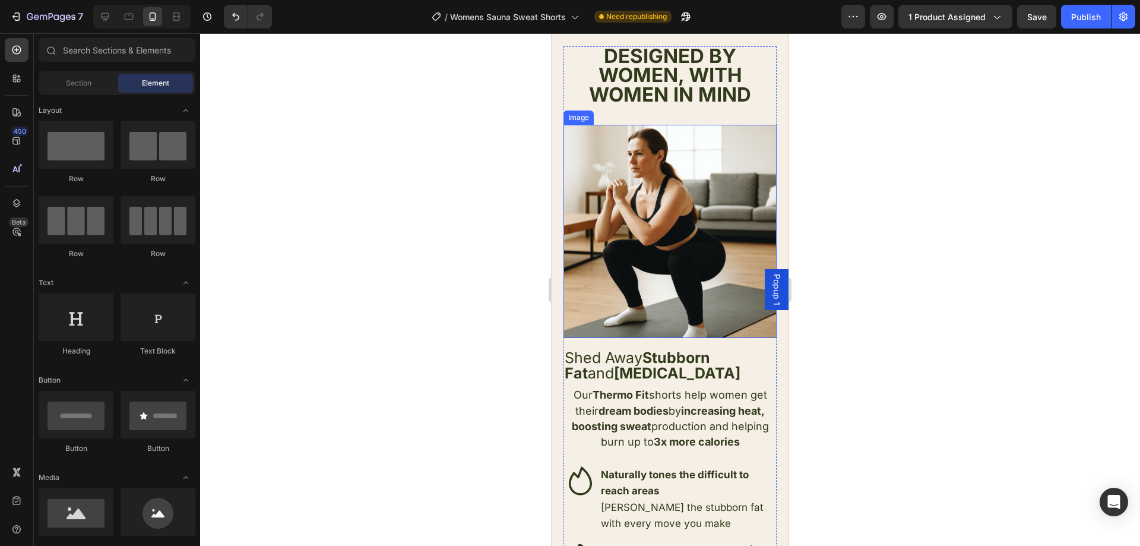
scroll to position [1656, 0]
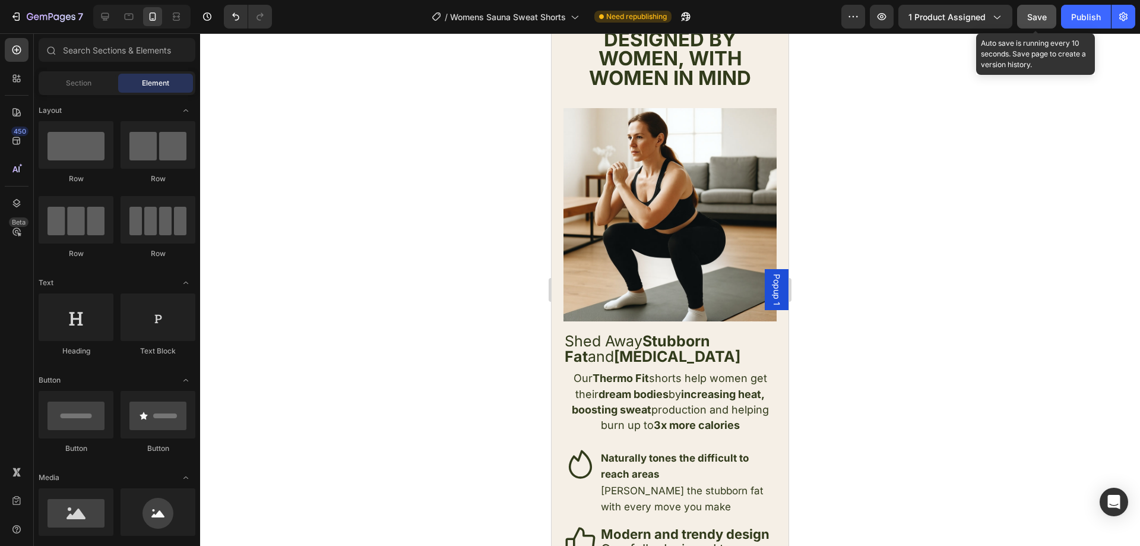
click at [1037, 19] on span "Save" at bounding box center [1037, 17] width 20 height 10
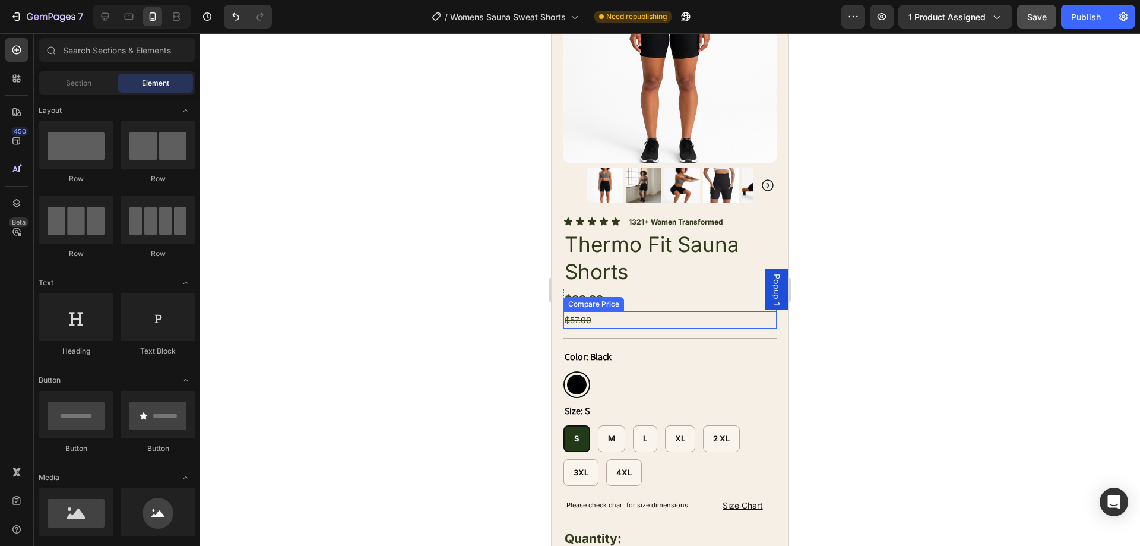
scroll to position [291, 0]
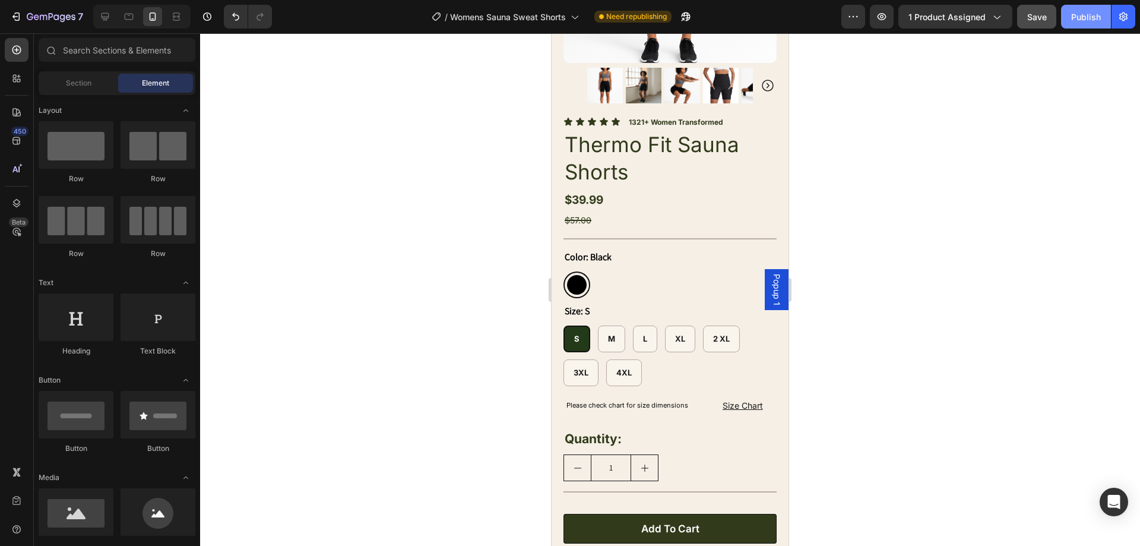
click at [1082, 23] on div "Publish" at bounding box center [1086, 17] width 30 height 12
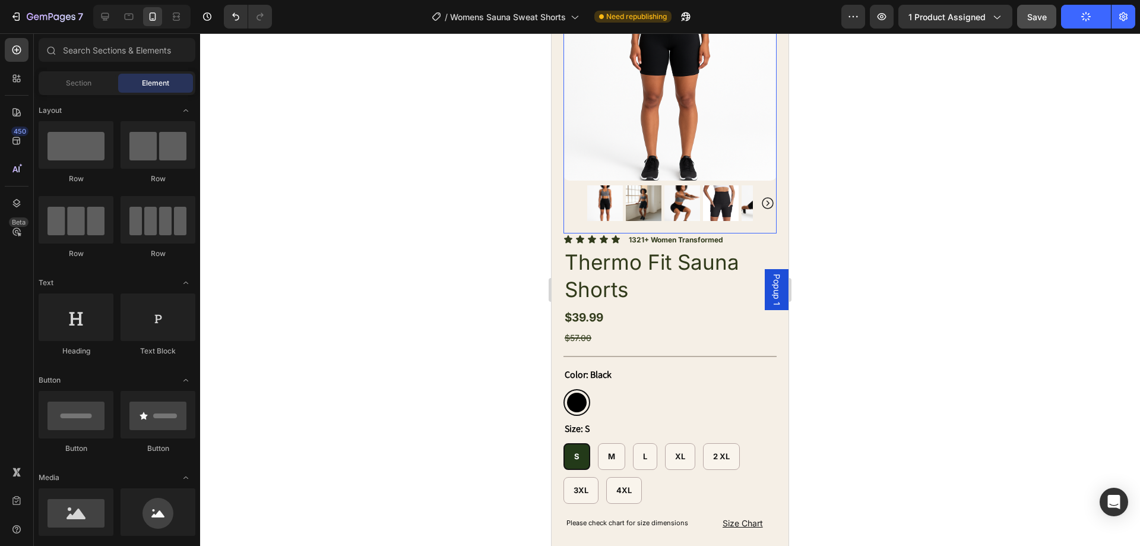
scroll to position [172, 0]
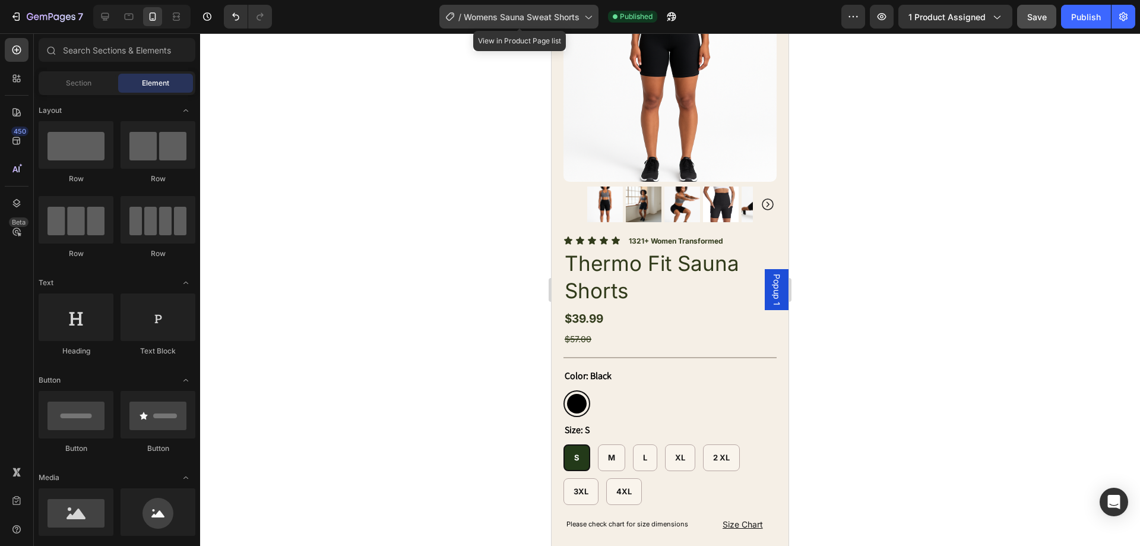
click at [572, 22] on span "Womens Sauna Sweat Shorts" at bounding box center [522, 17] width 116 height 12
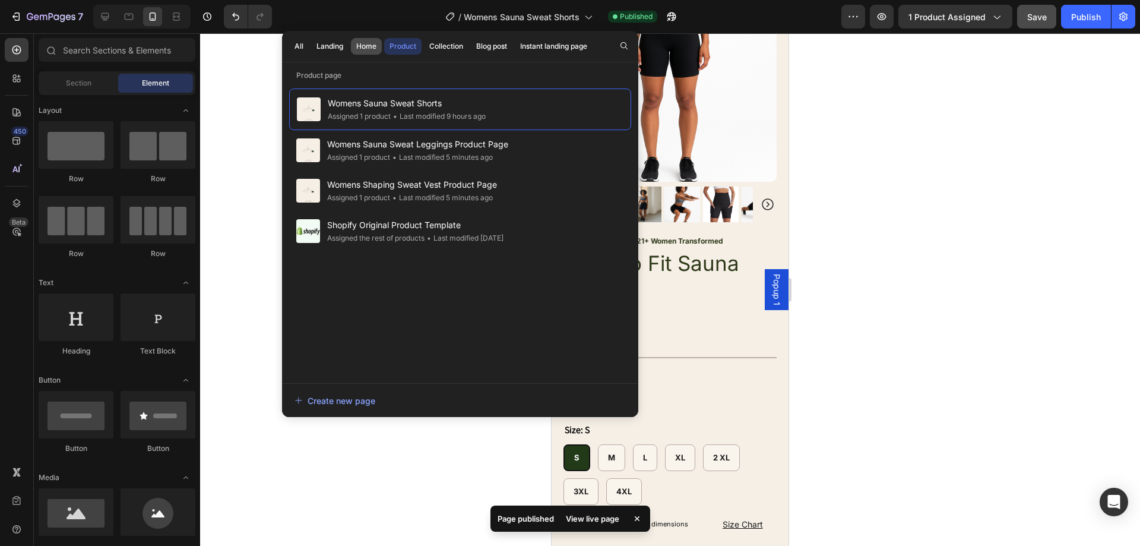
click at [373, 45] on div "Home" at bounding box center [366, 46] width 20 height 11
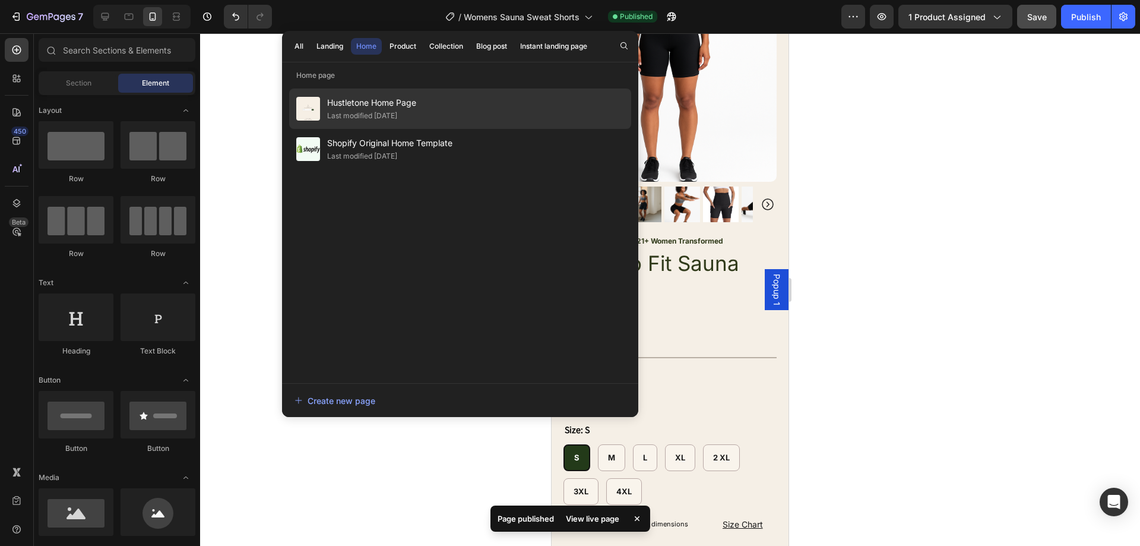
click at [404, 106] on span "Hustletone Home Page" at bounding box center [371, 103] width 89 height 14
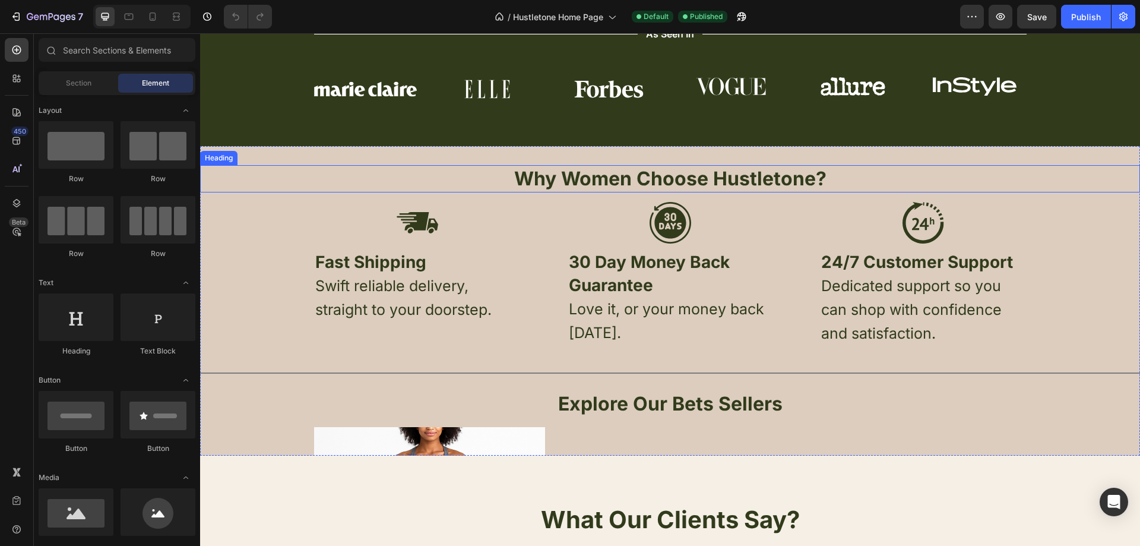
radio input "false"
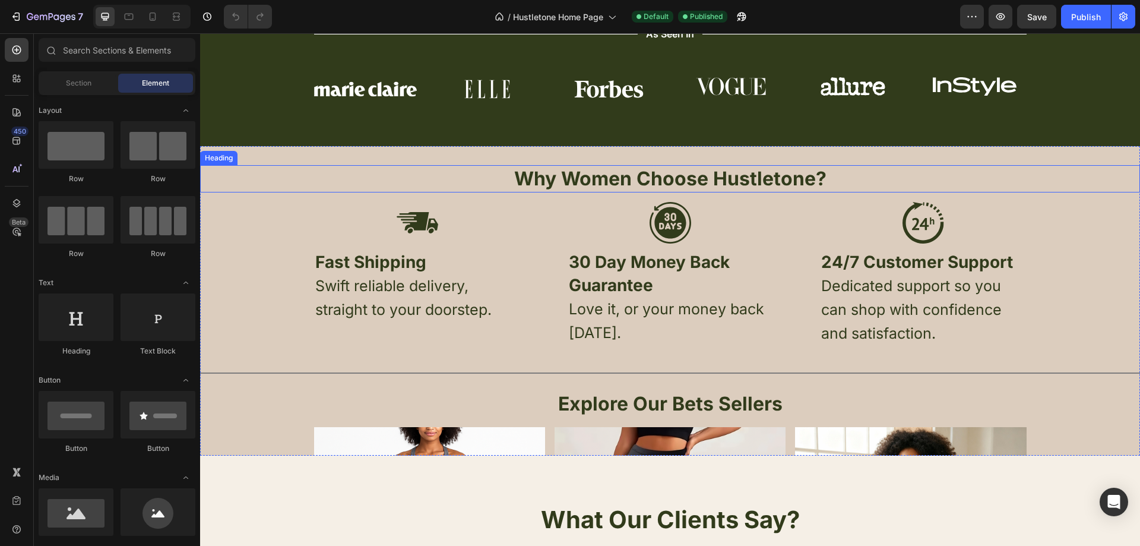
radio input "false"
